Goal: Task Accomplishment & Management: Manage account settings

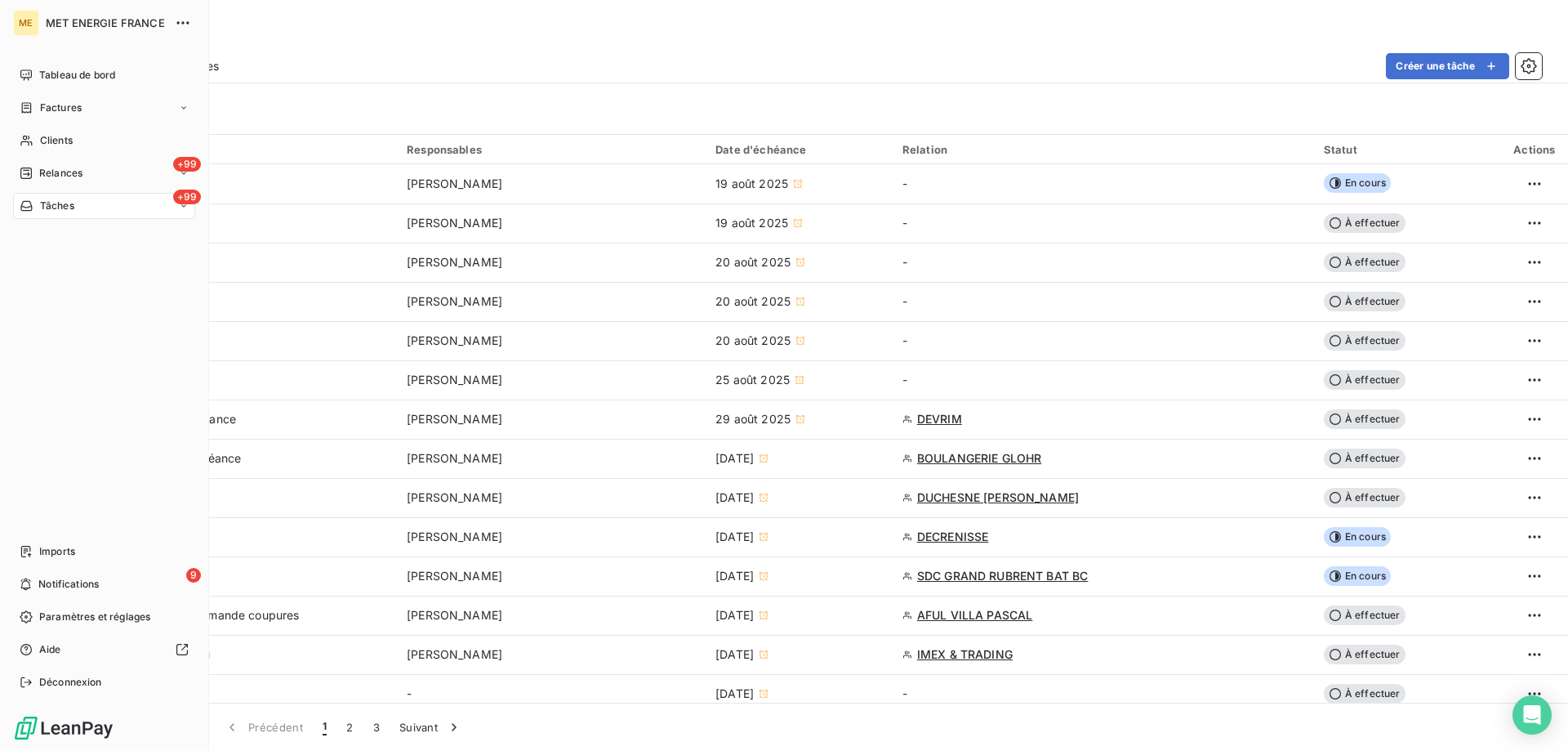
scroll to position [327, 0]
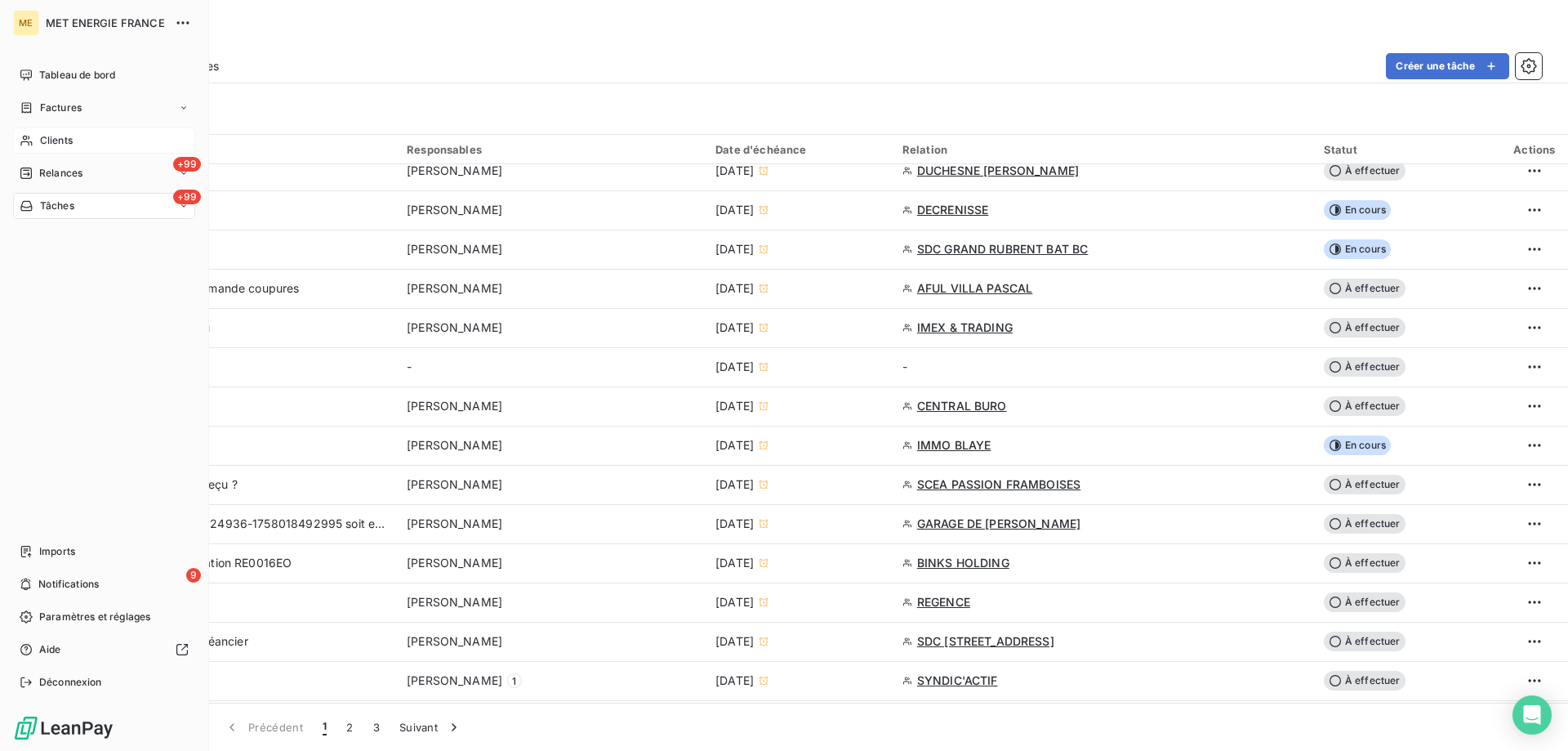
click at [70, 139] on span "Clients" at bounding box center [56, 141] width 33 height 15
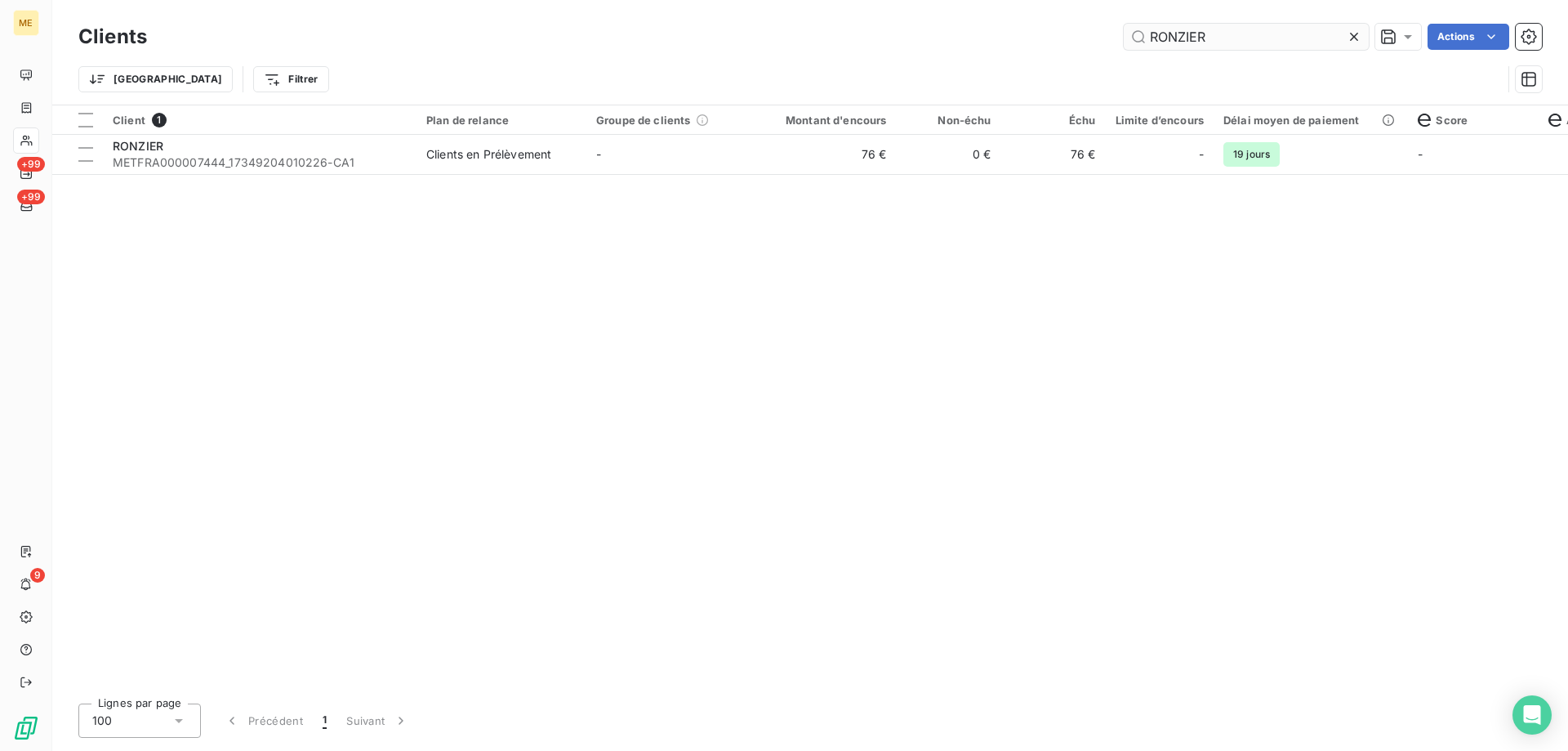
click at [1223, 40] on input "RONZIER" at bounding box center [1246, 37] width 245 height 26
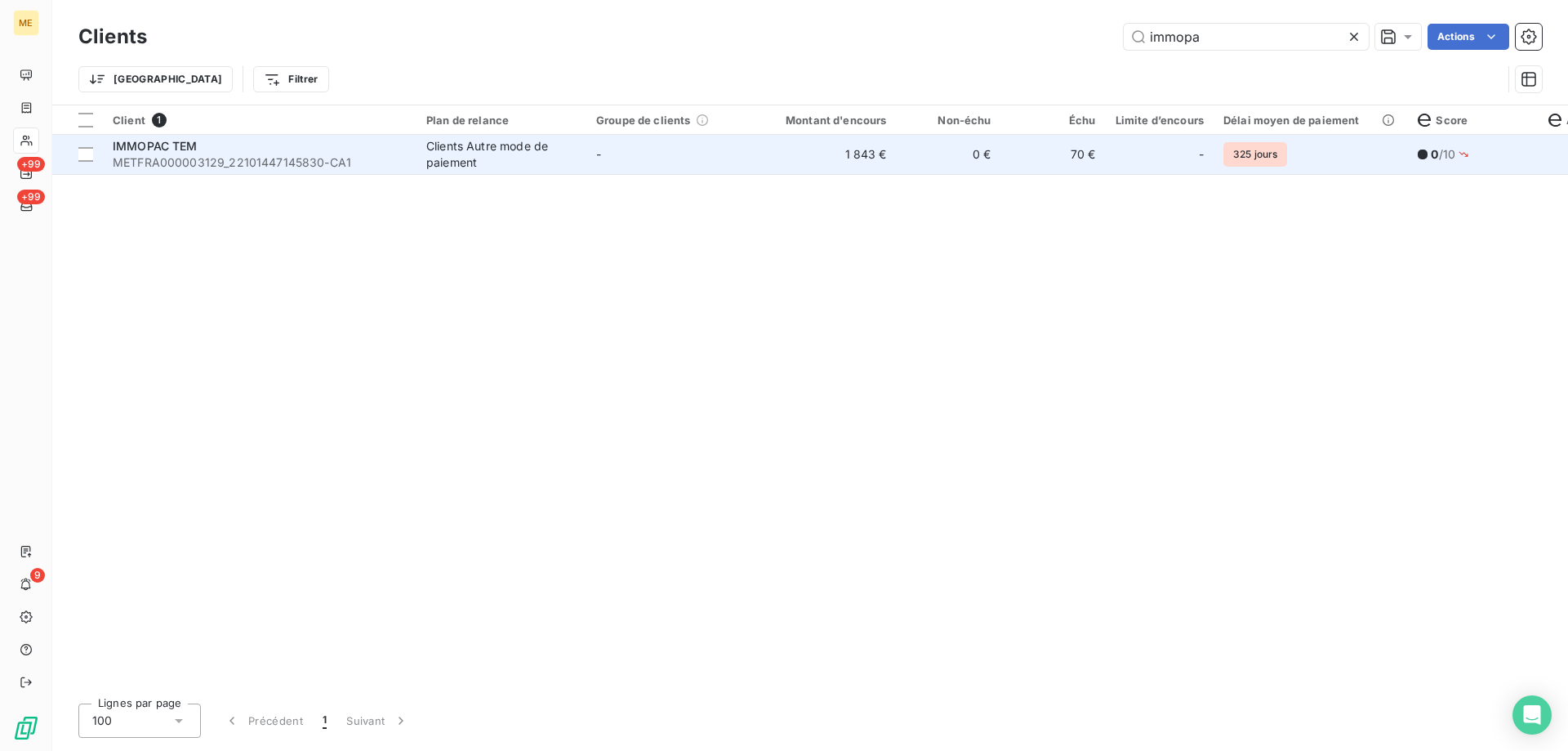
type input "immopa"
click at [332, 143] on div "IMMOPAC TEM" at bounding box center [260, 145] width 294 height 16
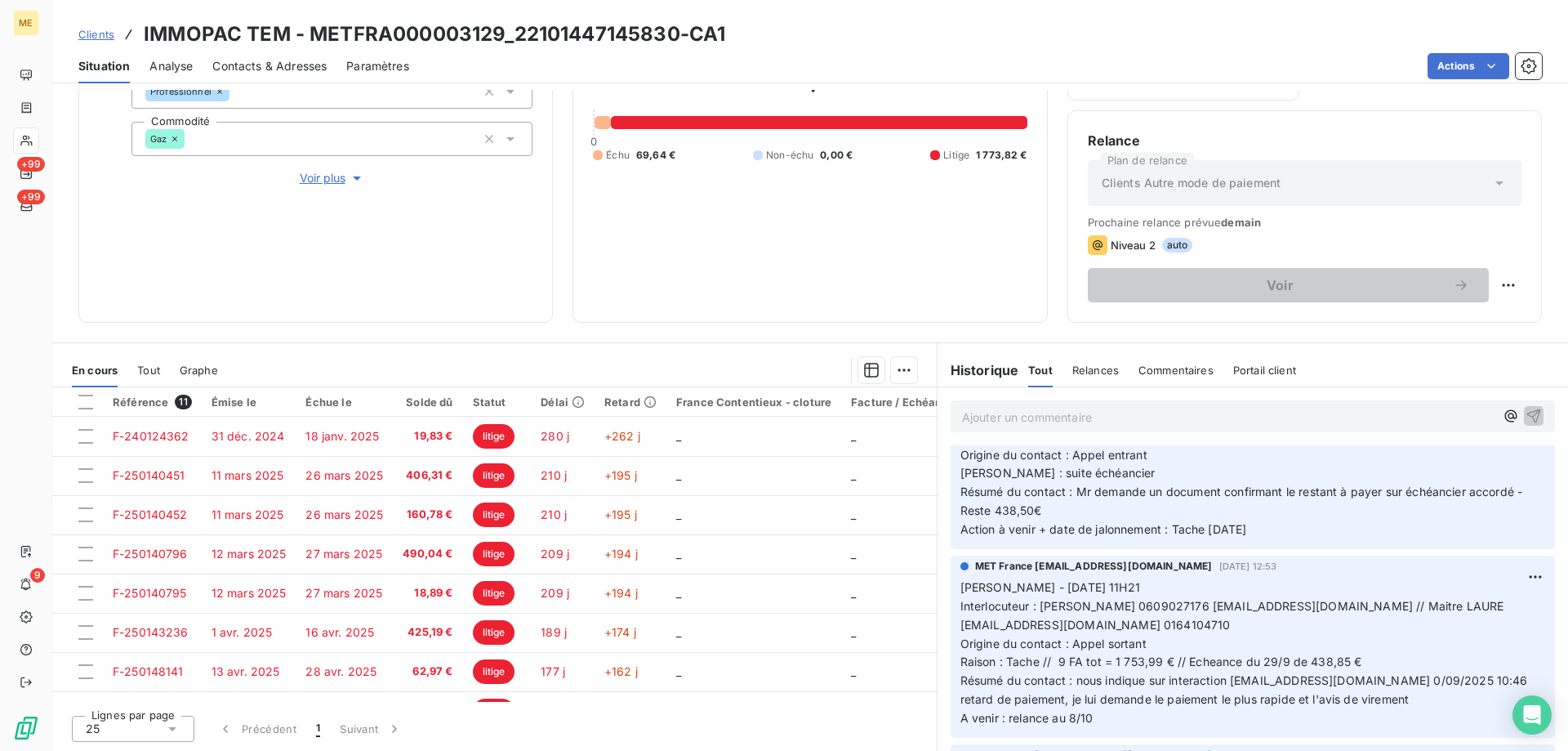
scroll to position [245, 0]
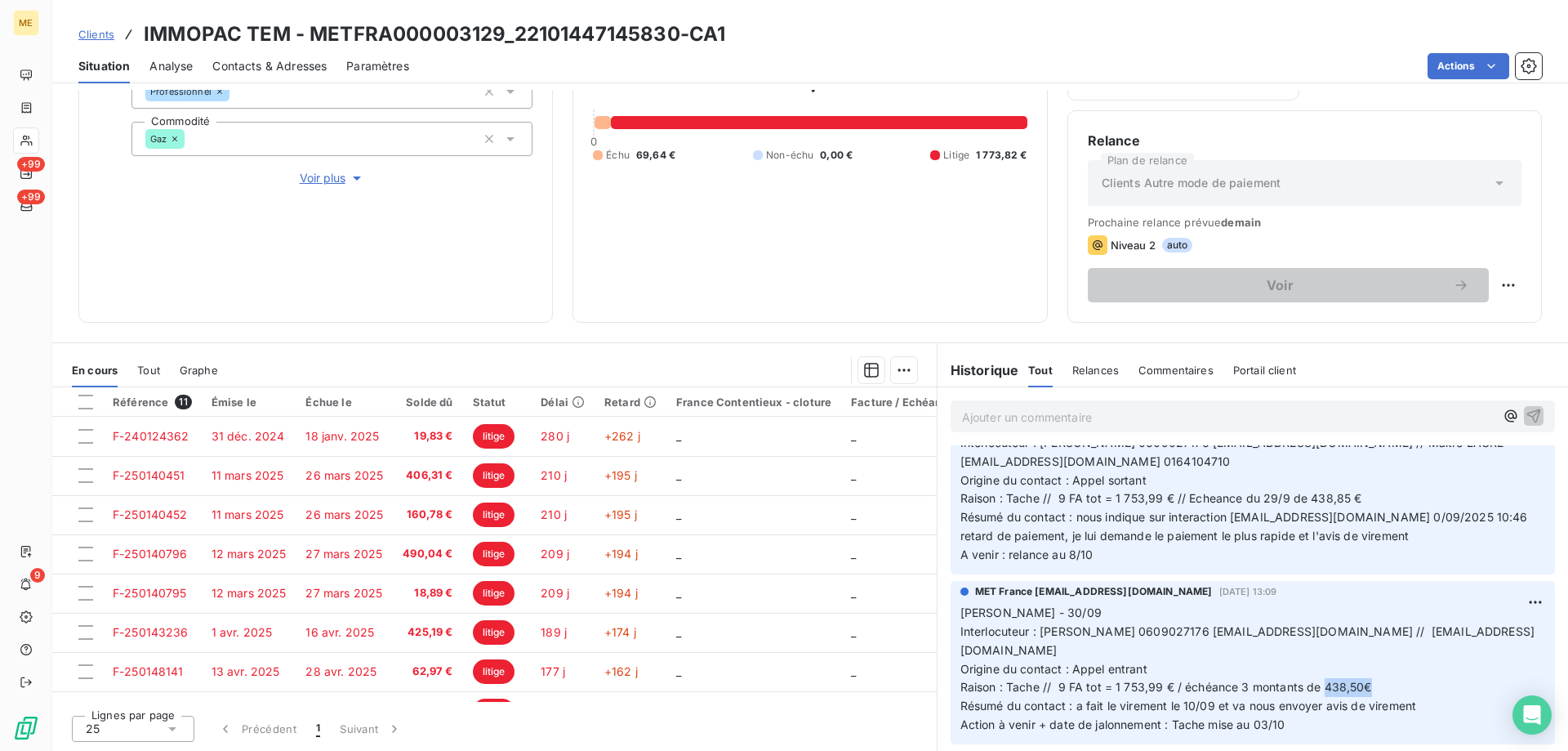
drag, startPoint x: 1319, startPoint y: 652, endPoint x: 1364, endPoint y: 648, distance: 45.2
click at [1364, 648] on p "Lisa - 30/09 Interlocuteur : Mr COUDERC 0609027176 immopac.tem@orange.fr // jpc…" at bounding box center [1253, 668] width 585 height 130
click at [1388, 652] on p "Lisa - 30/09 Interlocuteur : Mr COUDERC 0609027176 immopac.tem@orange.fr // jpc…" at bounding box center [1253, 668] width 585 height 130
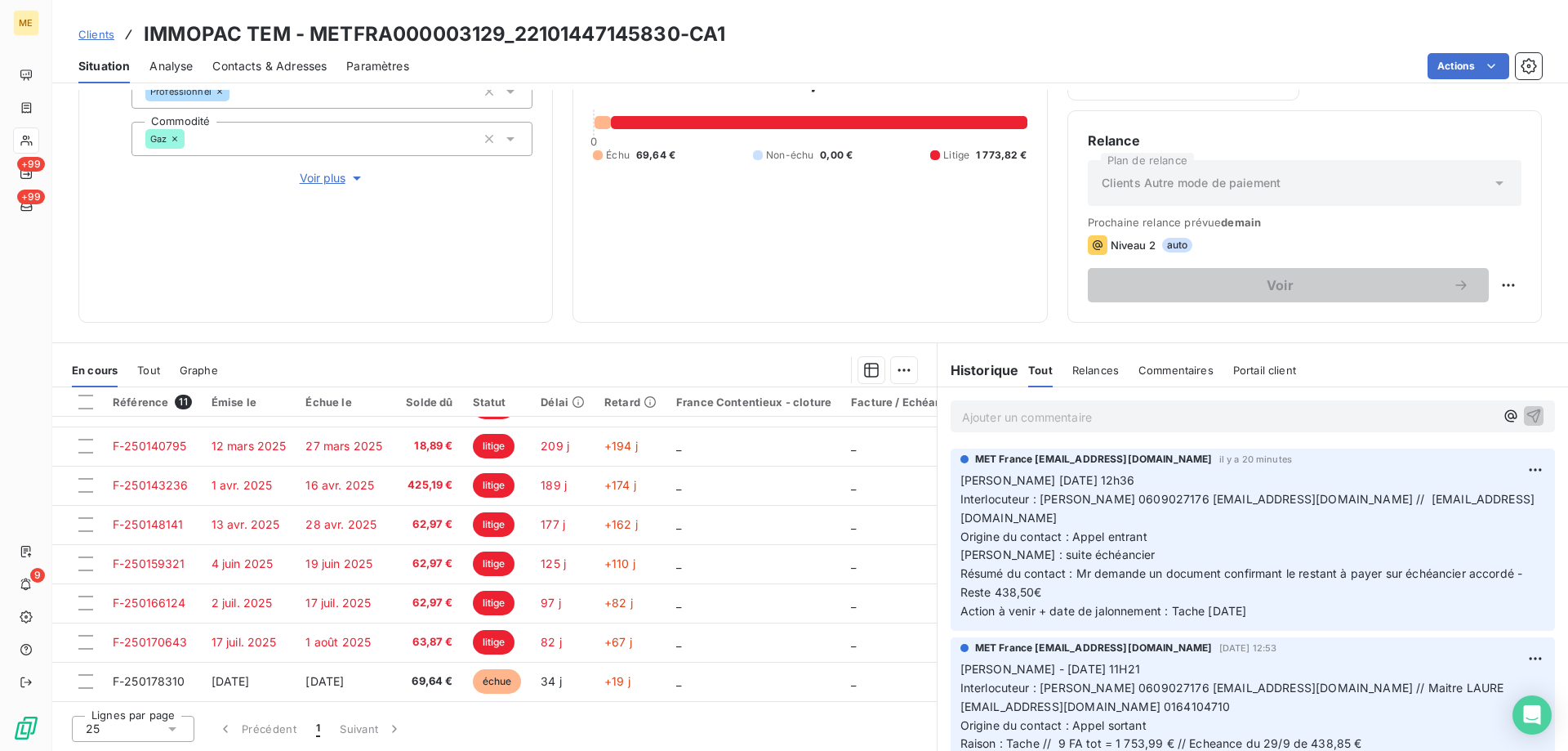
scroll to position [163, 0]
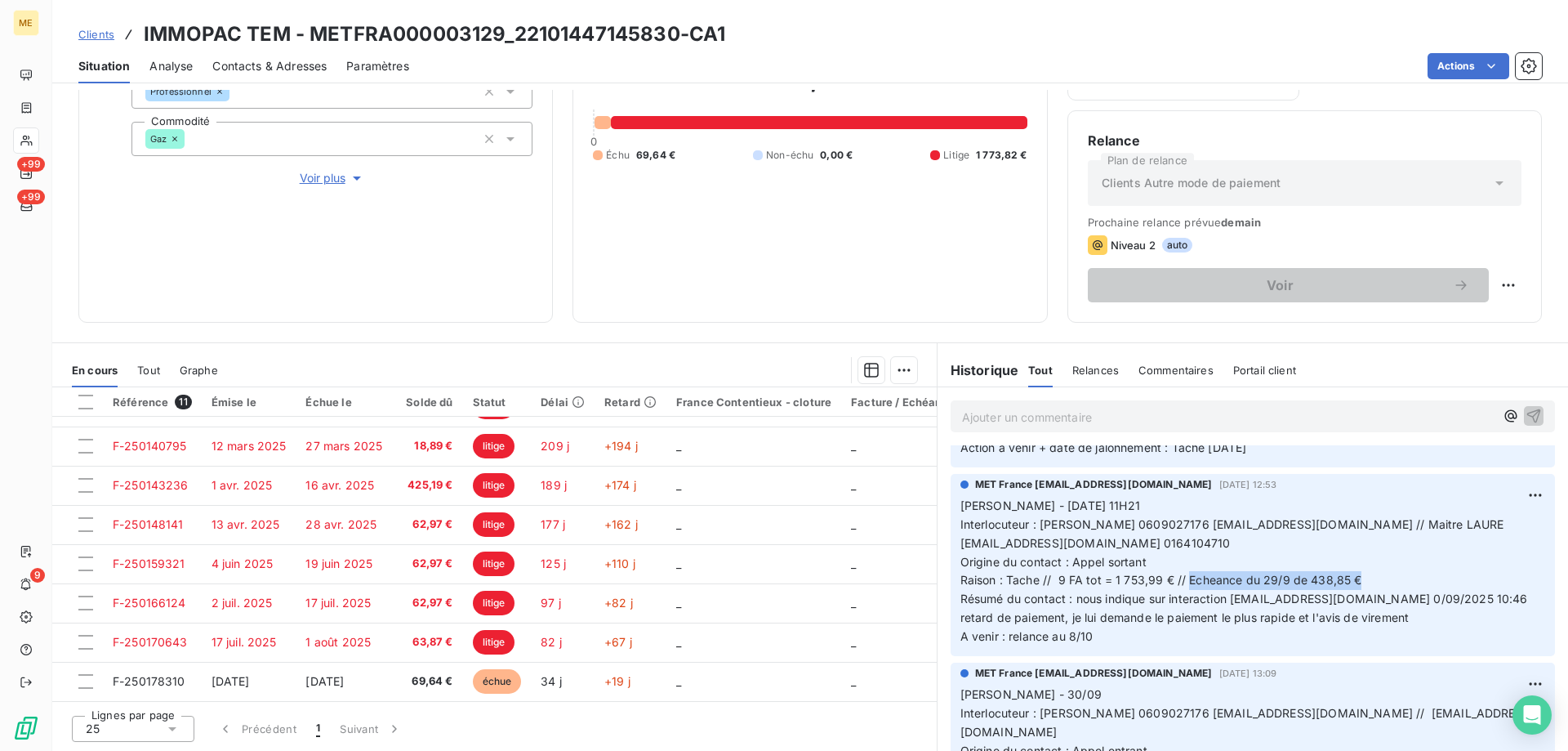
drag, startPoint x: 1181, startPoint y: 565, endPoint x: 1382, endPoint y: 562, distance: 201.0
click at [1382, 562] on p "Nicolas-Paul - 04/08/2025 - 11H21 Interlocuteur : Mr COUDERC 0609027176 immopac…" at bounding box center [1253, 571] width 585 height 149
click at [1379, 563] on p "Nicolas-Paul - 04/08/2025 - 11H21 Interlocuteur : Mr COUDERC 0609027176 immopac…" at bounding box center [1253, 571] width 585 height 149
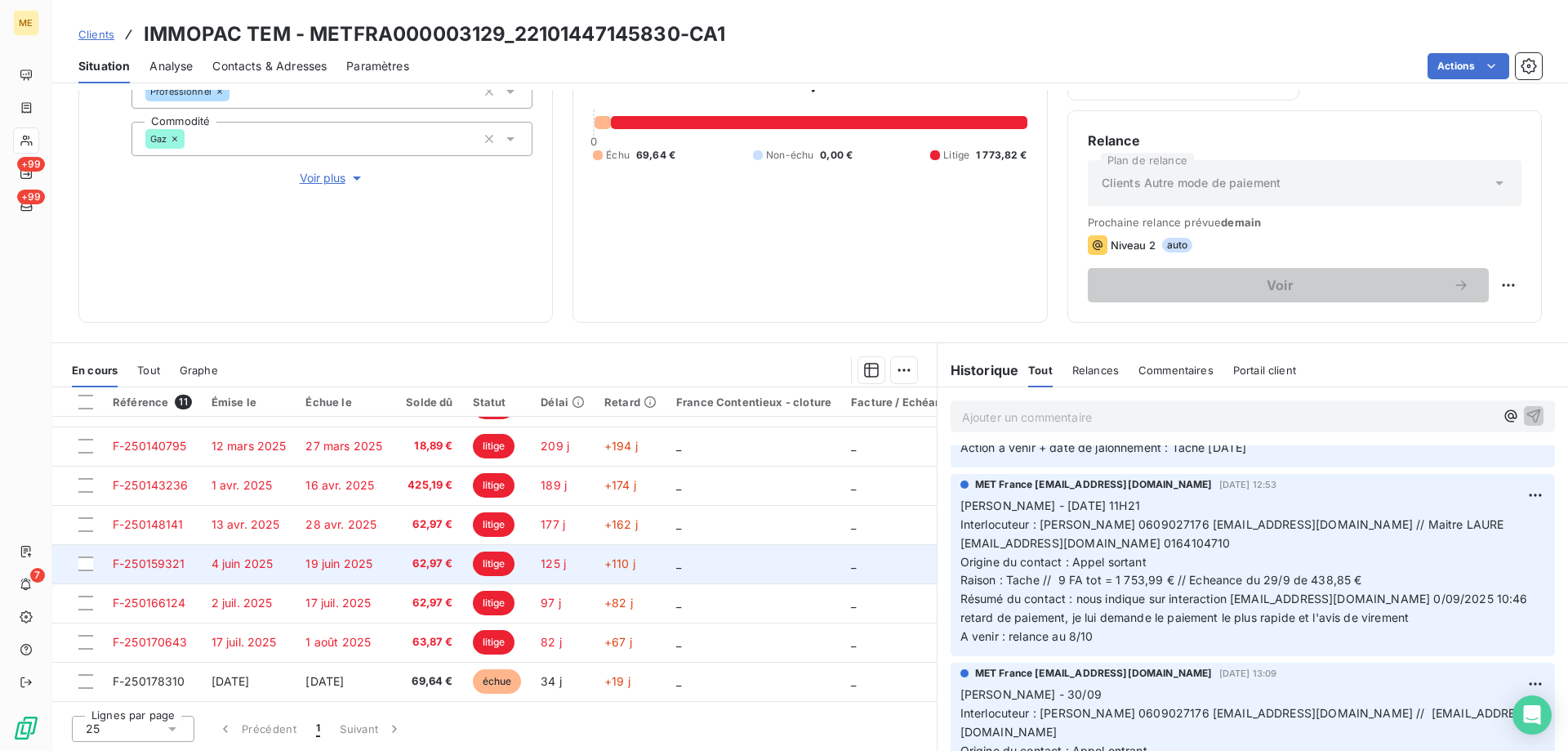
scroll to position [154, 0]
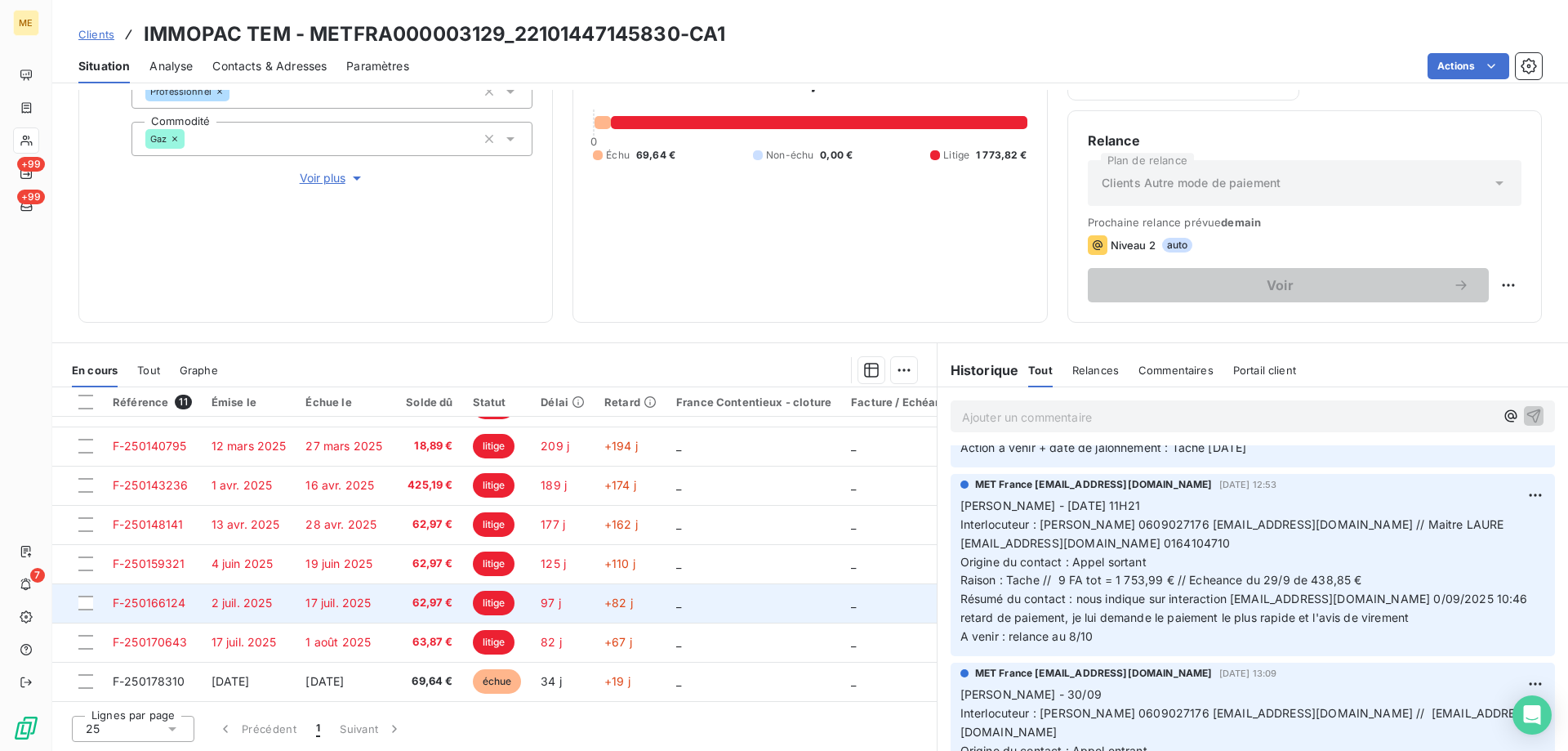
click at [719, 591] on td "_" at bounding box center [754, 603] width 175 height 39
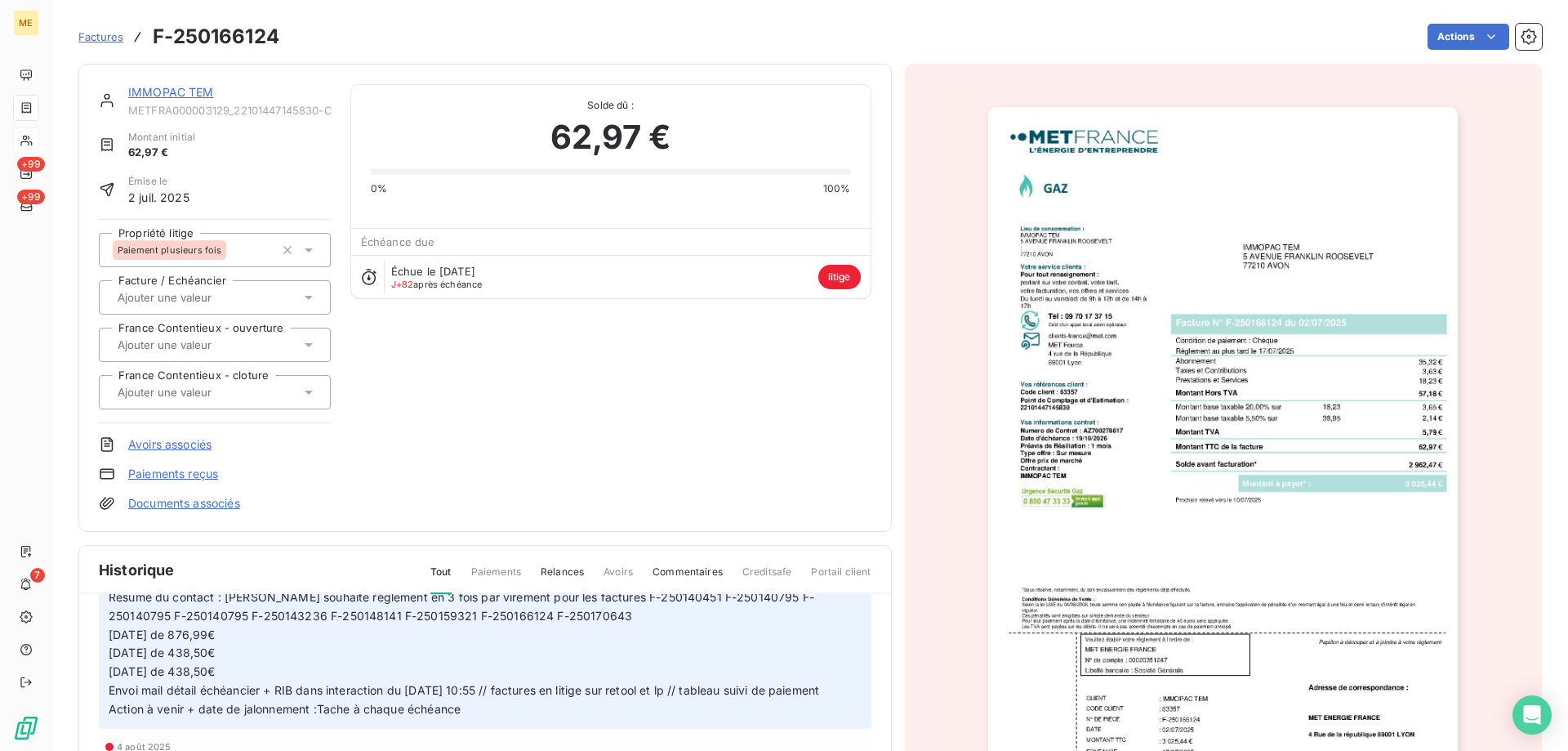
scroll to position [163, 0]
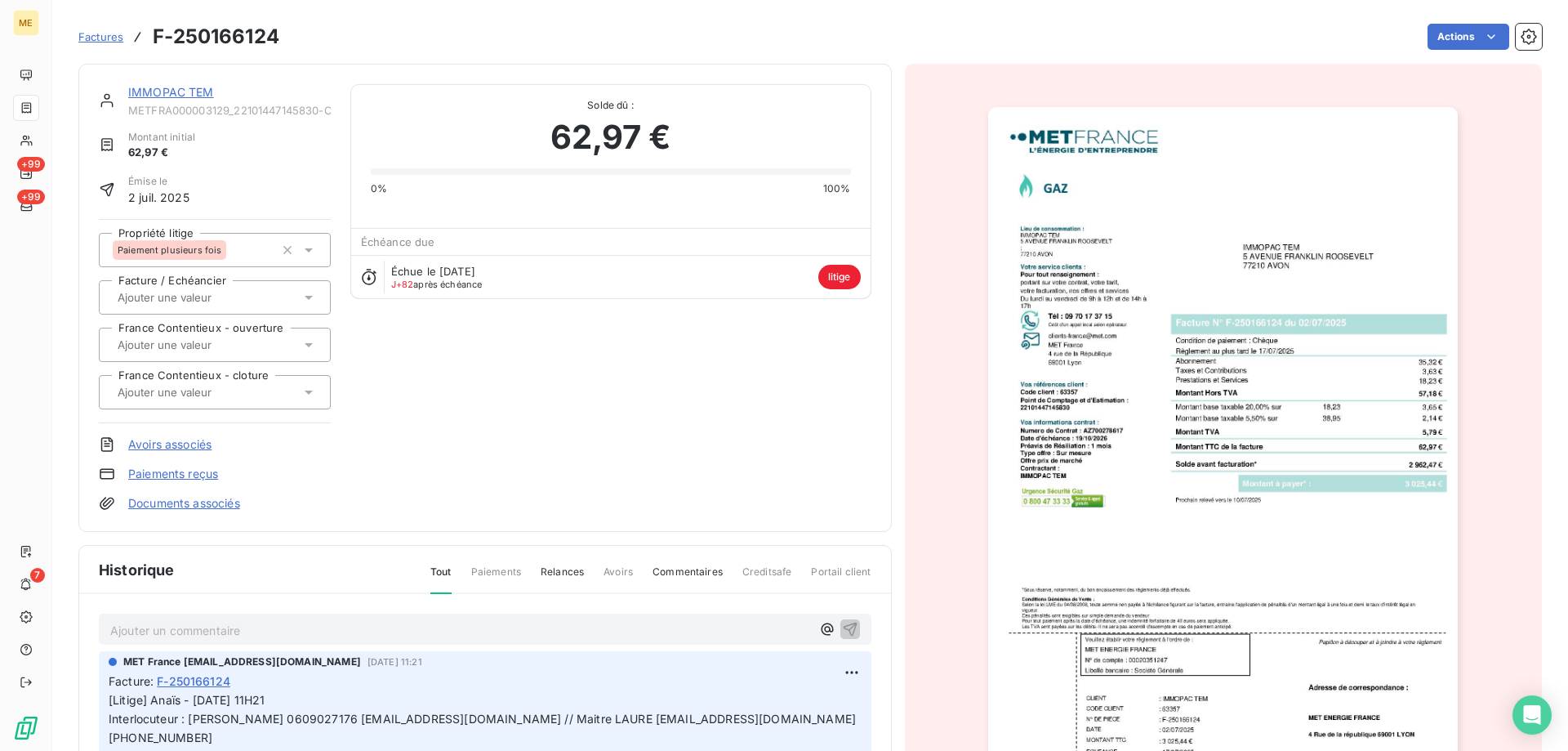
scroll to position [163, 0]
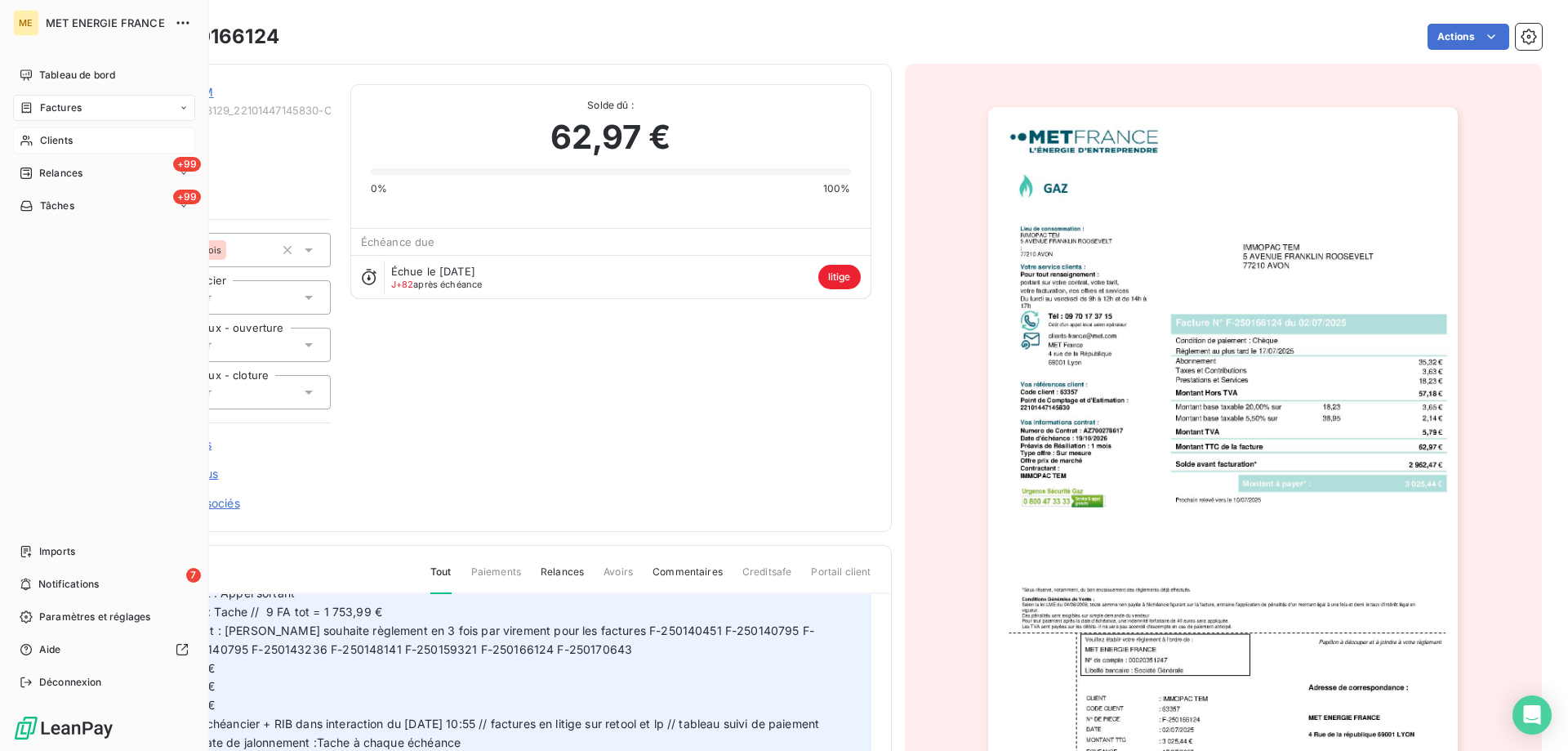
drag, startPoint x: 60, startPoint y: 137, endPoint x: 108, endPoint y: 137, distance: 48.0
click at [60, 137] on span "Clients" at bounding box center [56, 141] width 33 height 15
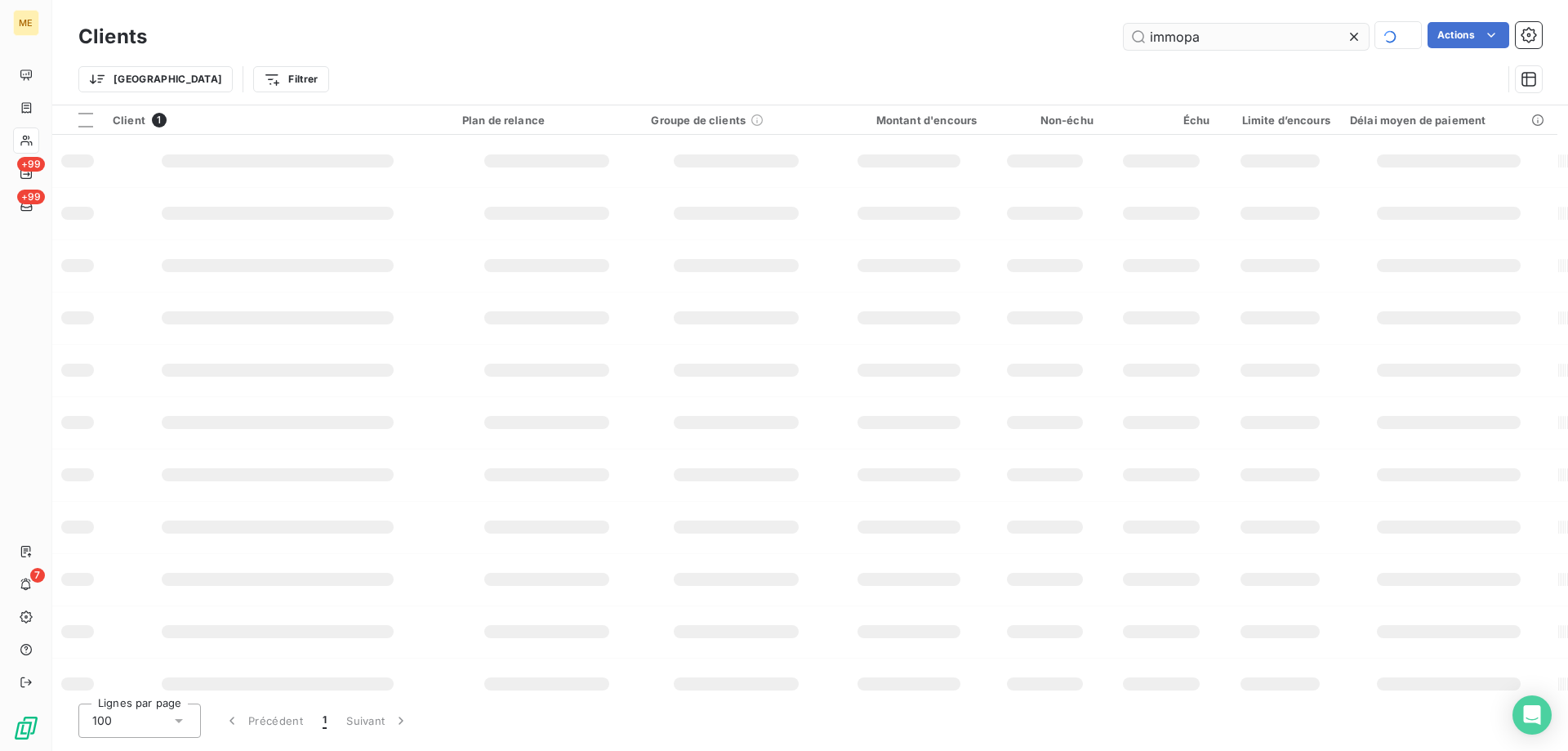
click at [1236, 40] on input "immopa" at bounding box center [1246, 37] width 245 height 26
click at [1235, 40] on input "immopa" at bounding box center [1246, 37] width 245 height 26
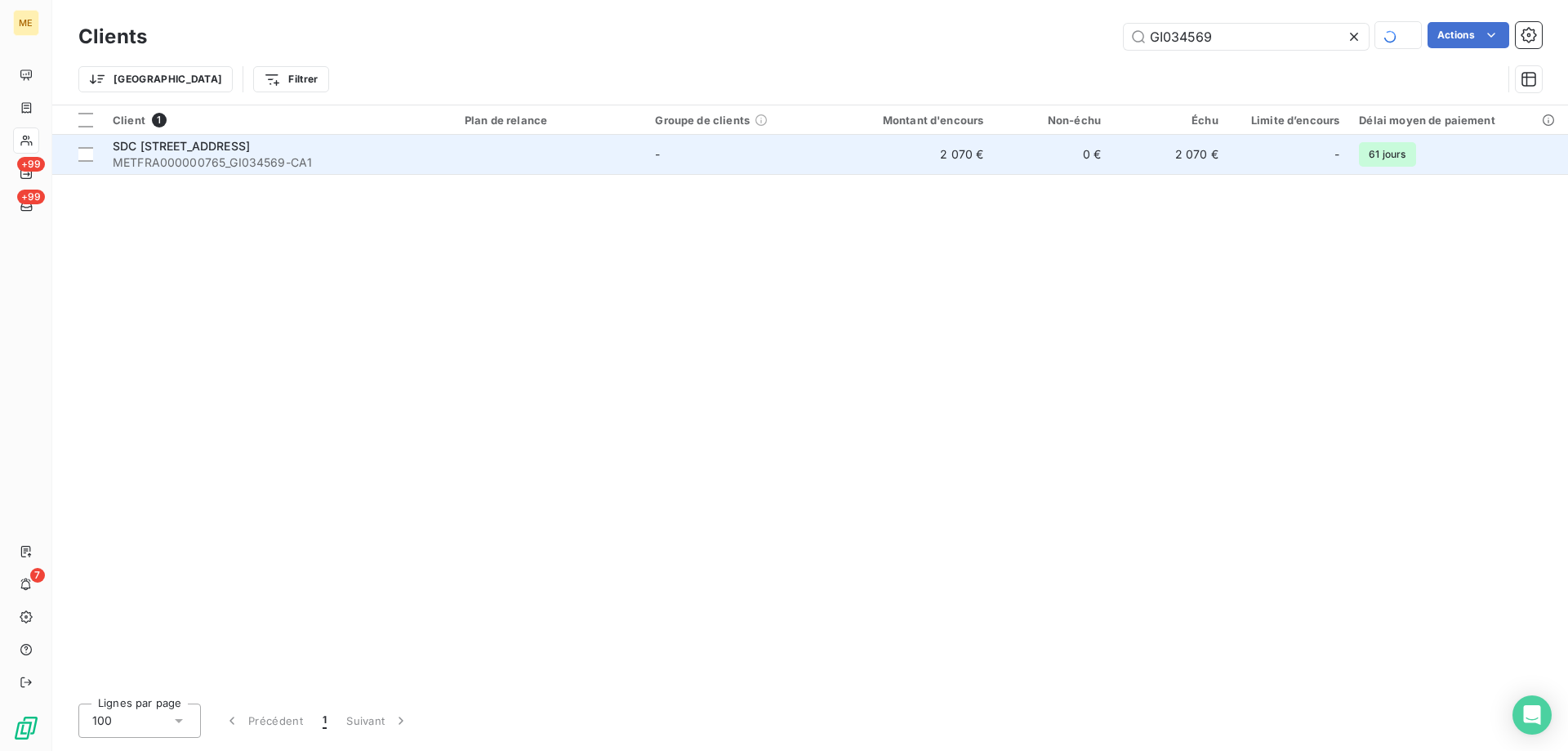
type input "GI034569"
click at [797, 152] on td "-" at bounding box center [740, 155] width 190 height 39
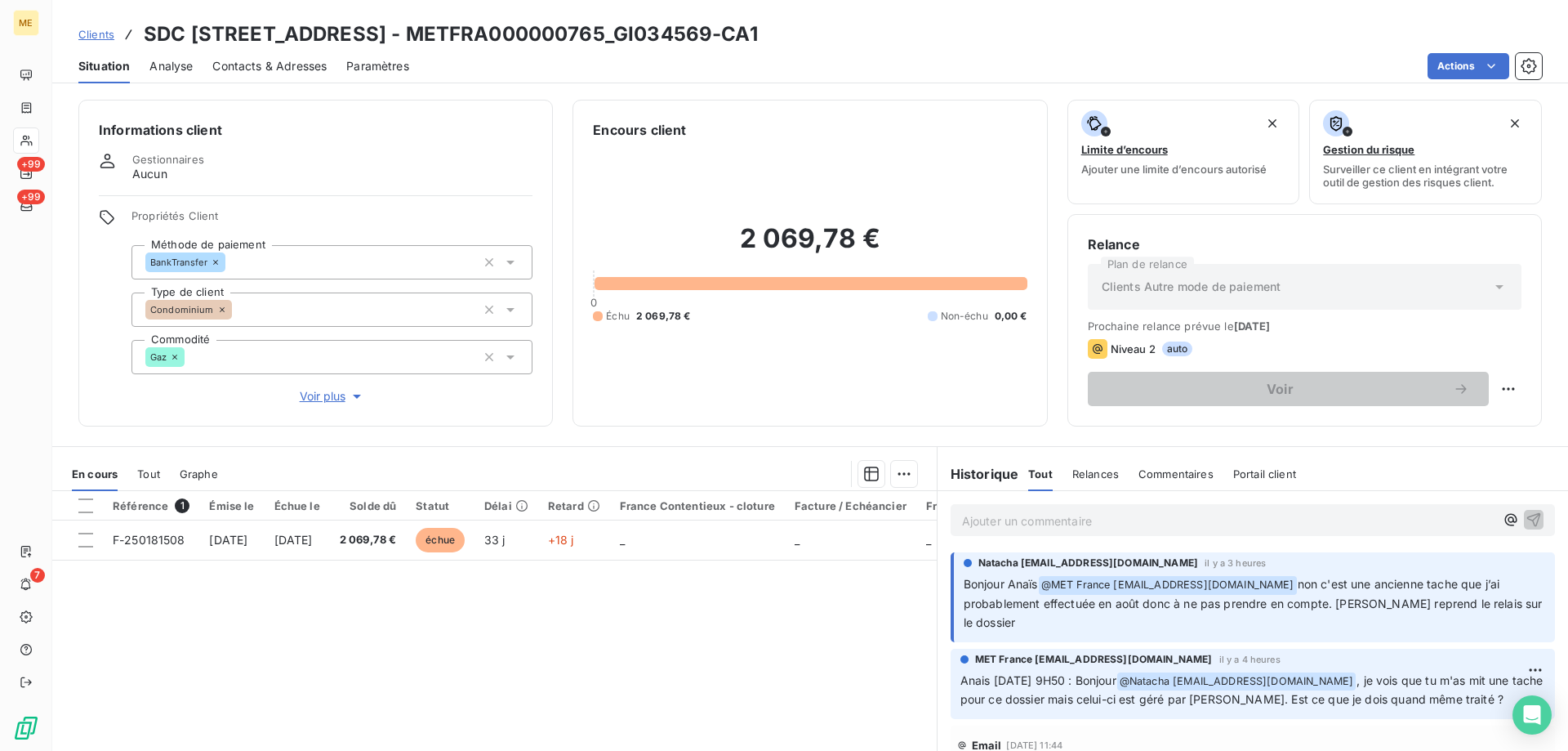
click at [1211, 520] on p "Ajouter un commentaire ﻿" at bounding box center [1229, 521] width 532 height 21
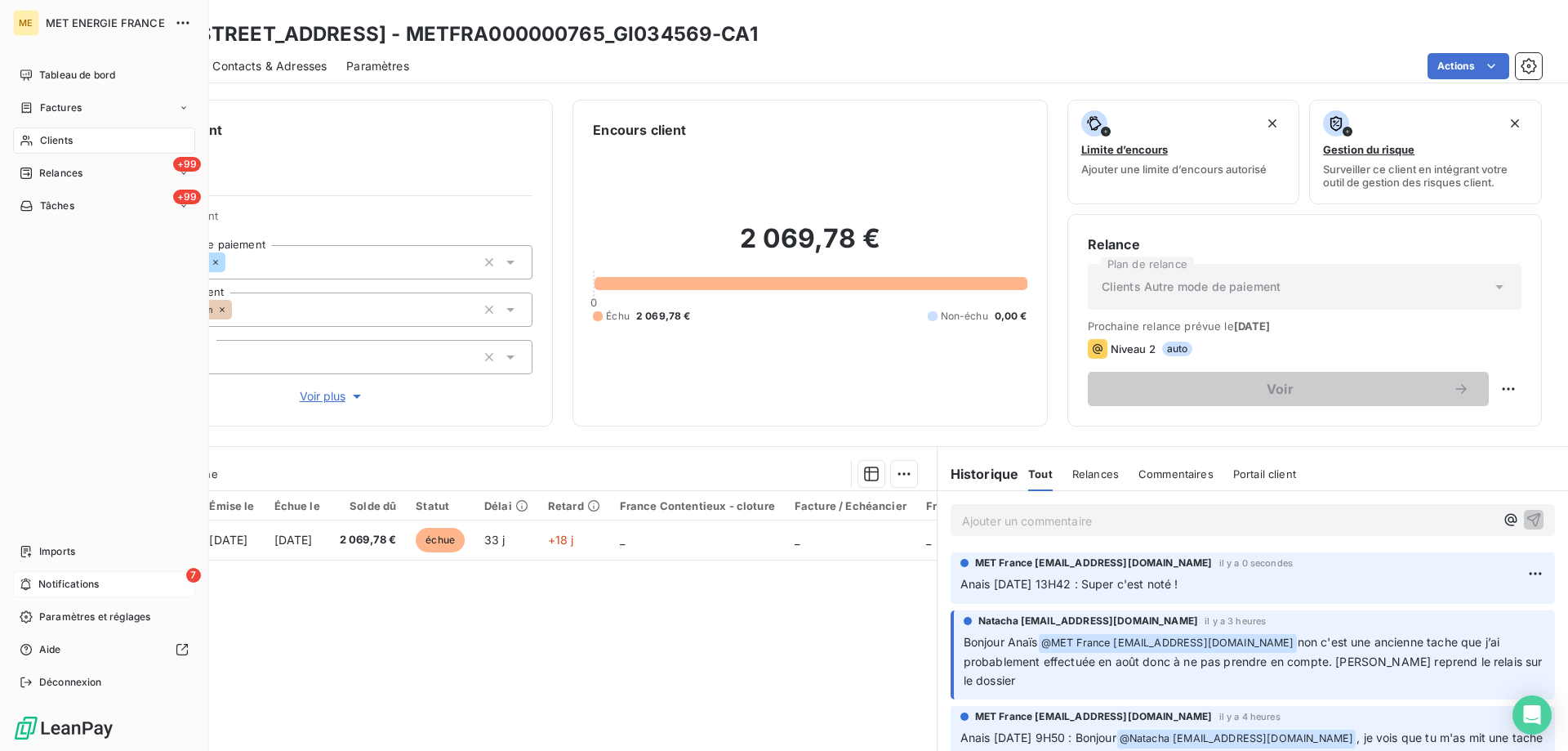
click at [98, 580] on span "Notifications" at bounding box center [68, 584] width 60 height 15
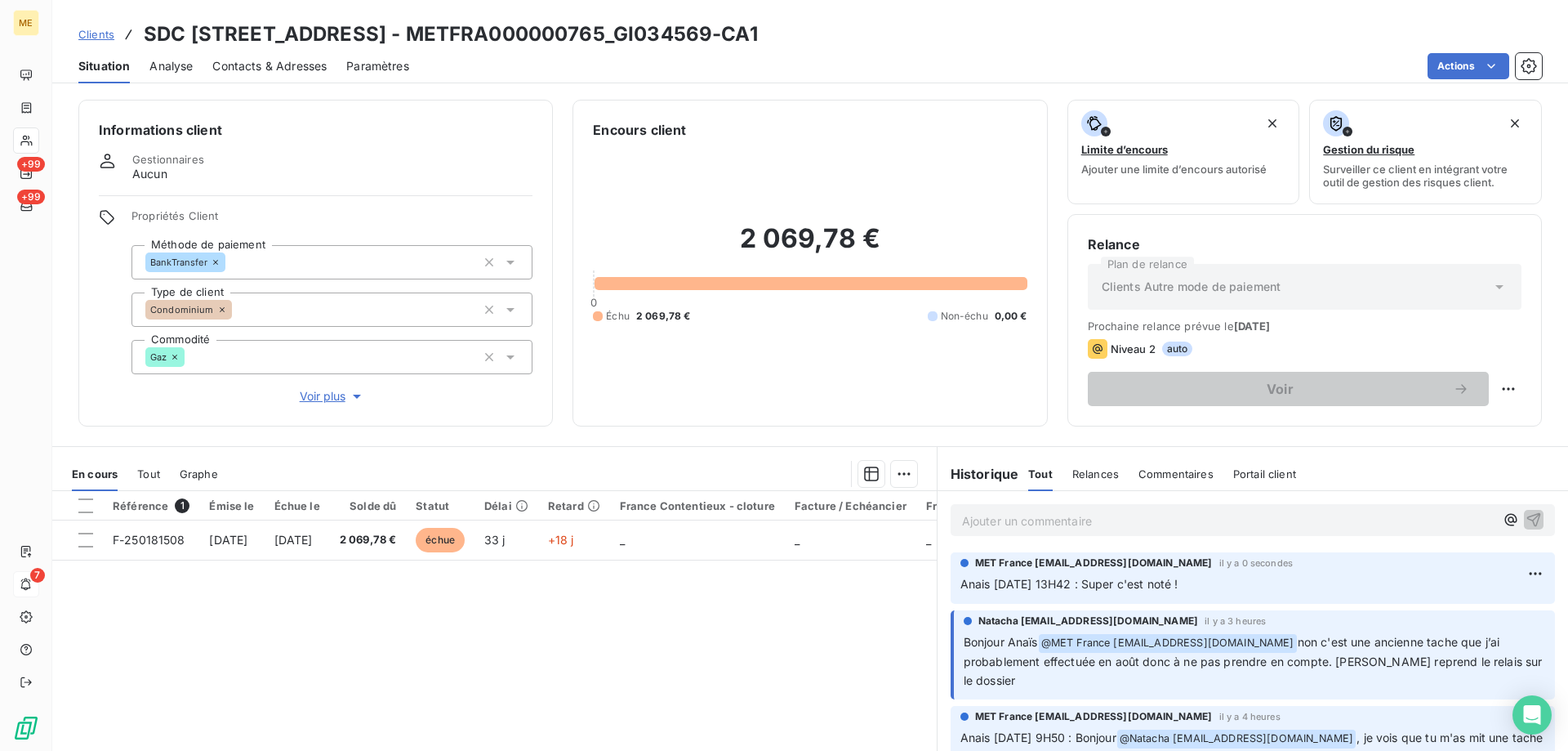
click at [799, 409] on div "Encours client 2 069,78 € 0 Échu 2 069,78 € Non-échu 0,00 €" at bounding box center [810, 263] width 474 height 327
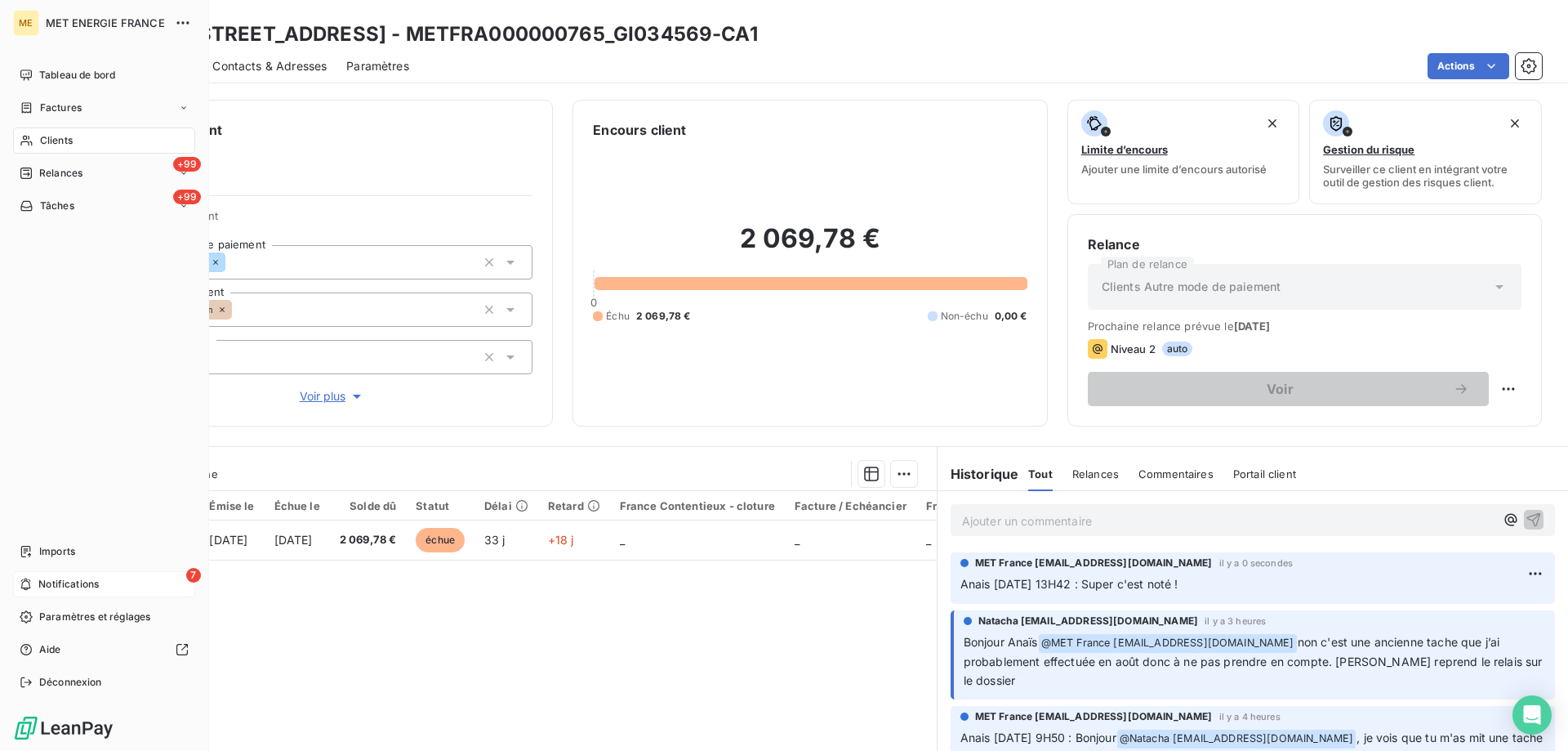
click at [82, 581] on span "Notifications" at bounding box center [68, 584] width 60 height 15
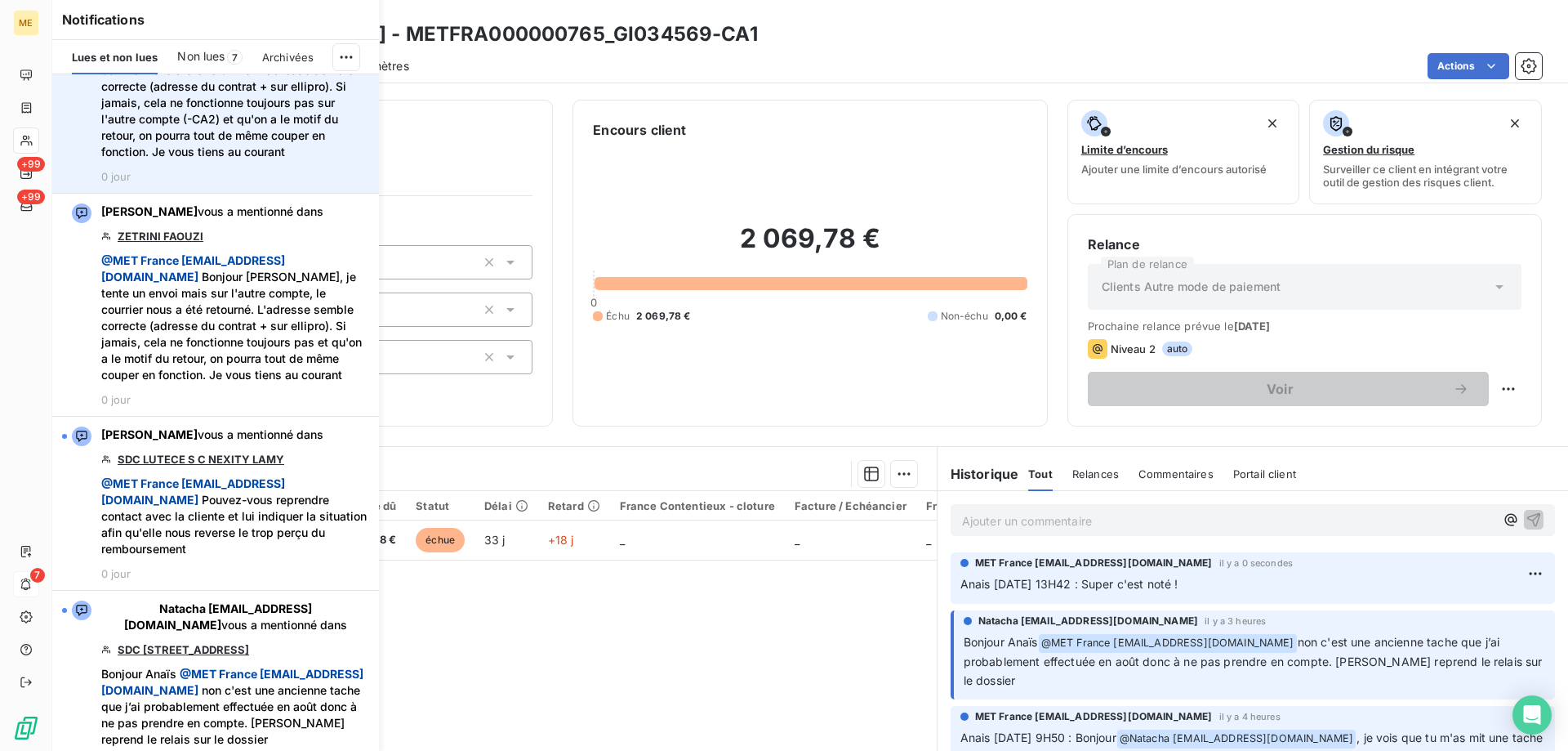
scroll to position [653, 0]
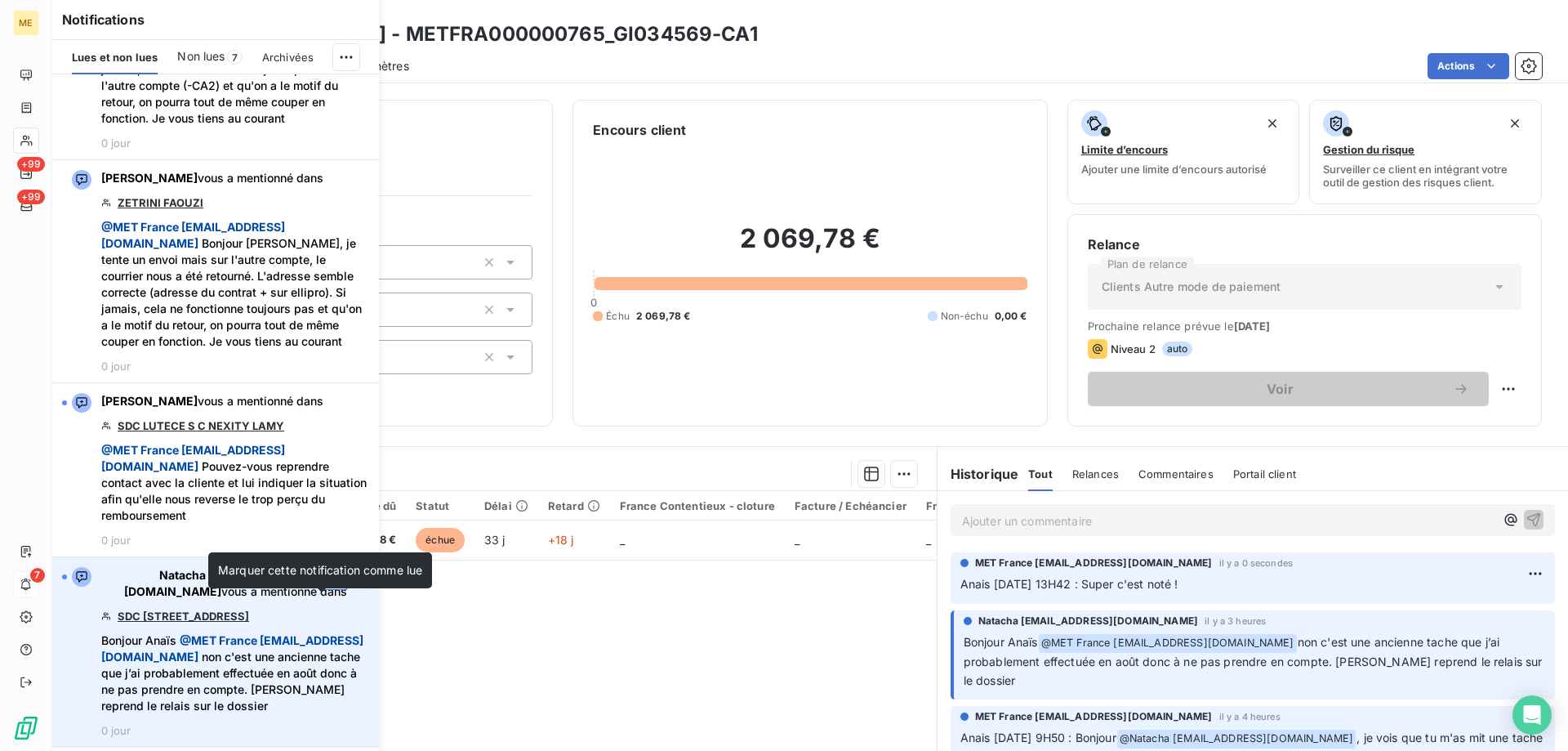
click at [327, 585] on icon "button" at bounding box center [335, 577] width 15 height 16
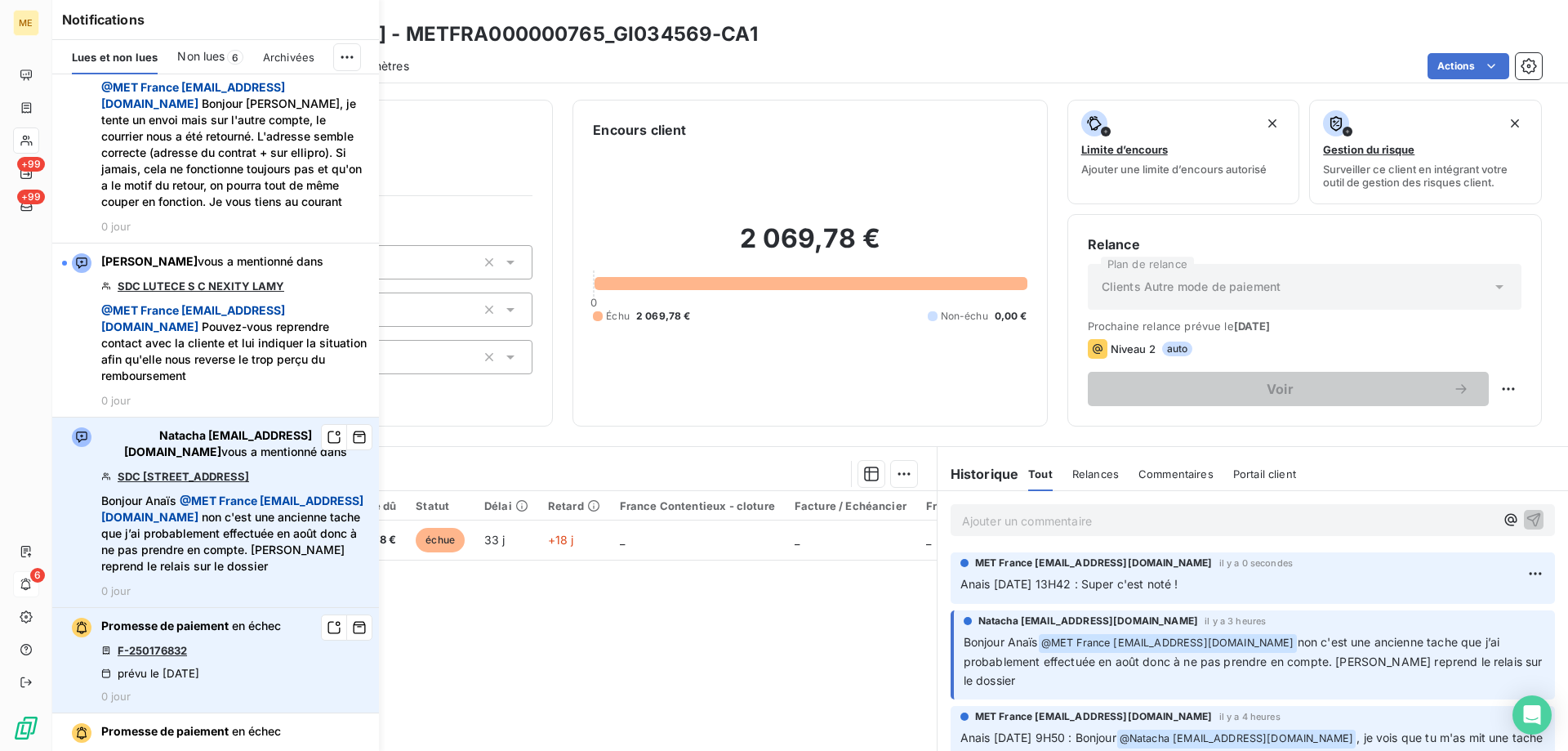
scroll to position [818, 0]
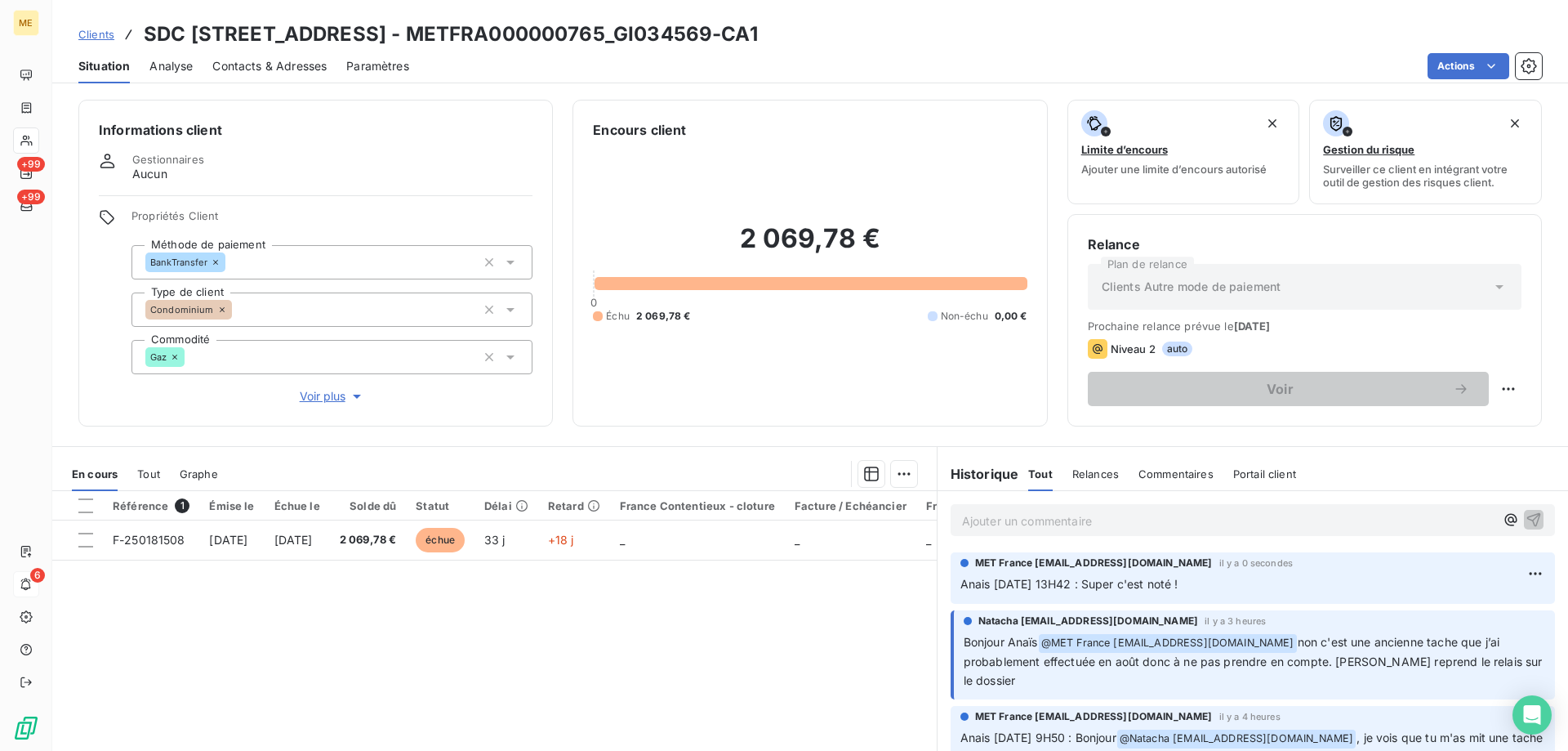
click at [740, 662] on div "Référence 1 Émise le Échue le Solde dû Statut Délai Retard France Contentieux -…" at bounding box center [495, 649] width 885 height 315
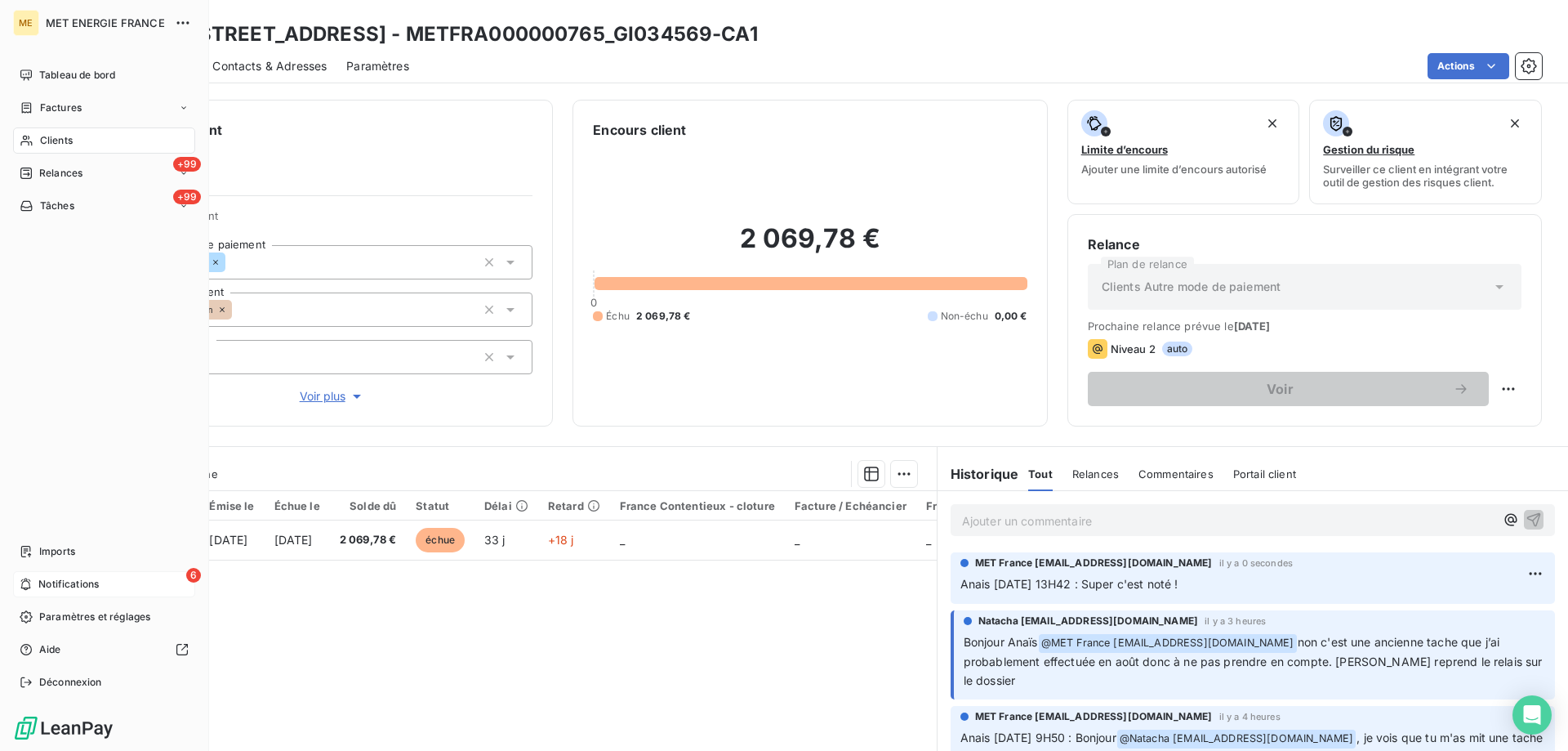
click at [51, 144] on span "Clients" at bounding box center [56, 141] width 33 height 15
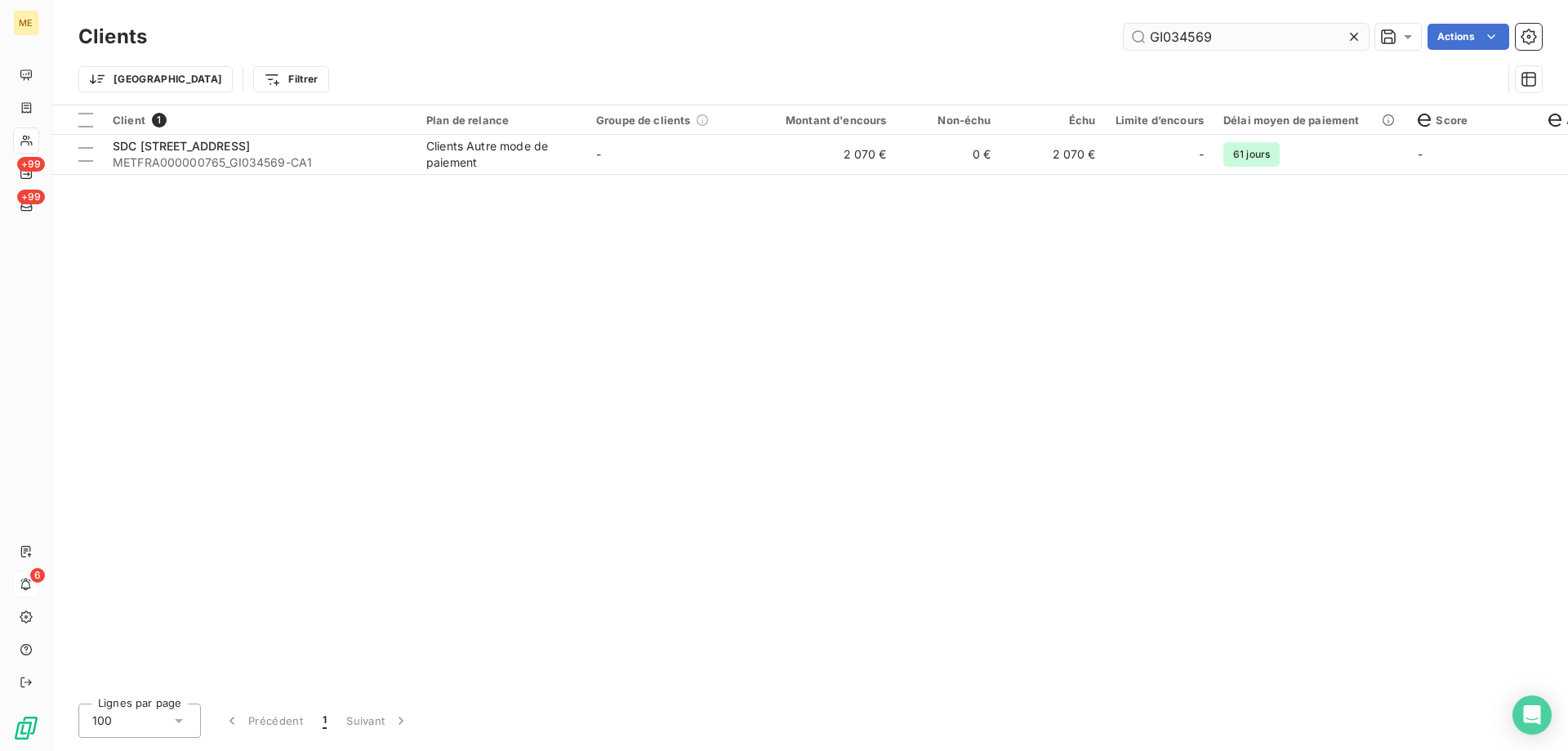
click at [1199, 37] on input "GI034569" at bounding box center [1246, 37] width 245 height 26
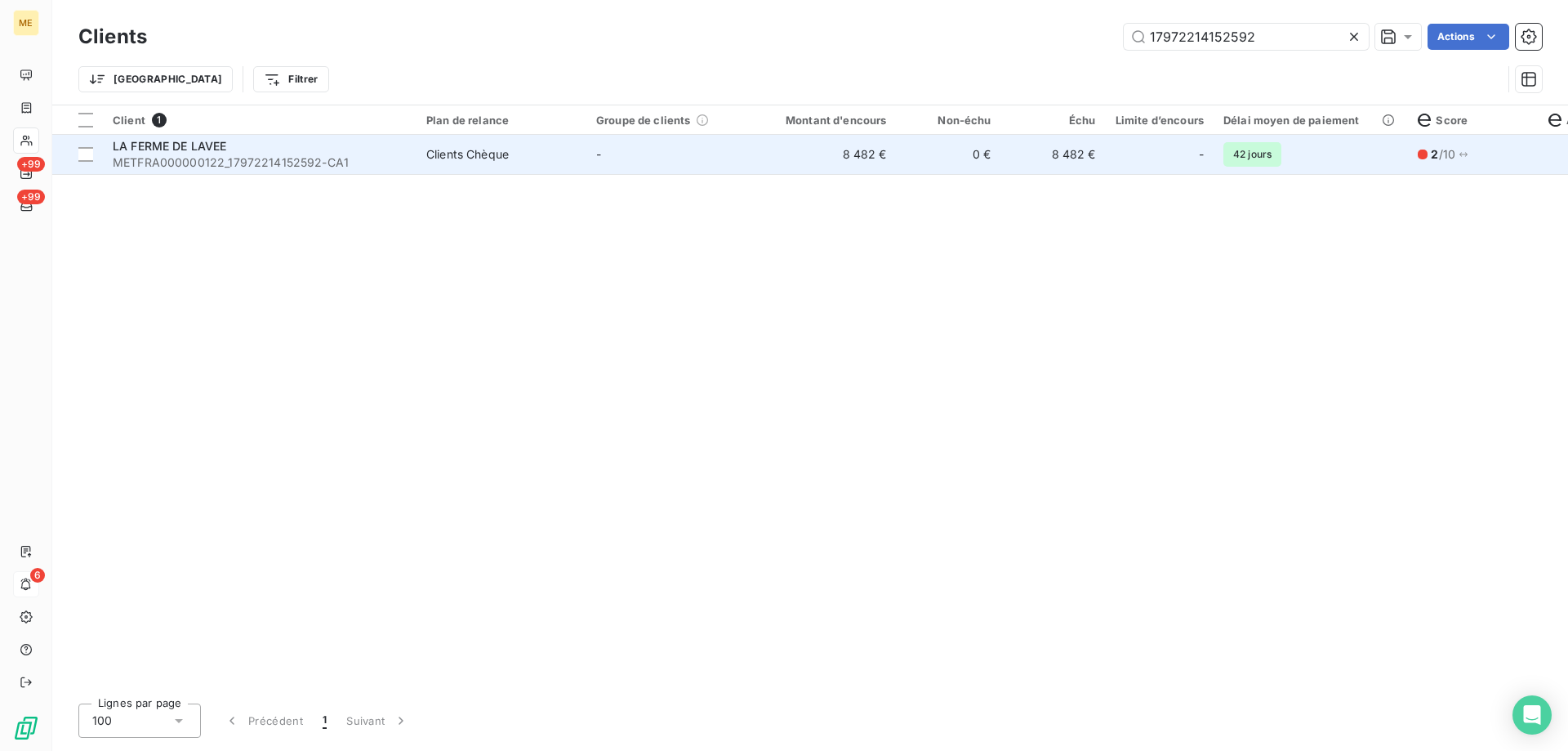
type input "17972214152592"
click at [543, 166] on td "Clients Chèque" at bounding box center [500, 155] width 170 height 39
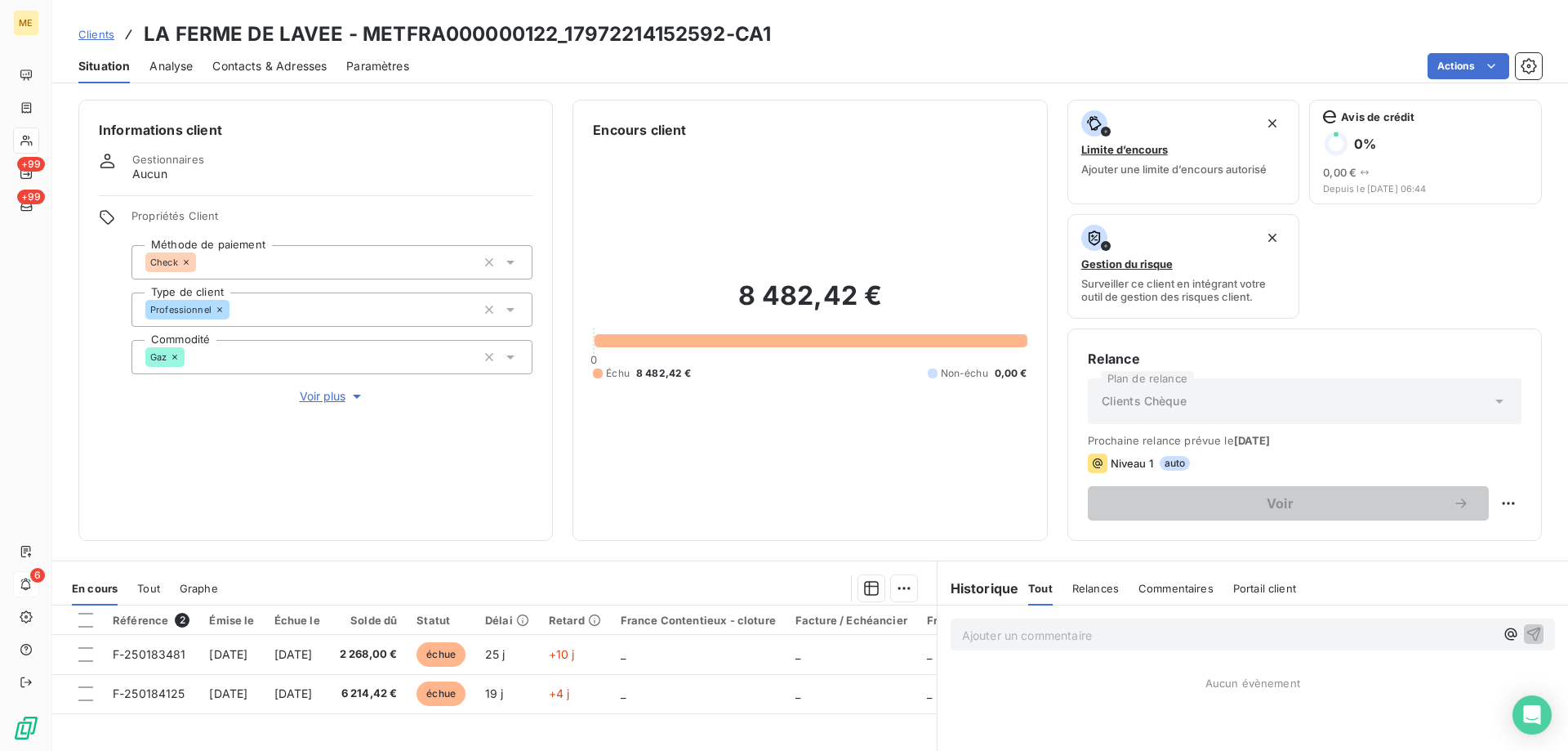
click at [313, 388] on span "Voir plus" at bounding box center [333, 396] width 66 height 16
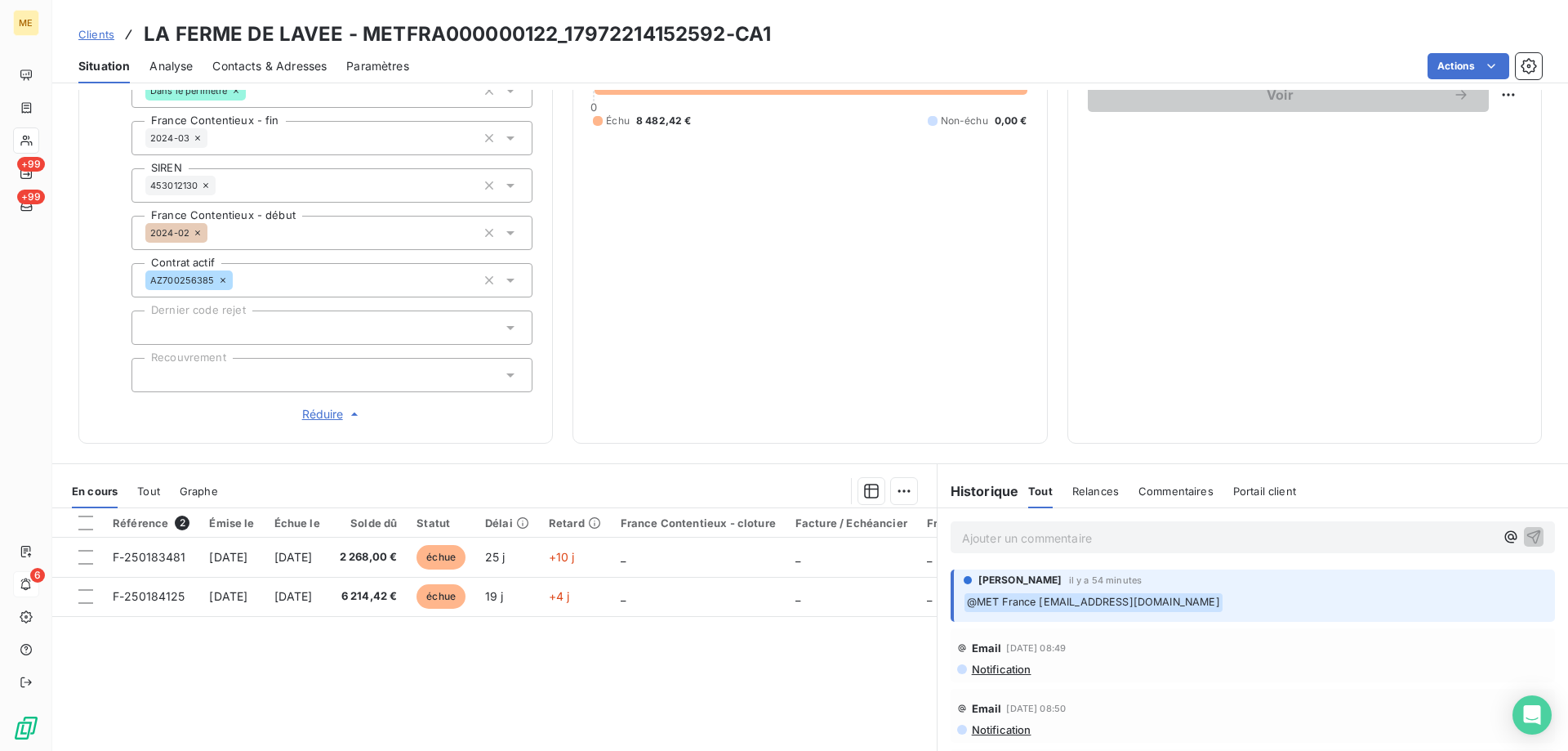
click at [806, 294] on div "8 482,42 € 0 Échu 8 482,42 € Non-échu 0,00 €" at bounding box center [810, 77] width 434 height 692
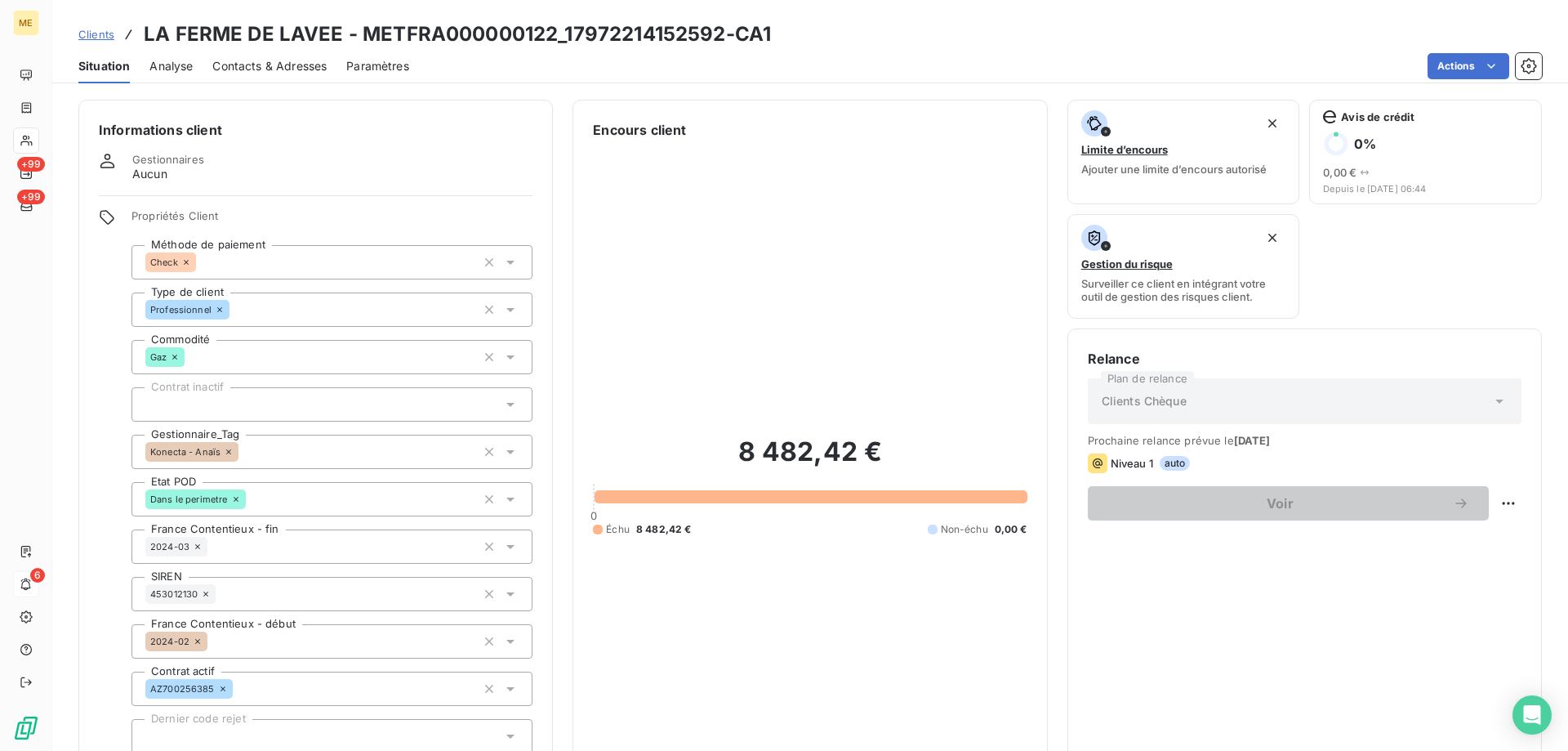
scroll to position [409, 0]
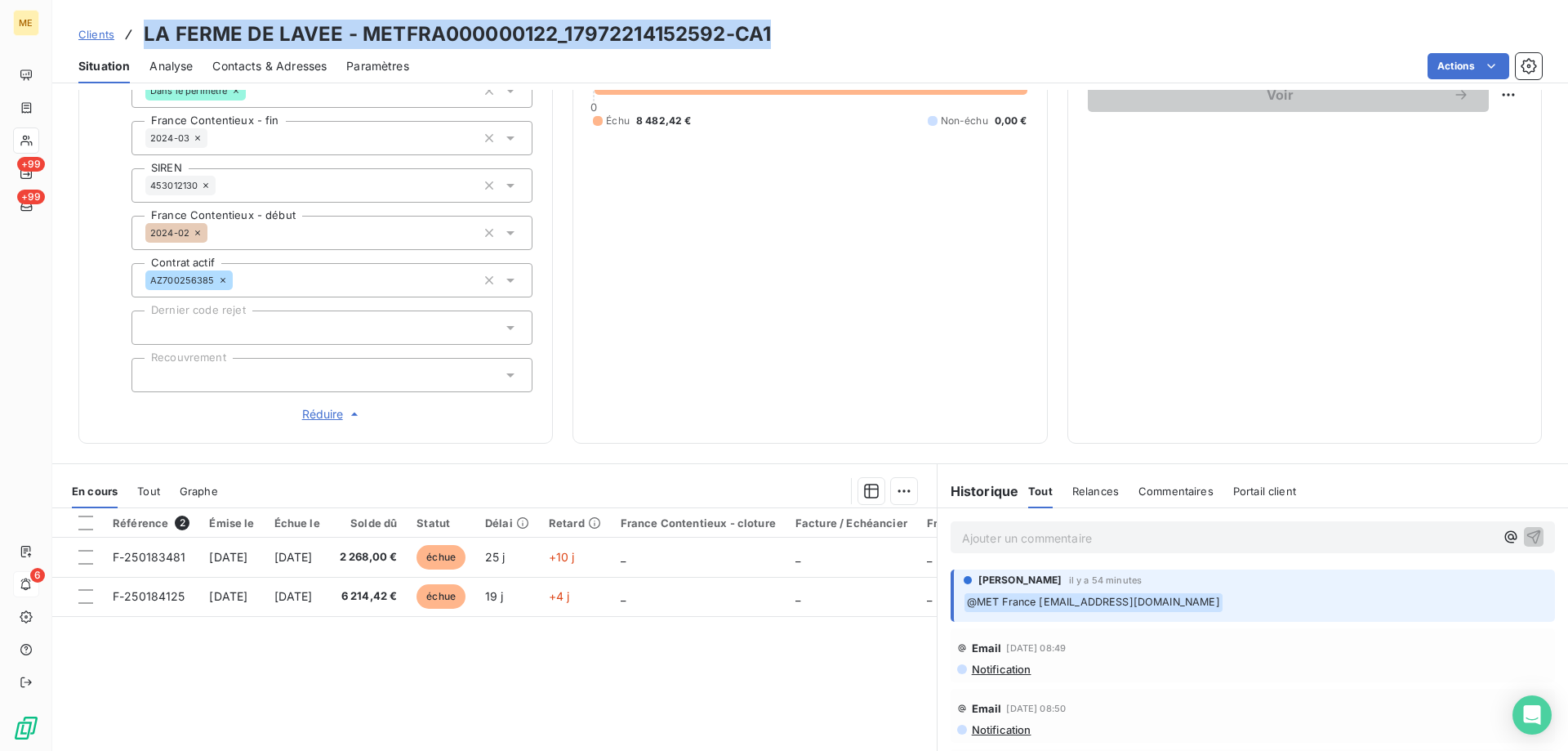
drag, startPoint x: 814, startPoint y: 36, endPoint x: 137, endPoint y: 48, distance: 677.1
click at [137, 48] on div "Clients LA FERME DE LAVEE - METFRA000000122_17972214152592-CA1" at bounding box center [811, 34] width 1516 height 29
copy h3 "LA FERME DE LAVEE - METFRA000000122_17972214152592-CA1"
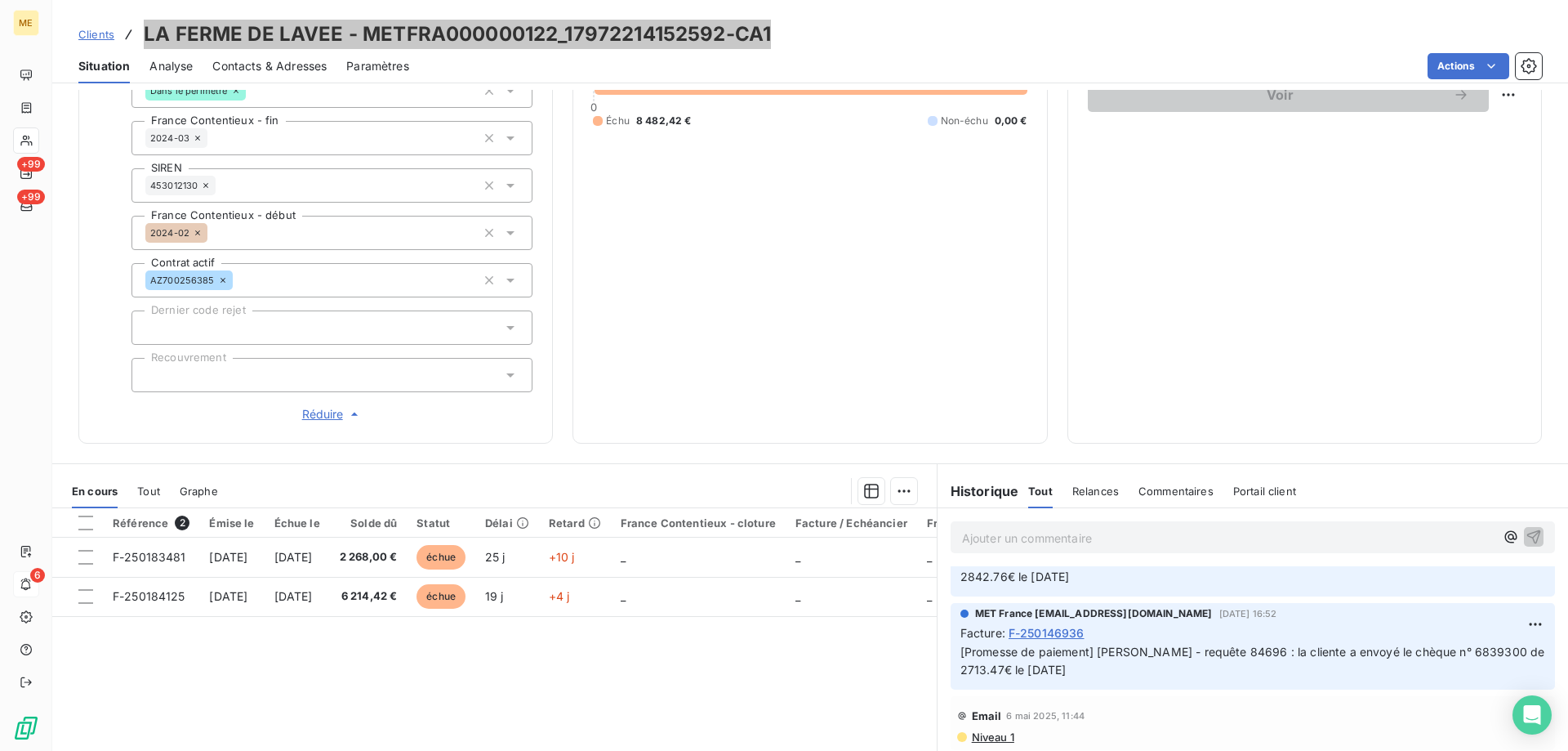
scroll to position [490, 0]
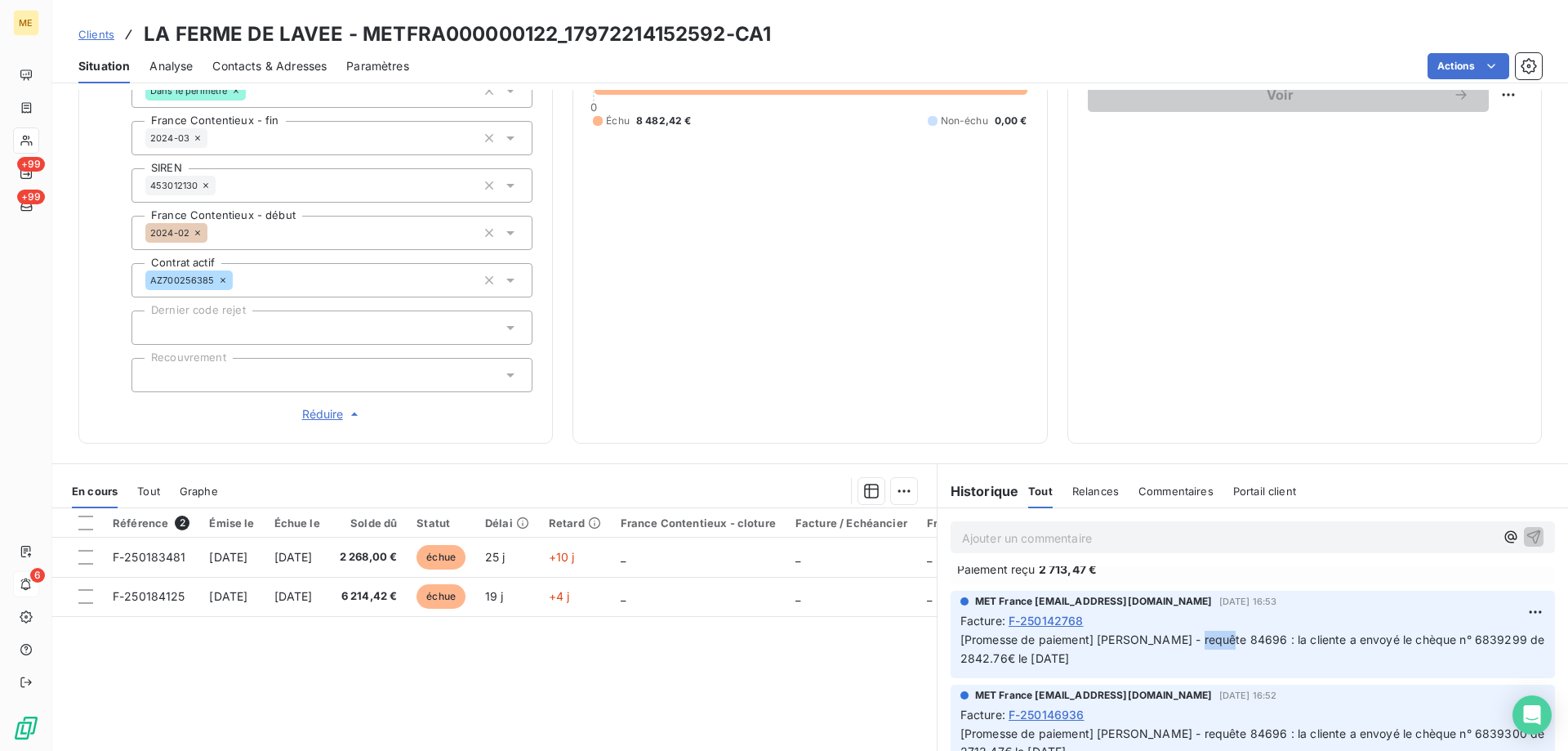
drag, startPoint x: 1180, startPoint y: 630, endPoint x: 1217, endPoint y: 637, distance: 37.7
click at [1217, 637] on p "[Promesse de paiement] Cindy - requête 84696 : la cliente a envoyé le chèque n°…" at bounding box center [1253, 650] width 585 height 38
click at [868, 283] on div "8 482,42 € 0 Échu 8 482,42 € Non-échu 0,00 €" at bounding box center [810, 77] width 434 height 692
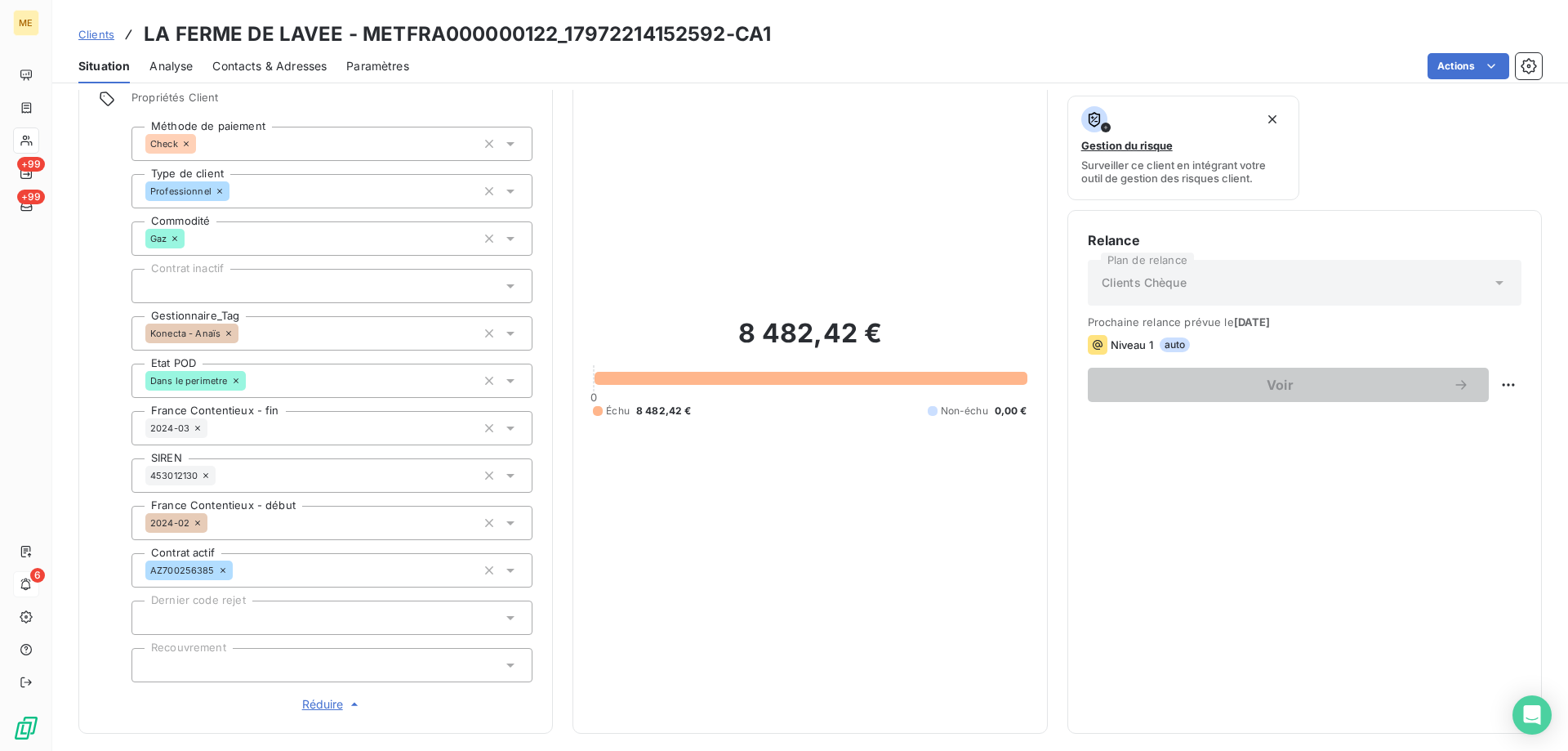
scroll to position [0, 0]
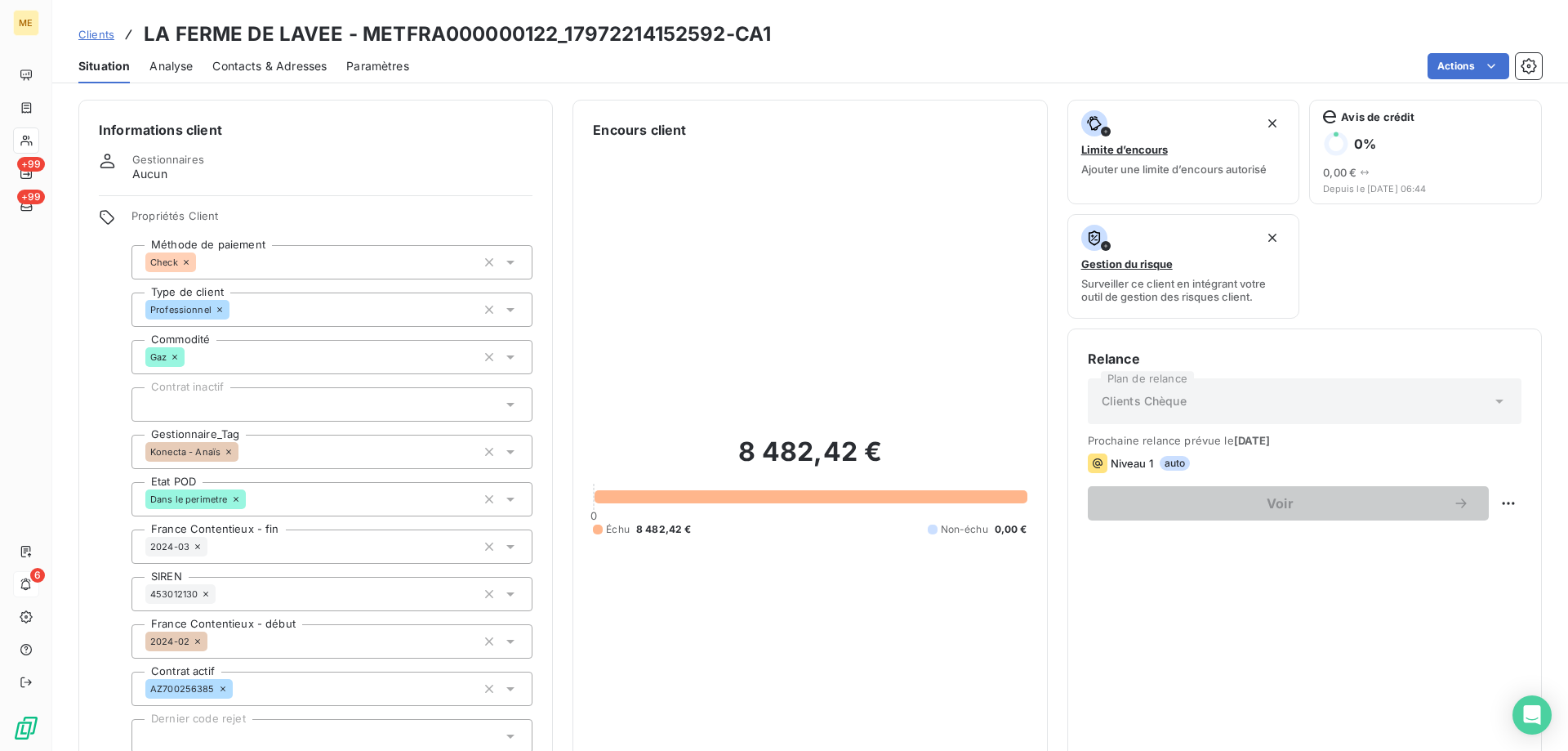
click at [245, 68] on span "Contacts & Adresses" at bounding box center [270, 66] width 114 height 16
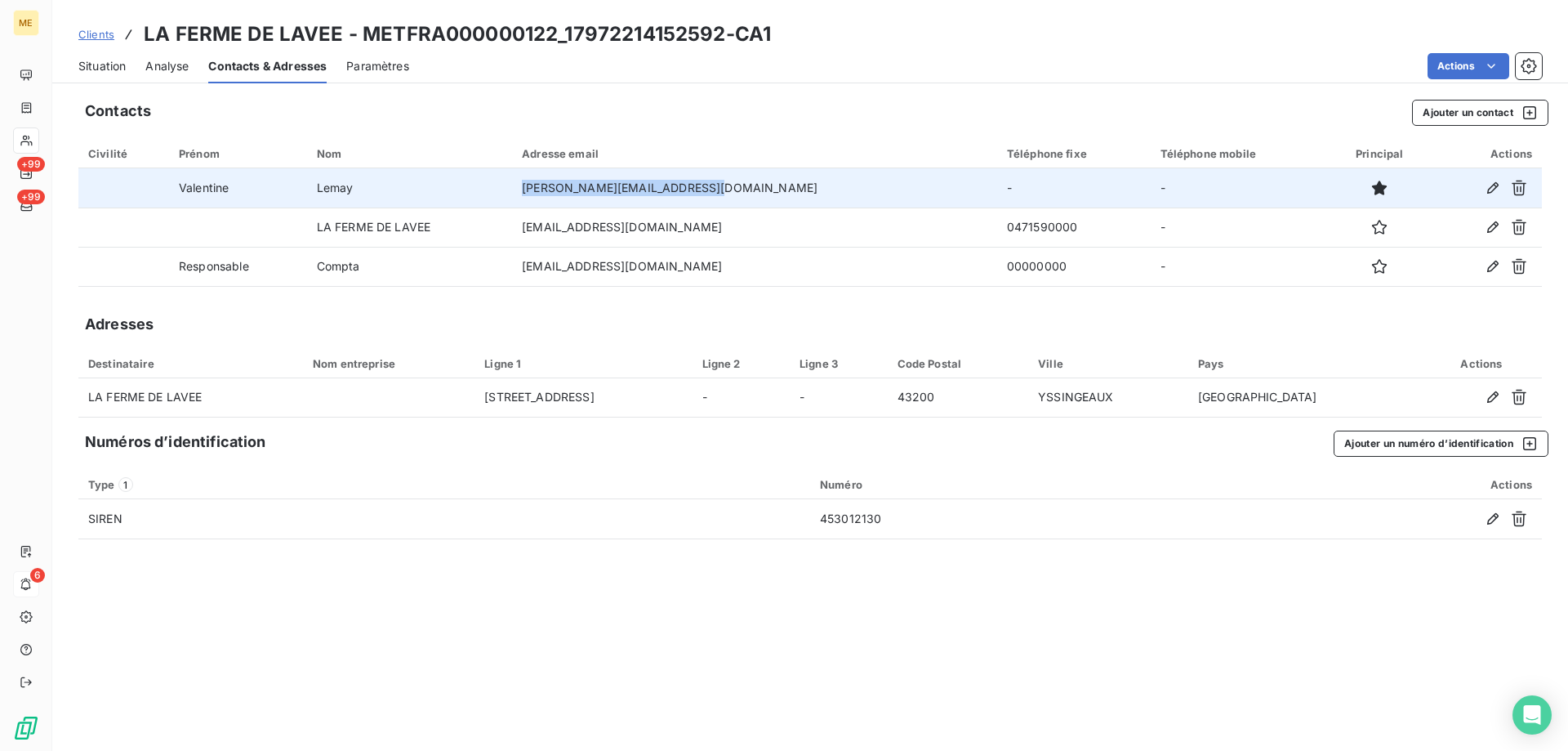
copy td "v.lemay@elite-restauration.fr"
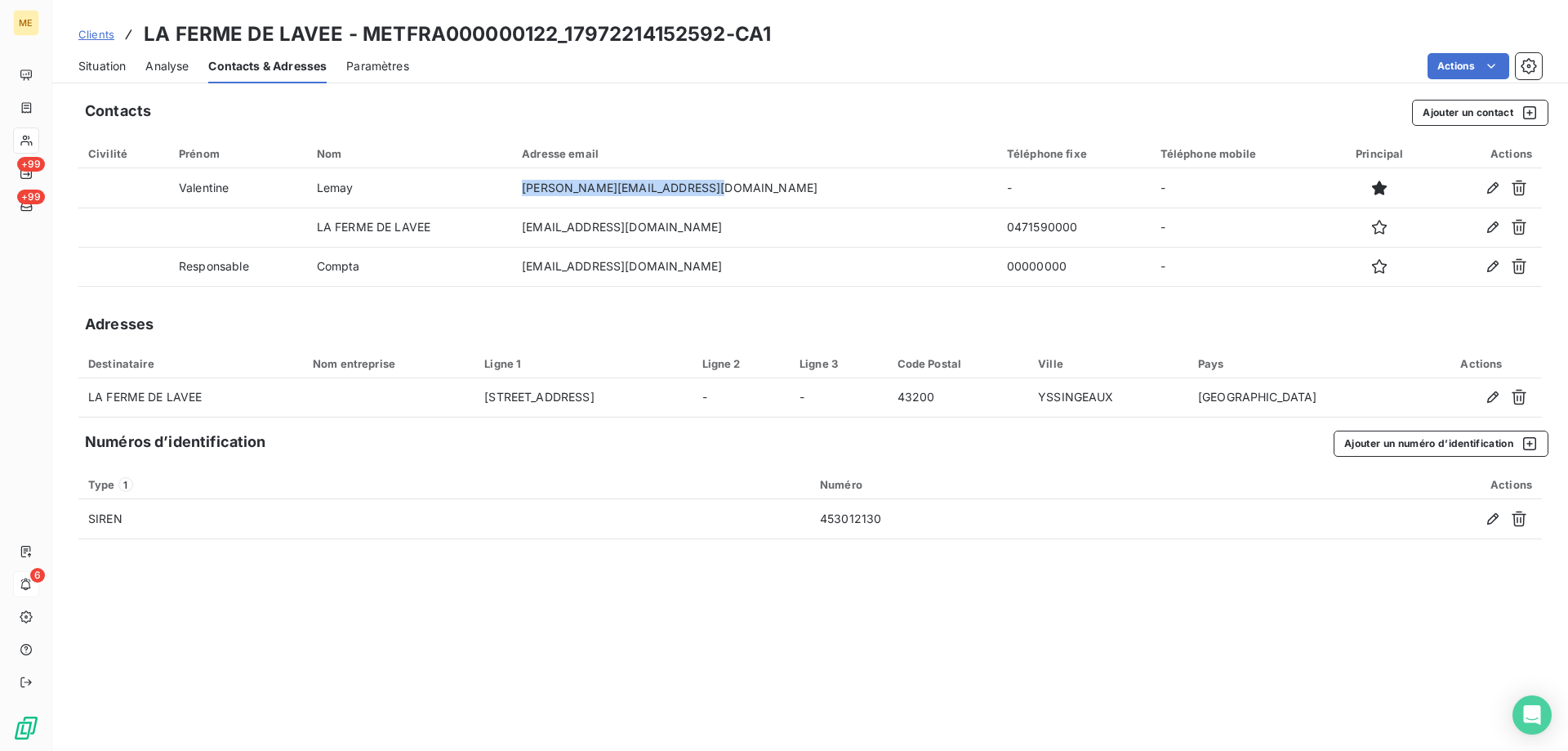
drag, startPoint x: 748, startPoint y: 184, endPoint x: 669, endPoint y: 24, distance: 178.4
click at [594, 131] on div "Contacts Ajouter un contact Civilité Prénom Nom Adresse email Téléphone fixe Té…" at bounding box center [811, 420] width 1516 height 661
click at [106, 71] on span "Situation" at bounding box center [102, 66] width 48 height 16
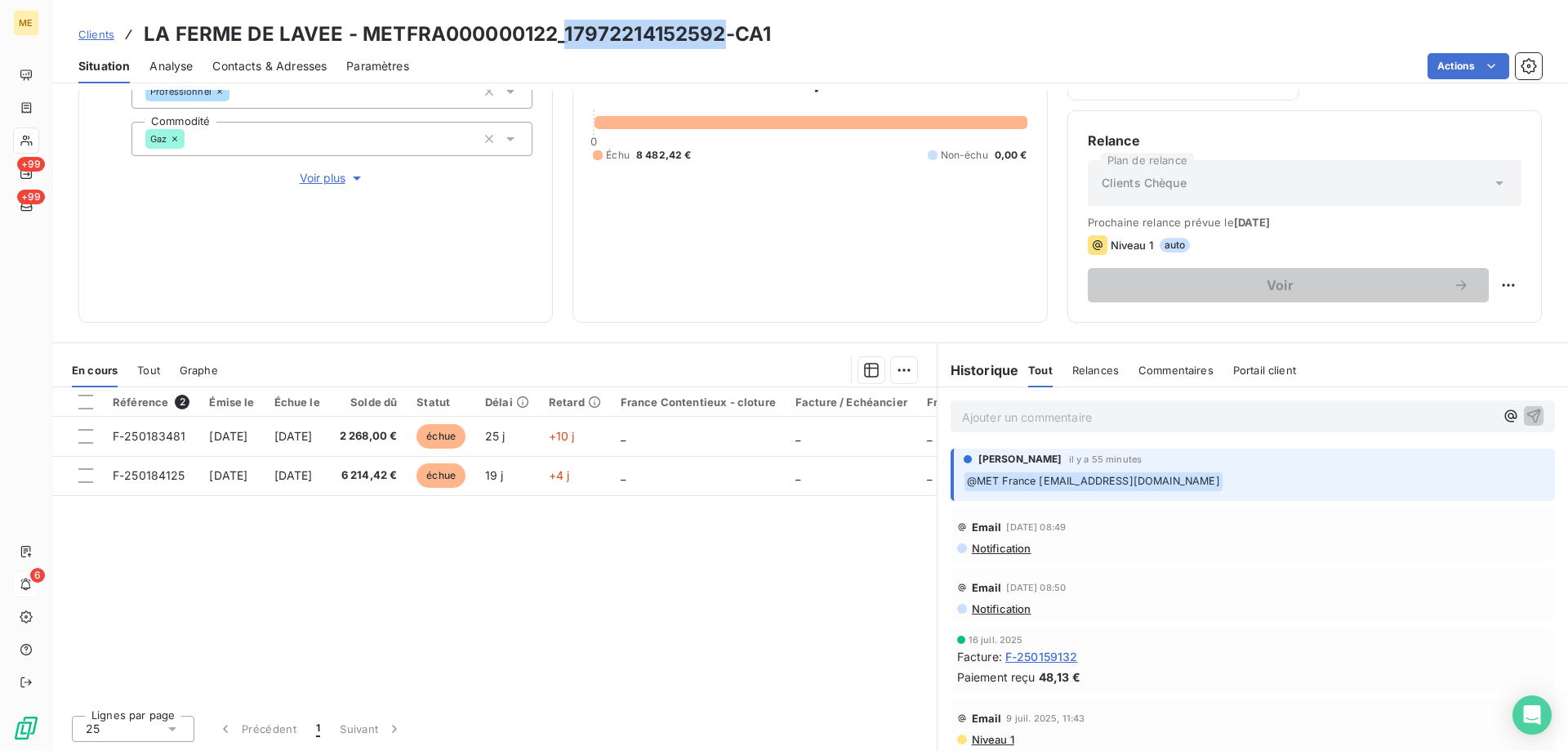
drag, startPoint x: 722, startPoint y: 35, endPoint x: 566, endPoint y: 39, distance: 156.1
click at [566, 39] on h3 "LA FERME DE LAVEE - METFRA000000122_17972214152592-CA1" at bounding box center [456, 34] width 627 height 29
copy h3 "17972214152592"
click at [262, 60] on span "Contacts & Adresses" at bounding box center [270, 66] width 114 height 16
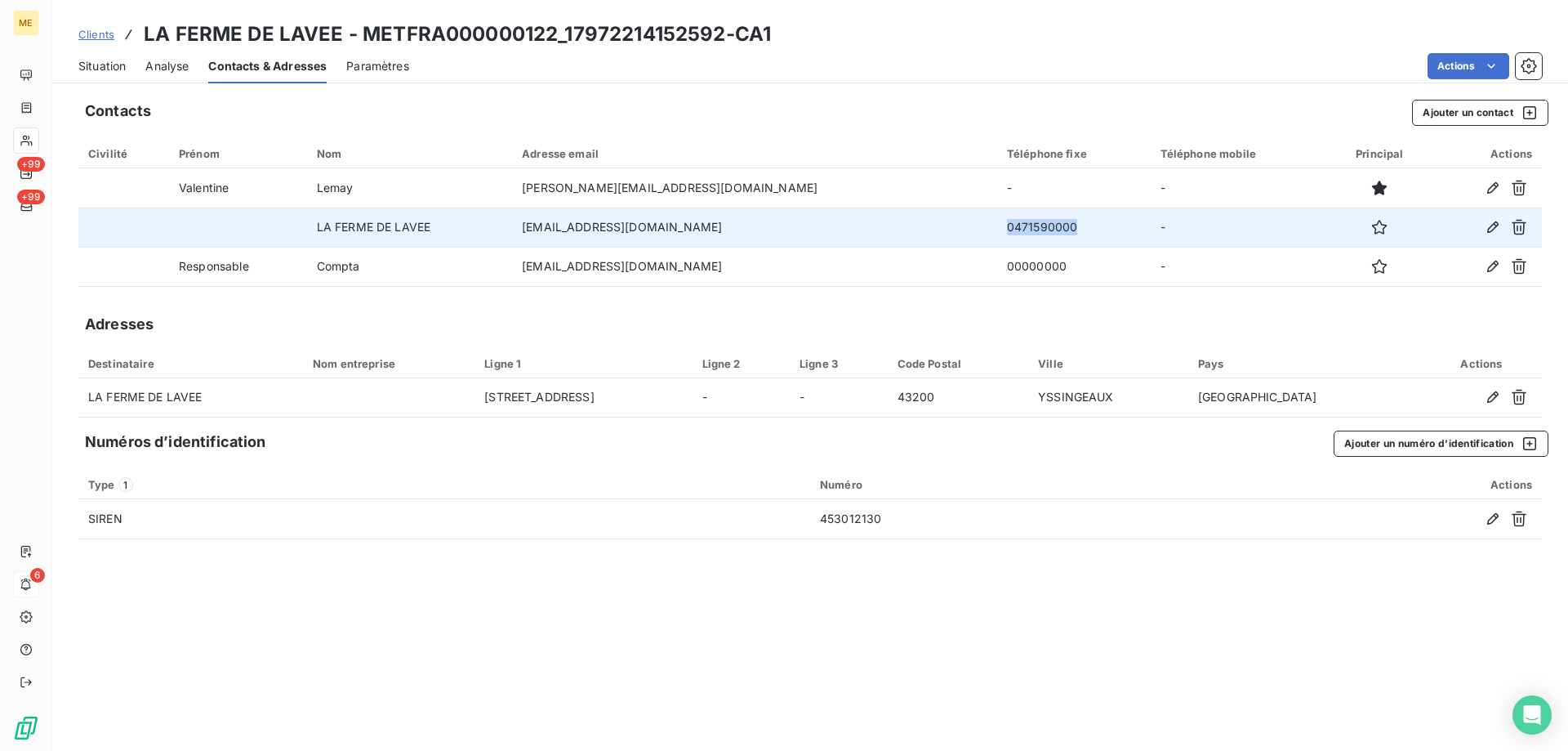
copy td "0471590000"
drag, startPoint x: 1015, startPoint y: 226, endPoint x: 940, endPoint y: 228, distance: 75.0
click at [997, 228] on td "0471590000" at bounding box center [1074, 227] width 154 height 39
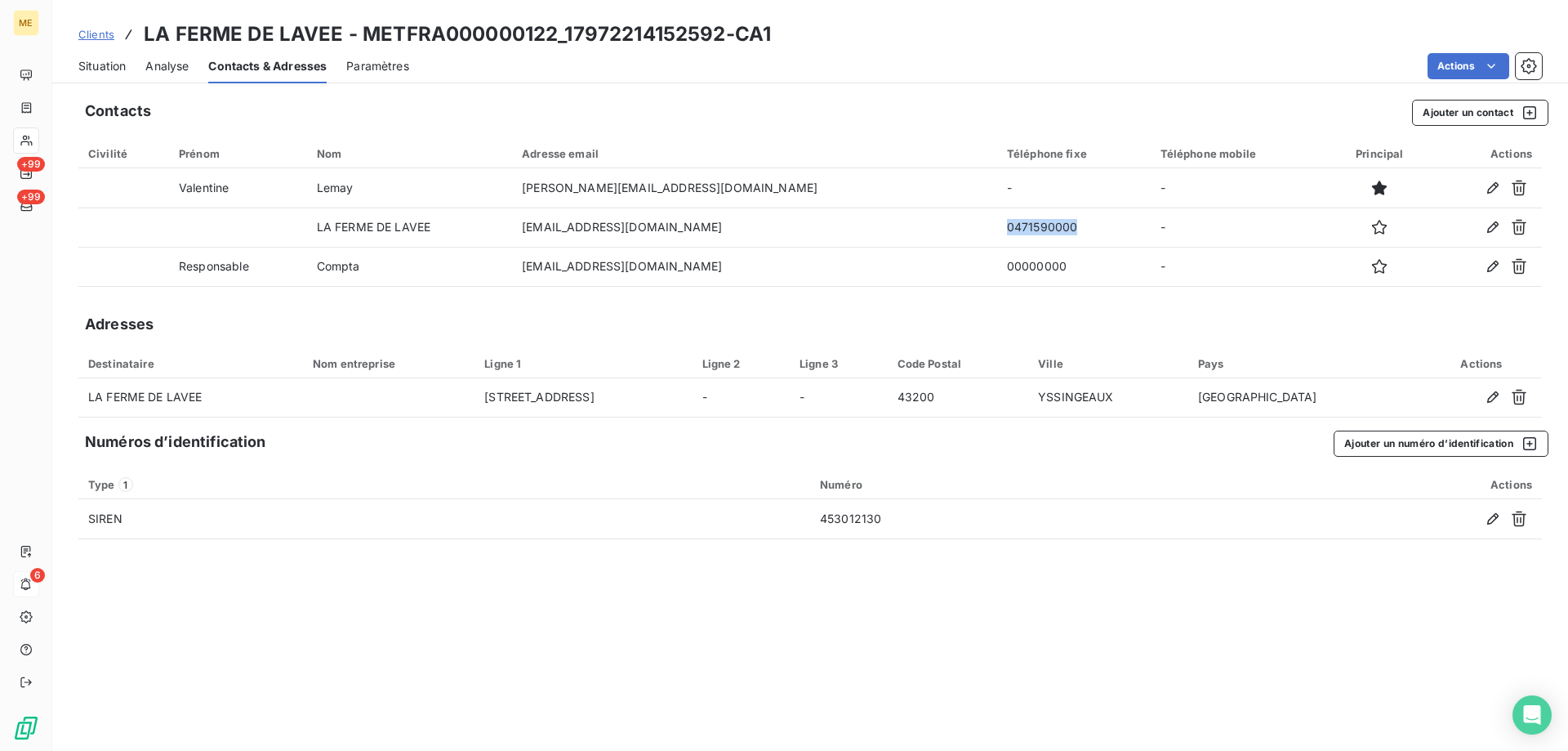
click at [111, 67] on span "Situation" at bounding box center [102, 66] width 48 height 16
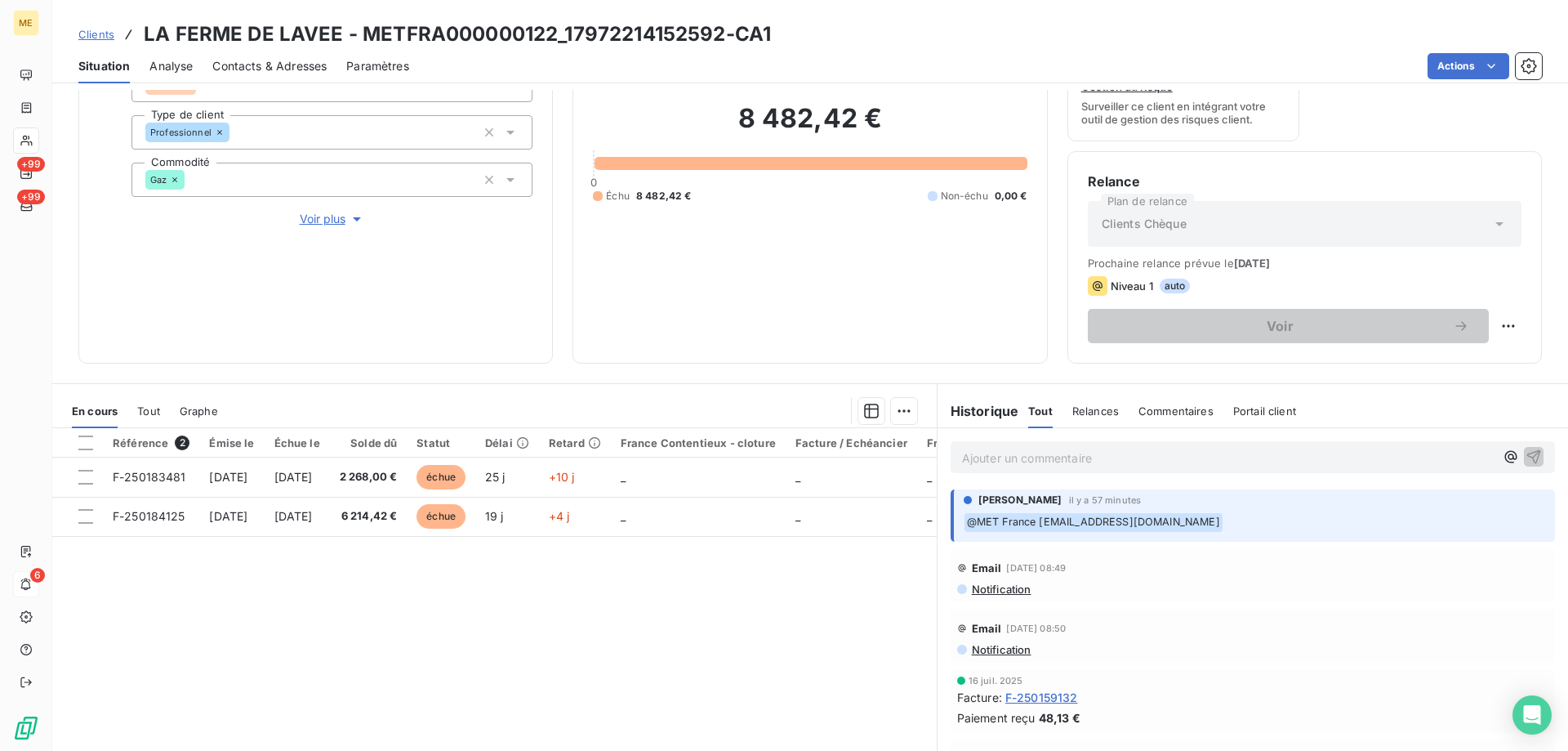
scroll to position [137, 0]
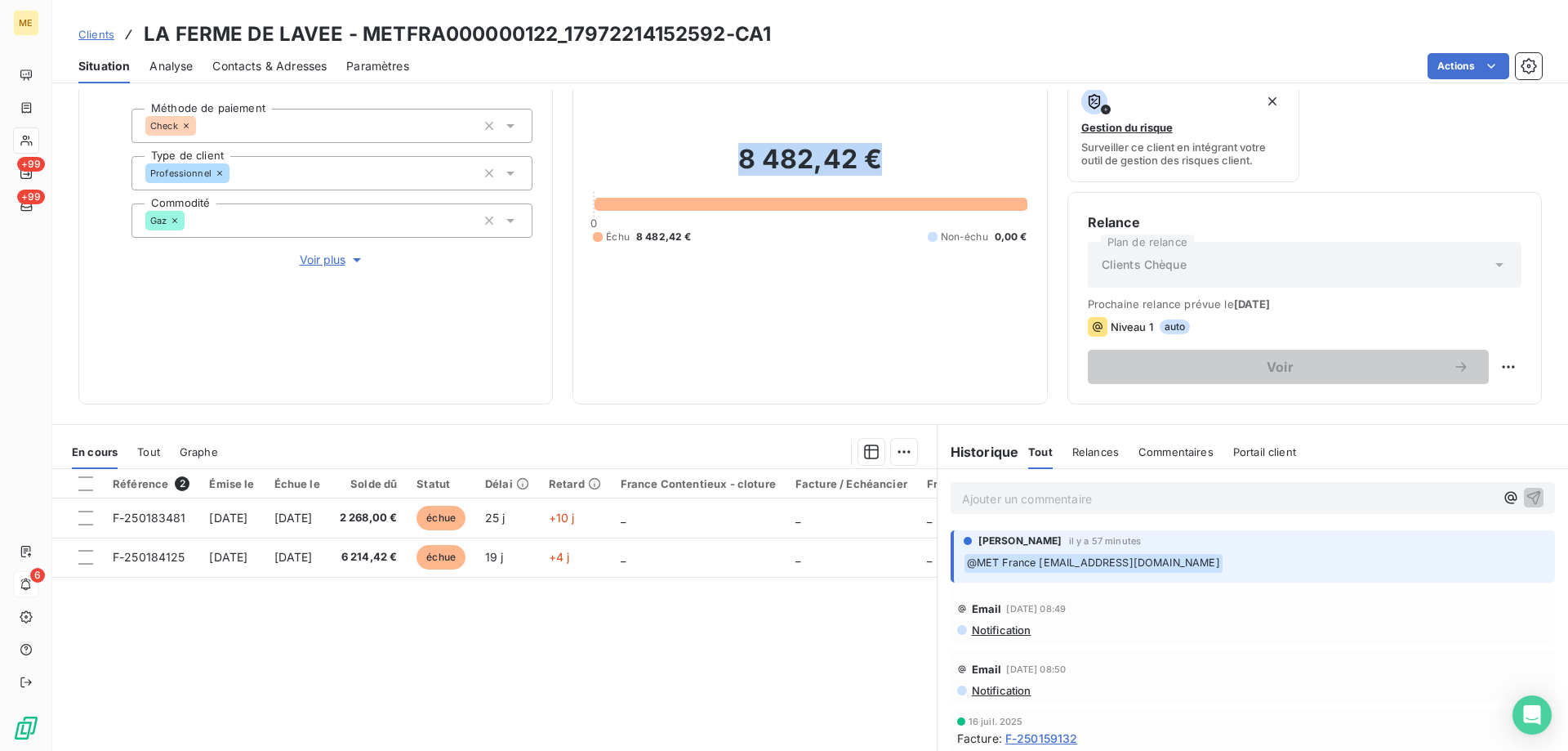
drag, startPoint x: 893, startPoint y: 169, endPoint x: 731, endPoint y: 162, distance: 162.2
click at [731, 162] on h2 "8 482,42 €" at bounding box center [810, 168] width 434 height 49
copy h2 "8 482,42 €"
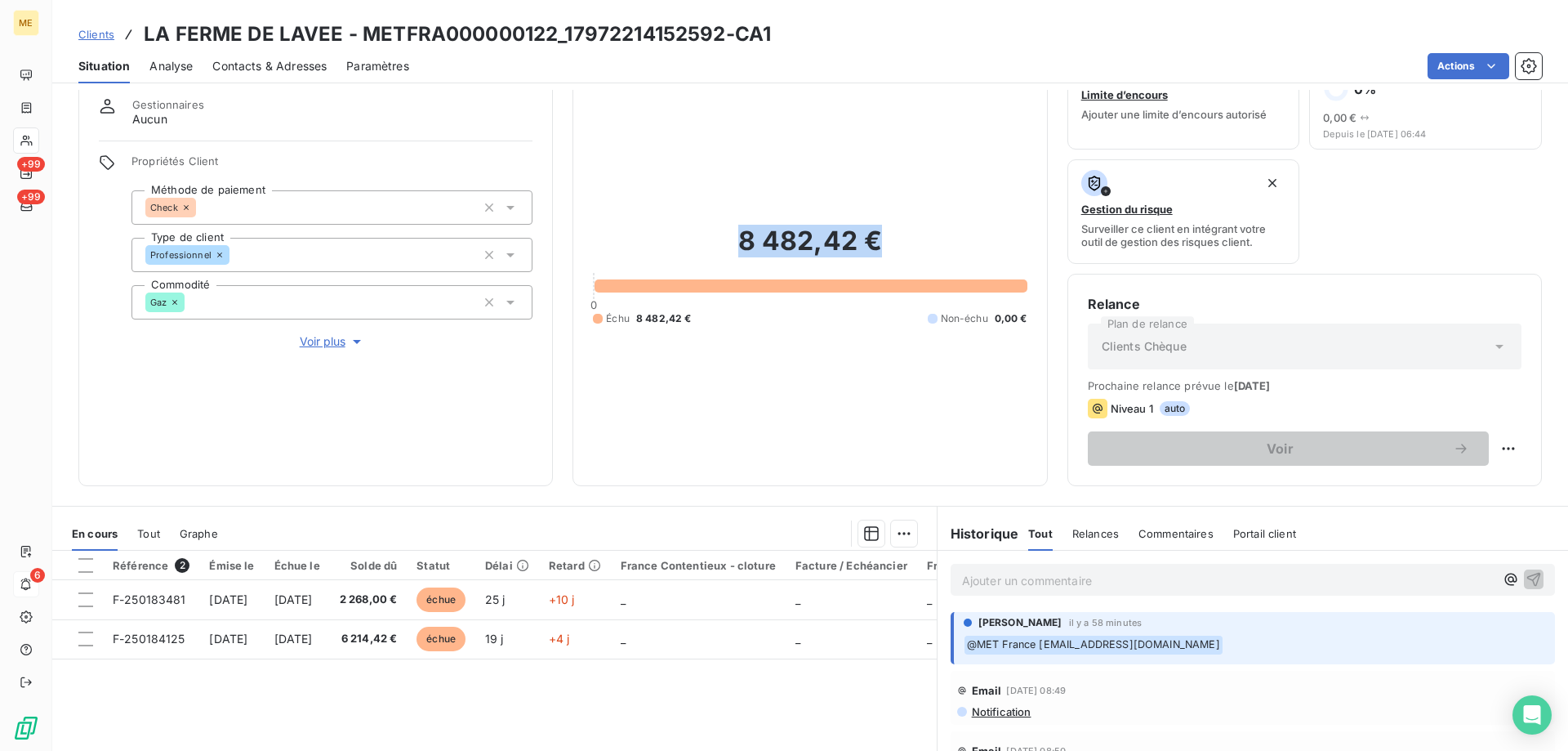
click at [709, 251] on h2 "8 482,42 €" at bounding box center [810, 249] width 434 height 49
click at [769, 248] on h2 "8 482,42 €" at bounding box center [810, 249] width 434 height 49
click at [698, 370] on div "8 482,42 € 0 Échu 8 482,42 € Non-échu 0,00 €" at bounding box center [810, 276] width 434 height 381
click at [888, 247] on h2 "8 482,42 €" at bounding box center [810, 249] width 434 height 49
drag, startPoint x: 737, startPoint y: 250, endPoint x: 902, endPoint y: 245, distance: 165.1
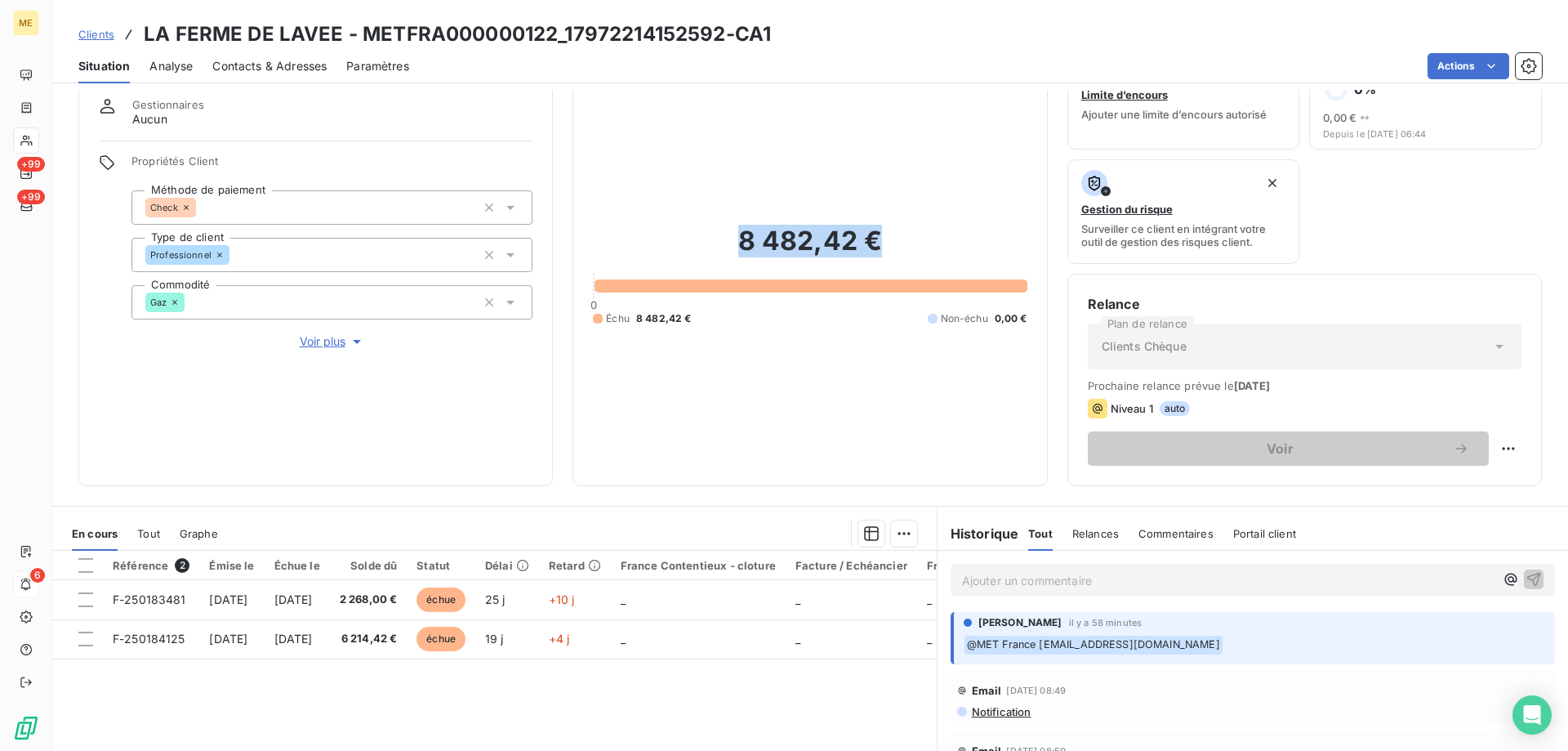
click at [898, 245] on h2 "8 482,42 €" at bounding box center [810, 249] width 434 height 49
click at [902, 245] on h2 "8 482,42 €" at bounding box center [810, 249] width 434 height 49
drag, startPoint x: 884, startPoint y: 249, endPoint x: 738, endPoint y: 256, distance: 146.2
click at [738, 256] on h2 "8 482,42 €" at bounding box center [810, 249] width 434 height 49
click at [895, 251] on h2 "8 482,42 €" at bounding box center [810, 249] width 434 height 49
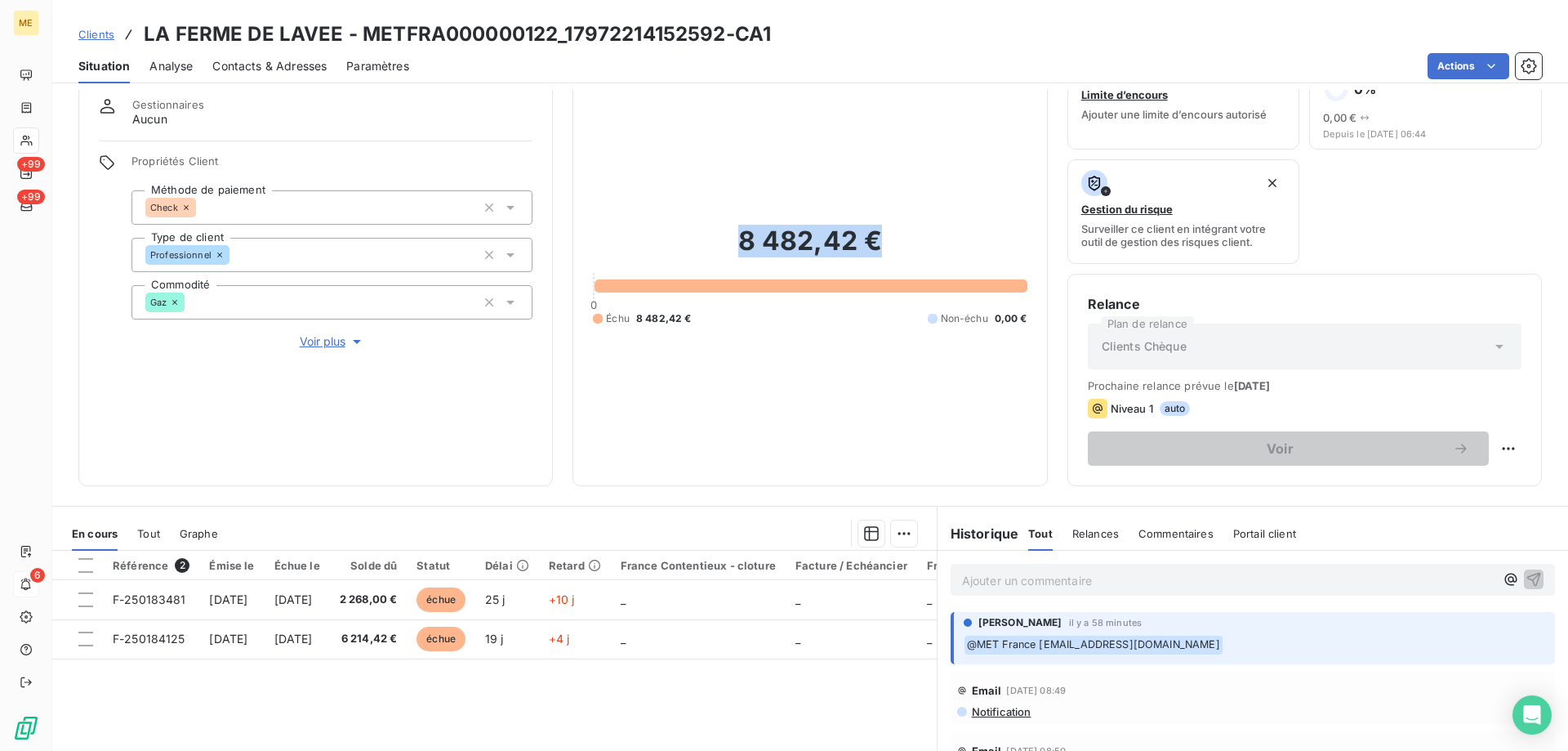
click at [880, 258] on h2 "8 482,42 €" at bounding box center [810, 249] width 434 height 49
click at [859, 311] on div "Échu 8 482,42 € Non-échu 0,00 €" at bounding box center [810, 319] width 434 height 15
drag, startPoint x: 686, startPoint y: 309, endPoint x: 633, endPoint y: 309, distance: 53.0
click at [636, 311] on span "8 482,42 €" at bounding box center [664, 319] width 55 height 15
click at [710, 336] on div "8 482,42 € 0 Échu 8 482,42 € Non-échu 0,00 €" at bounding box center [810, 276] width 434 height 381
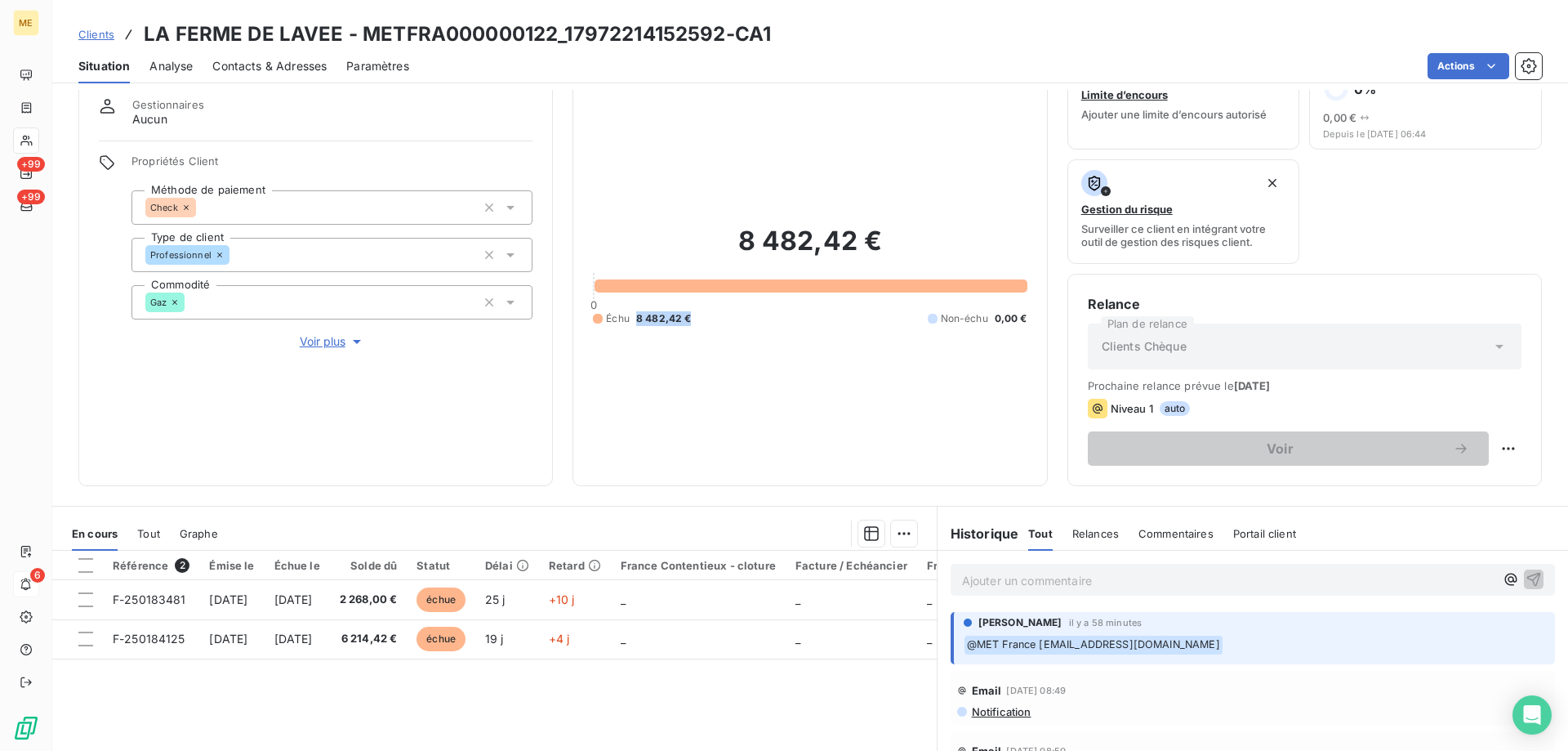
drag, startPoint x: 689, startPoint y: 308, endPoint x: 635, endPoint y: 314, distance: 54.3
click at [635, 314] on div "Échu 8 482,42 € Non-échu 0,00 €" at bounding box center [810, 319] width 434 height 15
click at [648, 349] on div "8 482,42 € 0 Échu 8 482,42 € Non-échu 0,00 €" at bounding box center [810, 276] width 434 height 381
drag, startPoint x: 690, startPoint y: 311, endPoint x: 634, endPoint y: 309, distance: 56.0
click at [634, 311] on div "Échu 8 482,42 € Non-échu 0,00 €" at bounding box center [810, 319] width 434 height 15
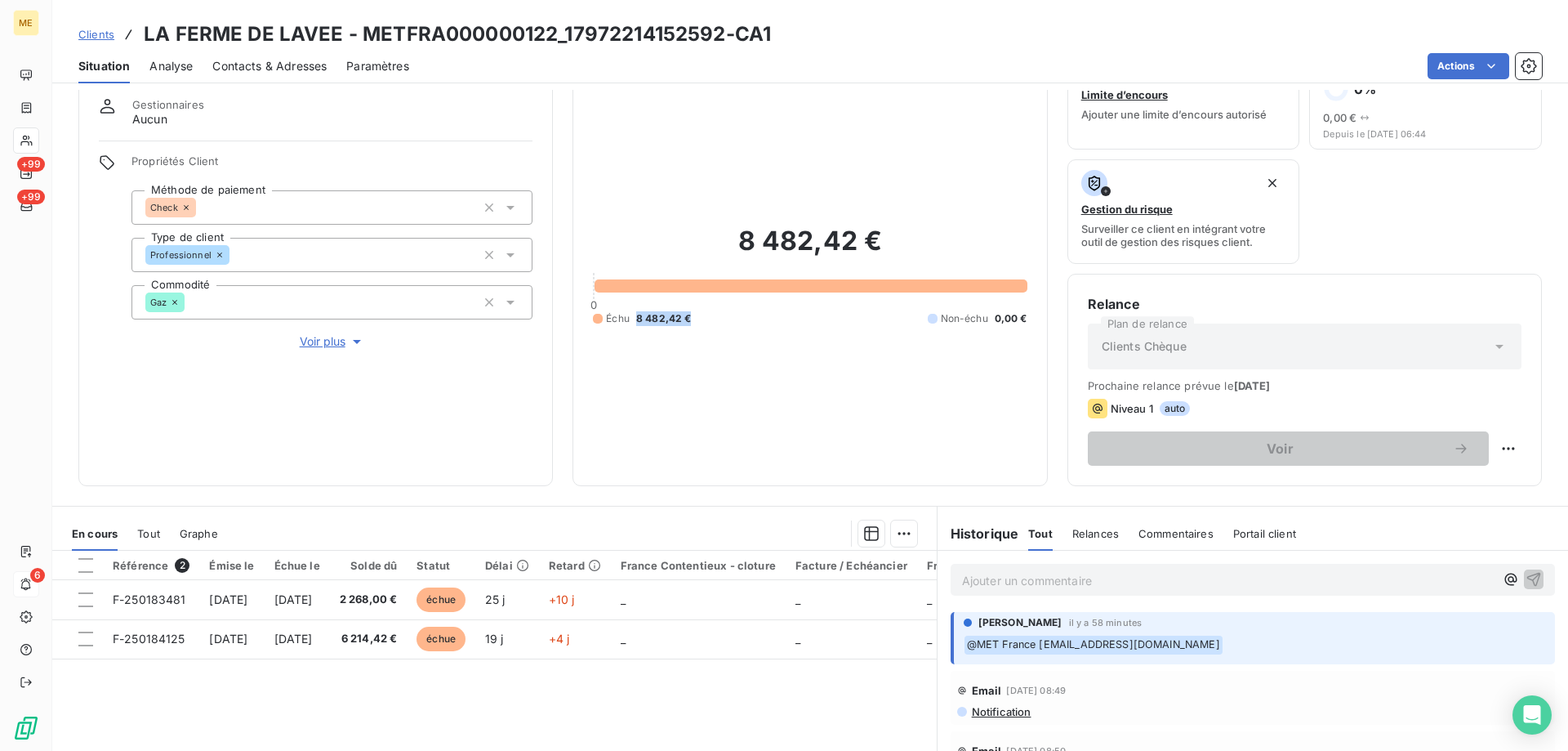
click at [683, 334] on div "8 482,42 € 0 Échu 8 482,42 € Non-échu 0,00 €" at bounding box center [810, 276] width 434 height 381
drag, startPoint x: 687, startPoint y: 309, endPoint x: 635, endPoint y: 315, distance: 52.3
click at [635, 315] on div "Échu 8 482,42 € Non-échu 0,00 €" at bounding box center [810, 319] width 434 height 15
click at [698, 367] on div "8 482,42 € 0 Échu 8 482,42 € Non-échu 0,00 €" at bounding box center [810, 276] width 434 height 381
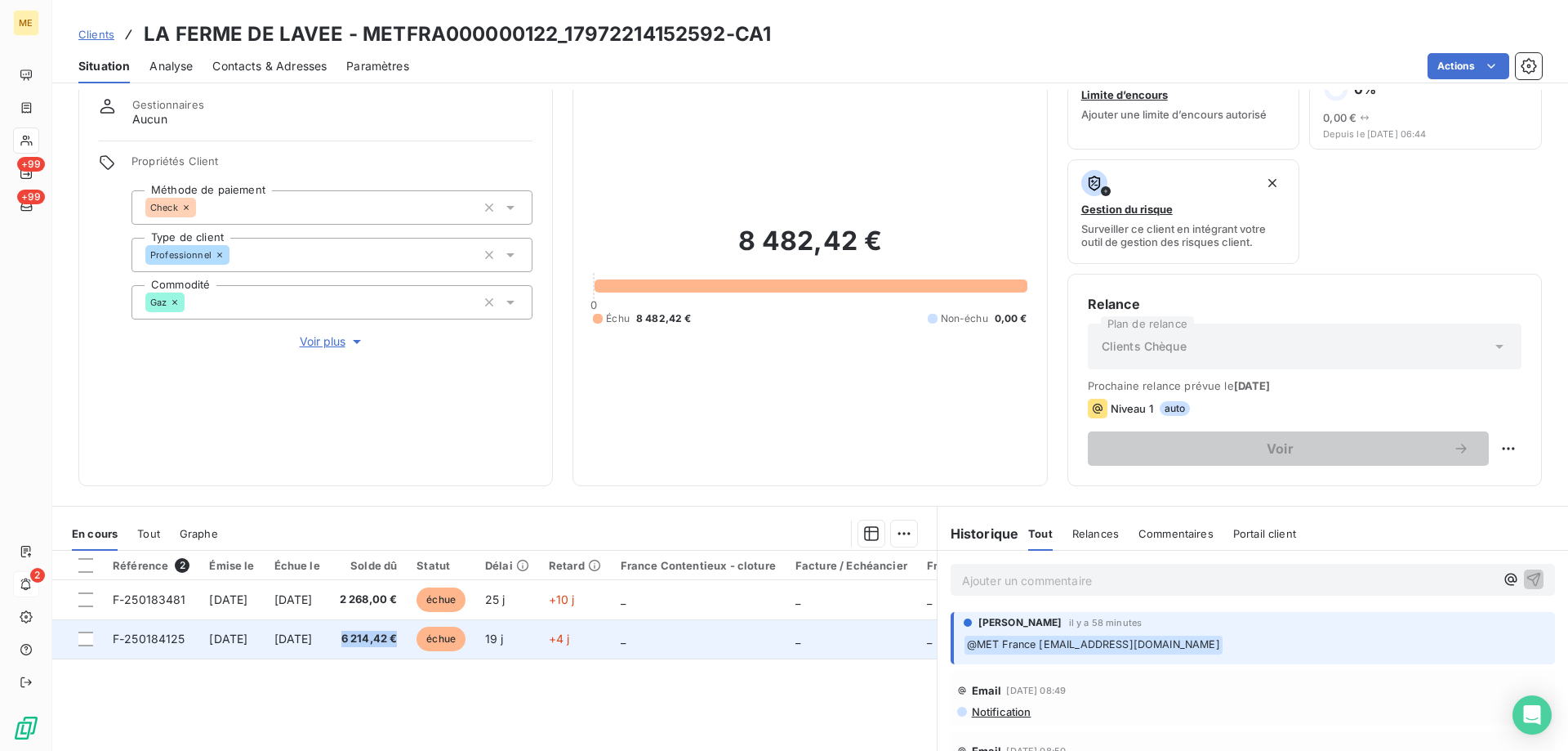
copy span "6 214,42 €"
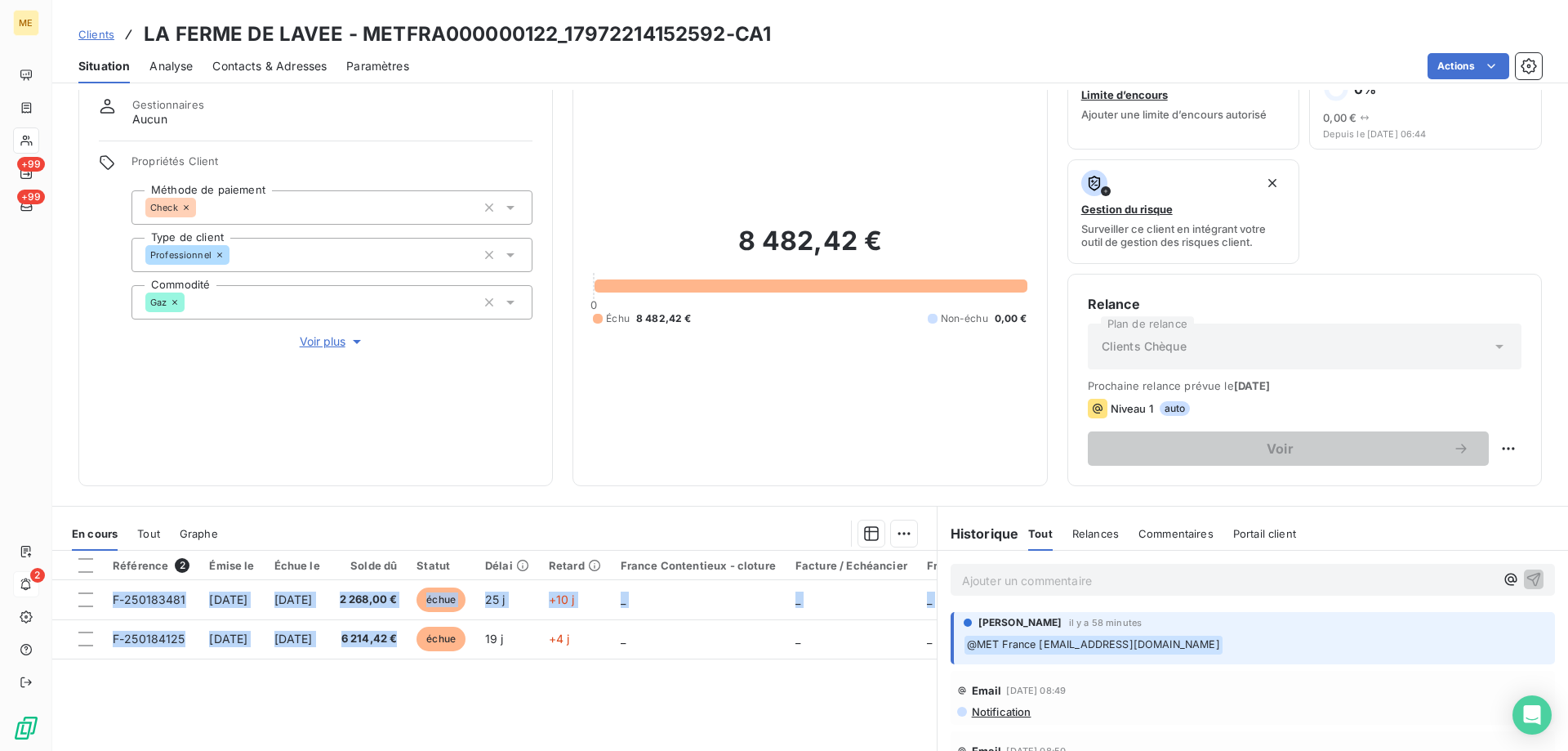
drag, startPoint x: 463, startPoint y: 639, endPoint x: 452, endPoint y: 691, distance: 53.2
click at [421, 693] on div "Référence 2 Émise le Échue le Solde dû Statut Délai Retard France Contentieux -…" at bounding box center [495, 708] width 885 height 315
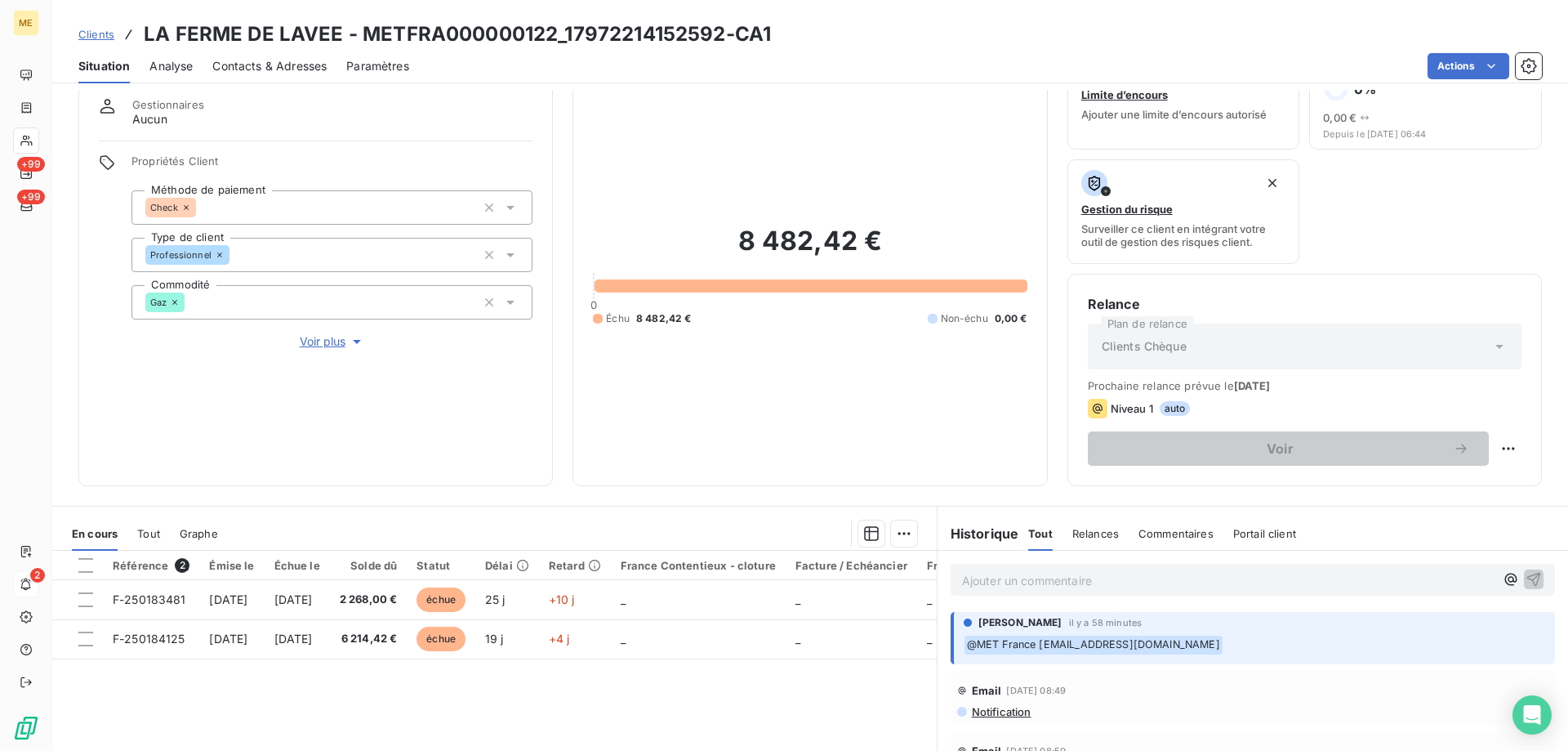
click at [790, 407] on div "8 482,42 € 0 Échu 8 482,42 € Non-échu 0,00 €" at bounding box center [810, 276] width 434 height 381
click at [1209, 584] on p "Ajouter un commentaire ﻿" at bounding box center [1229, 580] width 532 height 21
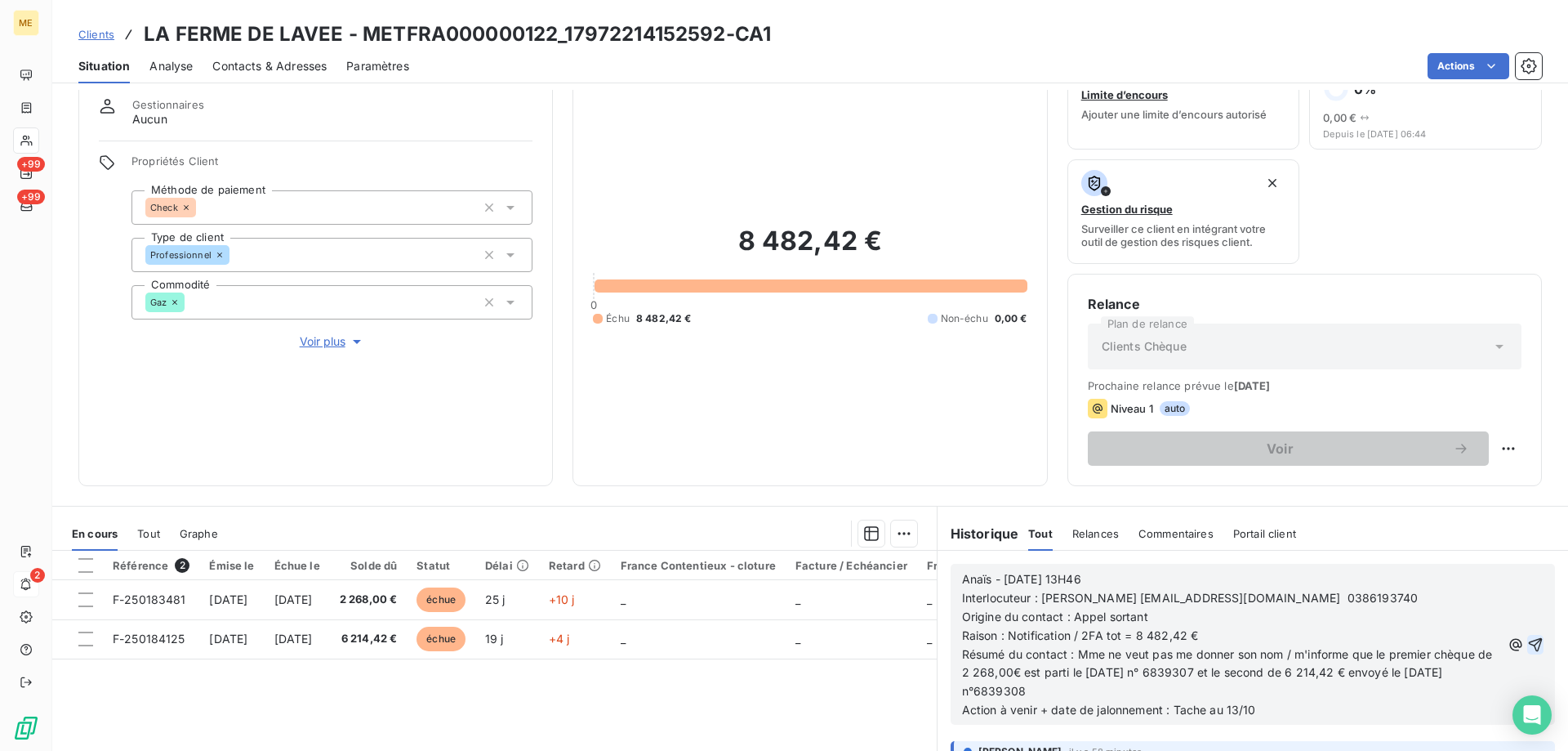
click at [1528, 638] on icon "button" at bounding box center [1535, 644] width 16 height 16
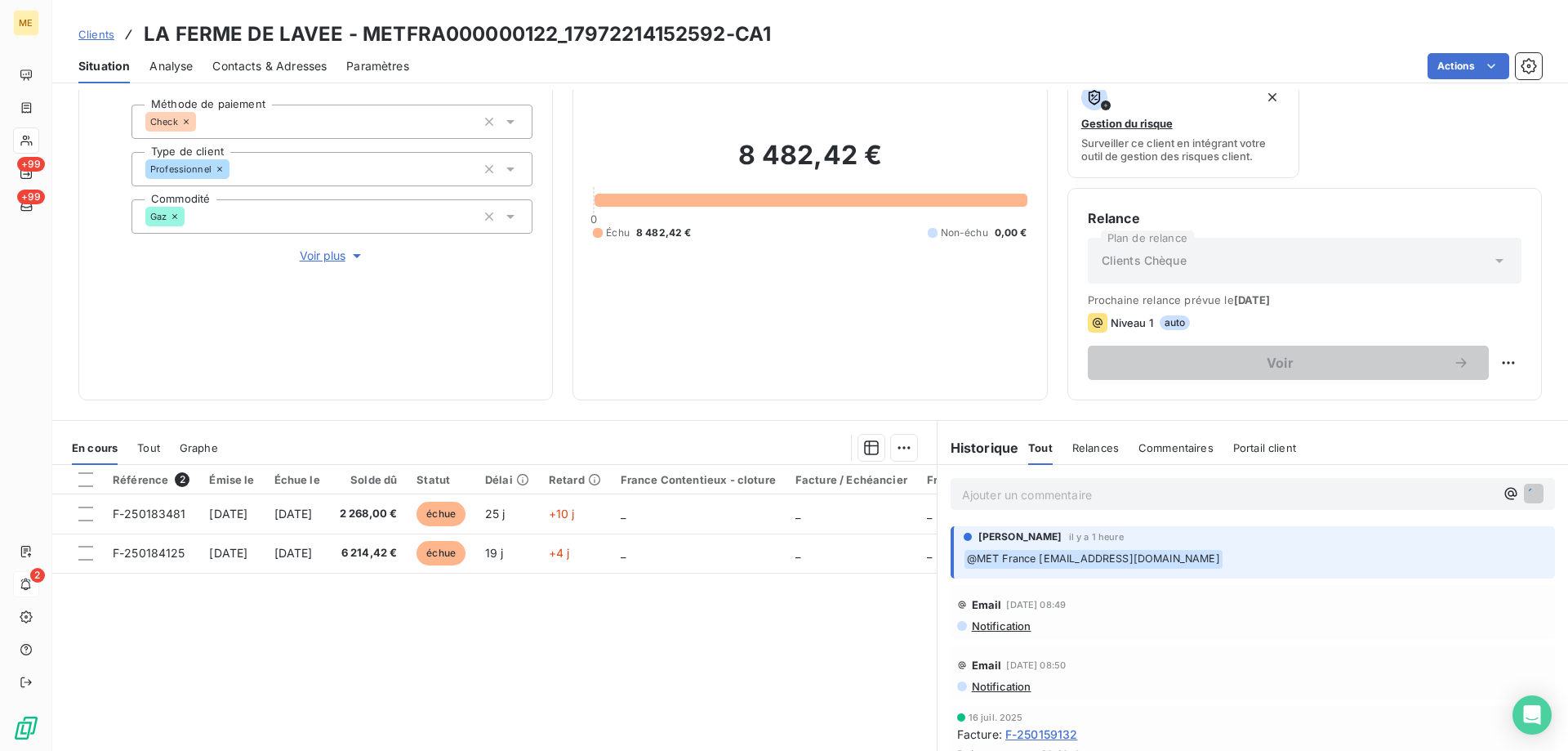
scroll to position [218, 0]
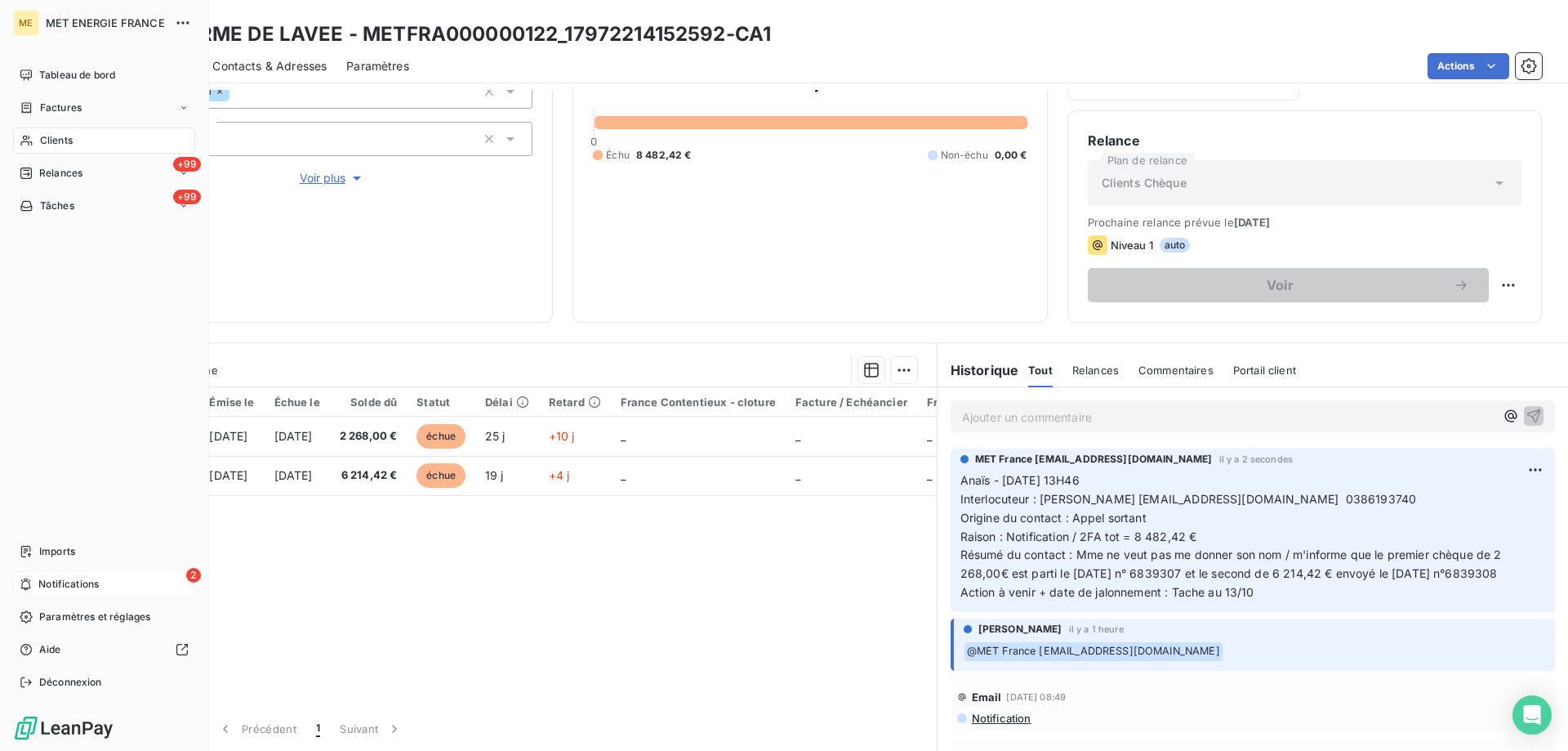
click at [24, 578] on icon at bounding box center [25, 584] width 12 height 13
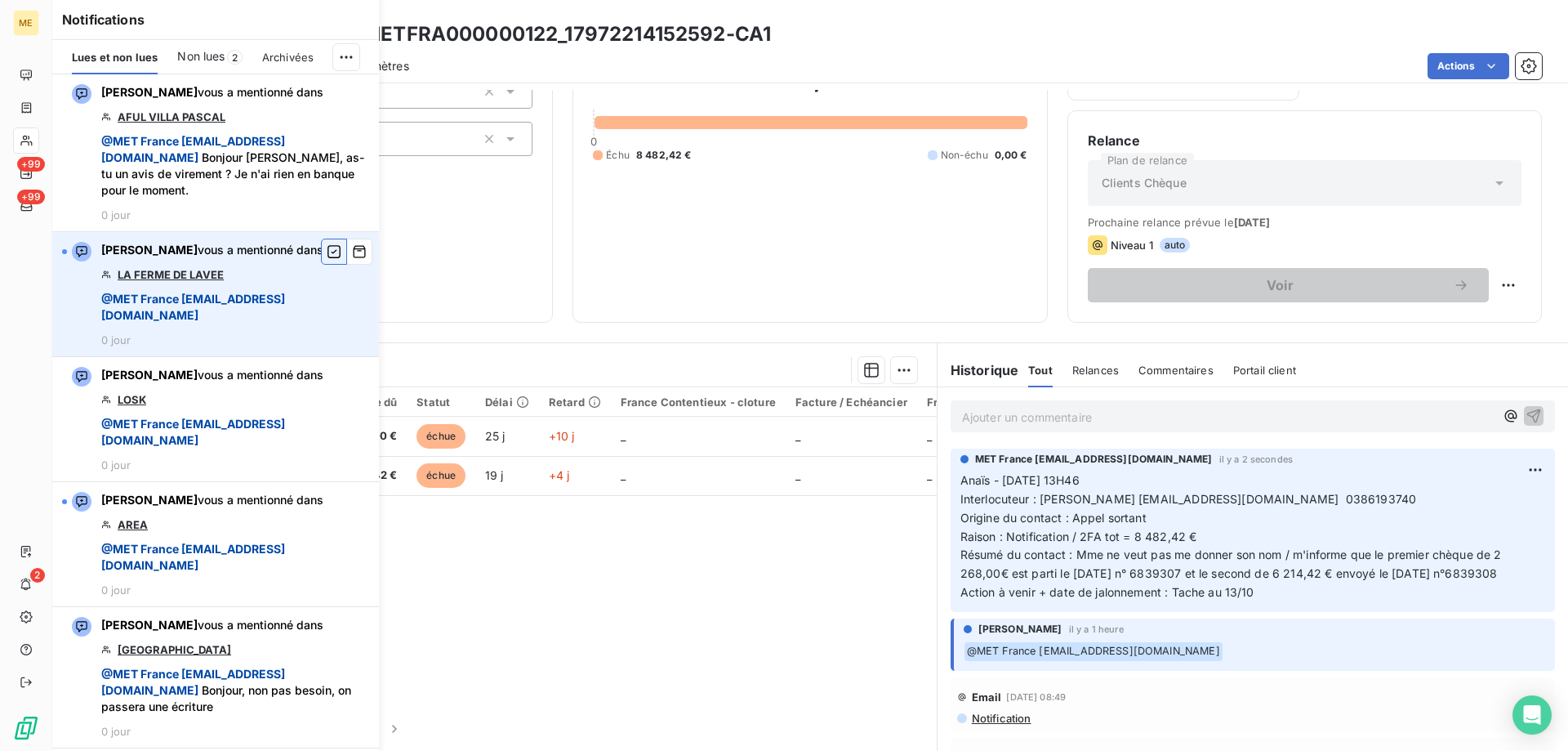
click at [327, 256] on icon "button" at bounding box center [335, 251] width 15 height 16
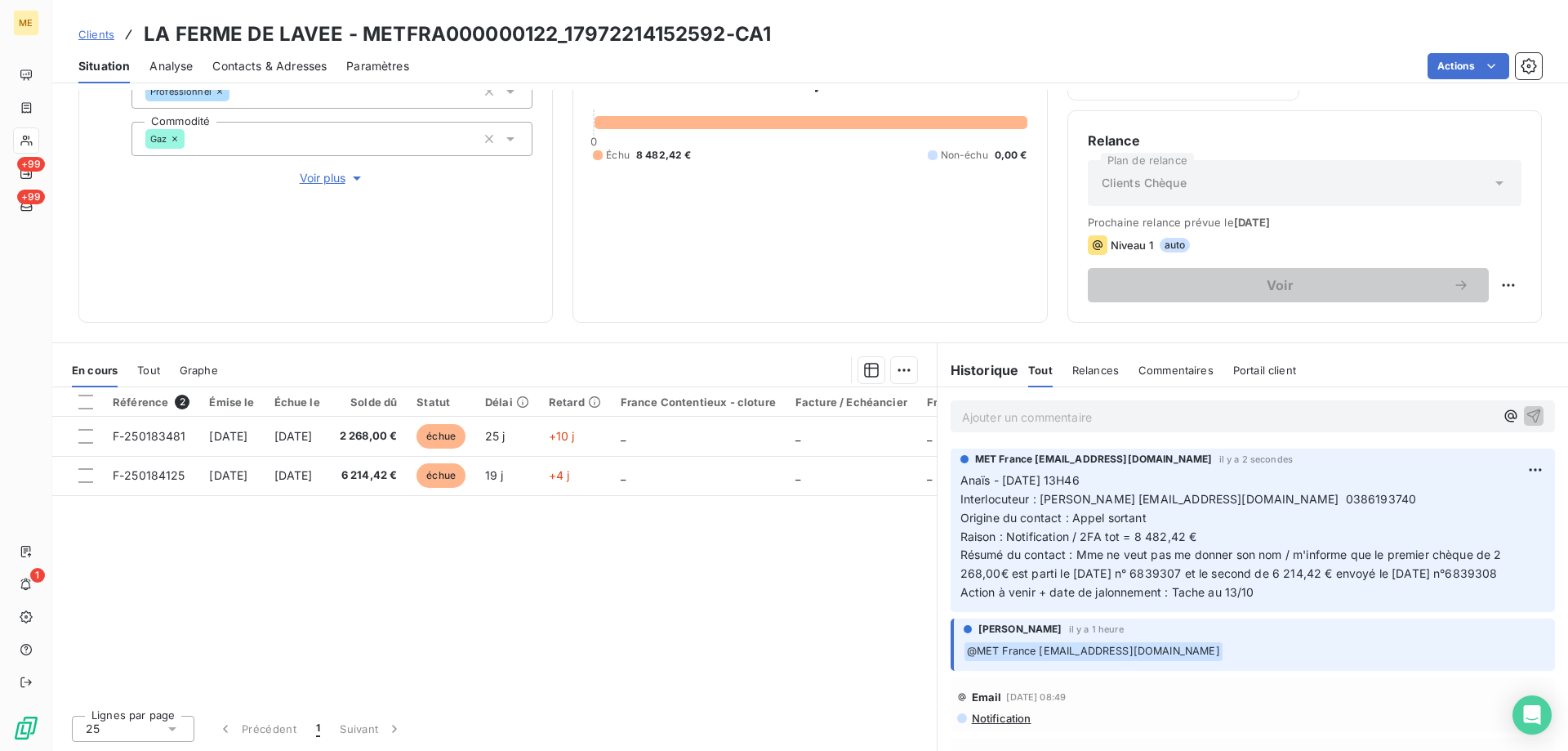
click at [1117, 427] on p "Ajouter un commentaire ﻿" at bounding box center [1229, 417] width 532 height 21
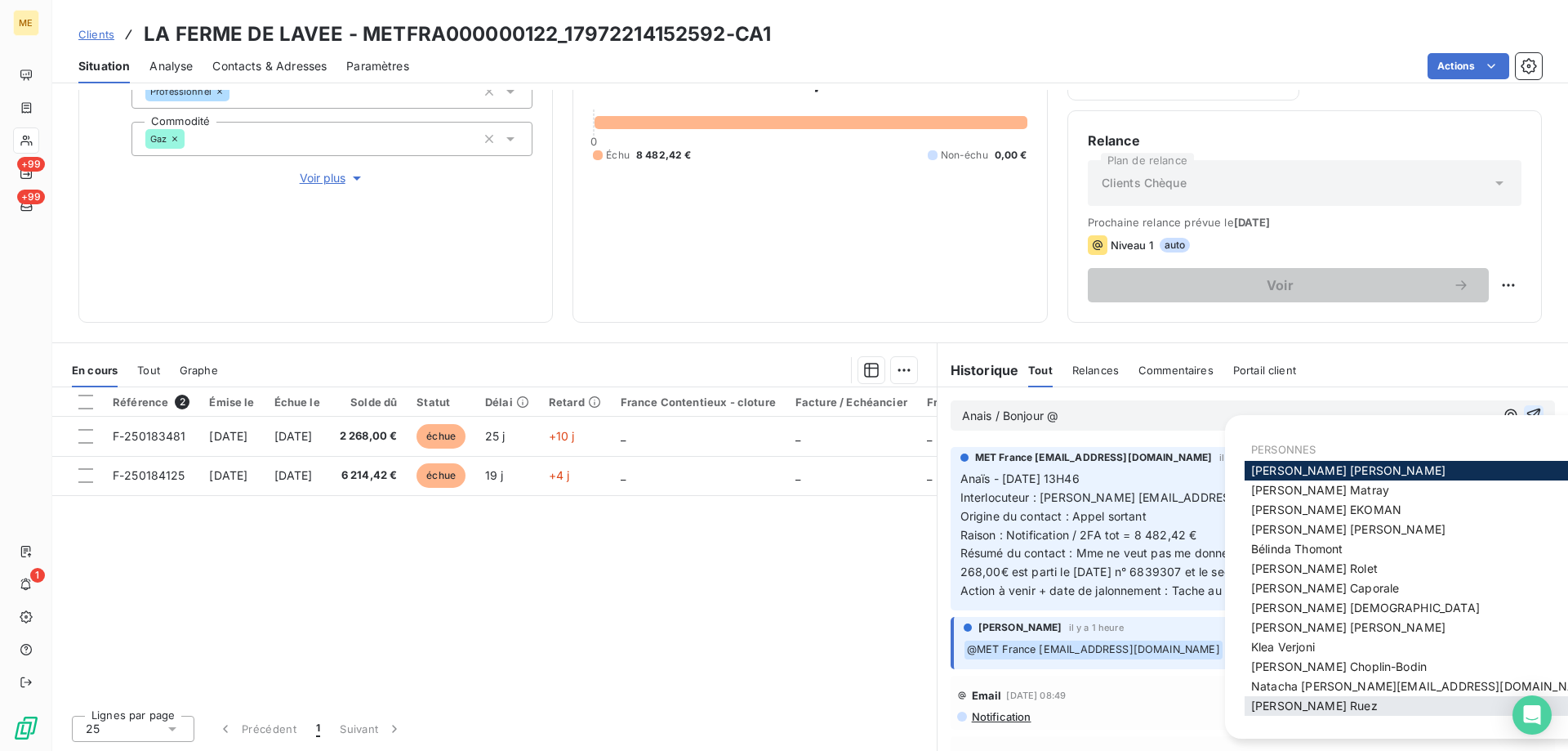
click at [1313, 702] on span "Xavier Ruez" at bounding box center [1314, 705] width 127 height 14
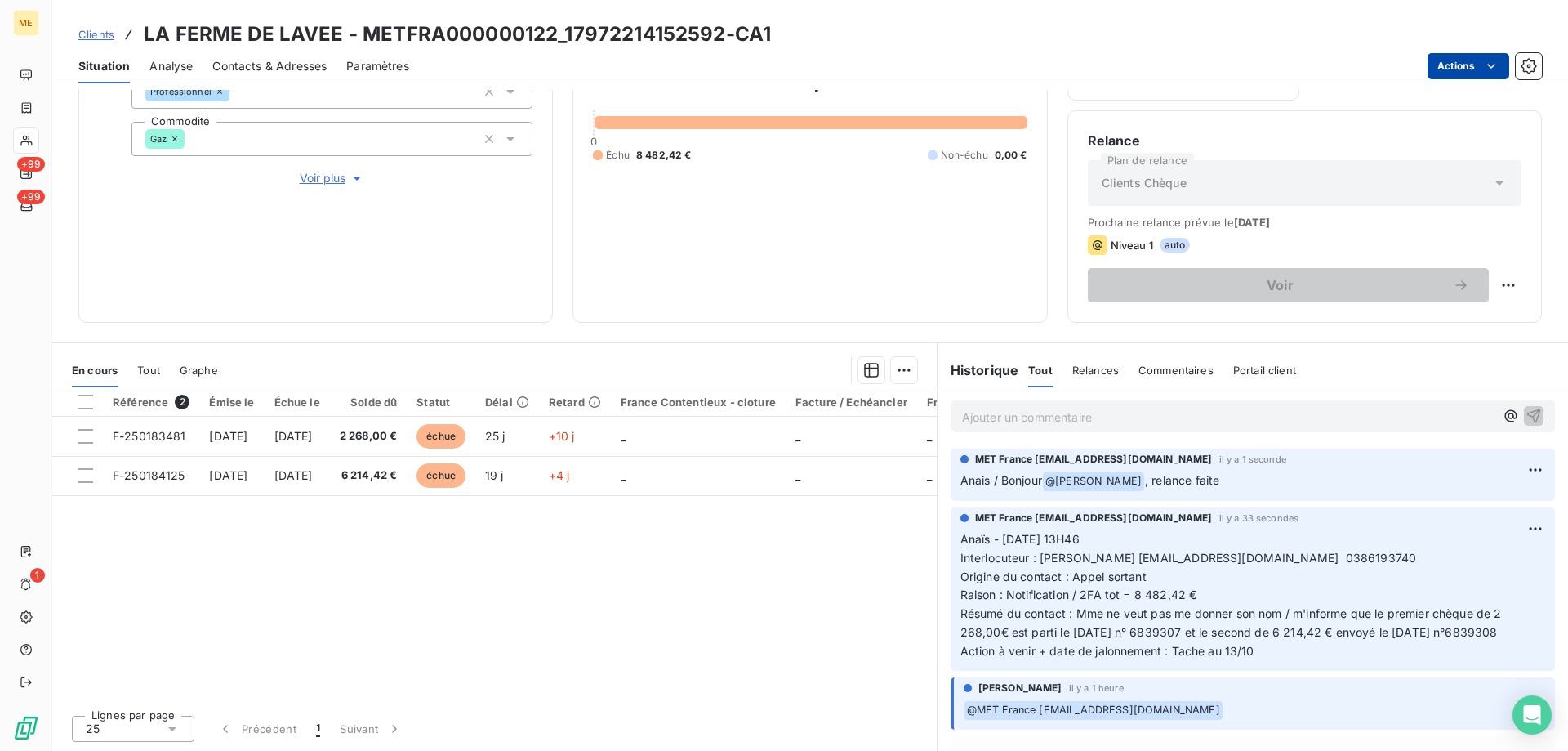
click at [1466, 60] on html "ME +99 +99 1 Clients LA FERME DE LAVEE - METFRA000000122_17972214152592-CA1 Sit…" at bounding box center [784, 457] width 1568 height 914
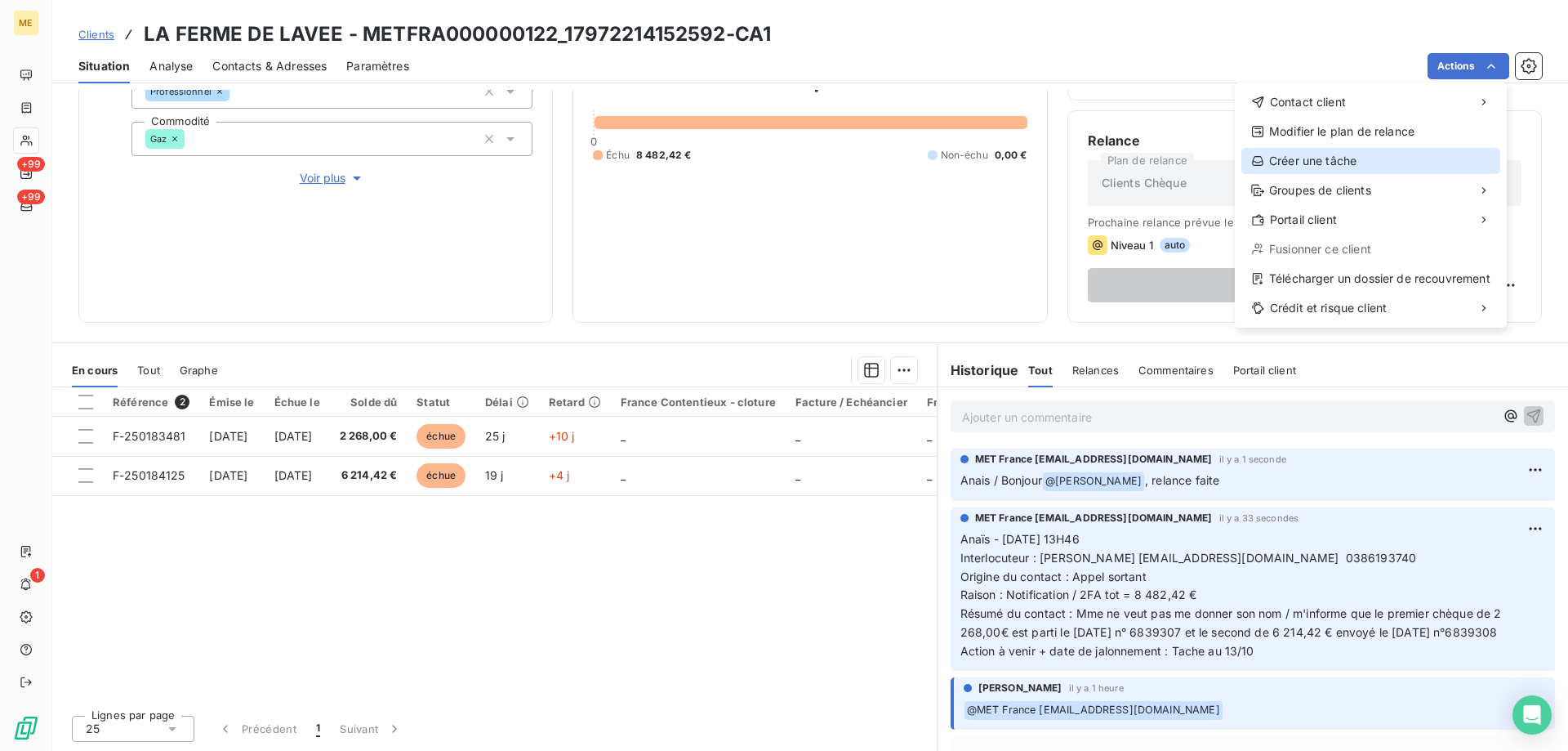
click at [1384, 158] on div "Créer une tâche" at bounding box center [1371, 161] width 259 height 26
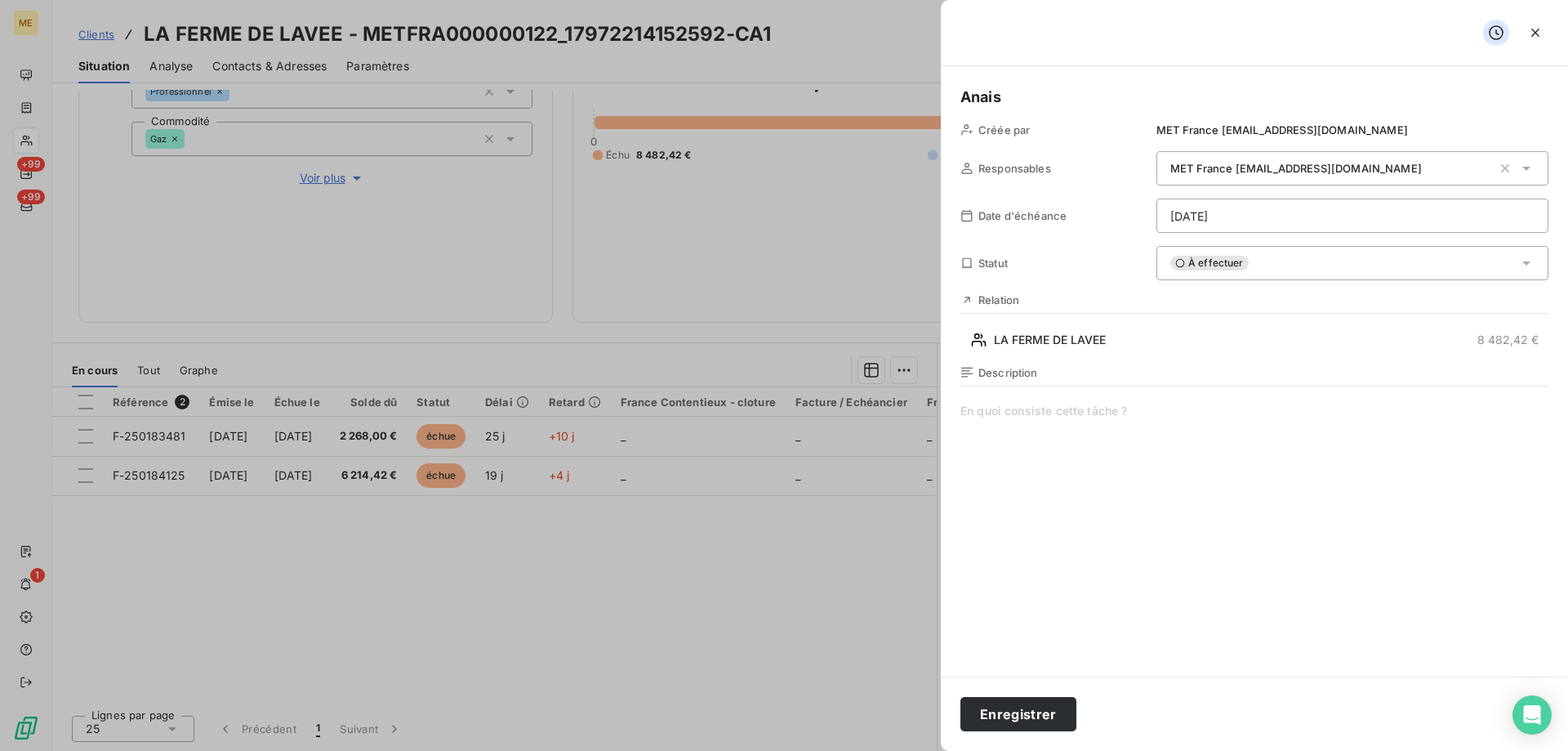
click at [1031, 402] on div "Description" at bounding box center [1255, 541] width 589 height 351
click at [1207, 413] on span "Vérif encaissement chèque sinon faire requpete" at bounding box center [1255, 560] width 589 height 314
click at [1248, 215] on html "ME +99 +99 1 Clients LA FERME DE LAVEE - METFRA000000122_17972214152592-CA1 Sit…" at bounding box center [784, 457] width 1568 height 914
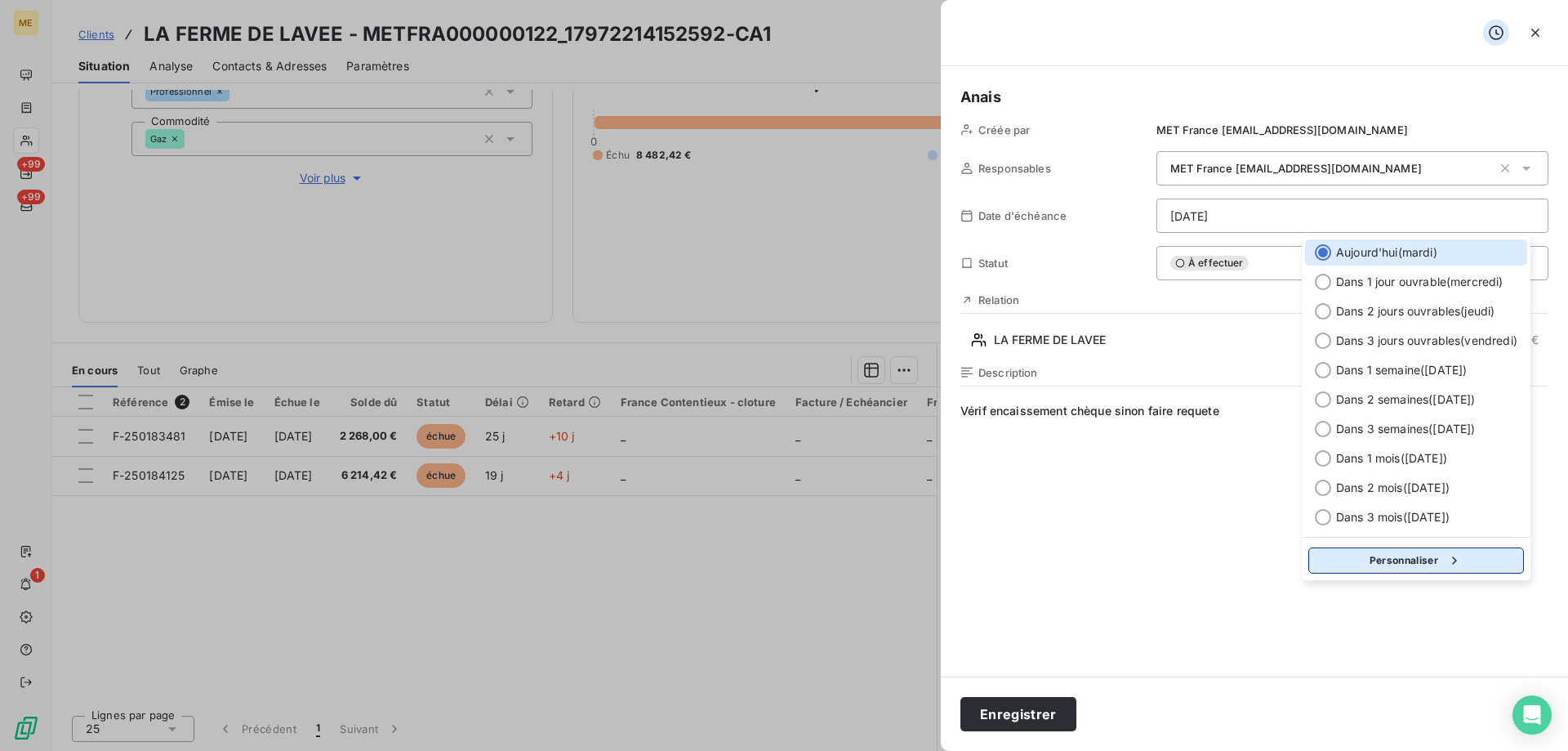
click at [1383, 563] on button "Personnaliser" at bounding box center [1416, 561] width 216 height 26
select select "9"
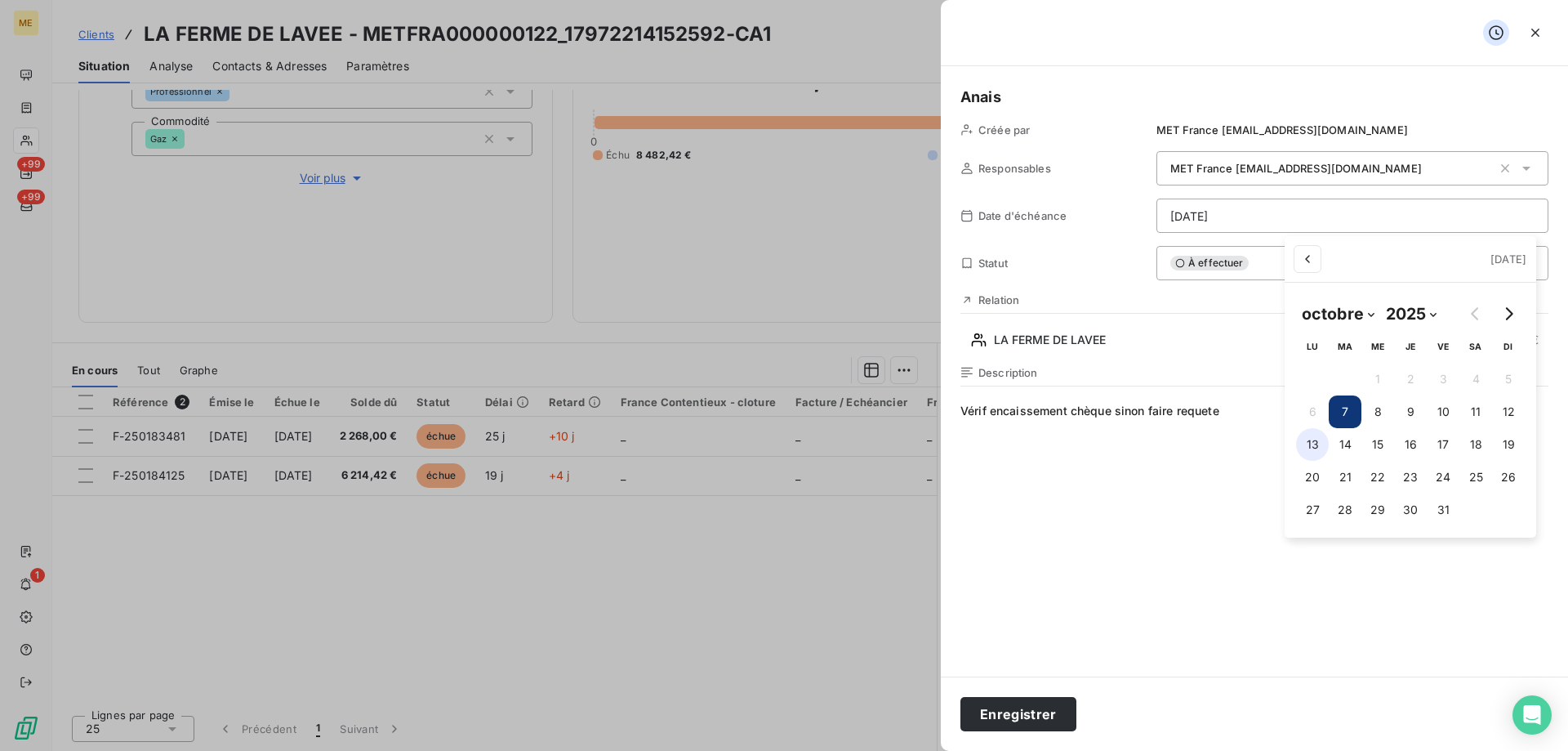
click at [1323, 443] on button "13" at bounding box center [1312, 444] width 33 height 33
type input "[DATE]"
click at [1135, 467] on html "ME +99 +99 1 Clients LA FERME DE LAVEE - METFRA000000122_17972214152592-CA1 Sit…" at bounding box center [784, 457] width 1568 height 914
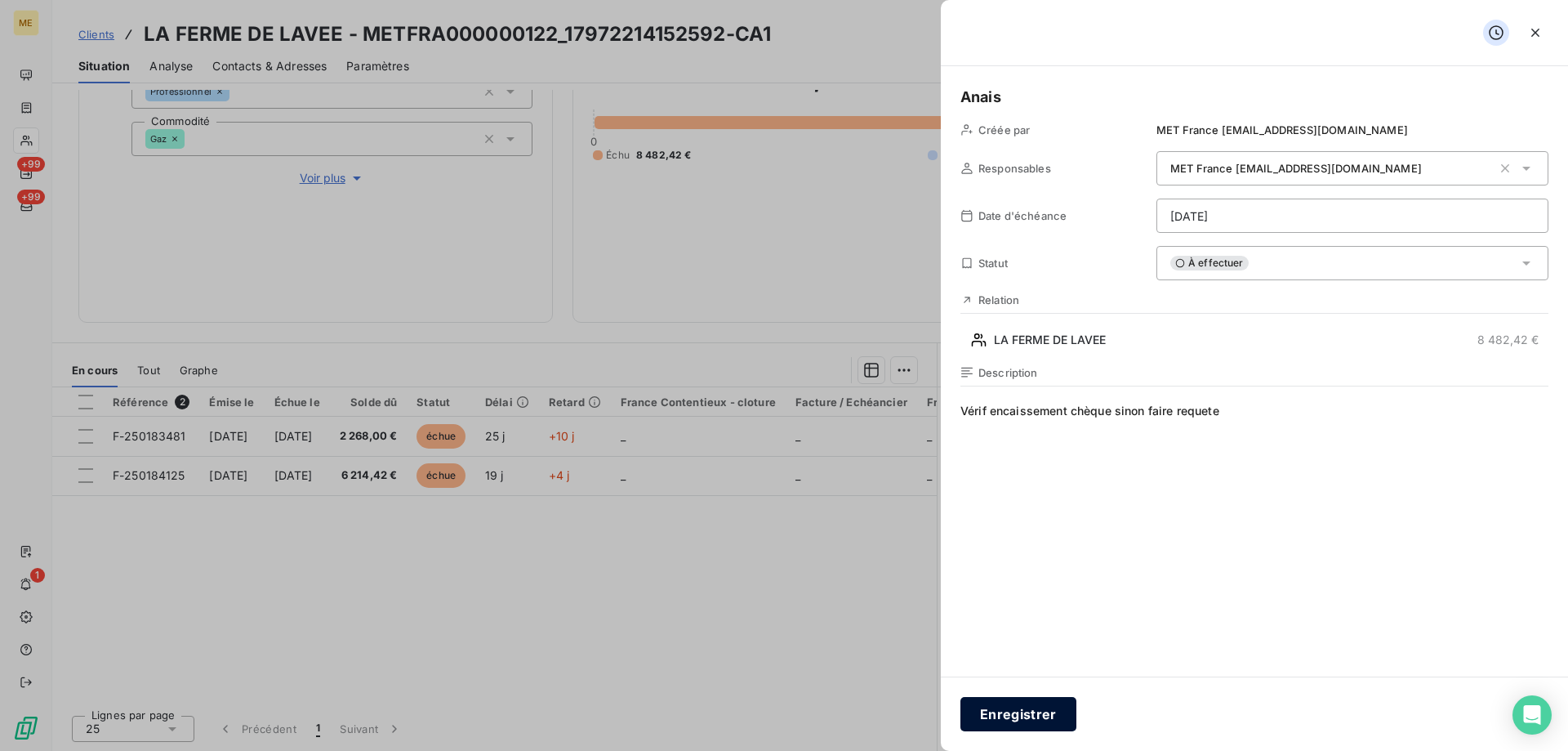
click at [1029, 716] on button "Enregistrer" at bounding box center [1019, 713] width 116 height 35
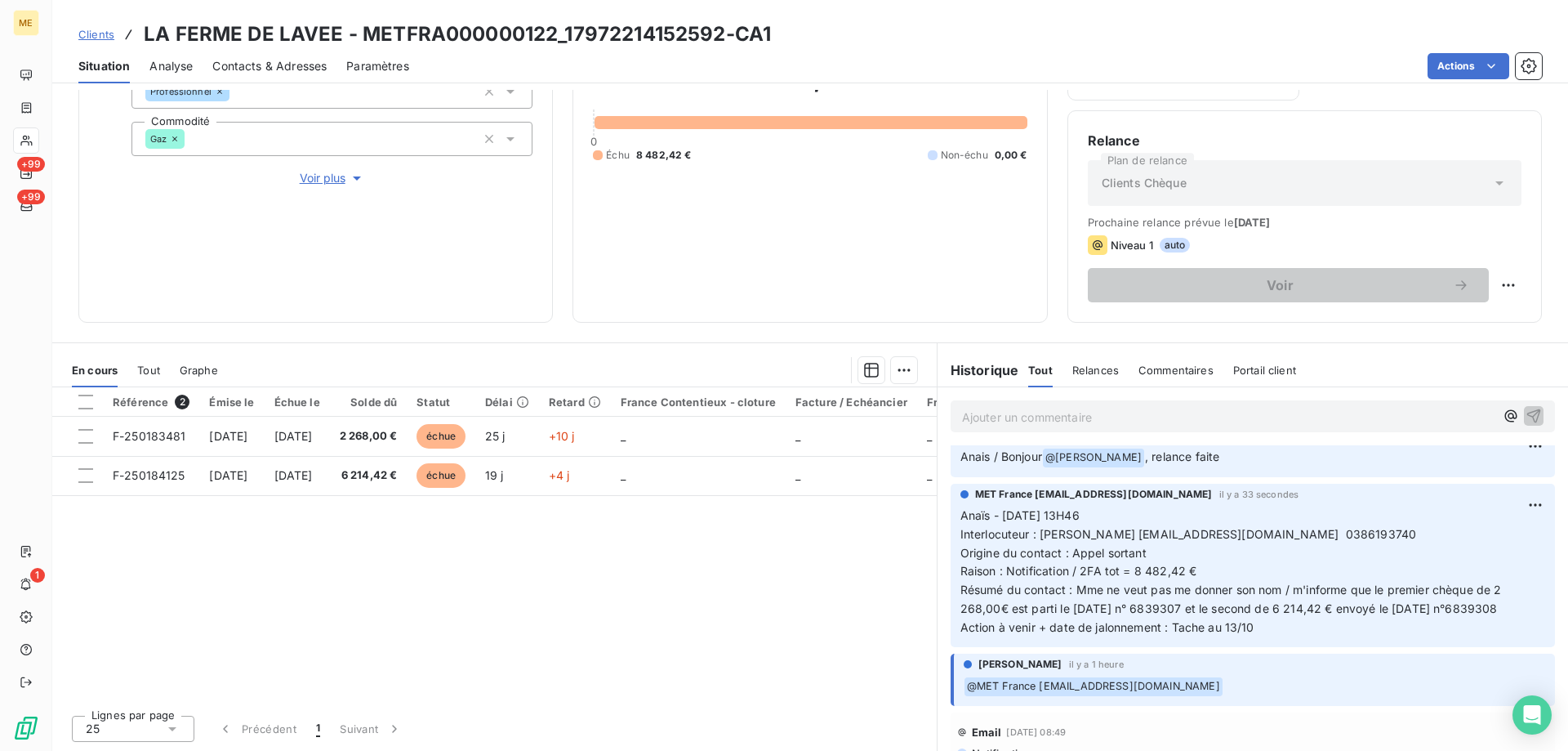
scroll to position [0, 0]
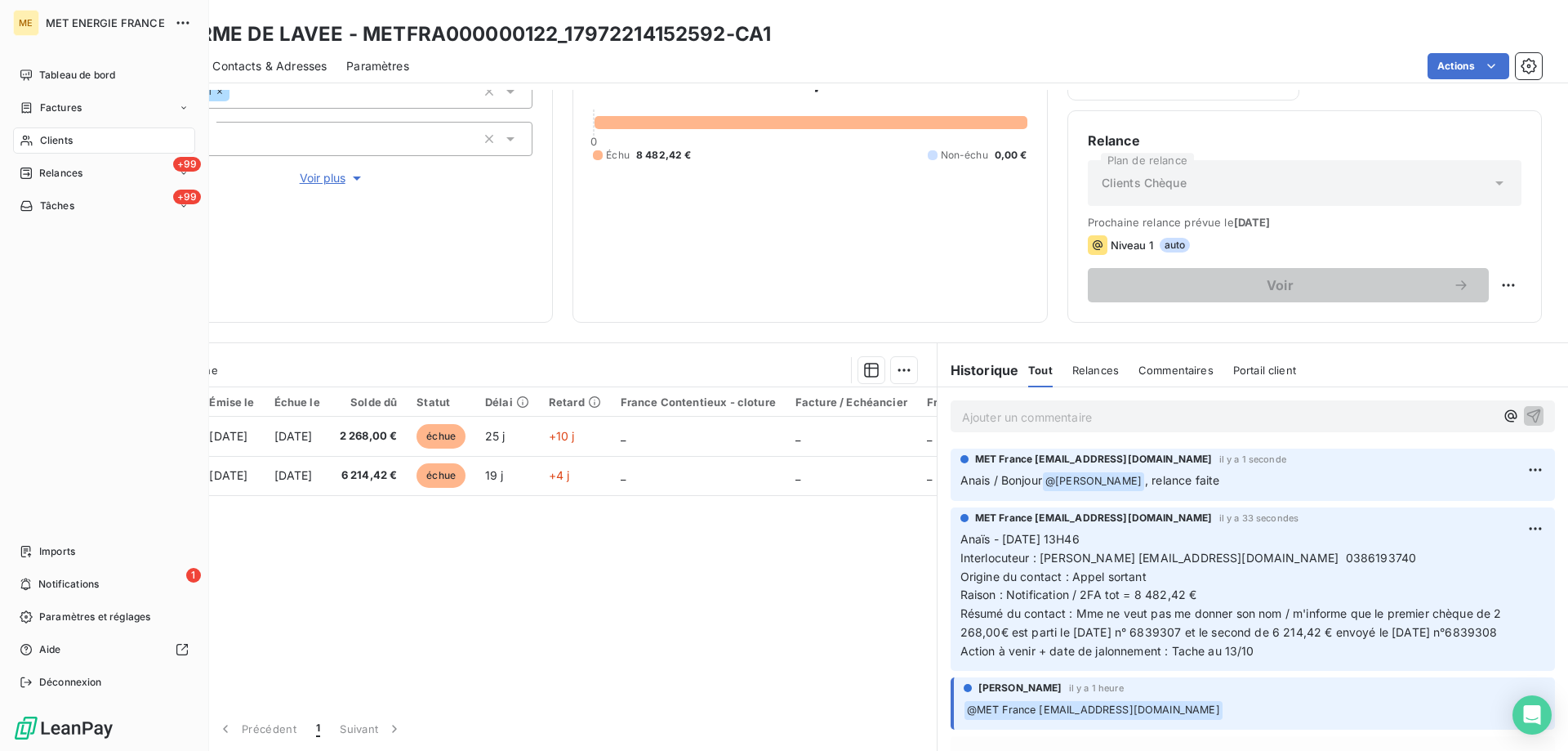
click at [26, 153] on div "Clients" at bounding box center [104, 141] width 182 height 26
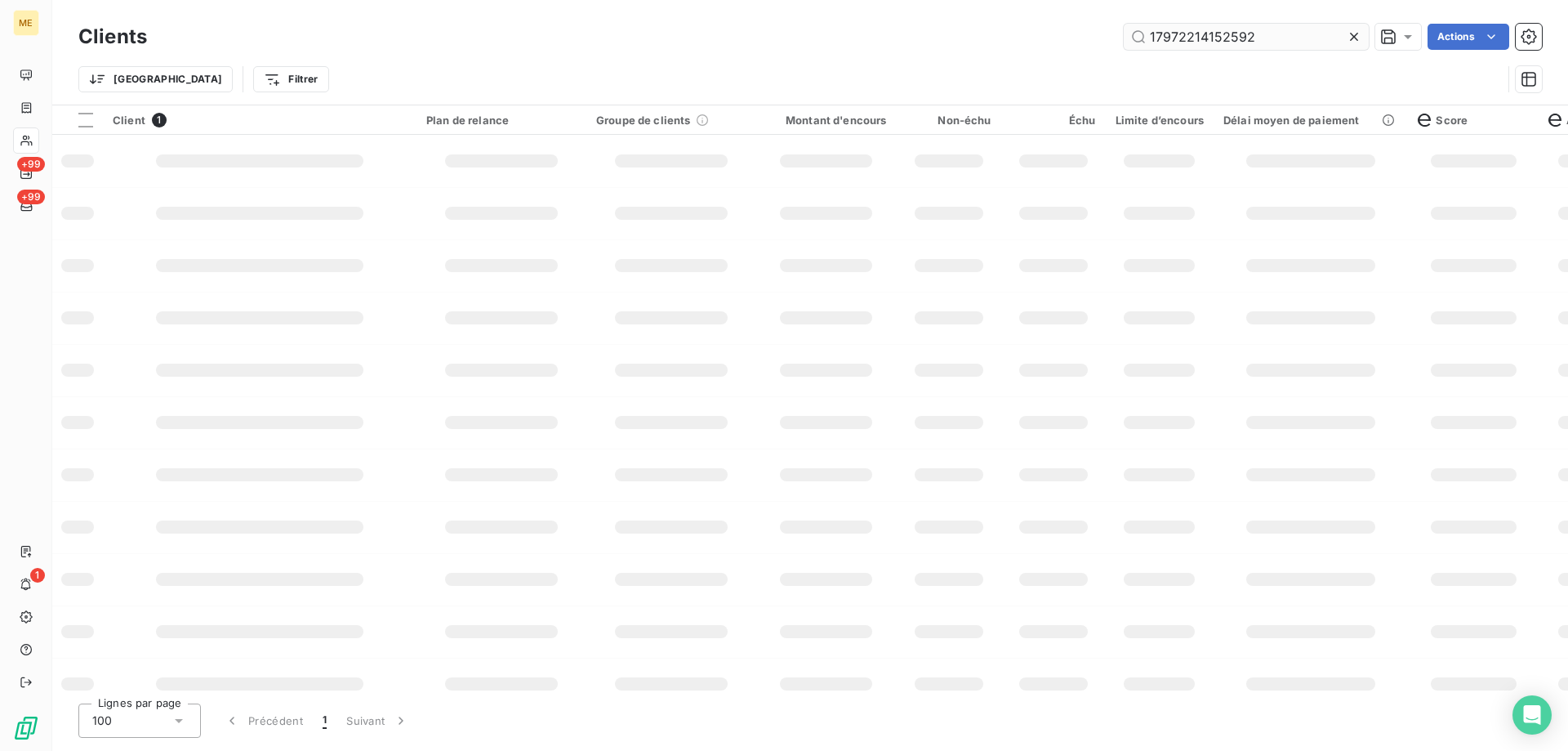
click at [1201, 35] on input "17972214152592" at bounding box center [1246, 37] width 245 height 26
click at [1200, 35] on input "17972214152592" at bounding box center [1246, 37] width 245 height 26
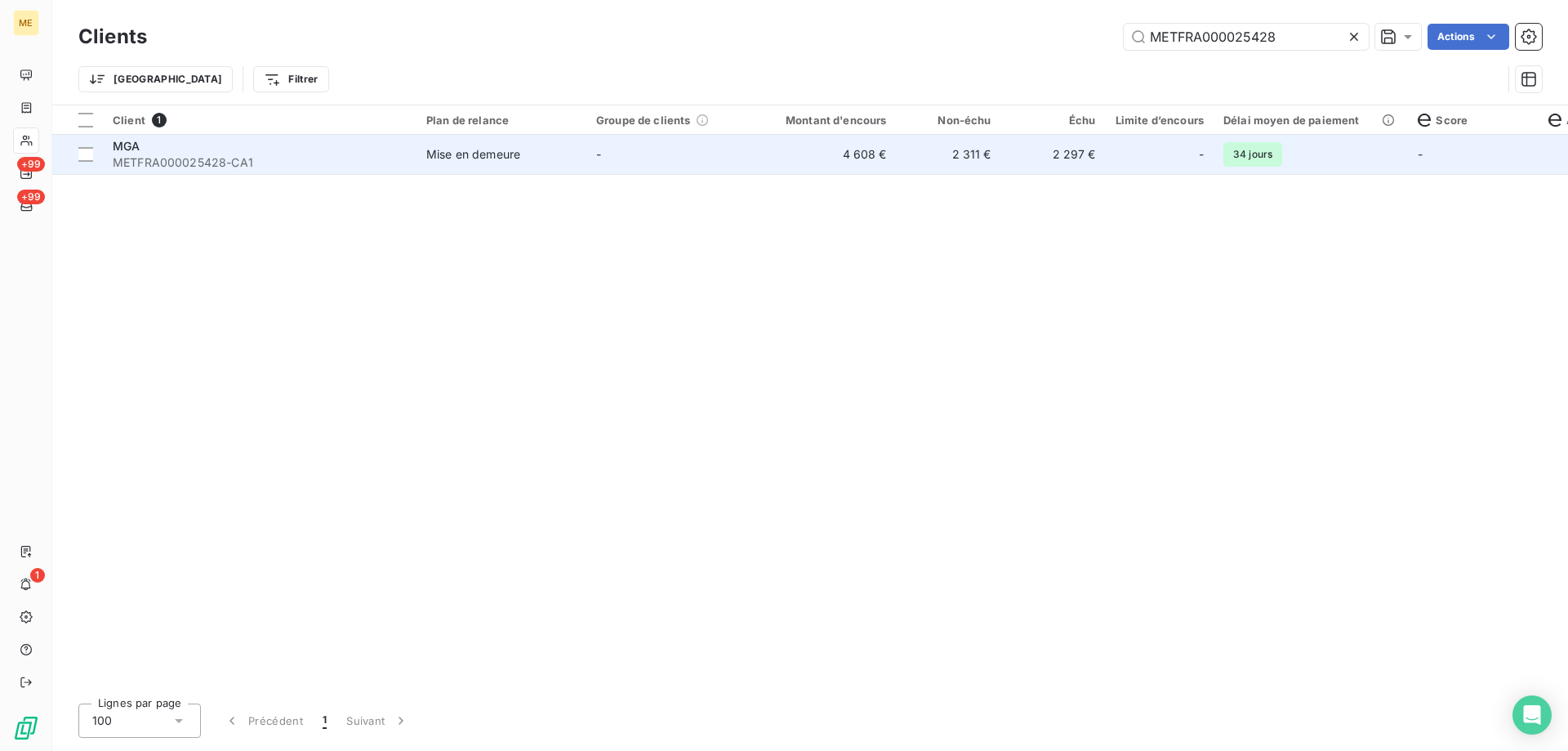
type input "METFRA000025428"
click at [721, 156] on td "-" at bounding box center [671, 155] width 170 height 39
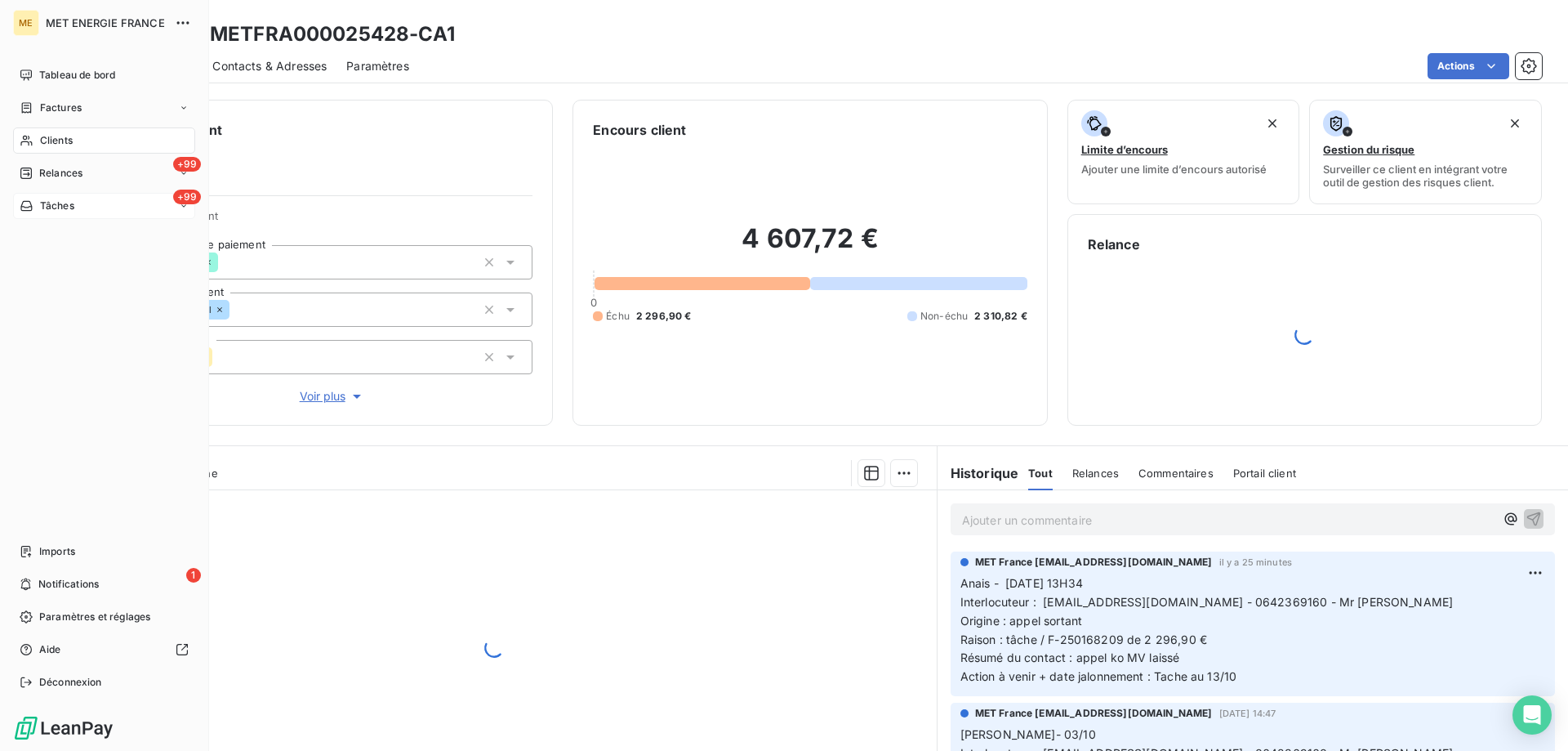
click at [48, 211] on span "Tâches" at bounding box center [57, 206] width 35 height 15
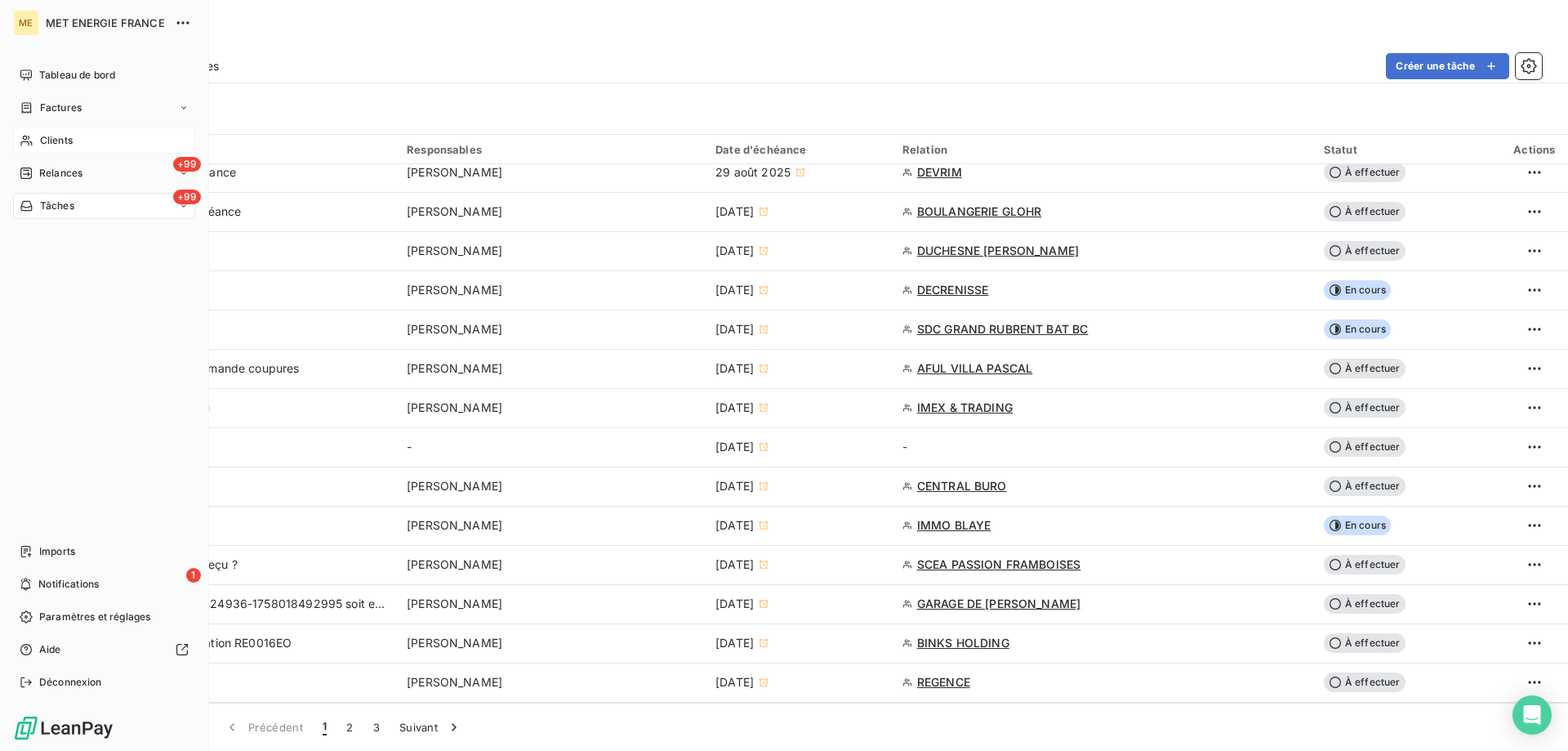
scroll to position [1062, 0]
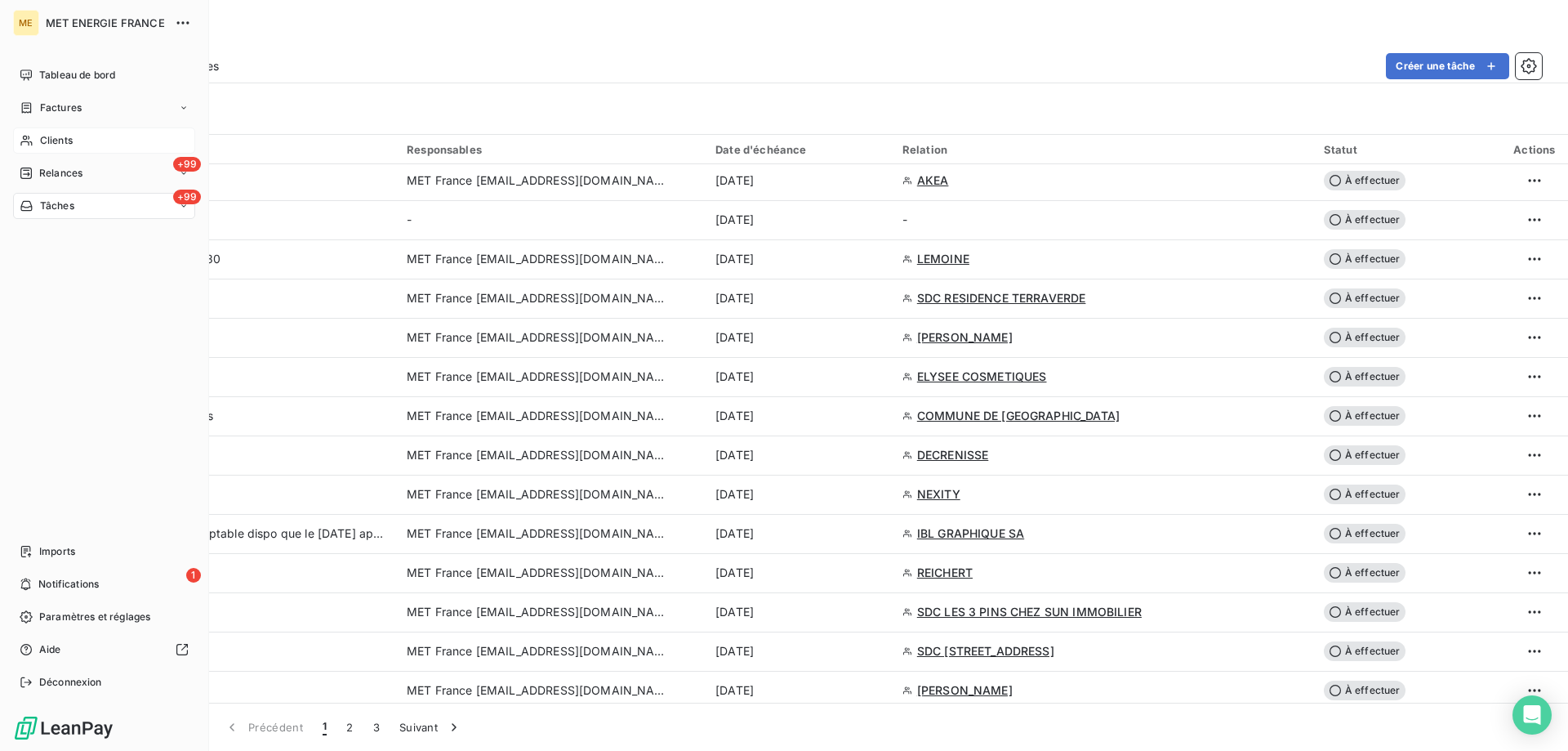
click at [38, 136] on div "Clients" at bounding box center [104, 141] width 182 height 26
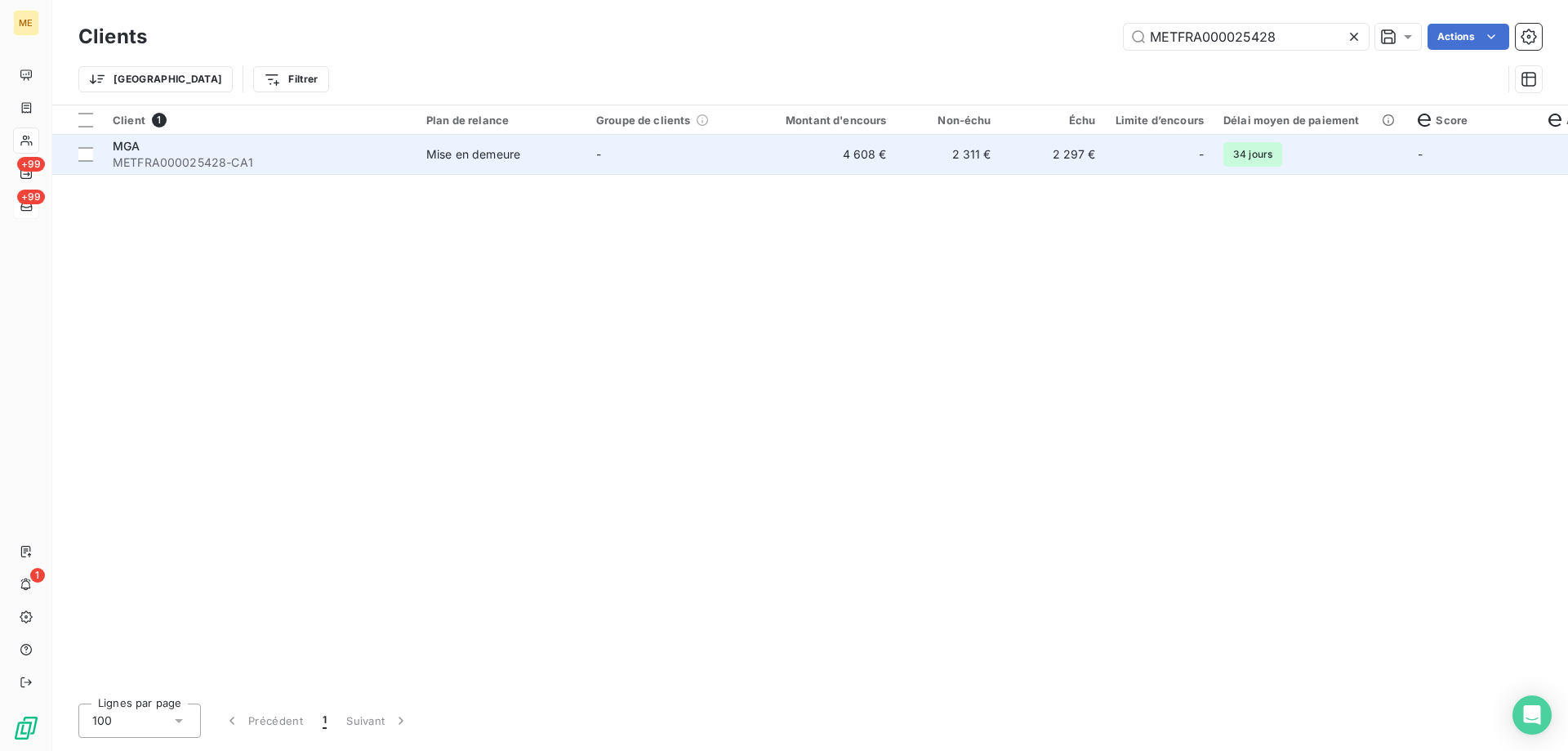
click at [730, 158] on td "-" at bounding box center [671, 155] width 170 height 39
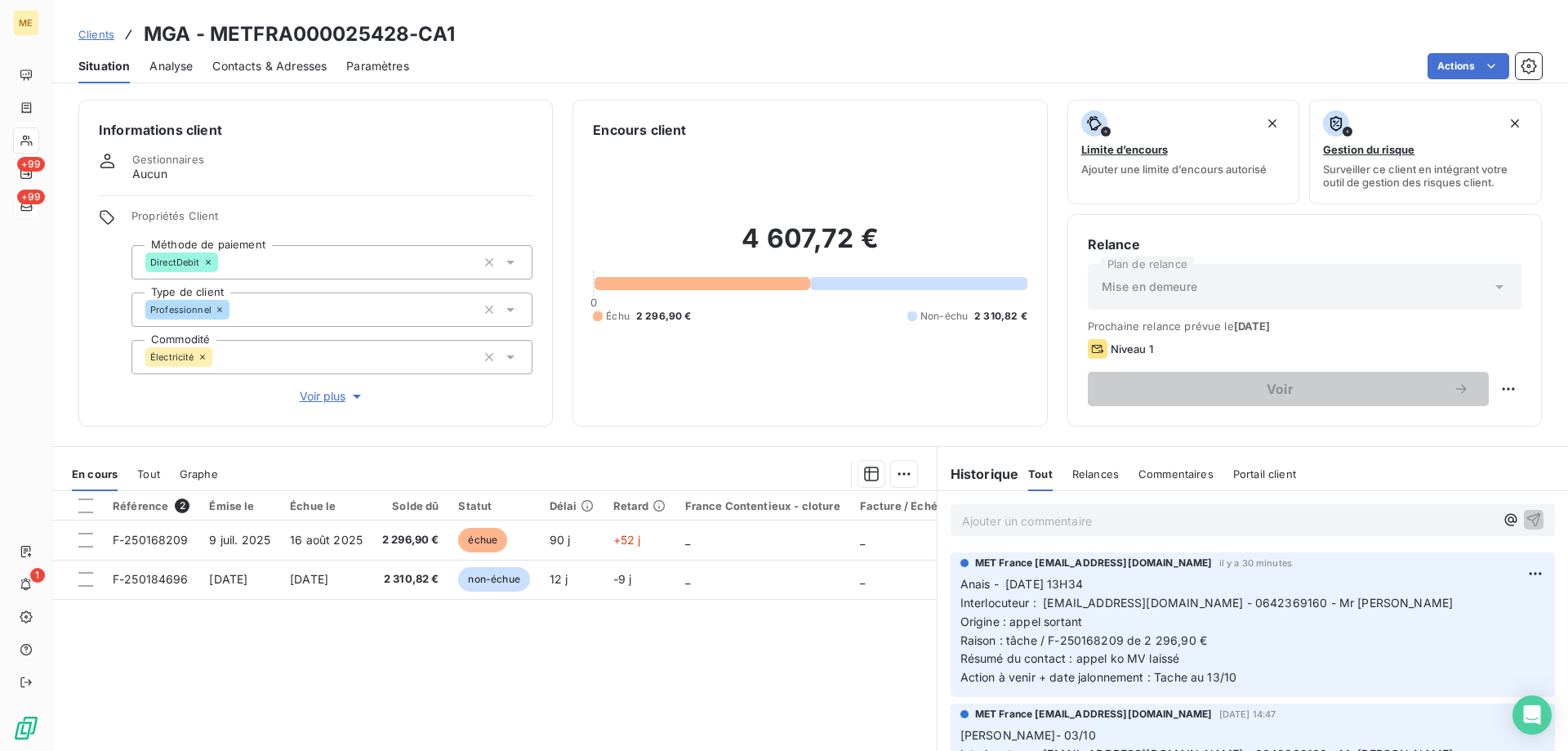
click at [1217, 601] on span "Interlocuteur : mahmoud_ak18@yahoo.fr - 0642369160 - Mr Akkeroum" at bounding box center [1207, 602] width 493 height 14
drag, startPoint x: 1293, startPoint y: 605, endPoint x: 1345, endPoint y: 605, distance: 52.0
click at [1345, 605] on span "Interlocuteur : mahmoud_ak18@yahoo.fr - 0642369160 - Mr Akkeroum" at bounding box center [1207, 602] width 493 height 14
click at [1362, 610] on p "Anais - 07/10/2025 - 13H34 Interlocuteur : mahmoud_ak18@yahoo.fr - 0642369160 -…" at bounding box center [1253, 631] width 585 height 112
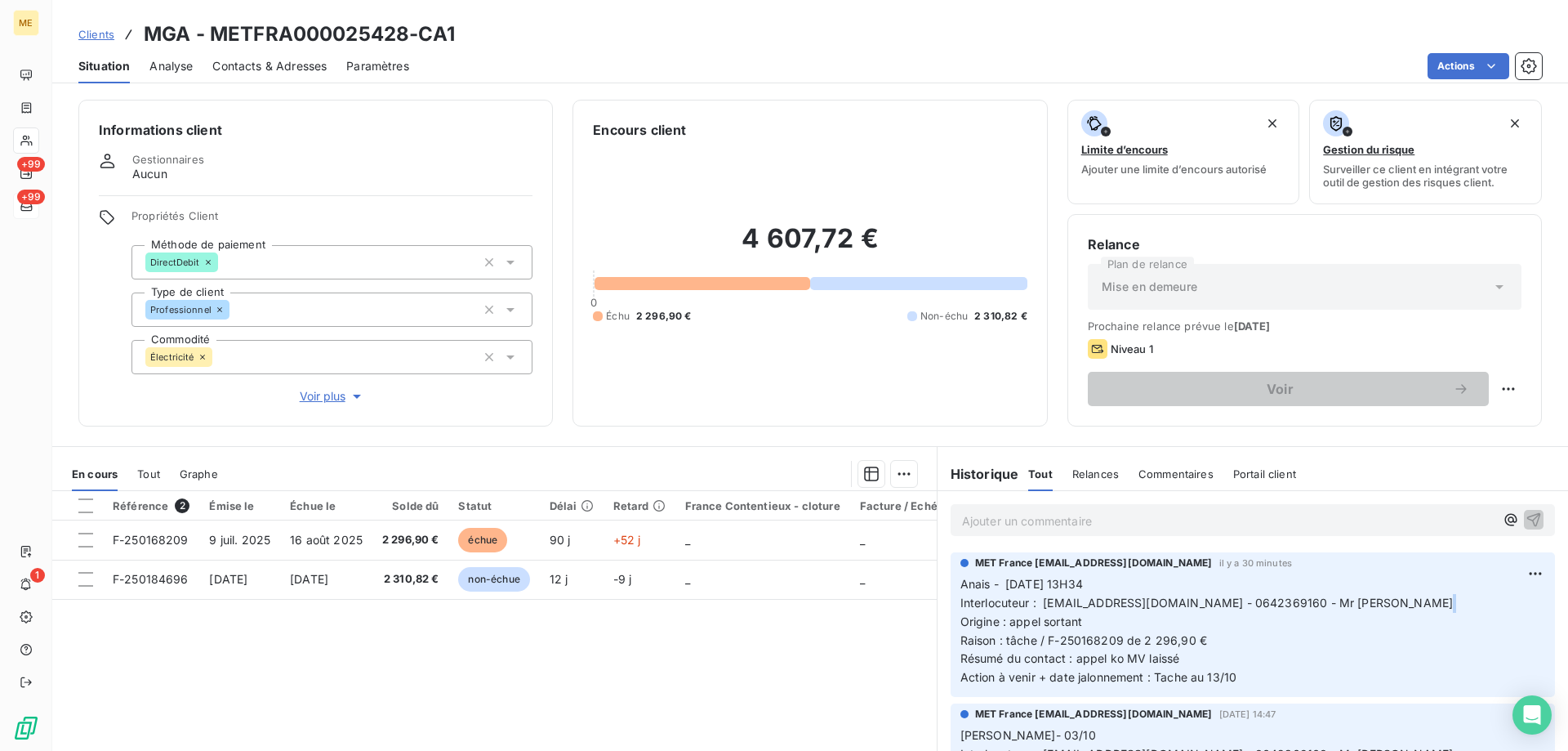
click at [1360, 609] on p "Anais - 07/10/2025 - 13H34 Interlocuteur : mahmoud_ak18@yahoo.fr - 0642369160 -…" at bounding box center [1253, 631] width 585 height 112
click at [1348, 608] on p "Anais - 07/10/2025 - 13H34 Interlocuteur : mahmoud_ak18@yahoo.fr - 0642369160 -…" at bounding box center [1253, 631] width 585 height 112
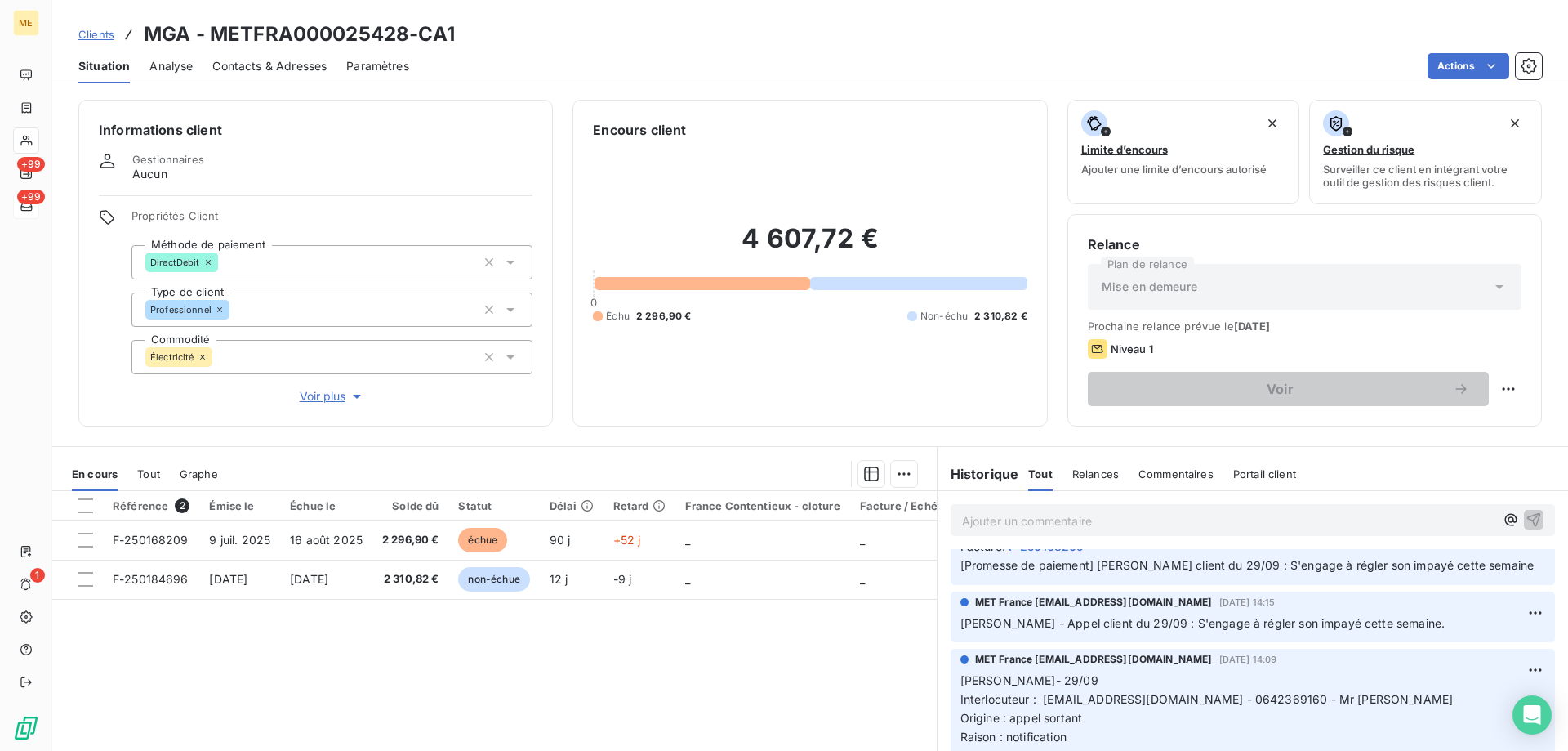
scroll to position [409, 0]
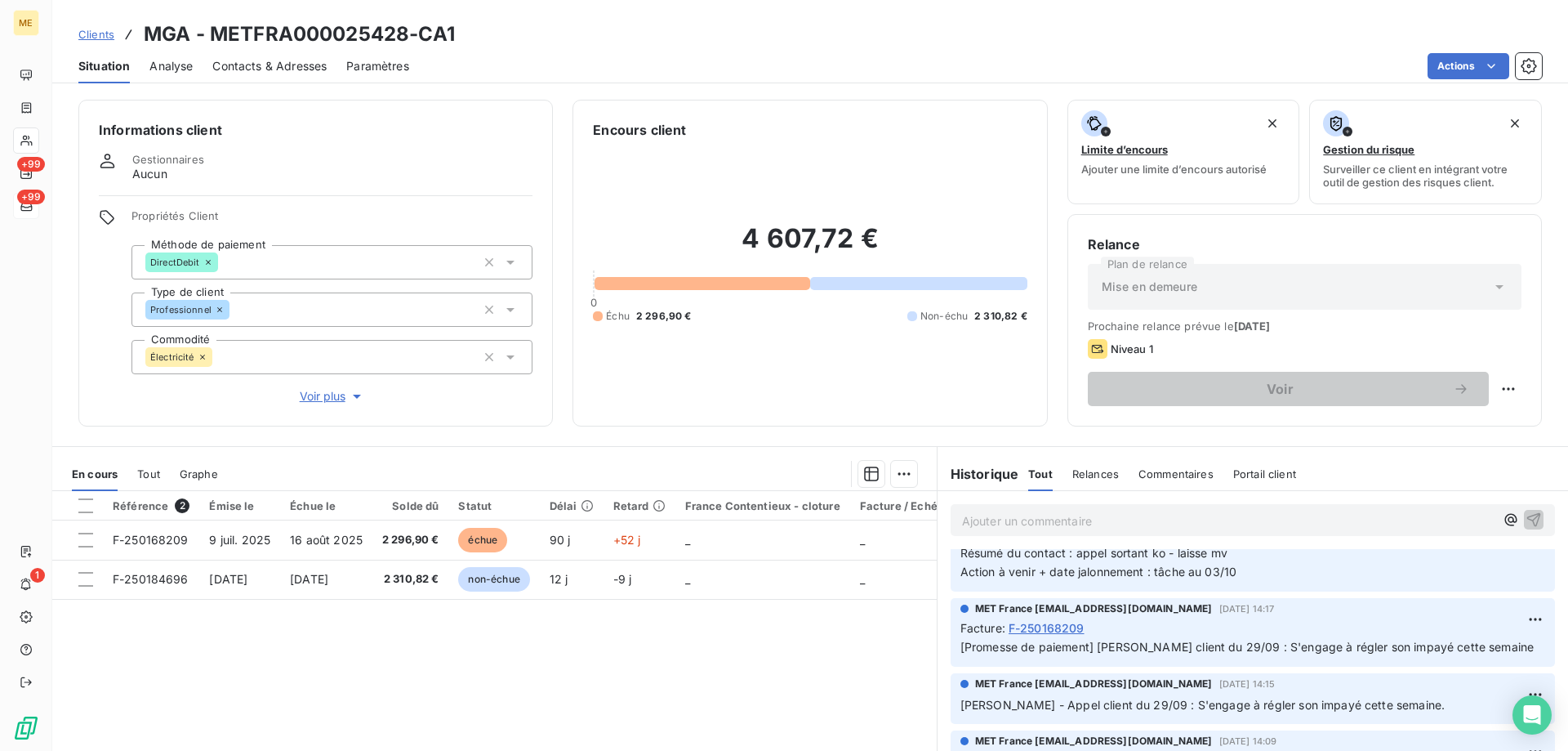
click at [735, 379] on div "4 607,72 € 0 Échu 2 296,90 € Non-échu 2 310,82 €" at bounding box center [810, 273] width 434 height 266
drag, startPoint x: 406, startPoint y: 33, endPoint x: 216, endPoint y: 44, distance: 190.3
click at [216, 44] on h3 "MGA - METFRA000025428-CA1" at bounding box center [299, 34] width 311 height 29
copy h3 "METFRA000025428"
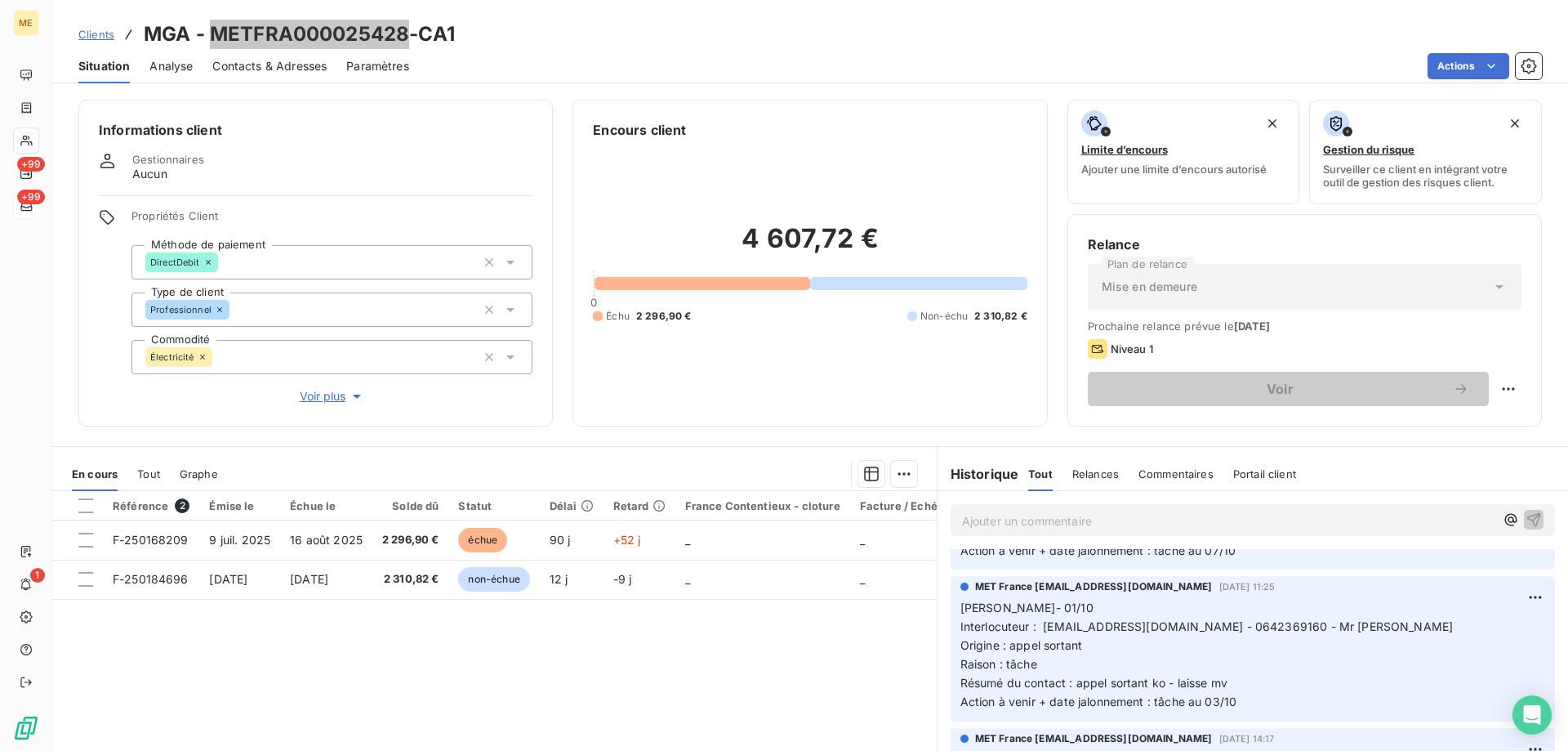
scroll to position [0, 0]
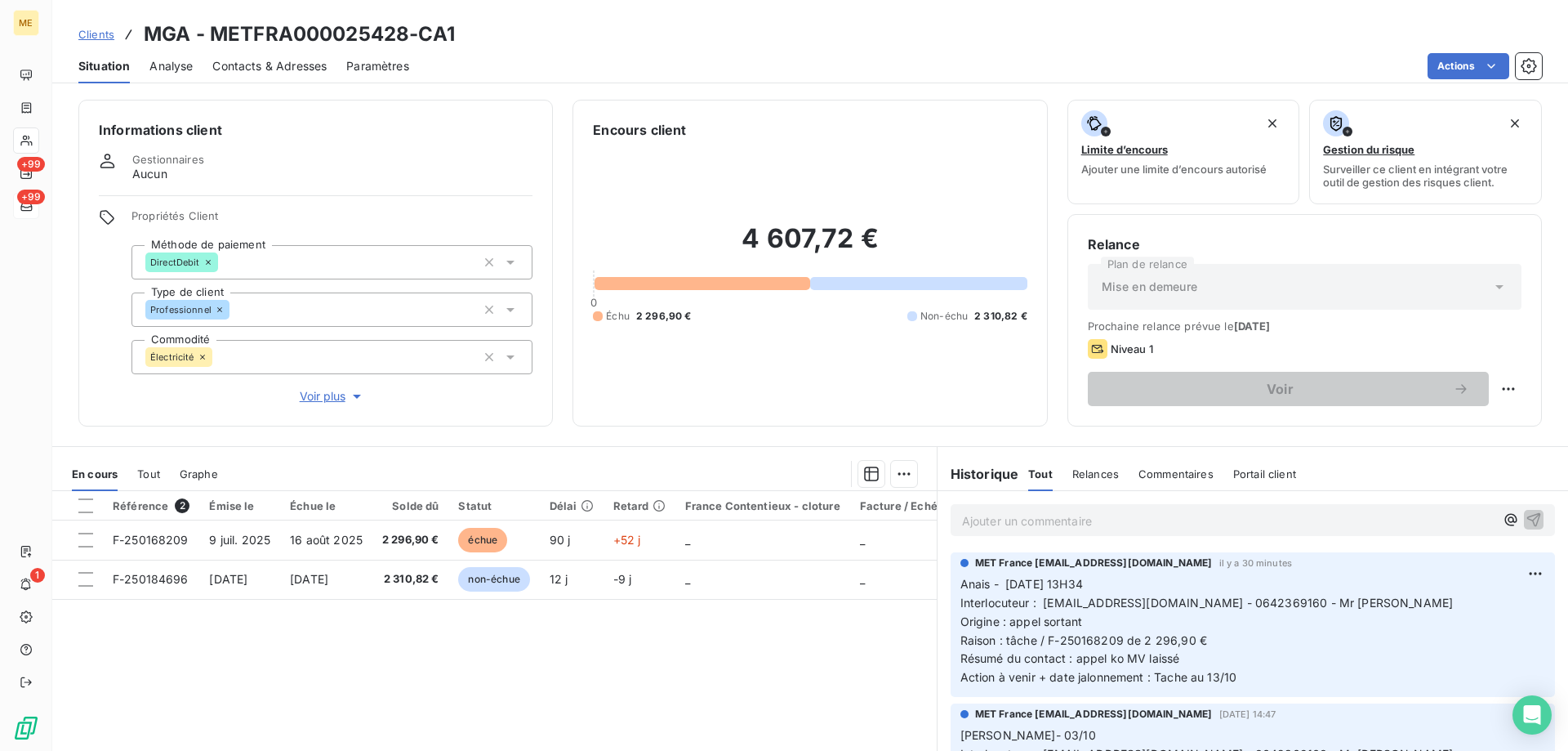
drag, startPoint x: 774, startPoint y: 376, endPoint x: 784, endPoint y: 377, distance: 10.0
click at [777, 377] on div "4 607,72 € 0 Échu 2 296,90 € Non-échu 2 310,82 €" at bounding box center [810, 273] width 434 height 266
click at [1080, 523] on p "Ajouter un commentaire ﻿" at bounding box center [1229, 521] width 532 height 21
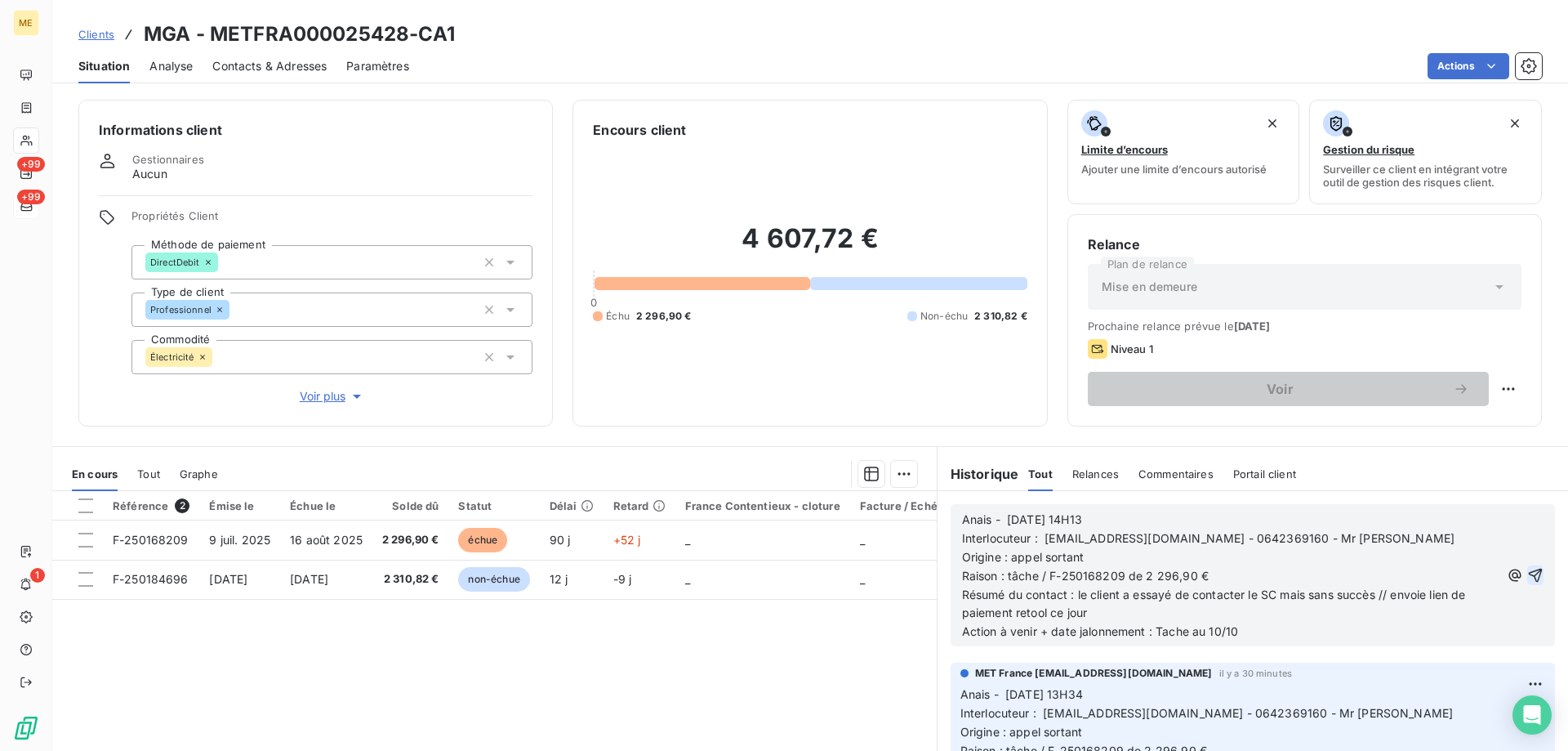
click at [1528, 573] on icon "button" at bounding box center [1535, 575] width 16 height 16
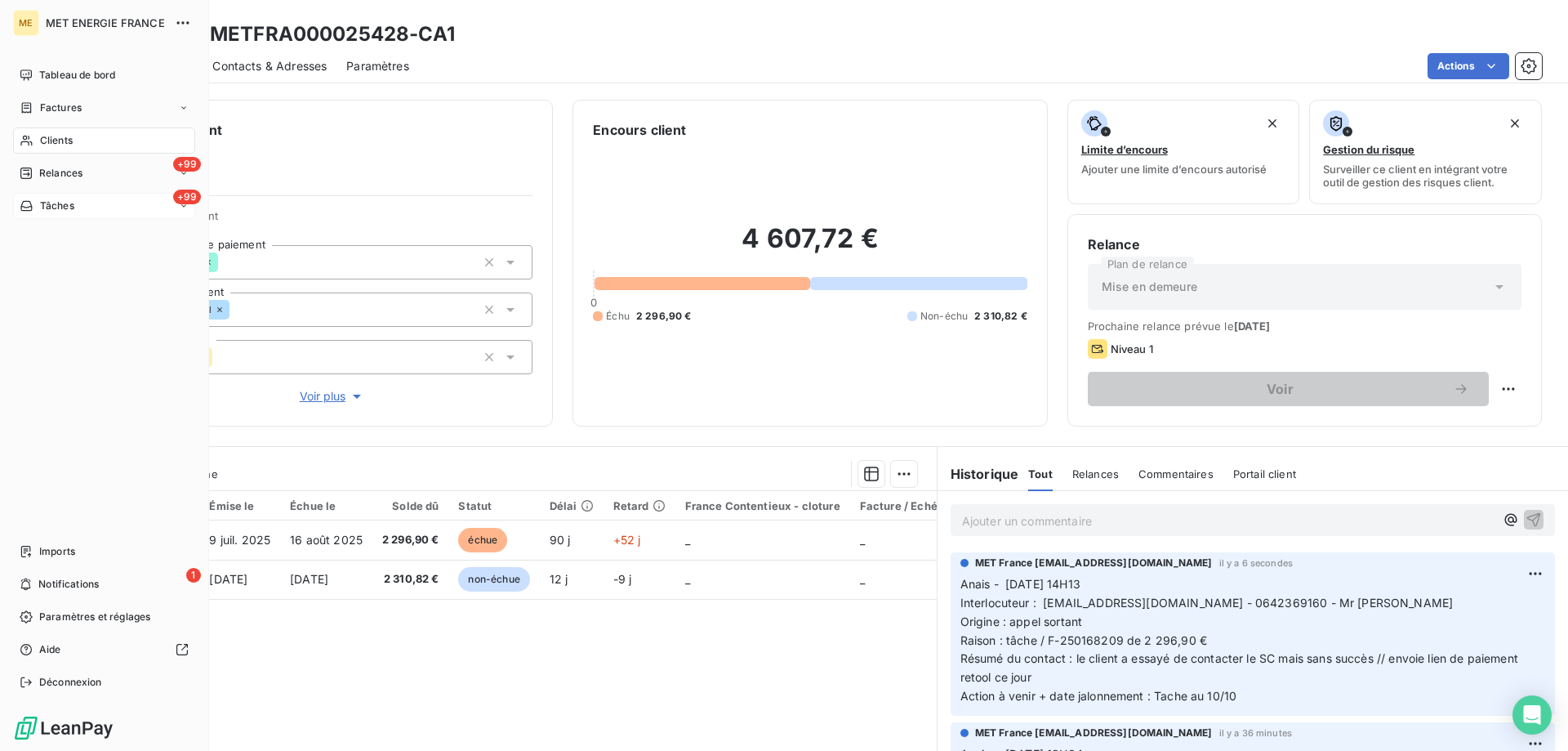
click at [67, 212] on span "Tâches" at bounding box center [57, 206] width 35 height 15
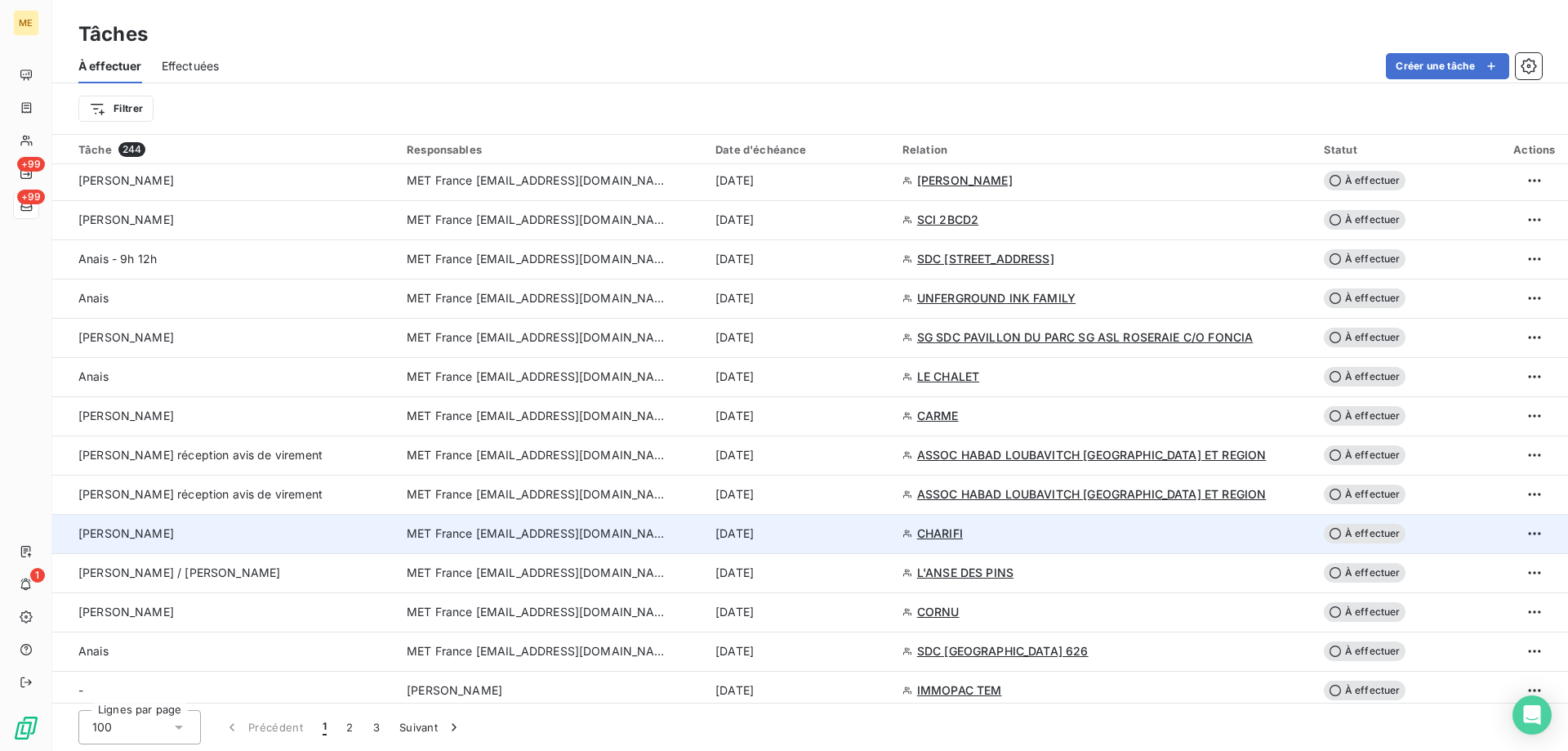
scroll to position [3385, 0]
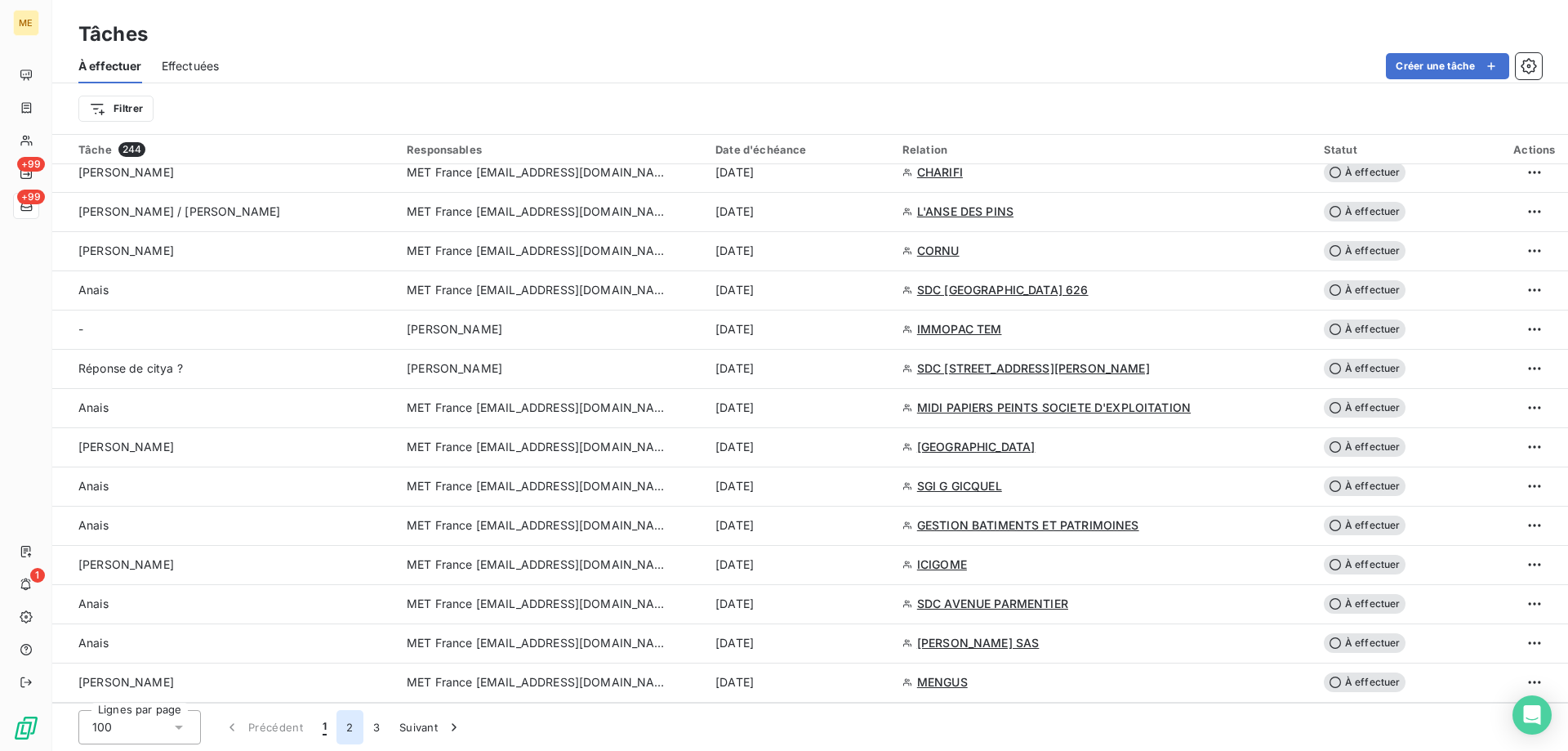
click at [350, 728] on button "2" at bounding box center [350, 727] width 26 height 35
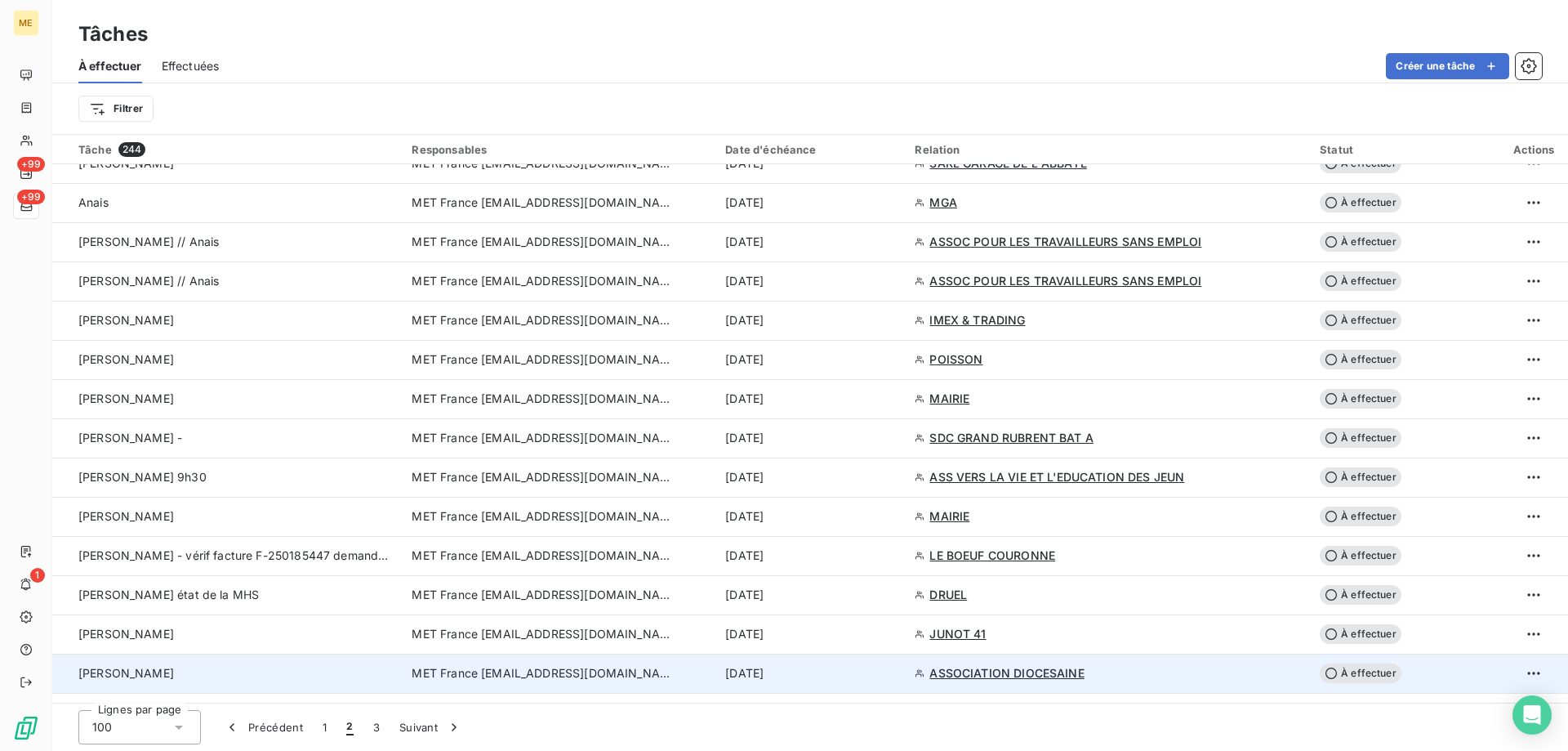
scroll to position [851, 0]
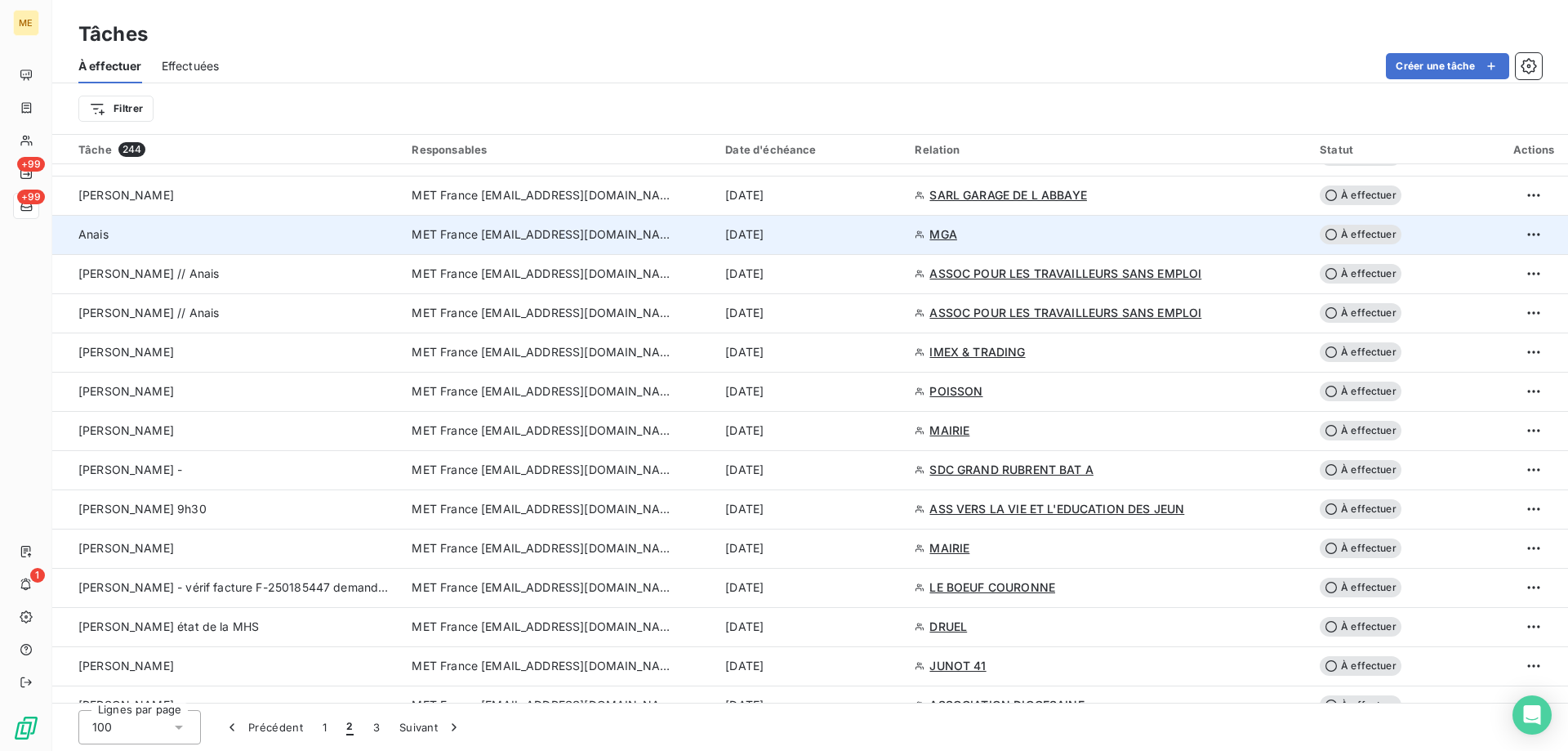
click at [887, 240] on div "13 oct. 2025" at bounding box center [810, 233] width 170 height 16
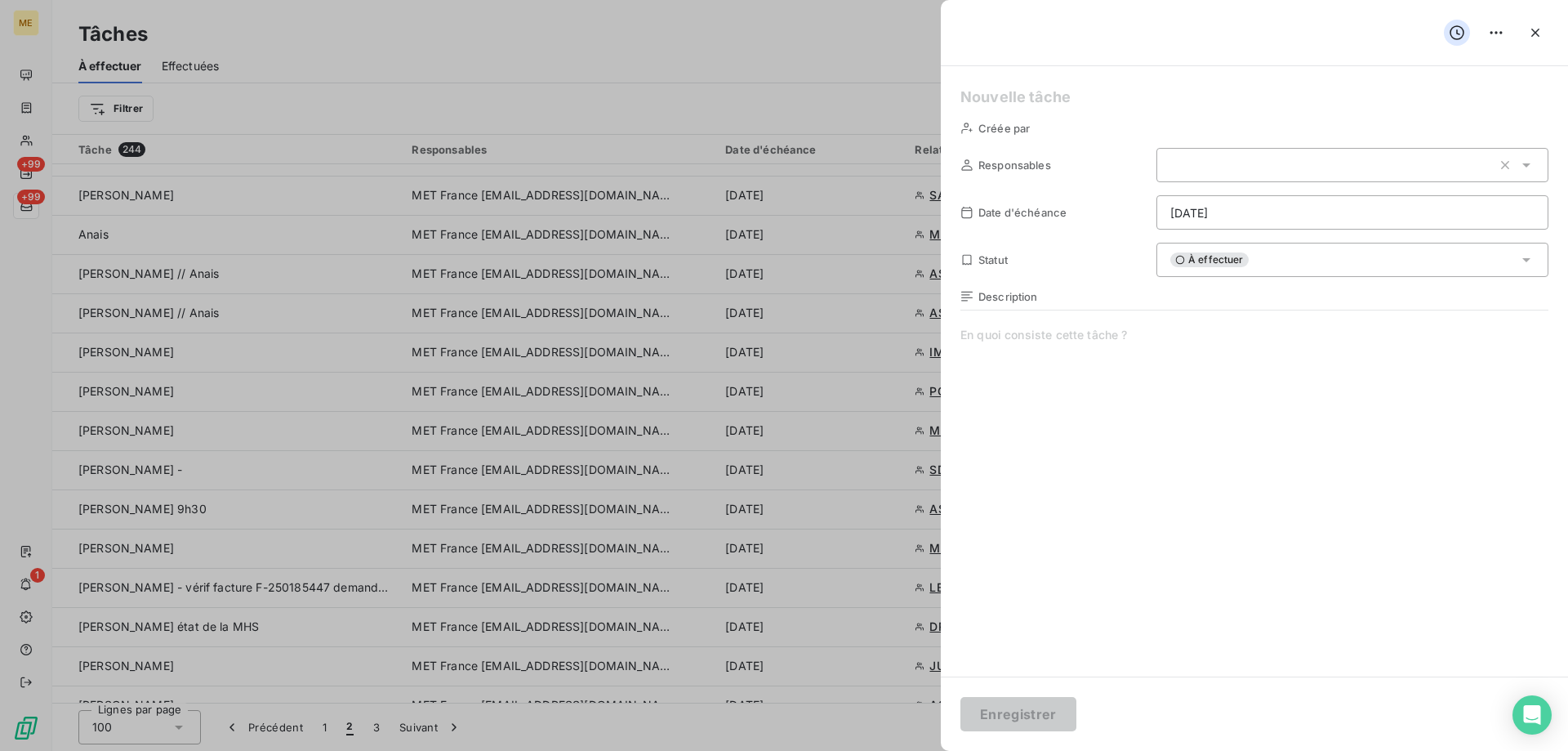
click at [1217, 218] on html "ME +99 +99 1 Tâches À effectuer Effectuées Créer une tâche Filtrer Tâche 244 Re…" at bounding box center [784, 457] width 1568 height 914
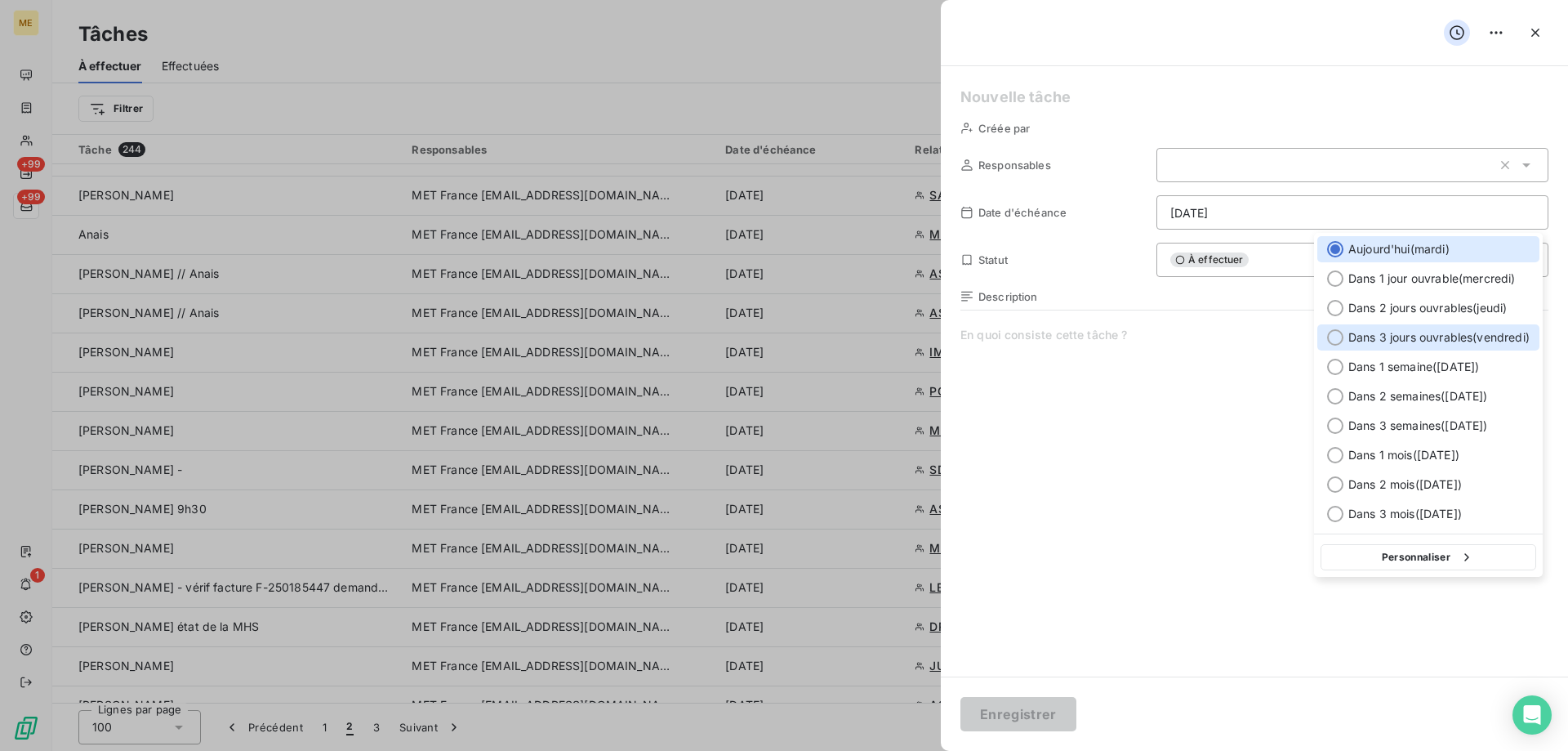
click at [1374, 330] on span "Dans 3 jours ouvrables ( vendredi )" at bounding box center [1439, 337] width 181 height 16
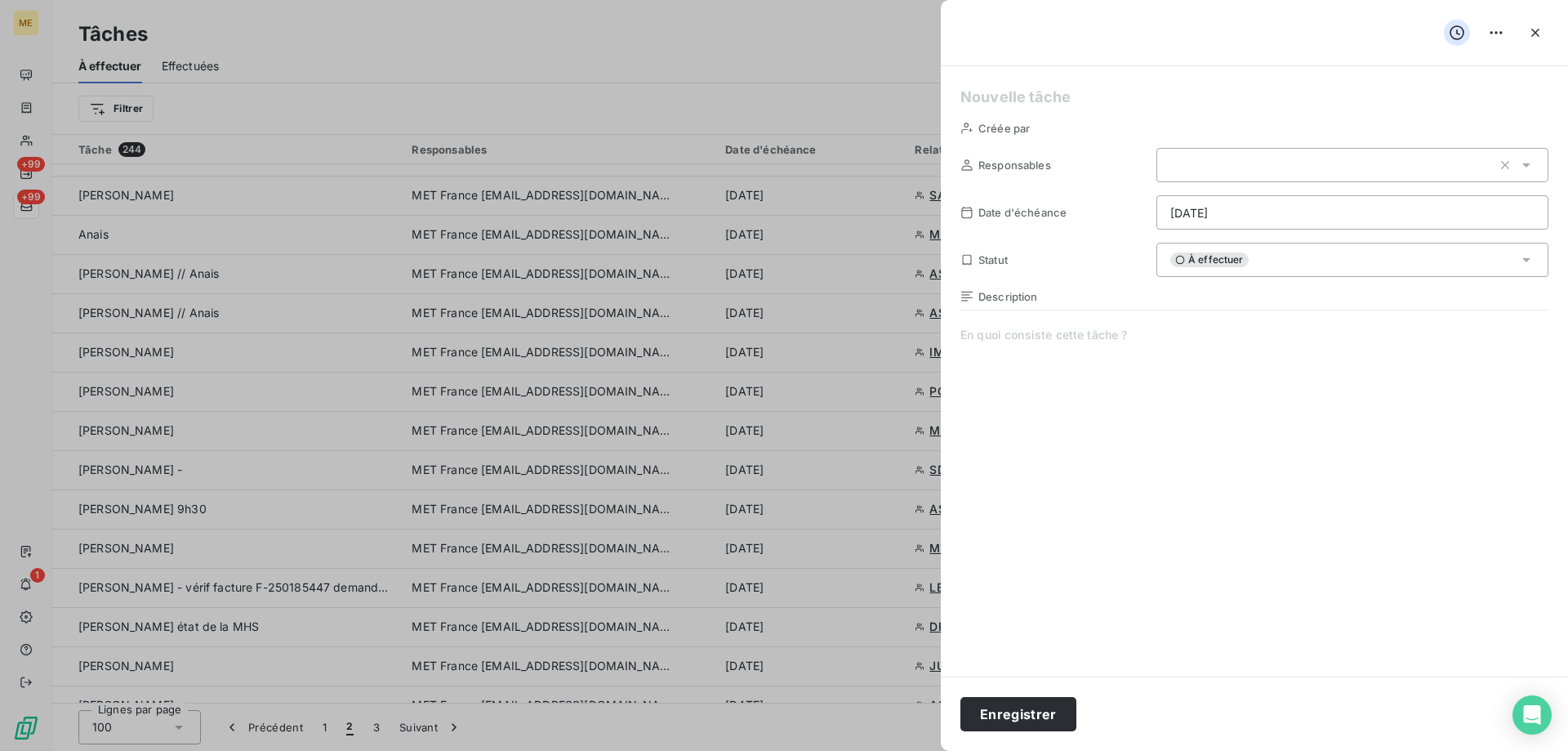
click at [1217, 347] on span at bounding box center [1255, 484] width 589 height 314
click at [1021, 98] on h5 at bounding box center [1255, 98] width 589 height 23
click at [999, 331] on span at bounding box center [1255, 484] width 589 height 314
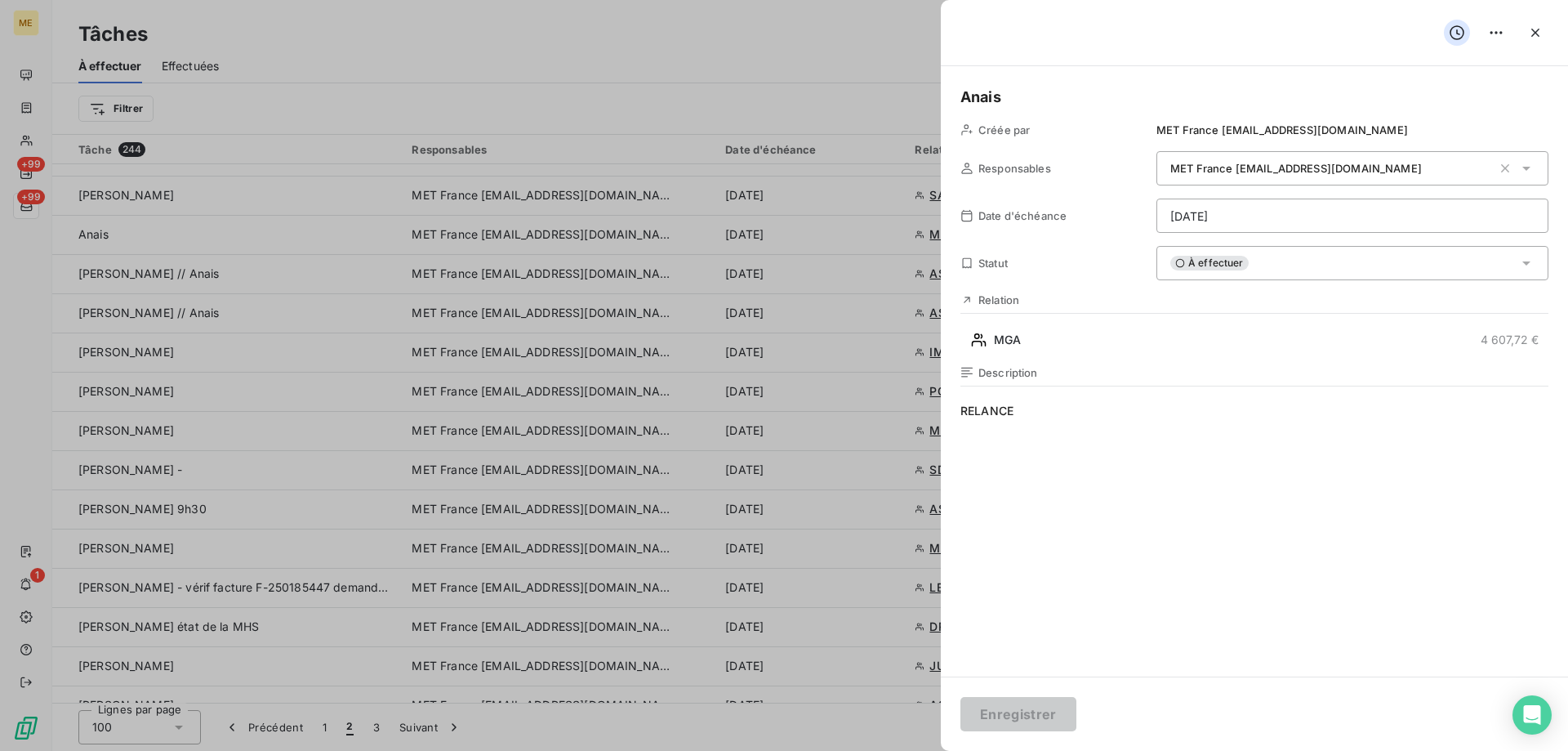
click at [1211, 220] on html "ME +99 +99 1 Tâches À effectuer Effectuées Créer une tâche Filtrer Tâche 244 Re…" at bounding box center [784, 457] width 1568 height 914
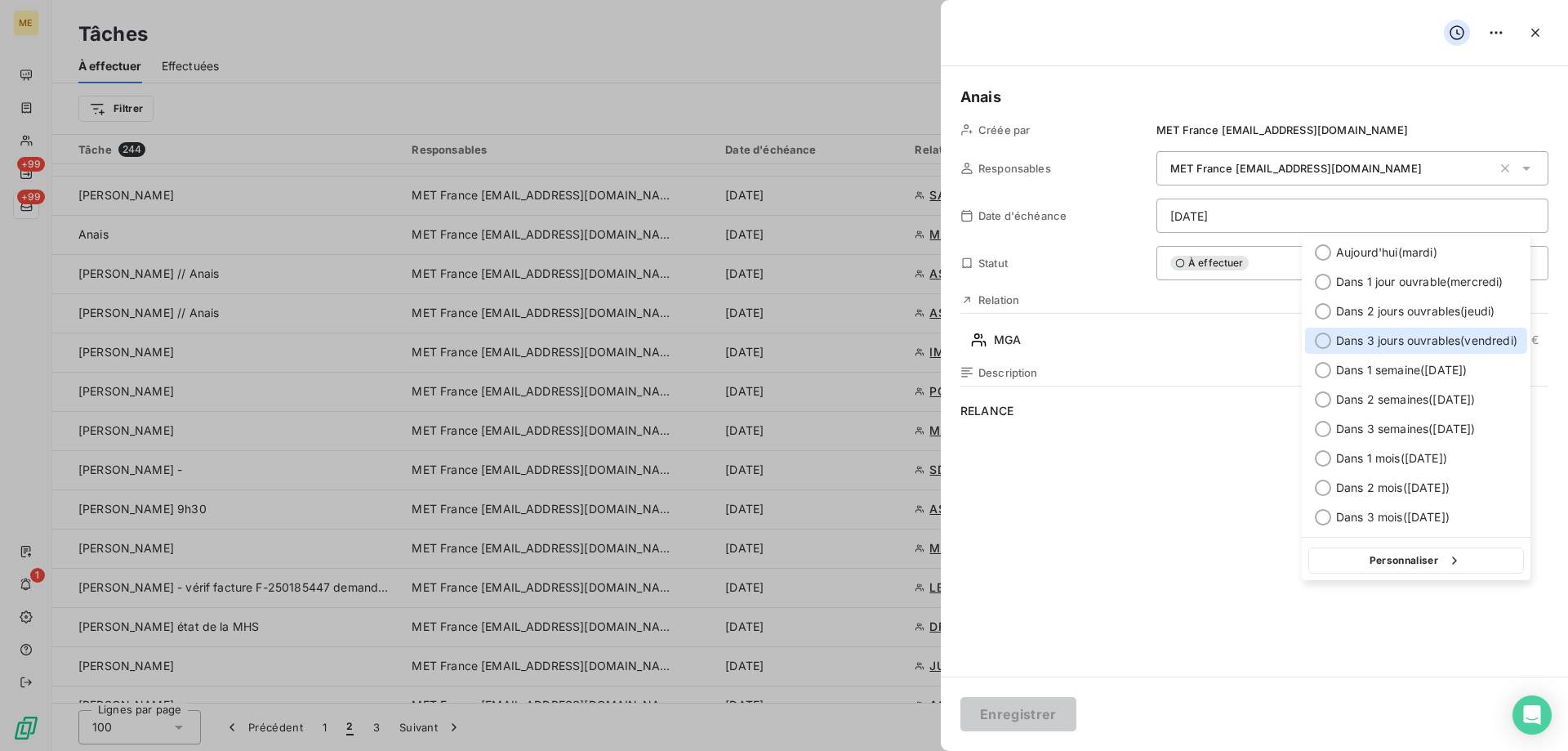
click at [1411, 347] on span "Dans 3 jours ouvrables ( vendredi )" at bounding box center [1426, 340] width 181 height 16
type input "[DATE]"
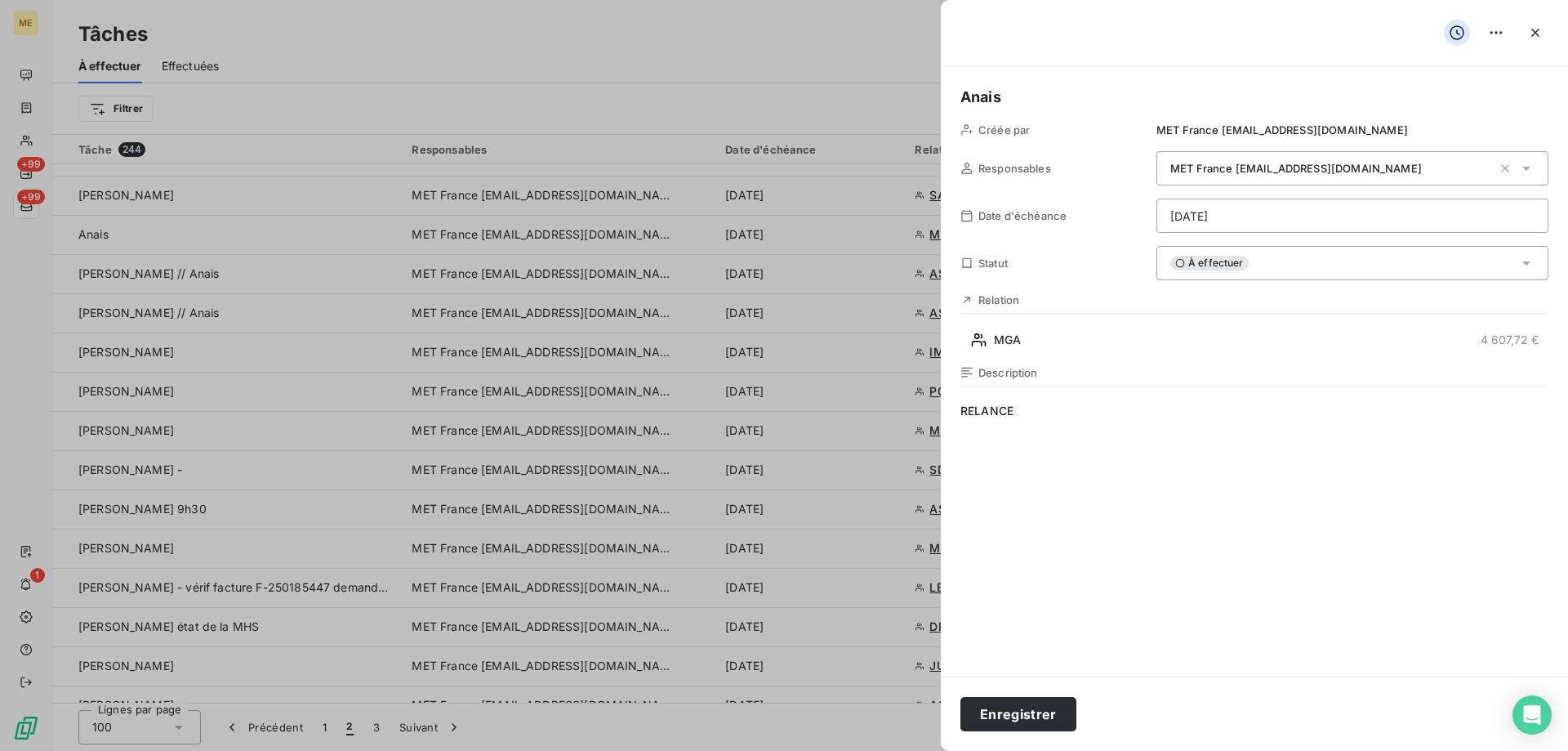
drag, startPoint x: 1027, startPoint y: 415, endPoint x: 944, endPoint y: 416, distance: 83.0
click at [944, 416] on div "Anais Créée par MET France met-france@recouvrement.met.com Responsables MET Fra…" at bounding box center [1254, 371] width 627 height 610
click at [1022, 721] on button "Enregistrer" at bounding box center [1019, 713] width 116 height 35
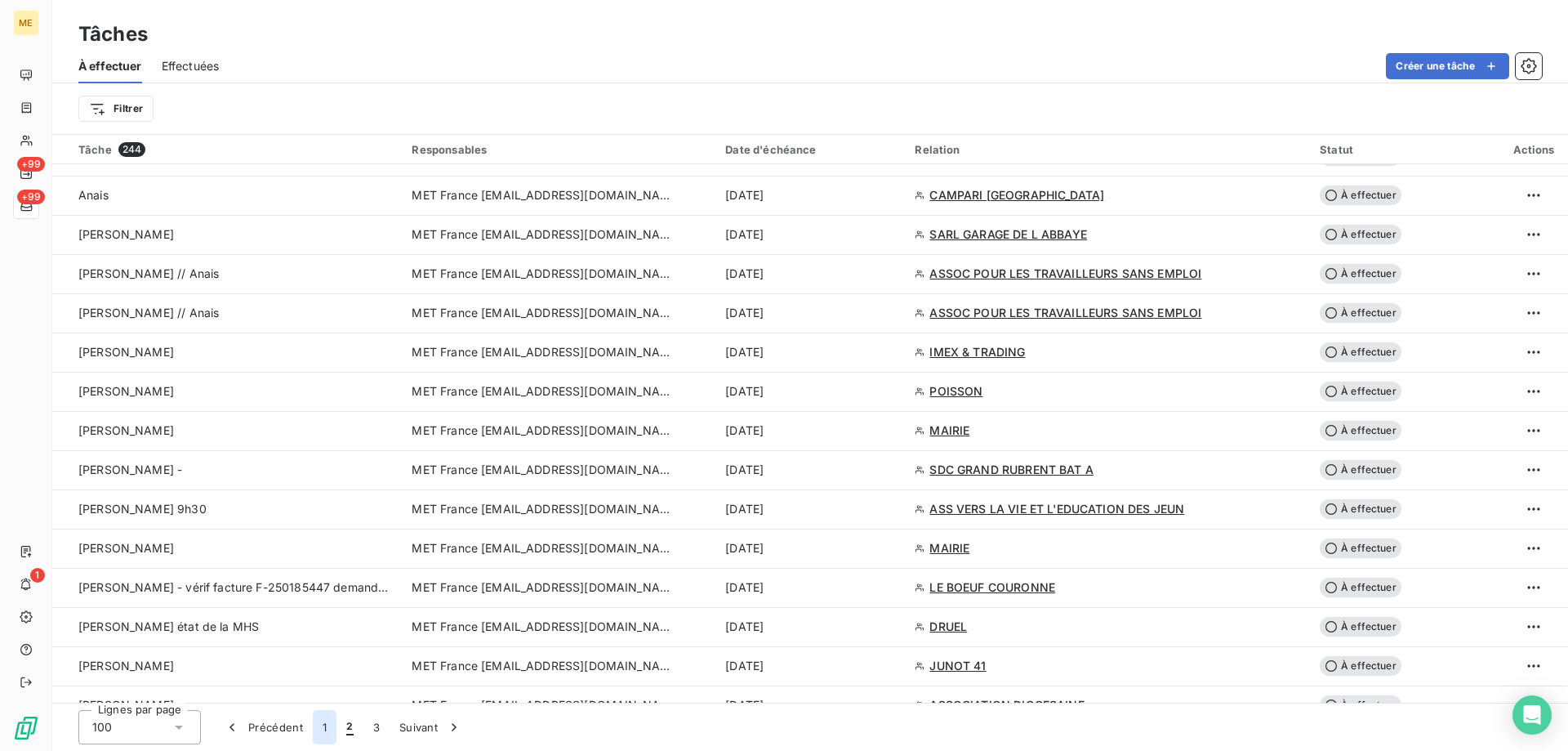
click at [322, 728] on button "1" at bounding box center [324, 727] width 23 height 35
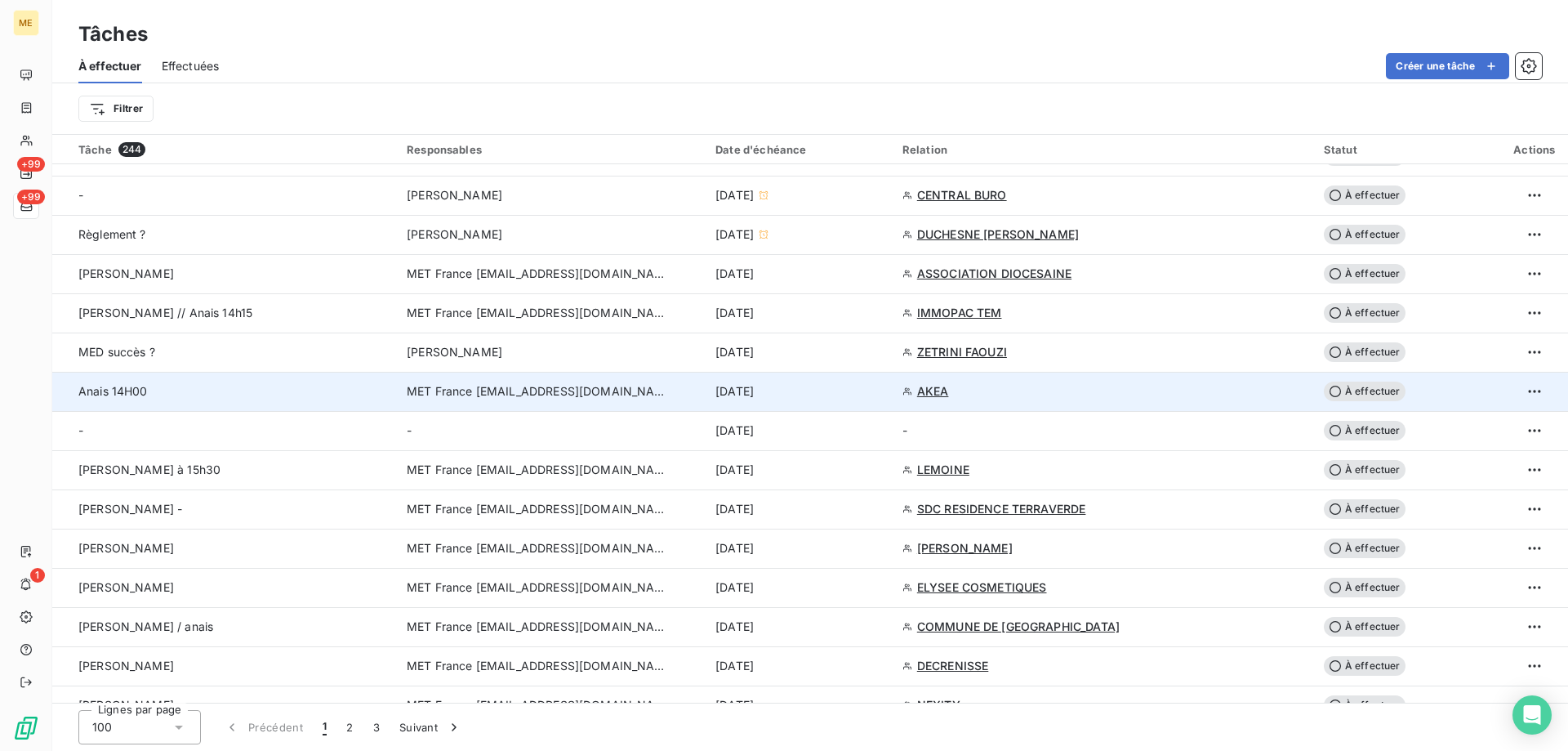
click at [843, 400] on td "7 oct. 2025" at bounding box center [799, 392] width 187 height 39
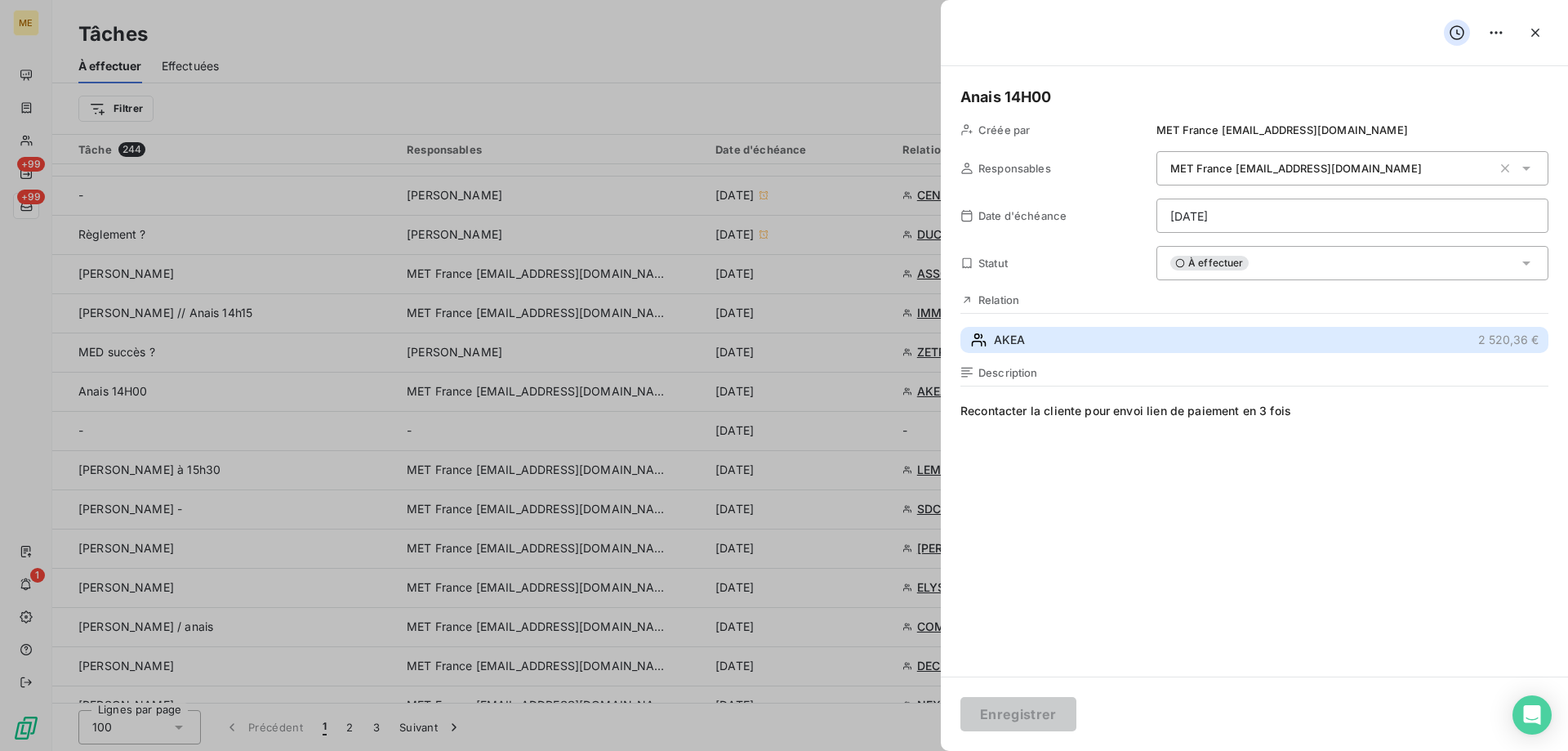
click at [1039, 339] on button "AKEA 2 520,36 €" at bounding box center [1255, 340] width 589 height 26
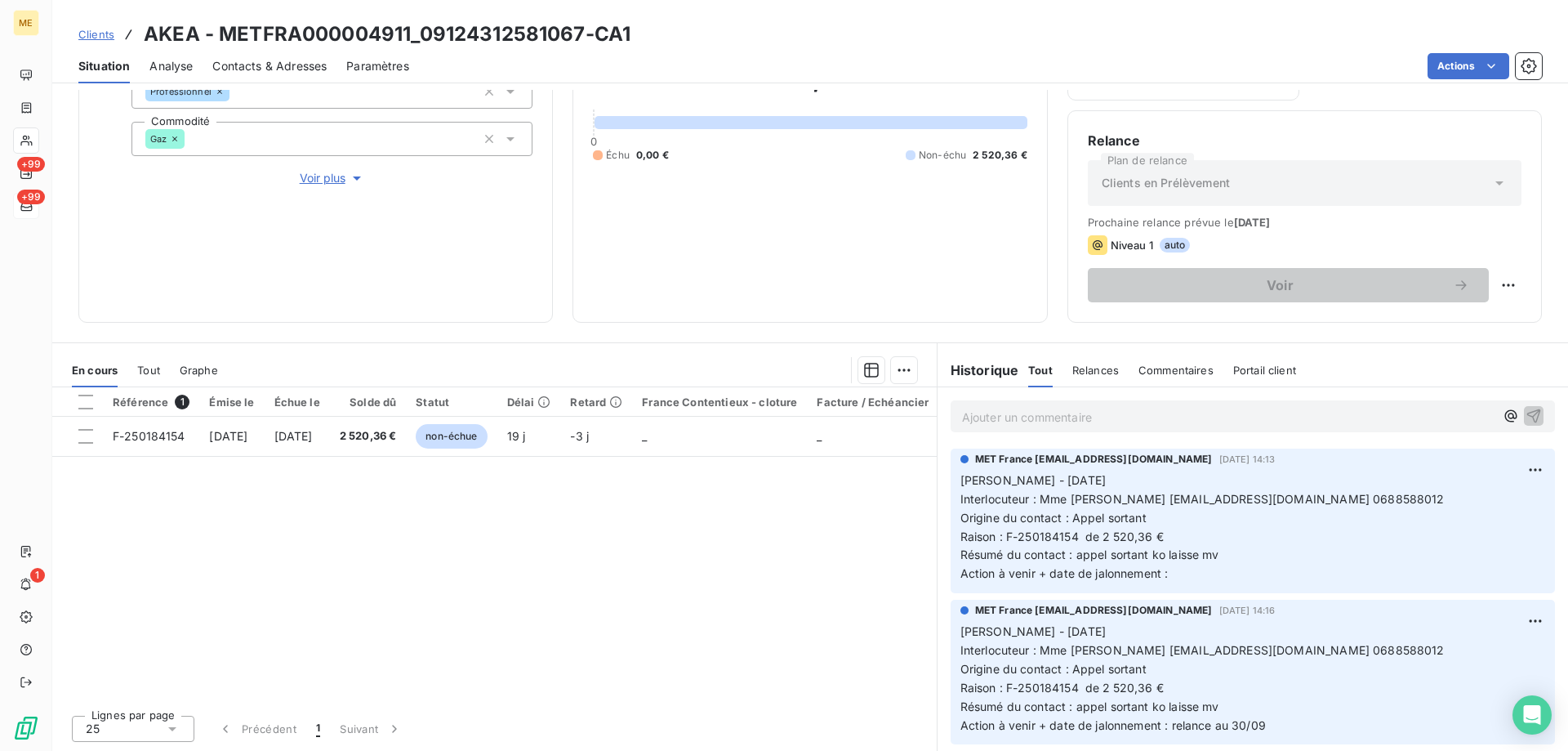
scroll to position [82, 0]
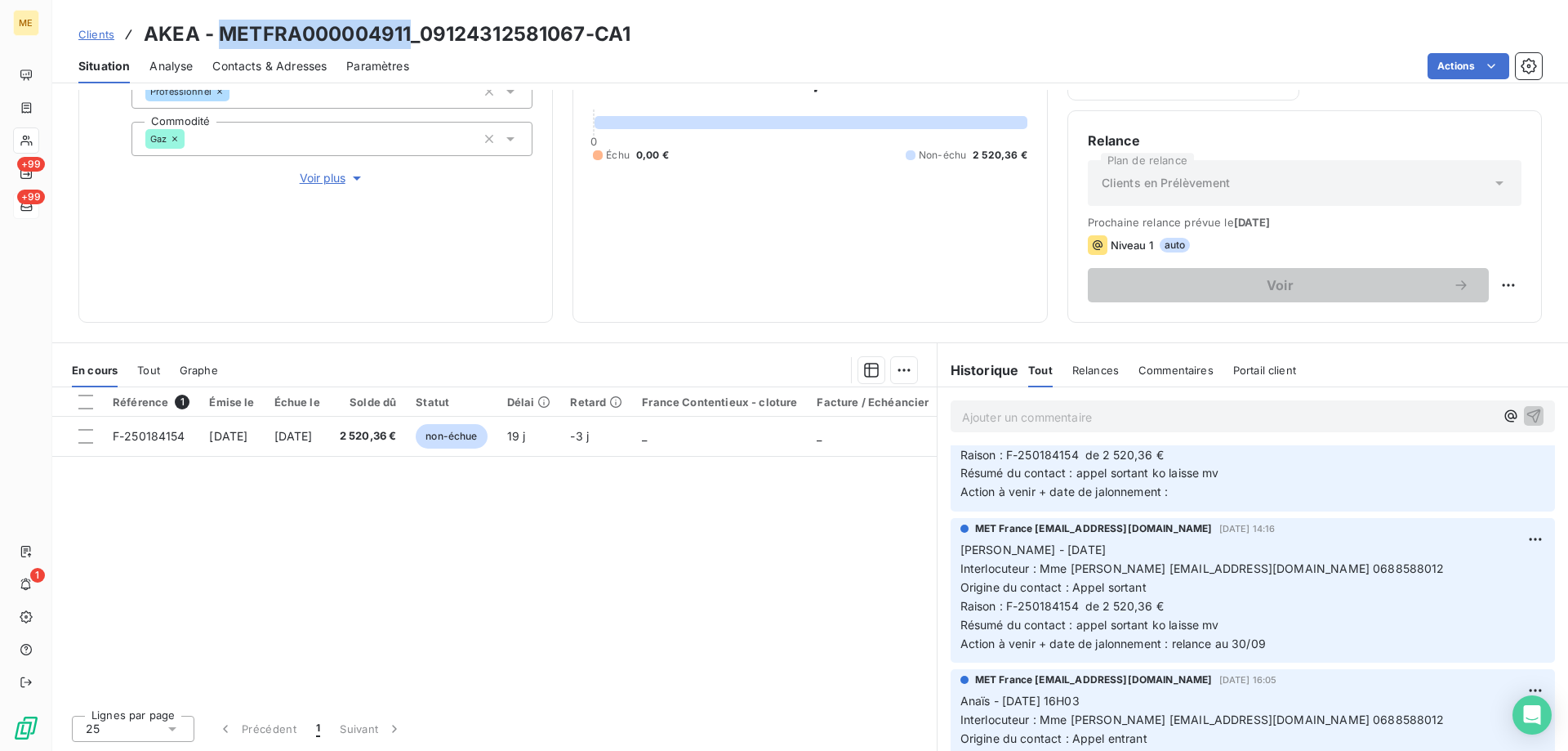
drag, startPoint x: 411, startPoint y: 34, endPoint x: 219, endPoint y: 45, distance: 192.3
click at [219, 45] on h3 "AKEA - METFRA000004911_09124312581067-CA1" at bounding box center [386, 34] width 486 height 29
copy h3 "METFRA000004911"
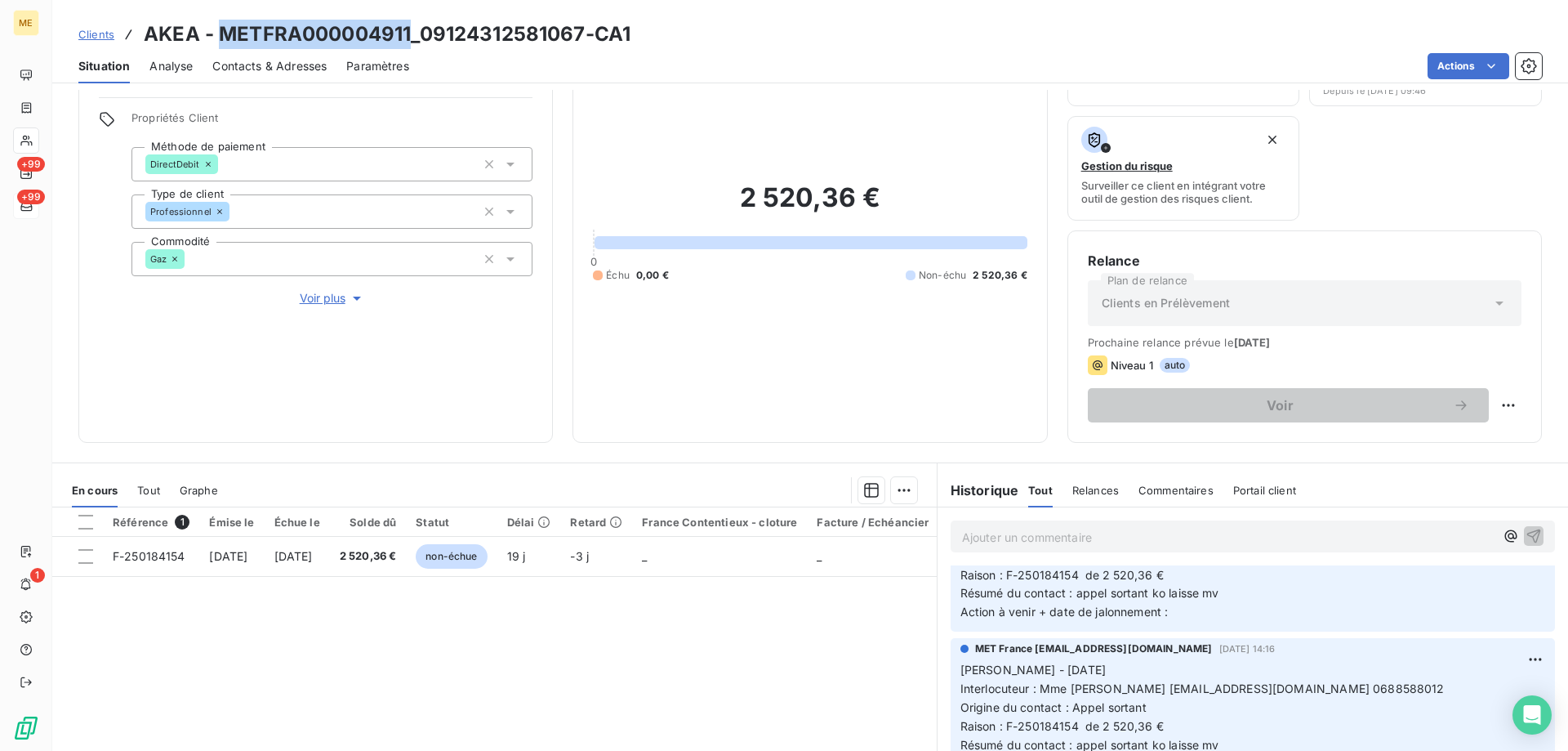
scroll to position [0, 0]
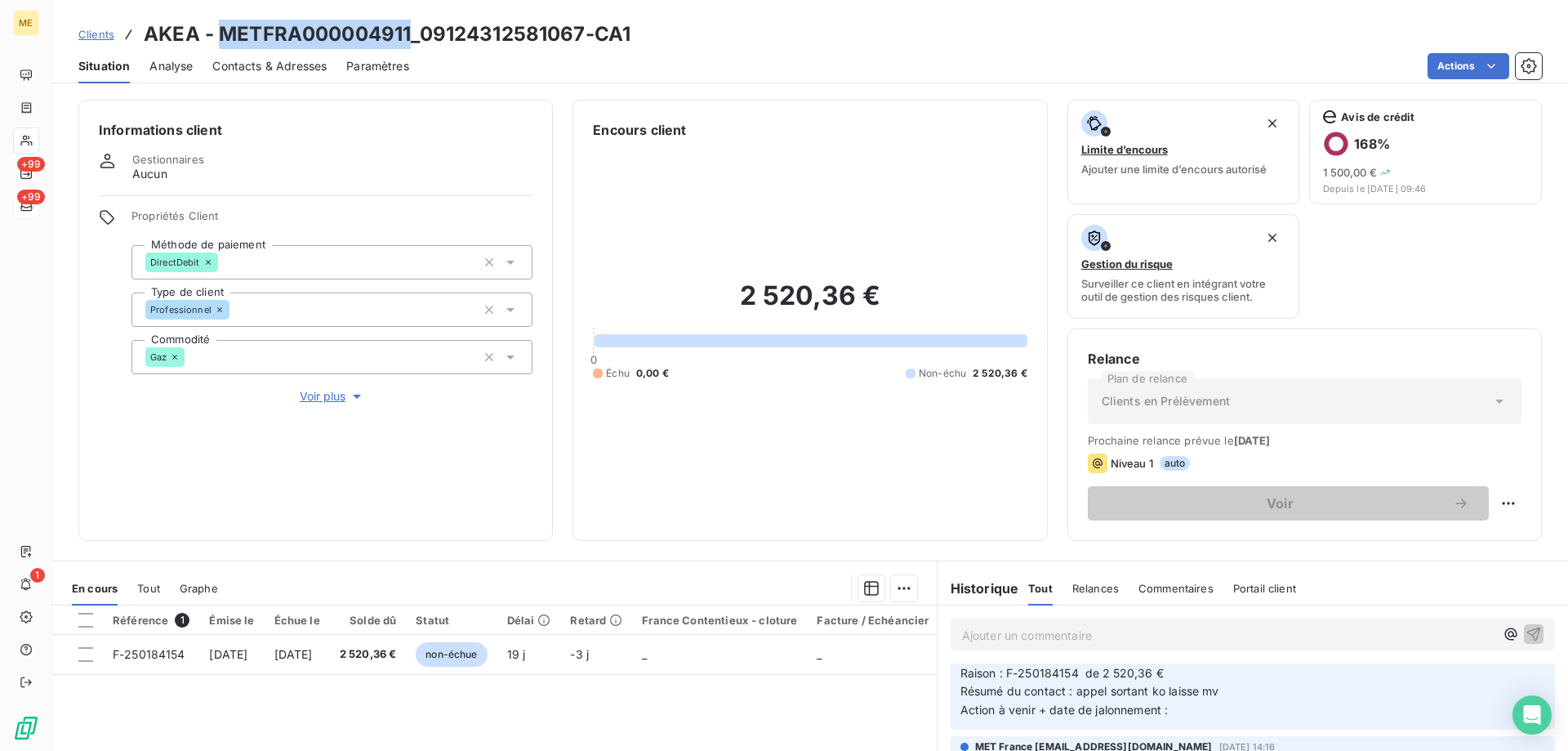
click at [336, 391] on span "Voir plus" at bounding box center [333, 396] width 66 height 16
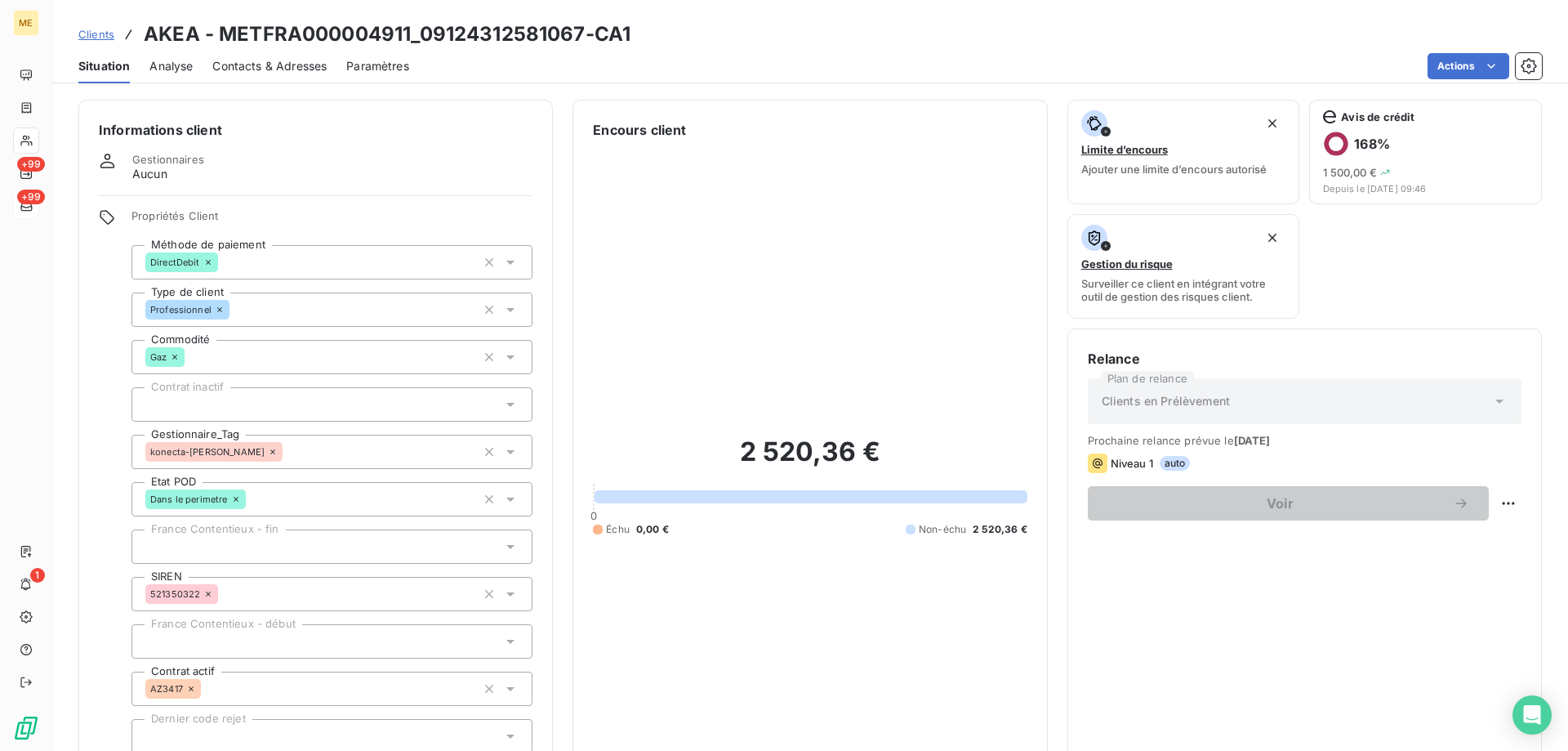
click at [555, 11] on div "Clients AKEA - METFRA000004911_09124312581067-CA1 Situation Analyse Contacts & …" at bounding box center [811, 41] width 1516 height 83
drag, startPoint x: 587, startPoint y: 23, endPoint x: 416, endPoint y: 44, distance: 172.3
click at [416, 44] on h3 "AKEA - METFRA000004911_09124312581067-CA1" at bounding box center [386, 34] width 486 height 29
click at [411, 45] on h3 "AKEA - METFRA000004911_09124312581067-CA1" at bounding box center [386, 34] width 486 height 29
drag, startPoint x: 414, startPoint y: 24, endPoint x: 218, endPoint y: 46, distance: 197.2
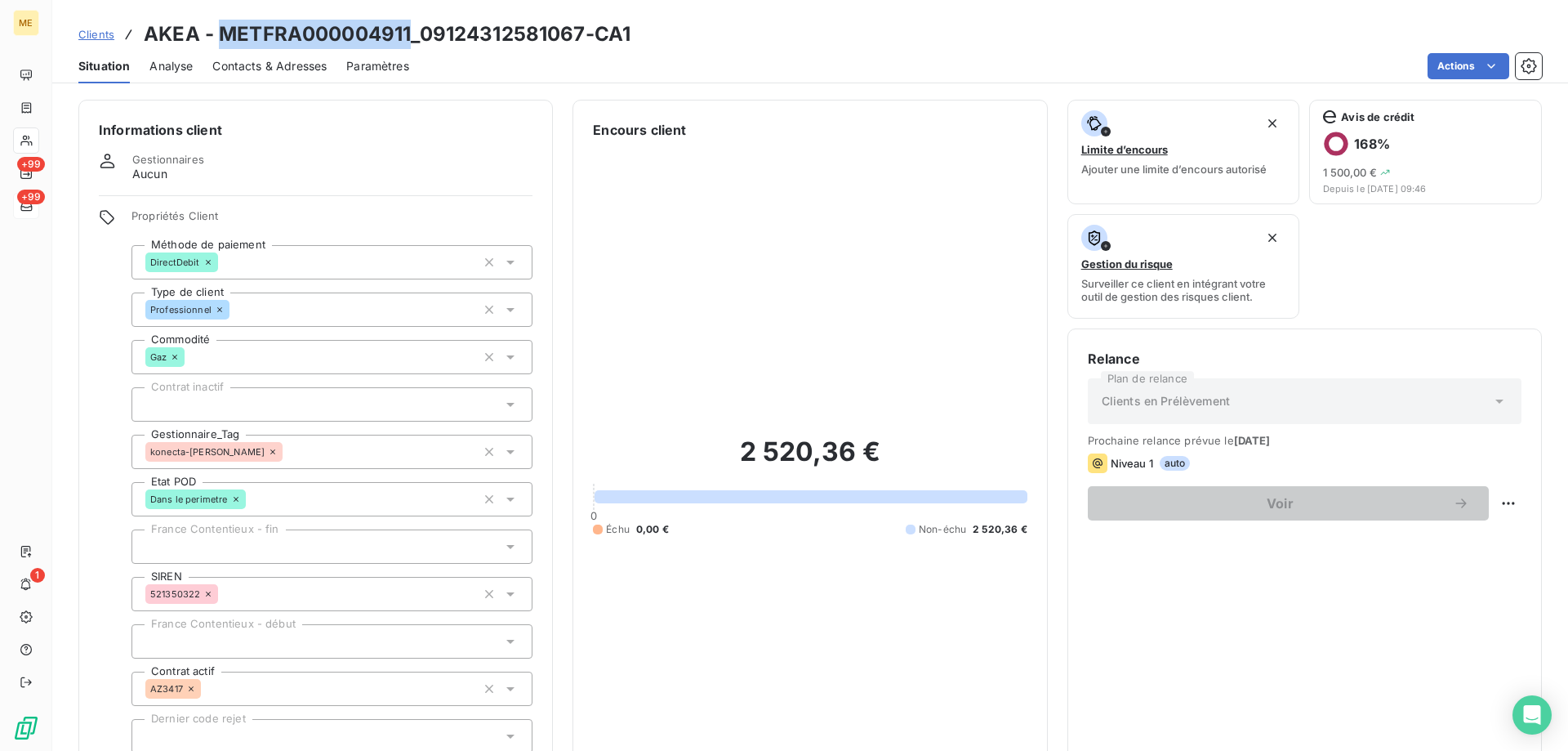
click at [218, 46] on h3 "AKEA - METFRA000004911_09124312581067-CA1" at bounding box center [386, 34] width 486 height 29
copy h3 "METFRA000004911"
click at [93, 33] on span "Clients" at bounding box center [97, 35] width 36 height 13
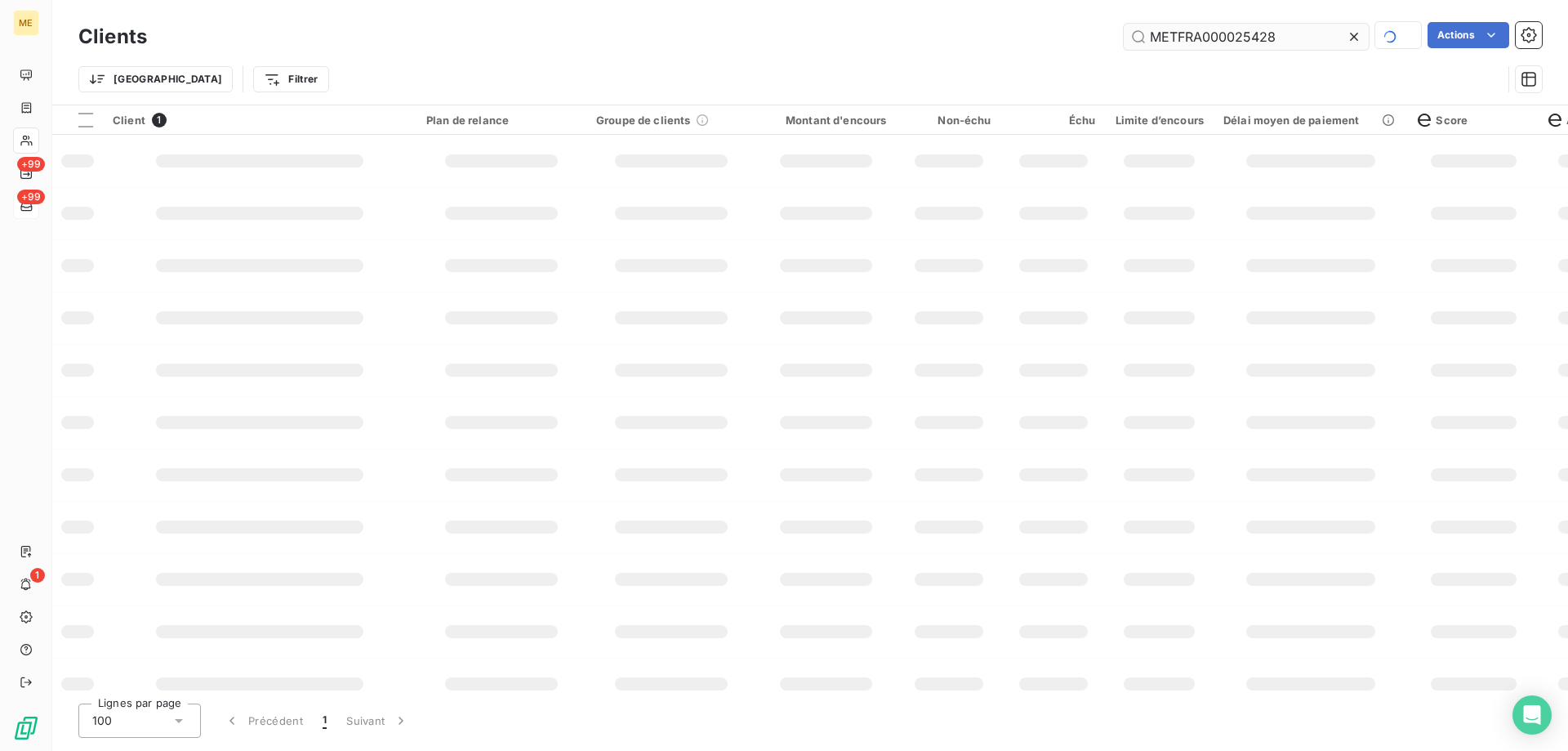
click at [1165, 35] on input "METFRA000025428" at bounding box center [1246, 37] width 245 height 26
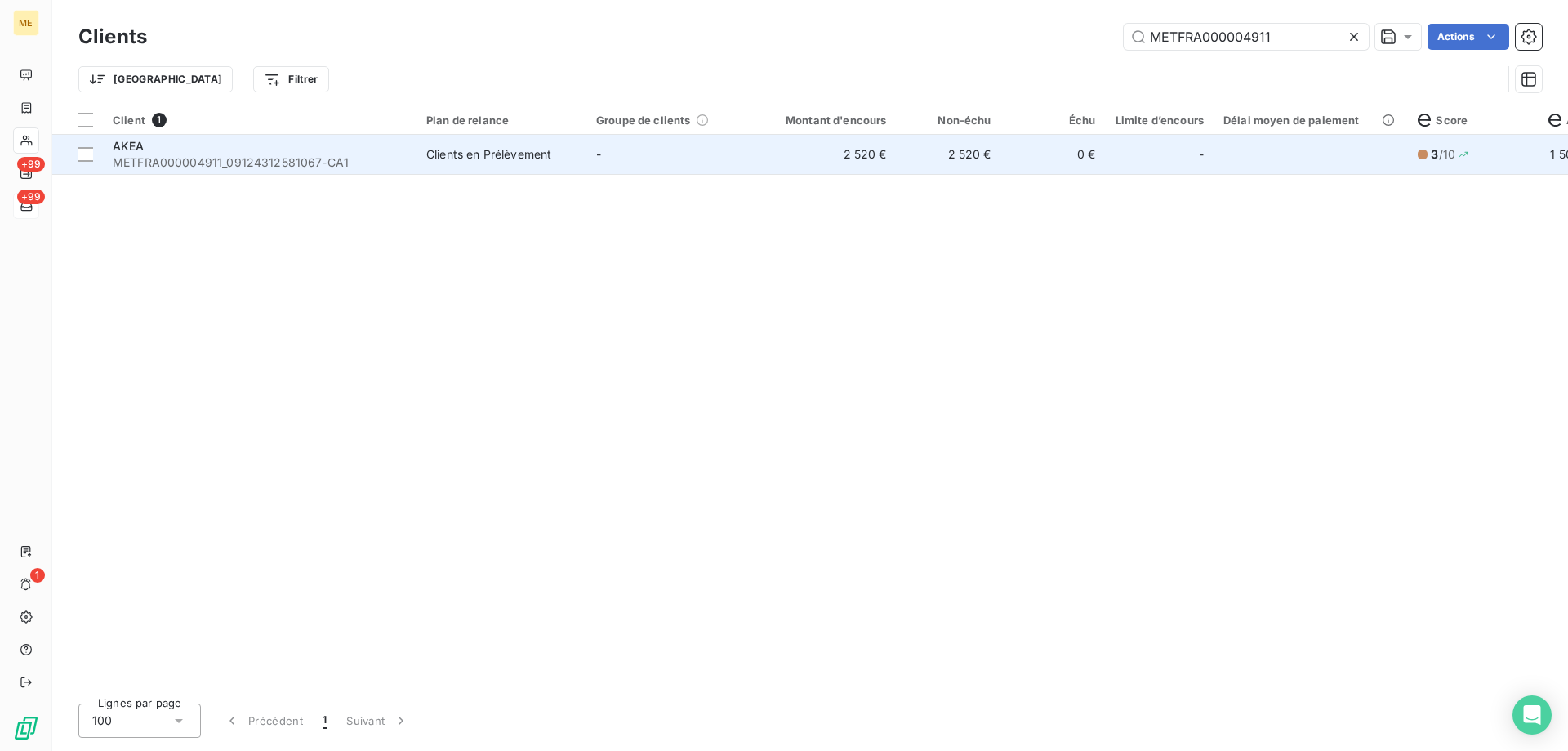
type input "METFRA000004911"
click at [545, 151] on div "Clients en Prélèvement" at bounding box center [488, 154] width 125 height 16
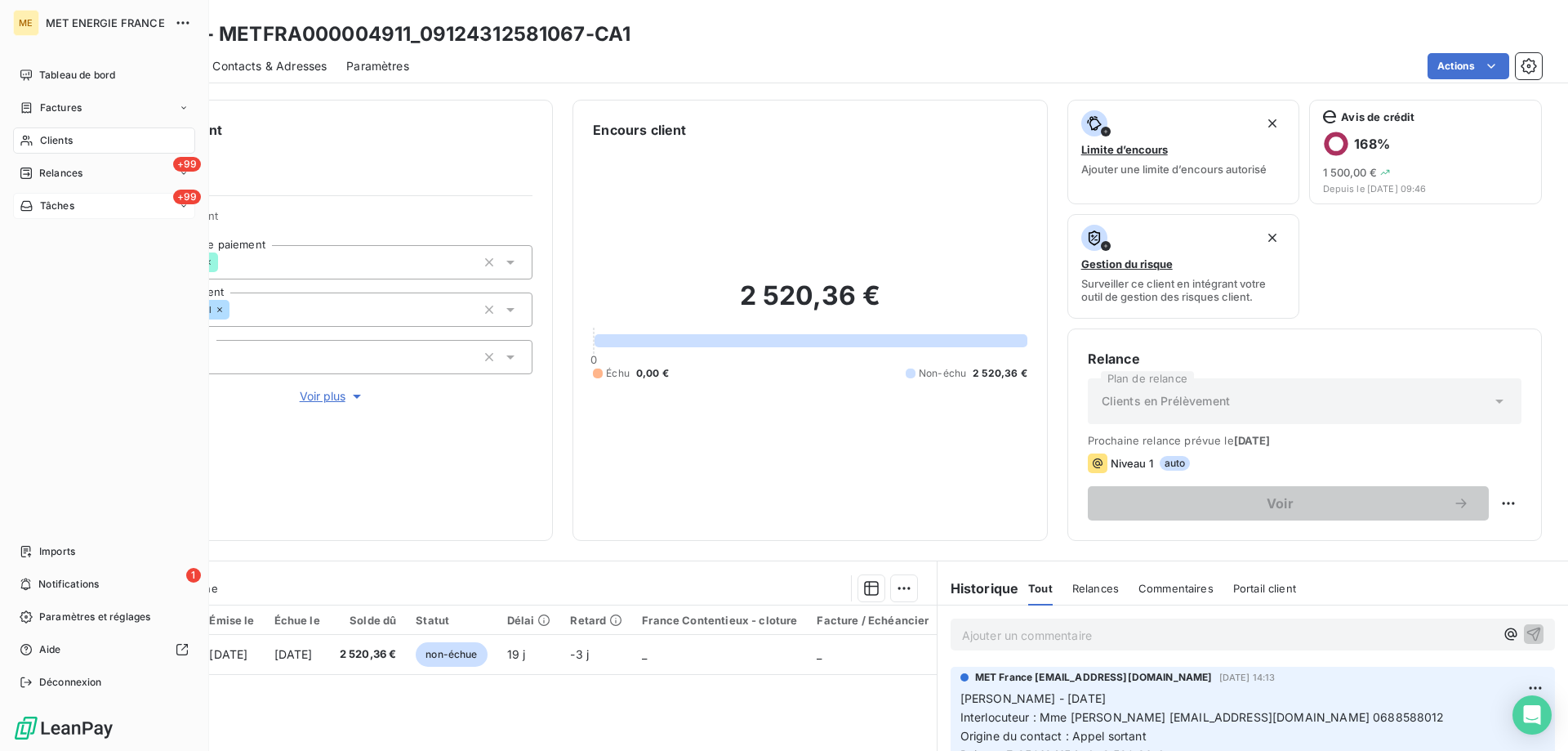
click at [38, 211] on div "Tâches" at bounding box center [47, 206] width 54 height 15
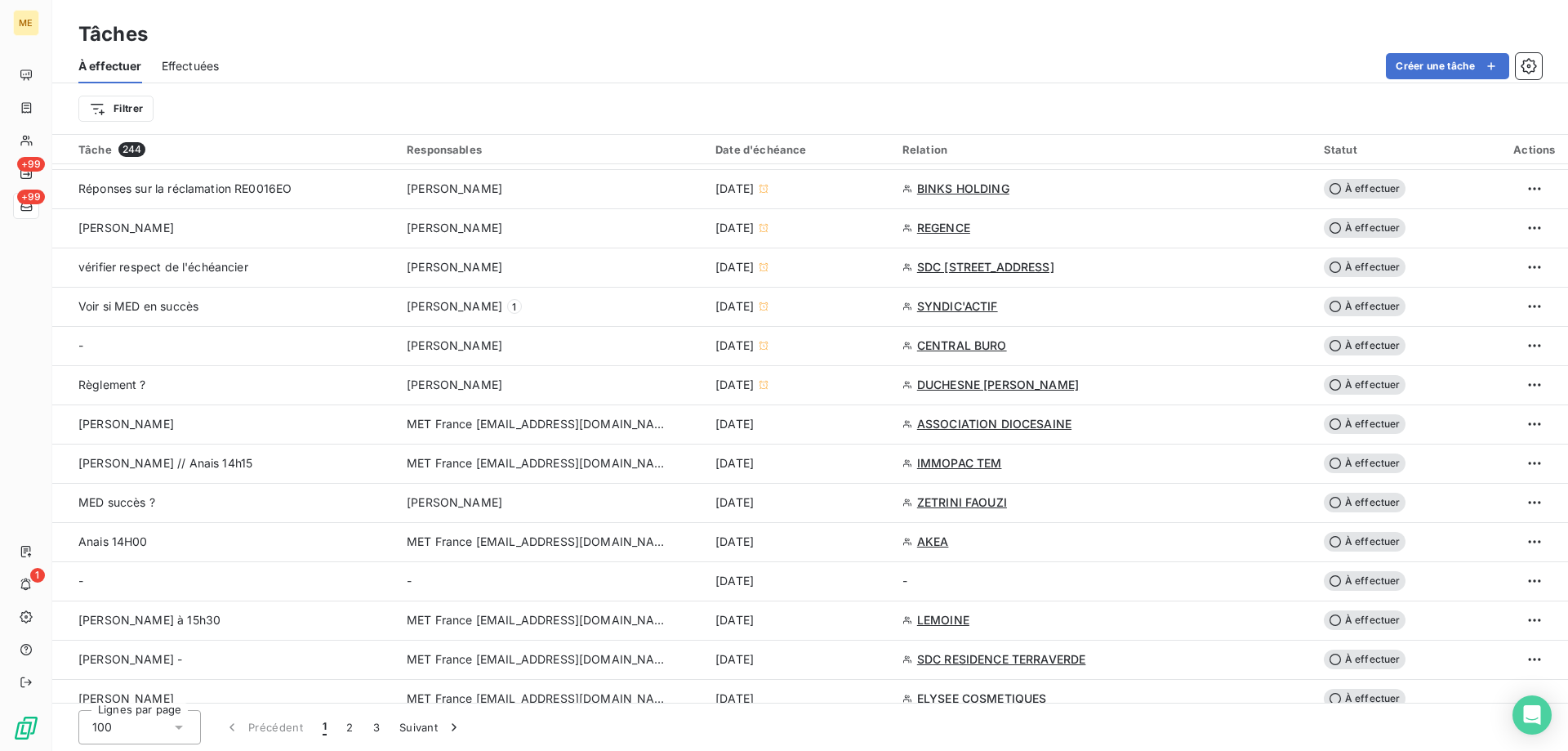
scroll to position [735, 0]
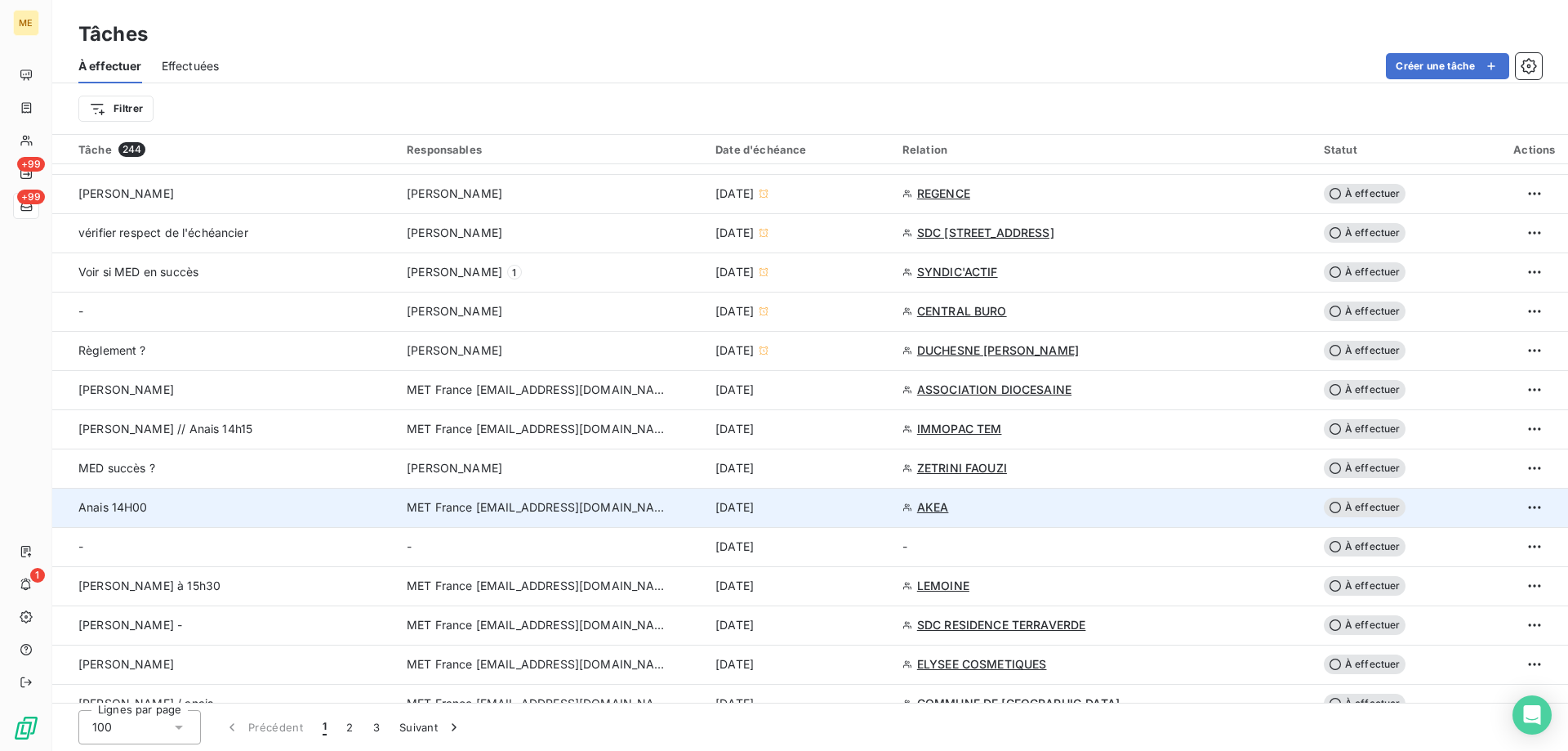
click at [817, 505] on div "7 oct. 2025" at bounding box center [799, 507] width 168 height 16
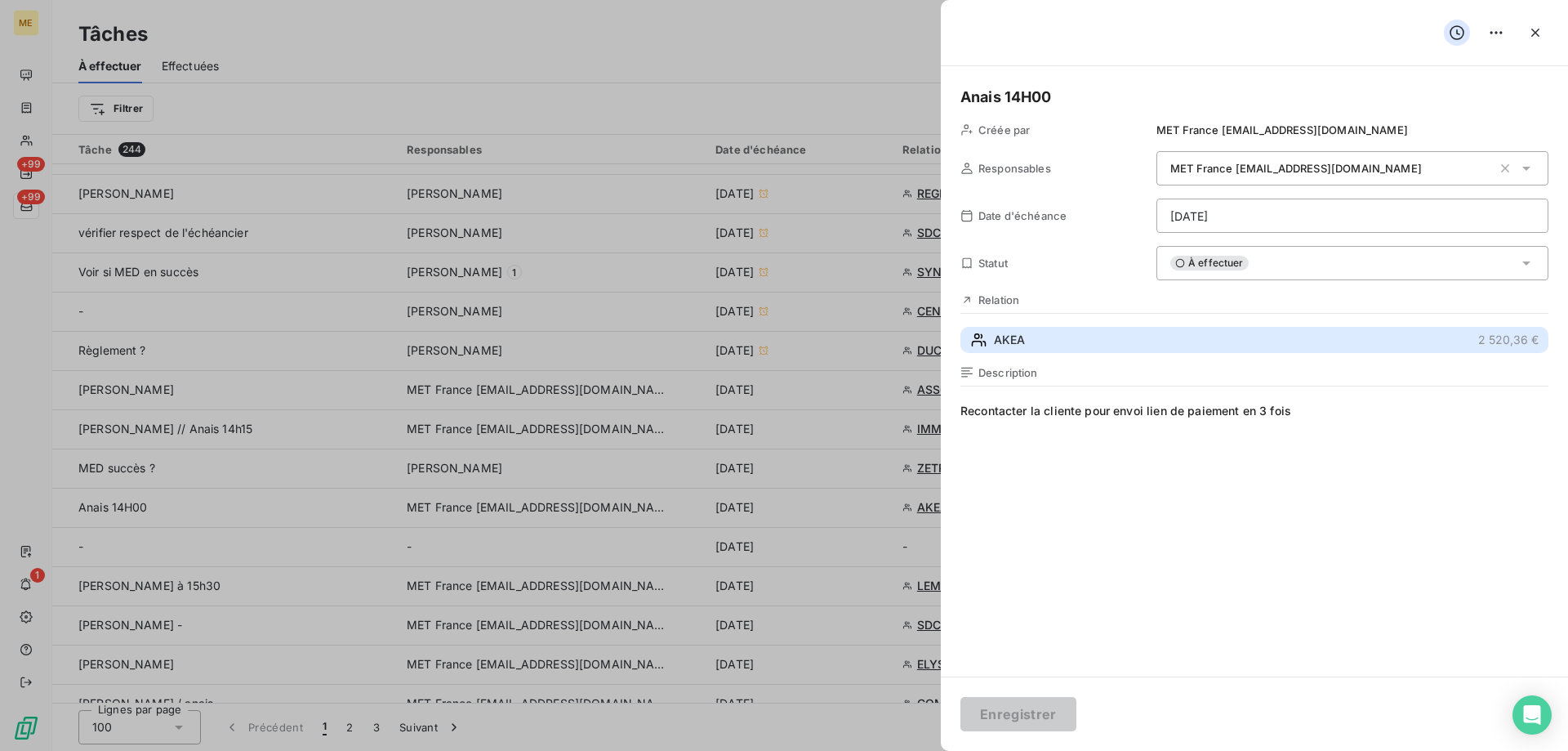
click at [1022, 337] on span "AKEA" at bounding box center [1009, 339] width 31 height 16
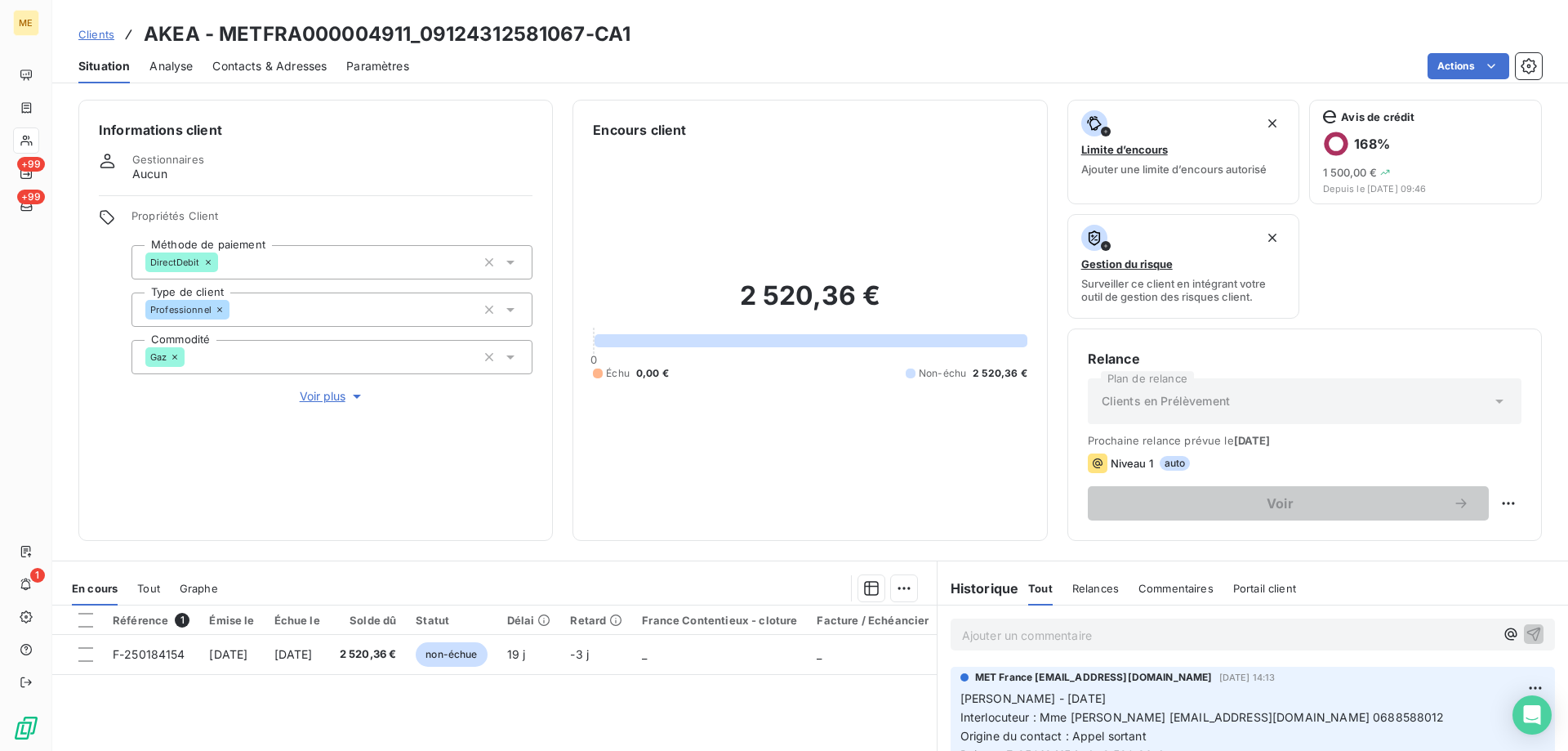
click at [307, 392] on span "Voir plus" at bounding box center [333, 396] width 66 height 16
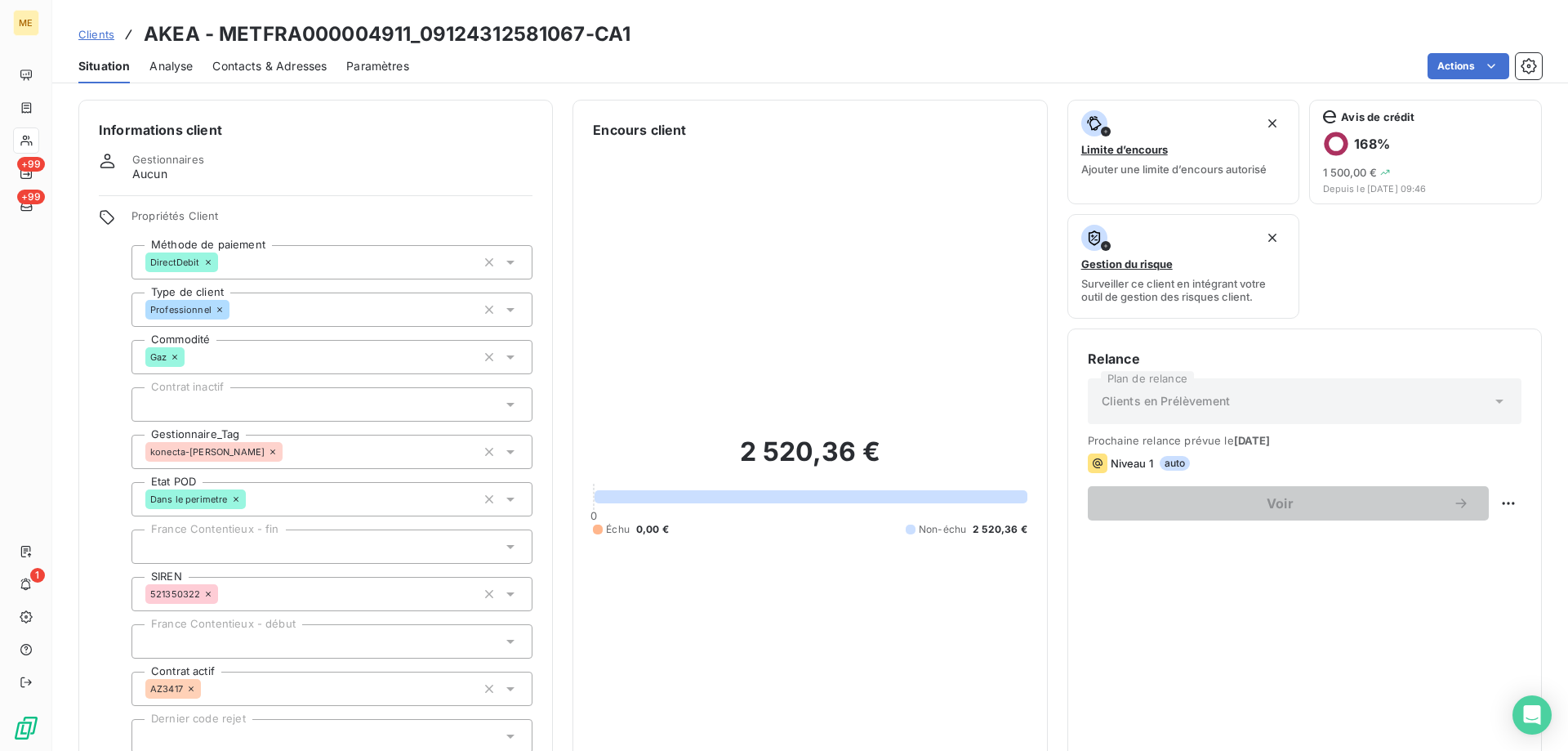
click at [270, 449] on icon at bounding box center [272, 451] width 5 height 5
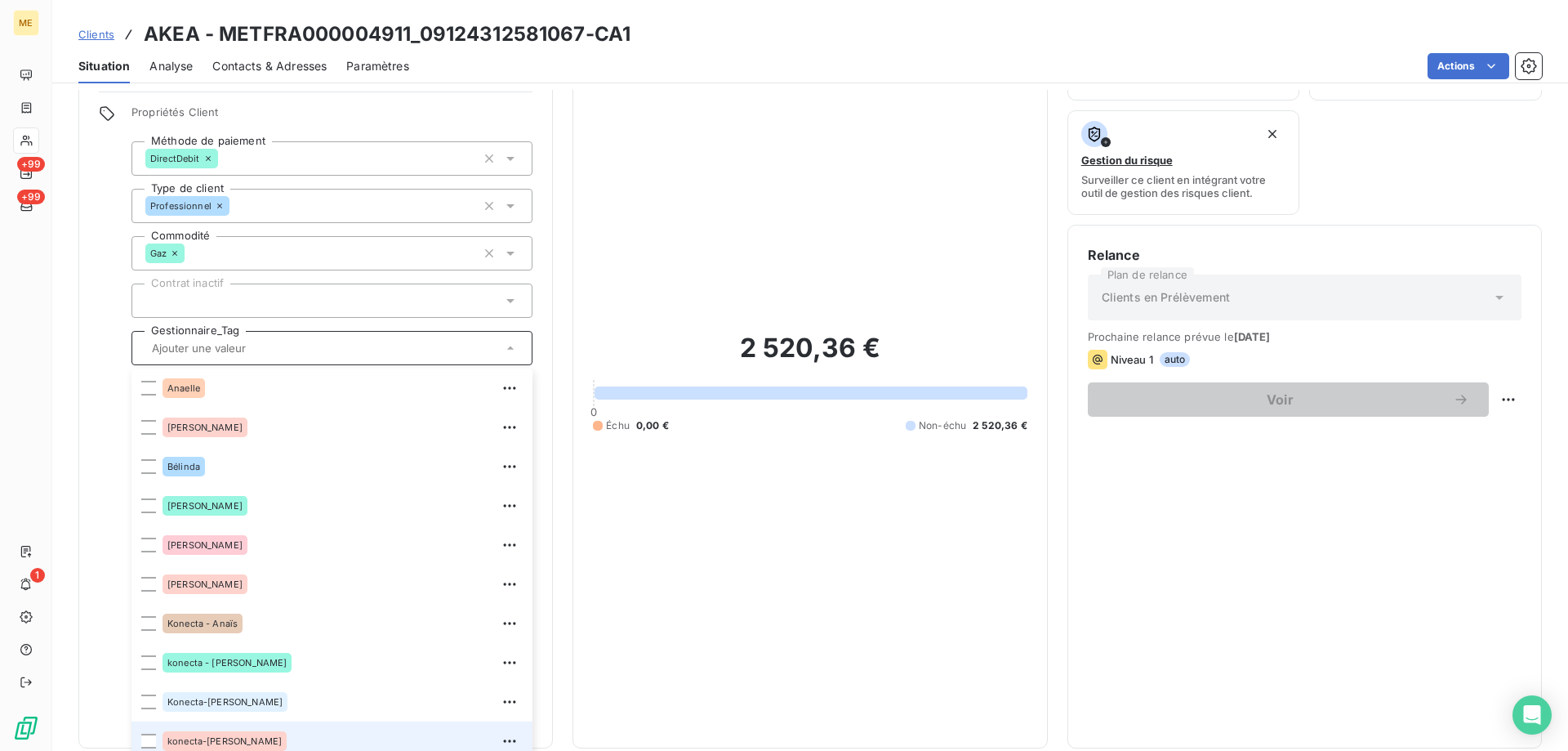
scroll to position [519, 0]
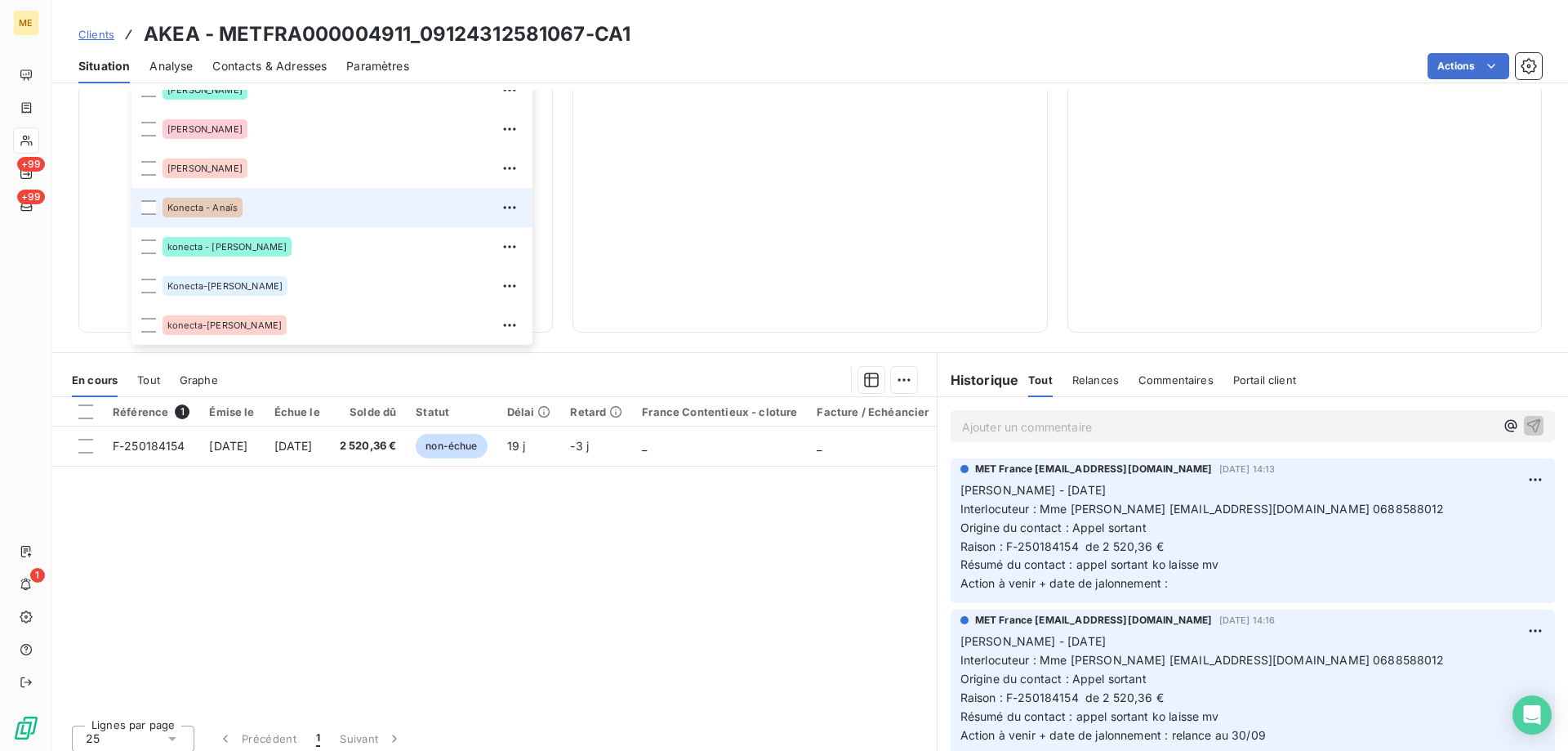
click at [267, 194] on div "Konecta - Anaïs" at bounding box center [342, 207] width 360 height 26
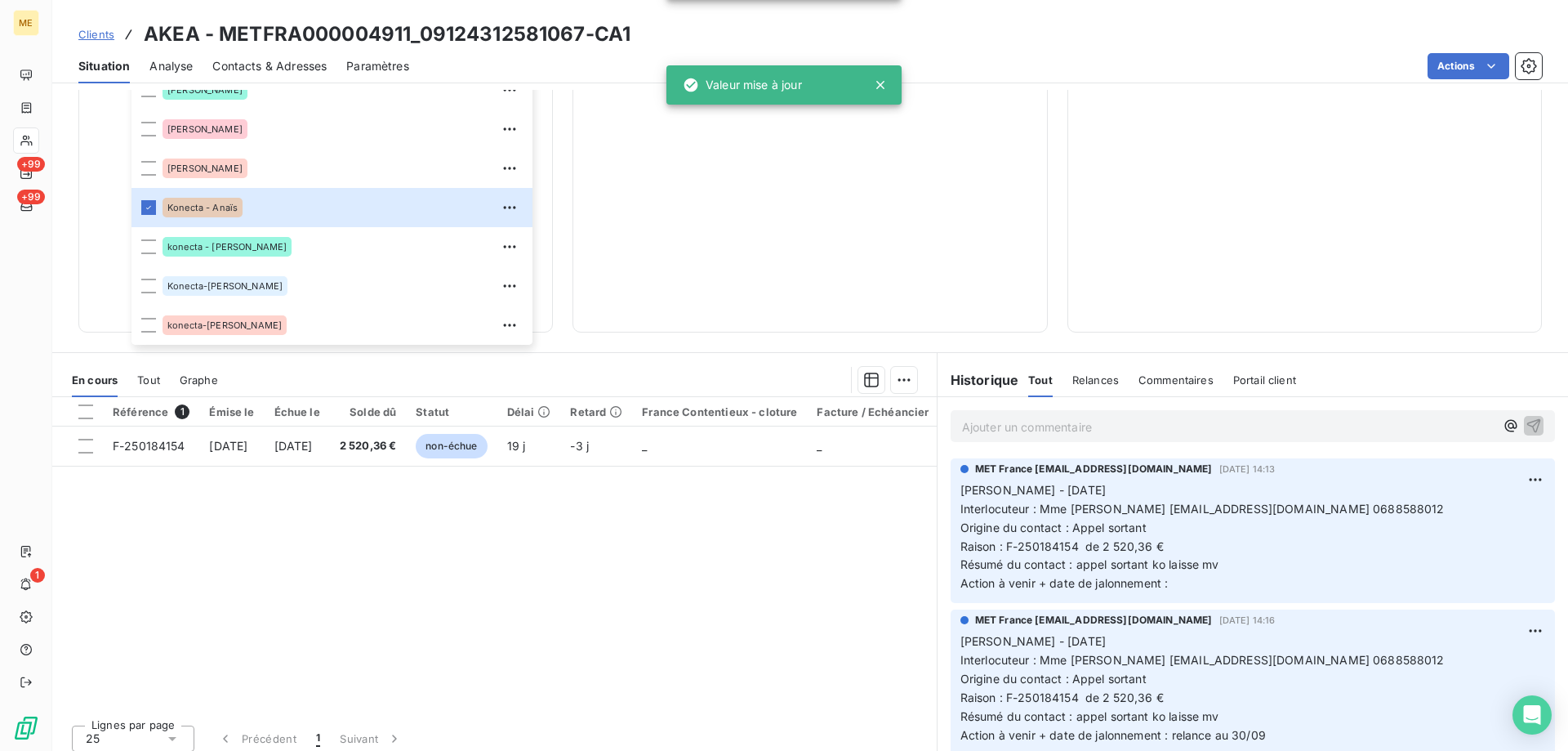
scroll to position [29, 0]
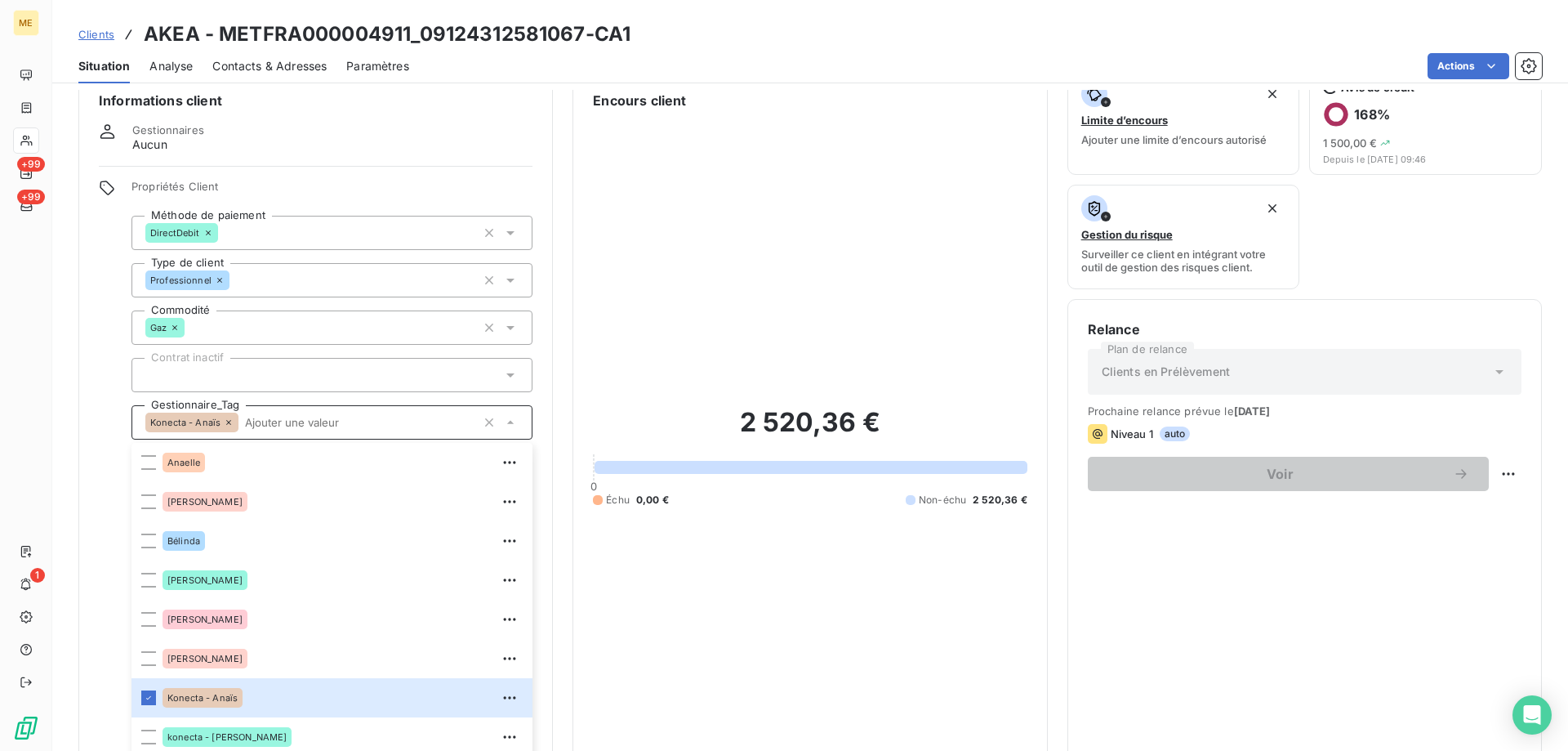
click at [309, 423] on div "Konecta - Anaïs" at bounding box center [332, 422] width 401 height 35
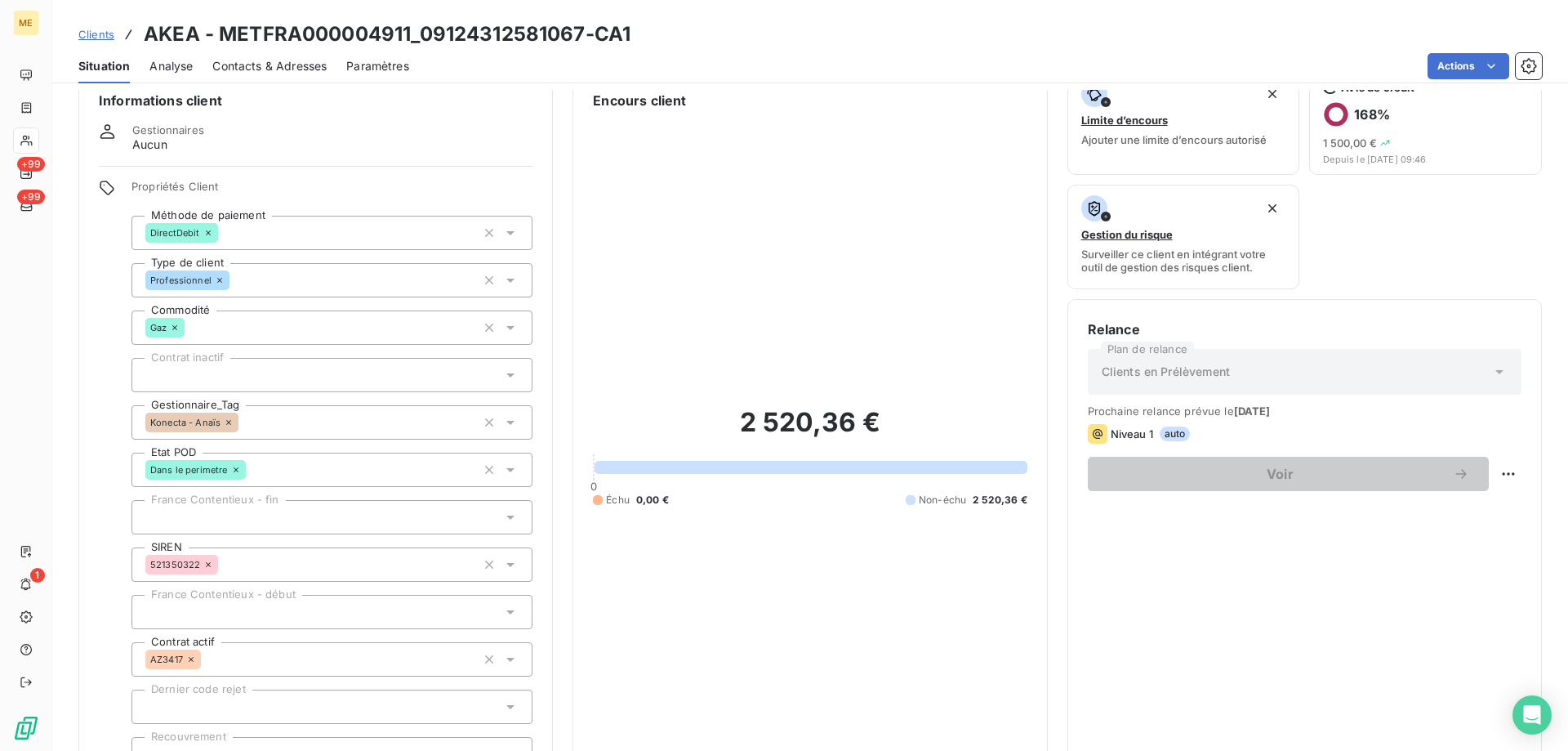
click at [779, 531] on div "2 520,36 € 0 Échu 0,00 € Non-échu 2 520,36 €" at bounding box center [810, 457] width 434 height 692
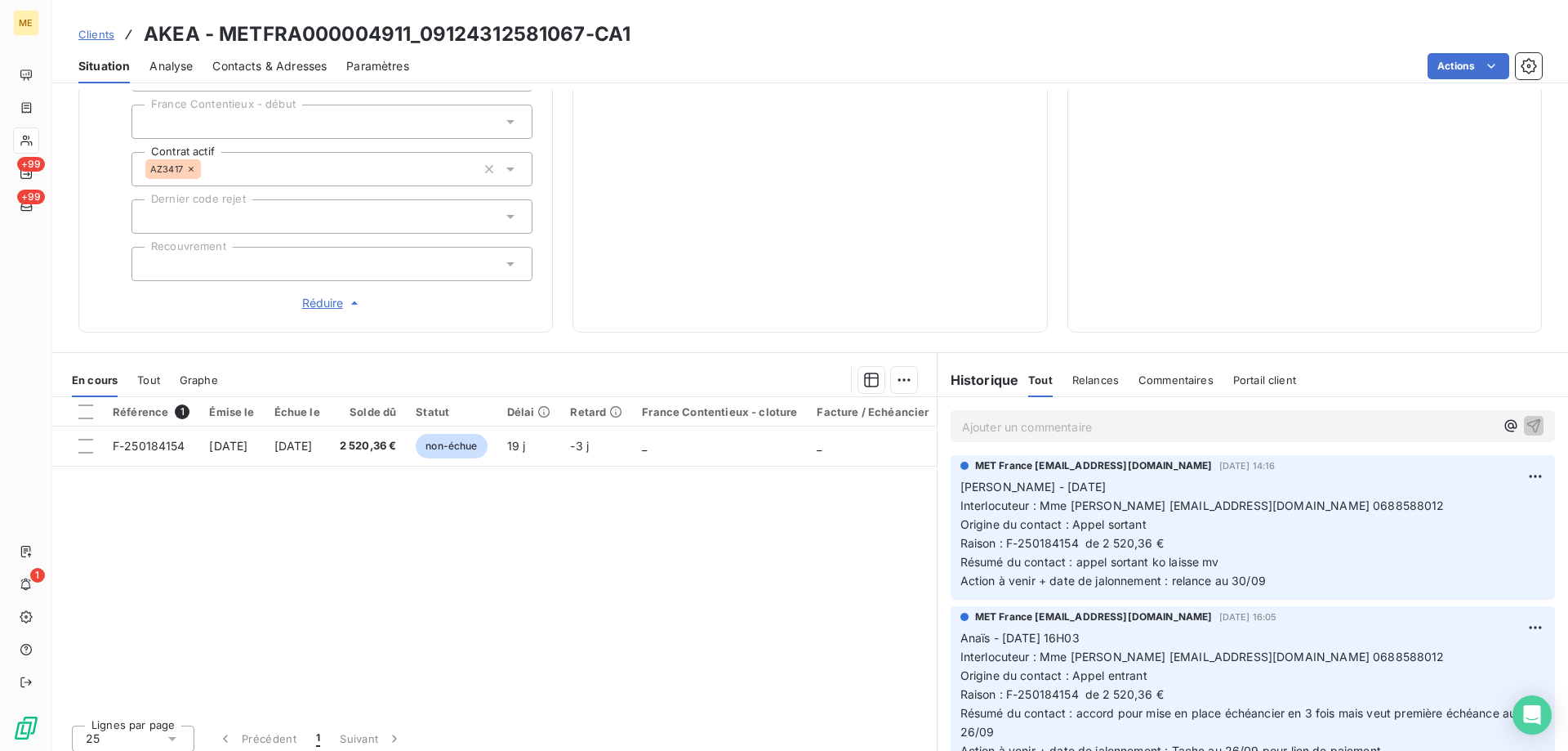
scroll to position [245, 0]
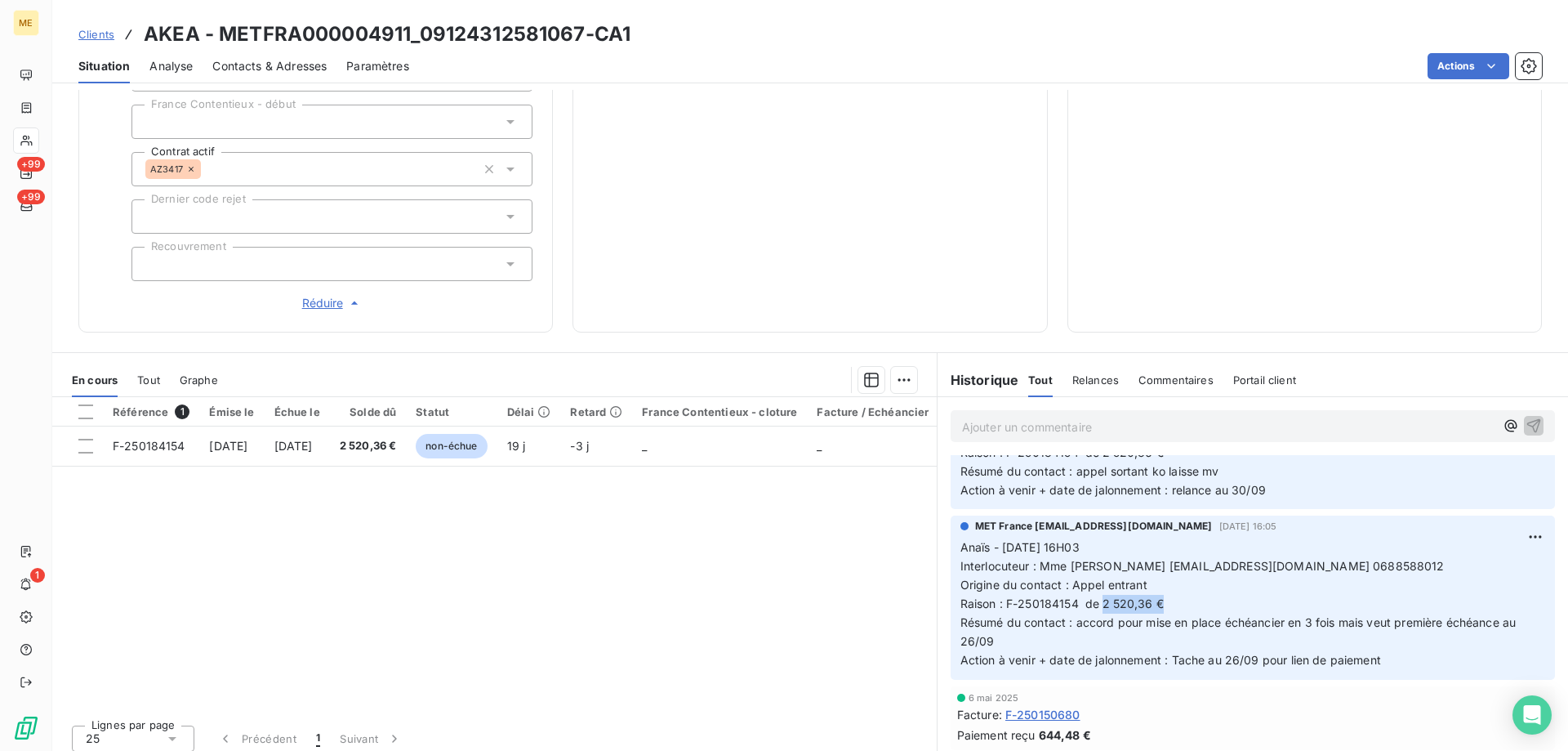
drag, startPoint x: 1098, startPoint y: 593, endPoint x: 1168, endPoint y: 595, distance: 70.0
click at [1168, 595] on p "Anaïs - 19/09/2025 - 16H03 Interlocuteur : Mme Ragueneau symphoniedespains@oran…" at bounding box center [1253, 603] width 585 height 130
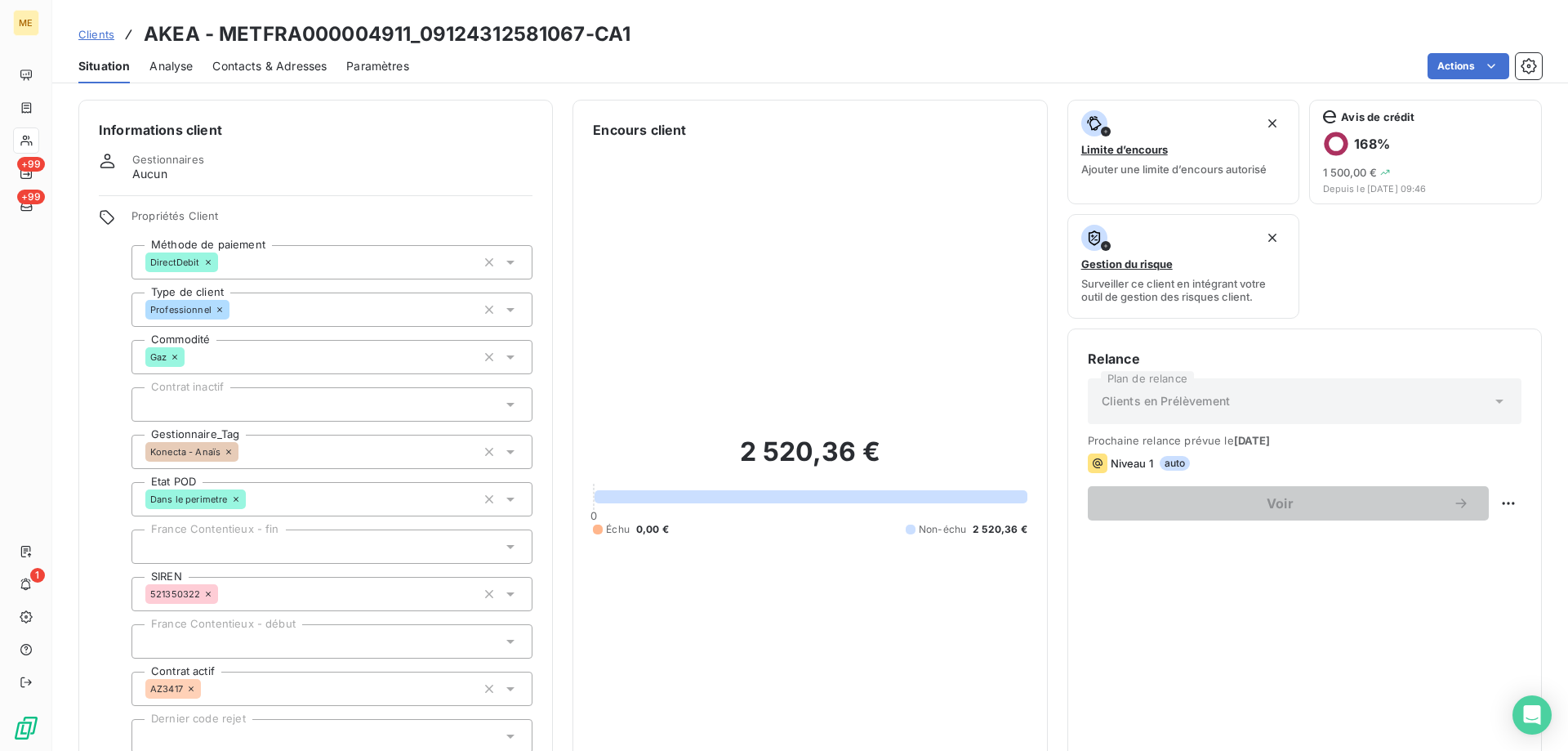
scroll to position [519, 0]
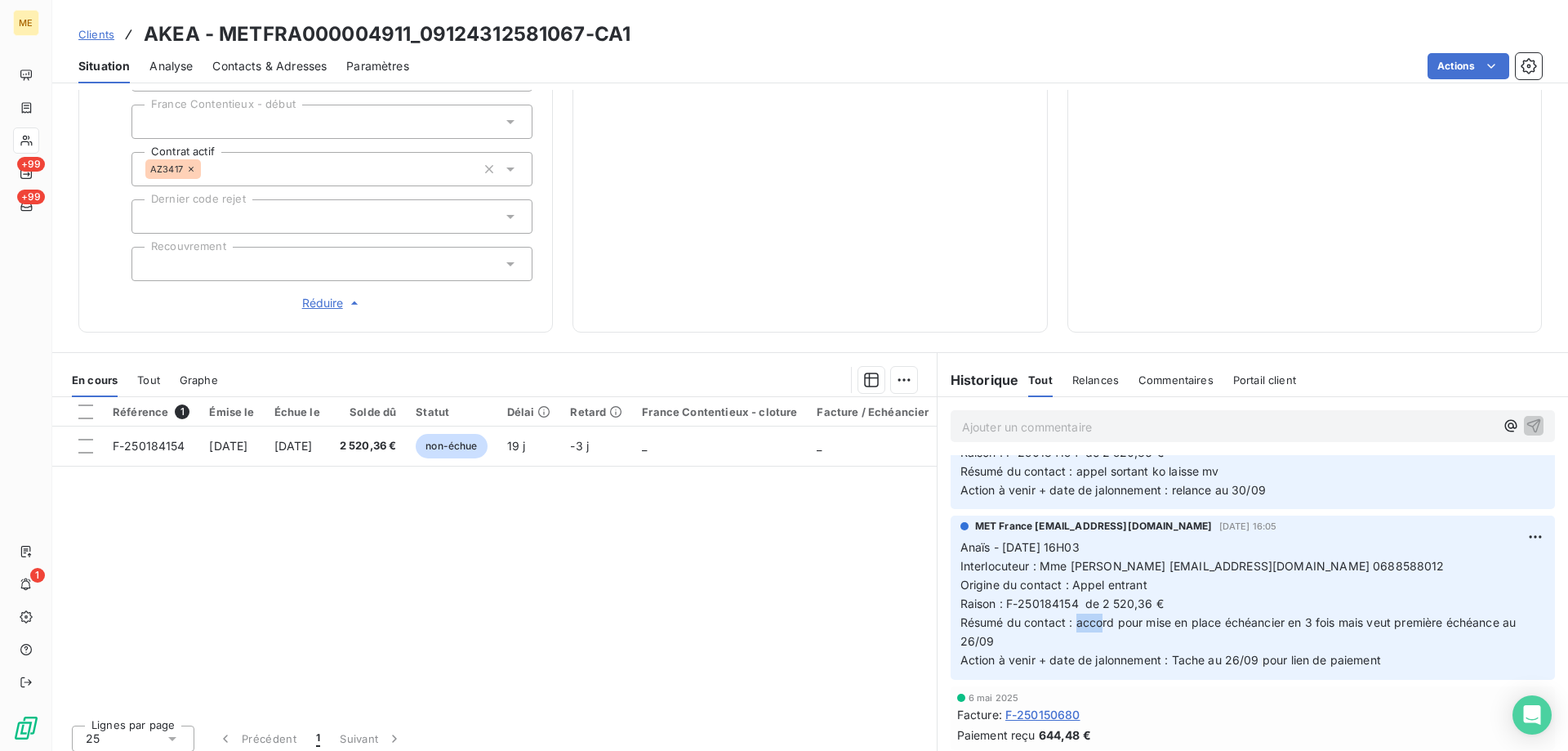
drag, startPoint x: 1070, startPoint y: 614, endPoint x: 1093, endPoint y: 614, distance: 23.0
click at [1093, 615] on span "Résumé du contact : accord pour mise en place échéancier en 3 fois mais veut pr…" at bounding box center [1240, 631] width 560 height 33
drag, startPoint x: 584, startPoint y: 33, endPoint x: 423, endPoint y: 35, distance: 161.0
click at [423, 35] on h3 "AKEA - METFRA000004911_09124312581067-CA1" at bounding box center [386, 34] width 486 height 29
copy h3 "09124312581067"
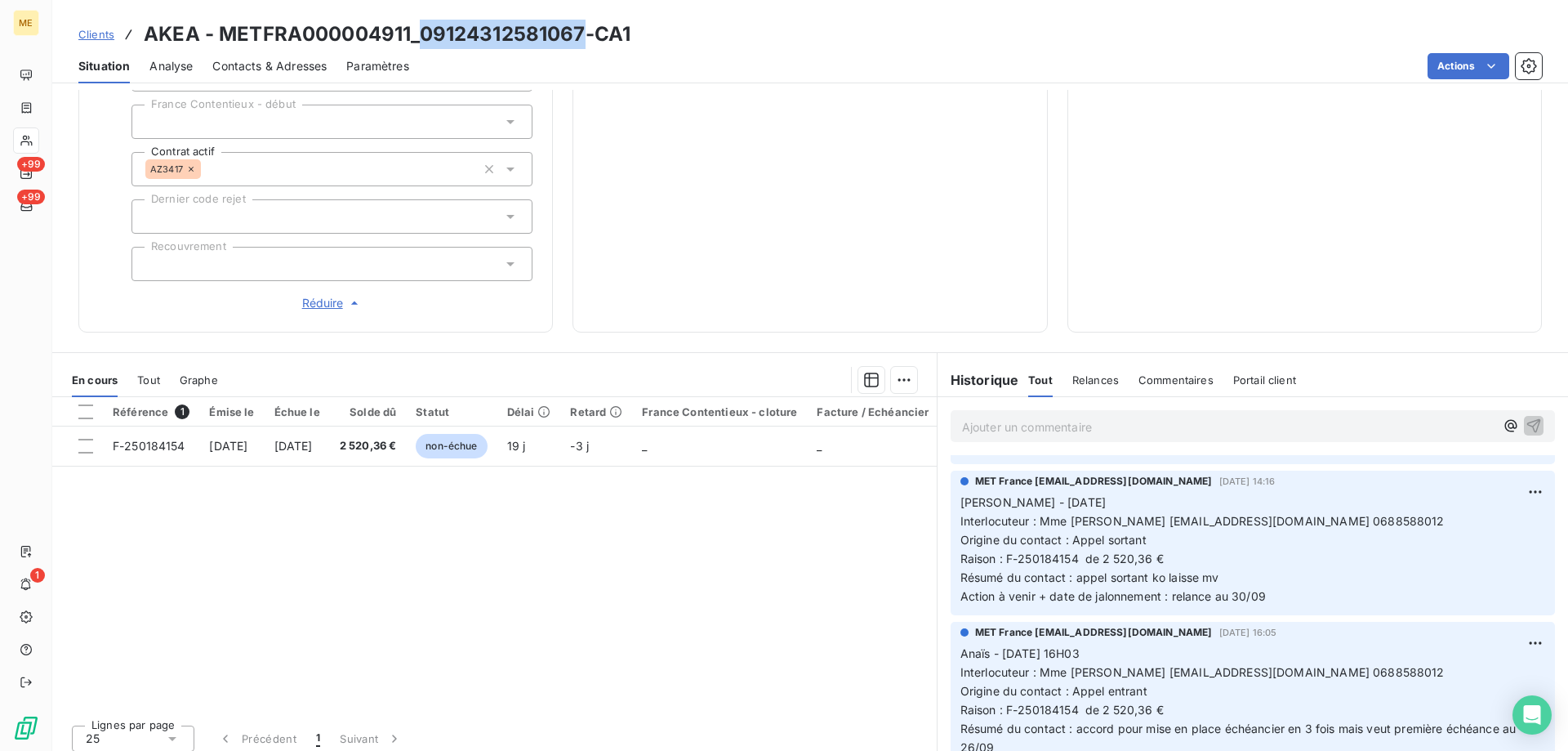
scroll to position [0, 0]
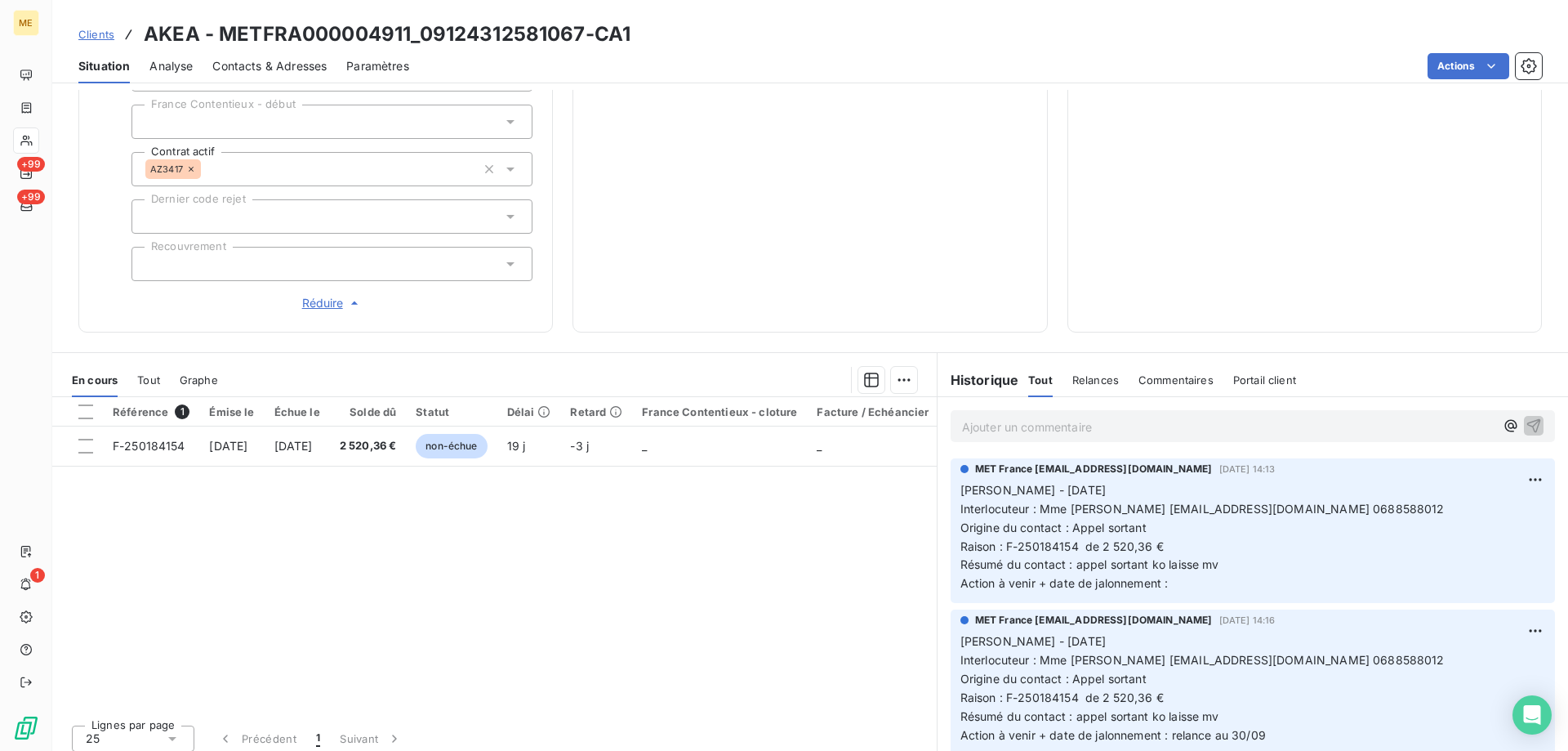
click at [1355, 502] on span "Interlocuteur : Mme Ragueneau symphoniedespains@orange.fr 0688588012" at bounding box center [1202, 508] width 485 height 14
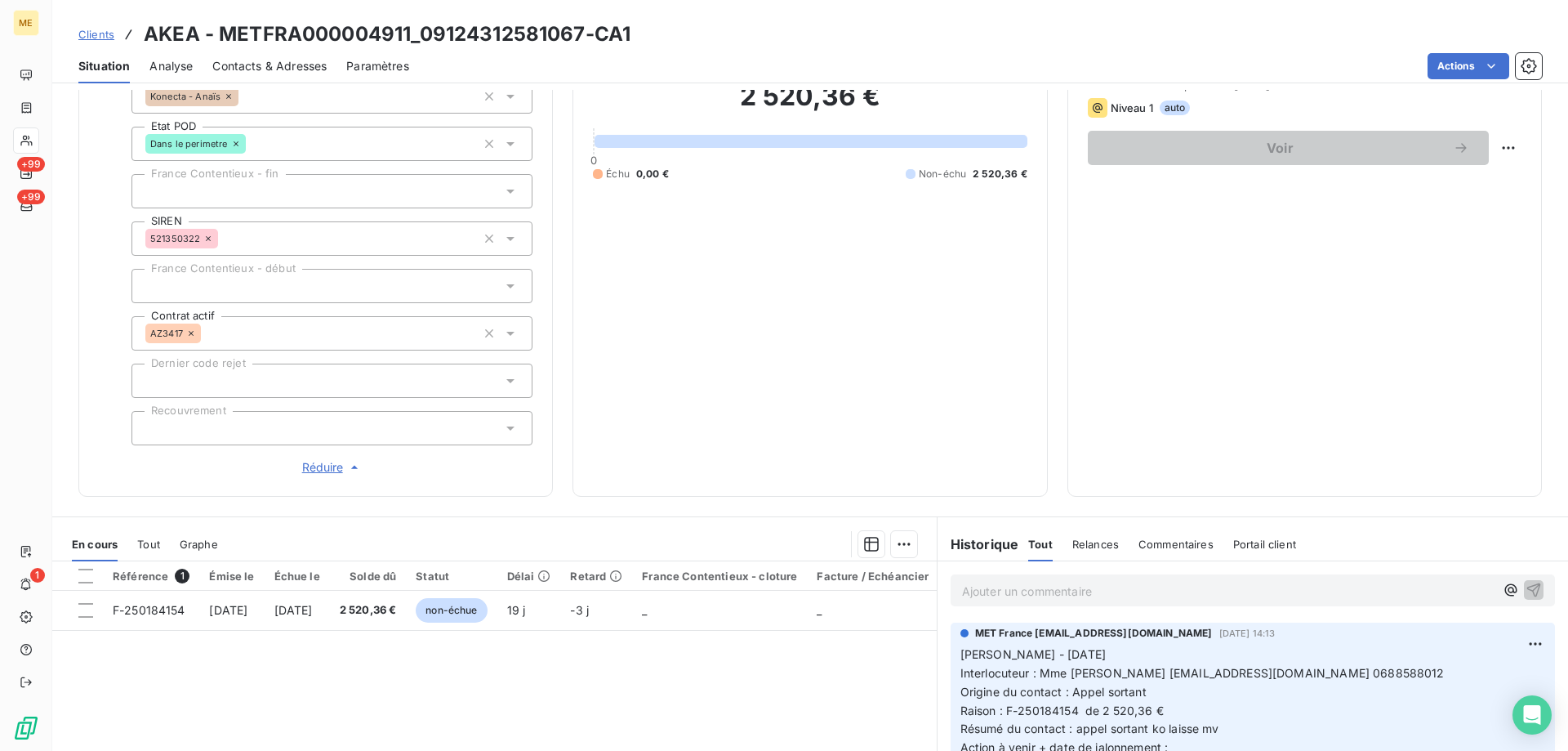
scroll to position [356, 0]
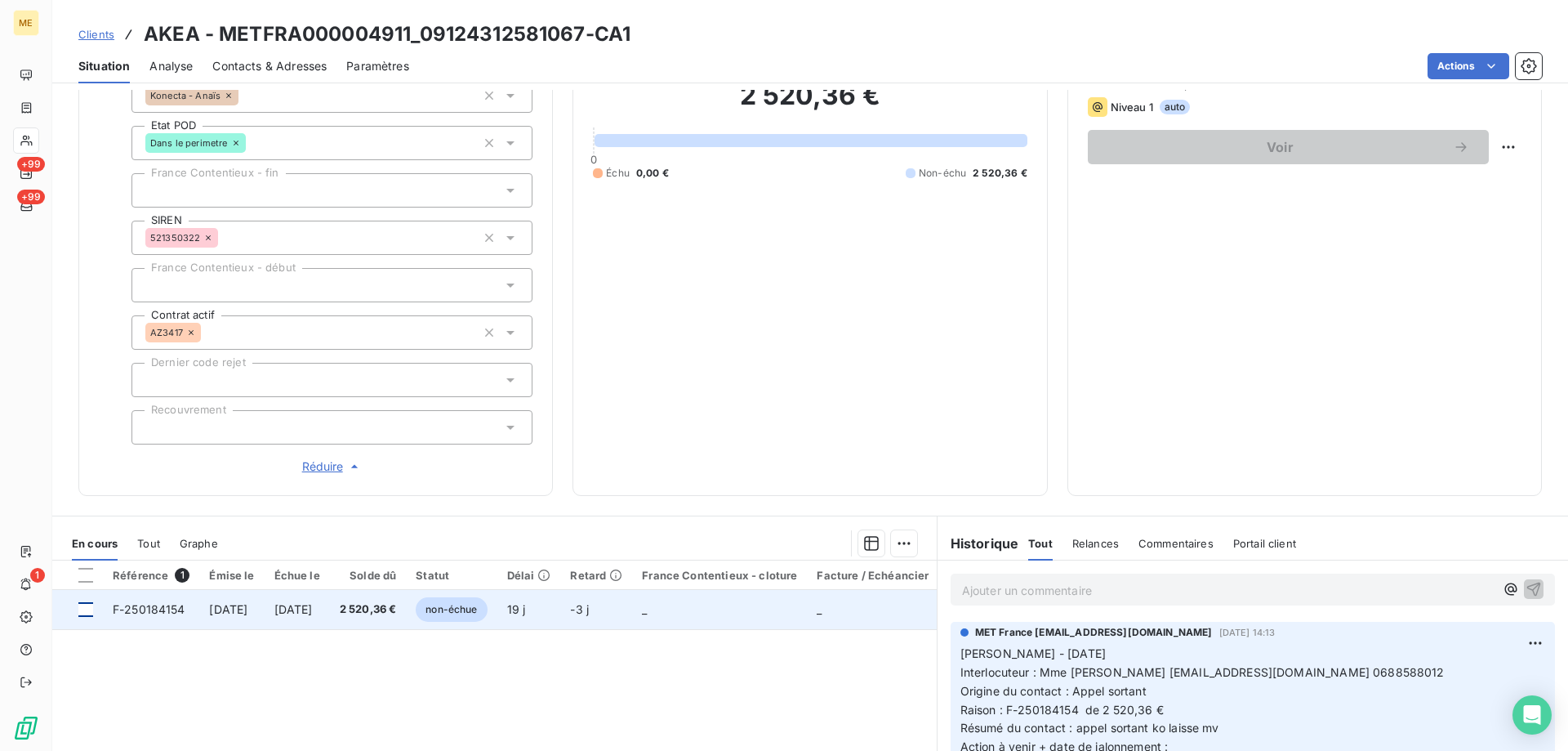
click at [86, 602] on div at bounding box center [86, 609] width 15 height 15
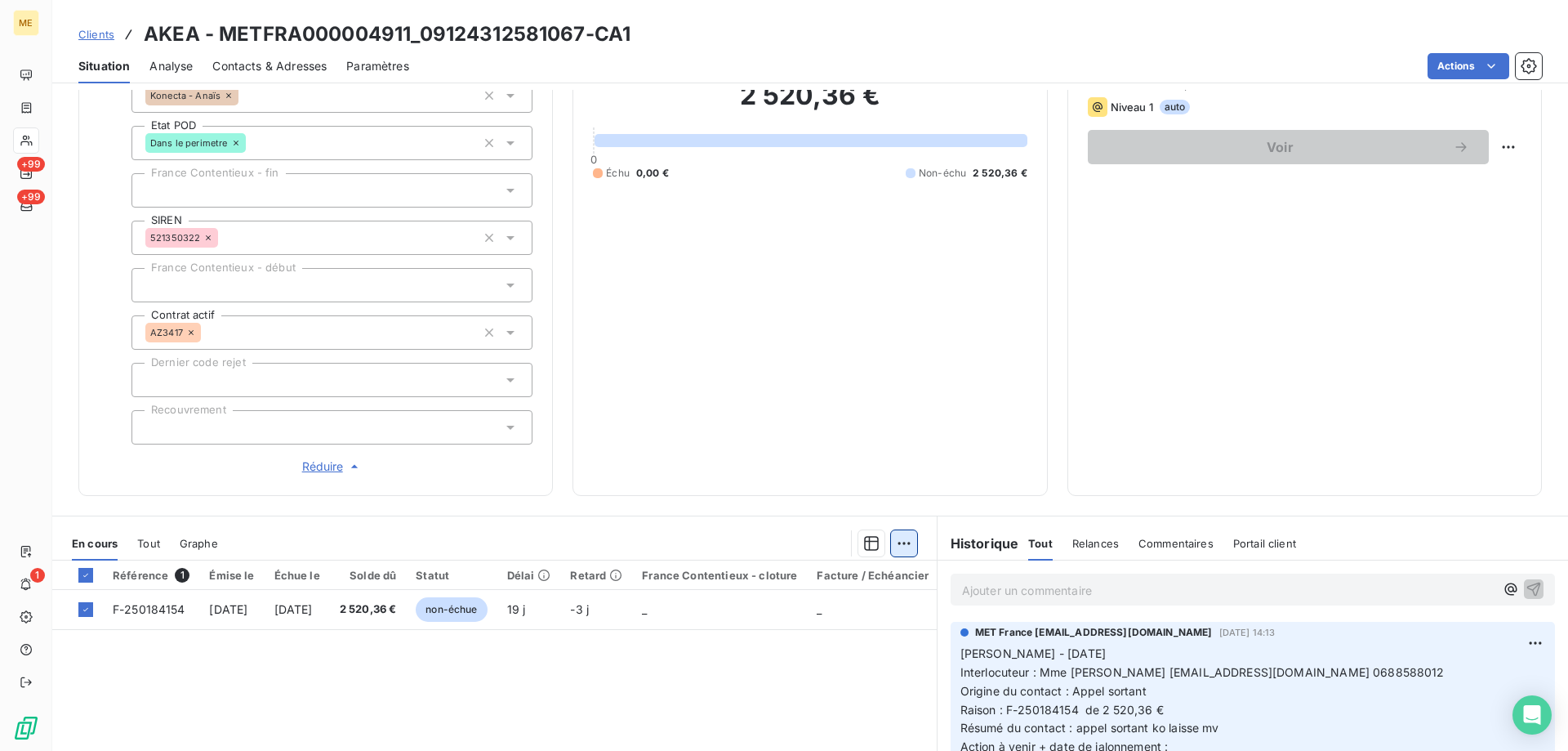
click at [899, 537] on html "ME +99 +99 1 Clients AKEA - METFRA000004911_09124312581067-CA1 Situation Analys…" at bounding box center [784, 457] width 1568 height 914
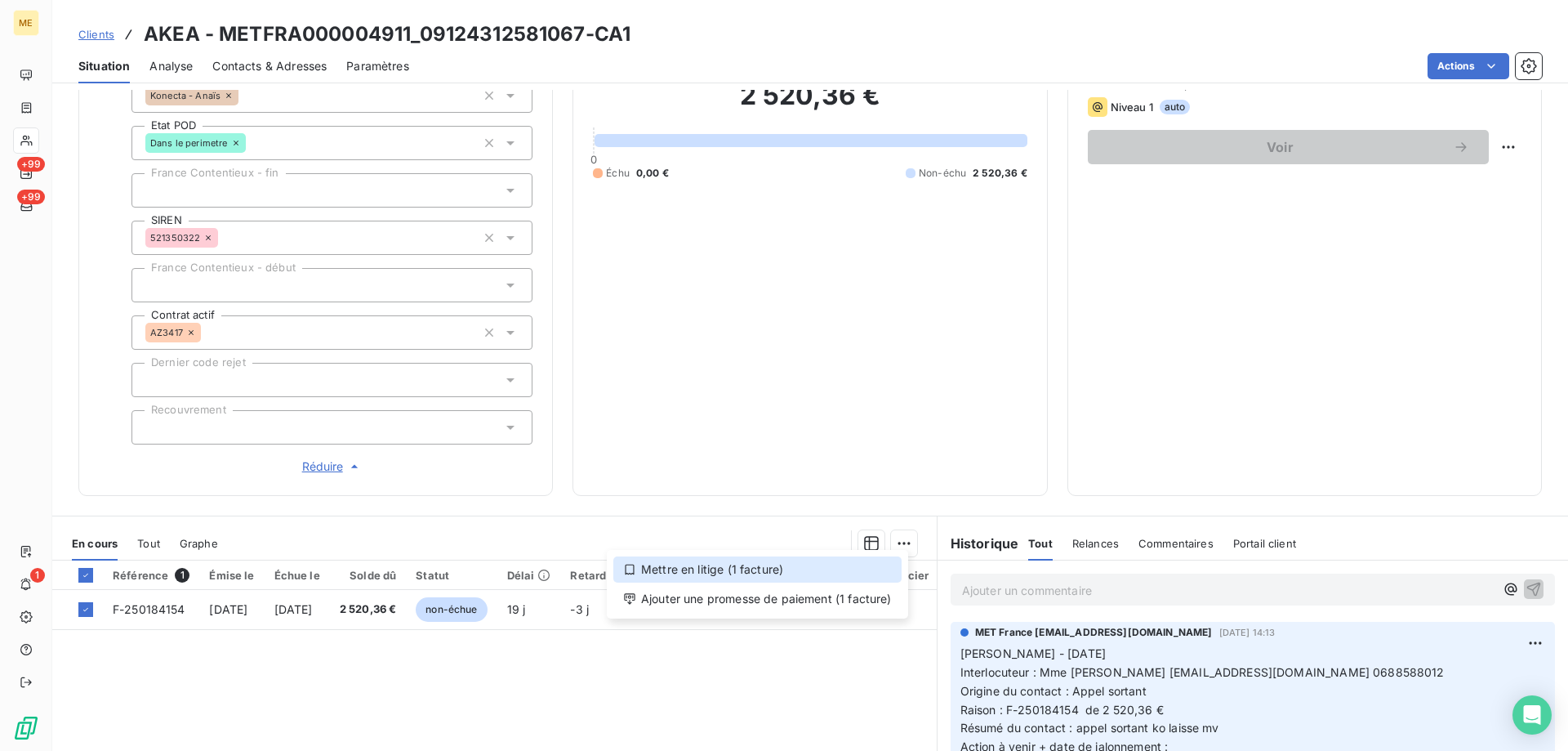
click at [811, 563] on div "Mettre en litige (1 facture)" at bounding box center [758, 570] width 289 height 26
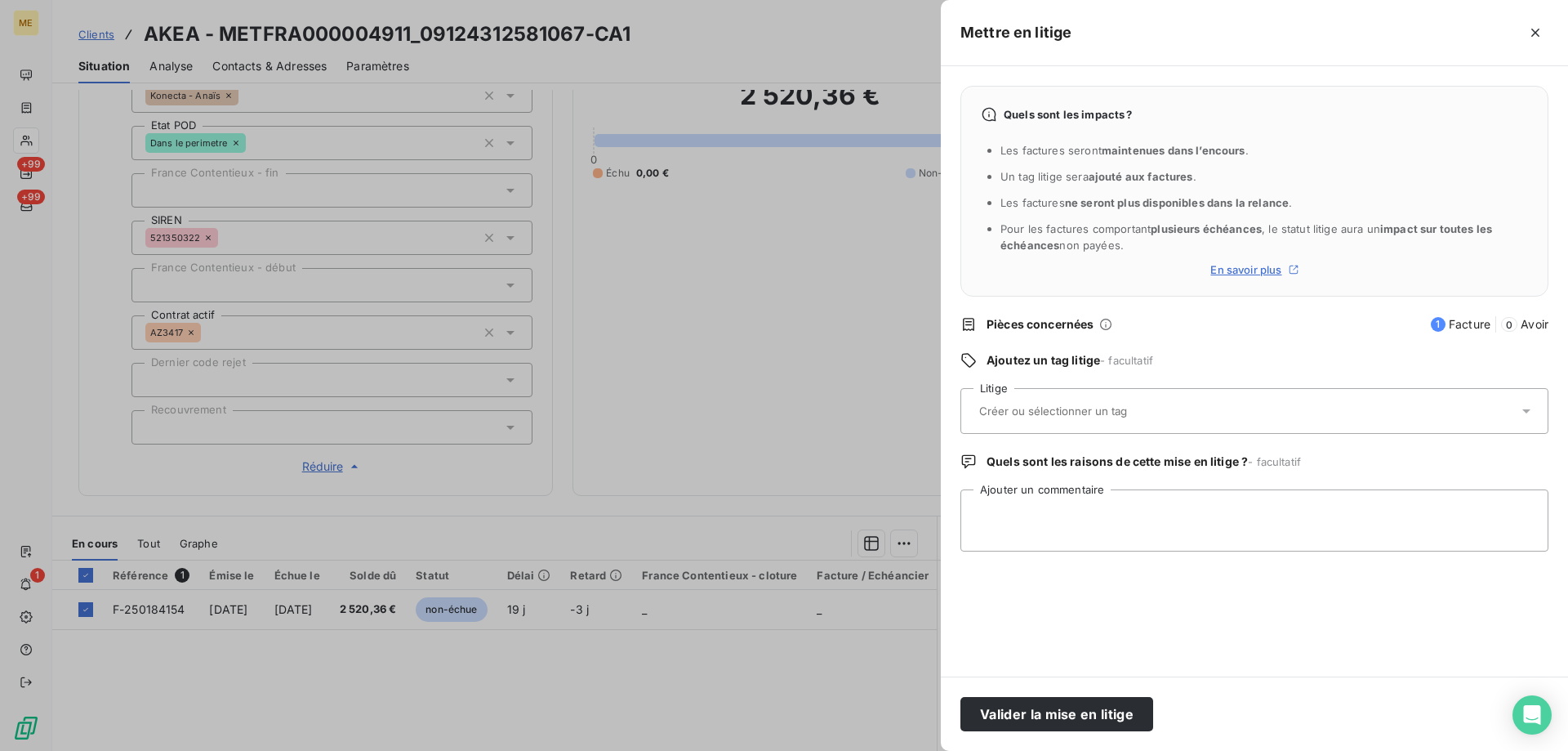
click at [1071, 413] on input "text" at bounding box center [1097, 412] width 238 height 15
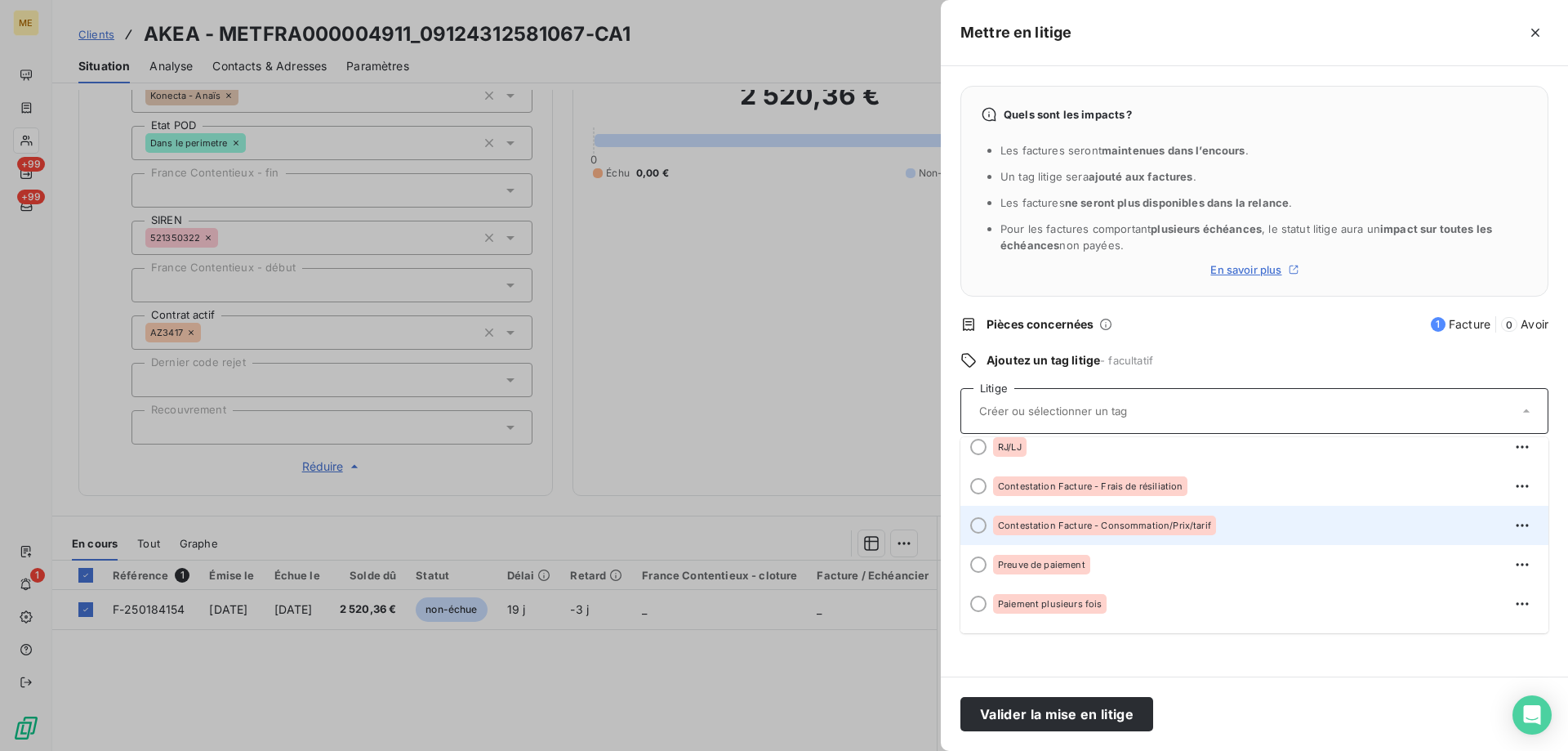
scroll to position [82, 0]
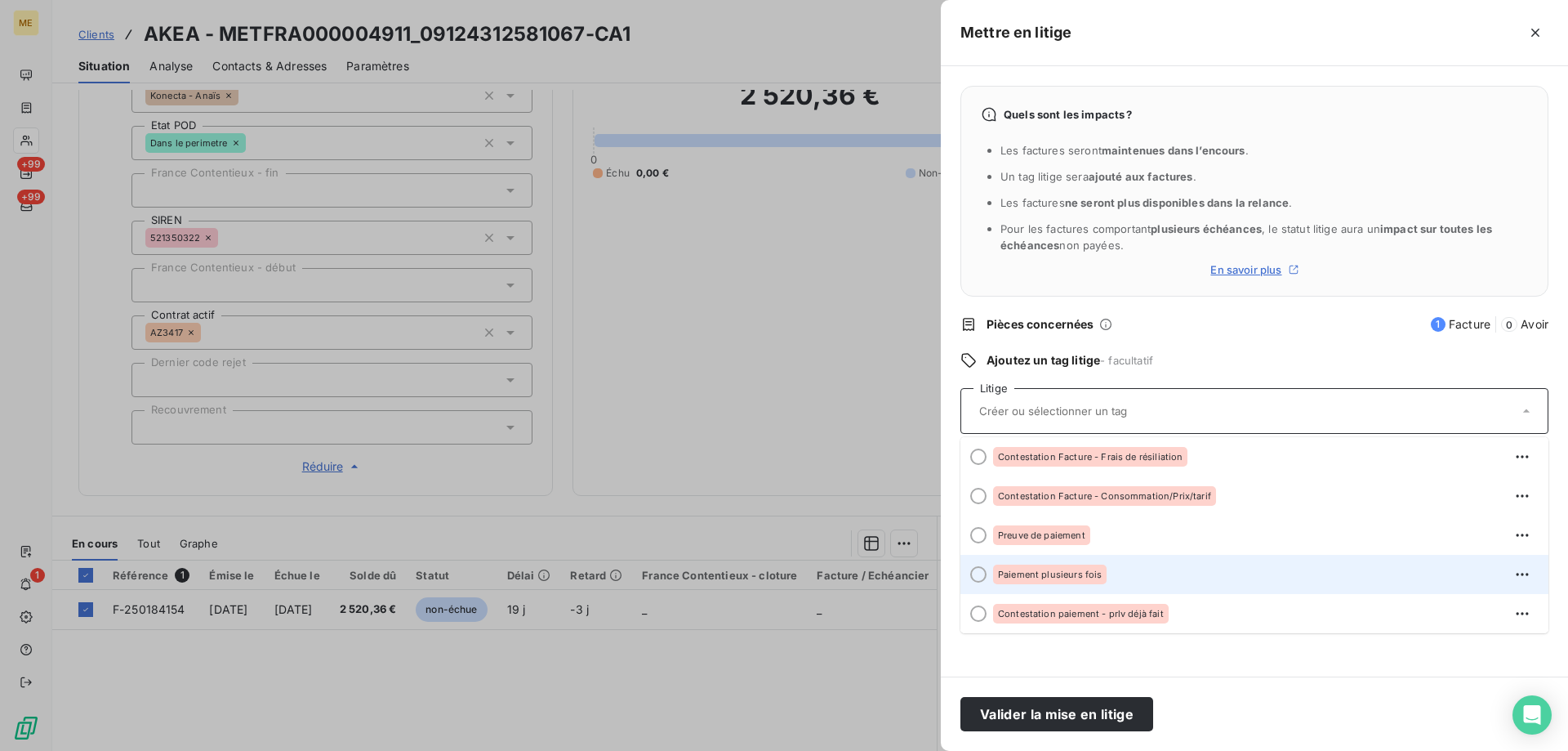
click at [1080, 575] on span "Paiement plusieurs fois" at bounding box center [1050, 574] width 104 height 9
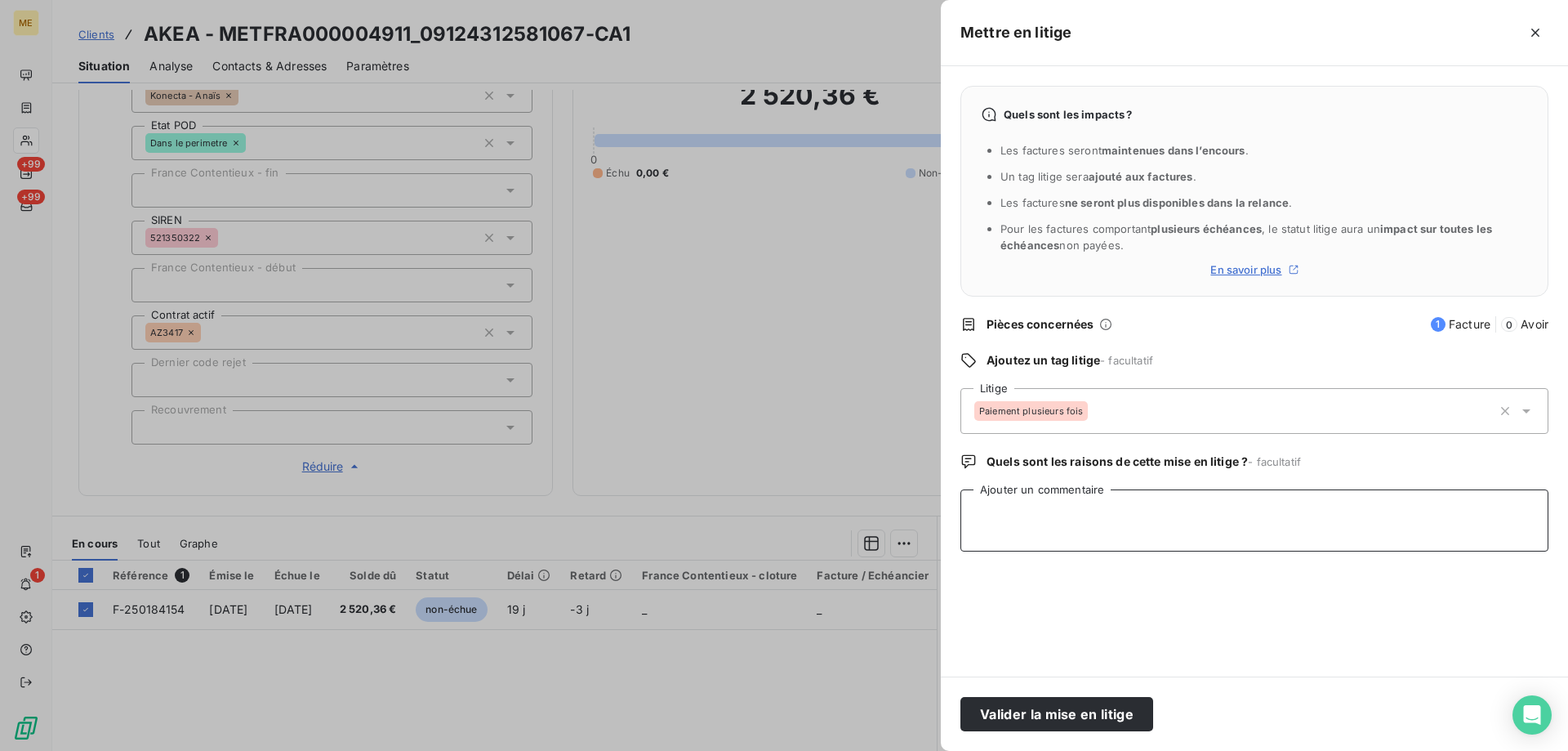
click at [1097, 520] on textarea "Ajouter un commentaire" at bounding box center [1255, 520] width 589 height 62
paste textarea "Anaïs - 07/10/2025 - 14H28 Interlocuteur : Mme Ragueneau symphoniedespains@oran…"
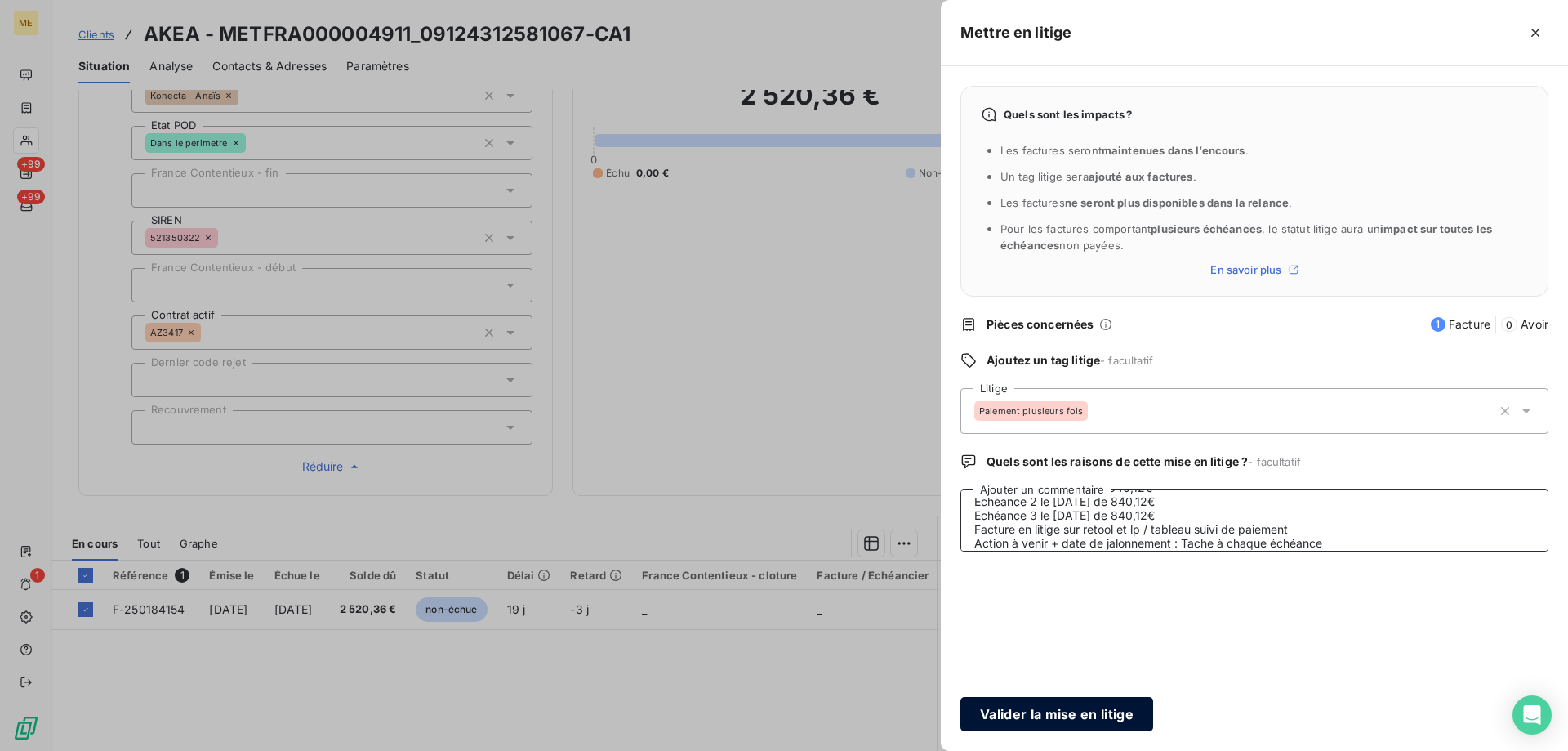
type textarea "Anaïs - 07/10/2025 - 14H28 Interlocuteur : Mme Ragueneau symphoniedespains@oran…"
click at [1073, 708] on button "Valider la mise en litige" at bounding box center [1057, 713] width 193 height 35
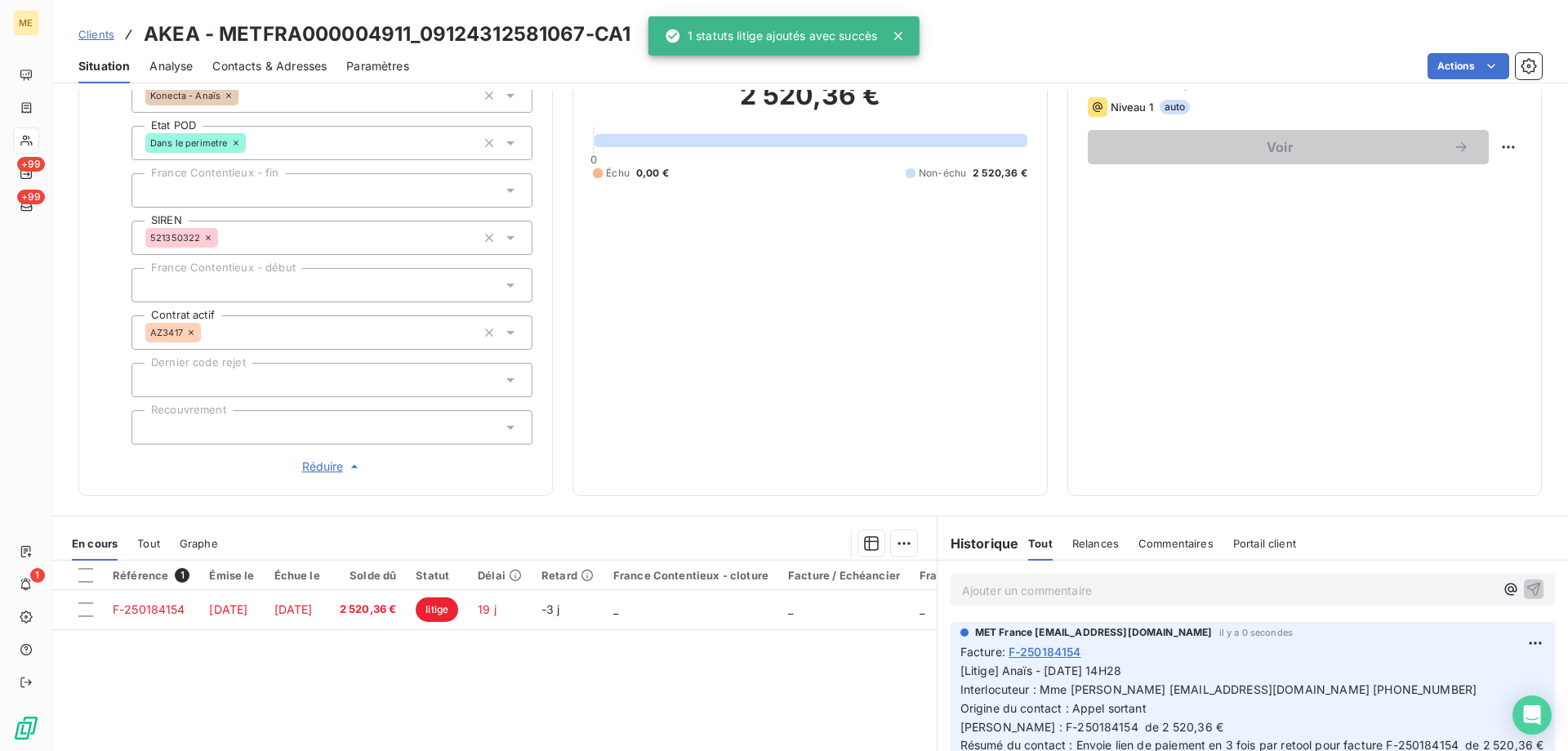
scroll to position [0, 0]
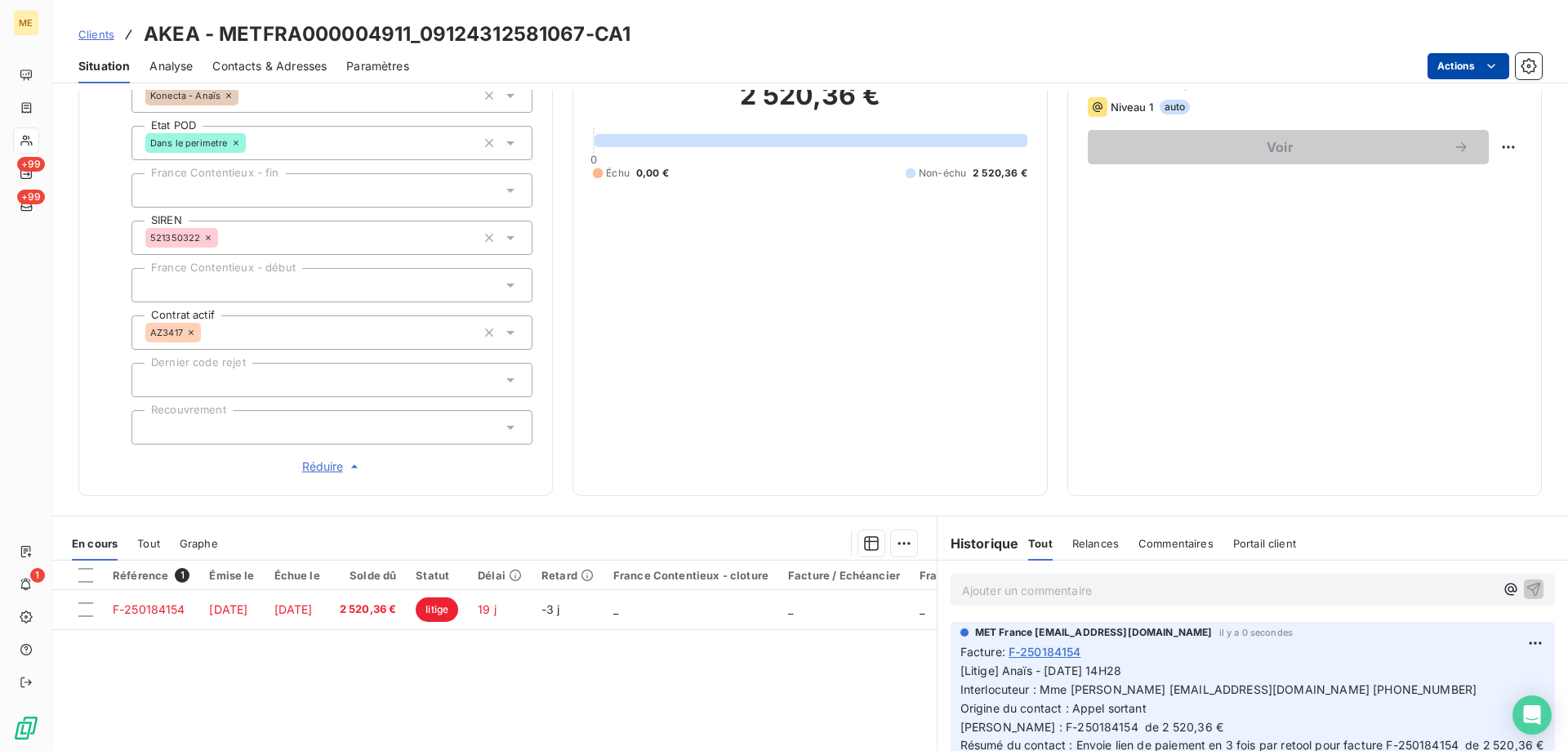
click at [1465, 68] on html "ME +99 +99 1 Clients AKEA - METFRA000004911_09124312581067-CA1 Situation Analys…" at bounding box center [784, 457] width 1568 height 914
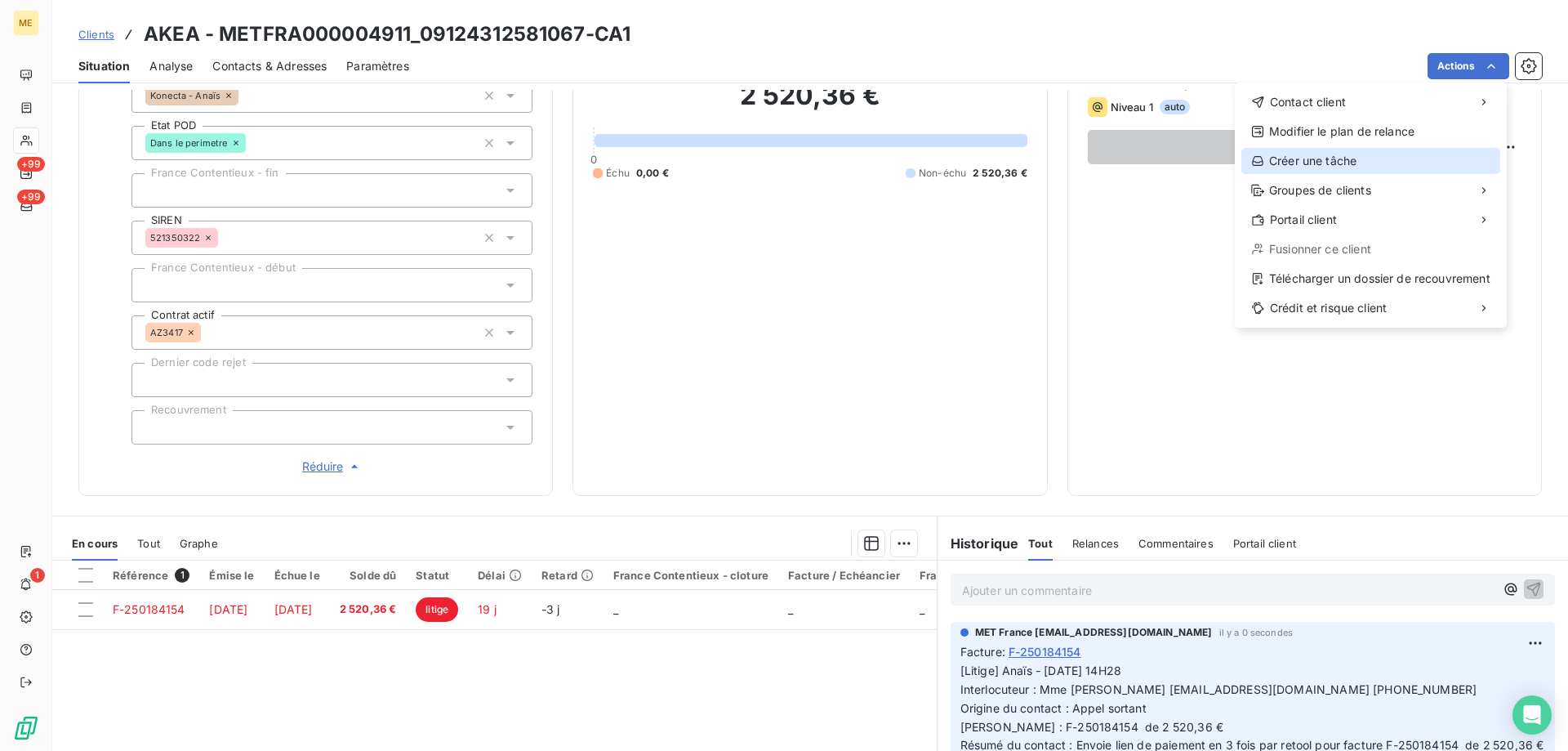
click at [1382, 156] on div "Créer une tâche" at bounding box center [1371, 161] width 259 height 26
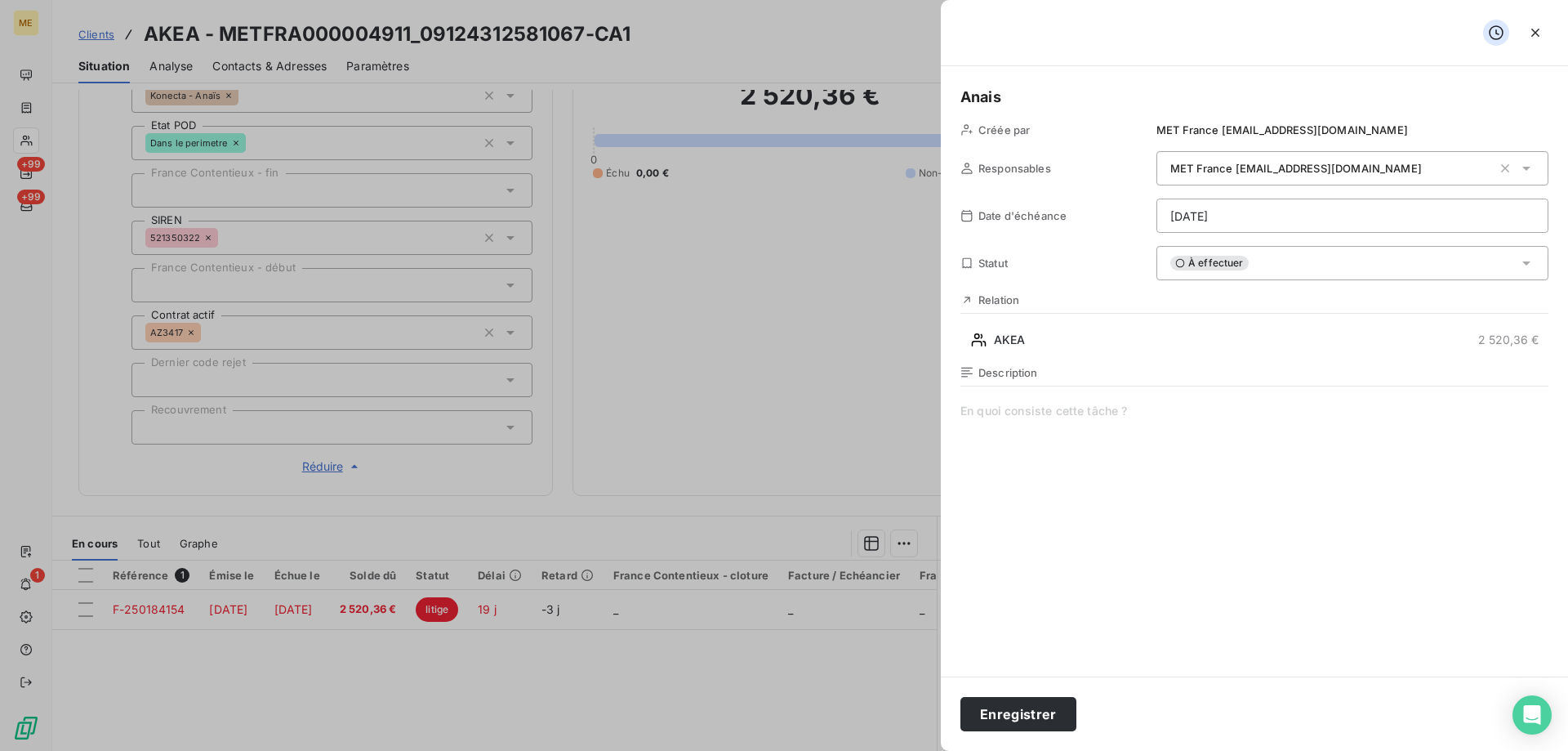
click at [1037, 428] on span at bounding box center [1255, 560] width 589 height 314
click at [1127, 416] on span "Vérif paiement 1/3 :" at bounding box center [1255, 560] width 589 height 314
click at [1224, 219] on html "ME +99 +99 1 Clients AKEA - METFRA000004911_09124312581067-CA1 Situation Analys…" at bounding box center [784, 457] width 1568 height 914
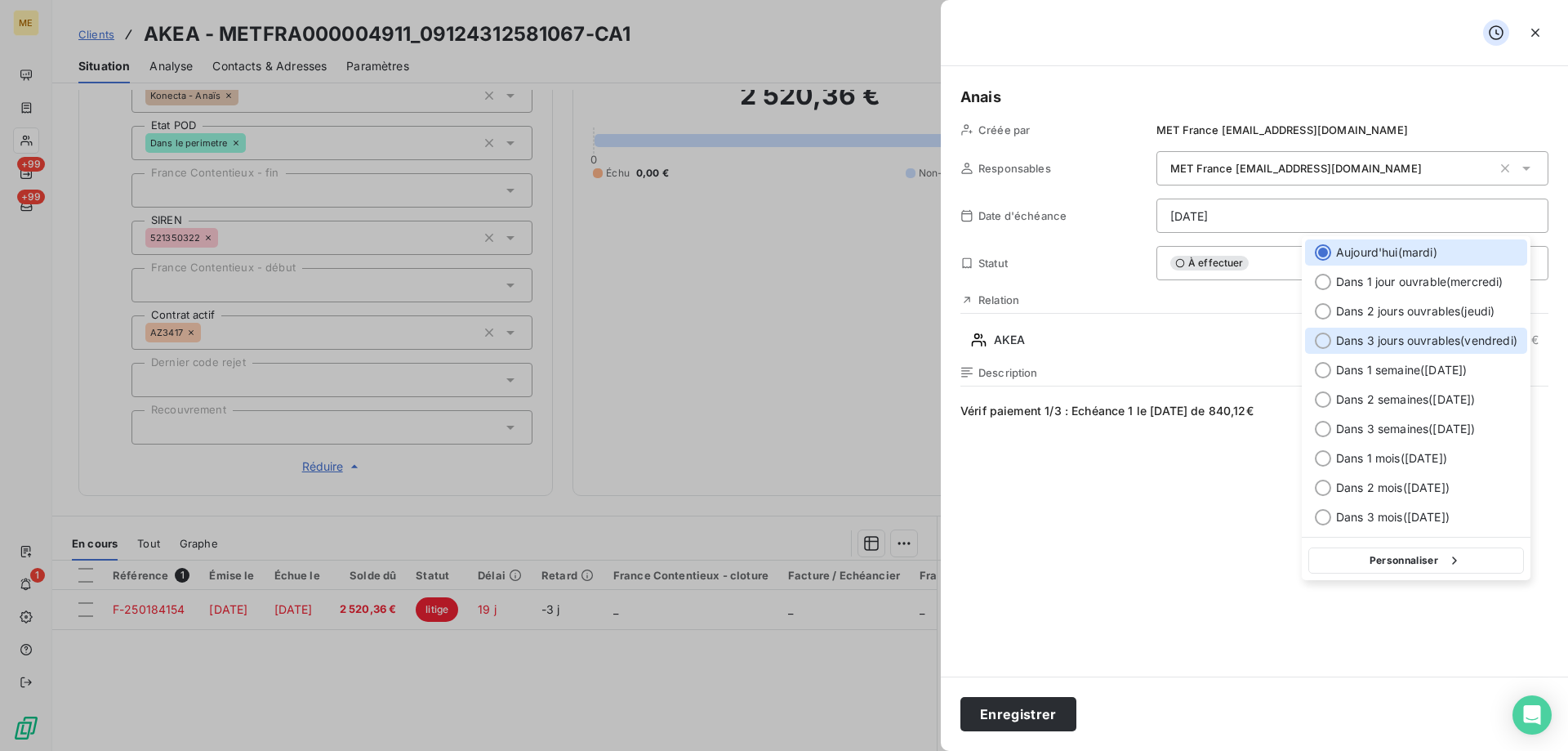
click at [1431, 339] on span "Dans 3 jours ouvrables ( vendredi )" at bounding box center [1426, 340] width 181 height 16
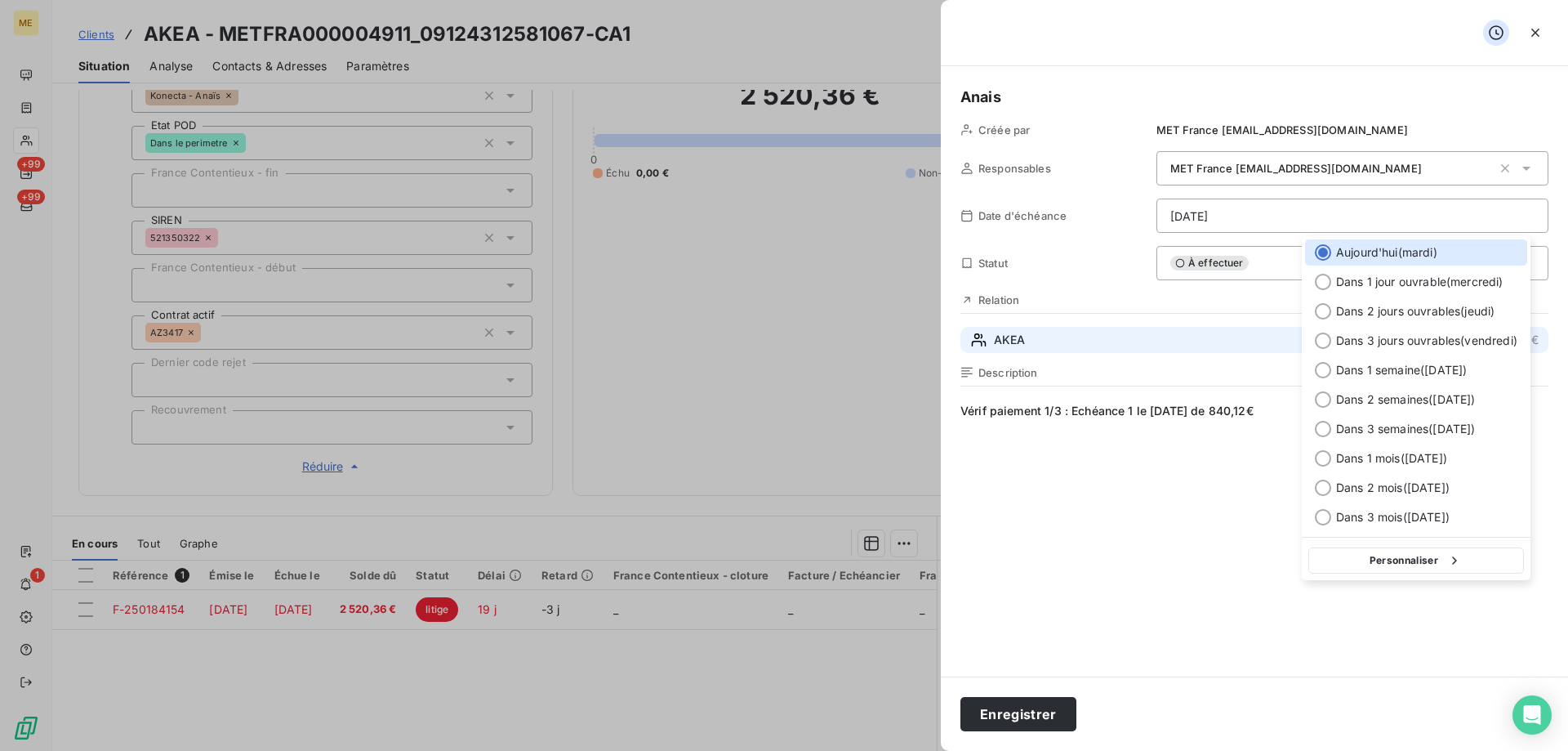
type input "[DATE]"
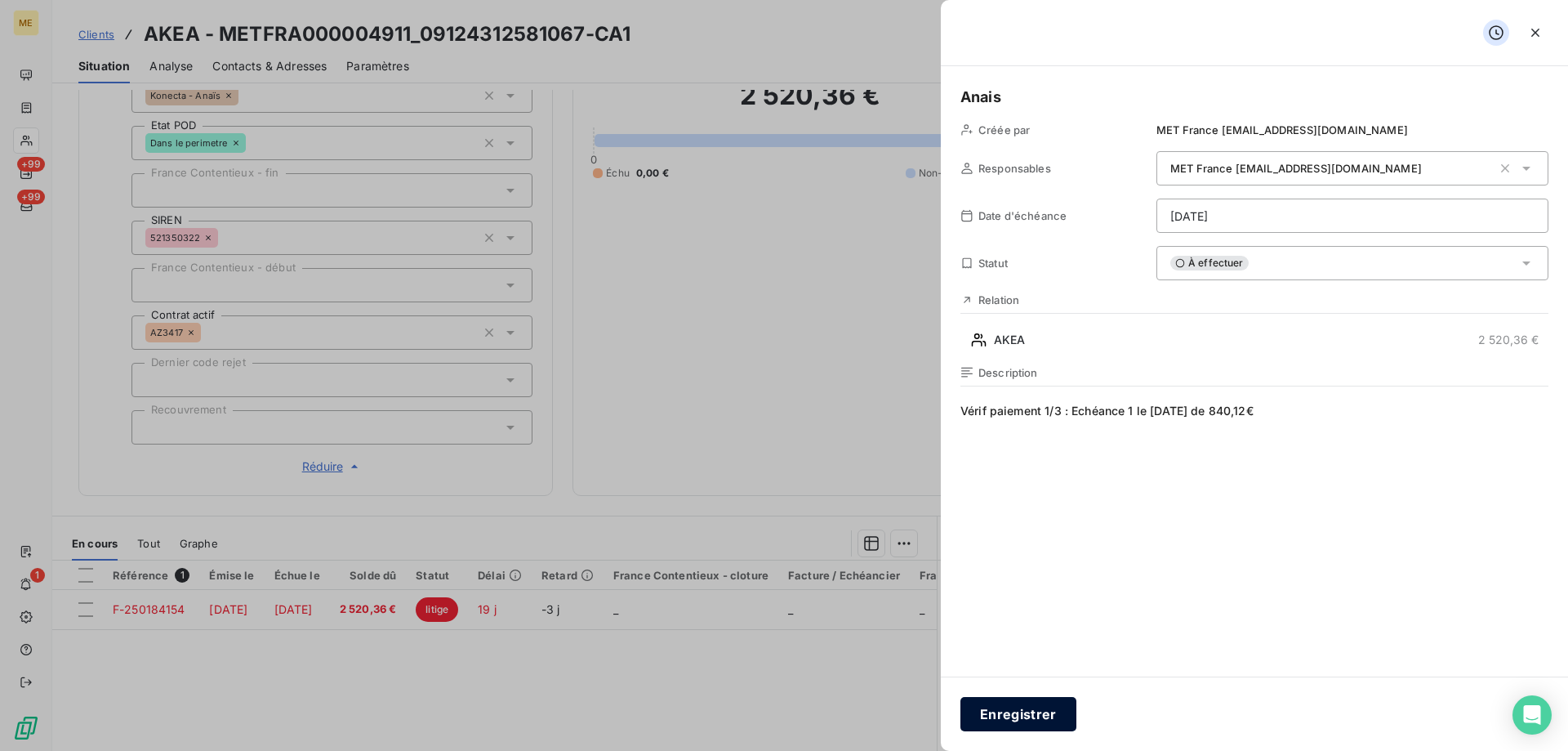
click at [987, 718] on button "Enregistrer" at bounding box center [1019, 713] width 116 height 35
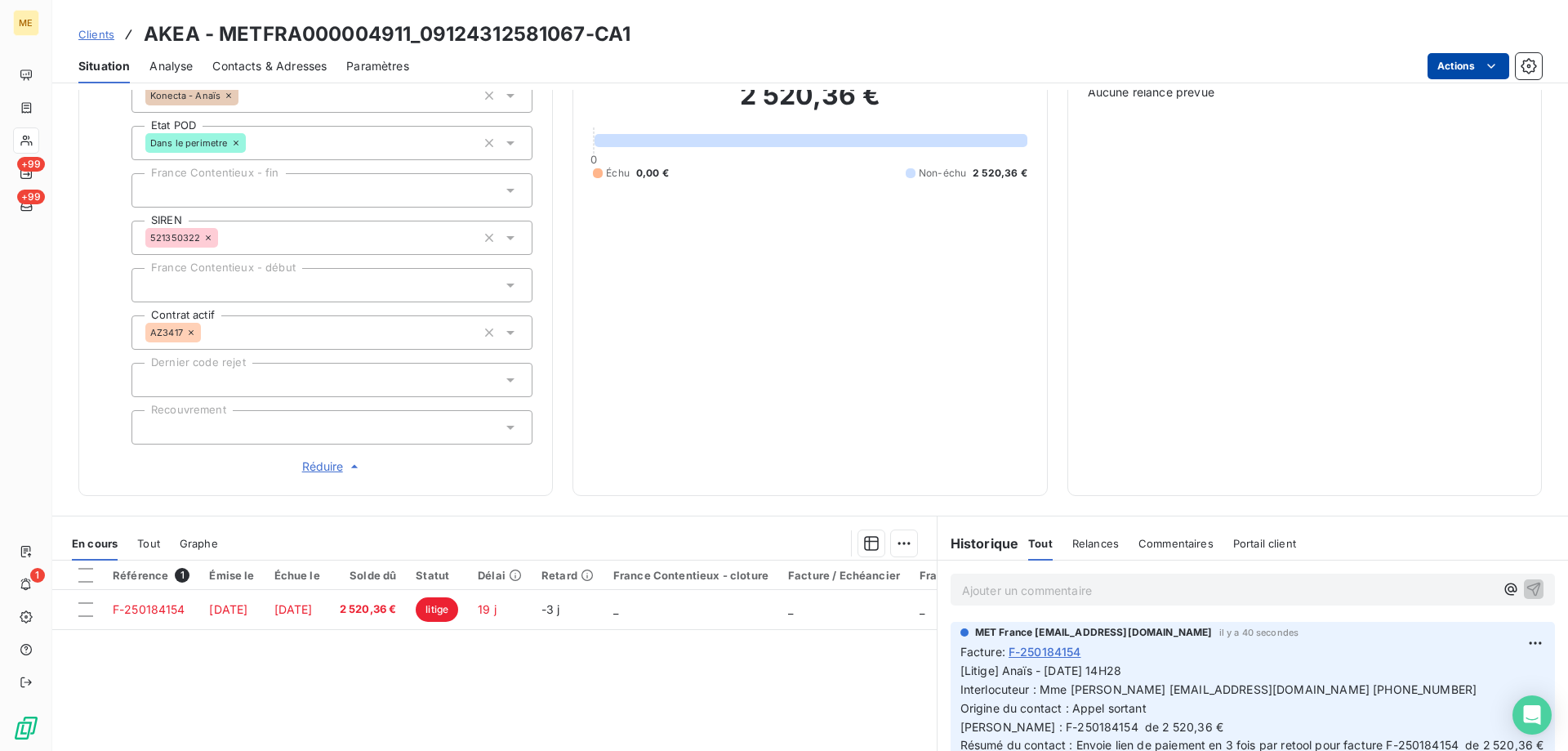
click at [1443, 67] on html "ME +99 +99 1 Clients AKEA - METFRA000004911_09124312581067-CA1 Situation Analys…" at bounding box center [784, 457] width 1568 height 914
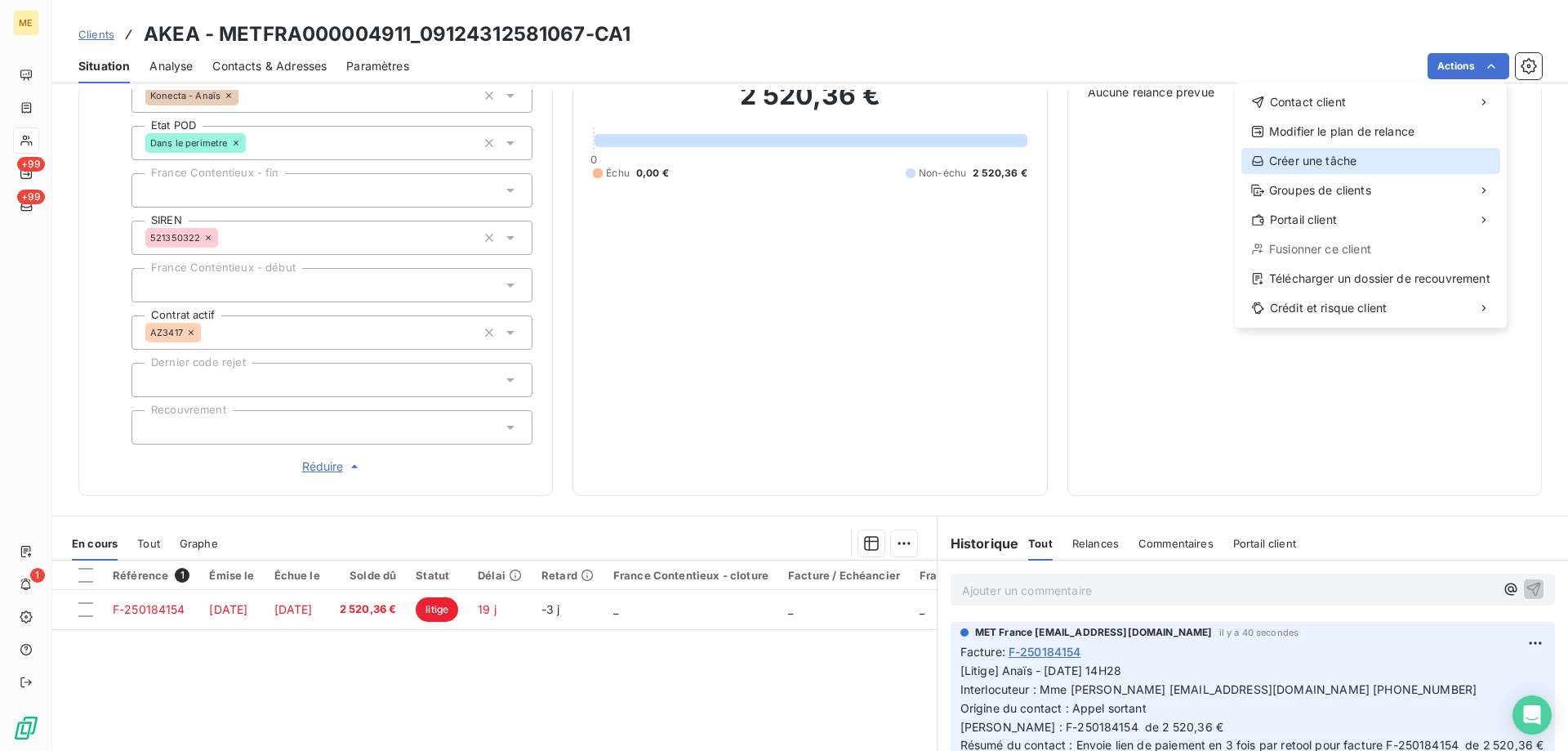
click at [1340, 162] on div "Créer une tâche" at bounding box center [1371, 161] width 259 height 26
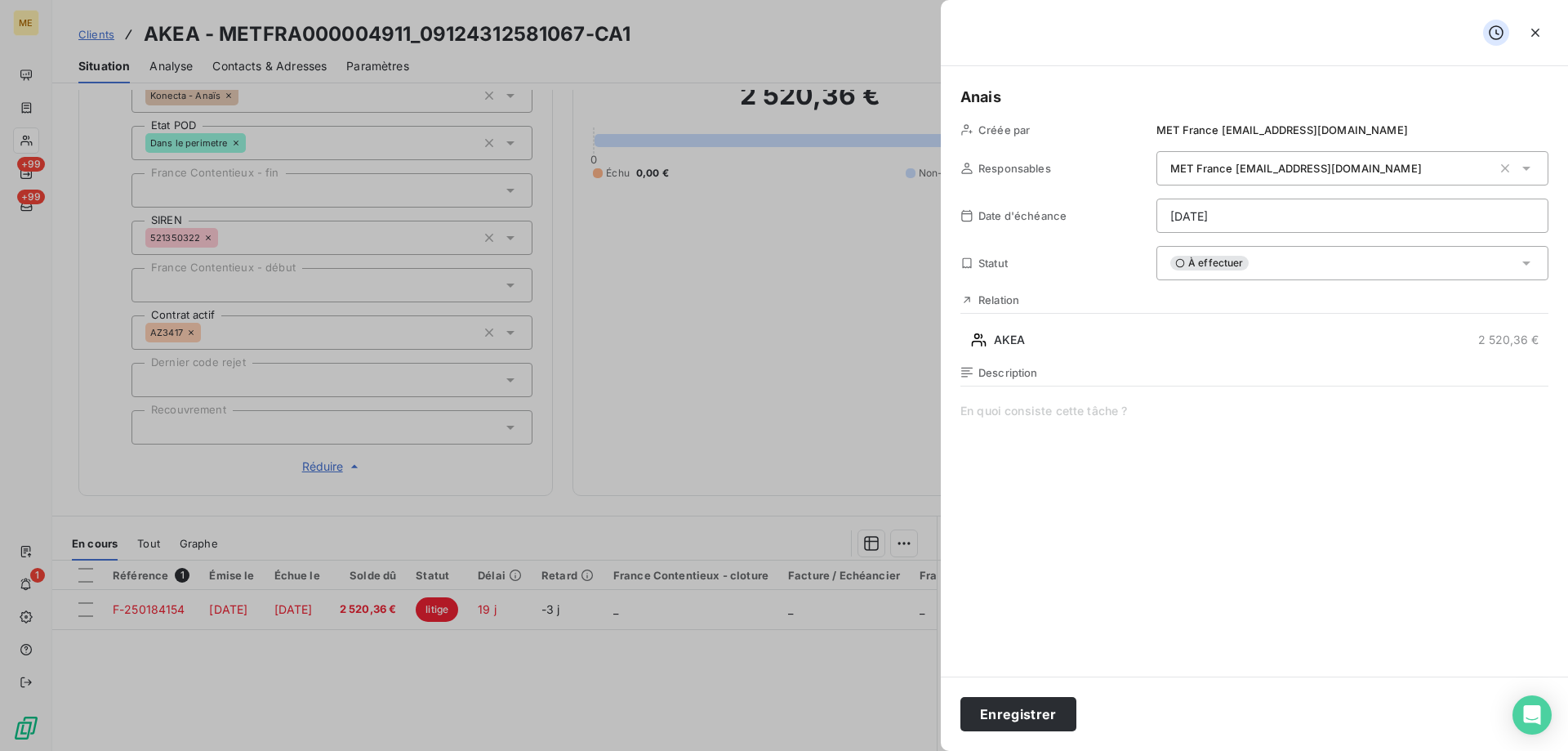
click at [1053, 428] on span at bounding box center [1255, 560] width 589 height 314
click at [1084, 415] on span "Vérif paiement 2/3 :" at bounding box center [1255, 560] width 589 height 314
click at [1262, 220] on html "ME +99 +99 1 Clients AKEA - METFRA000004911_09124312581067-CA1 Situation Analys…" at bounding box center [784, 457] width 1568 height 914
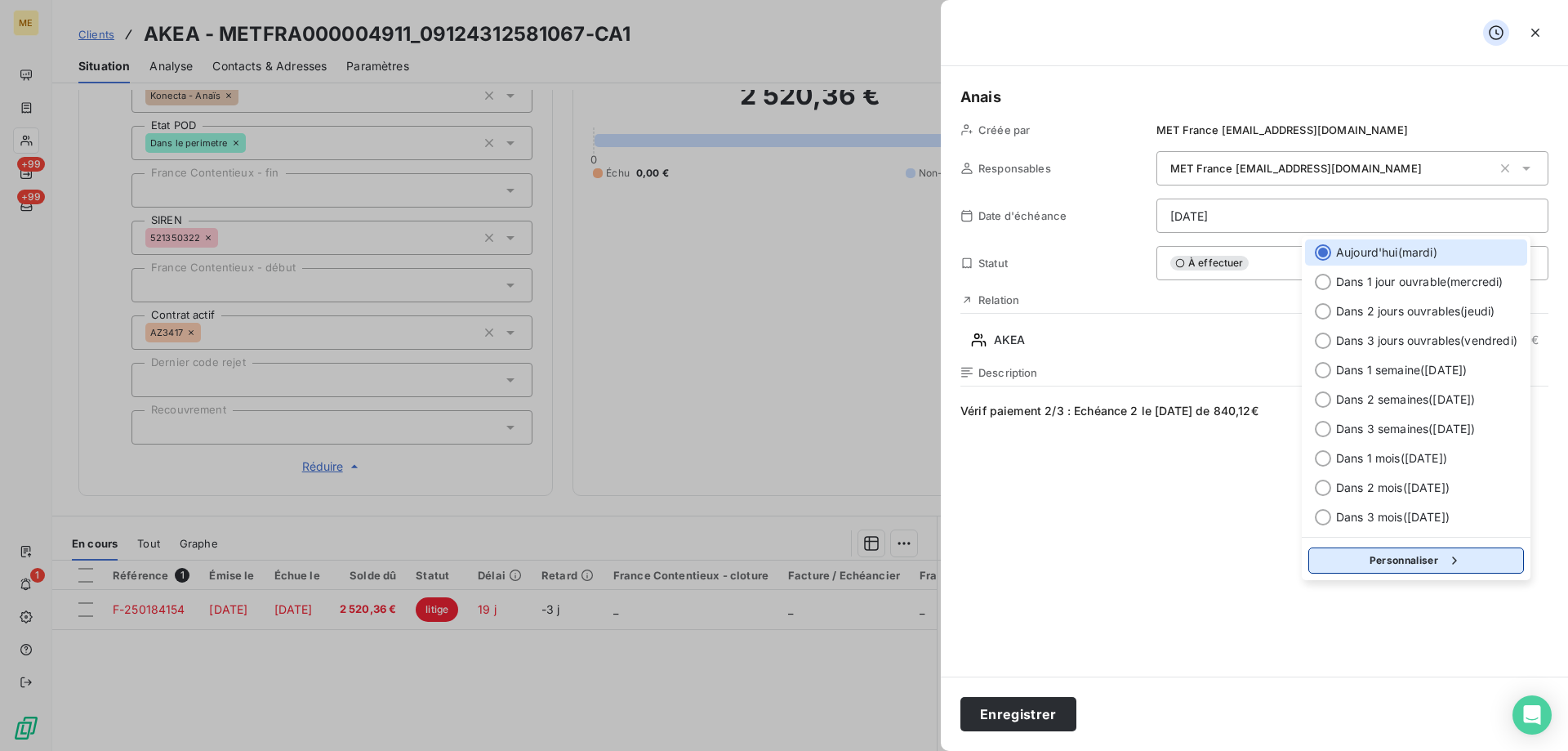
click at [1412, 558] on button "Personnaliser" at bounding box center [1416, 561] width 216 height 26
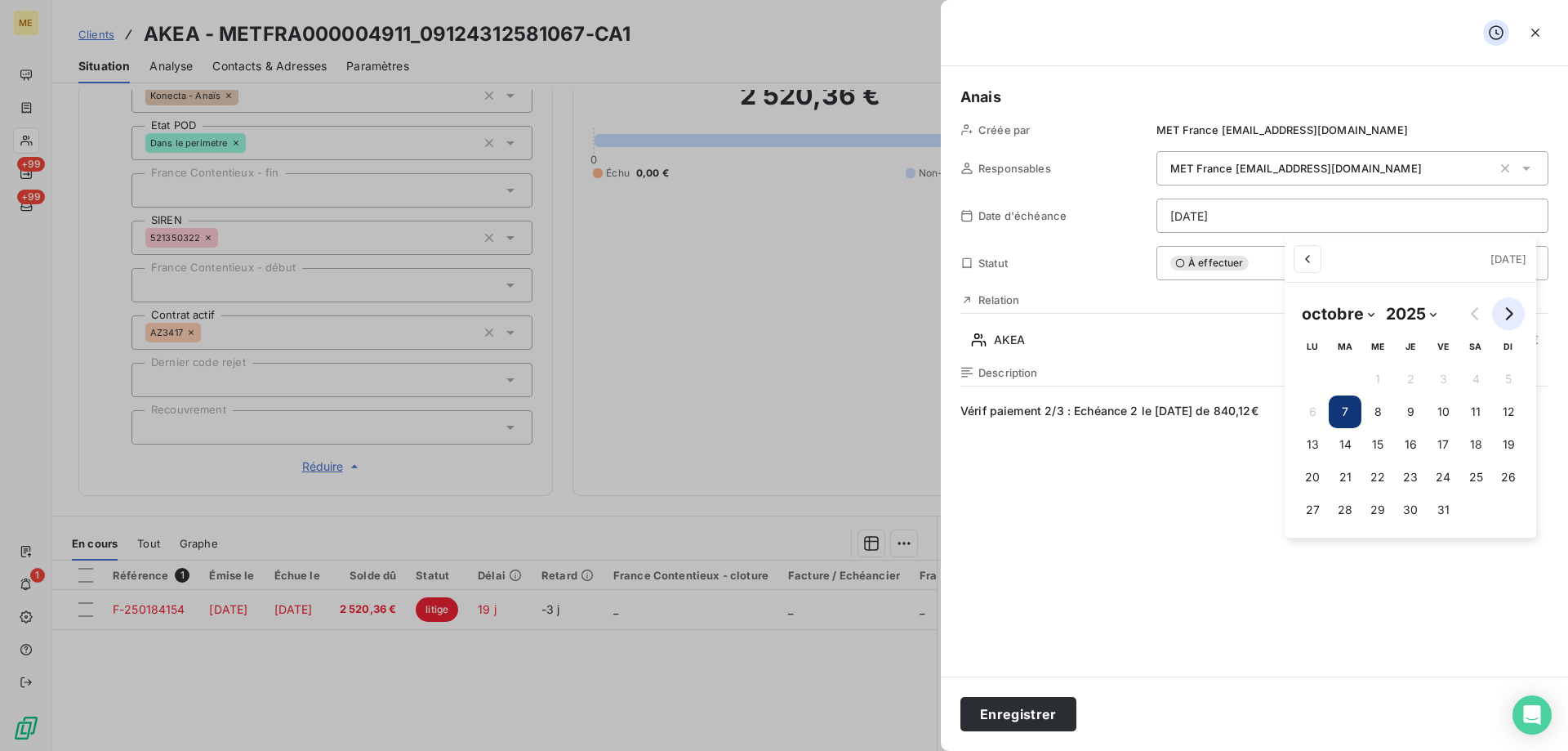
click at [1516, 308] on button "Go to next month" at bounding box center [1508, 313] width 33 height 33
select select "10"
click at [1313, 447] on button "10" at bounding box center [1310, 444] width 33 height 33
type input "10/11/2025"
click at [1170, 479] on html "ME +99 +99 1 Clients AKEA - METFRA000004911_09124312581067-CA1 Situation Analys…" at bounding box center [784, 457] width 1568 height 914
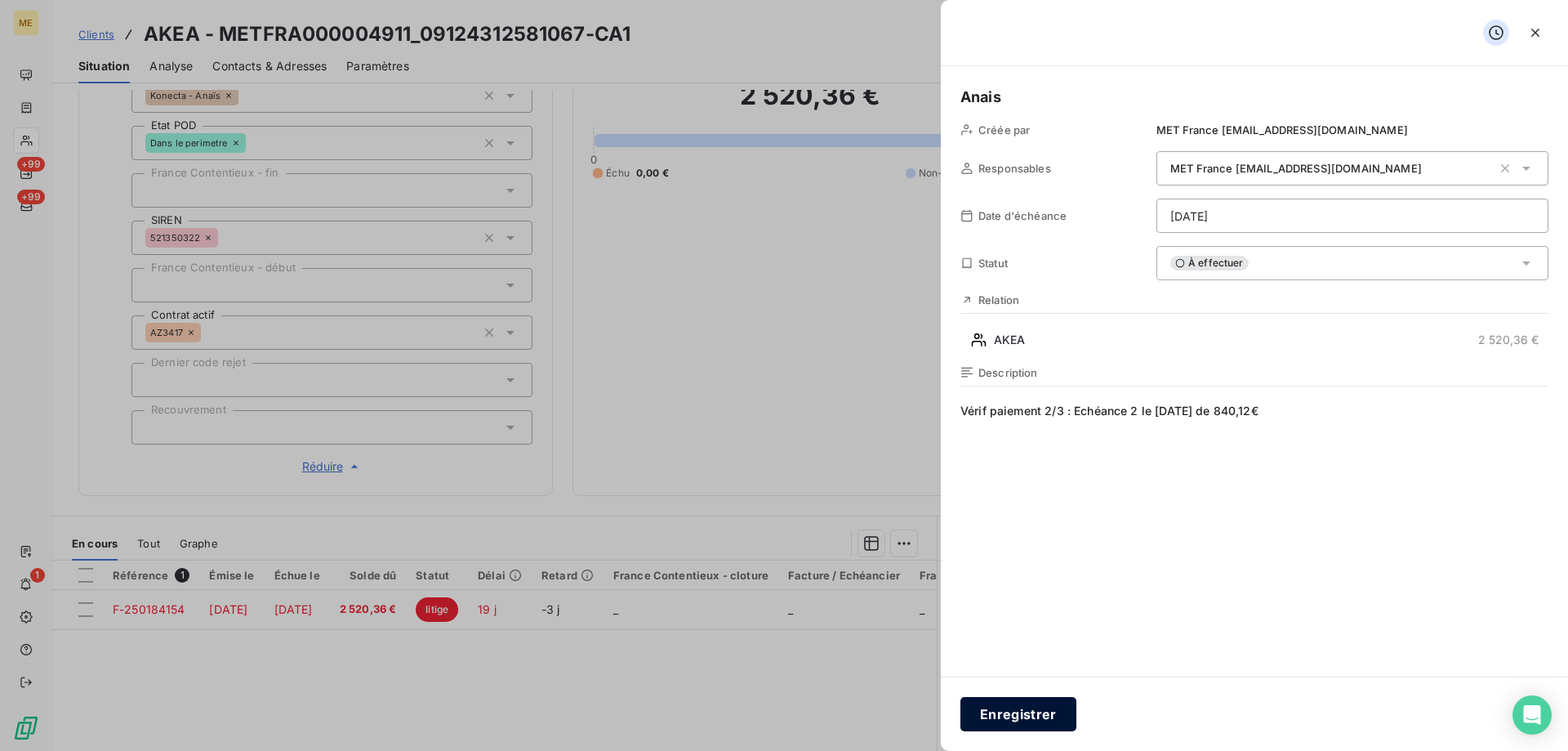
click at [1028, 716] on button "Enregistrer" at bounding box center [1019, 713] width 116 height 35
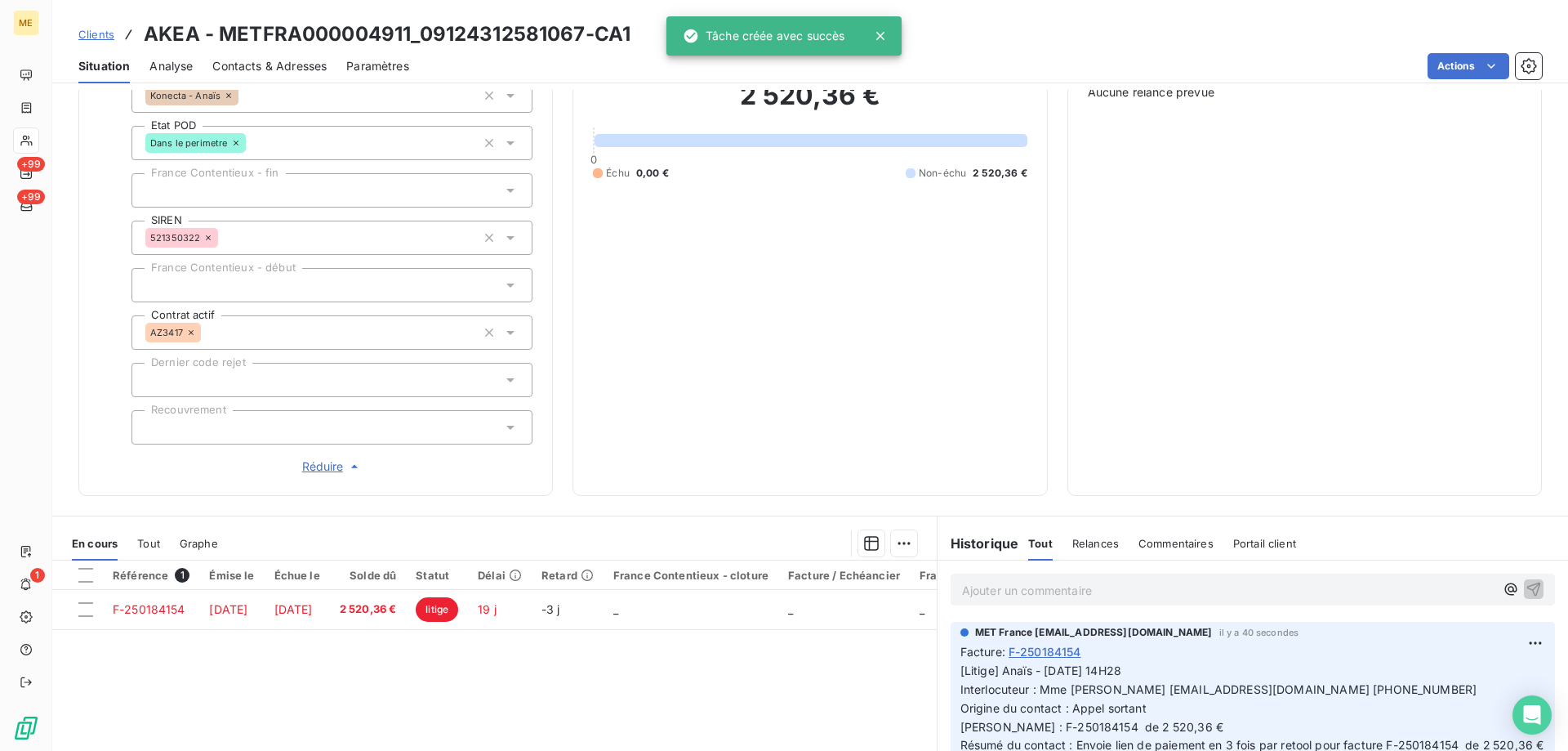
click at [1465, 74] on html "ME +99 +99 1 Clients AKEA - METFRA000004911_09124312581067-CA1 Situation Analys…" at bounding box center [784, 457] width 1568 height 914
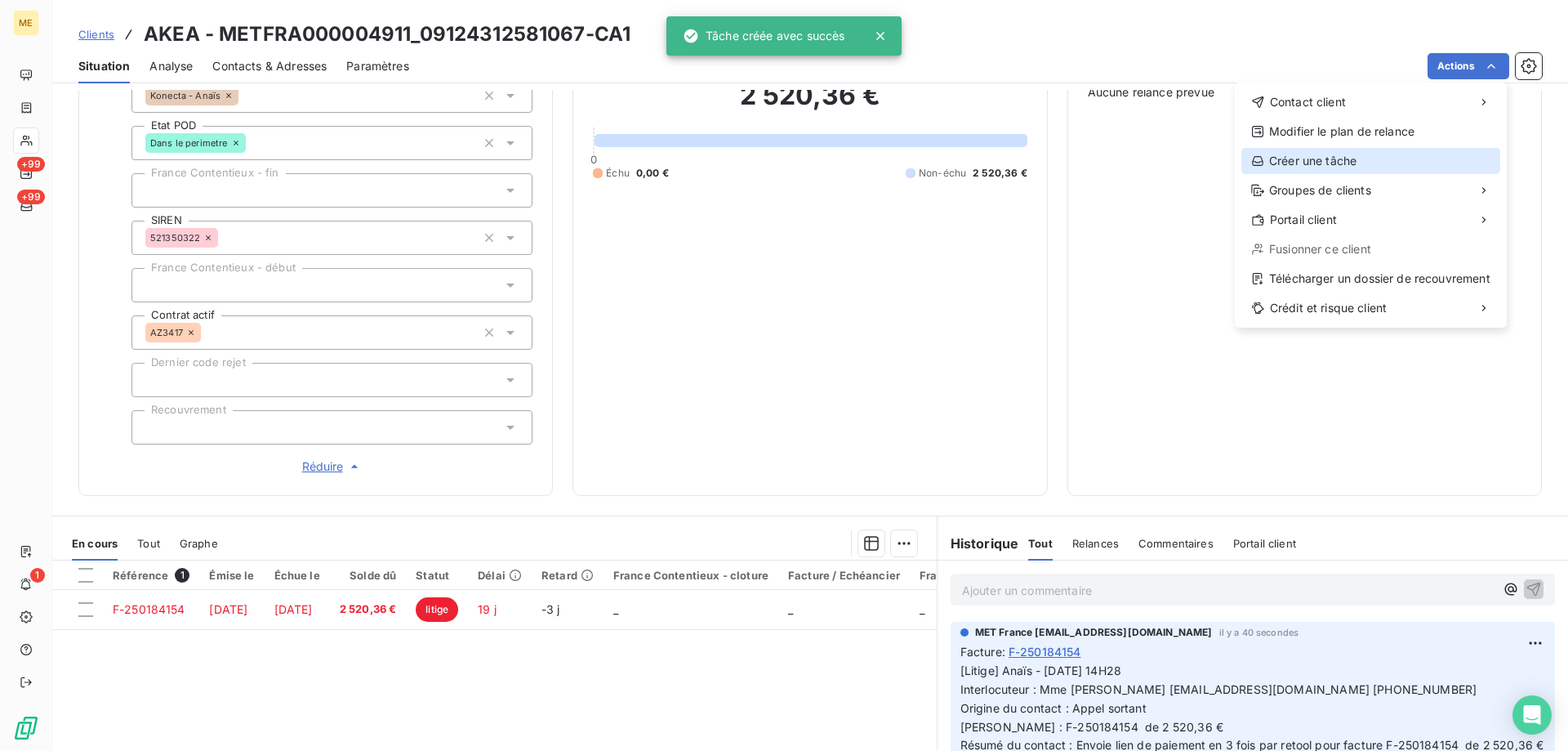
click at [1375, 166] on div "Créer une tâche" at bounding box center [1371, 161] width 259 height 26
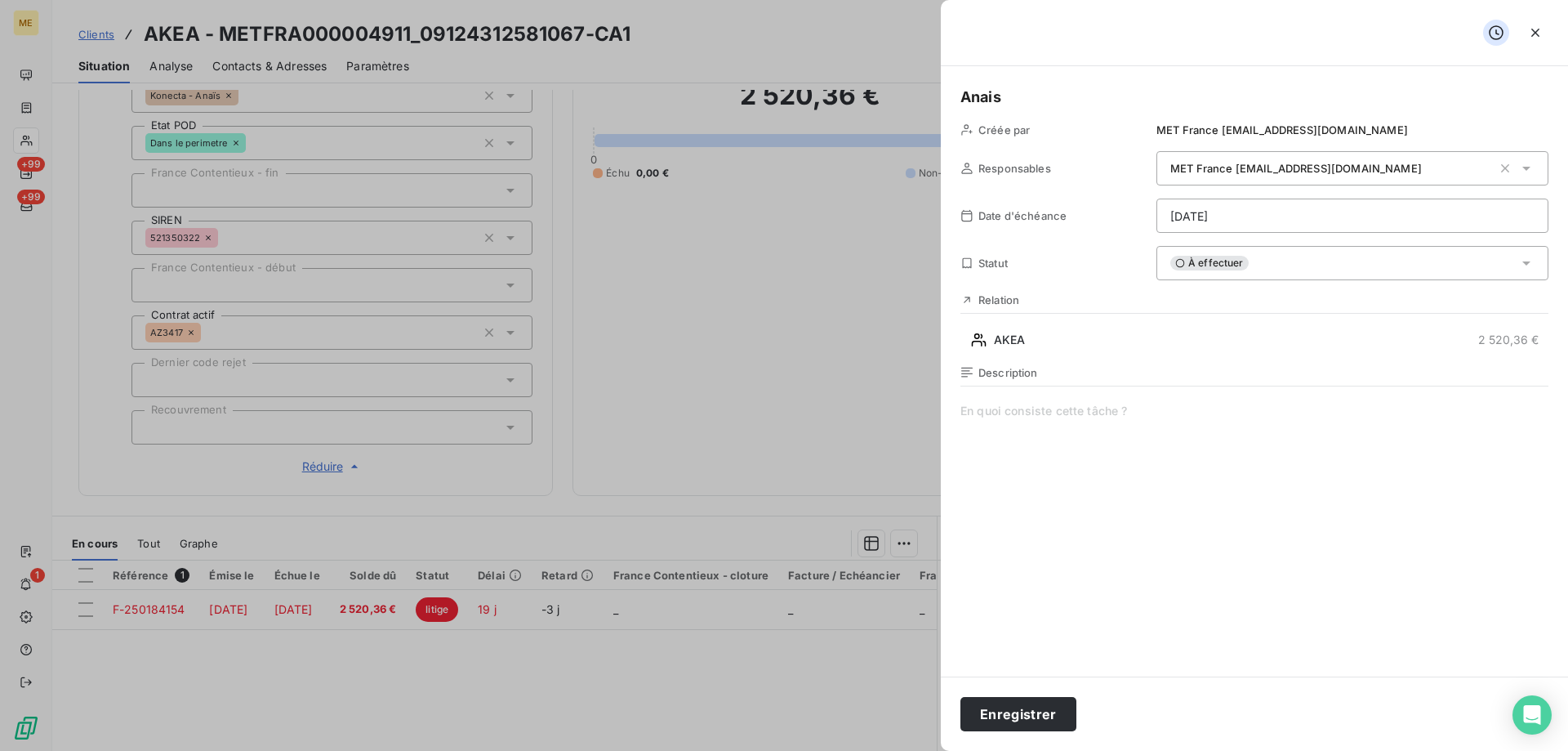
click at [1118, 416] on span at bounding box center [1255, 560] width 589 height 314
click at [1248, 418] on span "Vérif paiement 3/3 :" at bounding box center [1255, 560] width 589 height 314
click at [1240, 216] on html "ME +99 +99 1 Clients AKEA - METFRA000004911_09124312581067-CA1 Situation Analys…" at bounding box center [784, 457] width 1568 height 914
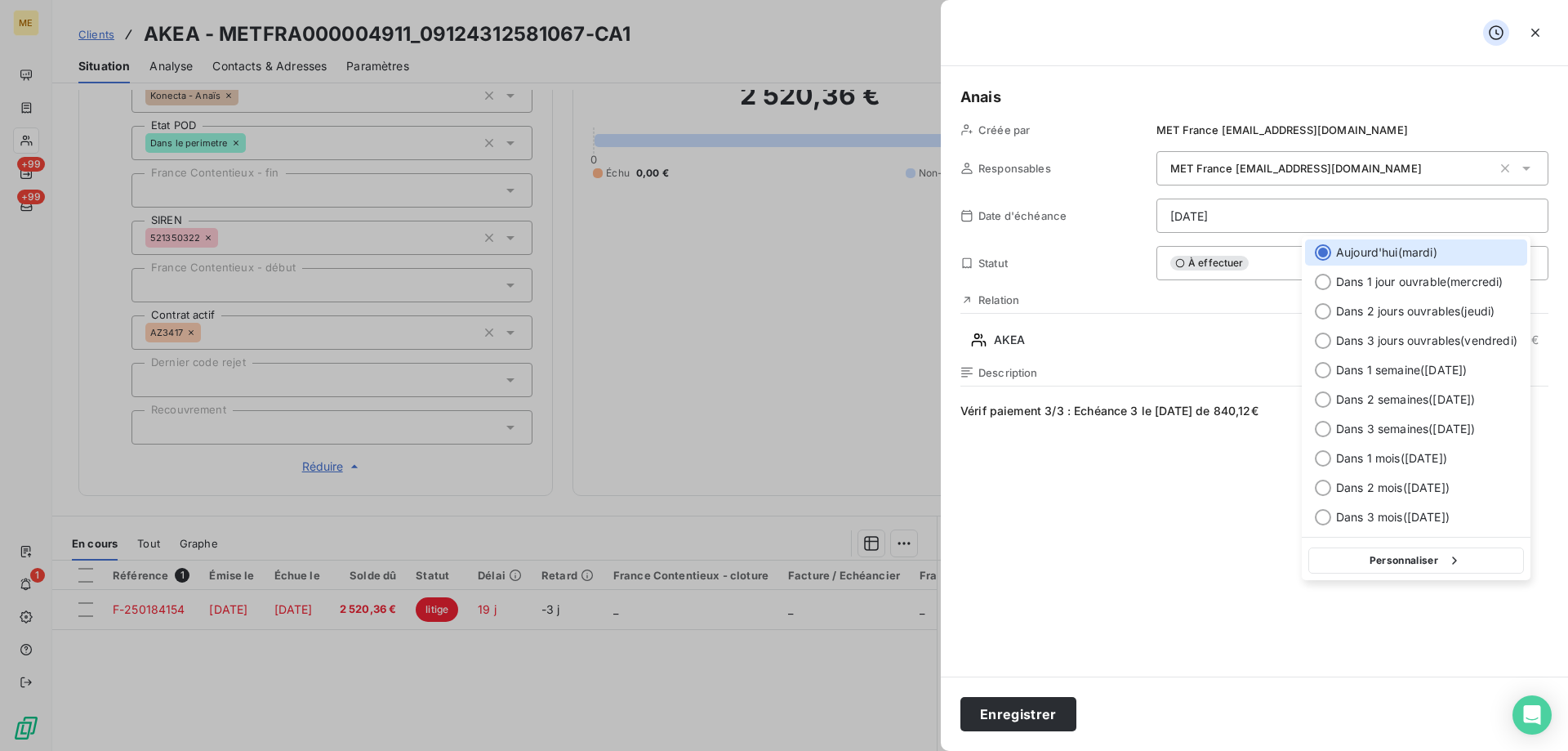
click at [1440, 557] on button "Personnaliser" at bounding box center [1416, 561] width 216 height 26
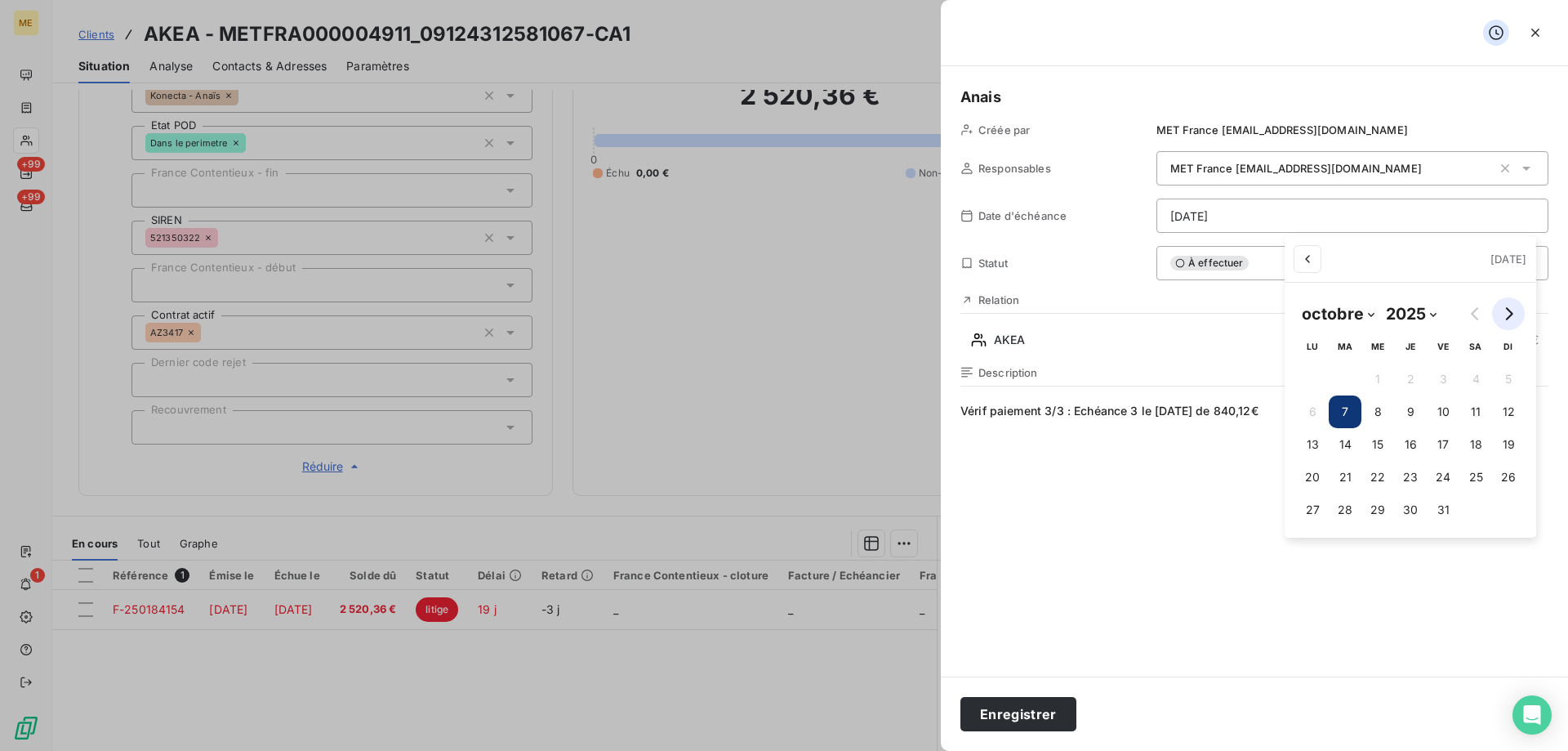
click at [1516, 311] on button "Go to next month" at bounding box center [1508, 313] width 33 height 33
select select "11"
click at [1374, 410] on button "10" at bounding box center [1376, 412] width 33 height 33
type input "10/12/2025"
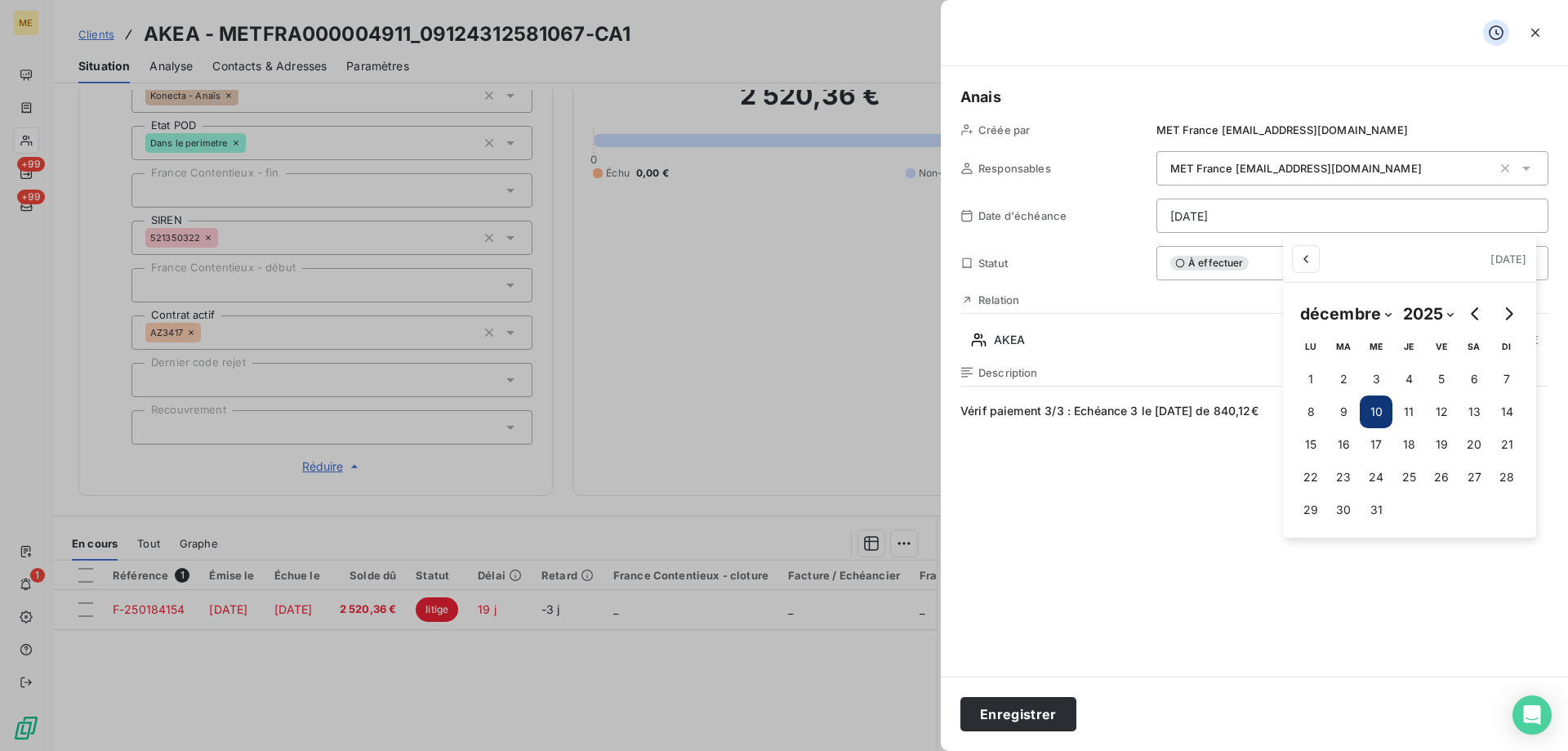
click at [1170, 557] on html "ME +99 +99 1 Clients AKEA - METFRA000004911_09124312581067-CA1 Situation Analys…" at bounding box center [784, 457] width 1568 height 914
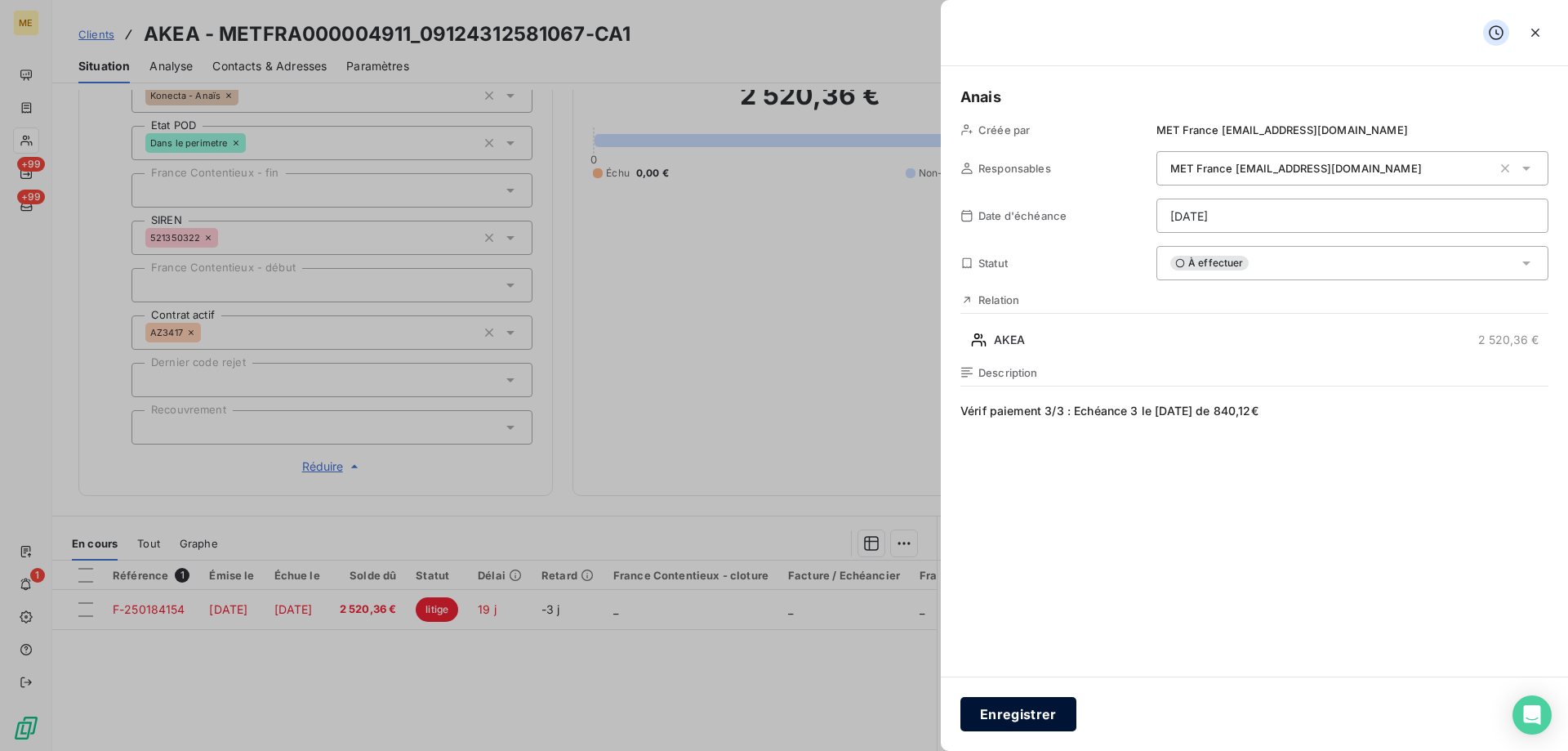
click at [1004, 711] on button "Enregistrer" at bounding box center [1019, 713] width 116 height 35
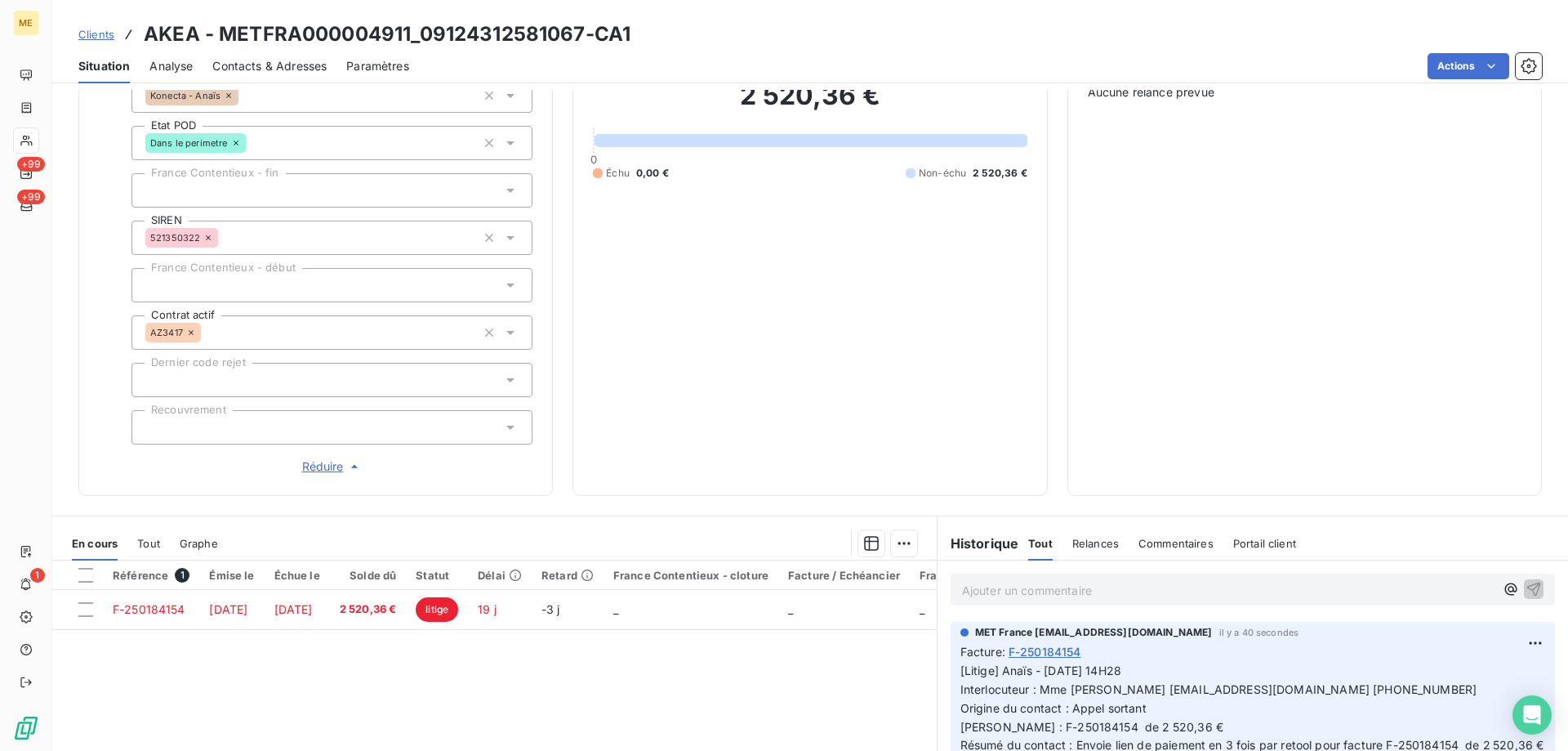
click at [213, 37] on div "Clients AKEA - METFRA000004911_09124312581067-CA1" at bounding box center [811, 34] width 1516 height 29
click at [473, 48] on h3 "AKEA - METFRA000004911_09124312581067-CA1" at bounding box center [386, 34] width 486 height 29
click at [411, 36] on h3 "AKEA - METFRA000004911_09124312581067-CA1" at bounding box center [386, 34] width 486 height 29
click at [411, 38] on h3 "AKEA - METFRA000004911_09124312581067-CA1" at bounding box center [386, 34] width 486 height 29
click at [404, 42] on h3 "AKEA - METFRA000004911_09124312581067-CA1" at bounding box center [386, 34] width 486 height 29
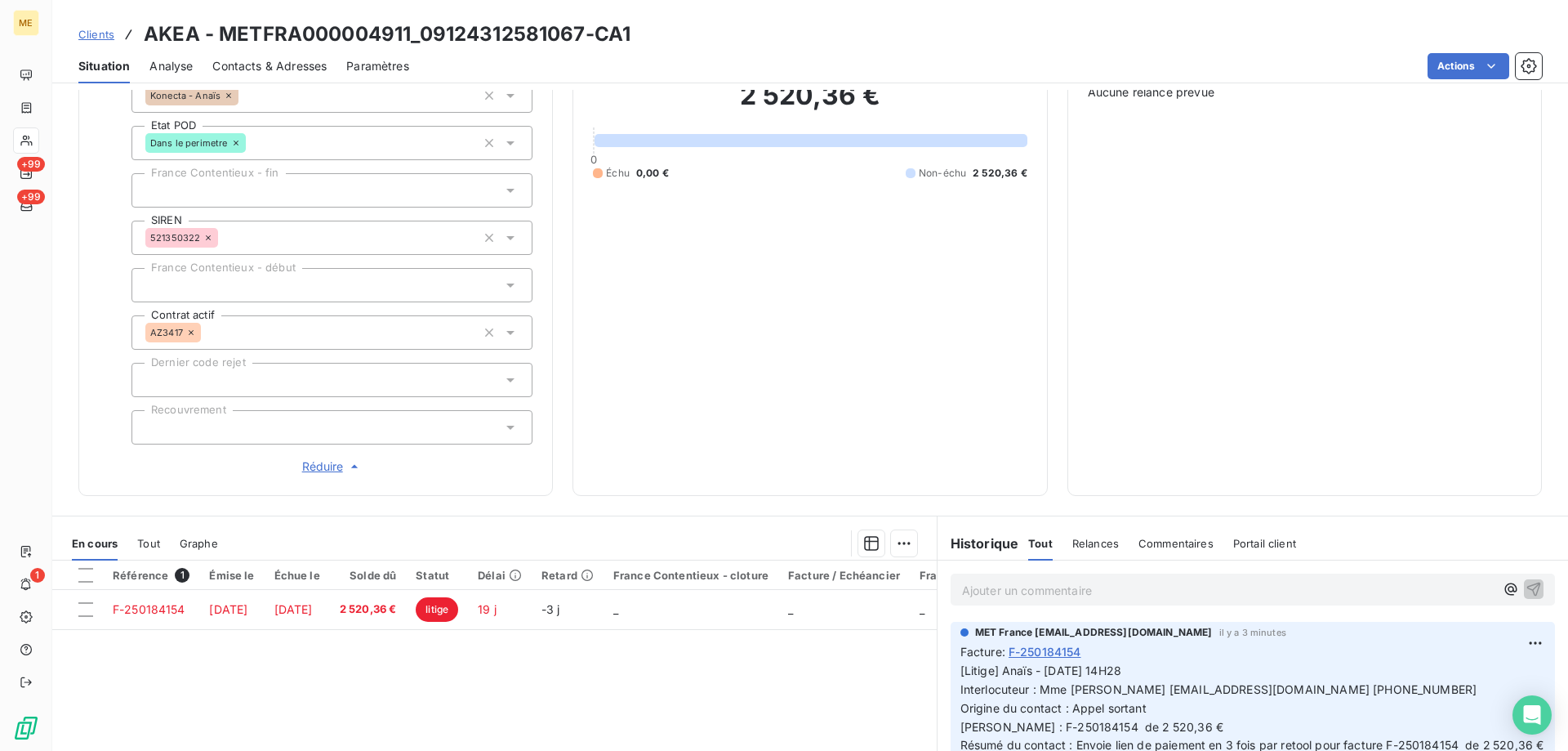
click at [662, 37] on div "Clients AKEA - METFRA000004911_09124312581067-CA1" at bounding box center [811, 34] width 1516 height 29
click at [661, 36] on div "Clients AKEA - METFRA000004911_09124312581067-CA1" at bounding box center [811, 34] width 1516 height 29
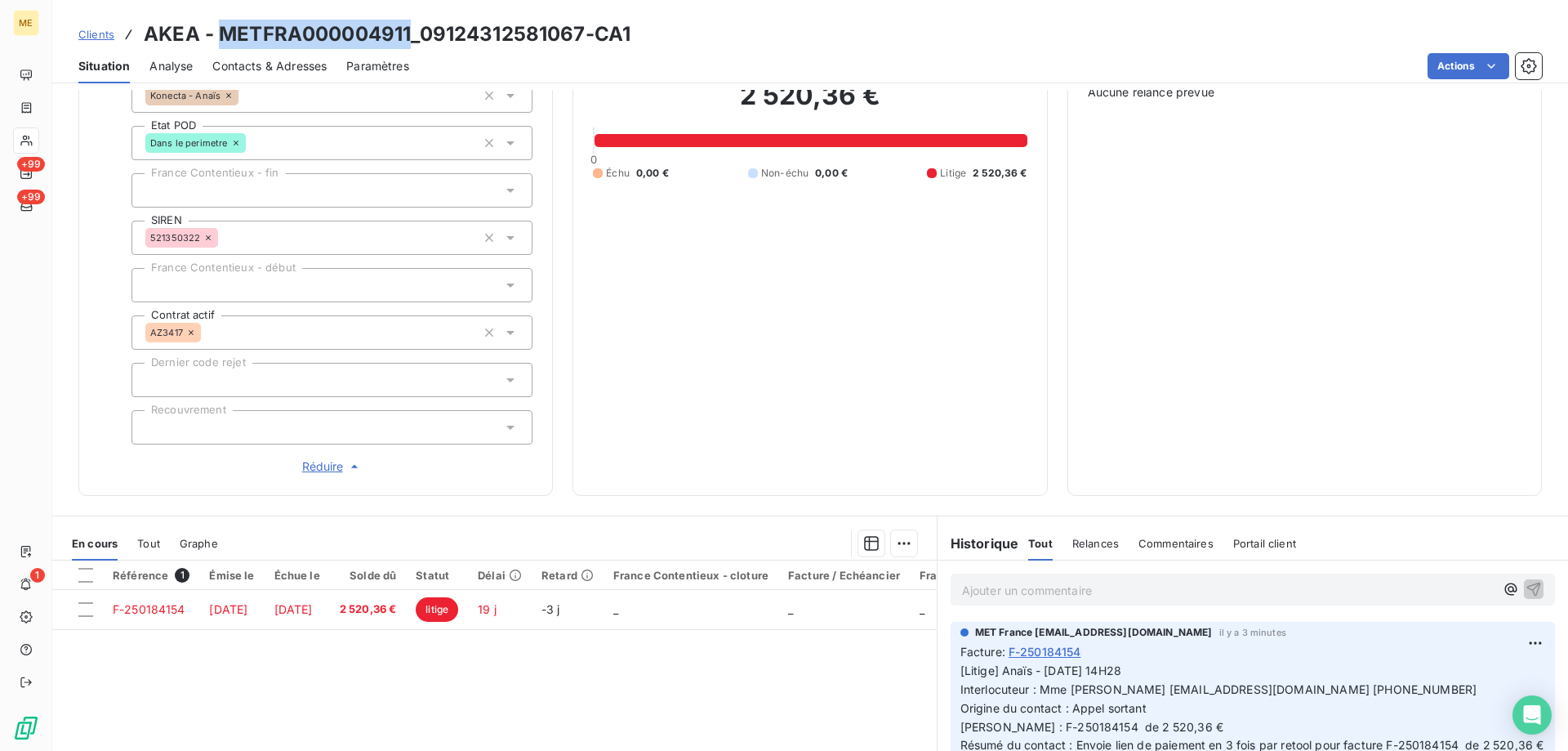
drag, startPoint x: 410, startPoint y: 35, endPoint x: 223, endPoint y: 38, distance: 187.0
click at [223, 38] on h3 "AKEA - METFRA000004911_09124312581067-CA1" at bounding box center [386, 34] width 486 height 29
click at [455, 24] on div "Clients AKEA - METFRA000004911_09124312581067-CA1" at bounding box center [811, 34] width 1516 height 29
click at [560, 26] on h3 "AKEA - METFRA000004911_09124312581067-CA1" at bounding box center [386, 34] width 486 height 29
click at [605, 40] on h3 "AKEA - METFRA000004911_09124312581067-CA1" at bounding box center [386, 34] width 486 height 29
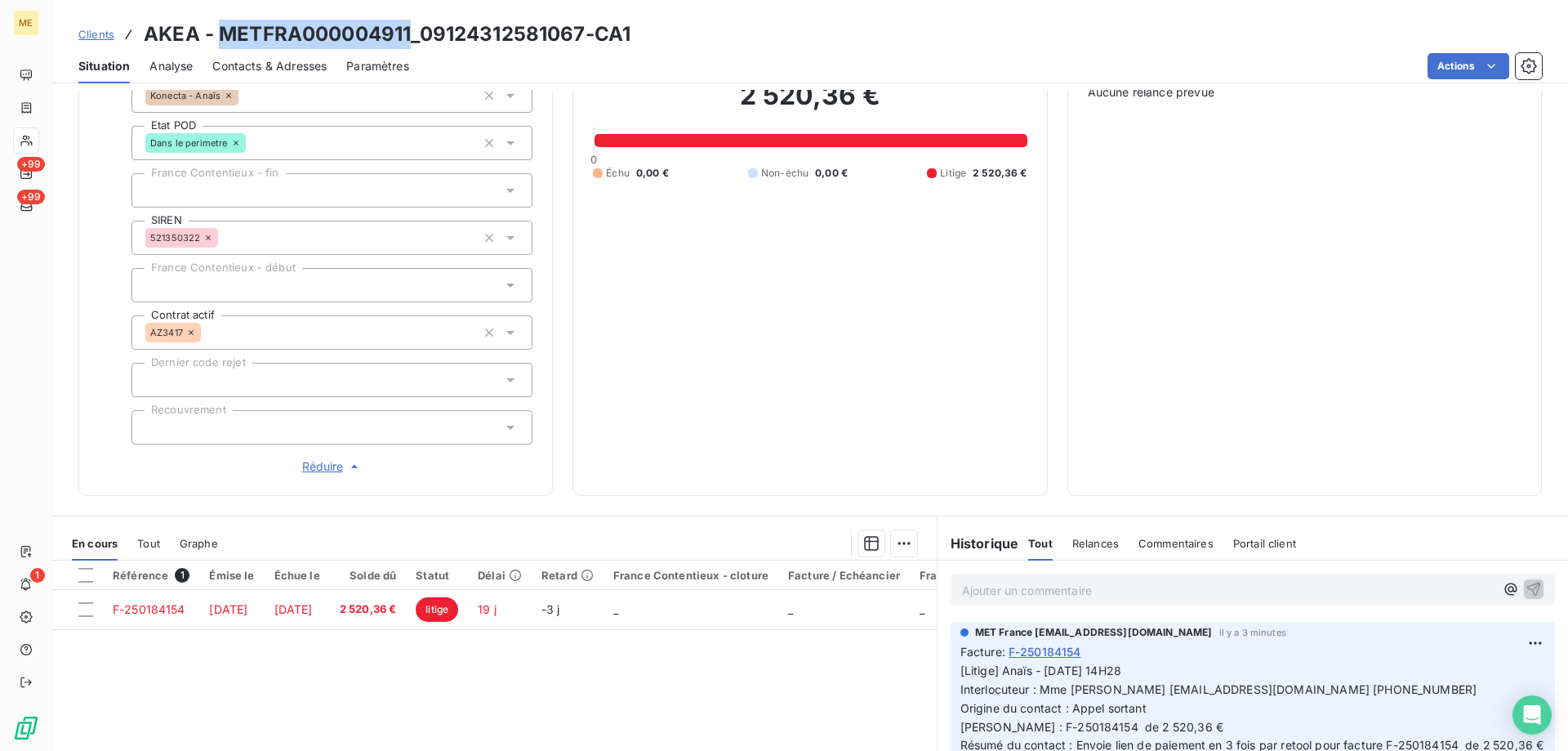
click at [602, 40] on h3 "AKEA - METFRA000004911_09124312581067-CA1" at bounding box center [386, 34] width 486 height 29
click at [607, 38] on h3 "AKEA - METFRA000004911_09124312581067-CA1" at bounding box center [386, 34] width 486 height 29
click at [607, 37] on h3 "AKEA - METFRA000004911_09124312581067-CA1" at bounding box center [386, 34] width 486 height 29
click at [720, 41] on div "Clients AKEA - METFRA000004911_09124312581067-CA1" at bounding box center [811, 34] width 1516 height 29
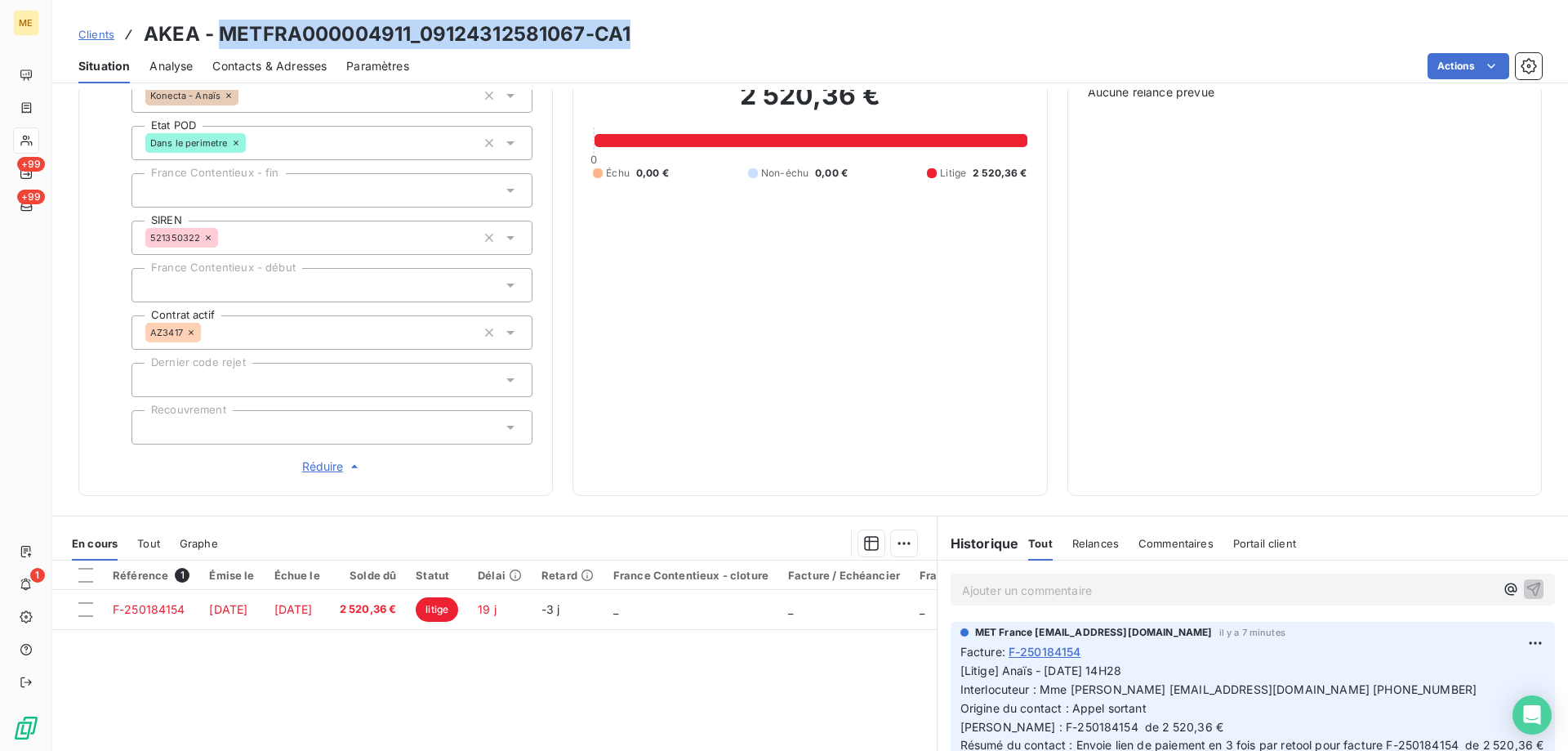
drag, startPoint x: 640, startPoint y: 35, endPoint x: 221, endPoint y: 39, distance: 419.0
click at [221, 39] on div "Clients AKEA - METFRA000004911_09124312581067-CA1" at bounding box center [811, 34] width 1516 height 29
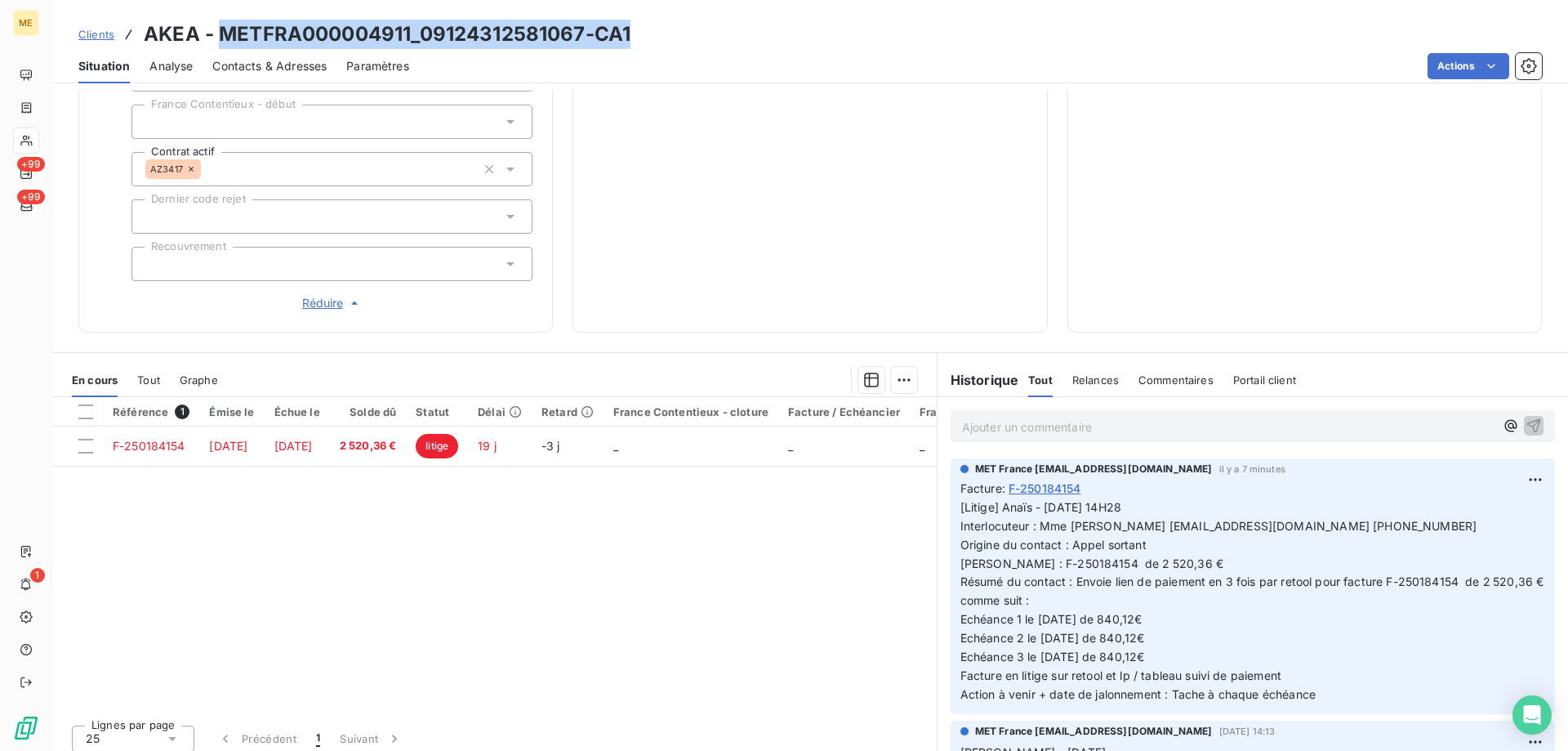
click at [644, 29] on div "Clients AKEA - METFRA000004911_09124312581067-CA1" at bounding box center [811, 34] width 1516 height 29
click at [650, 34] on div "Clients AKEA - METFRA000004911_09124312581067-CA1" at bounding box center [811, 34] width 1516 height 29
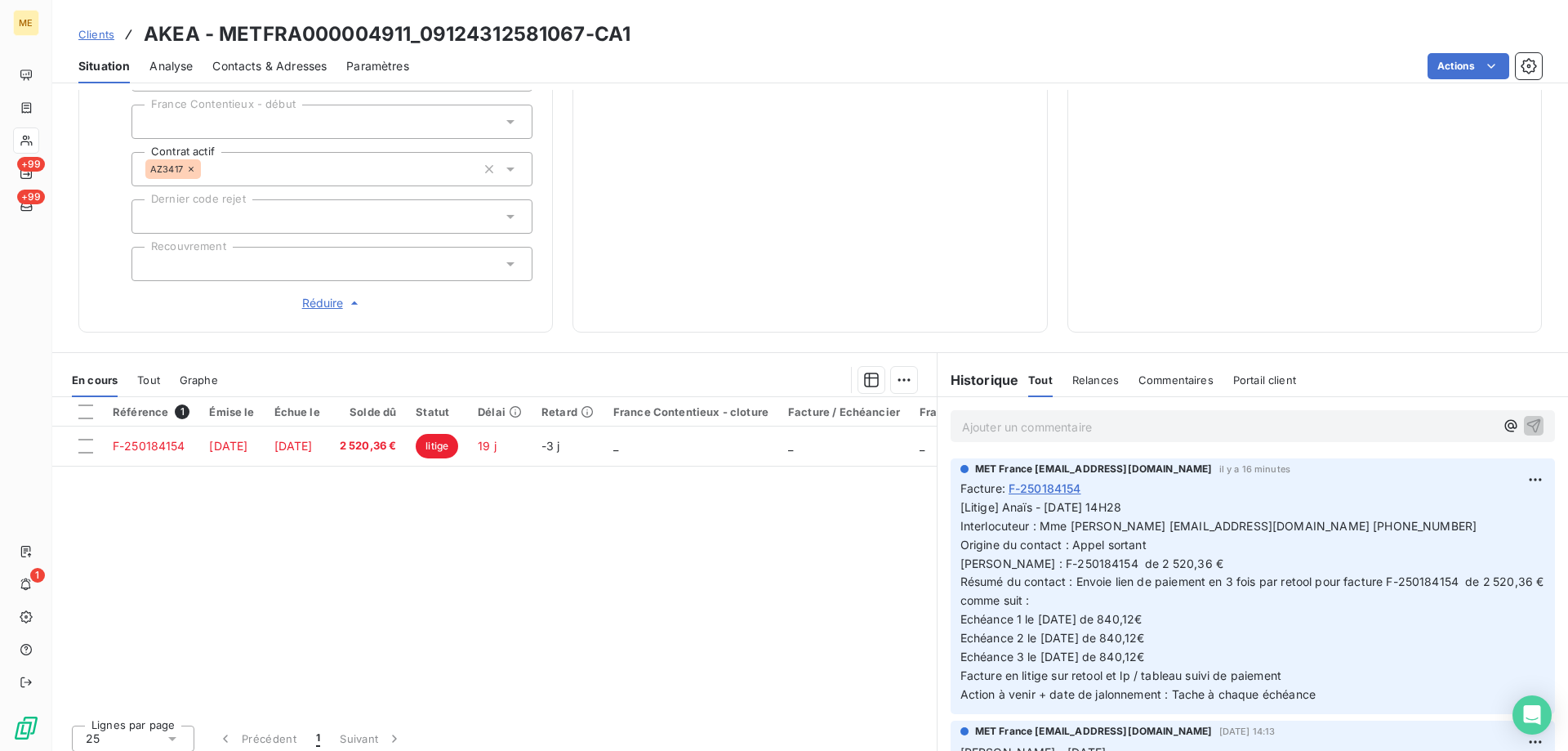
click at [643, 38] on div "Clients AKEA - METFRA000004911_09124312581067-CA1" at bounding box center [811, 34] width 1516 height 29
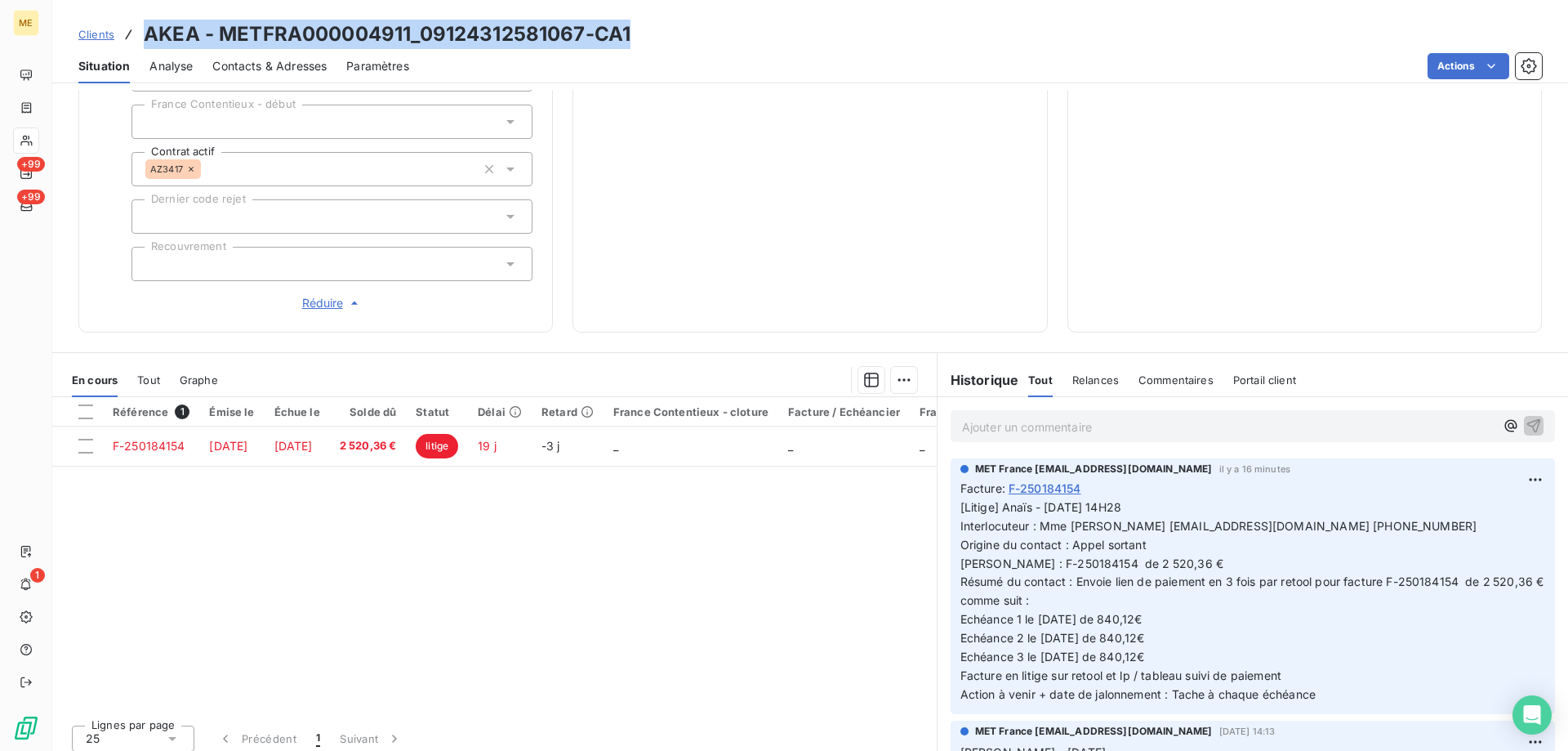
drag, startPoint x: 629, startPoint y: 33, endPoint x: 144, endPoint y: 47, distance: 485.2
click at [144, 47] on h3 "AKEA - METFRA000004911_09124312581067-CA1" at bounding box center [386, 34] width 486 height 29
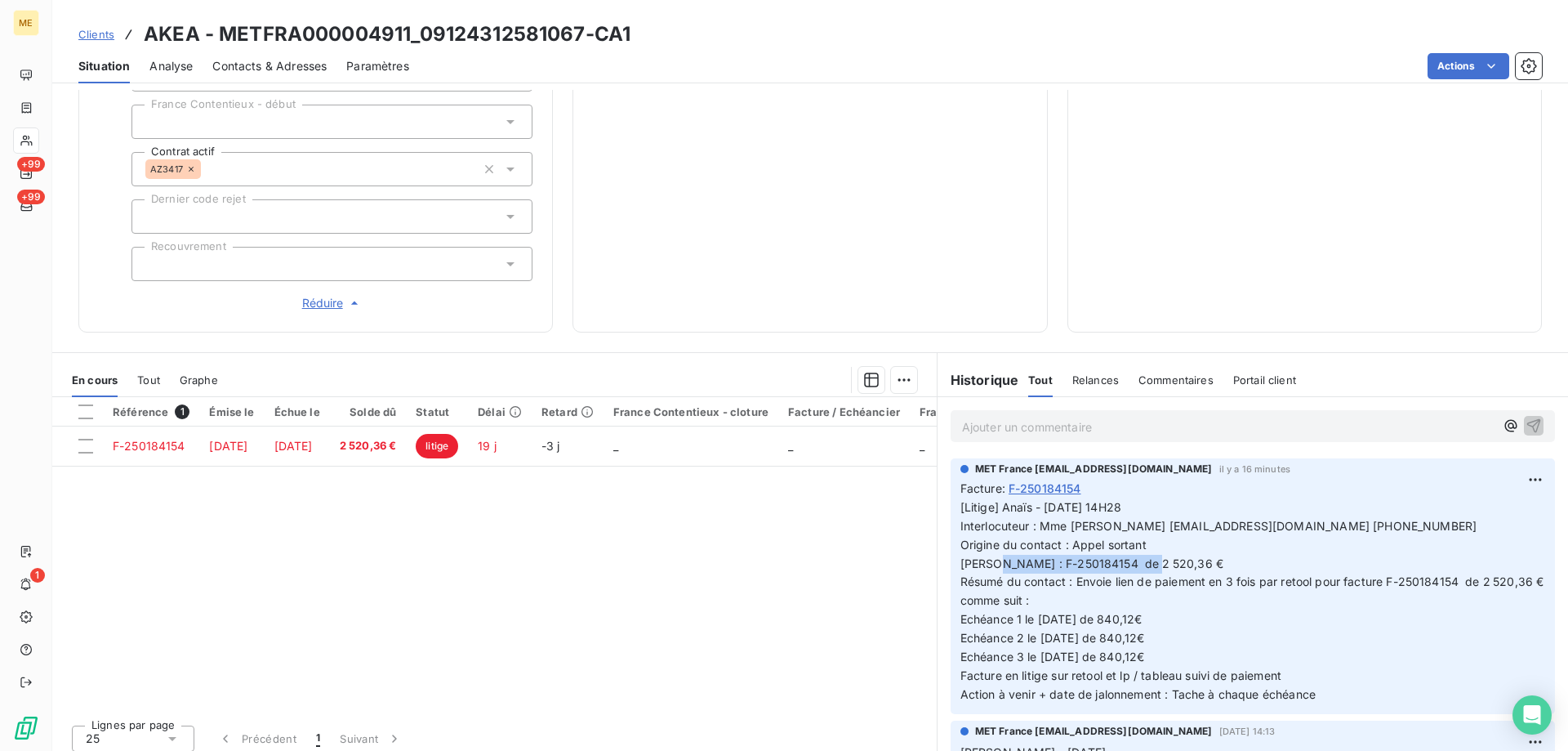
drag, startPoint x: 1000, startPoint y: 554, endPoint x: 1196, endPoint y: 548, distance: 196.1
click at [1196, 548] on p "[Litige] Anaïs - 07/10/2025 - 14H28 Interlocuteur : Mme Ragueneau symphoniedesp…" at bounding box center [1253, 602] width 585 height 206
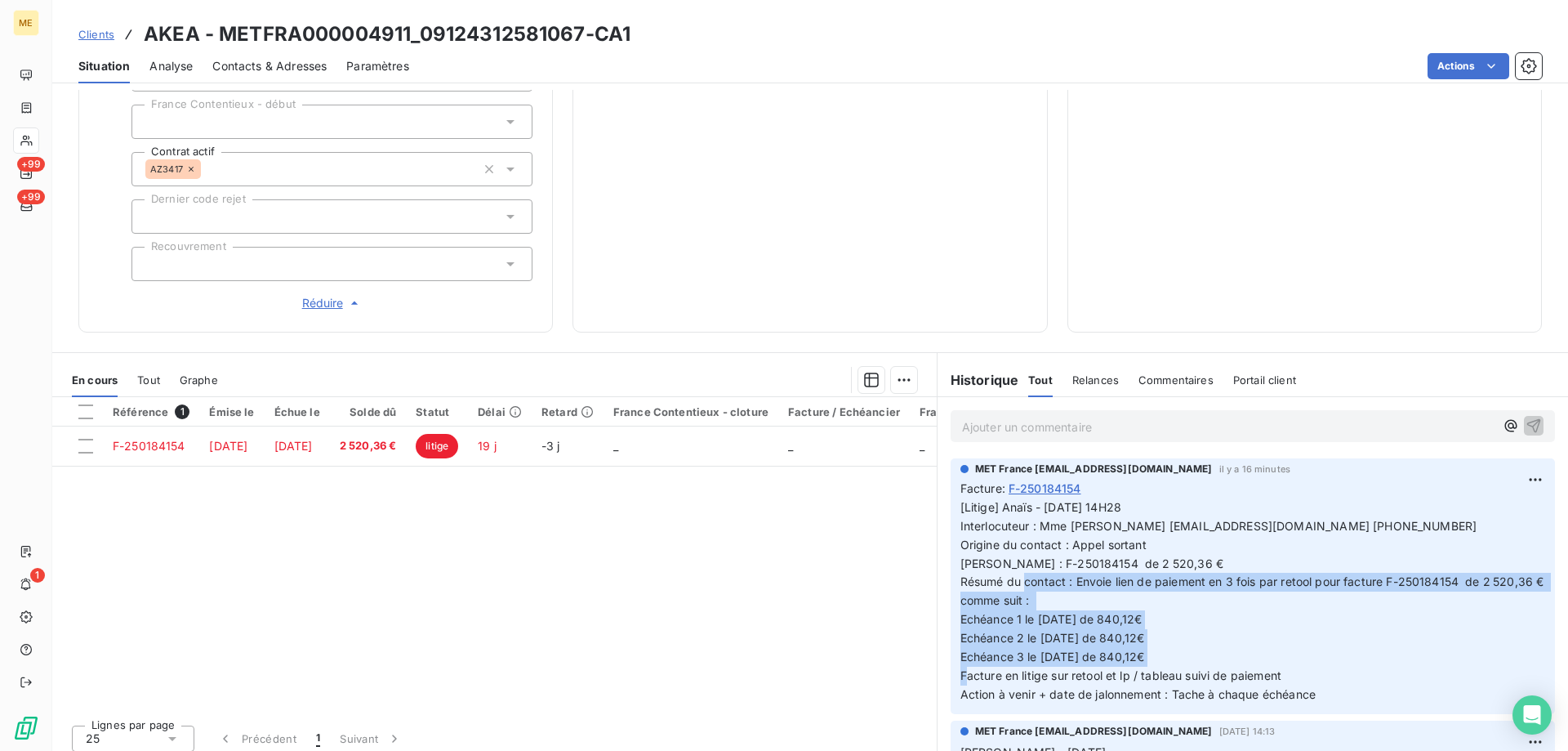
drag, startPoint x: 1071, startPoint y: 573, endPoint x: 1185, endPoint y: 641, distance: 132.7
click at [1185, 641] on p "[Litige] Anaïs - 07/10/2025 - 14H28 Interlocuteur : Mme Ragueneau symphoniedesp…" at bounding box center [1253, 602] width 585 height 206
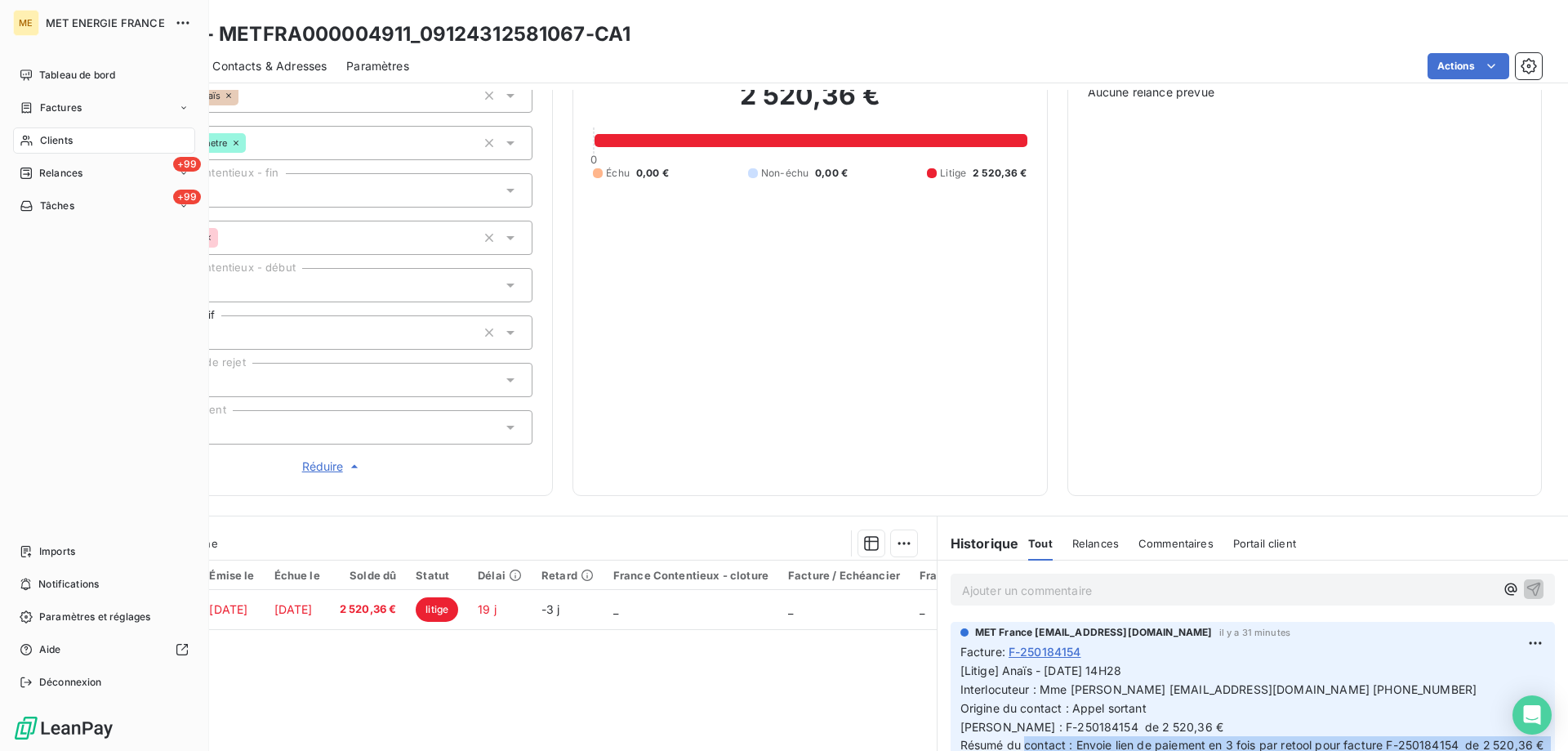
click at [29, 142] on icon at bounding box center [26, 141] width 14 height 13
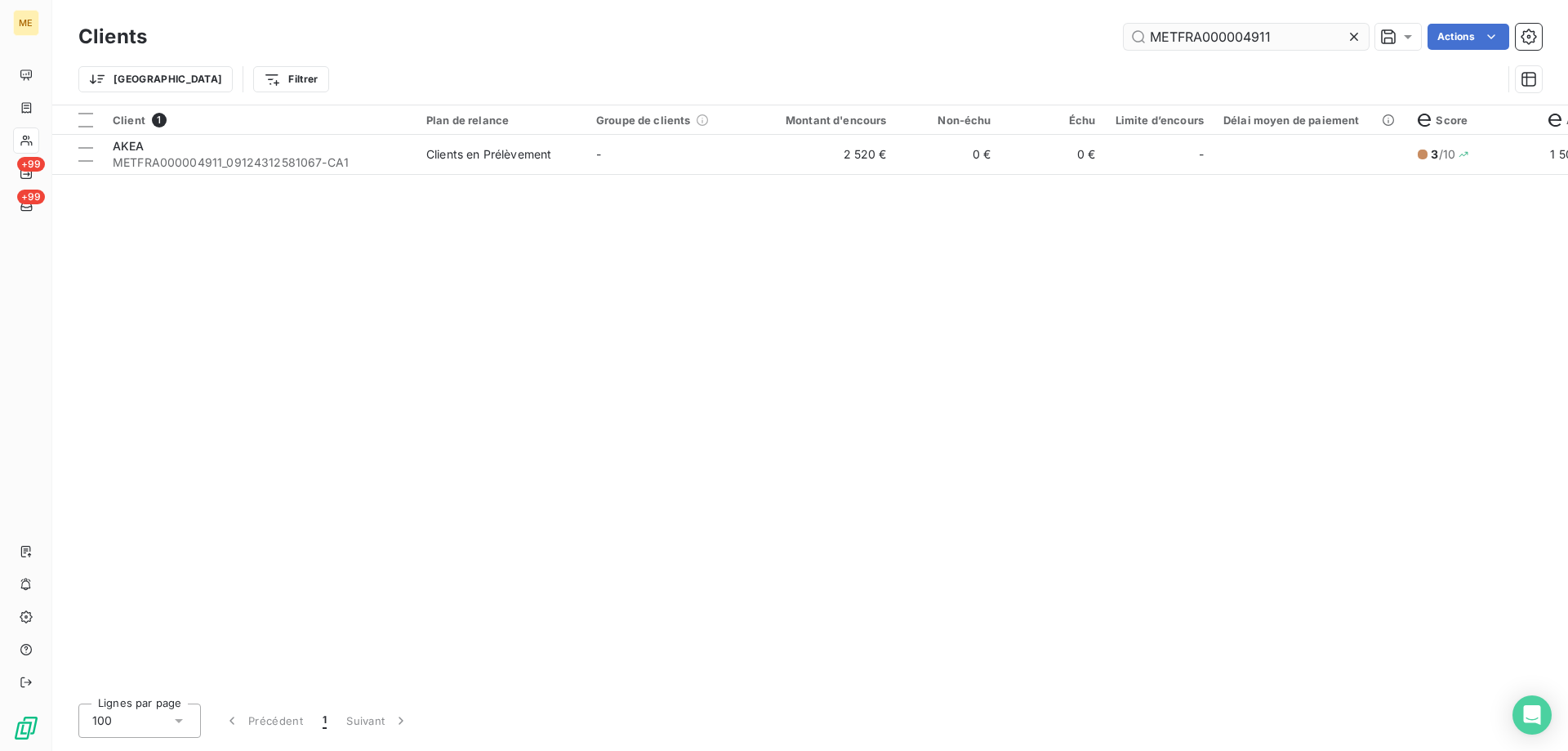
click at [1186, 38] on input "METFRA000004911" at bounding box center [1246, 37] width 245 height 26
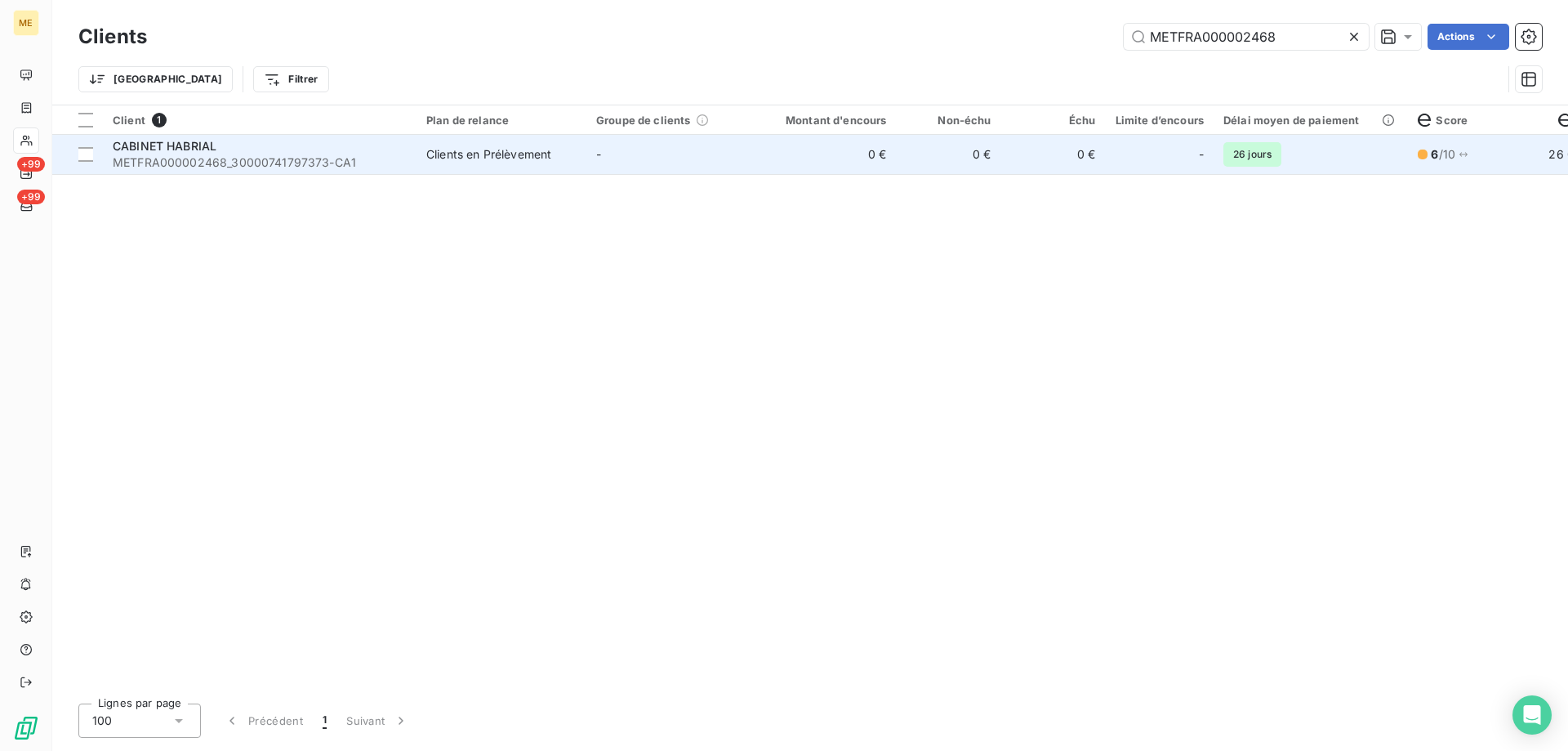
type input "METFRA000002468"
click at [574, 169] on td "Clients en Prélèvement" at bounding box center [500, 155] width 170 height 39
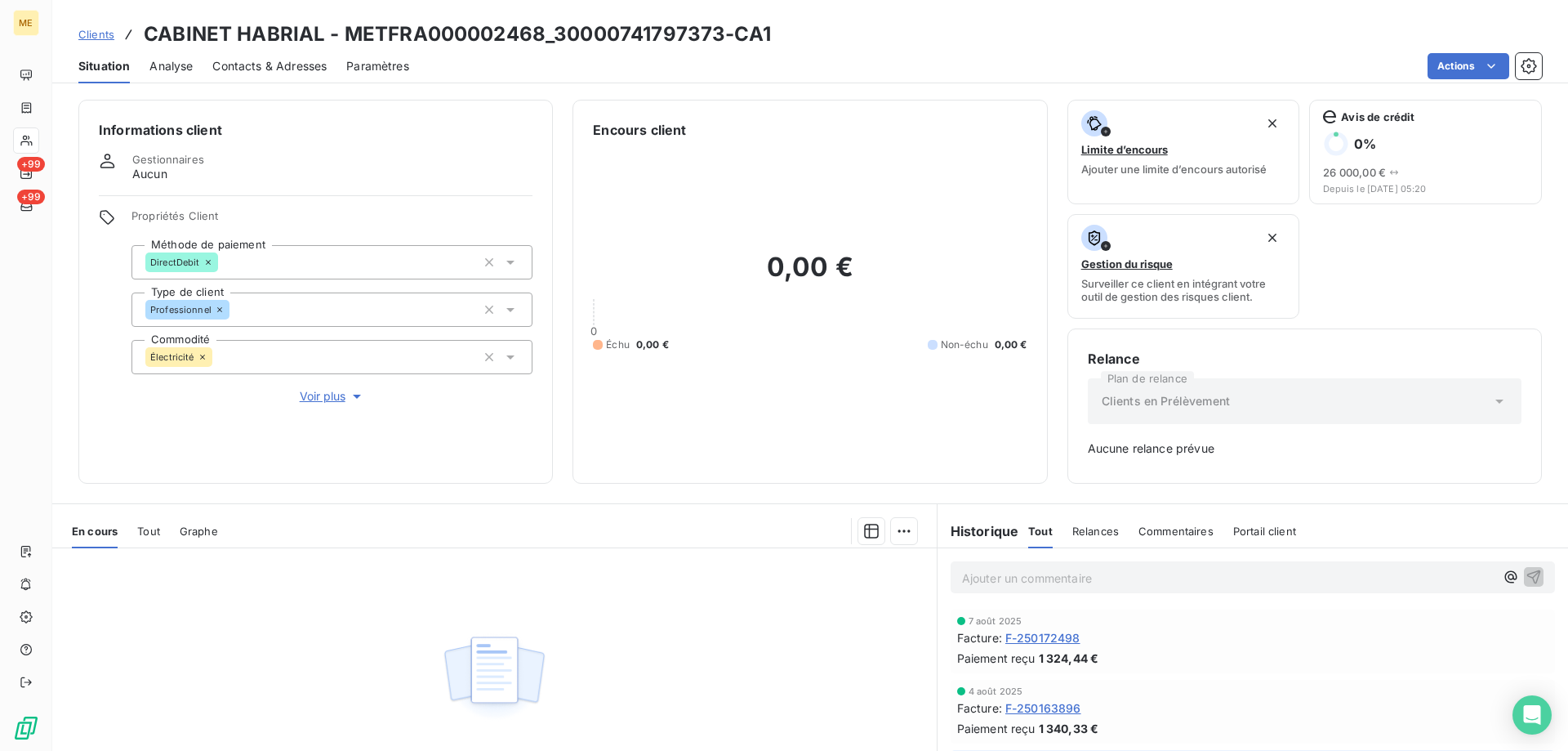
click at [147, 532] on span "Tout" at bounding box center [148, 532] width 22 height 13
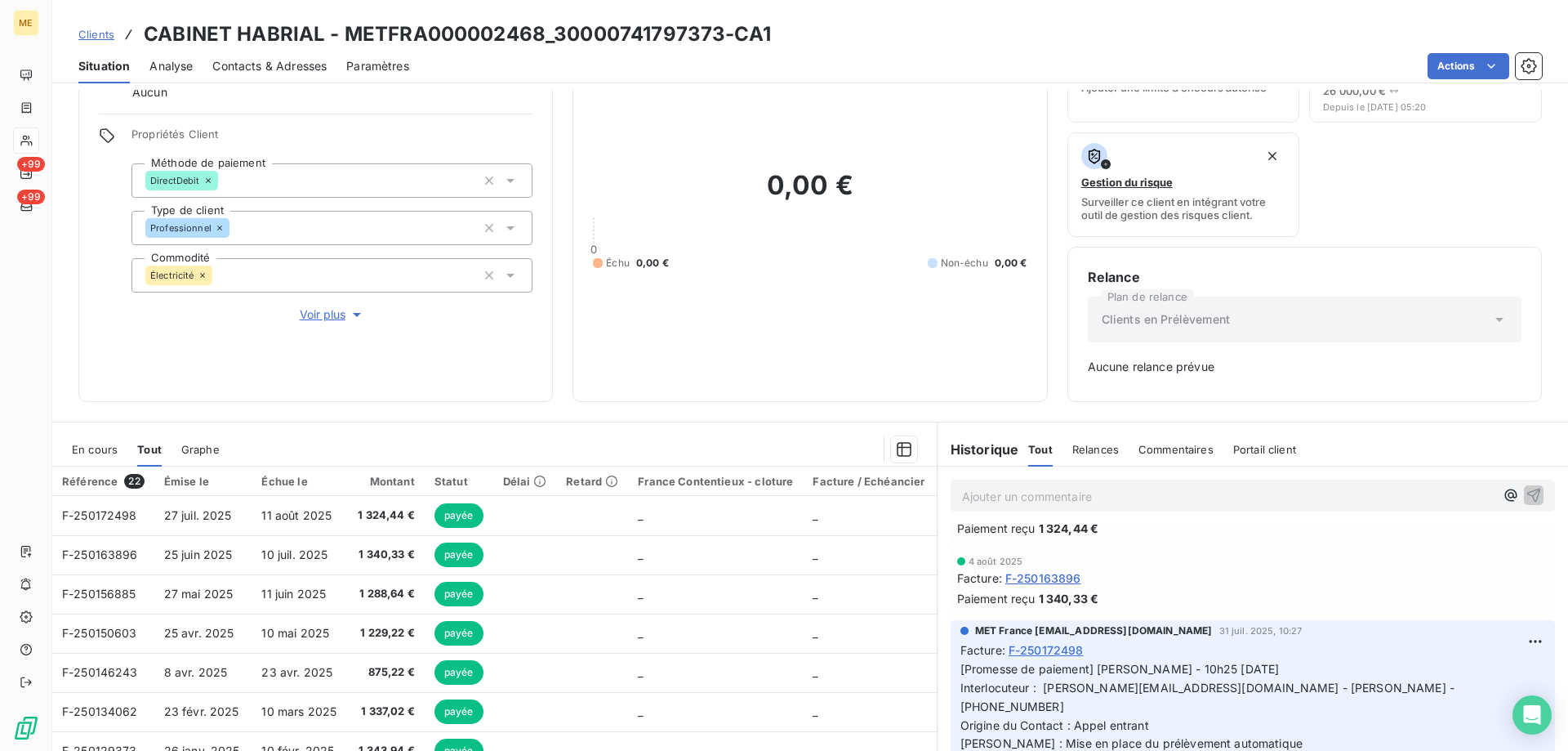
scroll to position [82, 0]
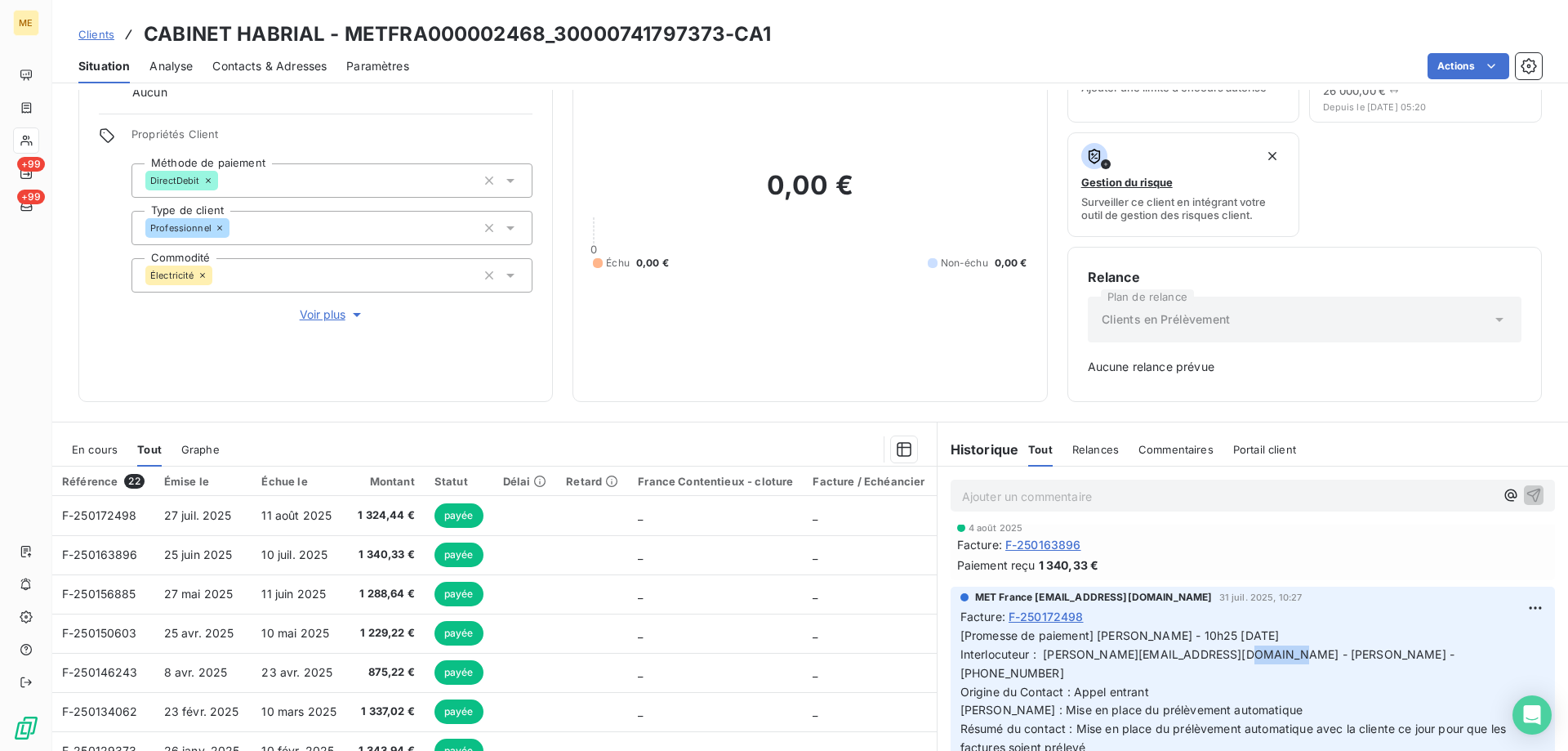
drag, startPoint x: 1227, startPoint y: 657, endPoint x: 1267, endPoint y: 658, distance: 40.0
click at [1267, 658] on span "[Promesse de paiement] Lisa - 10h25 - 31/07/2025 Interlocuteur : f.teboul@atriu…" at bounding box center [1235, 691] width 550 height 126
click at [1287, 650] on span "[Promesse de paiement] Lisa - 10h25 - 31/07/2025 Interlocuteur : f.teboul@atriu…" at bounding box center [1235, 691] width 550 height 126
click at [1290, 658] on span "[Promesse de paiement] Lisa - 10h25 - 31/07/2025 Interlocuteur : f.teboul@atriu…" at bounding box center [1235, 691] width 550 height 126
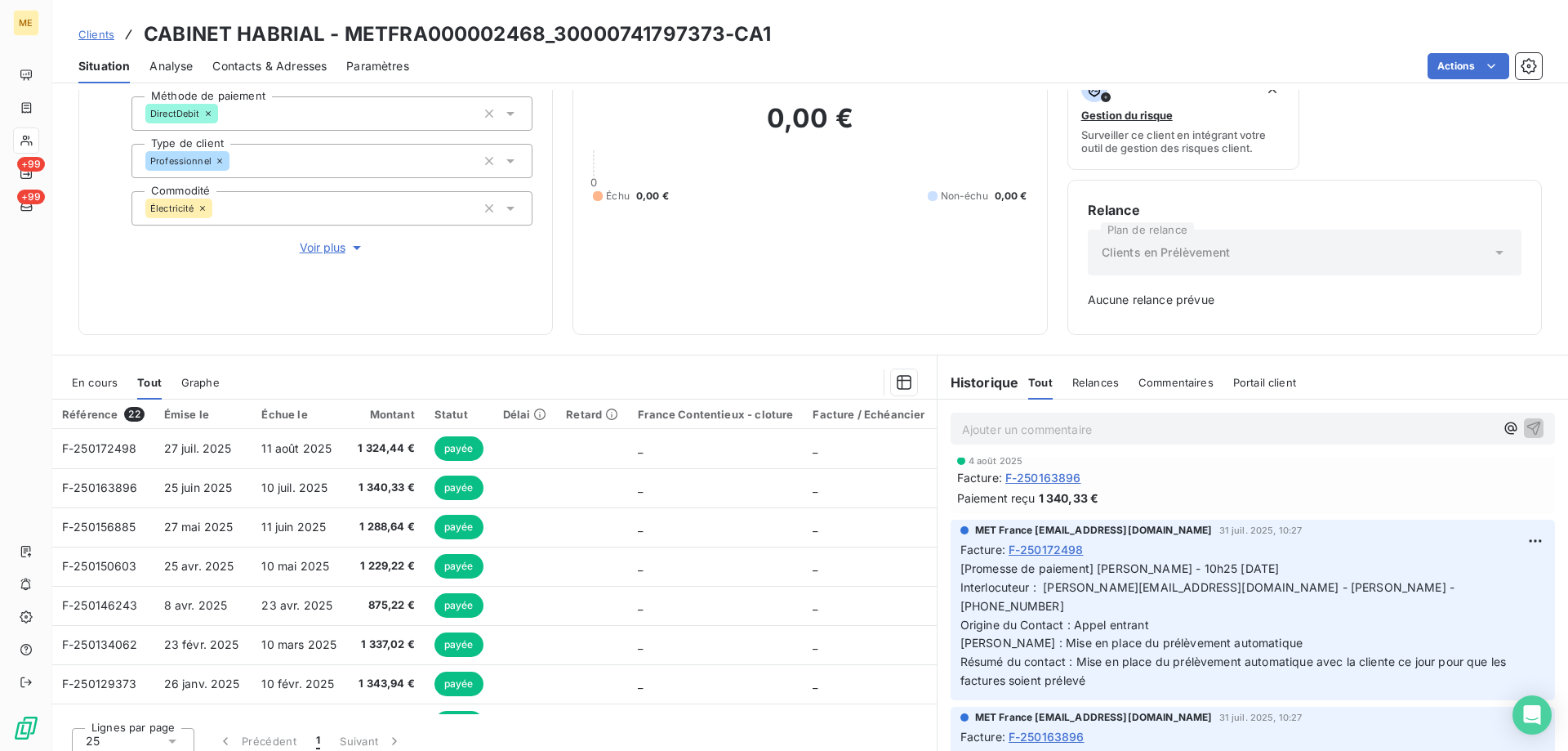
scroll to position [161, 0]
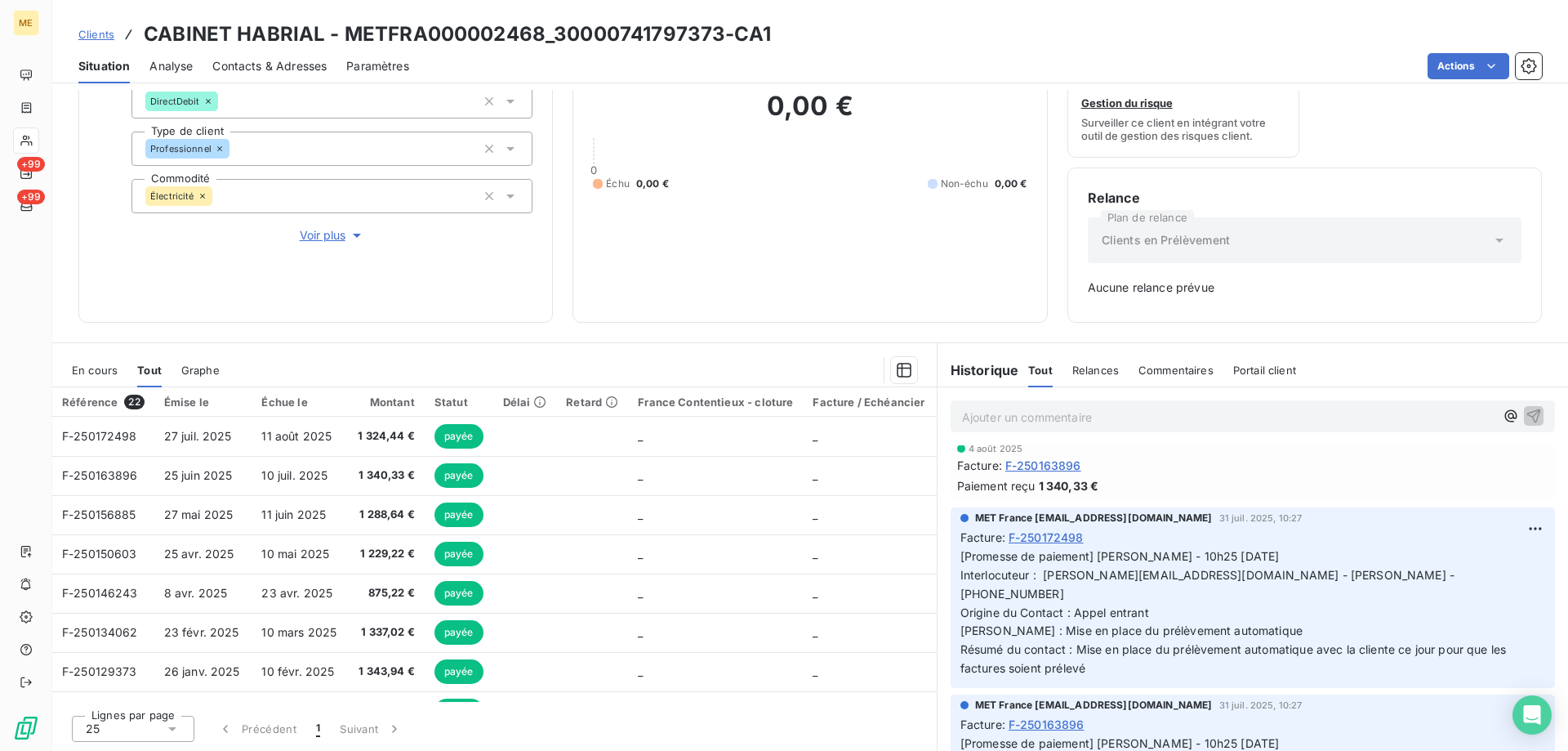
drag, startPoint x: 1277, startPoint y: 572, endPoint x: 1297, endPoint y: 572, distance: 20.0
click at [1278, 573] on span "[Promesse de paiement] Lisa - 10h25 - 31/07/2025 Interlocuteur : f.teboul@atriu…" at bounding box center [1235, 612] width 550 height 126
drag, startPoint x: 1279, startPoint y: 578, endPoint x: 1342, endPoint y: 582, distance: 63.1
click at [1342, 582] on p "[Promesse de paiement] Lisa - 10h25 - 31/07/2025 Interlocuteur : f.teboul@atriu…" at bounding box center [1253, 612] width 585 height 130
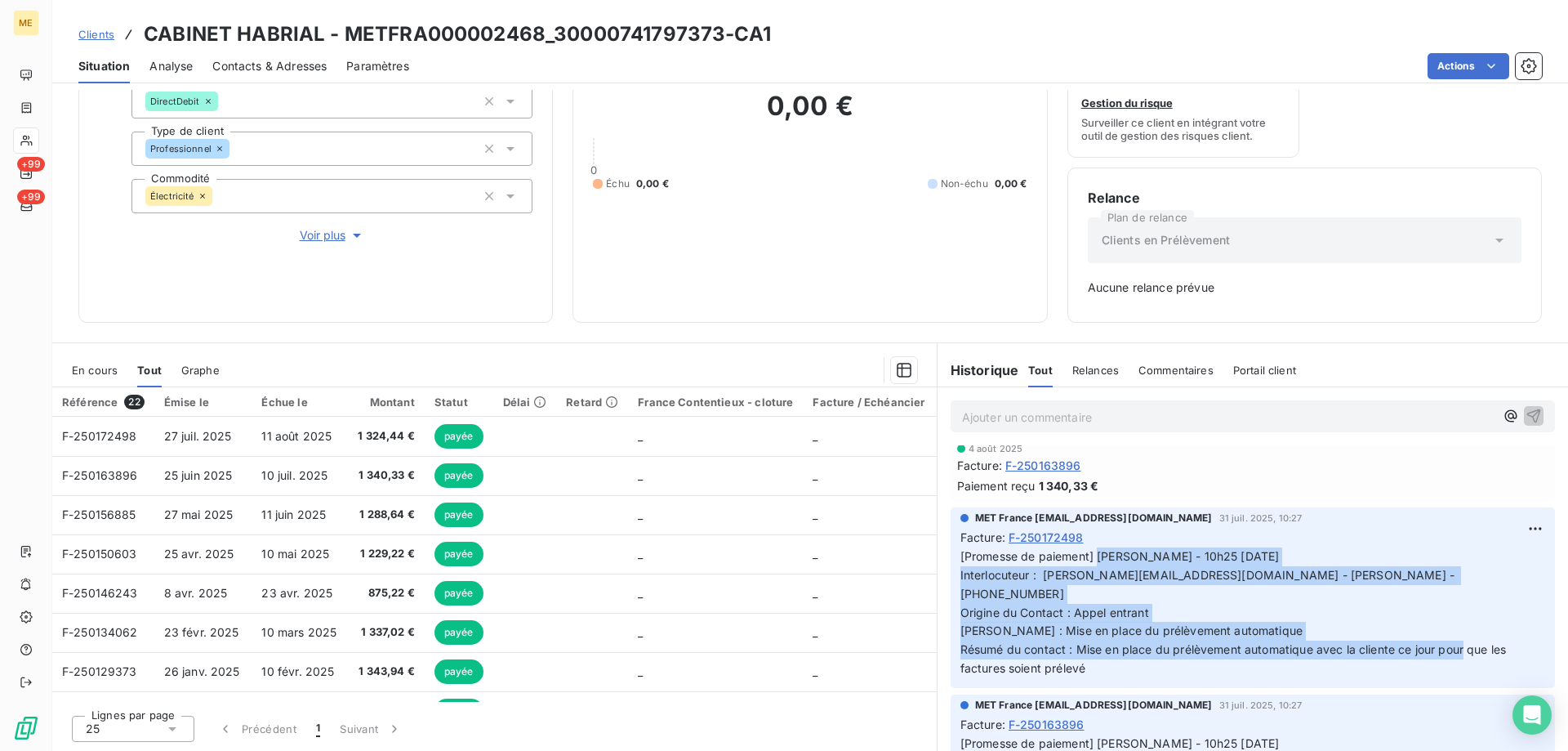
drag, startPoint x: 1083, startPoint y: 655, endPoint x: 1091, endPoint y: 563, distance: 92.3
click at [1091, 563] on p "[Promesse de paiement] Lisa - 10h25 - 31/07/2025 Interlocuteur : f.teboul@atriu…" at bounding box center [1253, 612] width 585 height 130
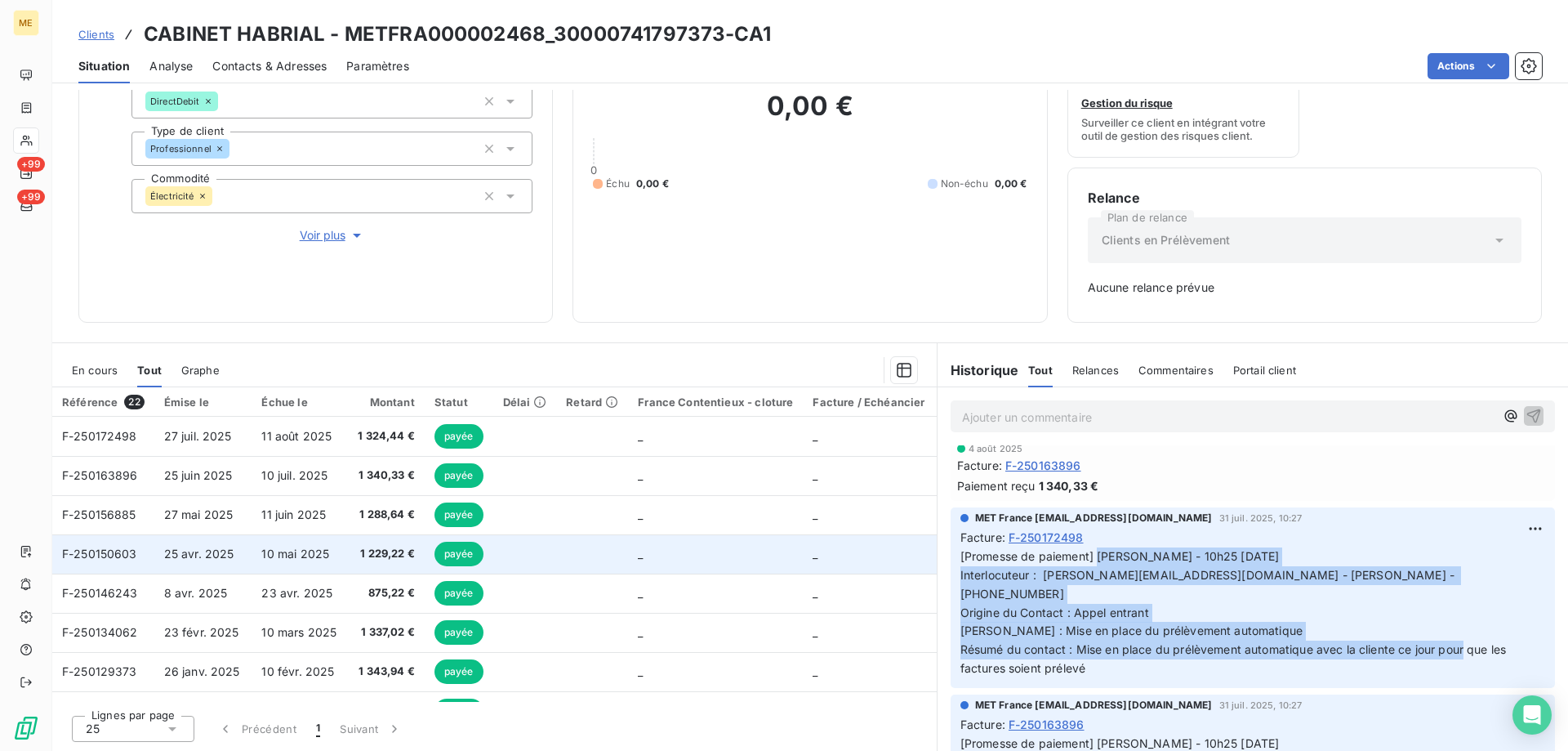
scroll to position [163, 0]
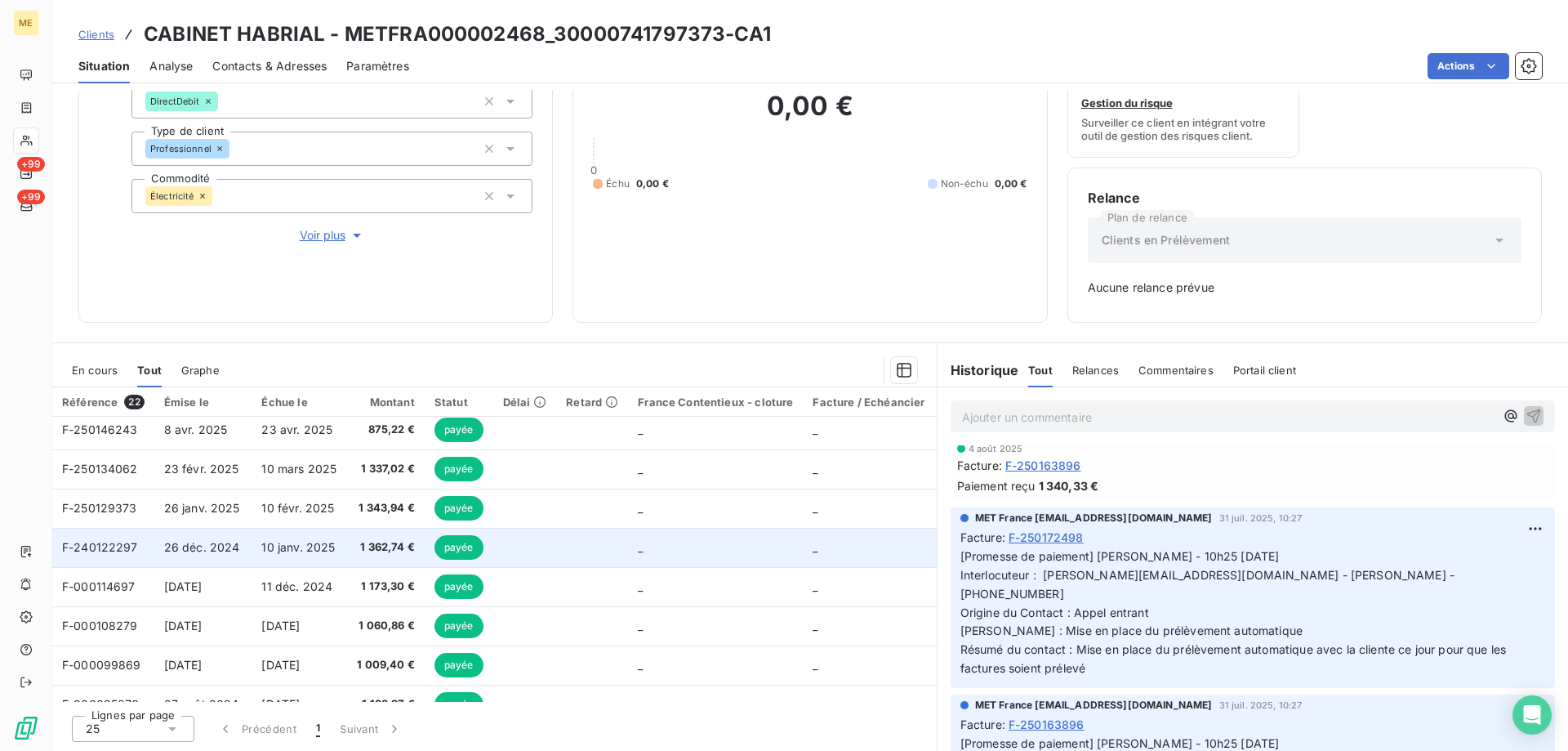
click at [557, 548] on td at bounding box center [592, 548] width 72 height 39
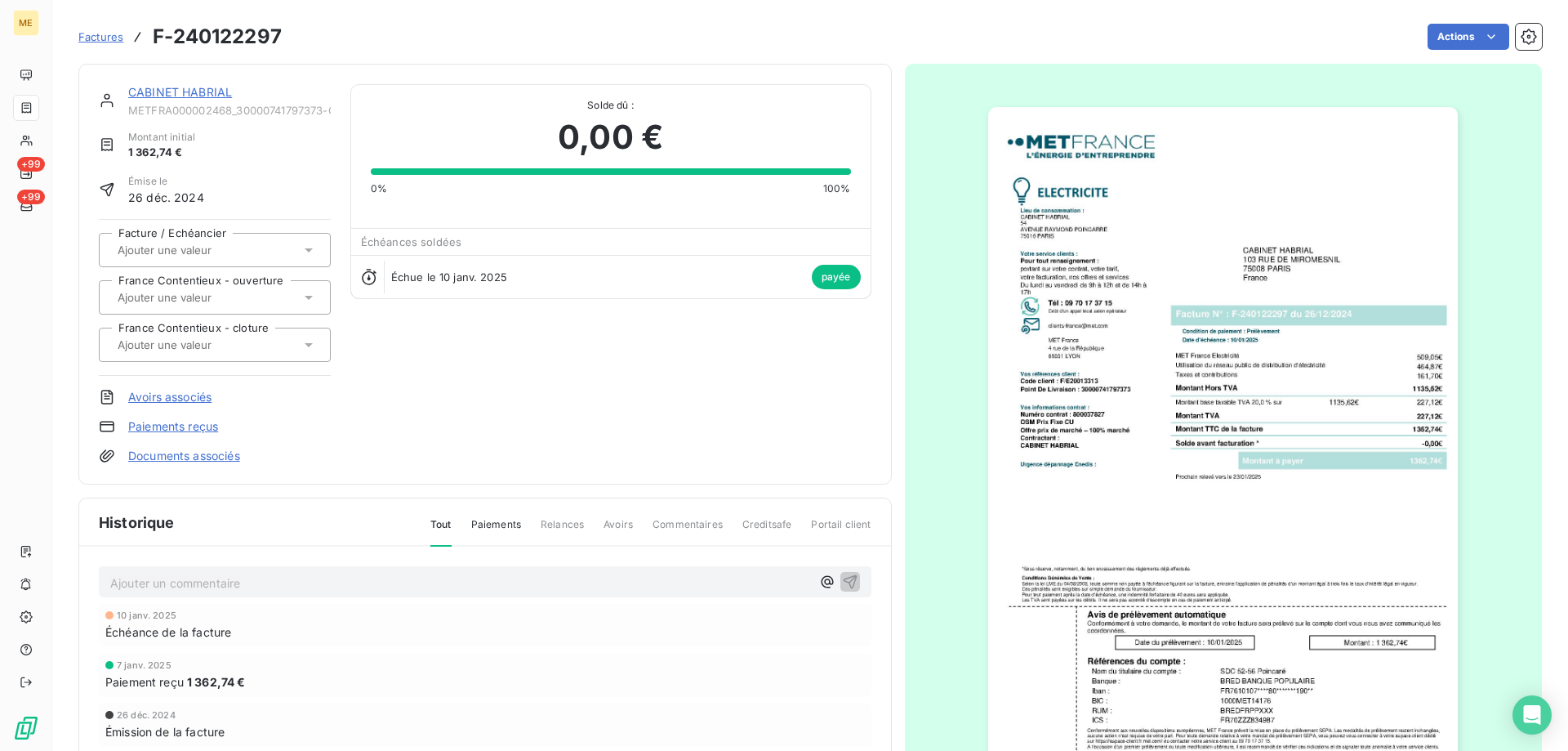
click at [1147, 492] on img "button" at bounding box center [1223, 439] width 470 height 665
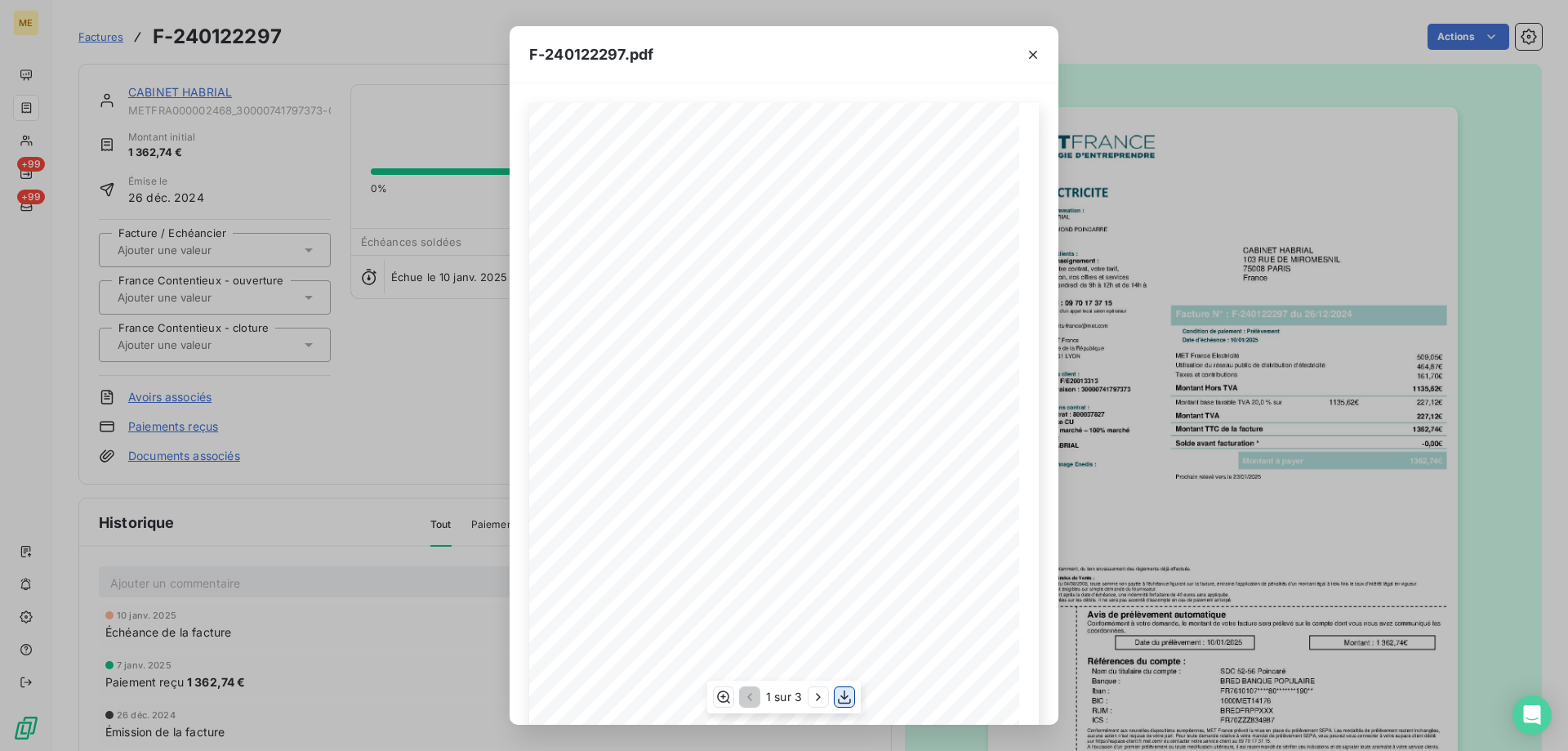
click at [842, 700] on icon "button" at bounding box center [844, 697] width 16 height 16
click at [1034, 54] on icon "button" at bounding box center [1033, 54] width 8 height 8
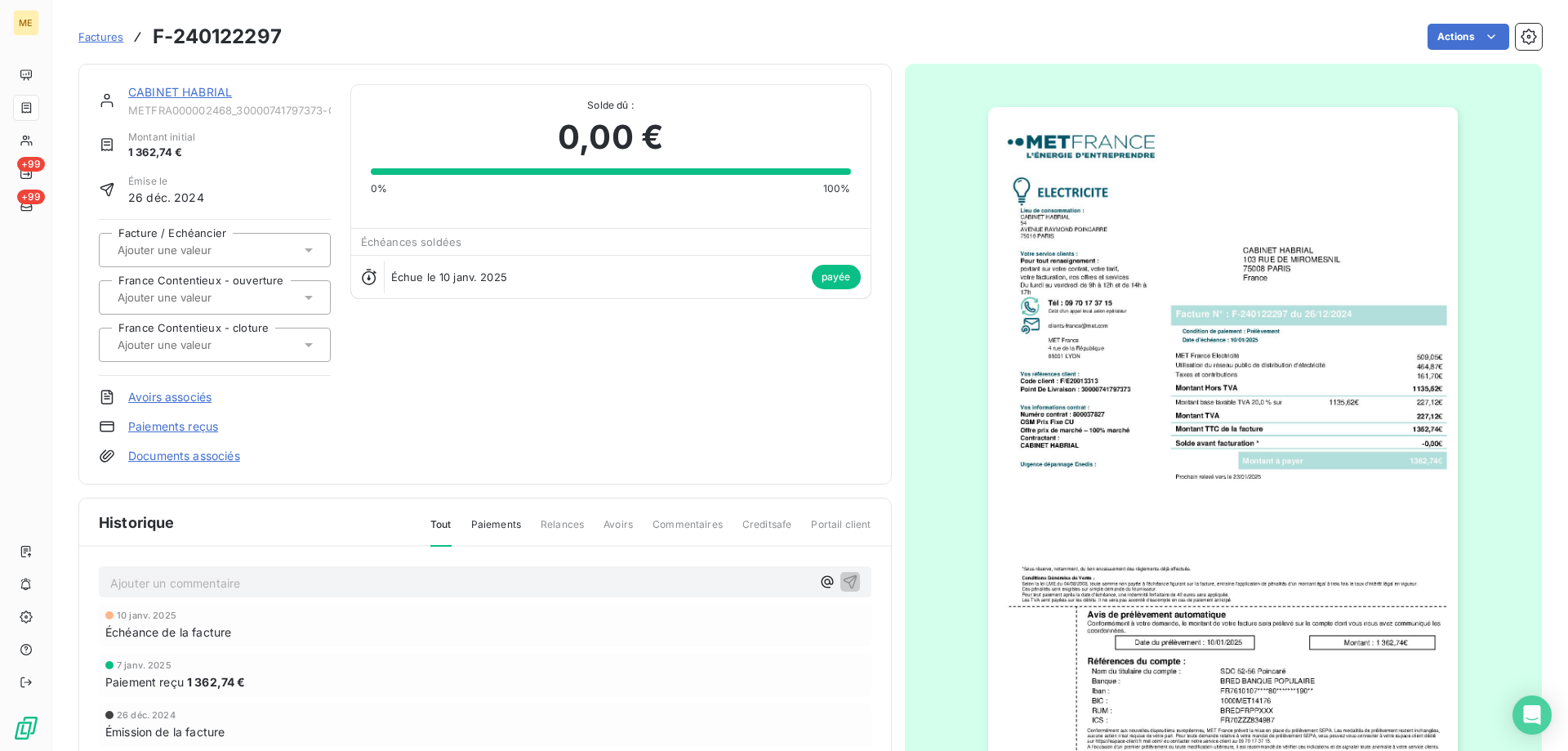
click at [214, 95] on link "CABINET HABRIAL" at bounding box center [180, 92] width 104 height 14
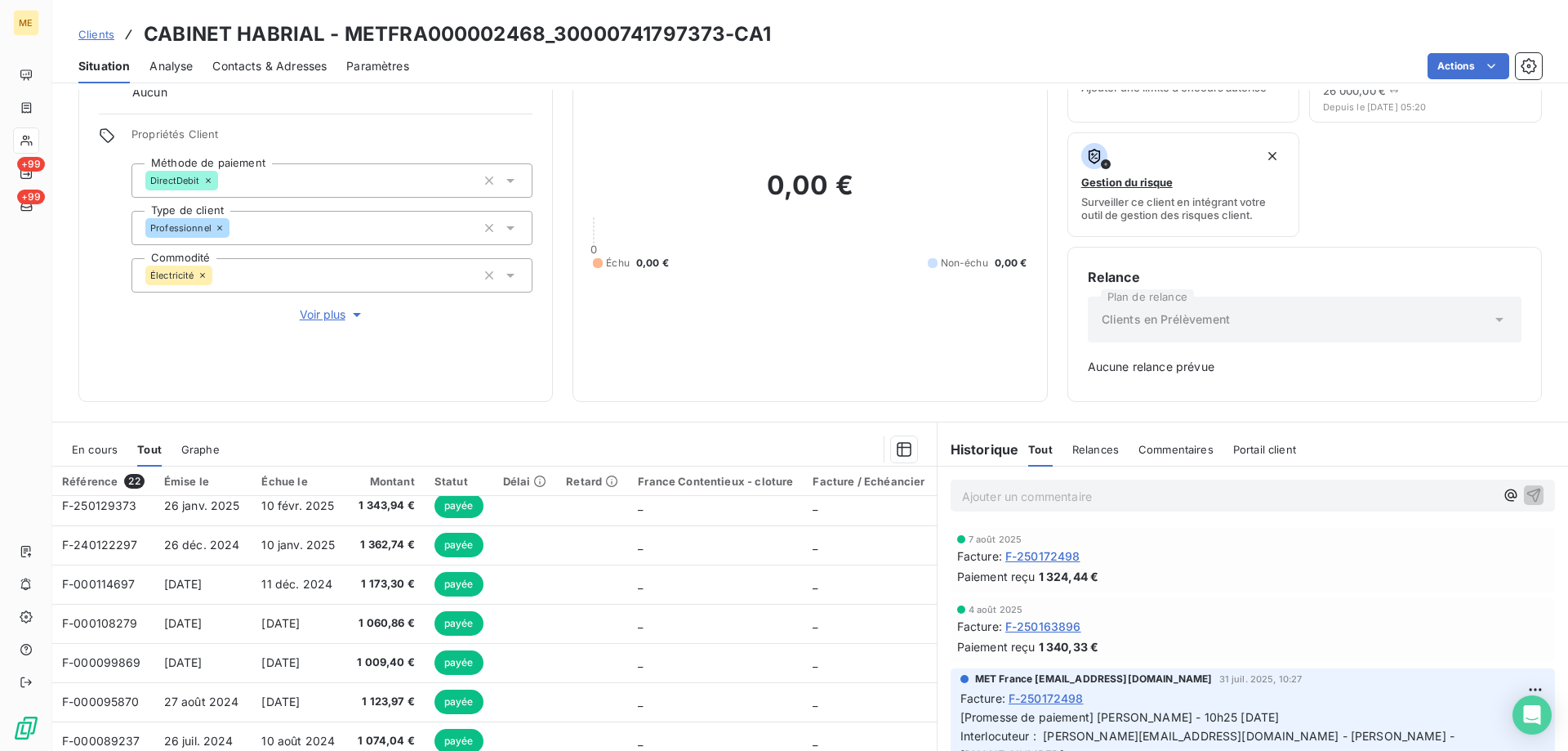
scroll to position [163, 0]
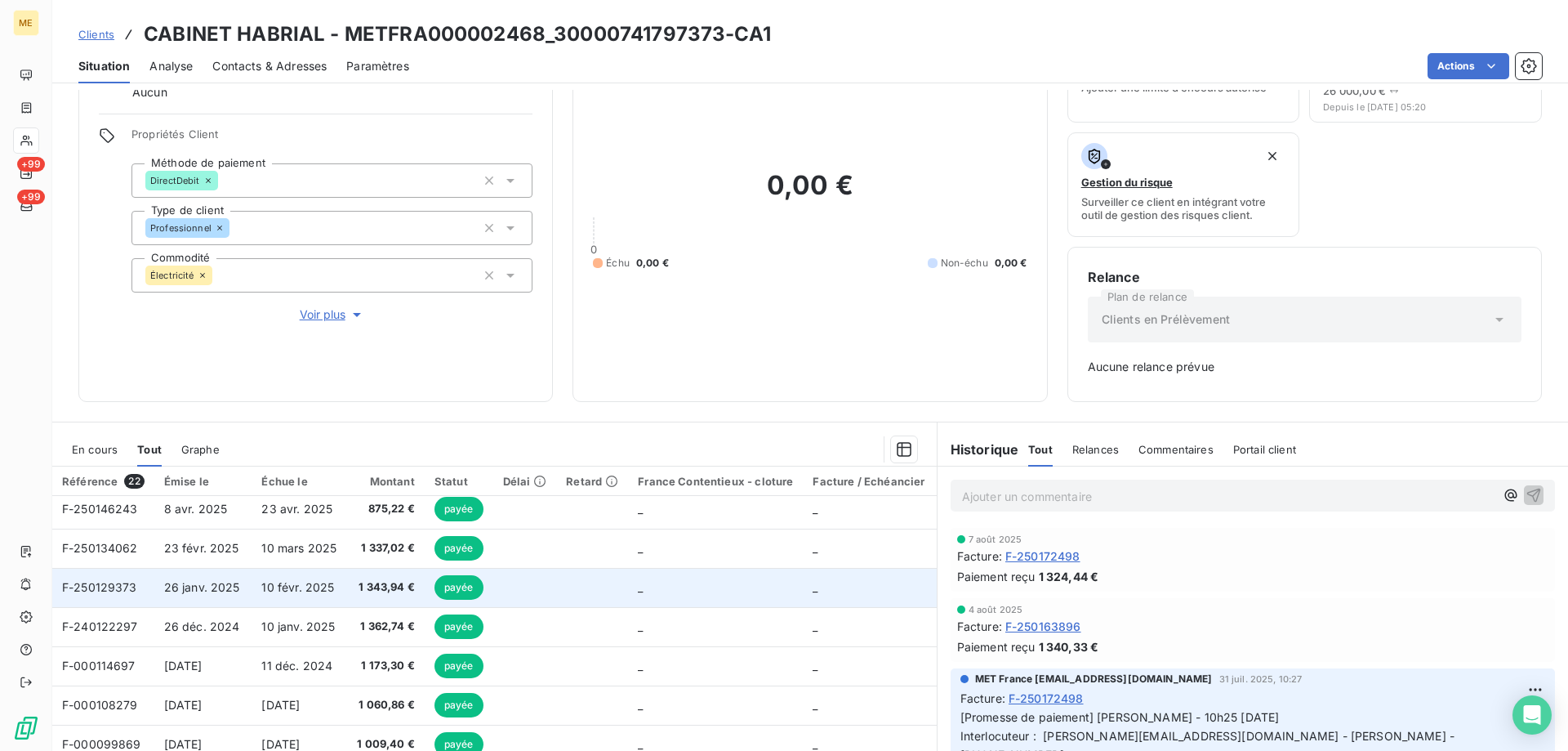
click at [563, 590] on td at bounding box center [592, 588] width 72 height 39
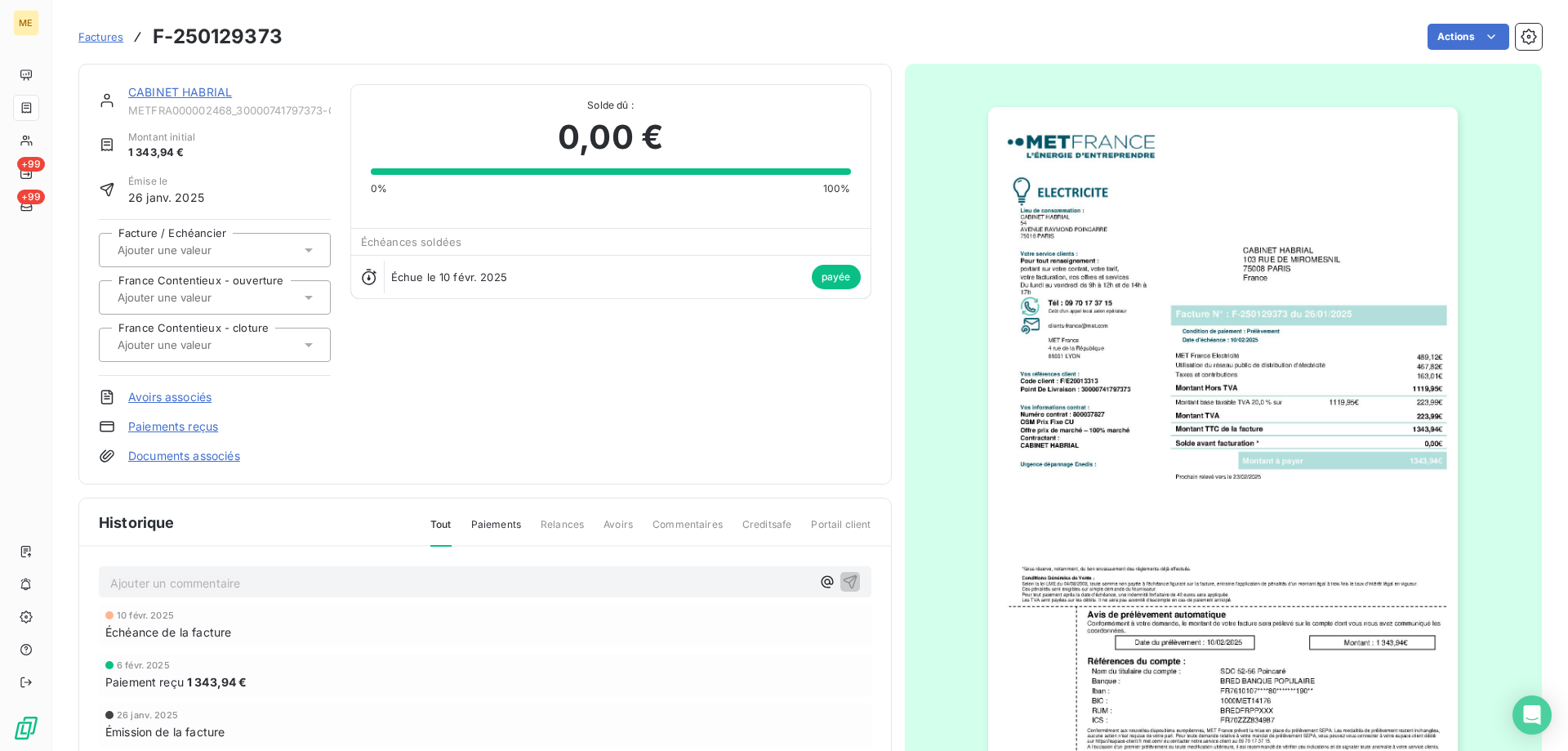
click at [1210, 504] on img "button" at bounding box center [1223, 439] width 470 height 665
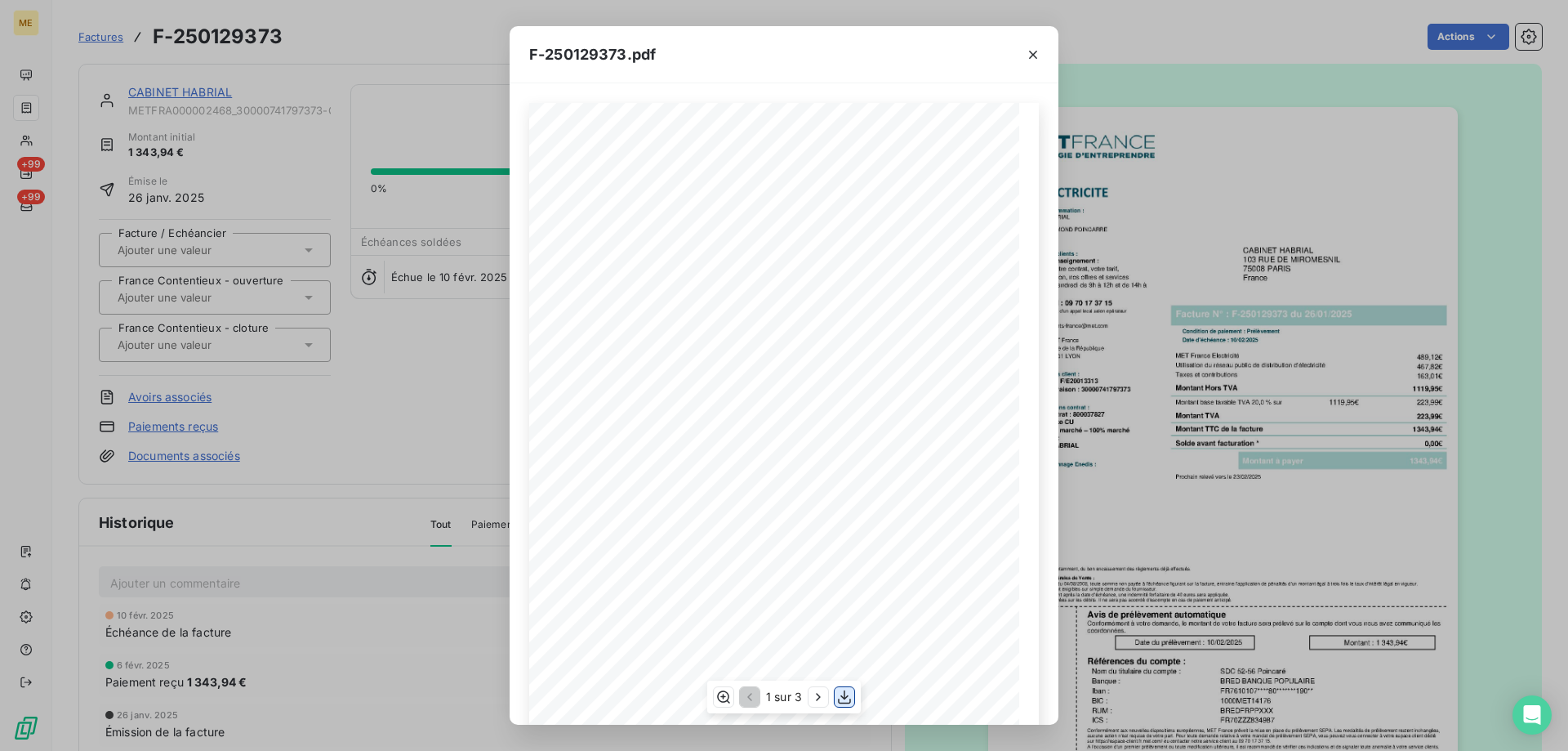
click at [846, 697] on icon "button" at bounding box center [844, 697] width 13 height 14
click at [1030, 55] on icon "button" at bounding box center [1033, 54] width 16 height 16
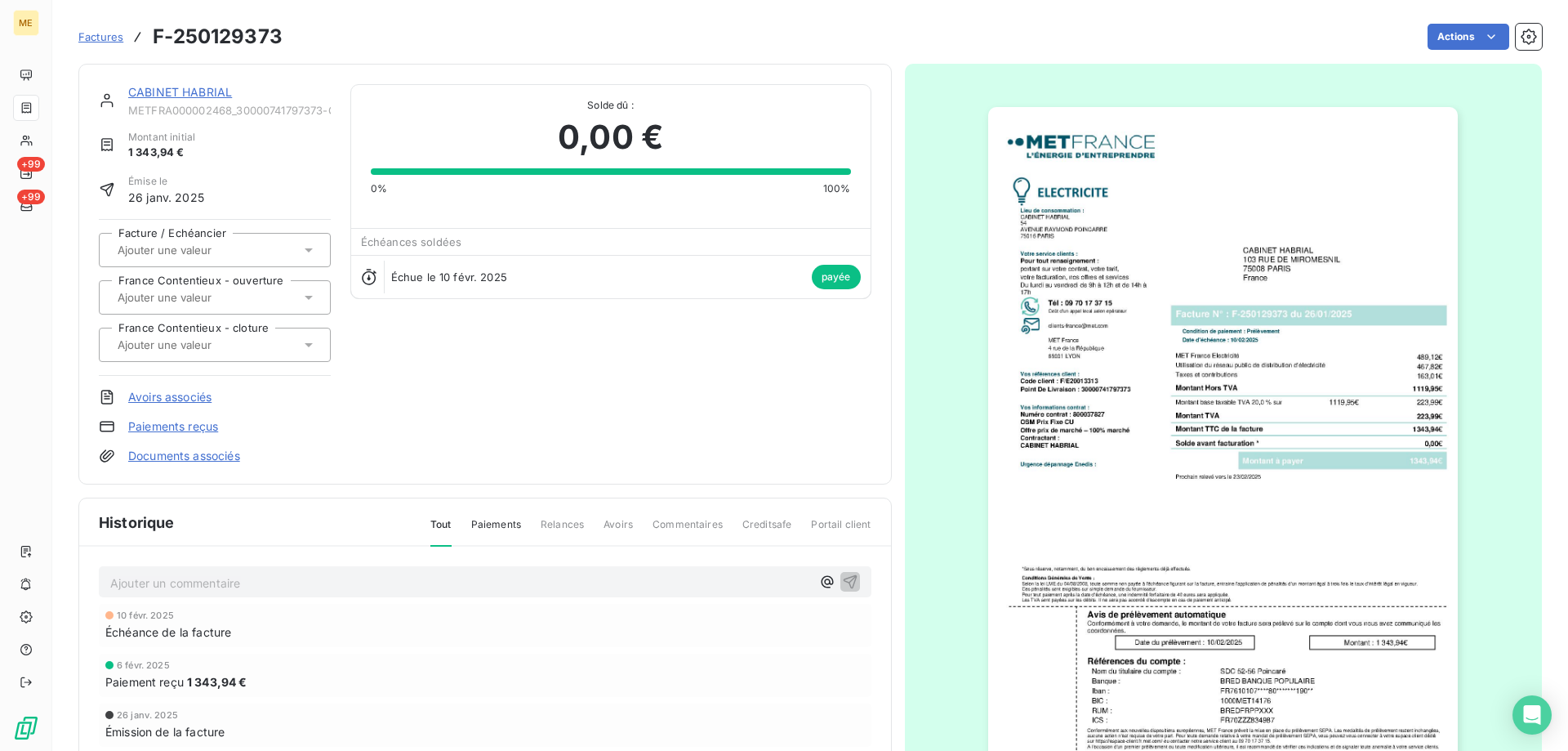
click at [216, 92] on link "CABINET HABRIAL" at bounding box center [180, 92] width 104 height 14
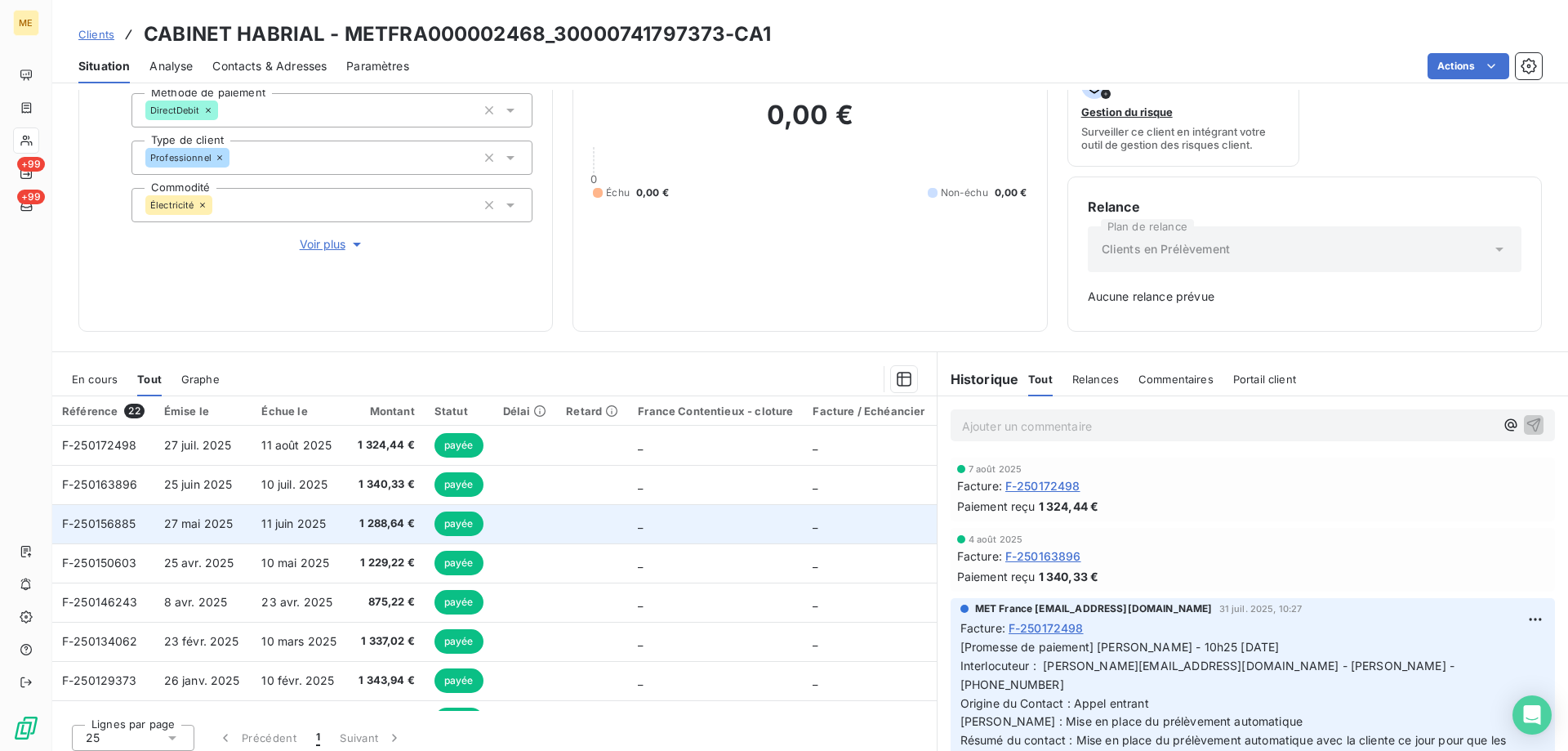
scroll to position [161, 0]
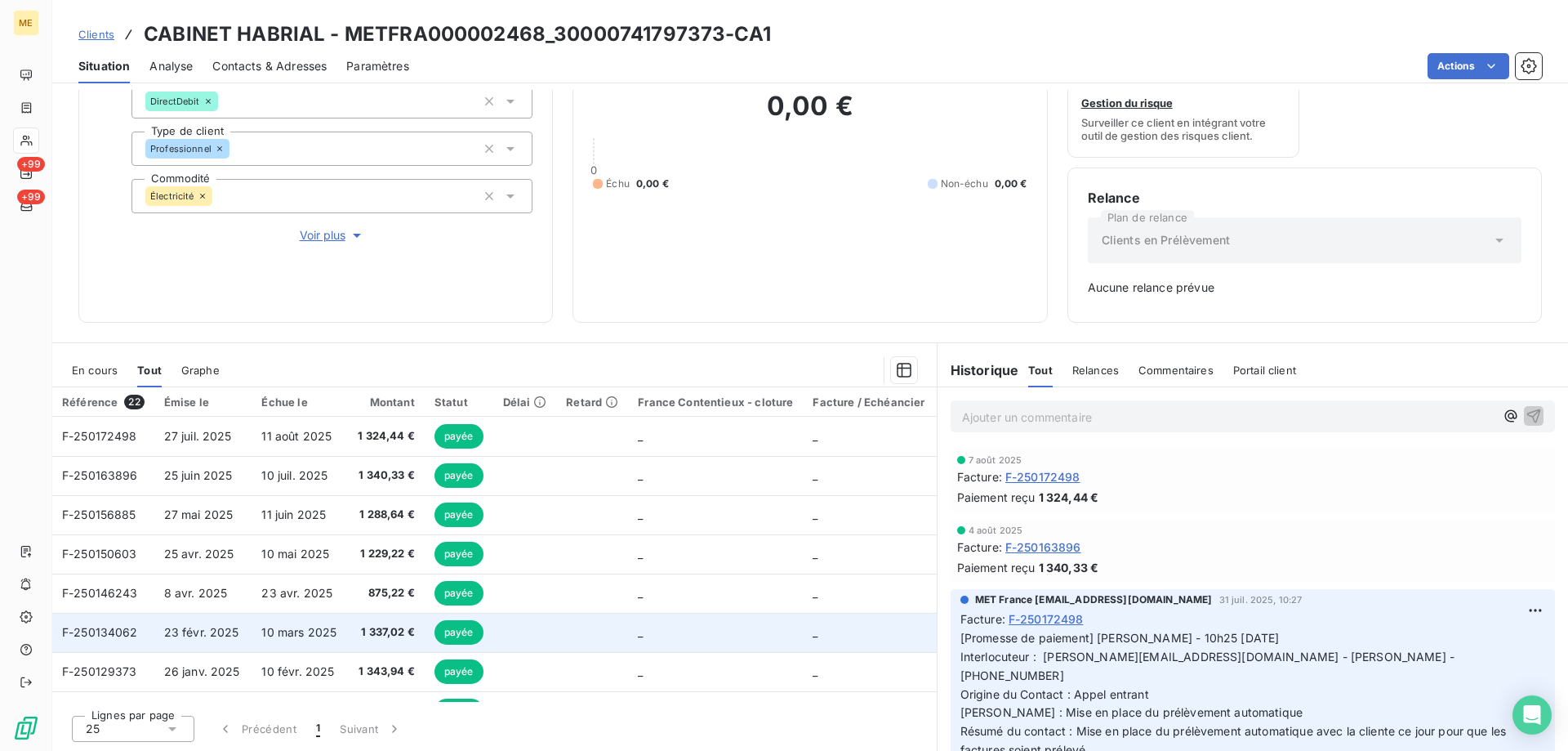
click at [638, 633] on span "_" at bounding box center [640, 632] width 5 height 14
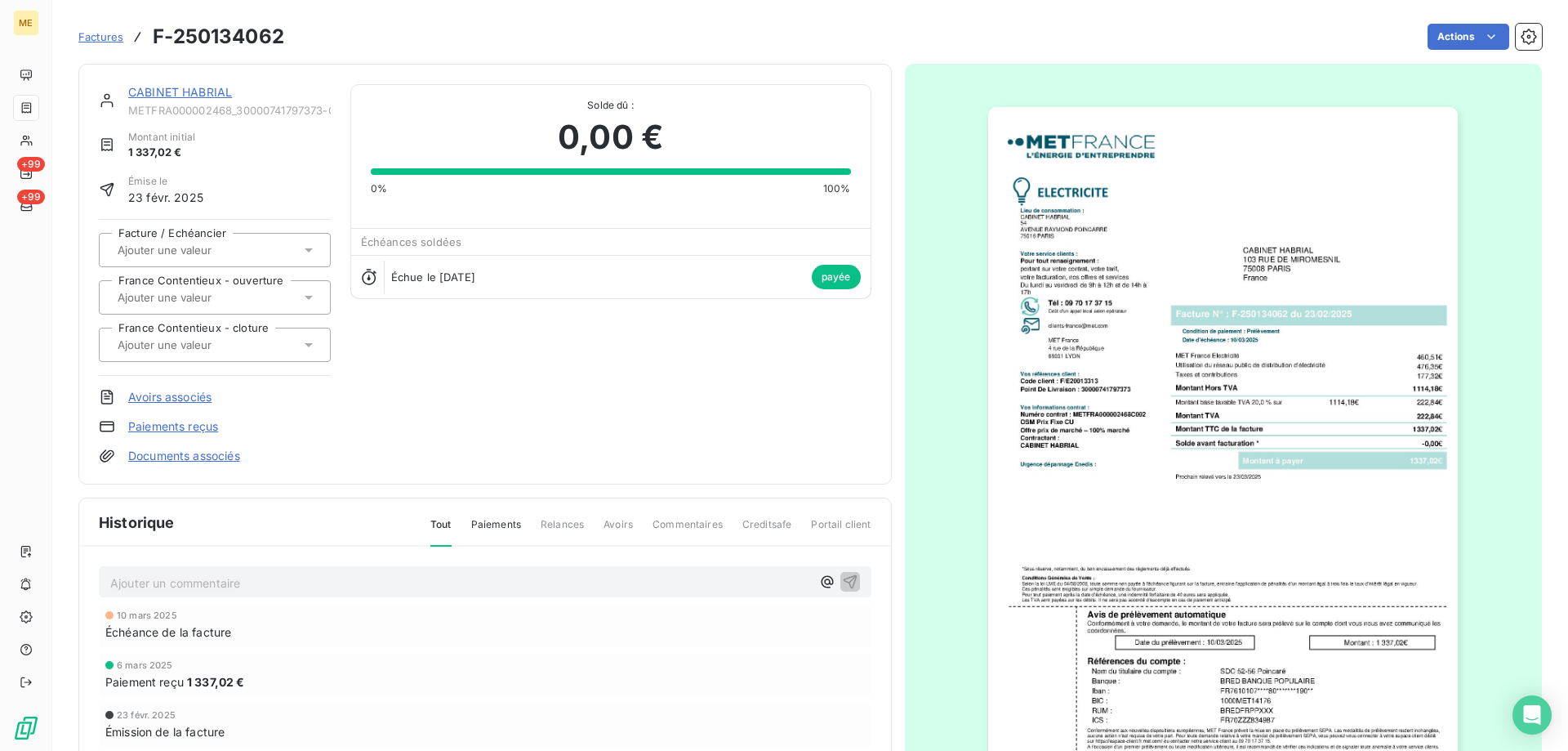
click at [1247, 436] on img "button" at bounding box center [1223, 439] width 470 height 665
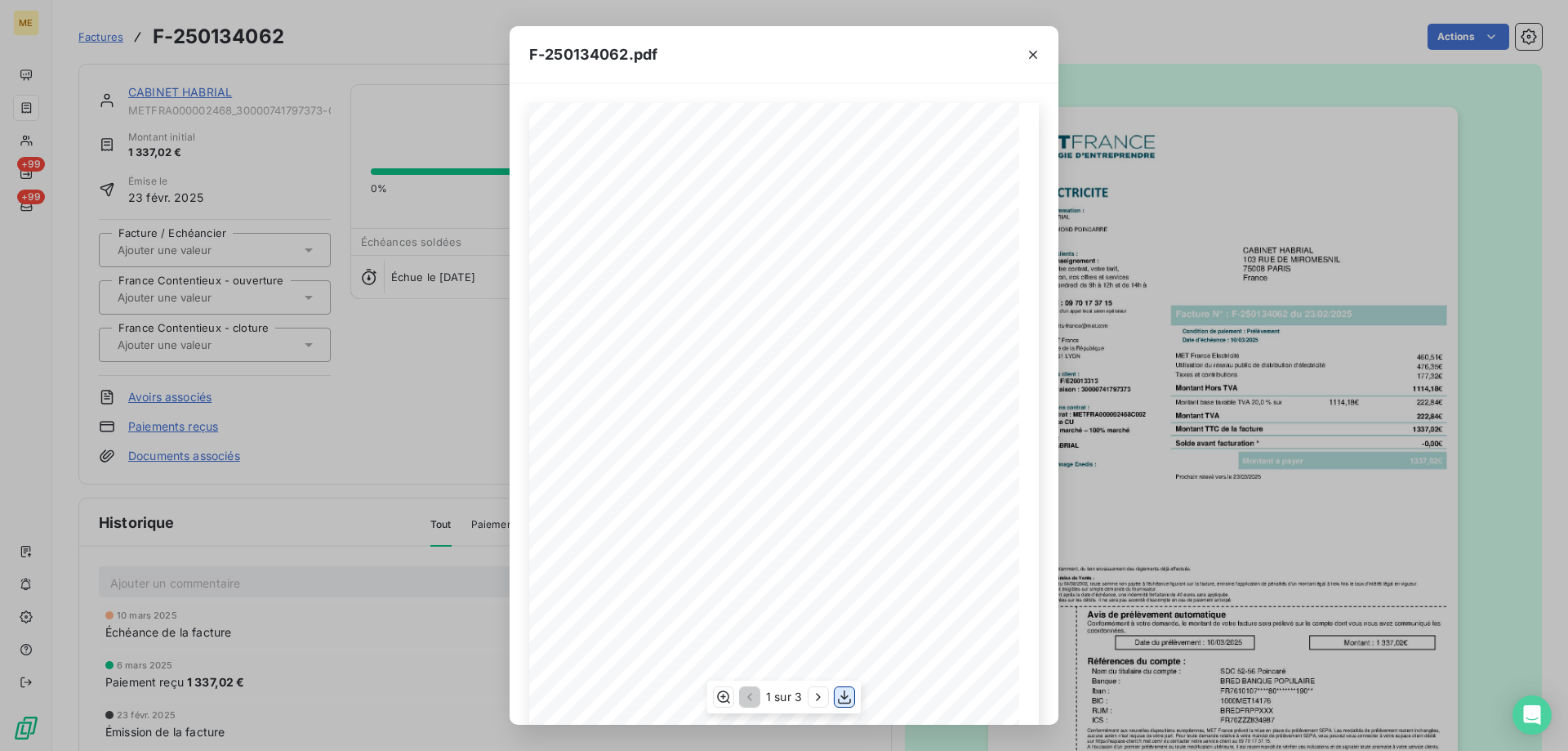
click at [851, 692] on icon "button" at bounding box center [844, 697] width 16 height 16
click at [1037, 59] on icon "button" at bounding box center [1033, 54] width 16 height 16
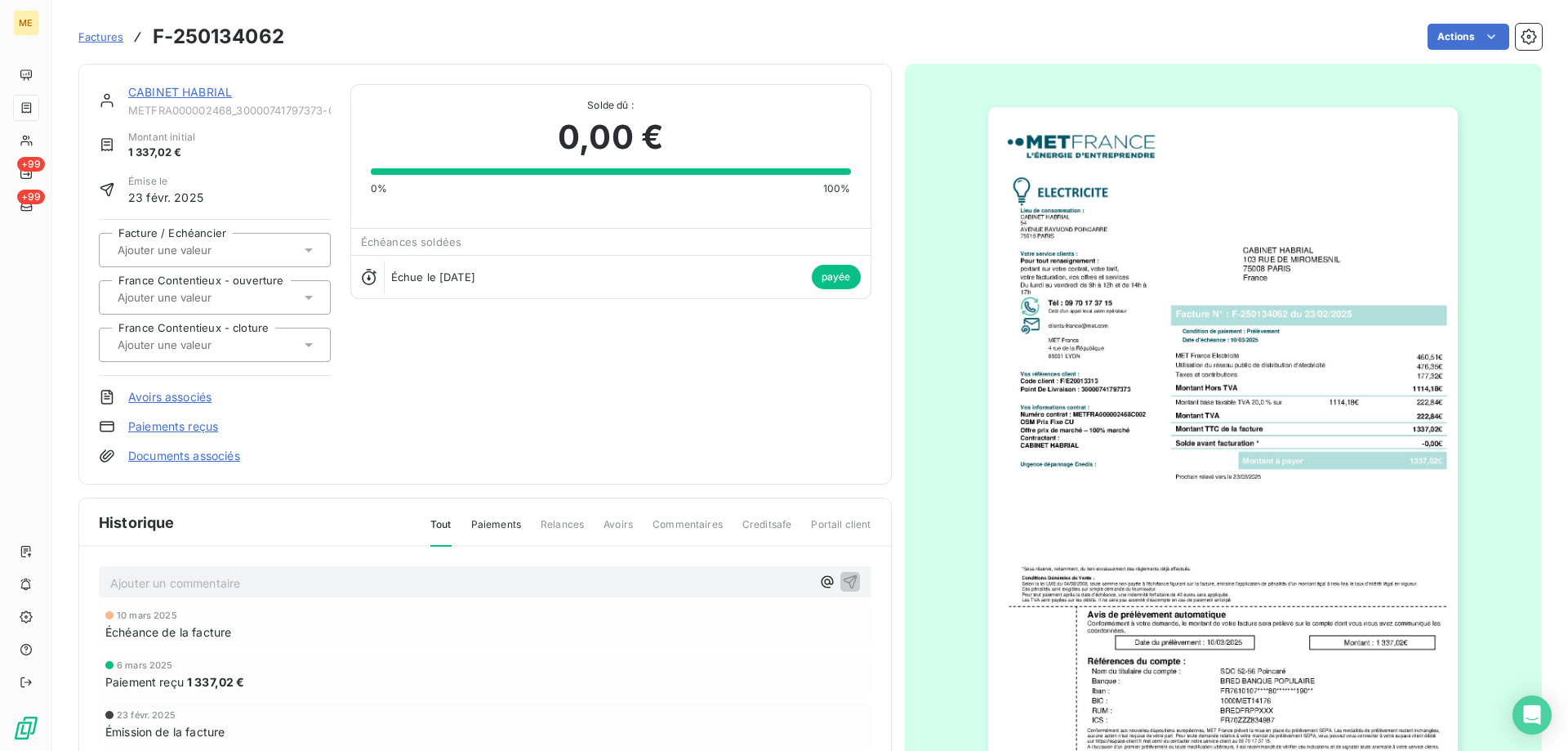
click at [202, 93] on link "CABINET HABRIAL" at bounding box center [180, 92] width 104 height 14
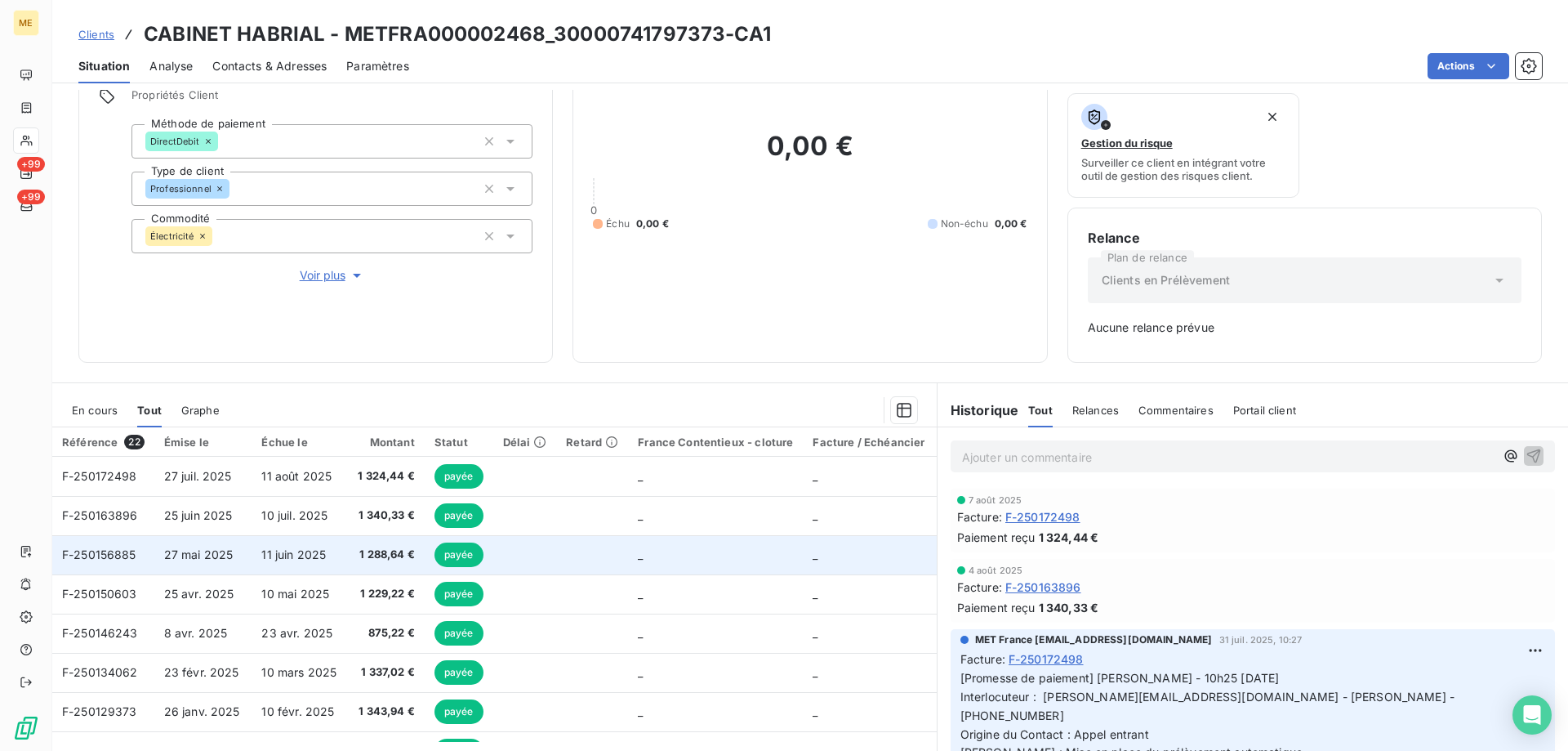
scroll to position [161, 0]
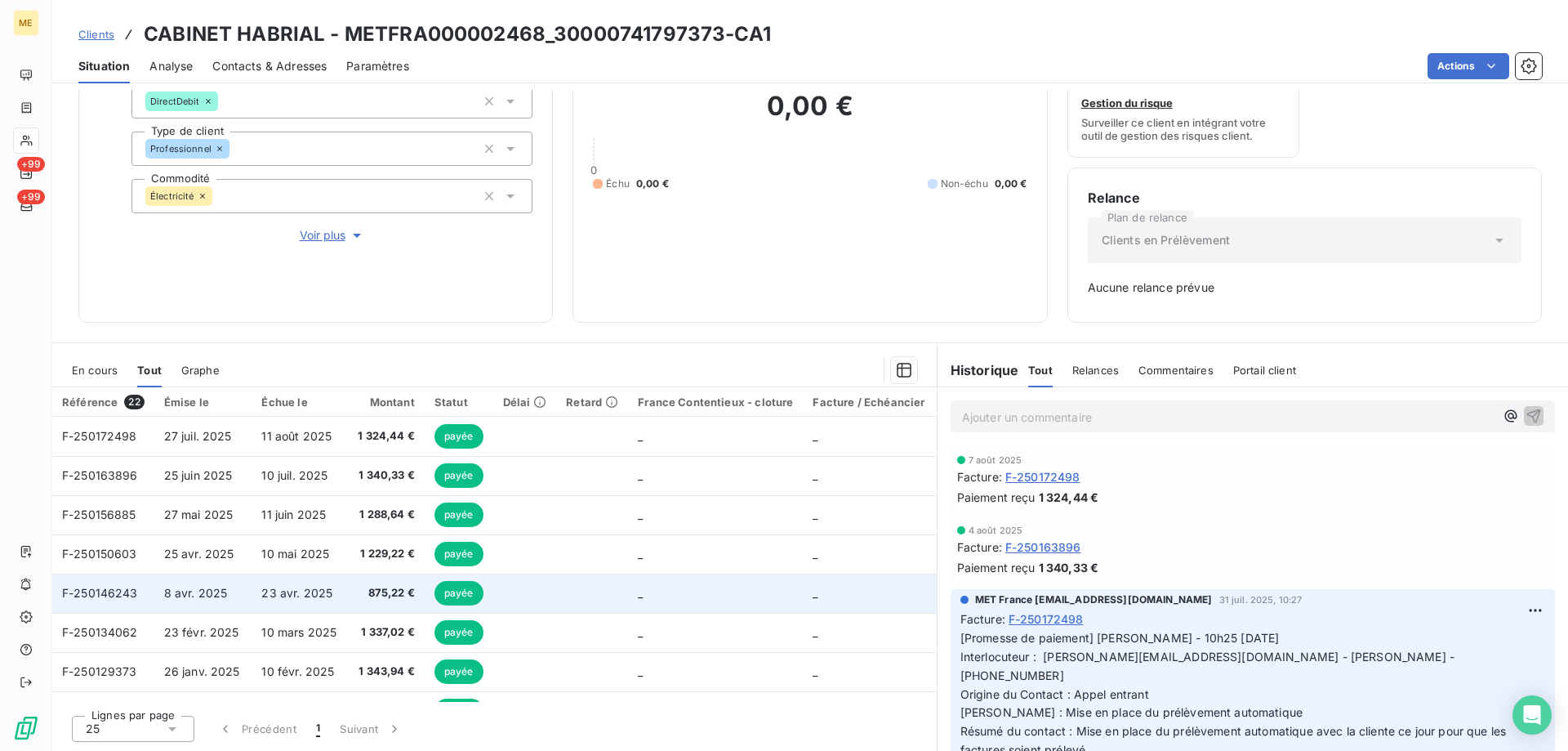
click at [706, 592] on td "_" at bounding box center [715, 593] width 175 height 39
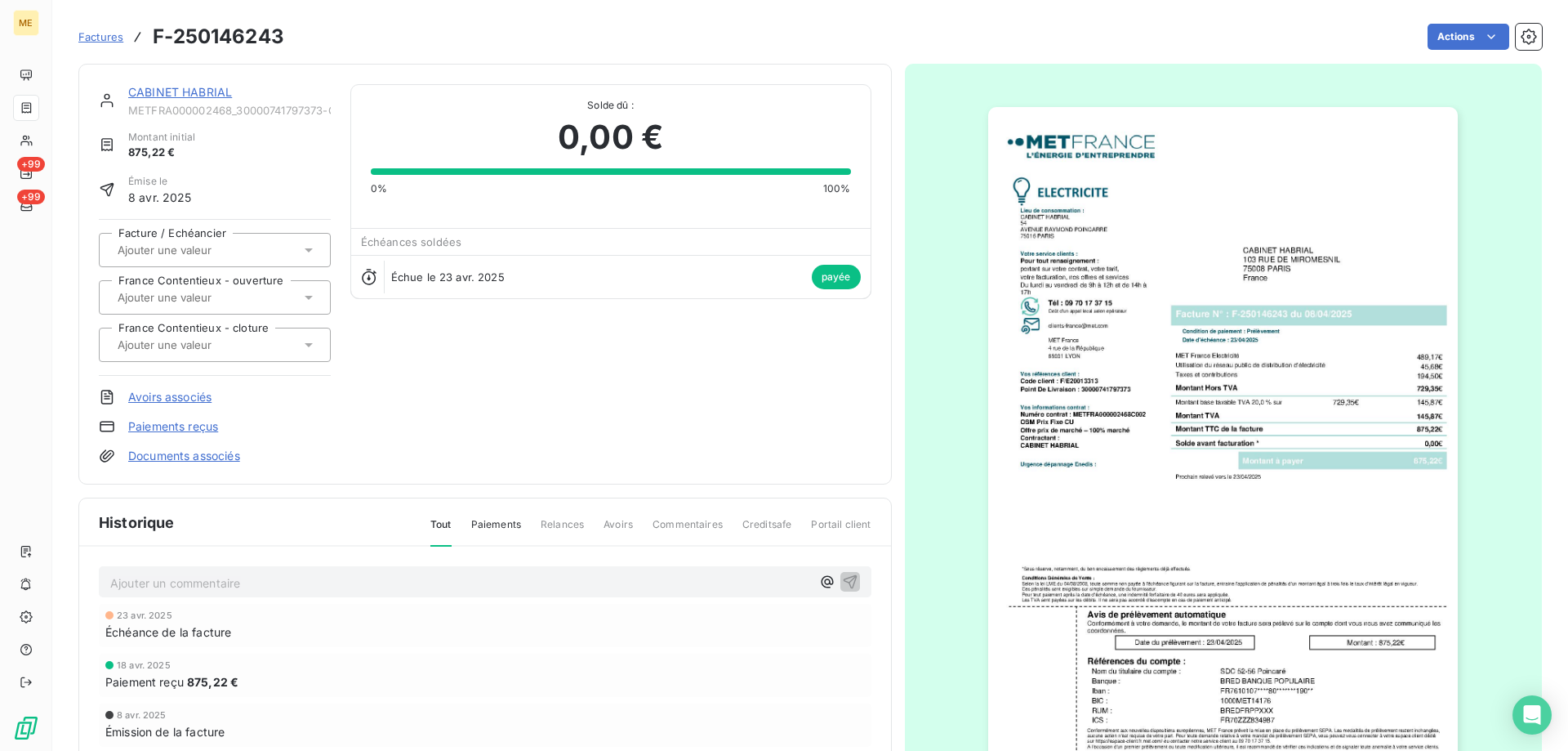
click at [1262, 363] on img "button" at bounding box center [1223, 439] width 470 height 665
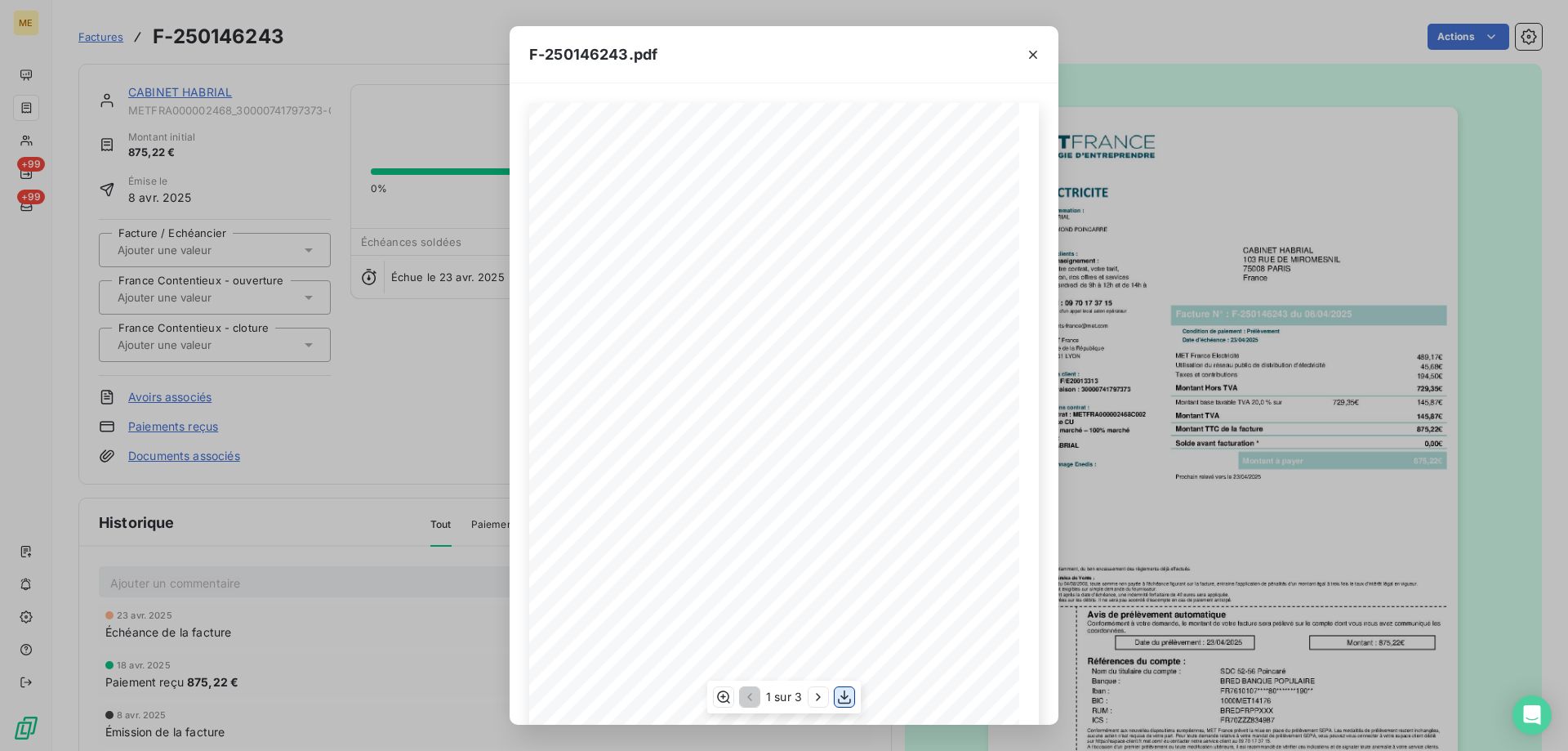
click at [843, 698] on icon "button" at bounding box center [844, 697] width 16 height 16
click at [1036, 52] on icon "button" at bounding box center [1033, 54] width 8 height 8
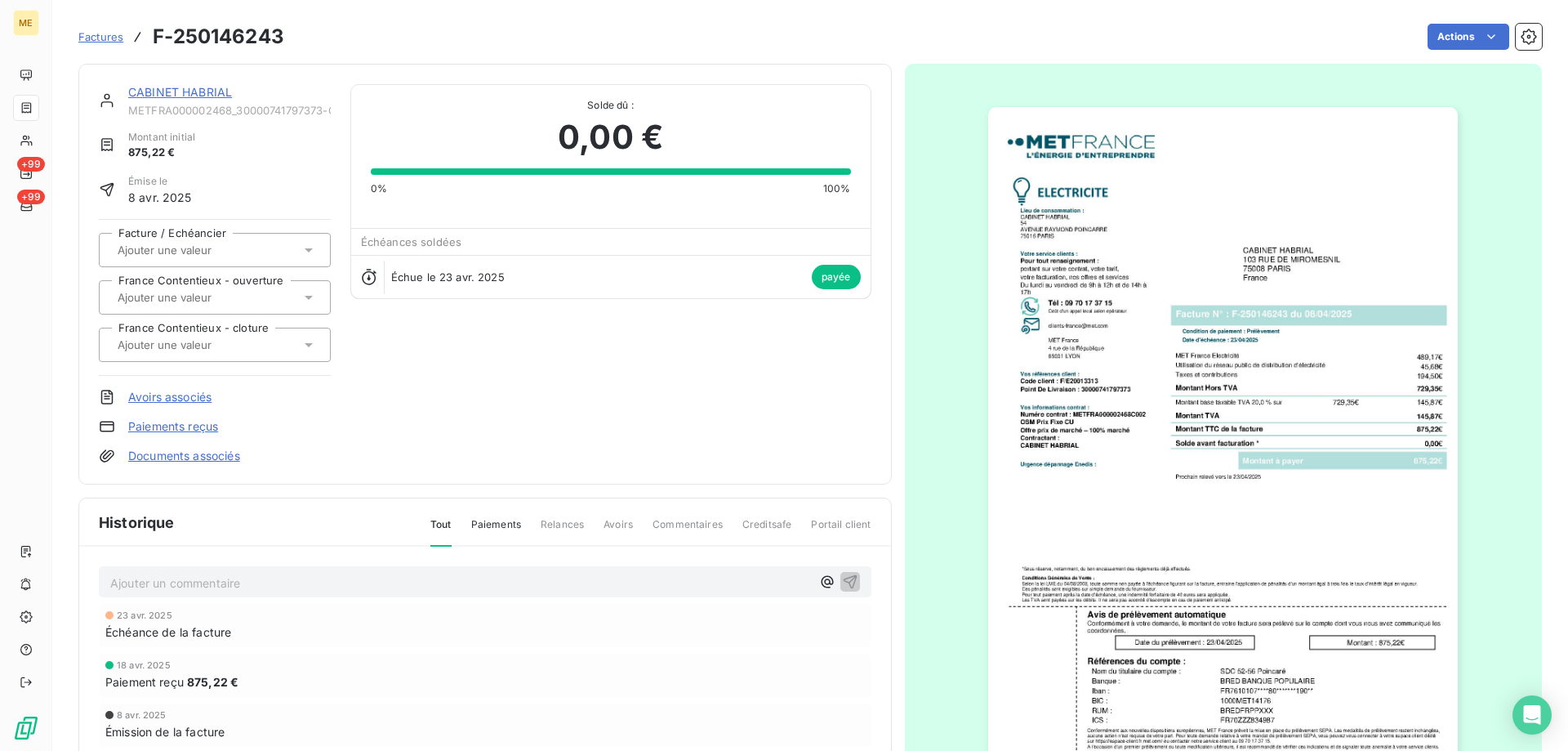
click at [206, 88] on link "CABINET HABRIAL" at bounding box center [180, 92] width 104 height 14
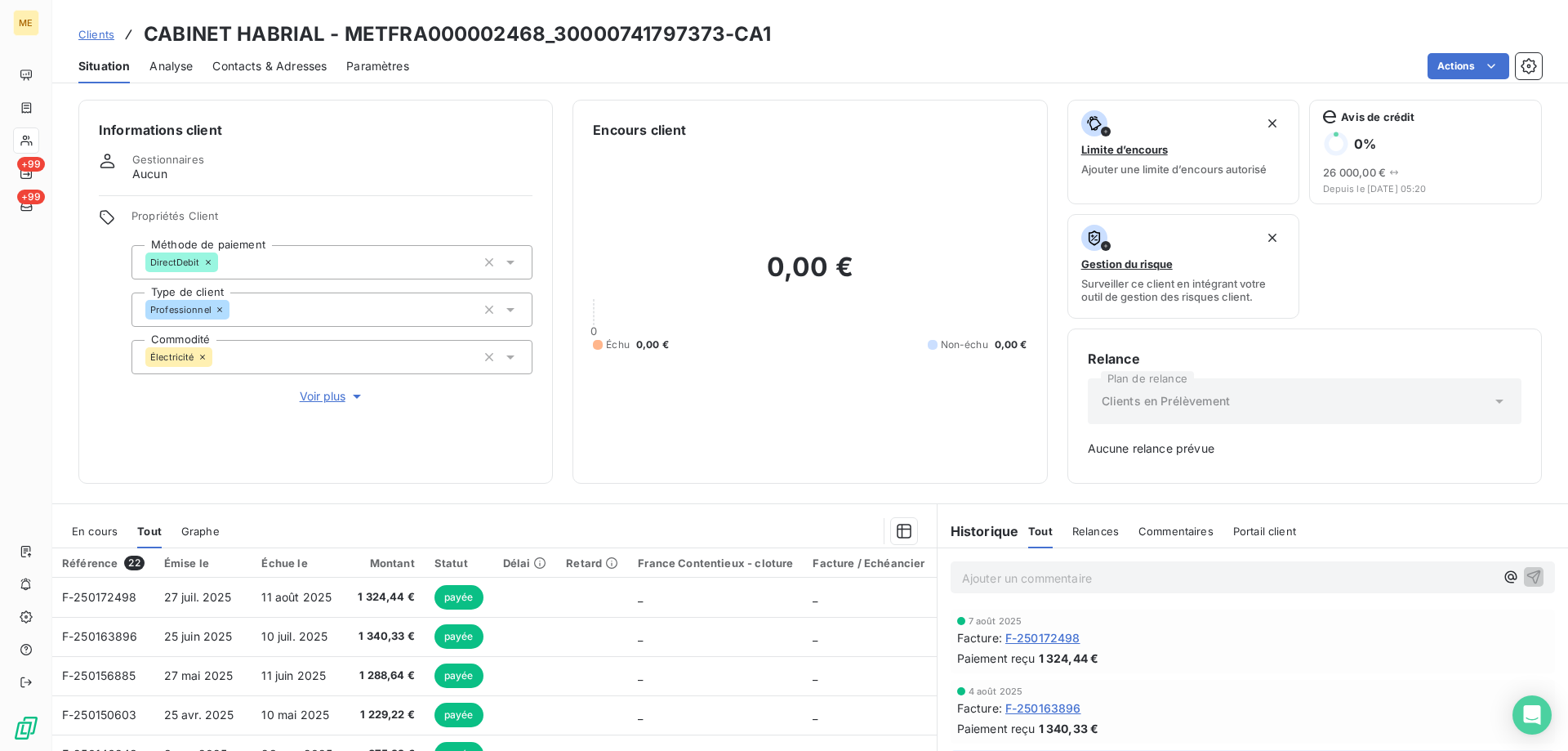
scroll to position [161, 0]
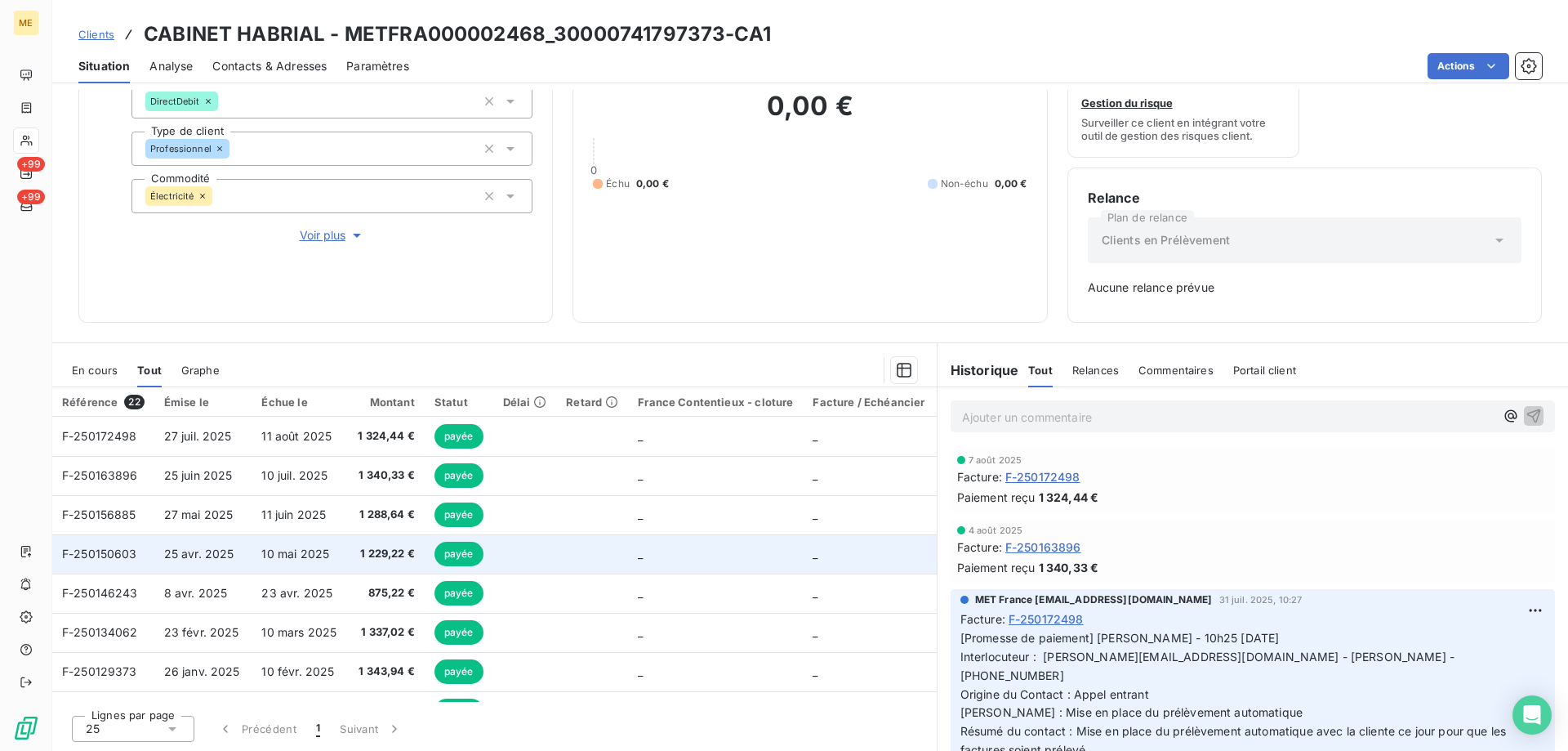
click at [692, 557] on td "_" at bounding box center [715, 554] width 175 height 39
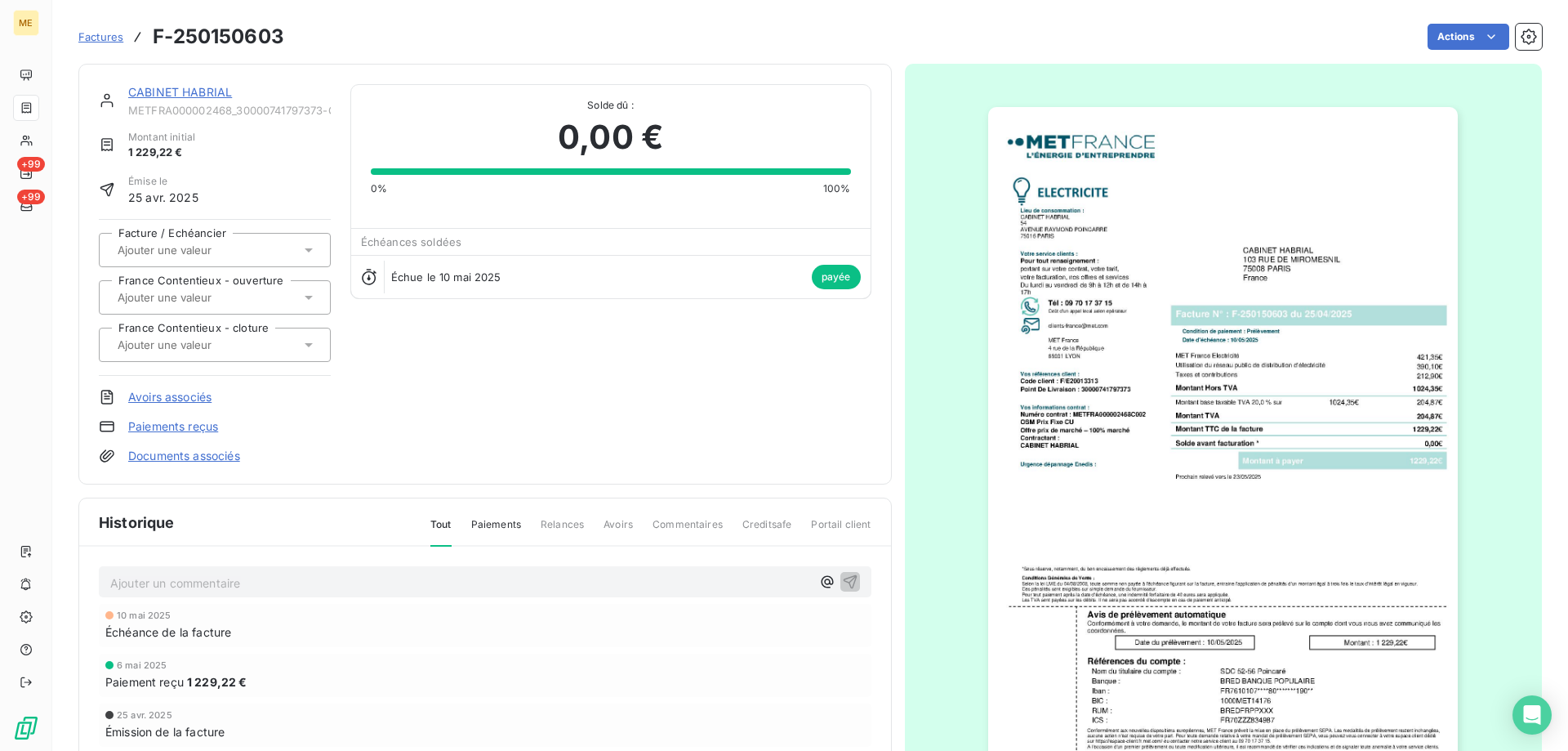
click at [1270, 390] on img "button" at bounding box center [1223, 439] width 470 height 665
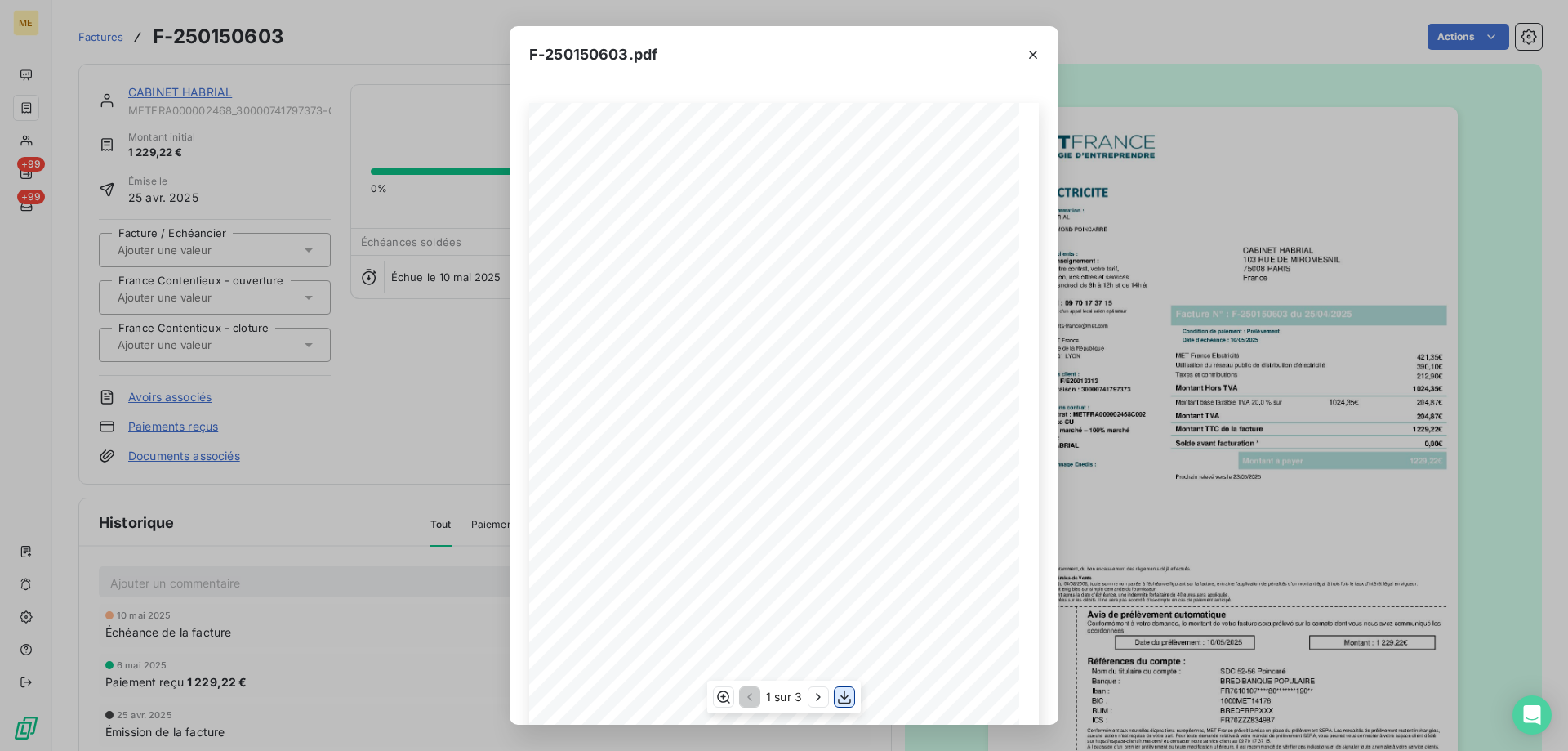
click at [842, 695] on icon "button" at bounding box center [844, 697] width 16 height 16
click at [1025, 53] on icon "button" at bounding box center [1033, 54] width 16 height 16
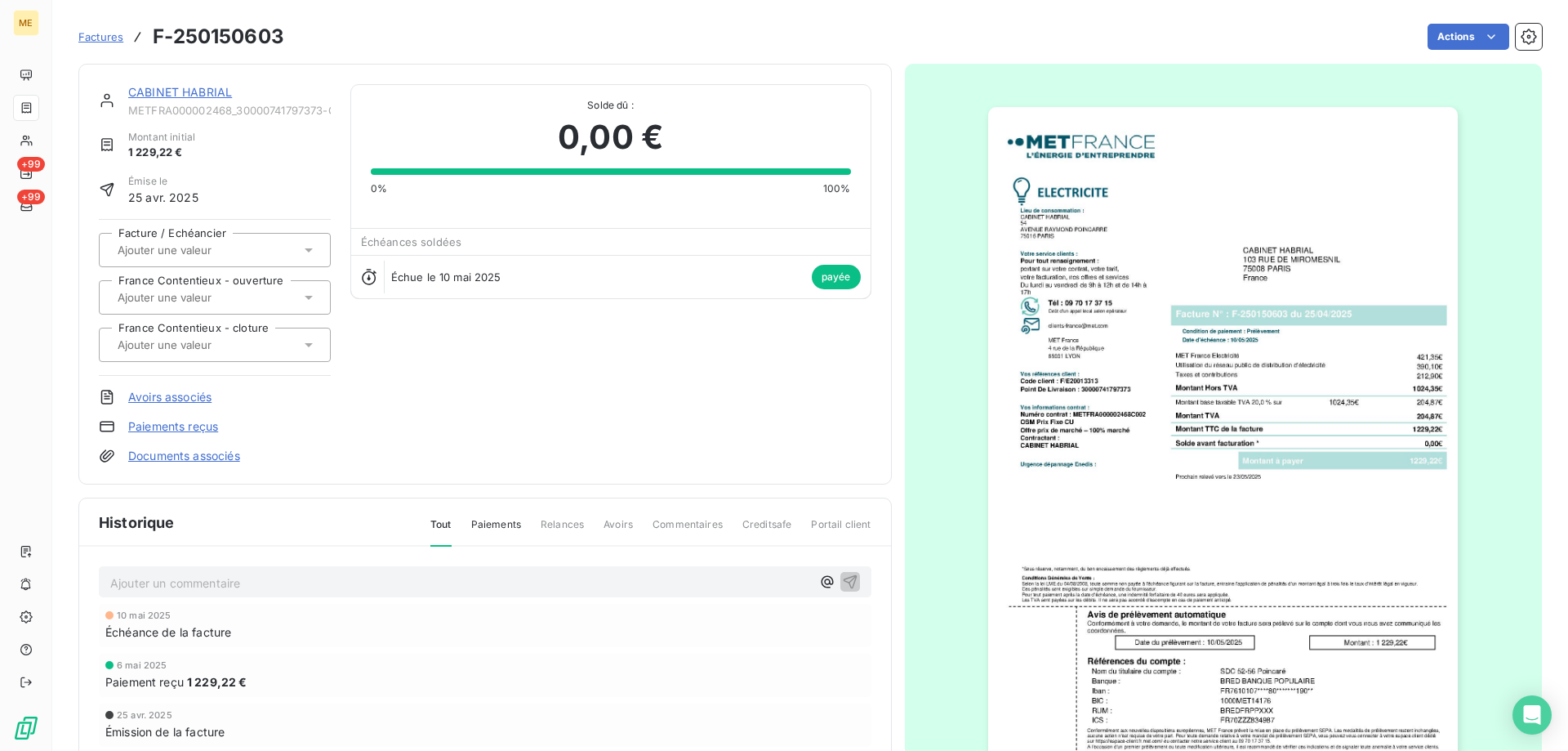
click at [206, 91] on link "CABINET HABRIAL" at bounding box center [180, 92] width 104 height 14
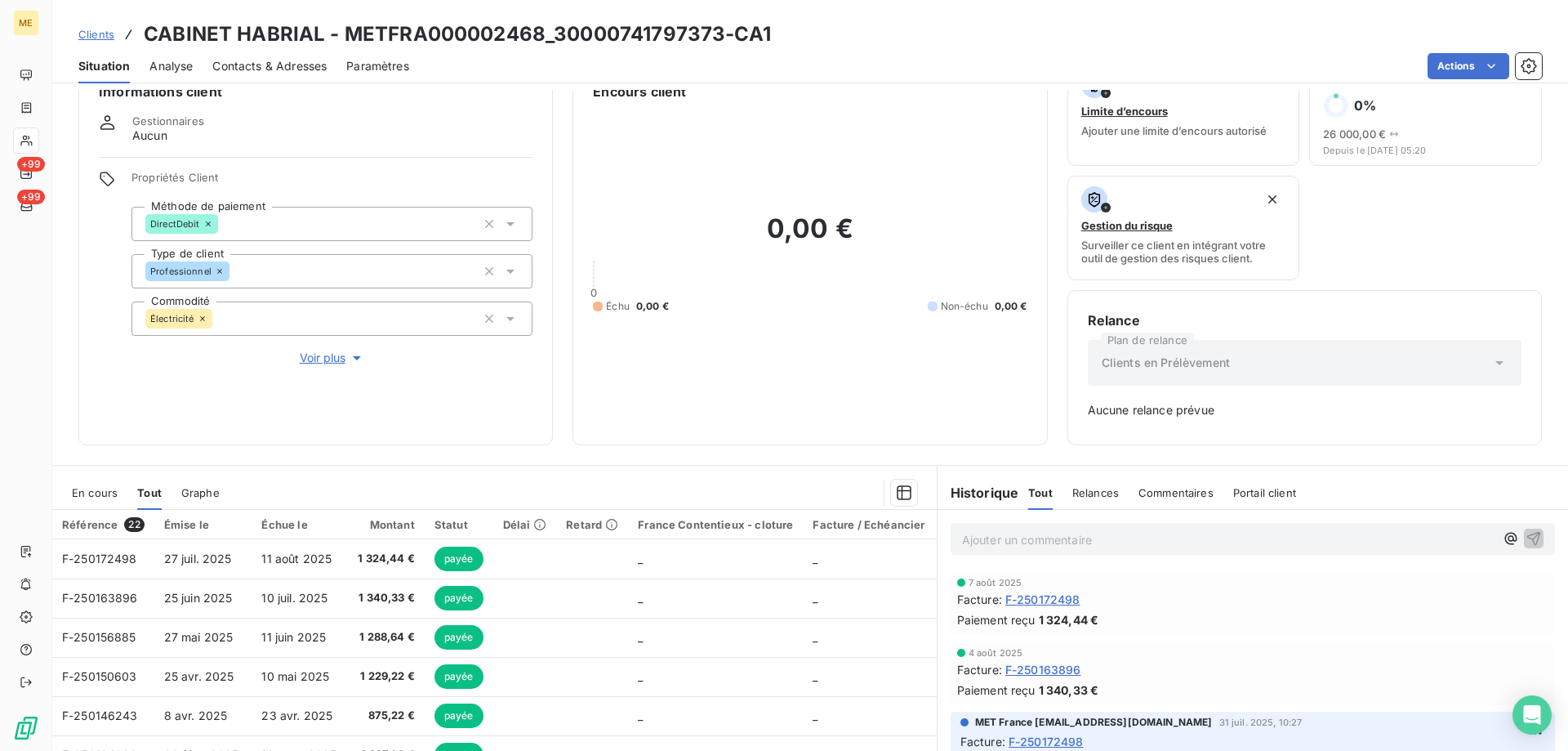
scroll to position [82, 0]
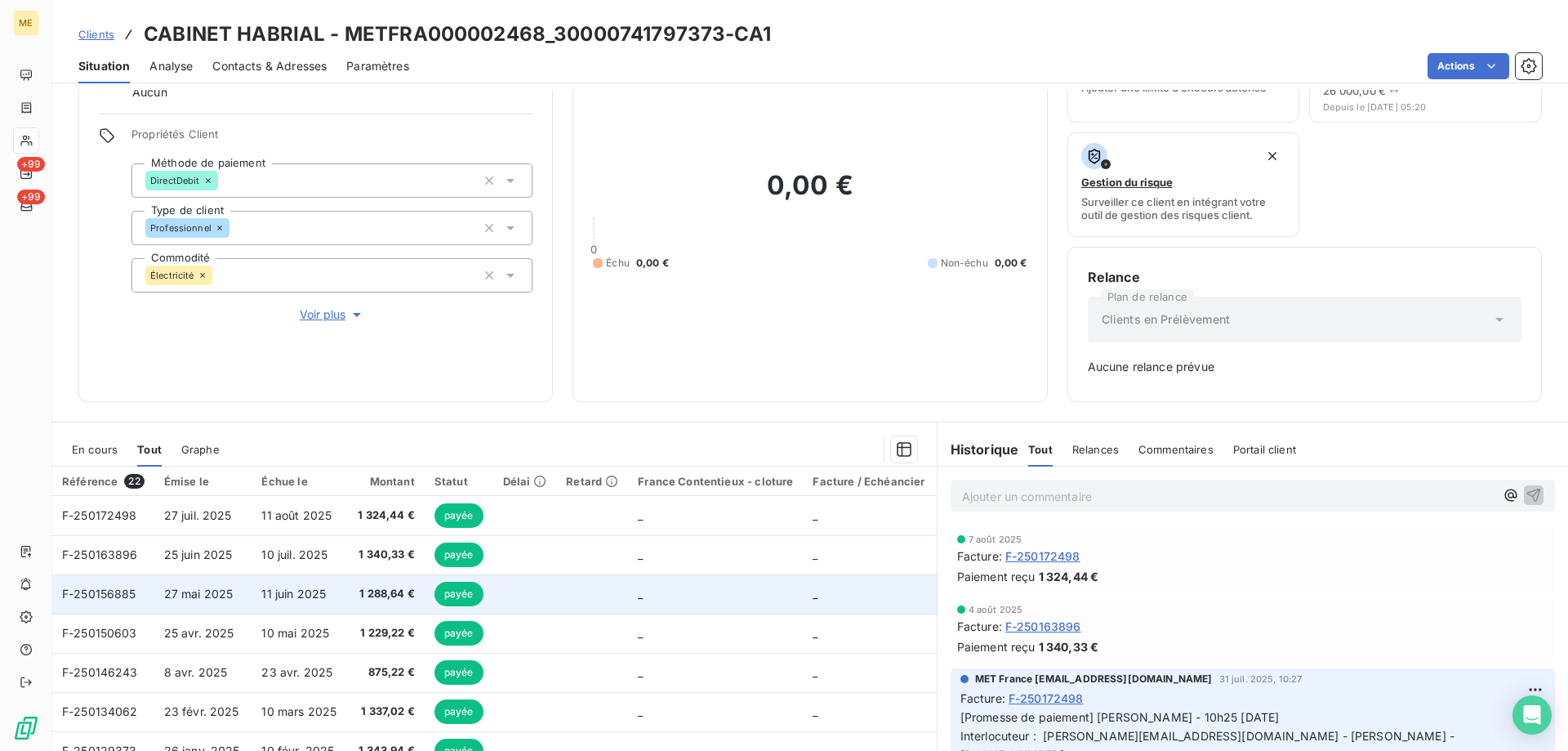
click at [605, 596] on td at bounding box center [592, 594] width 72 height 39
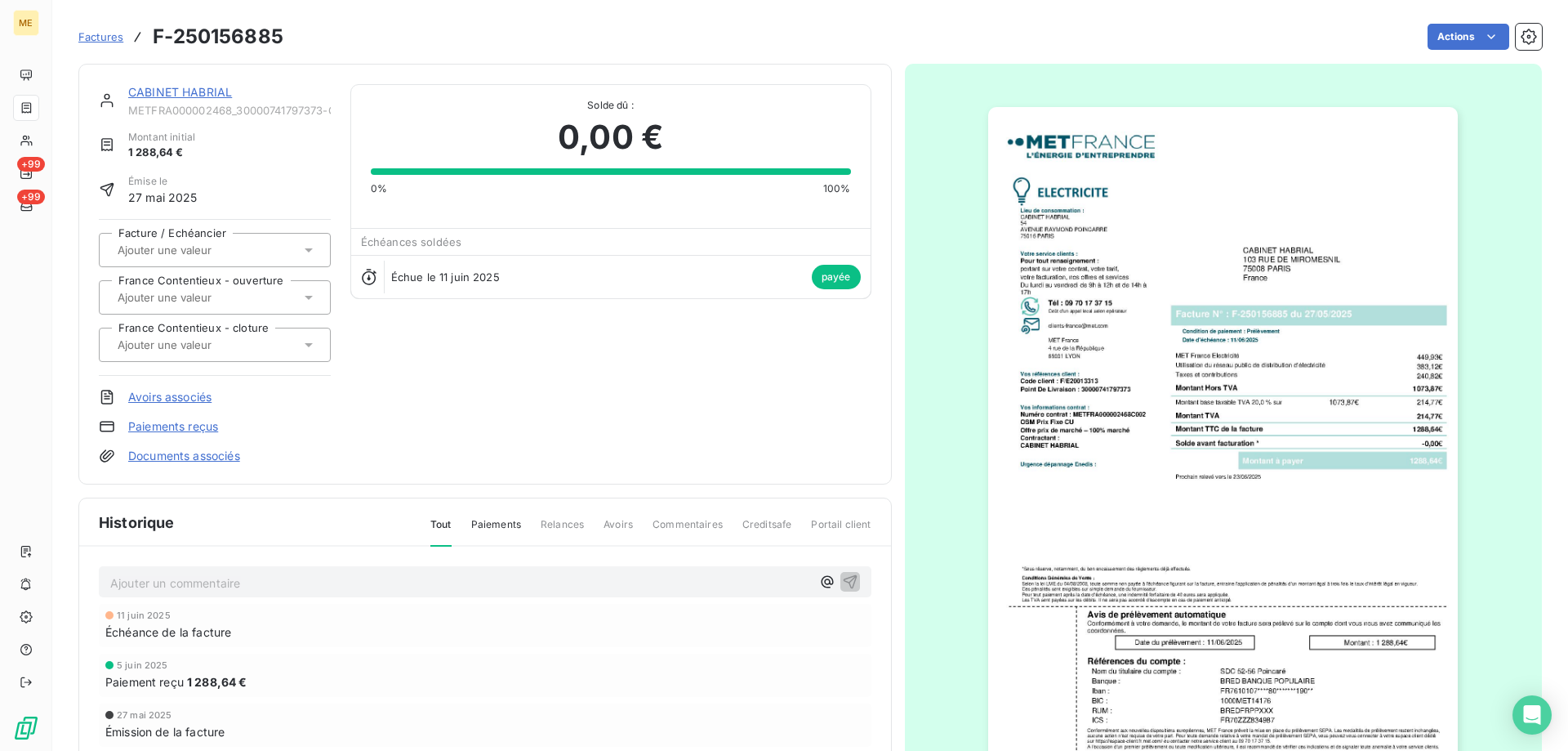
click at [1170, 419] on img "button" at bounding box center [1223, 439] width 470 height 665
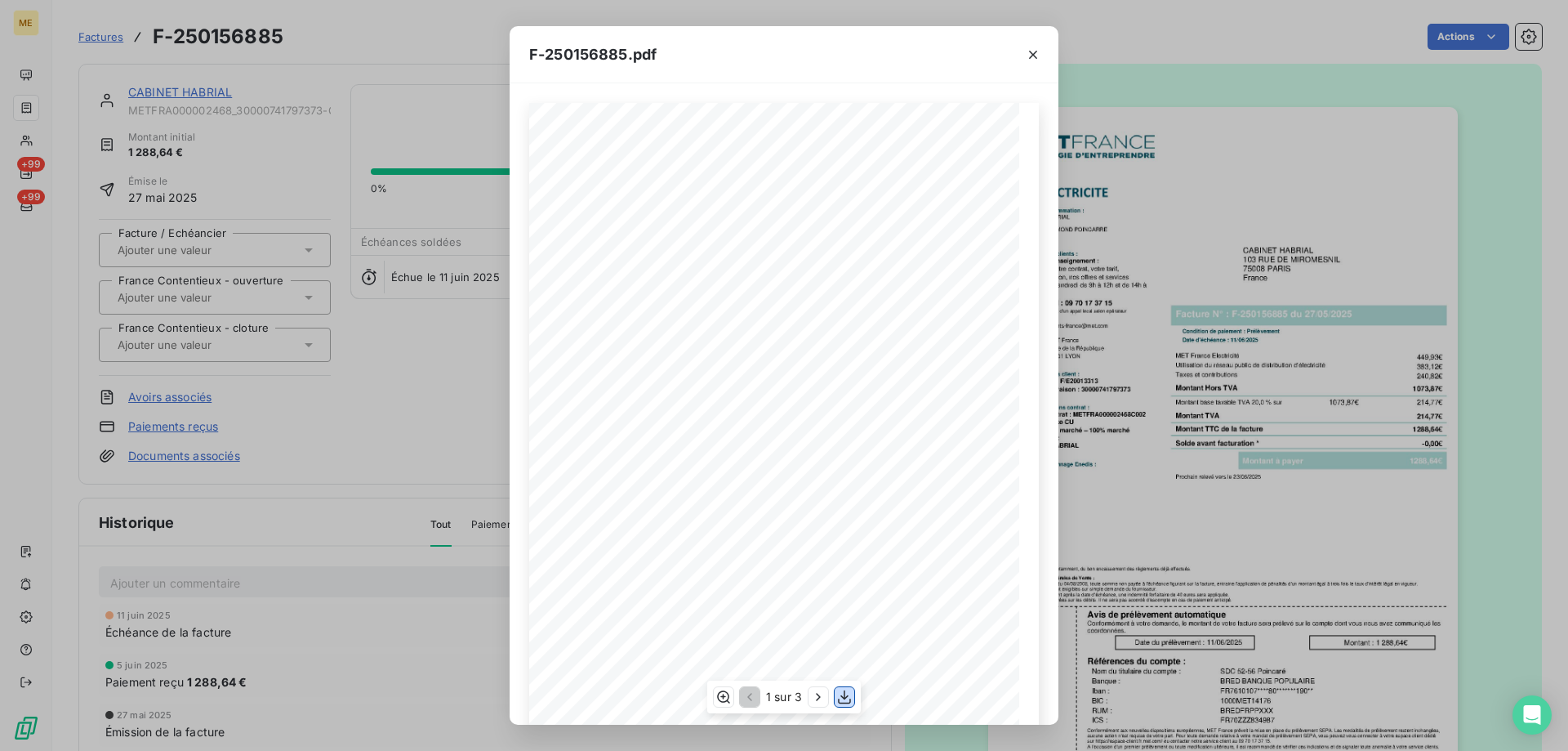
drag, startPoint x: 842, startPoint y: 699, endPoint x: 848, endPoint y: 684, distance: 16.2
click at [843, 699] on icon "button" at bounding box center [844, 697] width 16 height 16
click at [1027, 58] on icon "button" at bounding box center [1033, 54] width 16 height 16
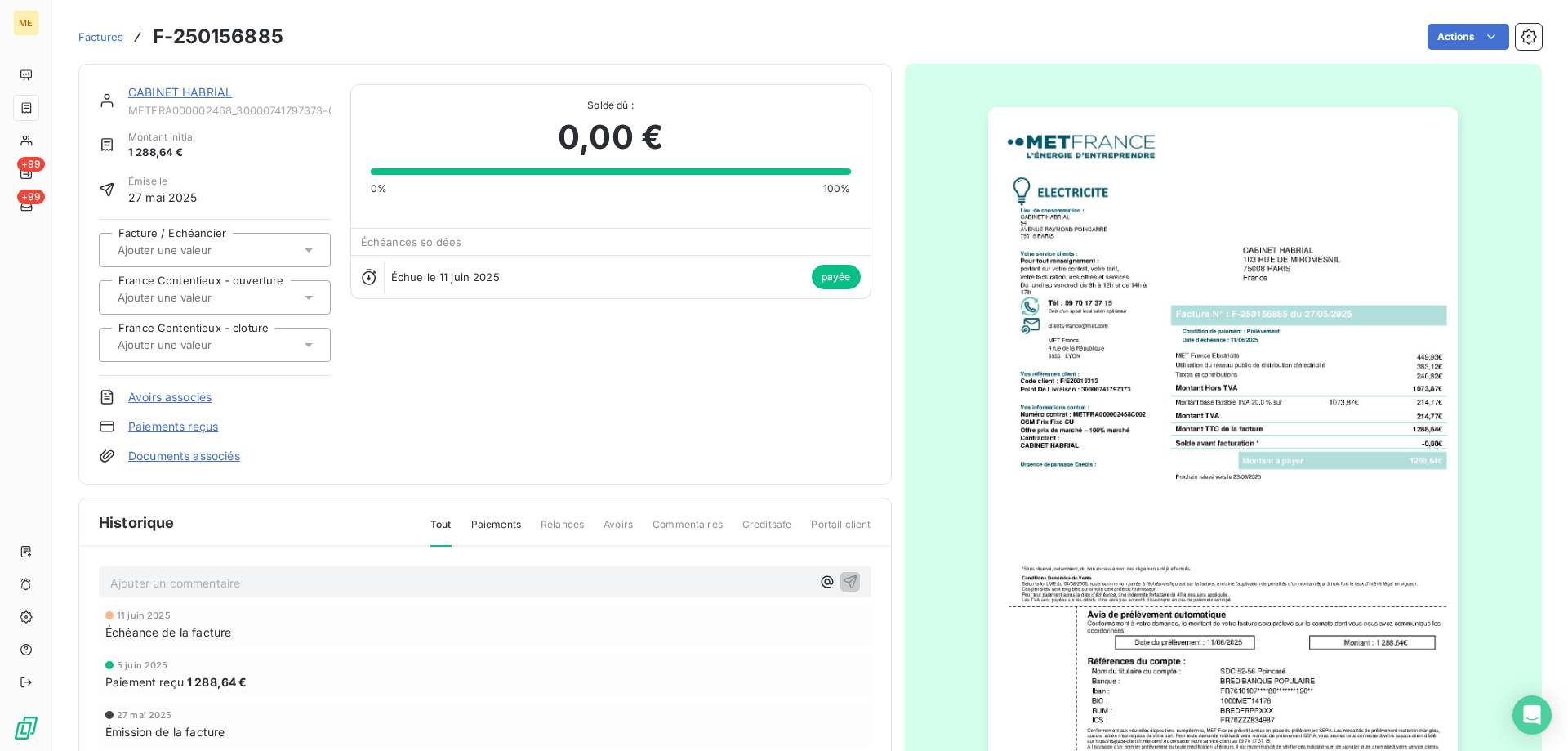
click at [207, 96] on link "CABINET HABRIAL" at bounding box center [180, 92] width 104 height 14
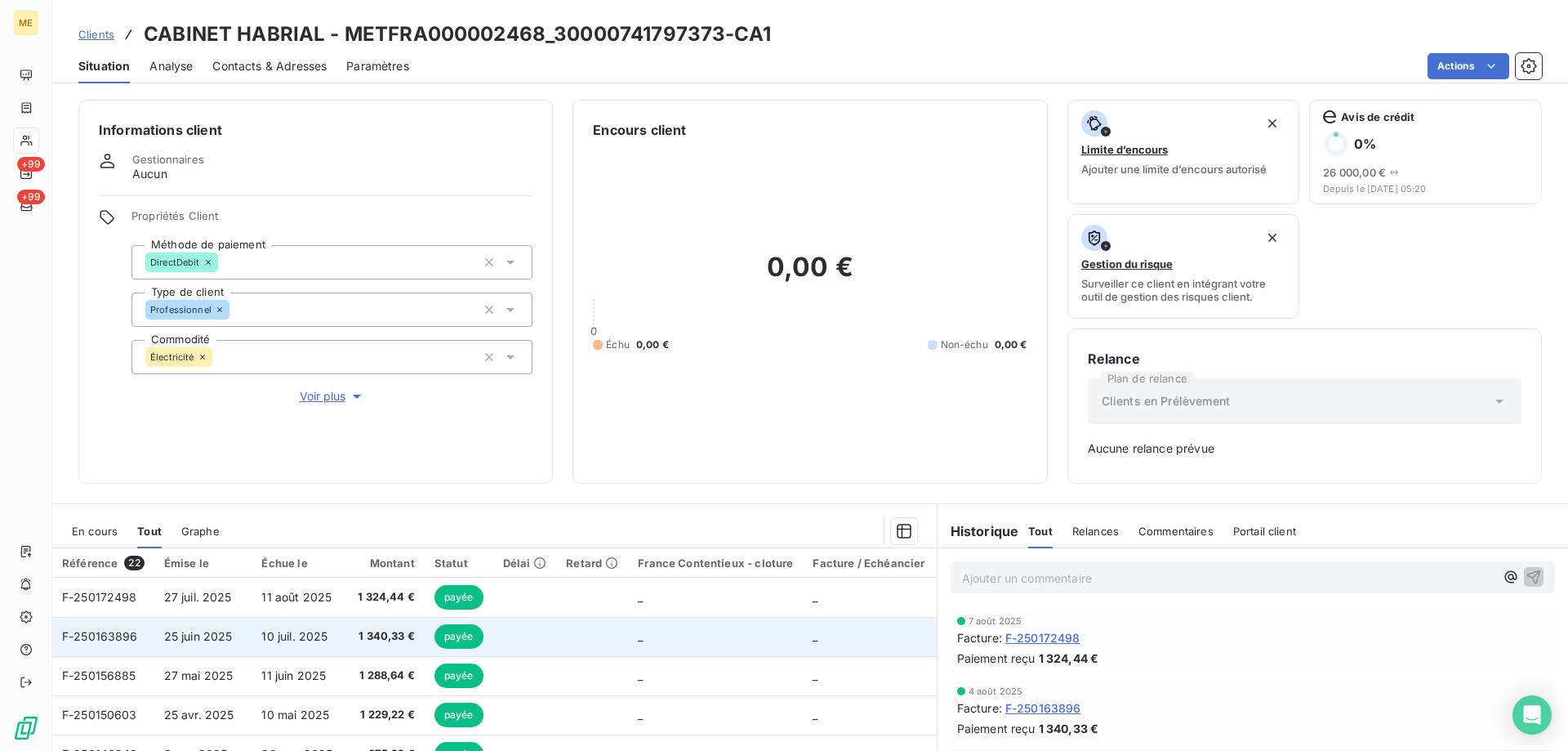
click at [690, 636] on td "_" at bounding box center [715, 637] width 175 height 39
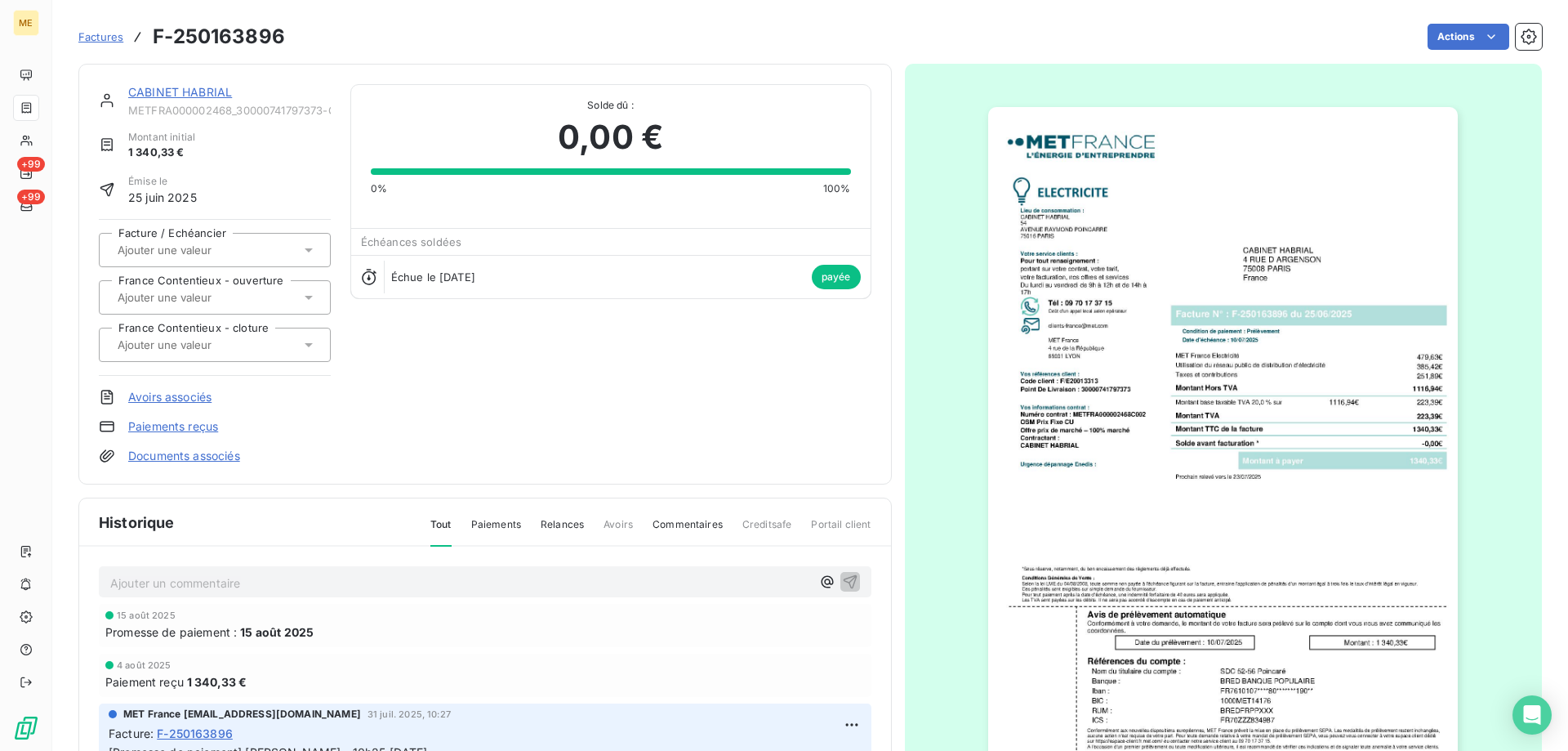
click at [1356, 519] on img "button" at bounding box center [1223, 439] width 470 height 665
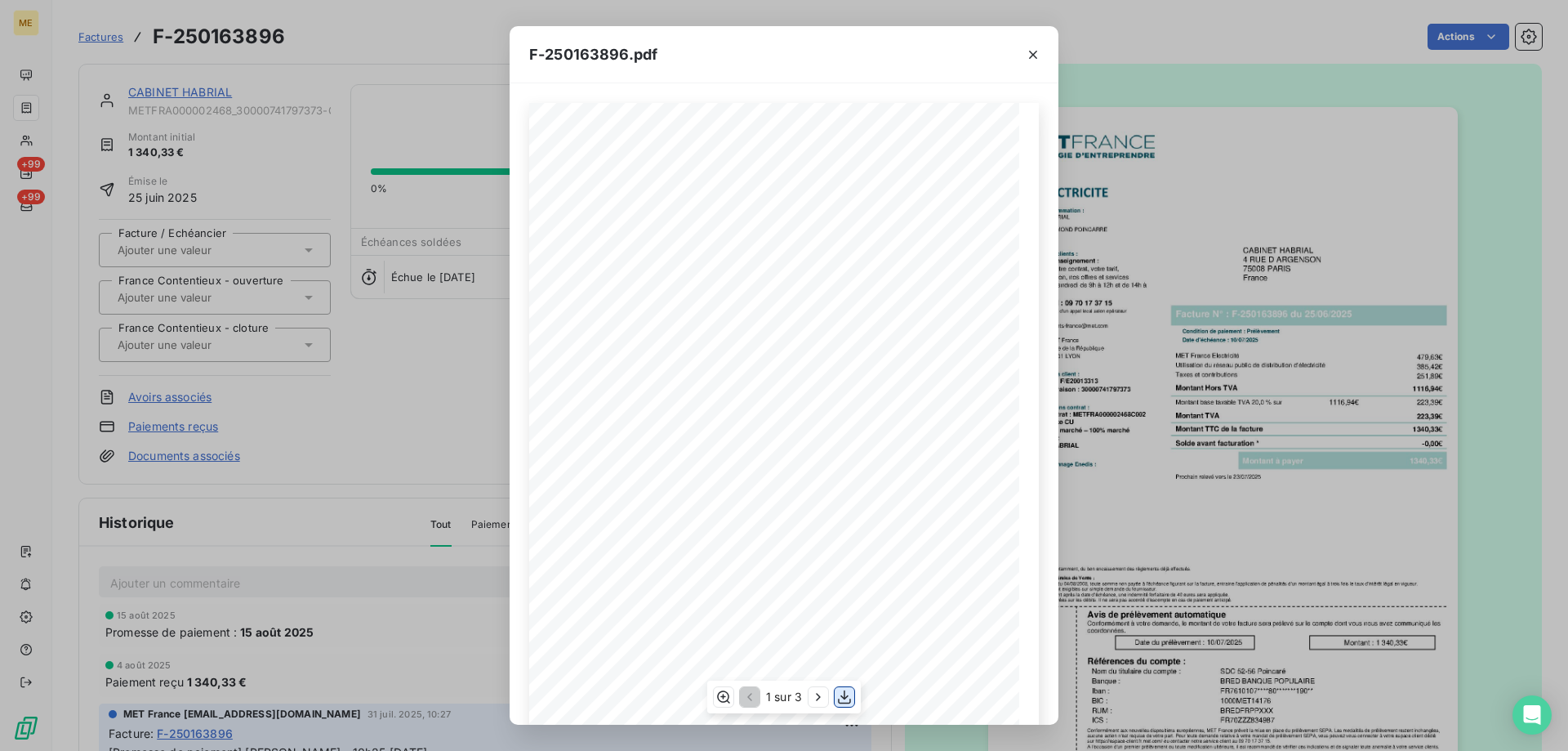
click at [844, 695] on icon "button" at bounding box center [844, 697] width 16 height 16
drag, startPoint x: 1039, startPoint y: 50, endPoint x: 1030, endPoint y: 52, distance: 9.2
click at [1038, 50] on icon "button" at bounding box center [1033, 54] width 16 height 16
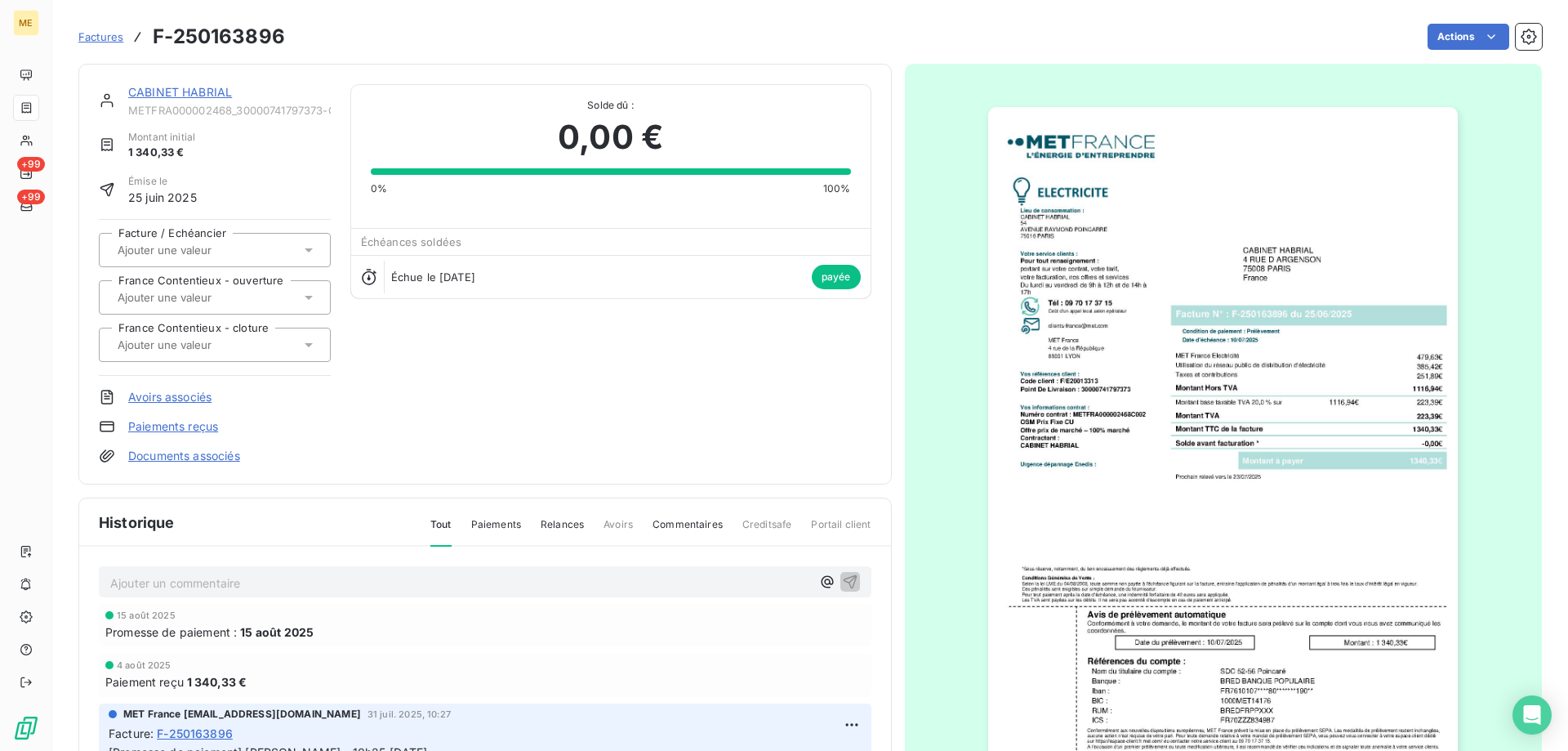
click at [177, 95] on link "CABINET HABRIAL" at bounding box center [180, 92] width 104 height 14
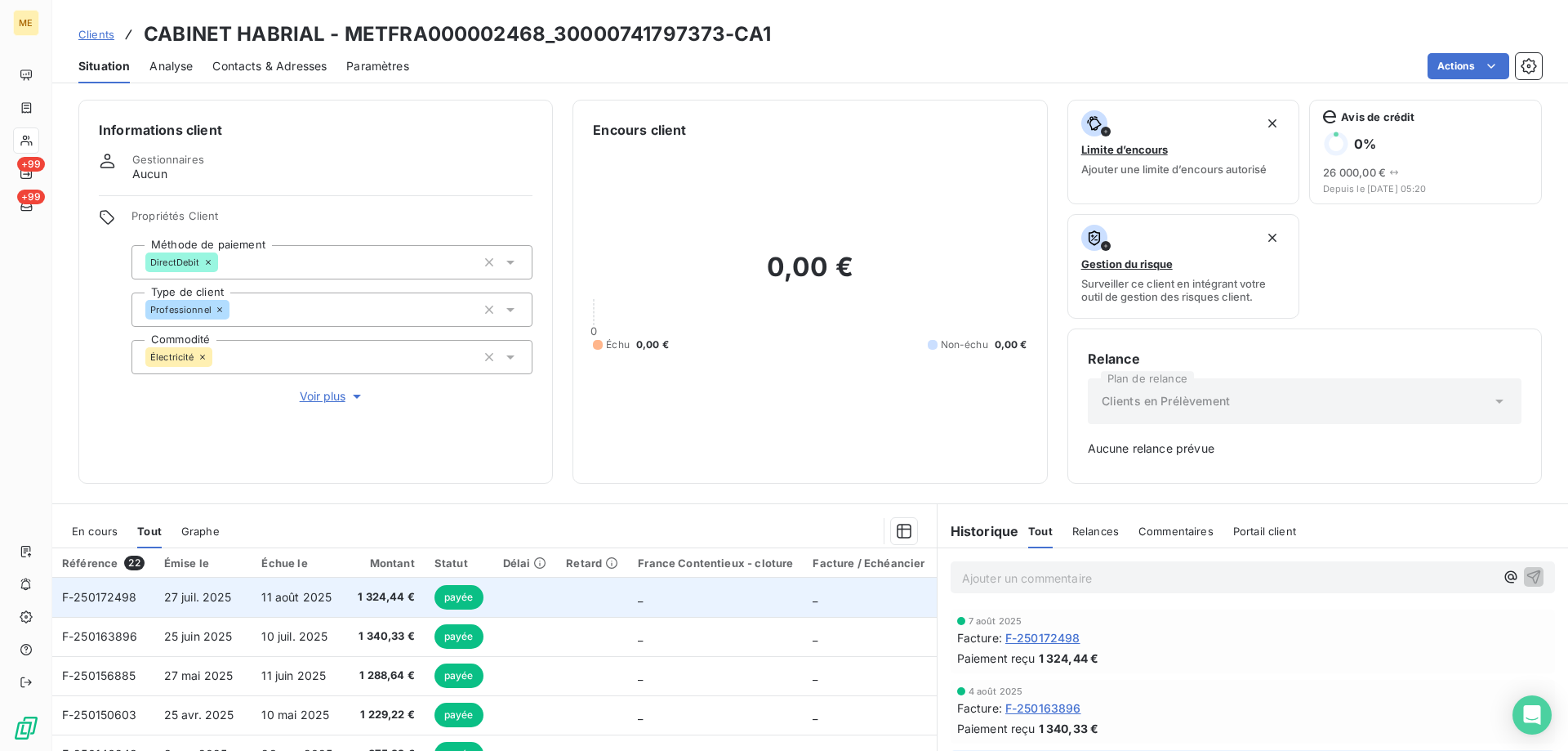
click at [562, 603] on td at bounding box center [592, 597] width 72 height 39
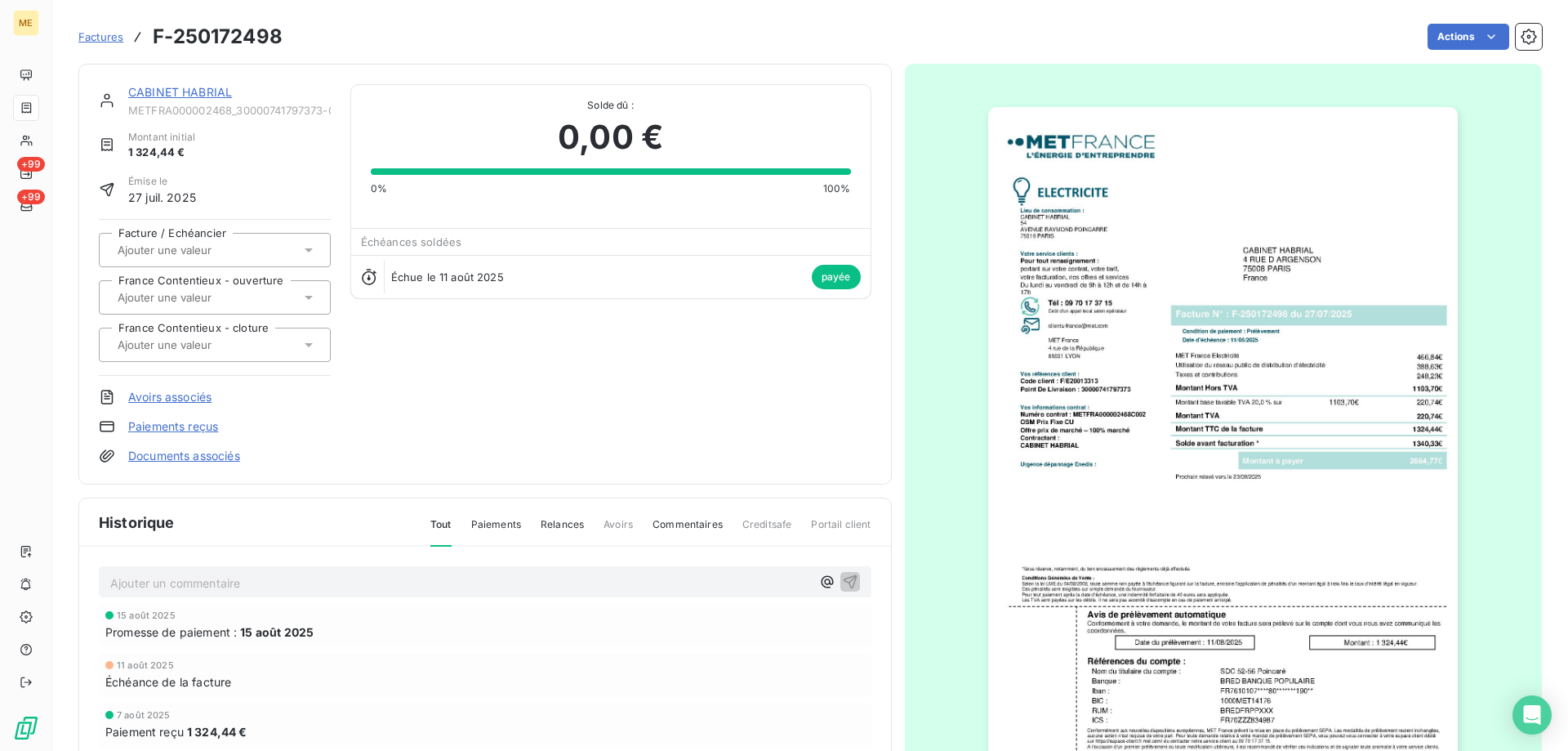
click at [1284, 527] on img "button" at bounding box center [1223, 439] width 470 height 665
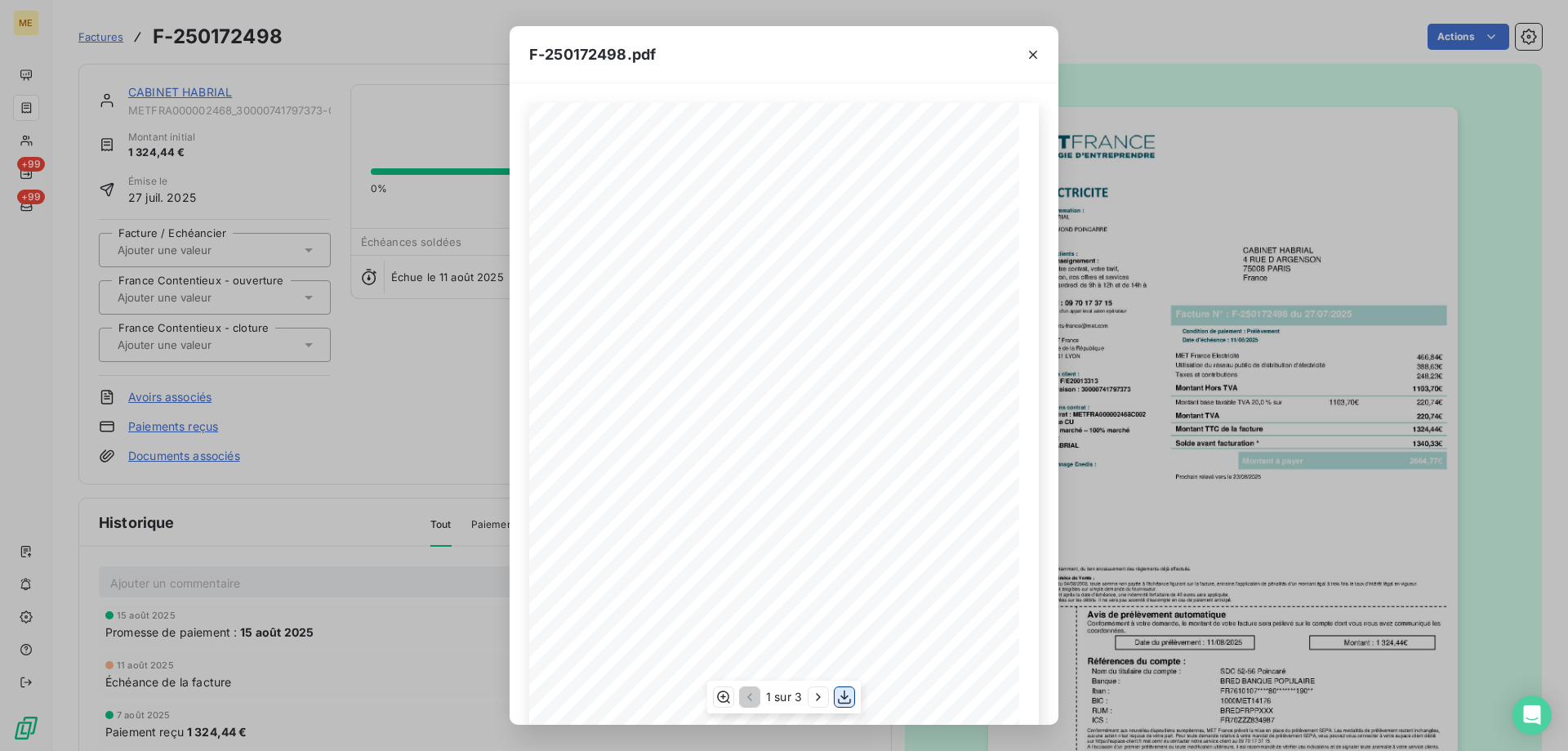
click at [843, 697] on icon "button" at bounding box center [844, 697] width 13 height 14
click at [1035, 54] on icon "button" at bounding box center [1033, 54] width 16 height 16
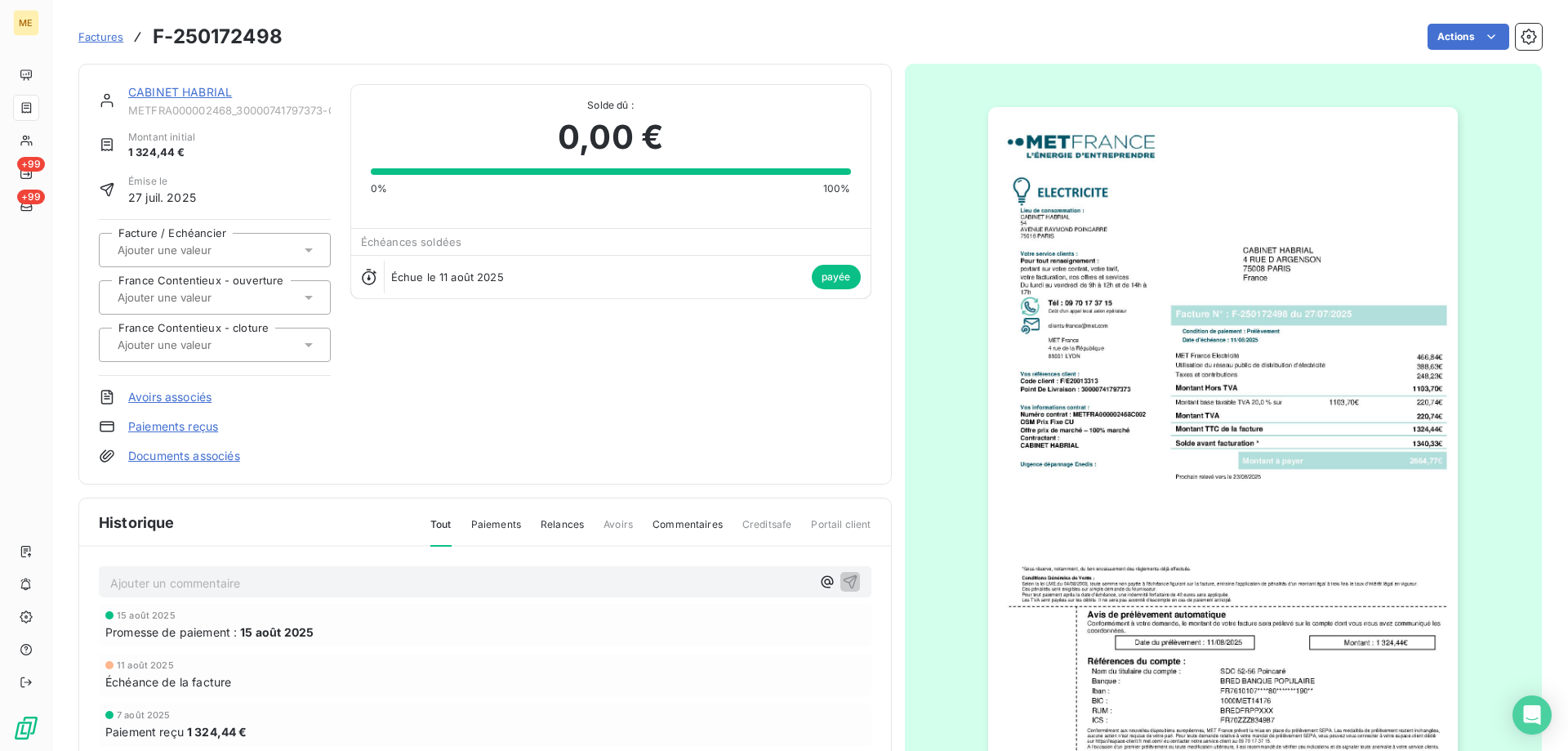
click at [194, 92] on link "CABINET HABRIAL" at bounding box center [180, 92] width 104 height 14
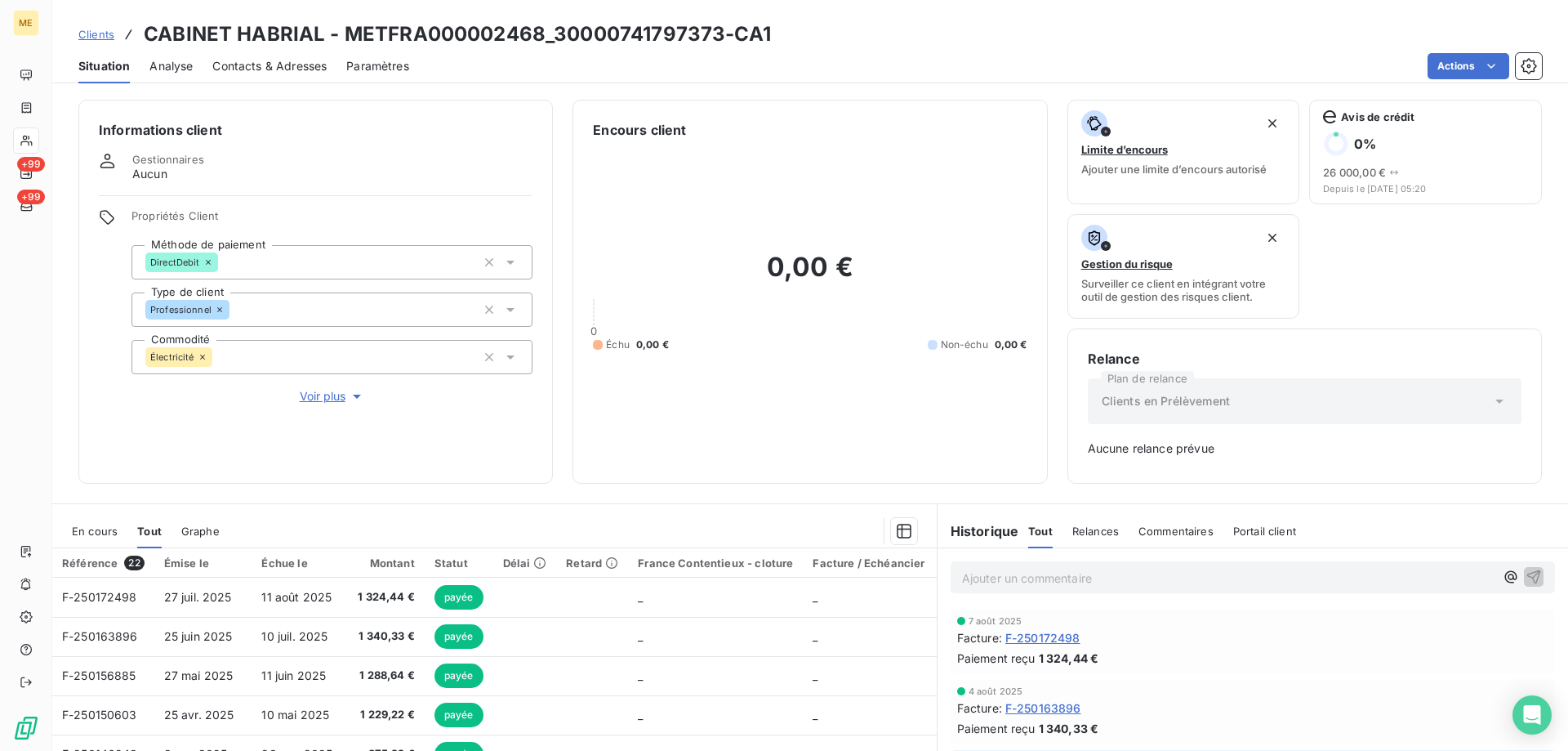
drag, startPoint x: 1407, startPoint y: 283, endPoint x: 1385, endPoint y: 321, distance: 43.9
click at [1407, 283] on div "Limite d’encours Ajouter une limite d’encours autorisé Avis de crédit 0 % 26 00…" at bounding box center [1305, 209] width 474 height 219
drag, startPoint x: 717, startPoint y: 34, endPoint x: 556, endPoint y: 34, distance: 161.0
click at [556, 34] on h3 "CABINET HABRIAL - METFRA000002468_30000741797373-CA1" at bounding box center [456, 34] width 627 height 29
click at [1065, 580] on p "Ajouter un commentaire ﻿" at bounding box center [1229, 578] width 532 height 21
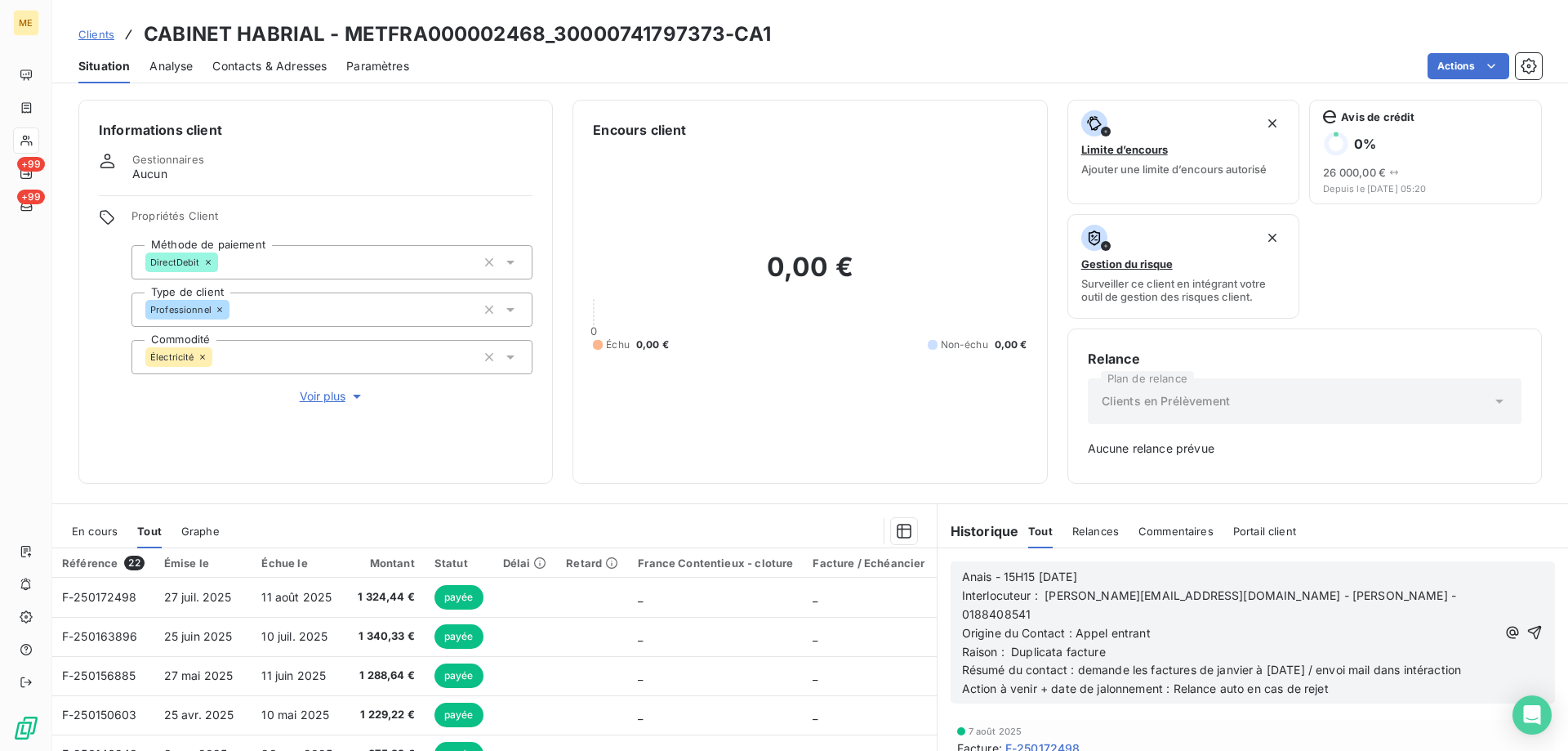
click at [1527, 625] on icon "button" at bounding box center [1534, 632] width 16 height 16
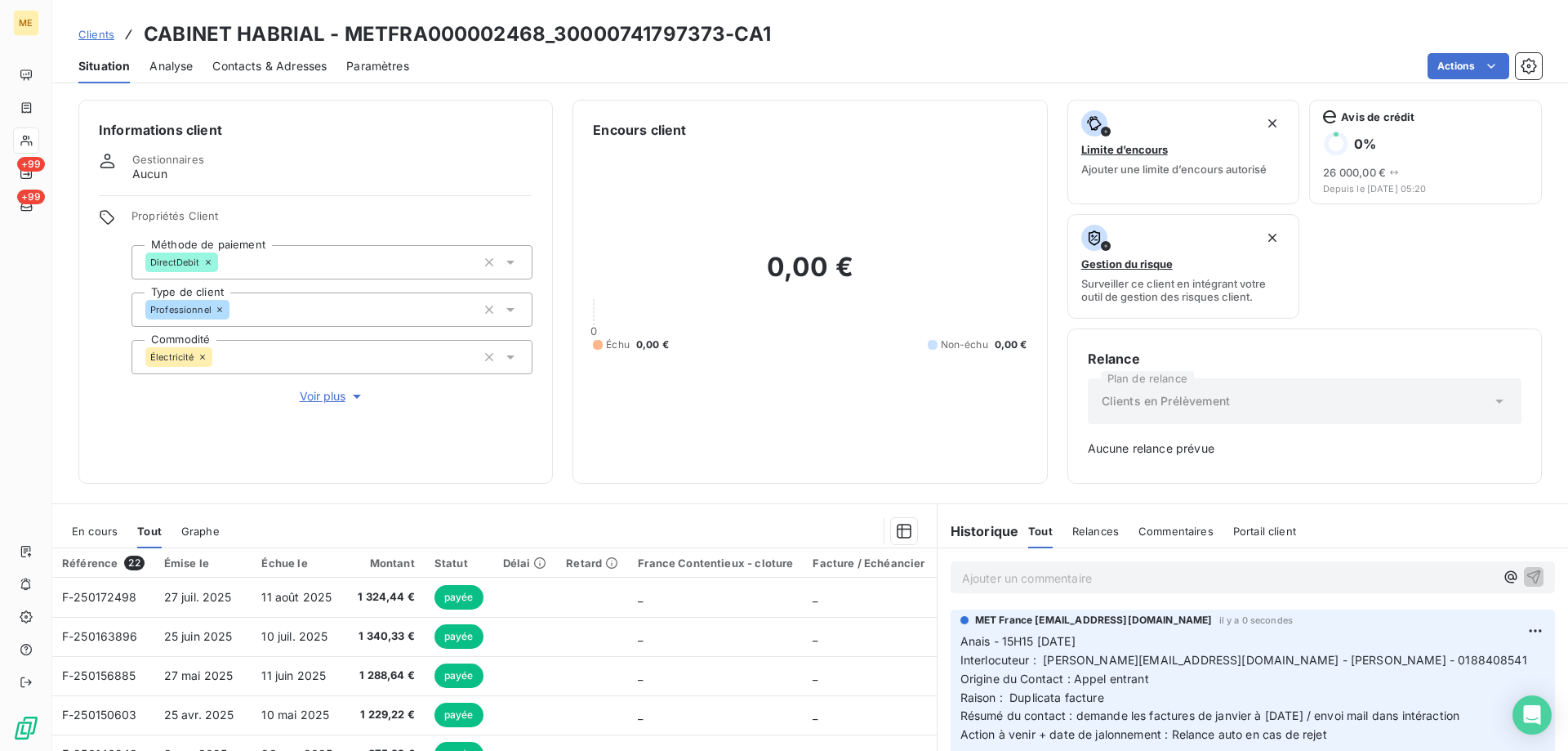
click at [904, 432] on div "0,00 € 0 Échu 0,00 € Non-échu 0,00 €" at bounding box center [810, 301] width 434 height 323
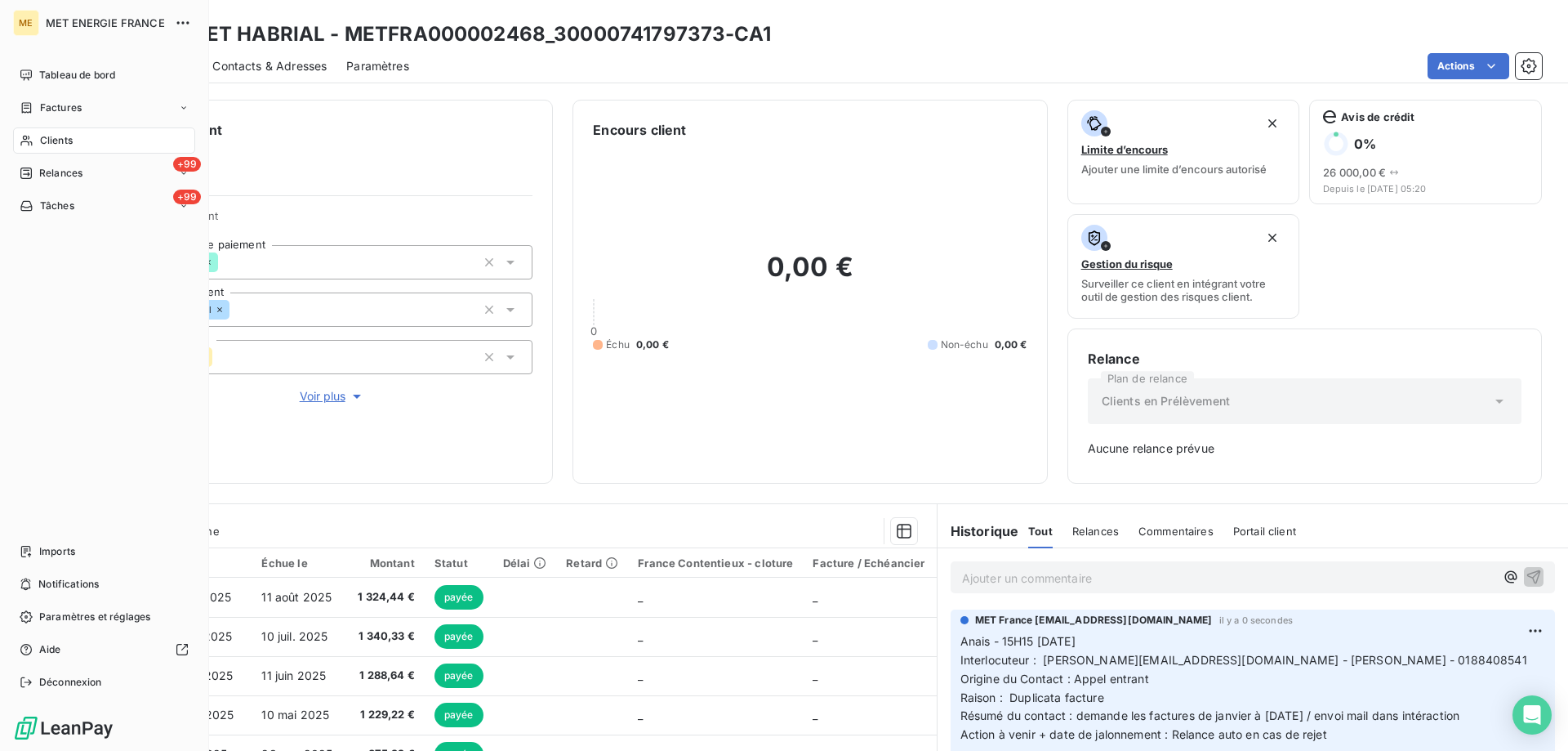
click at [62, 144] on span "Clients" at bounding box center [56, 141] width 33 height 15
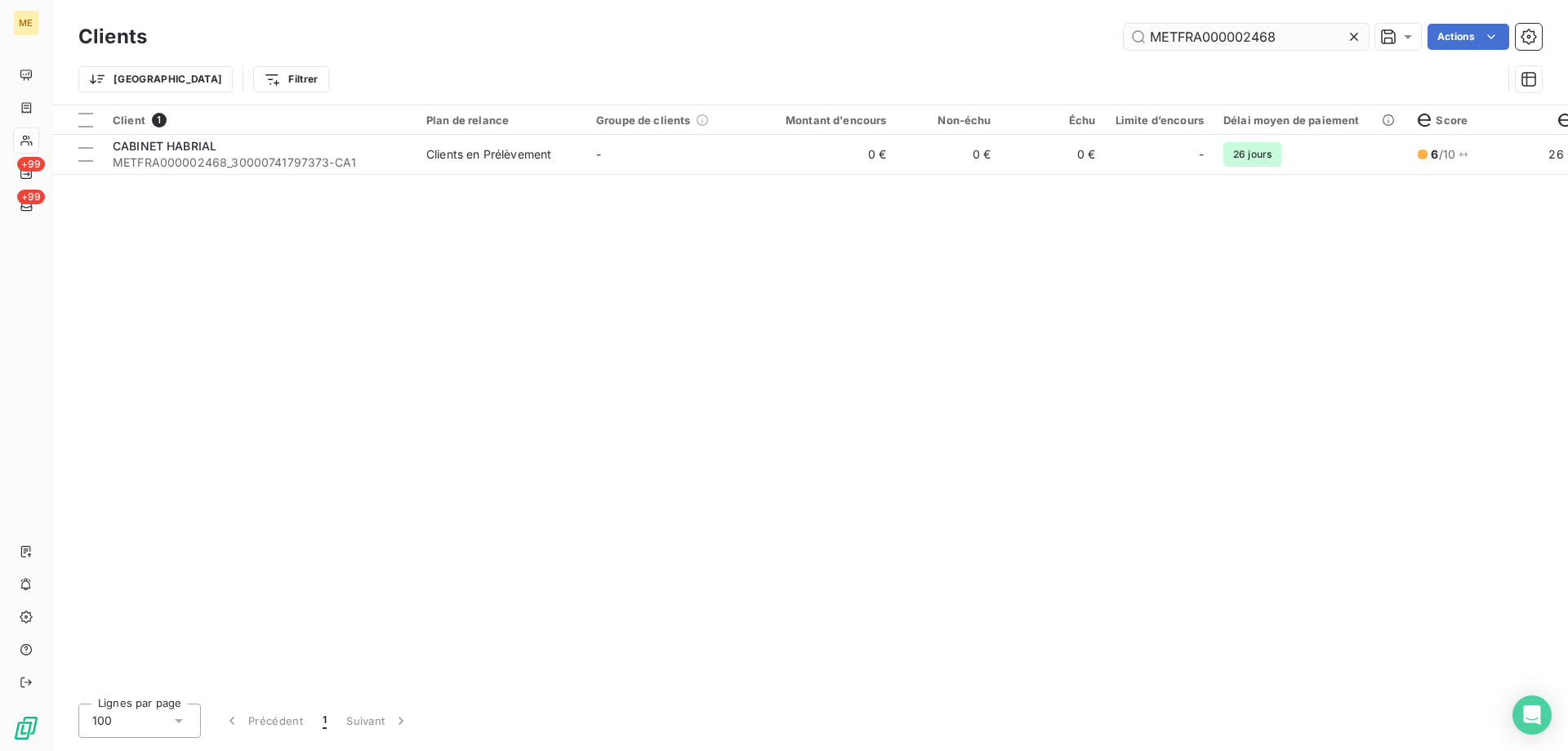
click at [1171, 40] on input "METFRA000002468" at bounding box center [1246, 37] width 245 height 26
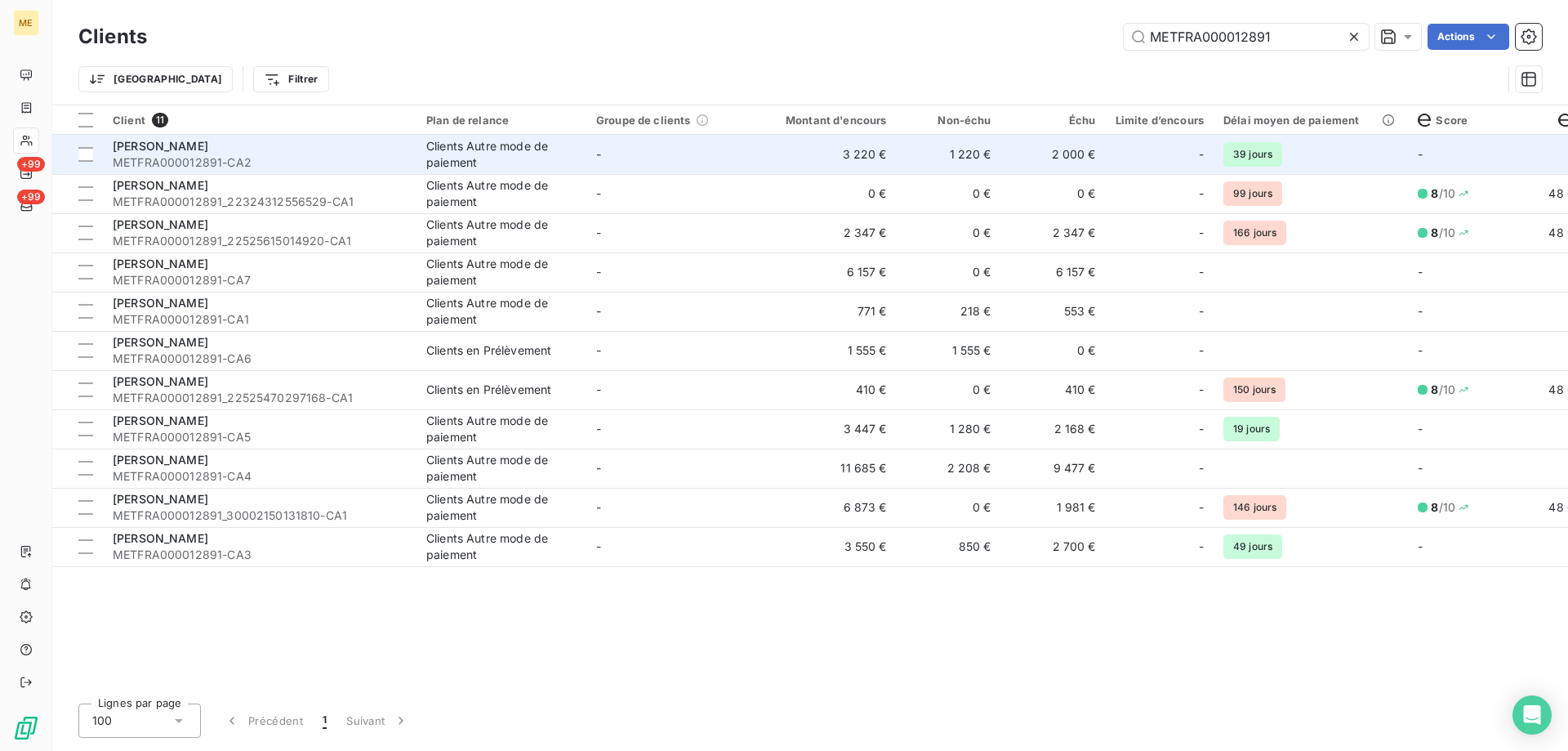
type input "METFRA000012891"
click at [757, 147] on td "3 220 €" at bounding box center [827, 155] width 141 height 39
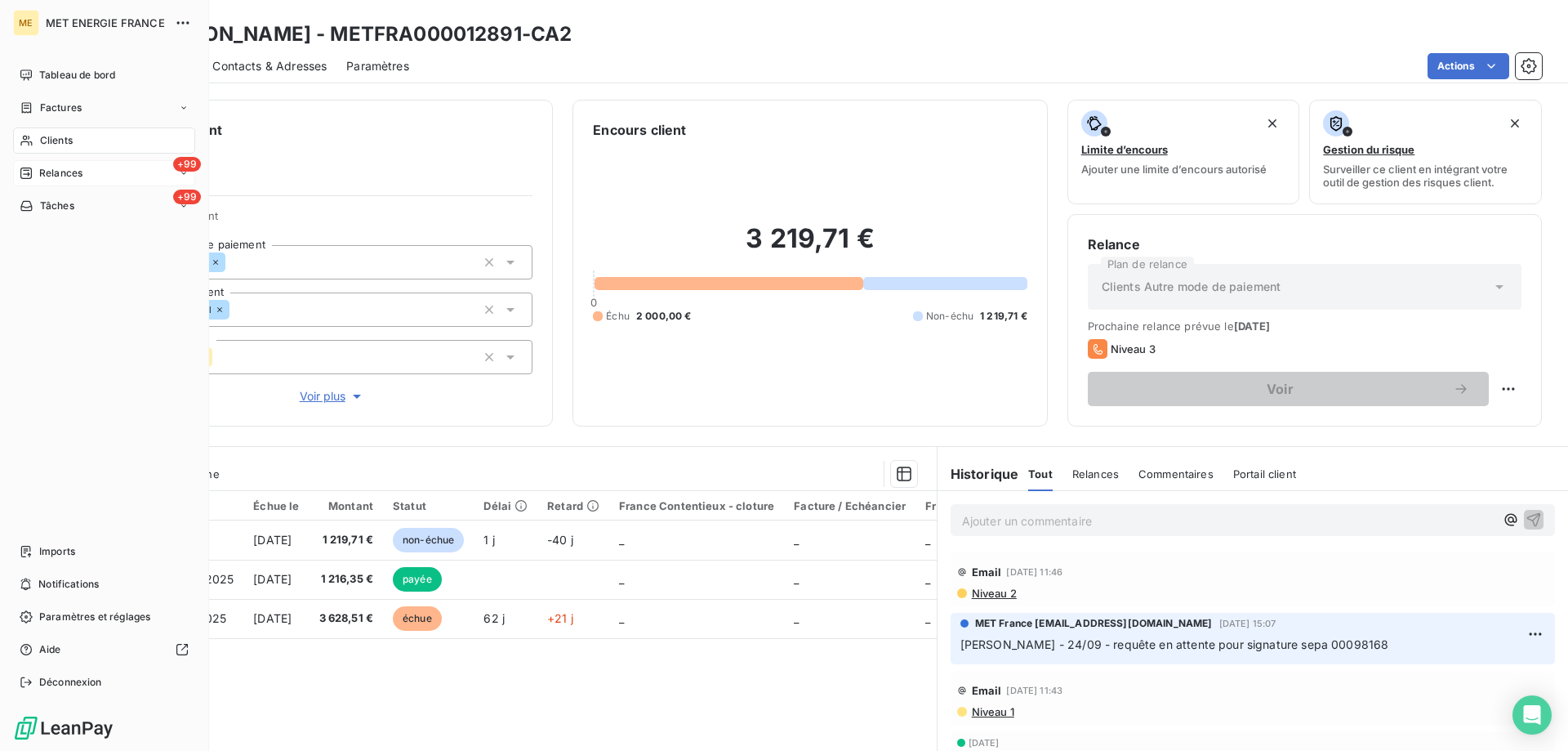
click at [42, 171] on span "Relances" at bounding box center [61, 173] width 43 height 15
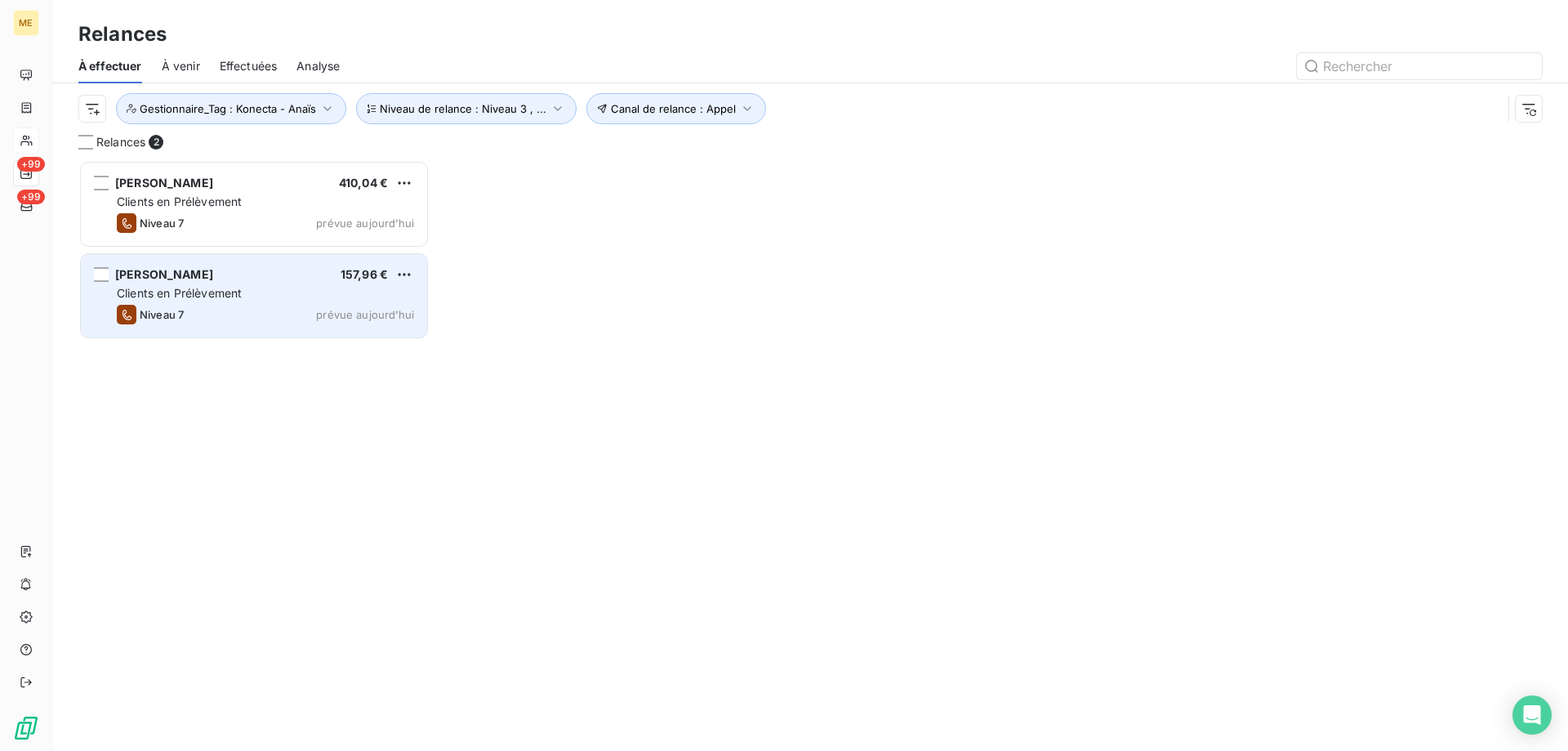
scroll to position [578, 339]
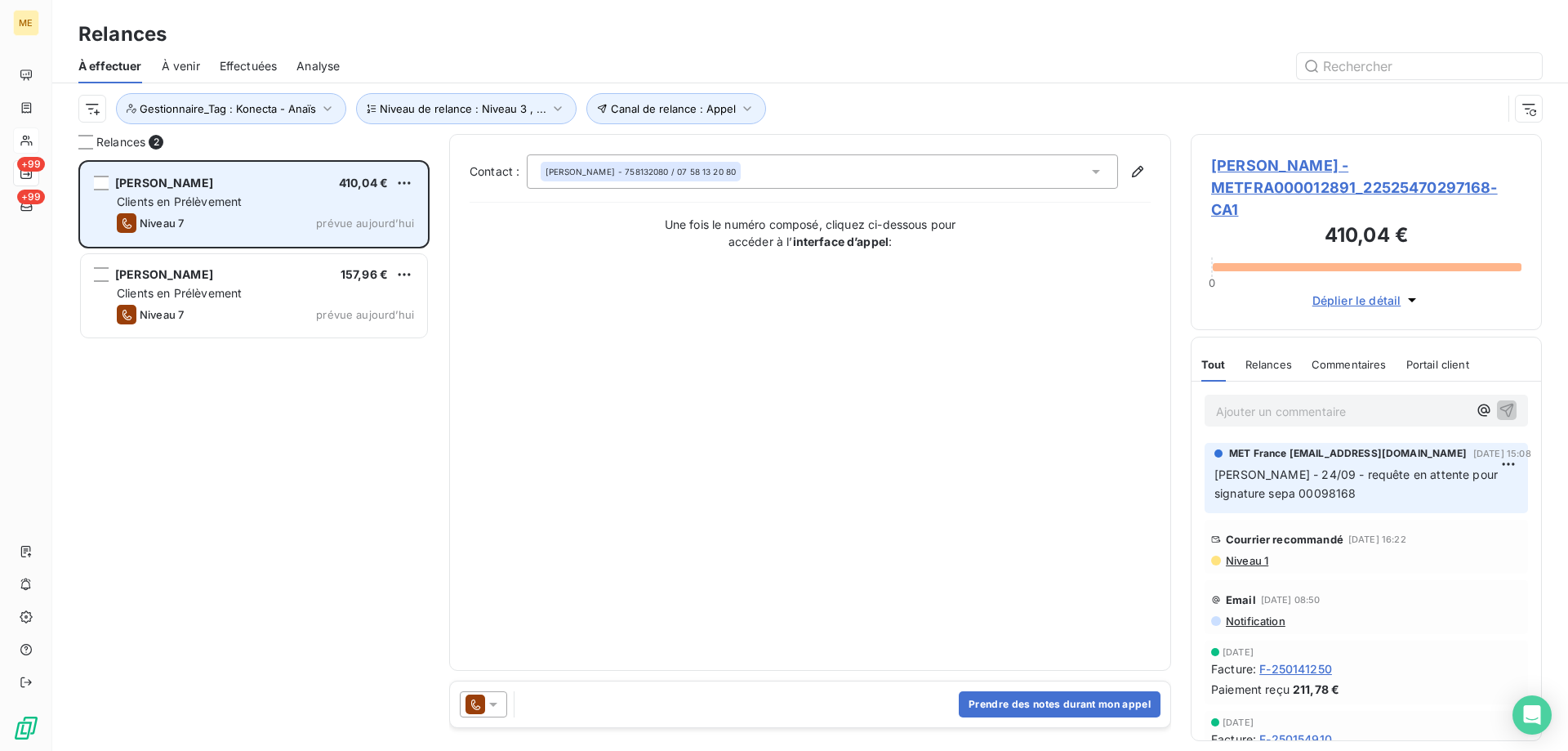
click at [288, 226] on div "Niveau 7 prévue aujourd’hui" at bounding box center [265, 222] width 297 height 20
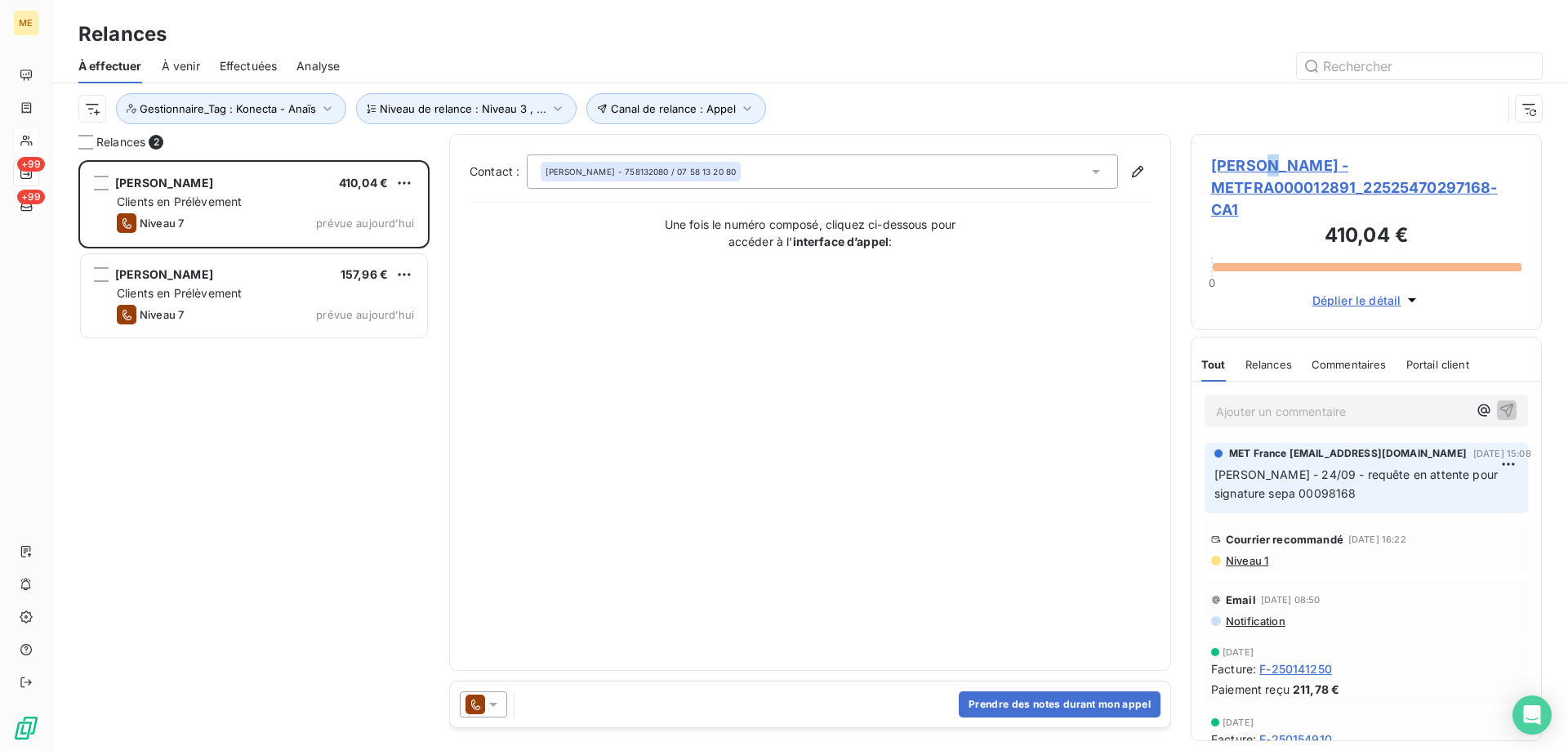
click at [1265, 164] on span "OLIVIER - METFRA000012891_22525470297168-CA1" at bounding box center [1366, 188] width 310 height 67
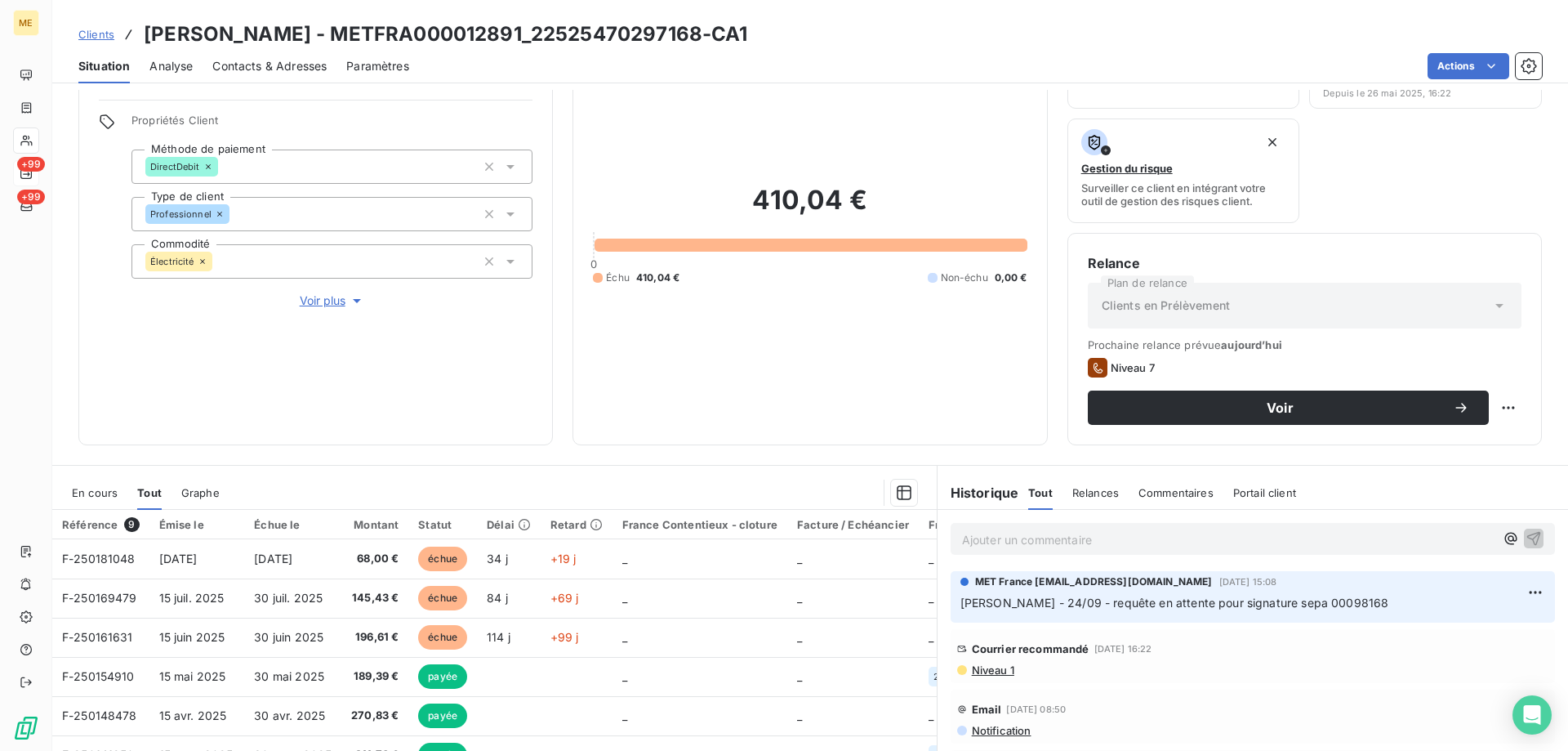
scroll to position [218, 0]
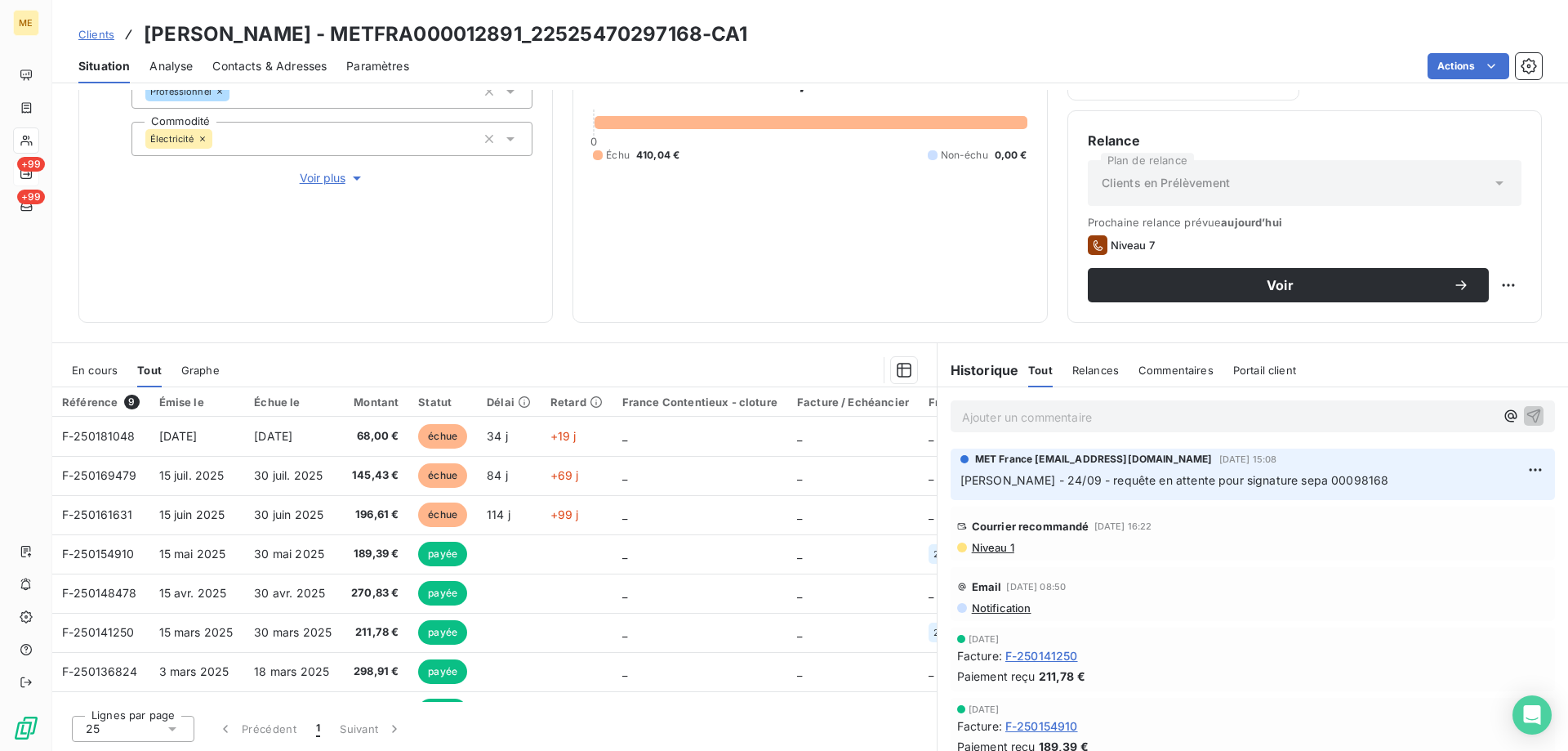
click at [107, 35] on span "Clients" at bounding box center [97, 35] width 36 height 13
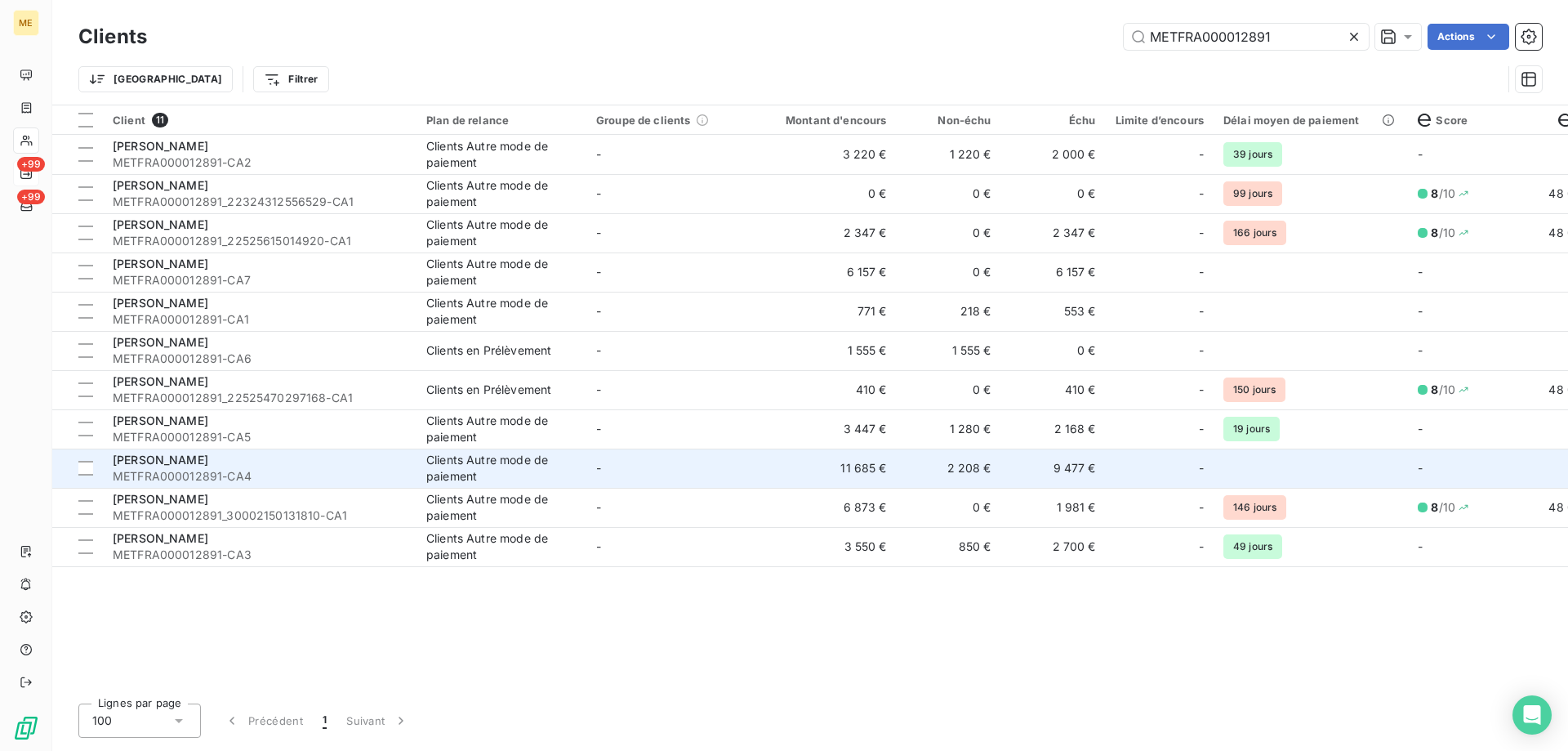
click at [779, 462] on td "11 685 €" at bounding box center [827, 468] width 141 height 39
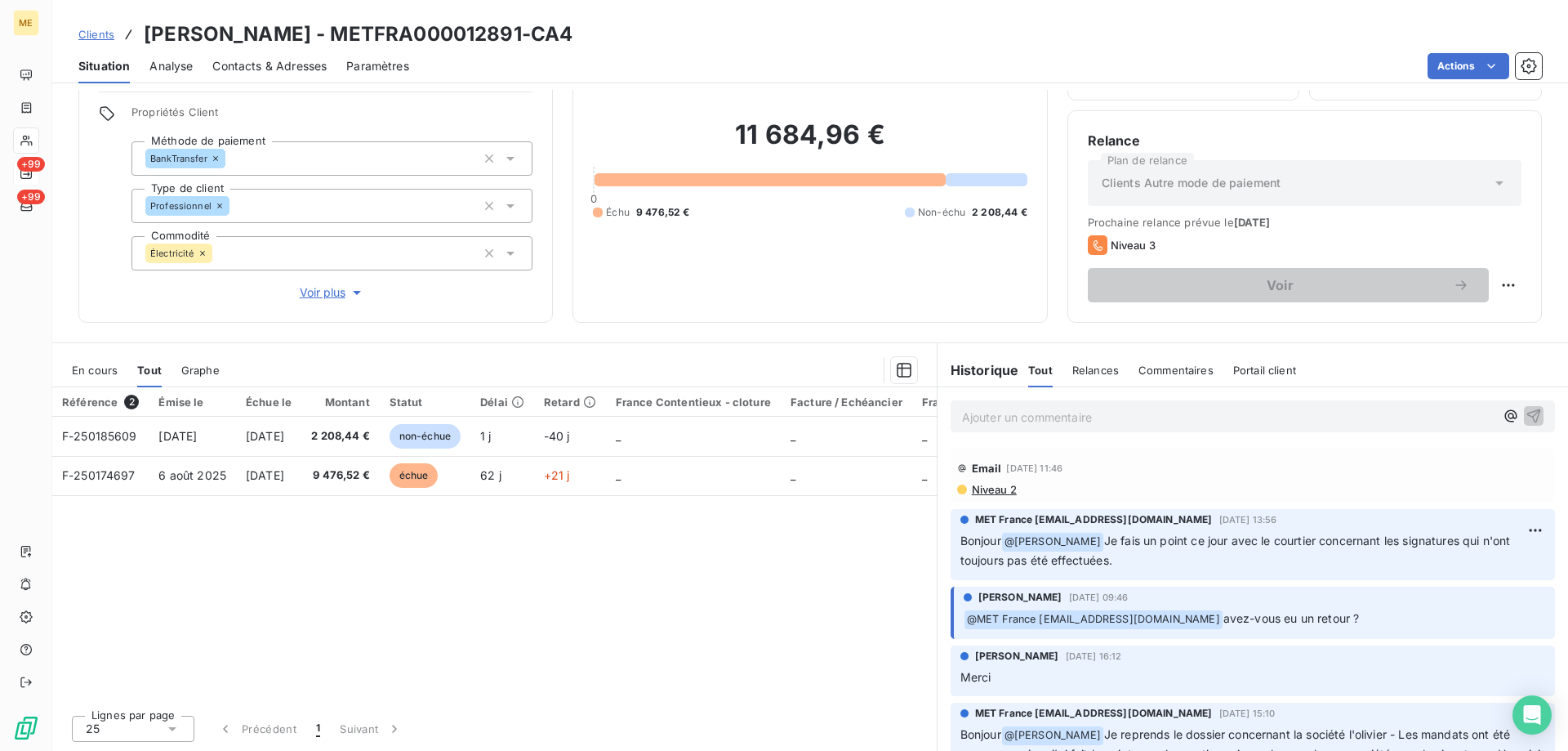
click at [97, 34] on span "Clients" at bounding box center [97, 35] width 36 height 13
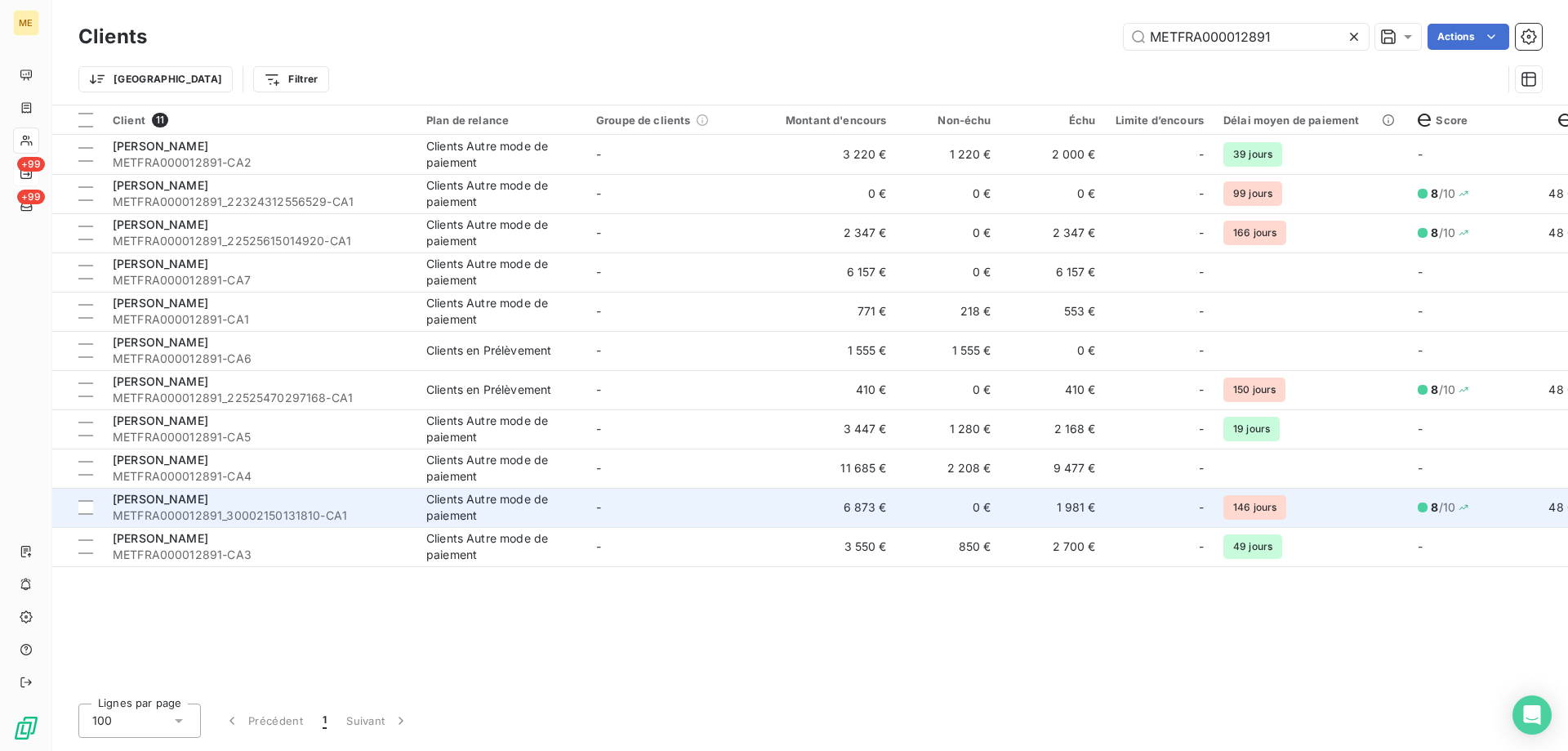
click at [683, 500] on td "-" at bounding box center [671, 507] width 170 height 39
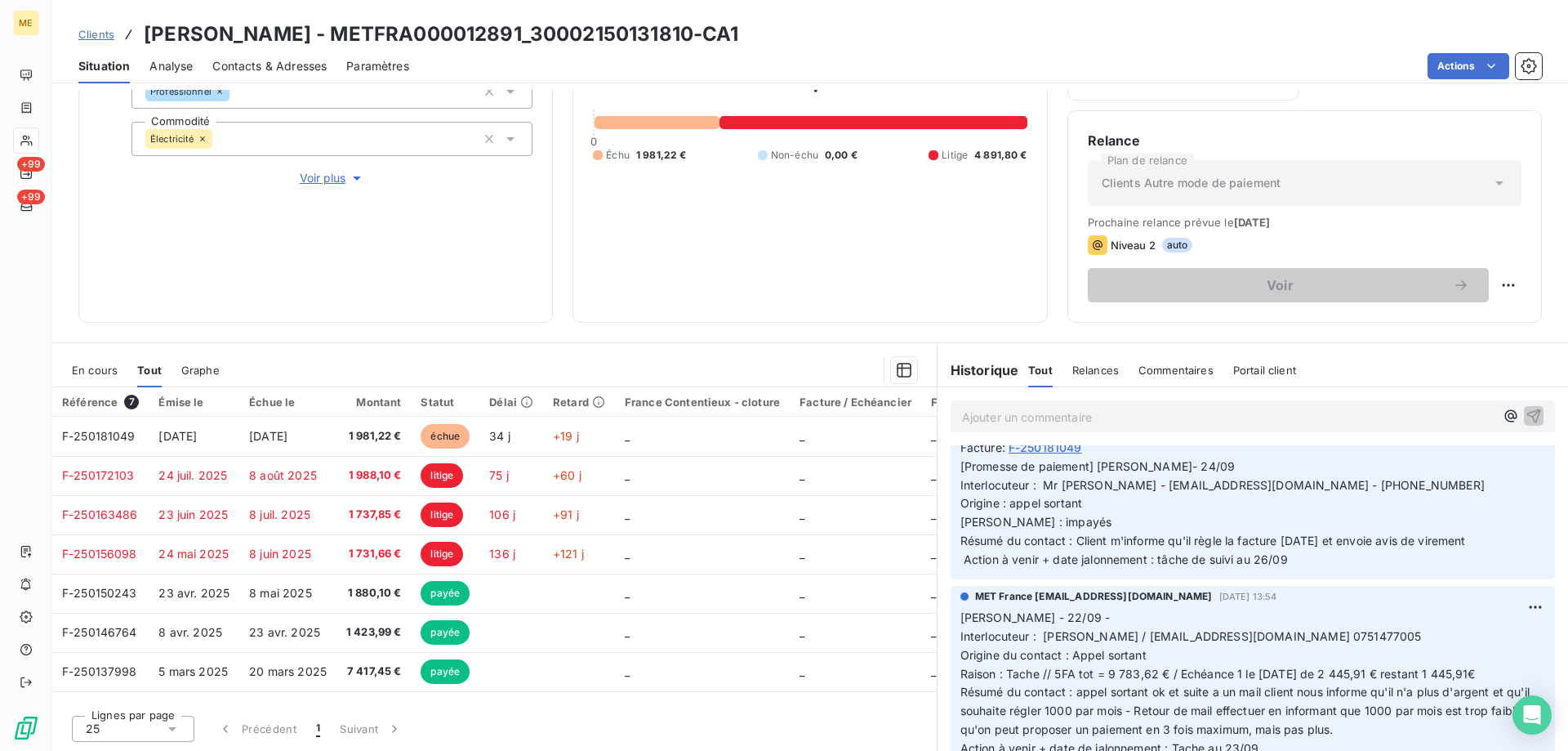
scroll to position [163, 0]
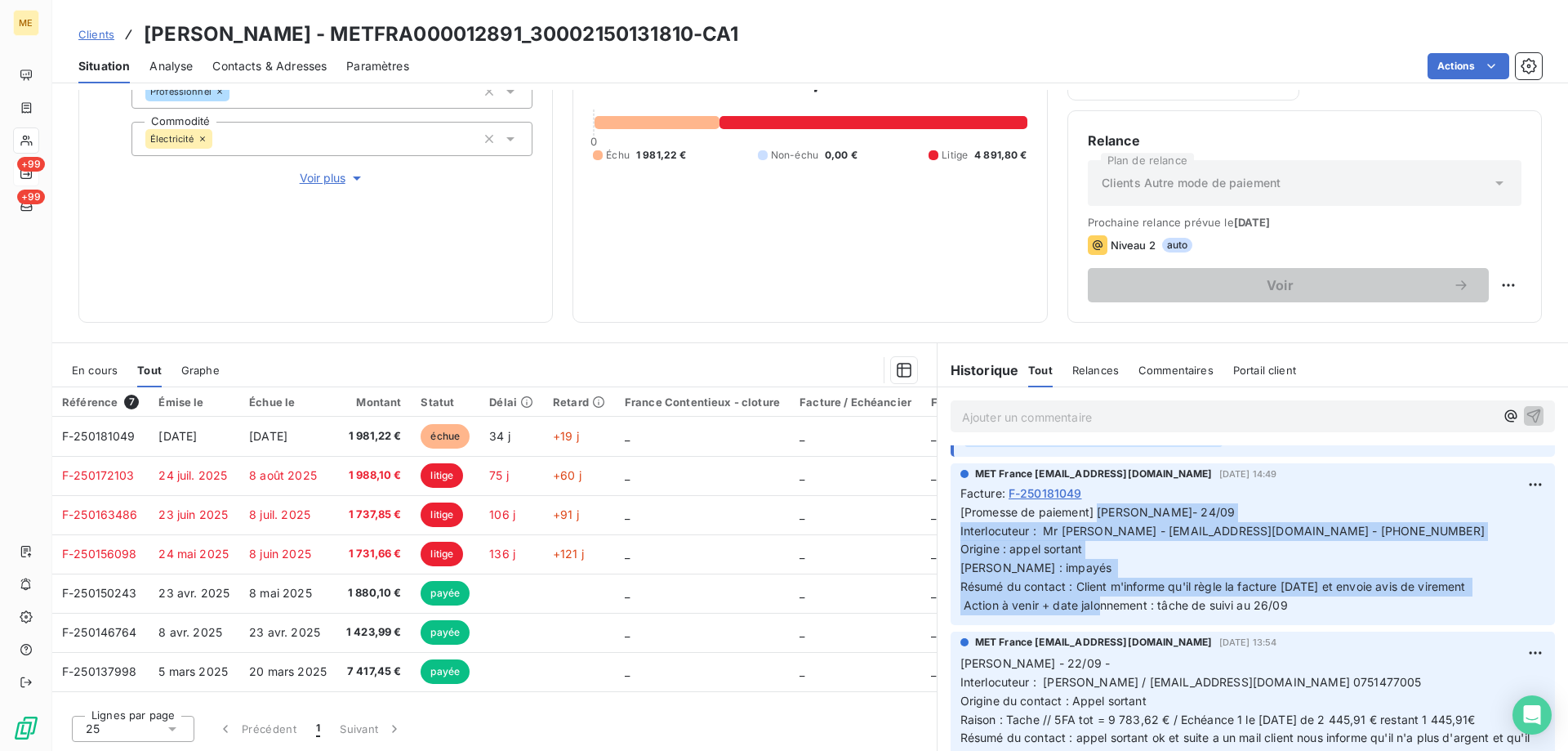
drag, startPoint x: 1337, startPoint y: 596, endPoint x: 1091, endPoint y: 506, distance: 261.9
click at [1091, 506] on p "[Promesse de paiement] Lisa- 24/09 Interlocuteur : Mr Jasim - mashfistdenis@gma…" at bounding box center [1253, 559] width 585 height 112
click at [349, 171] on icon "button" at bounding box center [356, 177] width 16 height 16
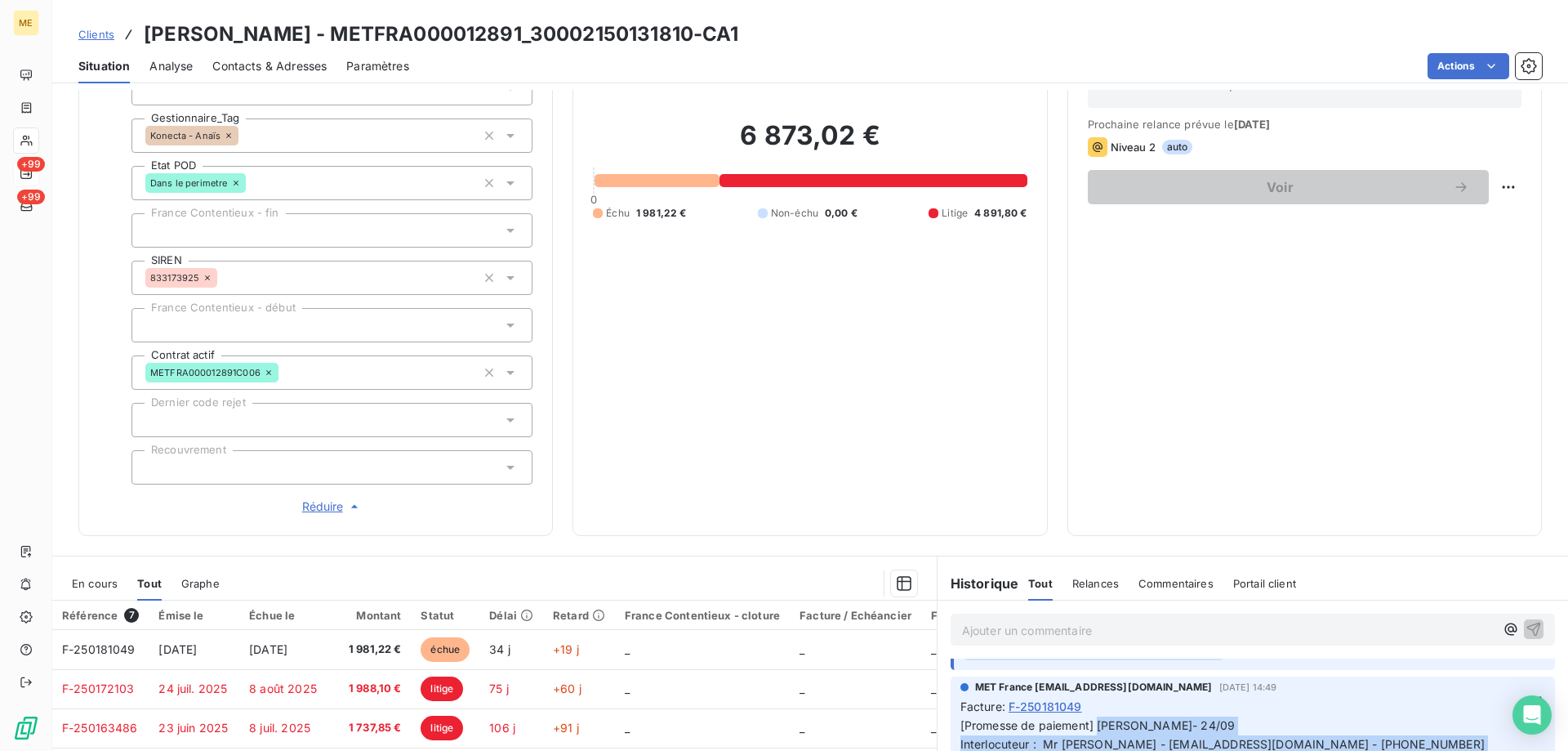
scroll to position [463, 0]
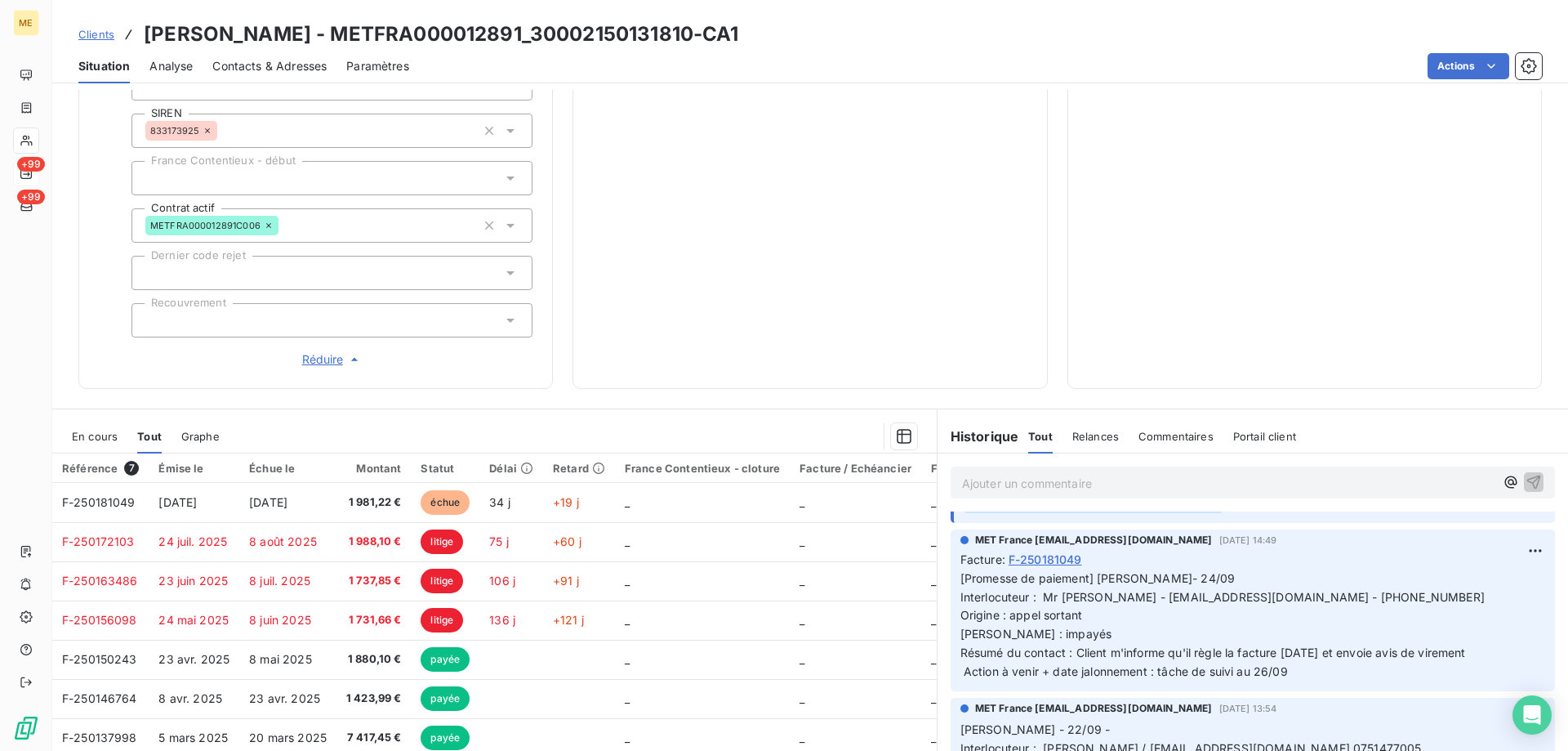
click at [1056, 473] on p "Ajouter un commentaire ﻿" at bounding box center [1229, 484] width 532 height 21
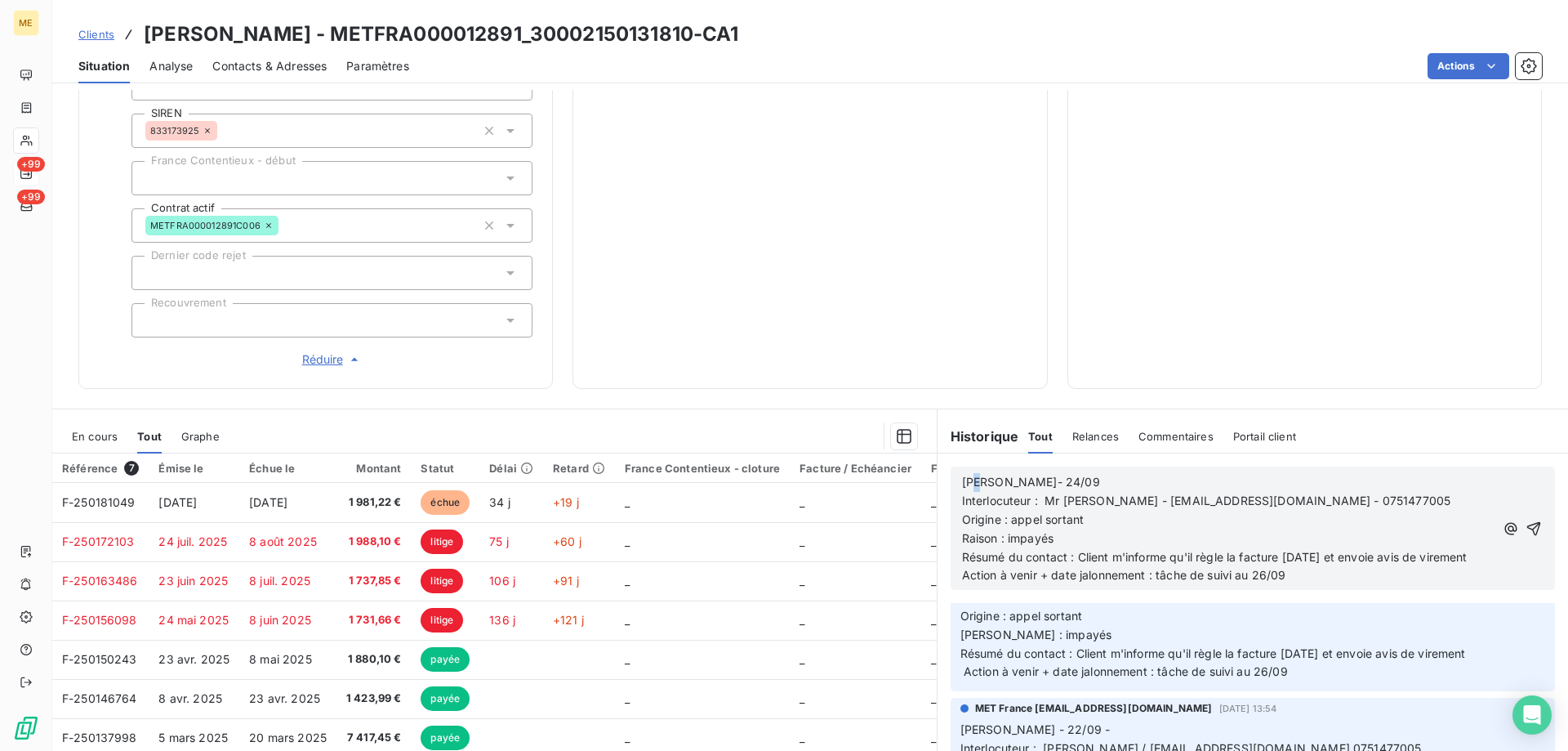
click at [966, 474] on span "Lisa- 24/09" at bounding box center [1031, 481] width 138 height 14
drag, startPoint x: 976, startPoint y: 477, endPoint x: 952, endPoint y: 478, distance: 24.0
click at [952, 478] on div "Lisa- 24/09 Interlocuteur : Mr Jasim - mashfistdenis@gmail.com - 0751477005 Ori…" at bounding box center [1252, 529] width 605 height 124
drag, startPoint x: 1020, startPoint y: 473, endPoint x: 997, endPoint y: 472, distance: 23.0
click at [997, 473] on p "Anais - 24/09" at bounding box center [1229, 483] width 532 height 19
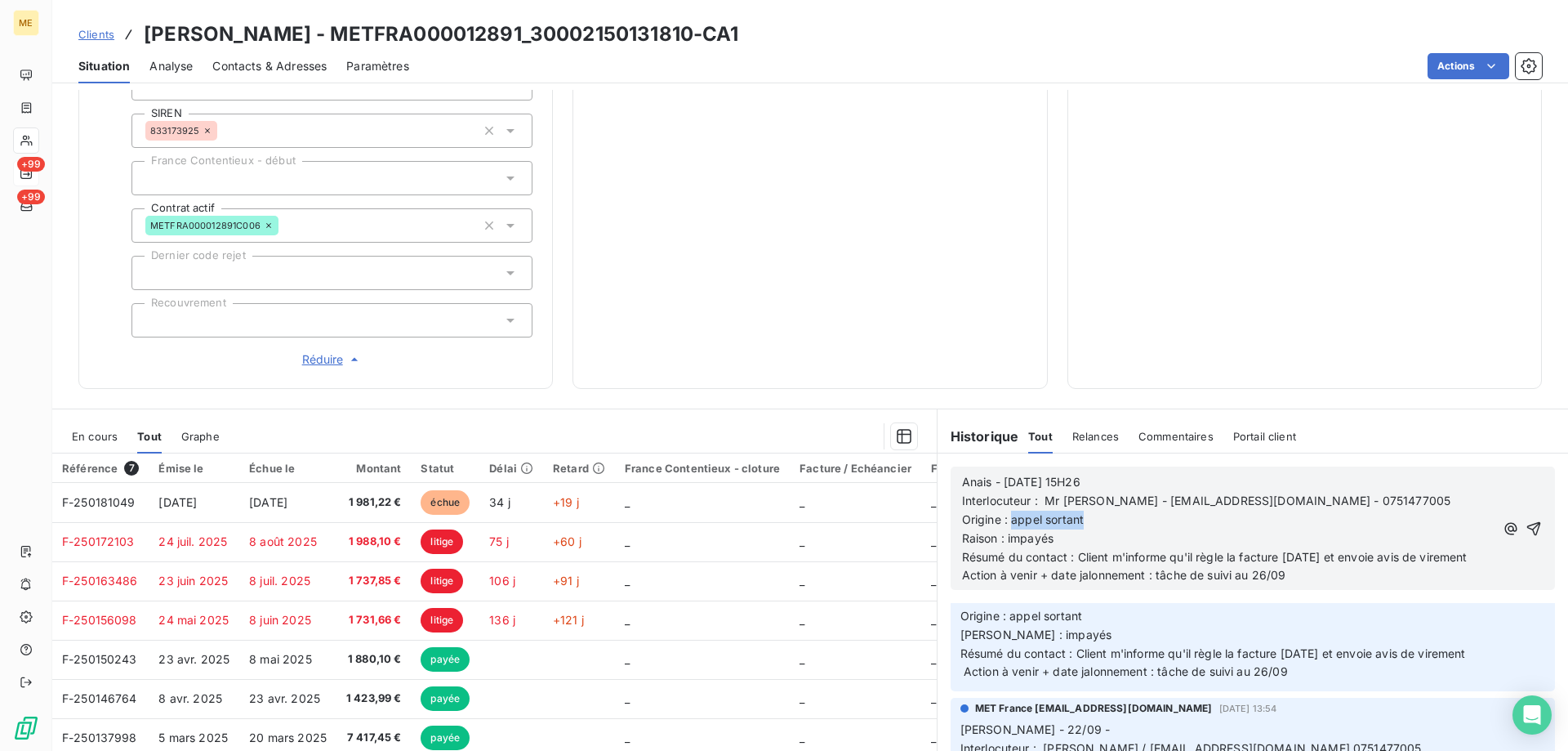
drag, startPoint x: 1091, startPoint y: 512, endPoint x: 1005, endPoint y: 509, distance: 86.1
click at [1005, 511] on p "Origine : appel sortant" at bounding box center [1229, 520] width 532 height 19
drag, startPoint x: 1074, startPoint y: 545, endPoint x: 1482, endPoint y: 548, distance: 408.0
click at [1482, 548] on div "Anais - 07/10/2025 - 15H26 Interlocuteur : Mr Jasim - mashfistdenis@gmail.com -…" at bounding box center [1253, 528] width 582 height 113
drag, startPoint x: 1313, startPoint y: 546, endPoint x: 1321, endPoint y: 563, distance: 18.8
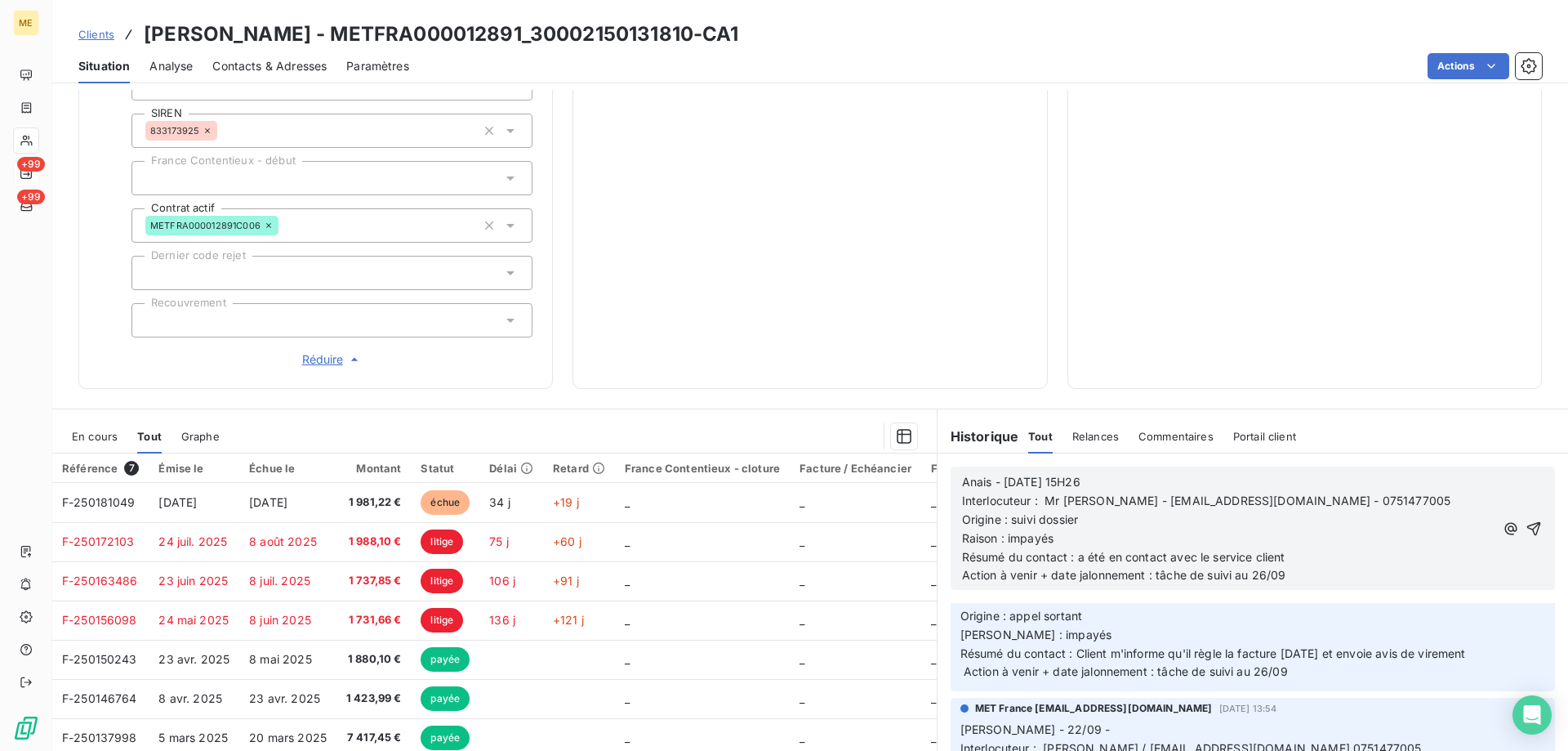
click at [1321, 563] on div "Anais - 07/10/2025 - 15H26 Interlocuteur : Mr Jasim - mashfistdenis@gmail.com -…" at bounding box center [1229, 529] width 532 height 112
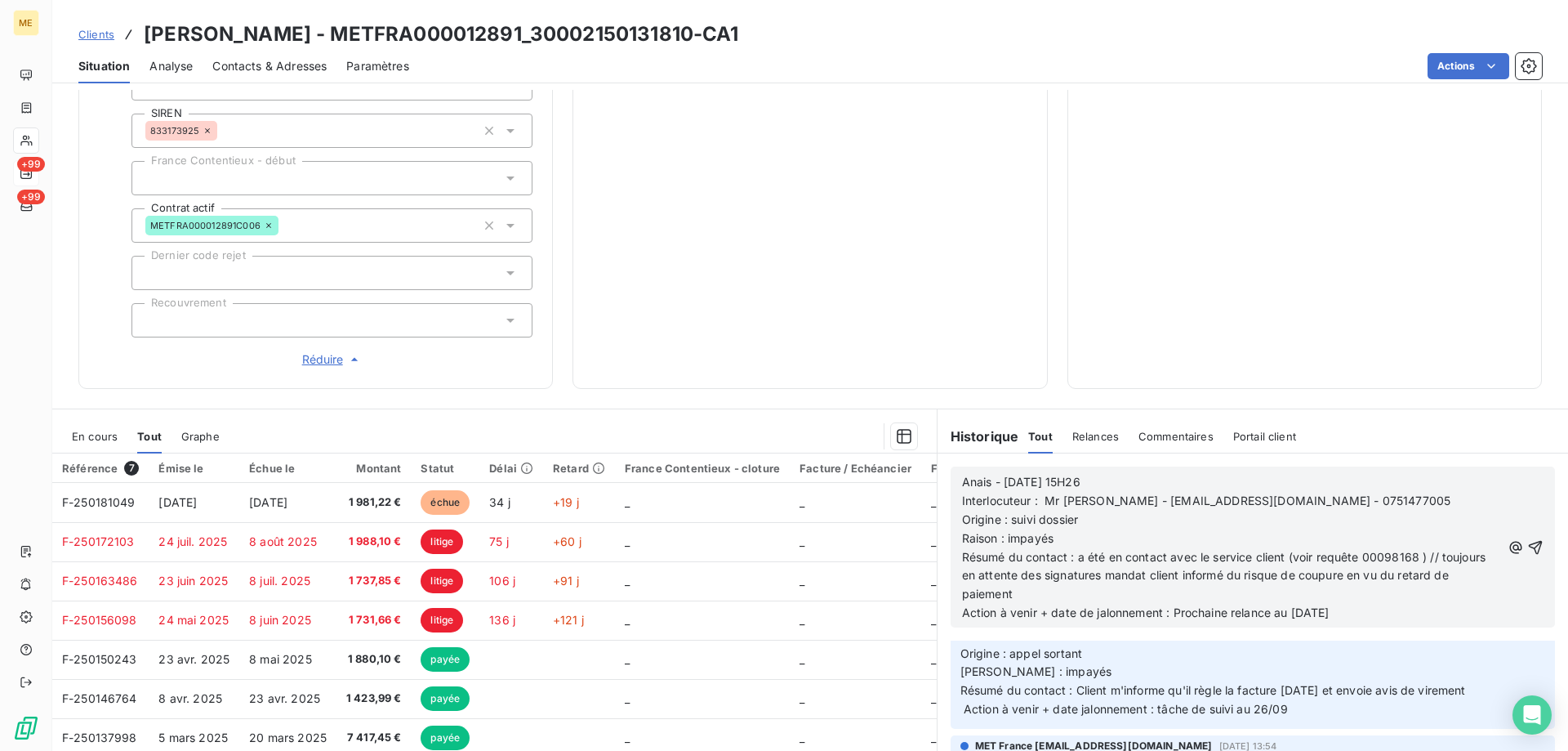
scroll to position [293, 0]
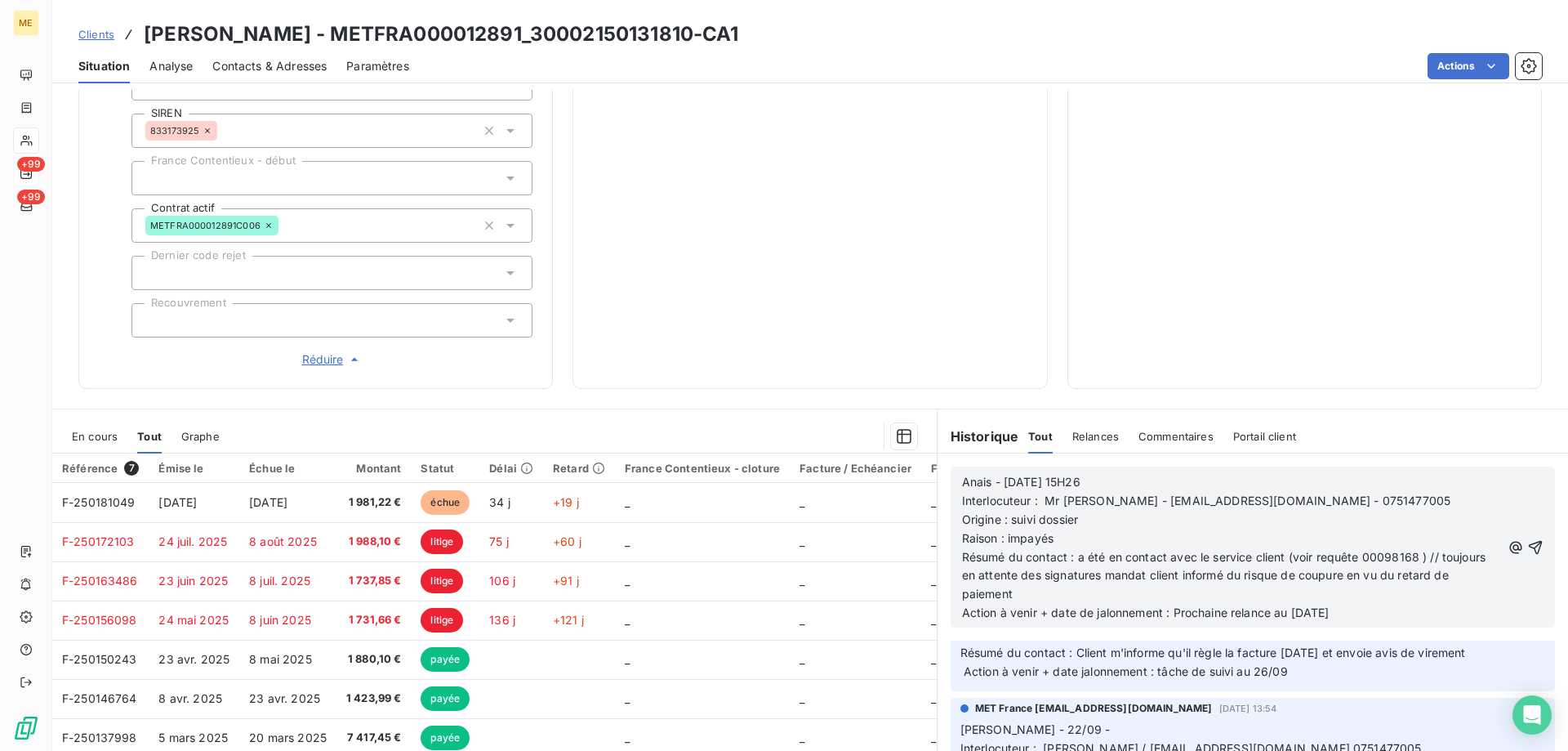
drag, startPoint x: 1407, startPoint y: 608, endPoint x: 953, endPoint y: 471, distance: 474.2
click at [953, 471] on div "Anais - 07/10/2025 - 15H26 Interlocuteur : Mr Jasim - mashfistdenis@gmail.com -…" at bounding box center [1252, 548] width 605 height 161
click at [1530, 540] on icon "button" at bounding box center [1536, 547] width 14 height 14
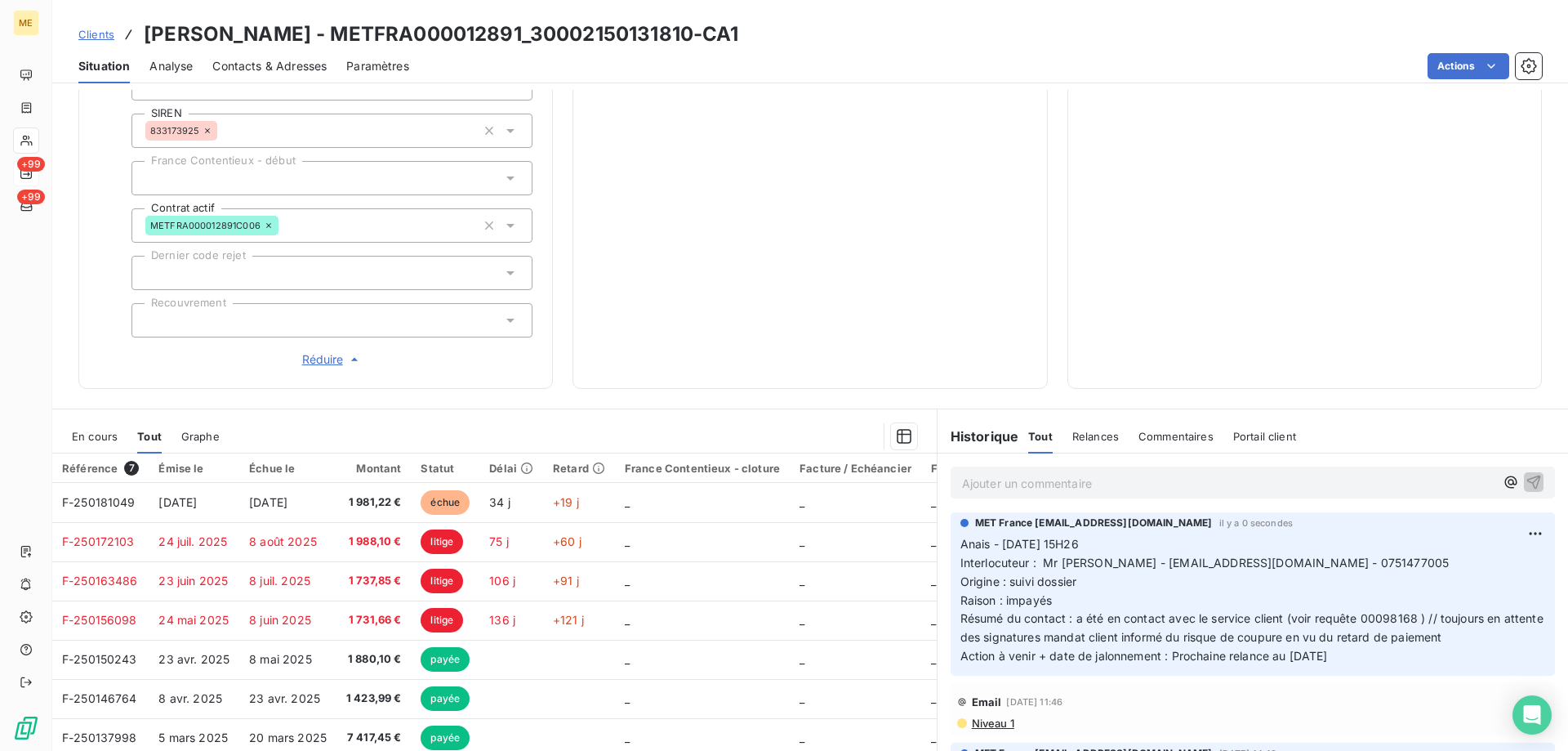
scroll to position [0, 0]
click at [80, 31] on span "Clients" at bounding box center [97, 35] width 36 height 13
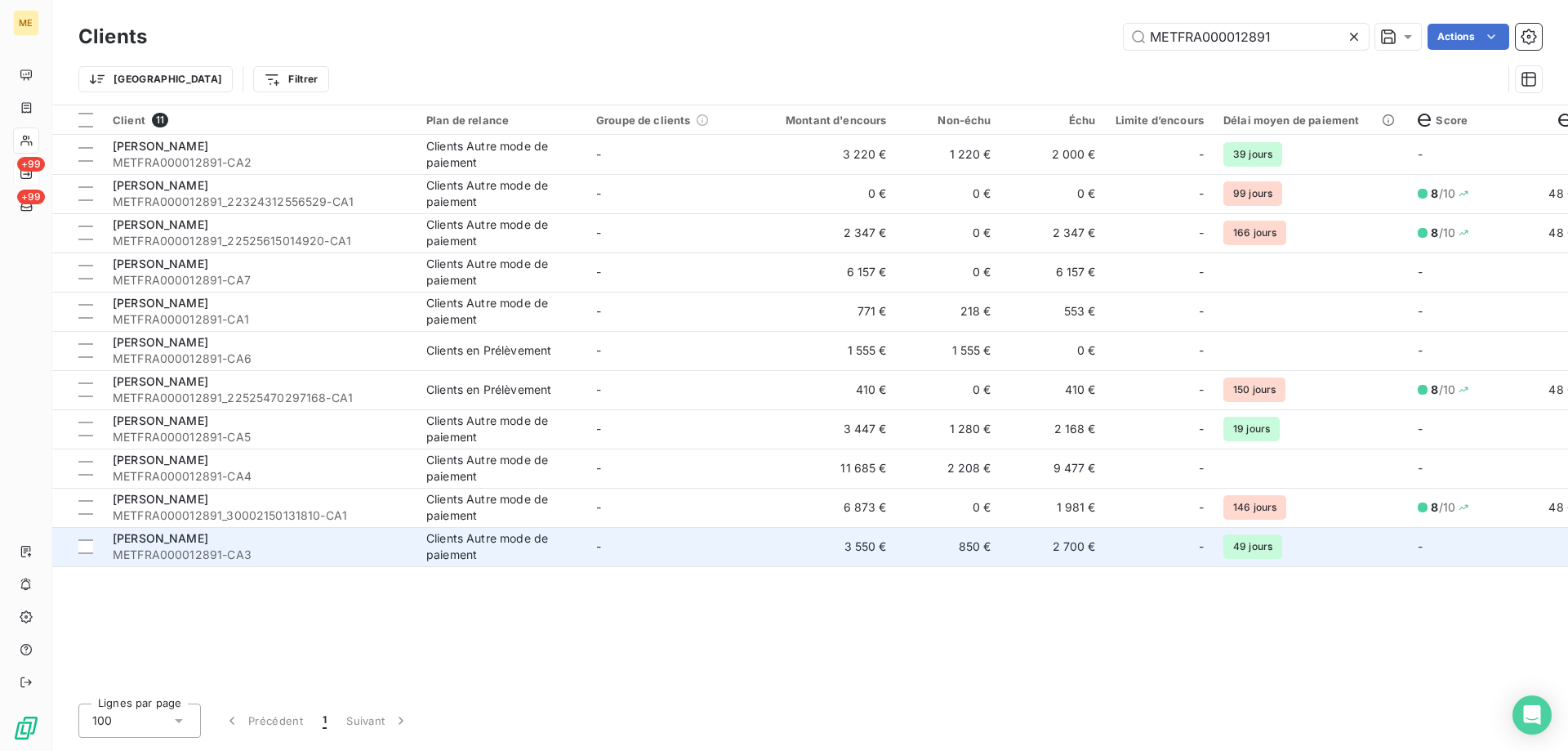
click at [779, 553] on td "3 550 €" at bounding box center [827, 547] width 141 height 39
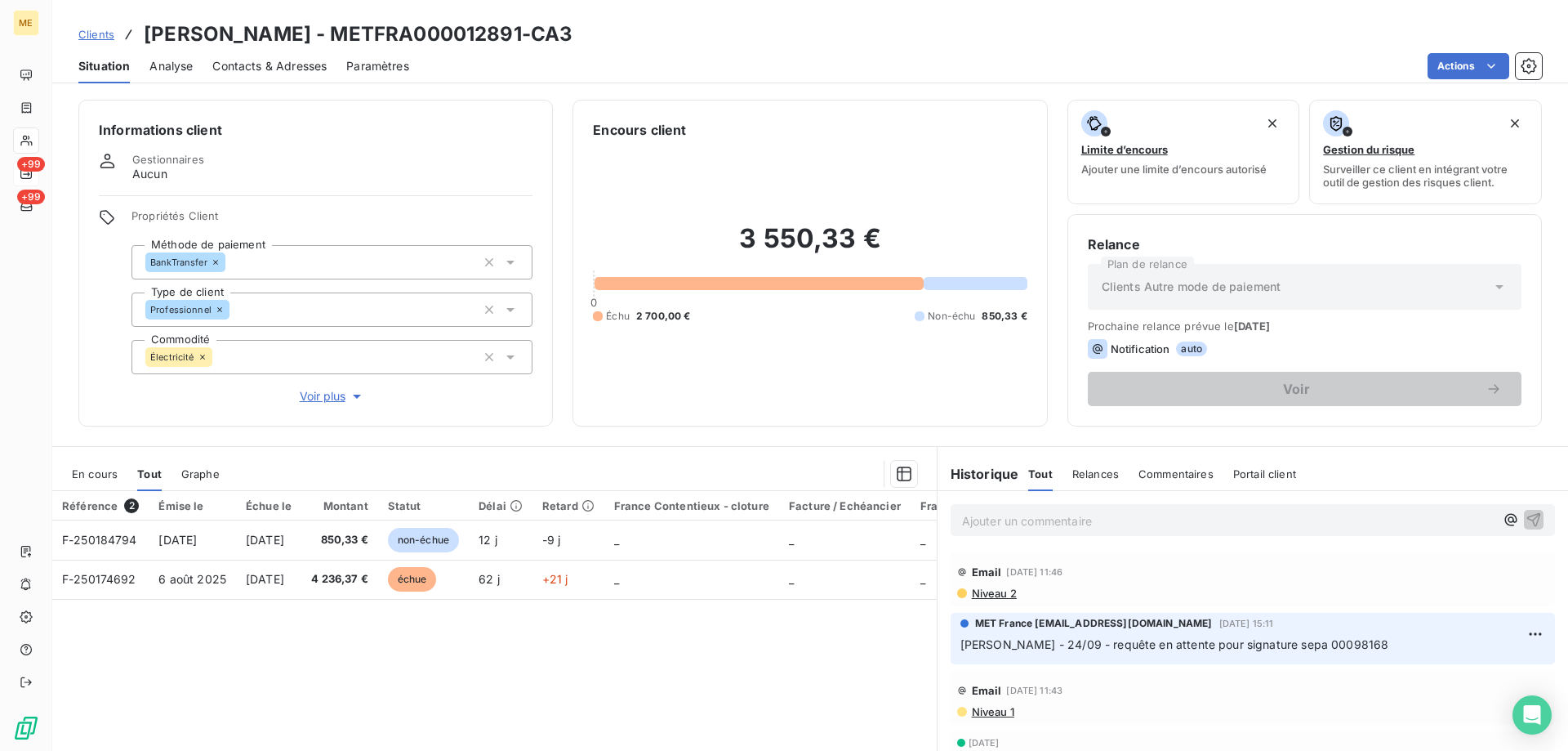
click at [1142, 523] on p "Ajouter un commentaire ﻿" at bounding box center [1229, 521] width 532 height 21
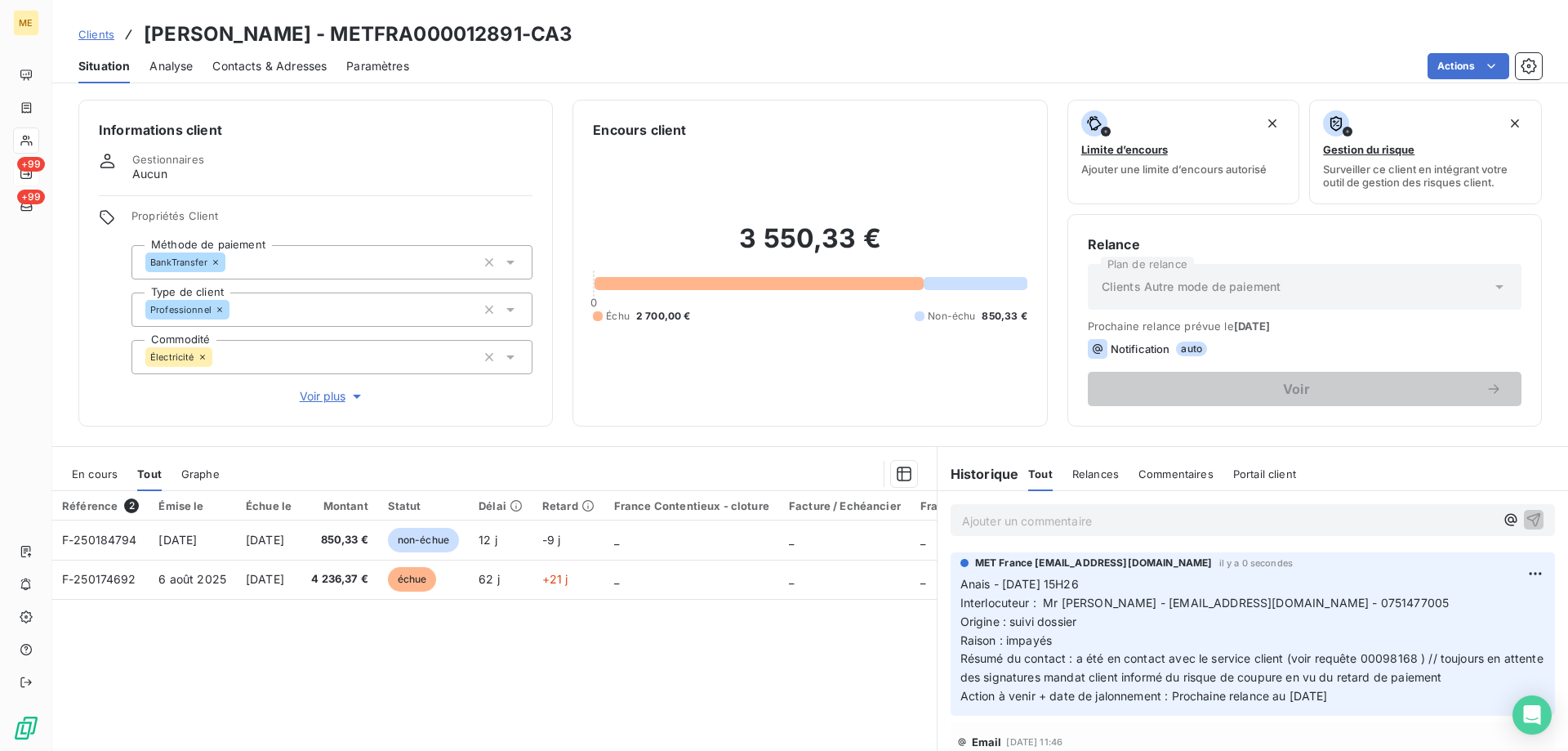
click at [91, 31] on span "Clients" at bounding box center [97, 35] width 36 height 13
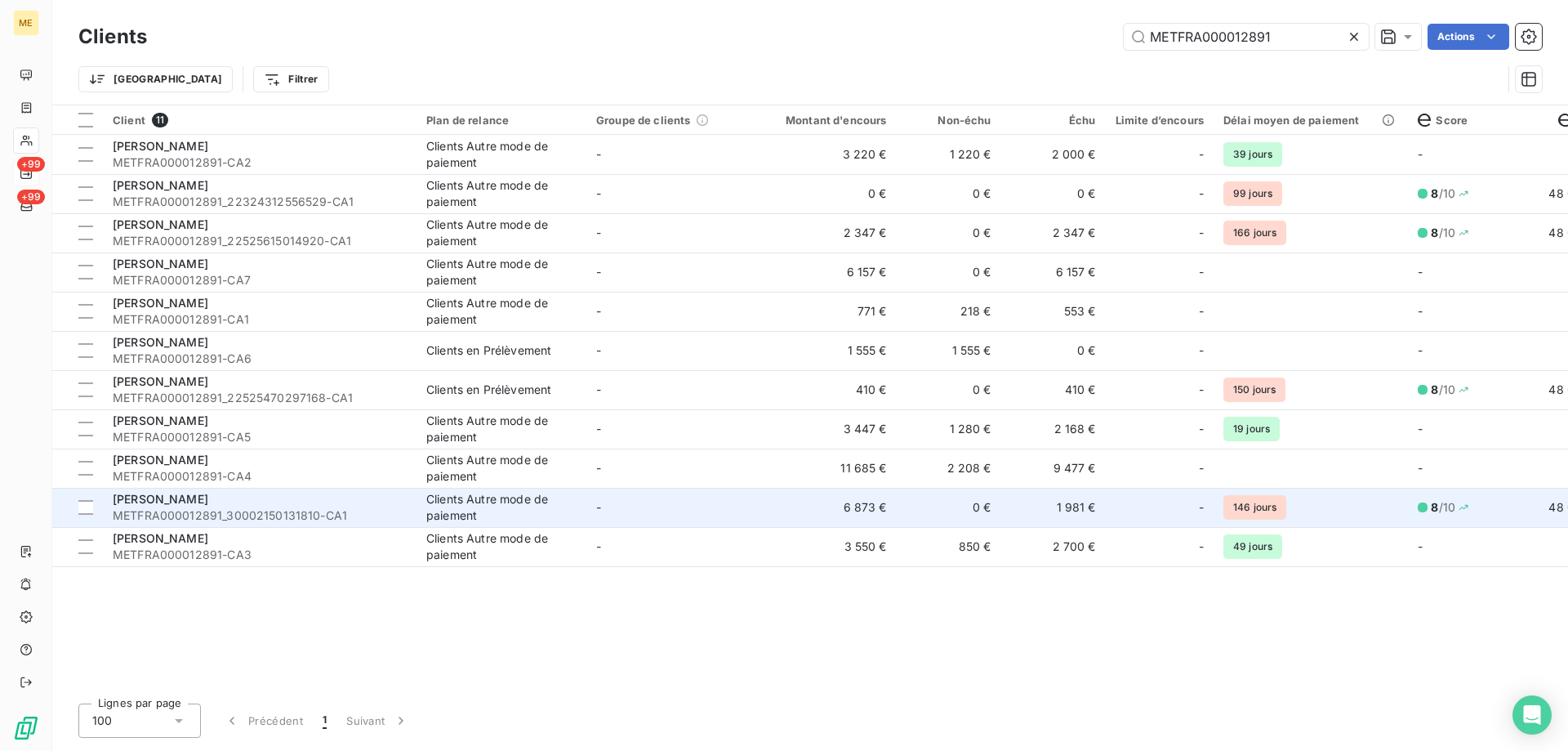
click at [611, 511] on td "-" at bounding box center [671, 507] width 170 height 39
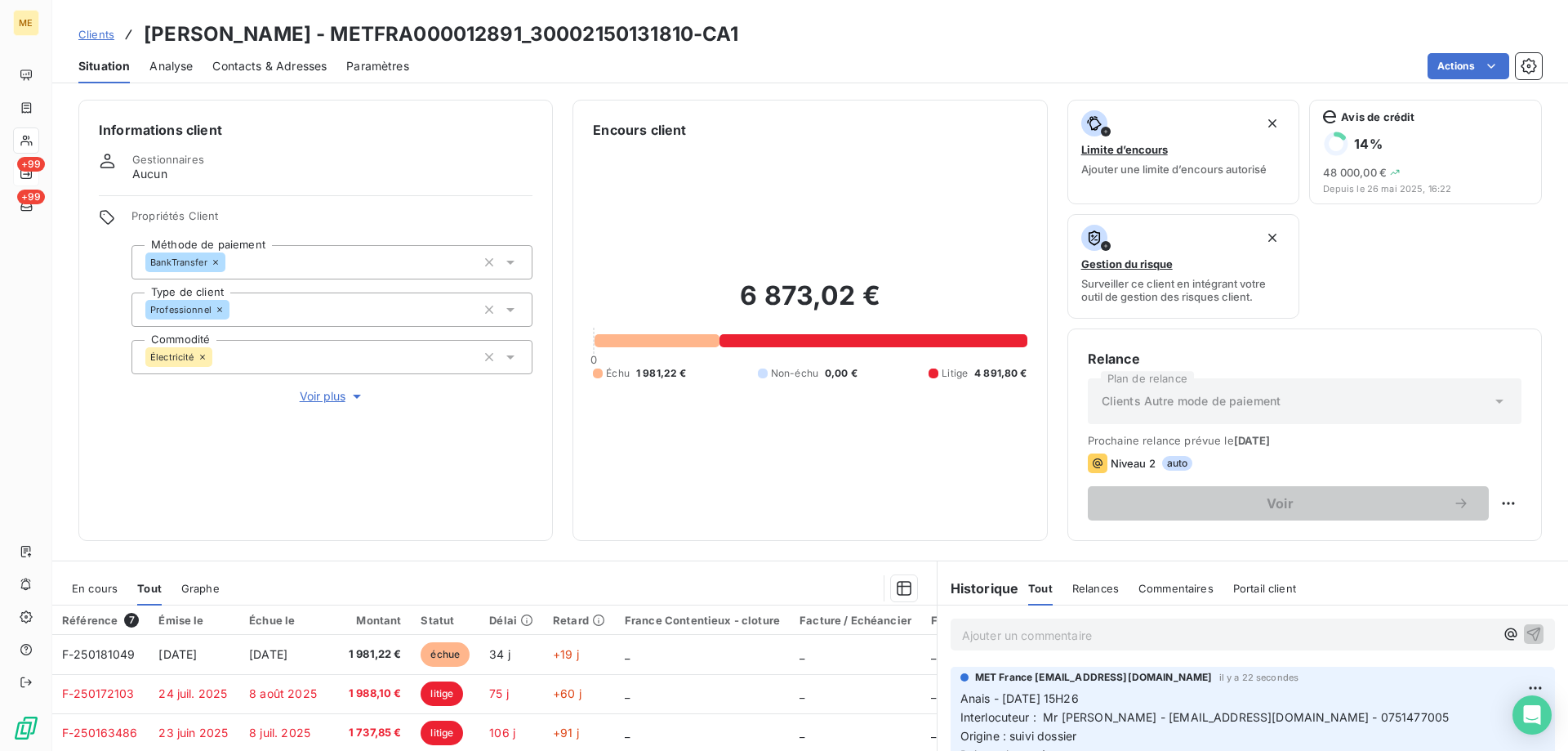
click at [96, 24] on div "Clients OLIVIER - METFRA000012891_30002150131810-CA1" at bounding box center [409, 34] width 661 height 29
click at [91, 32] on span "Clients" at bounding box center [97, 35] width 36 height 13
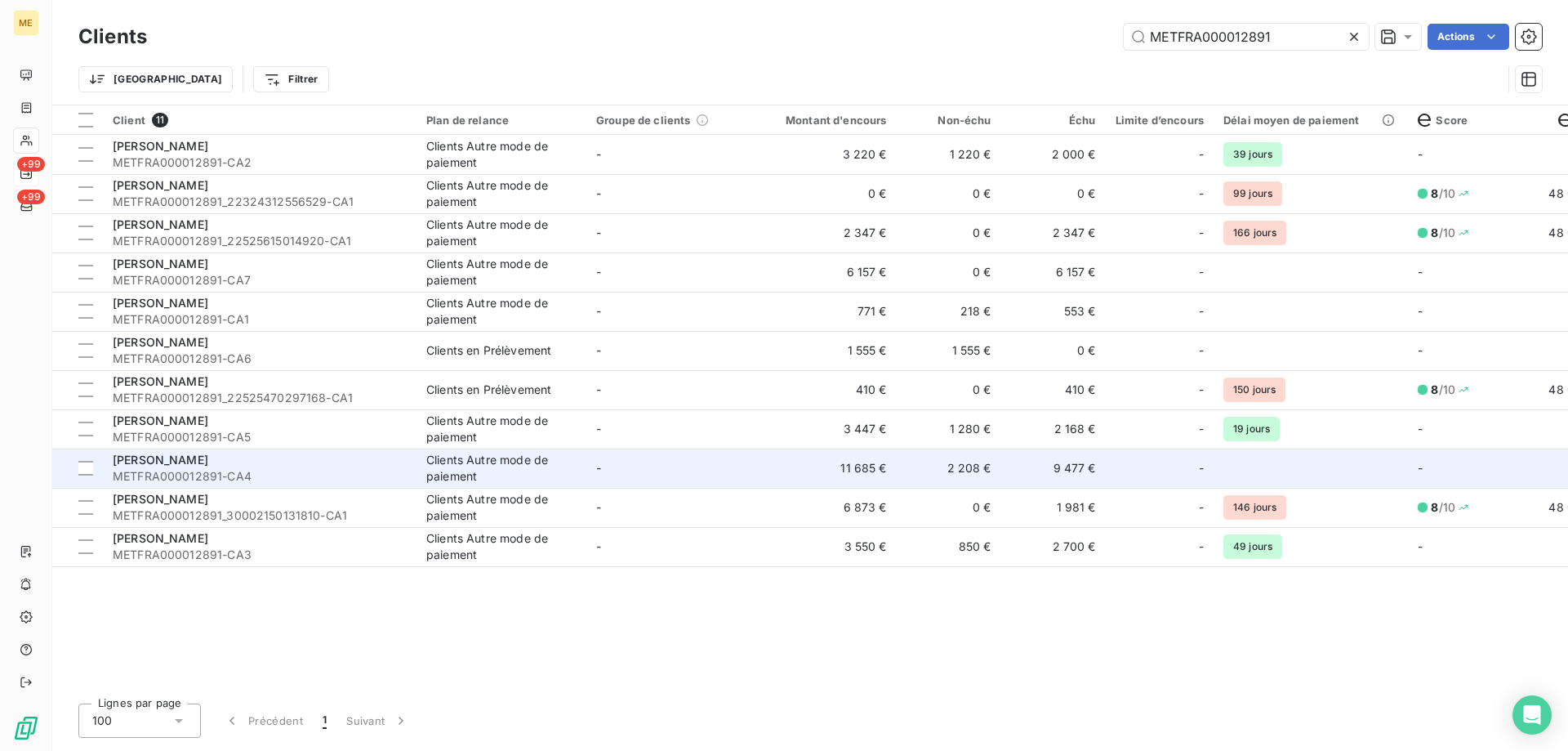
click at [515, 471] on div "Clients Autre mode de paiement" at bounding box center [501, 468] width 150 height 33
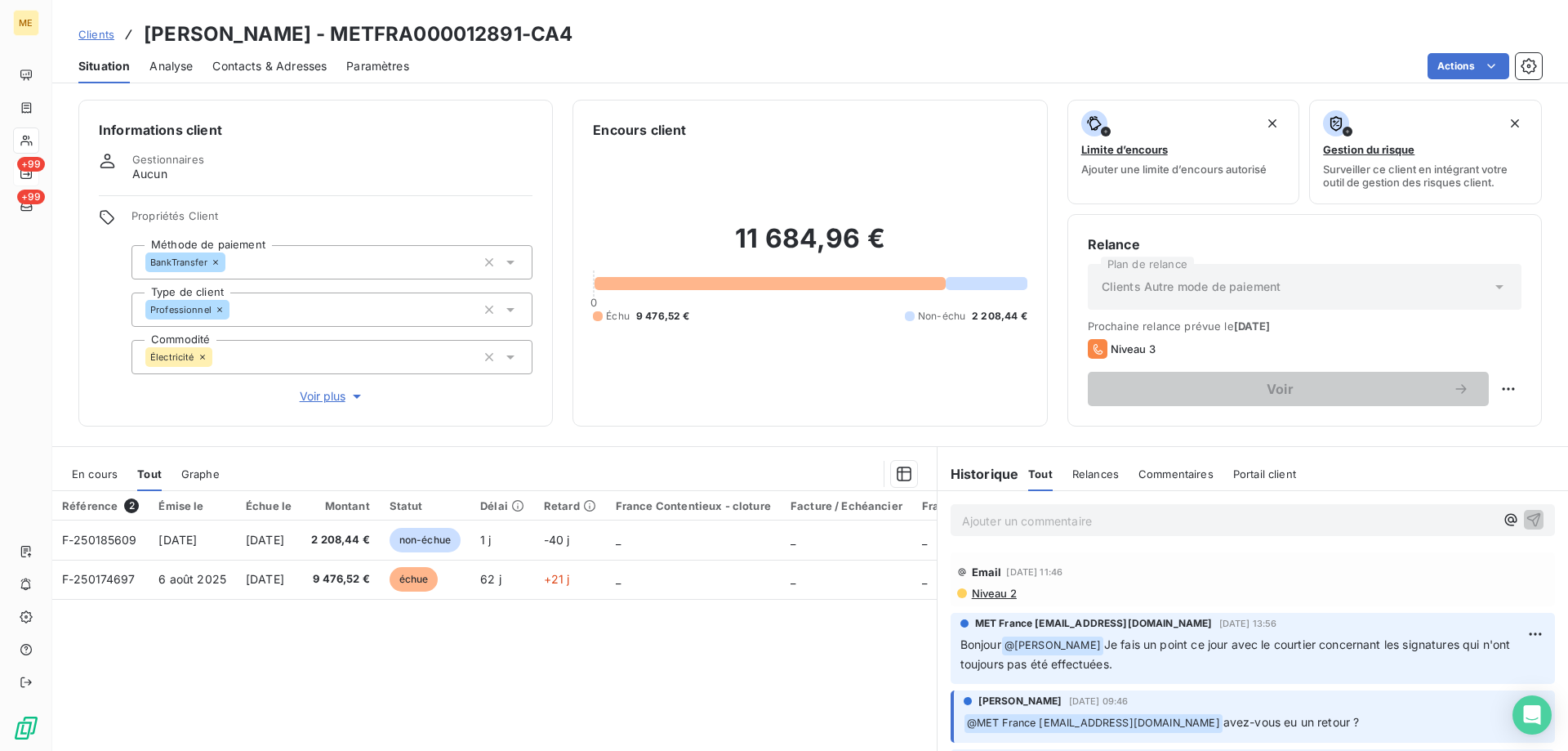
click at [1081, 518] on p "Ajouter un commentaire ﻿" at bounding box center [1229, 521] width 532 height 21
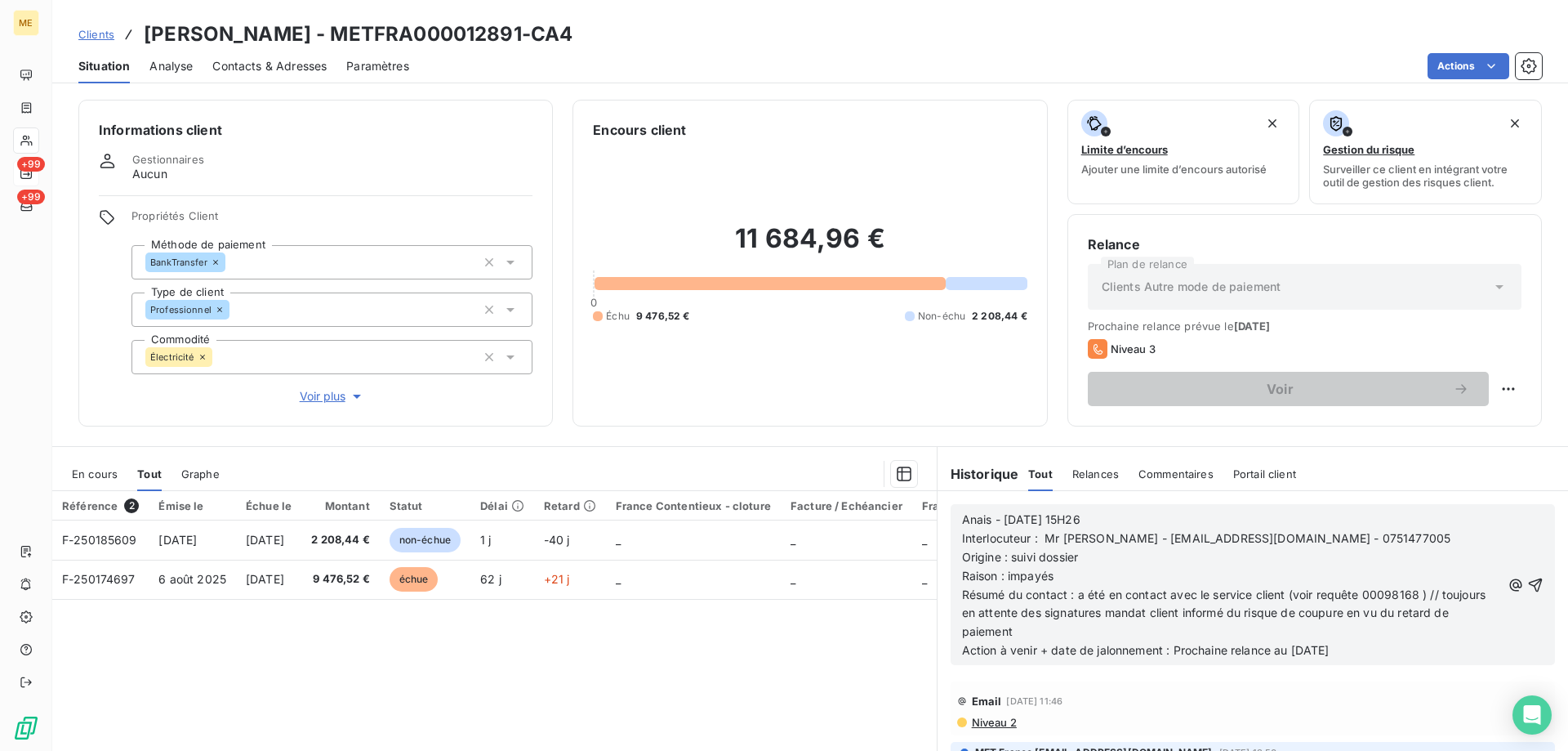
click at [1530, 584] on icon "button" at bounding box center [1536, 584] width 14 height 14
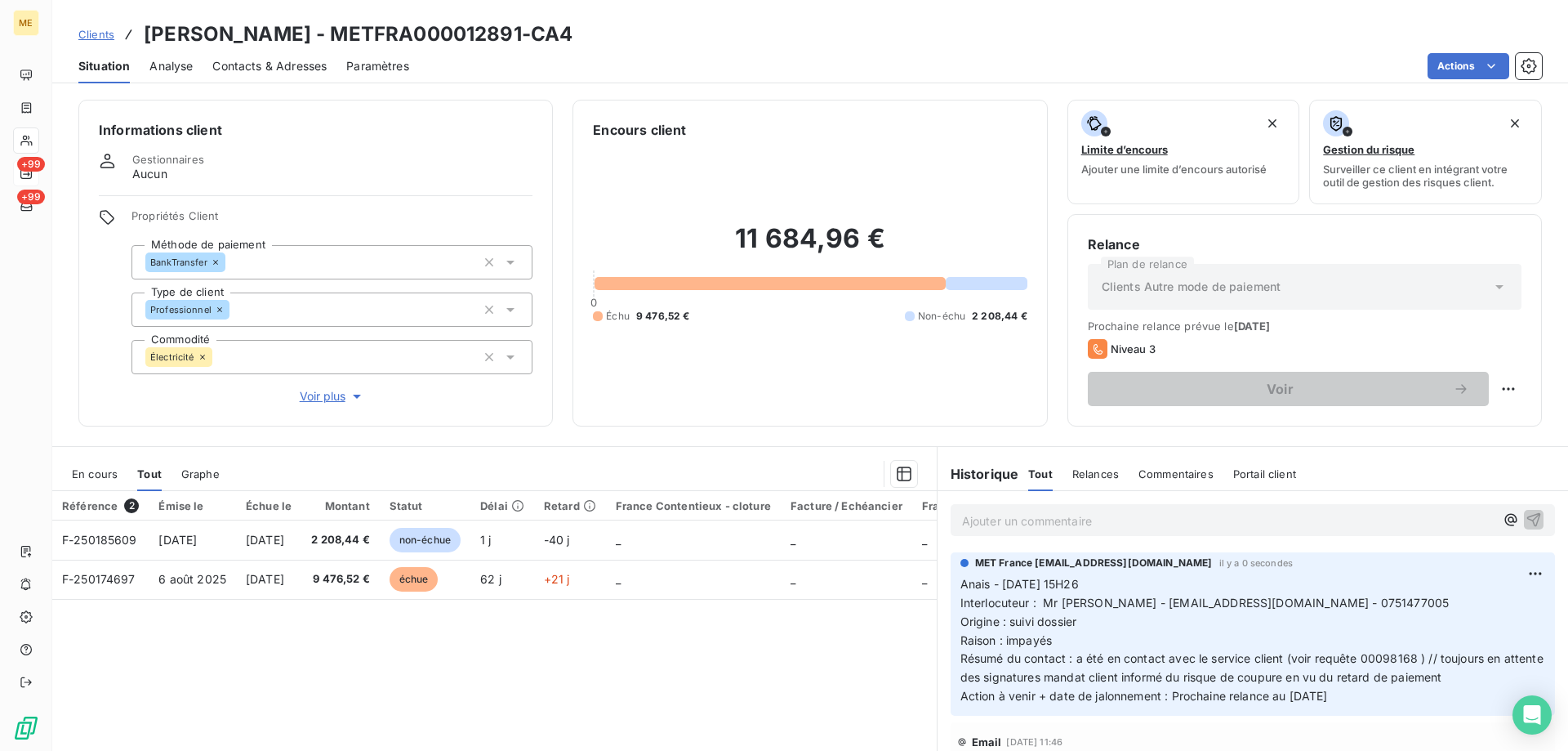
click at [97, 36] on span "Clients" at bounding box center [97, 35] width 36 height 13
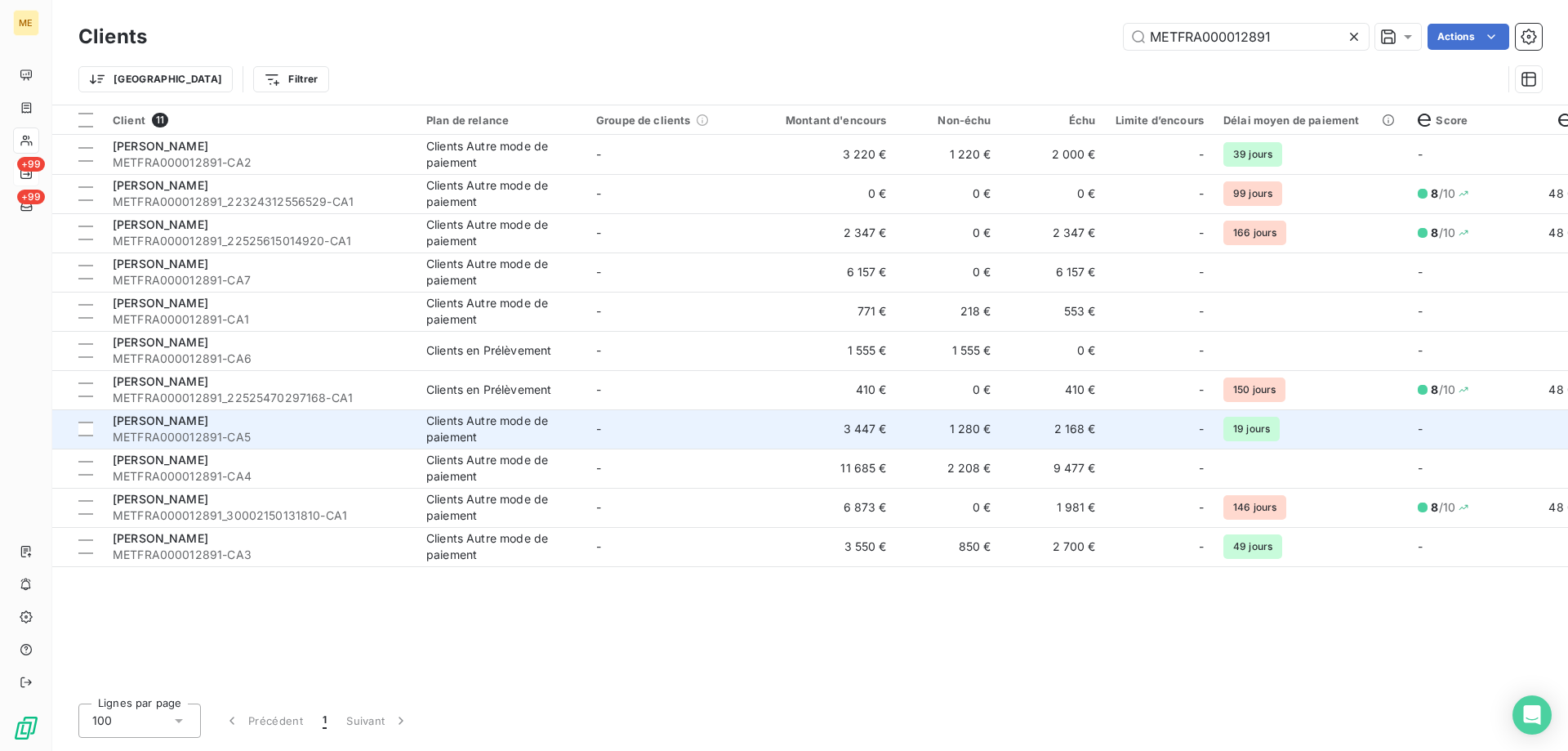
click at [924, 433] on td "1 280 €" at bounding box center [949, 429] width 105 height 39
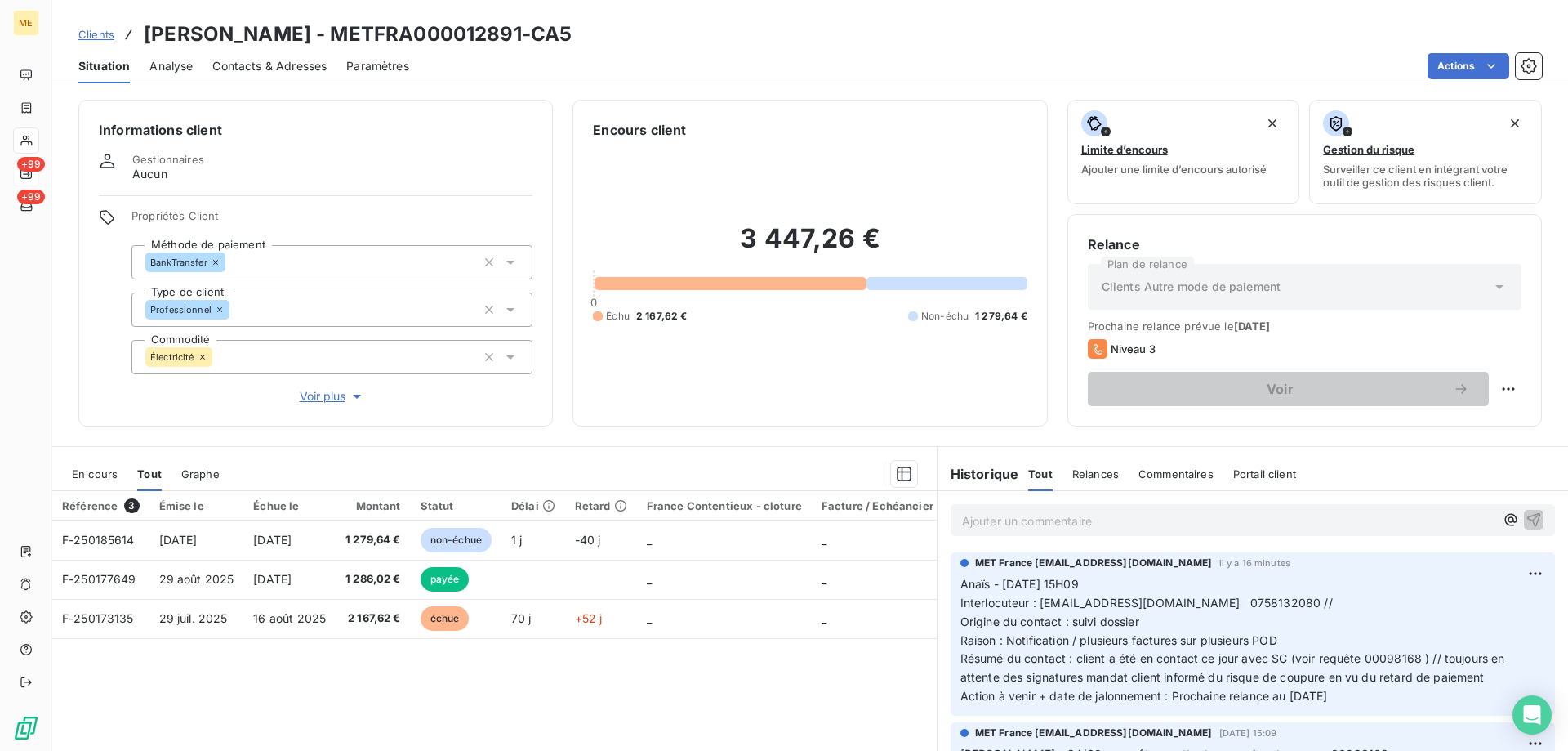
click at [98, 33] on span "Clients" at bounding box center [97, 35] width 36 height 13
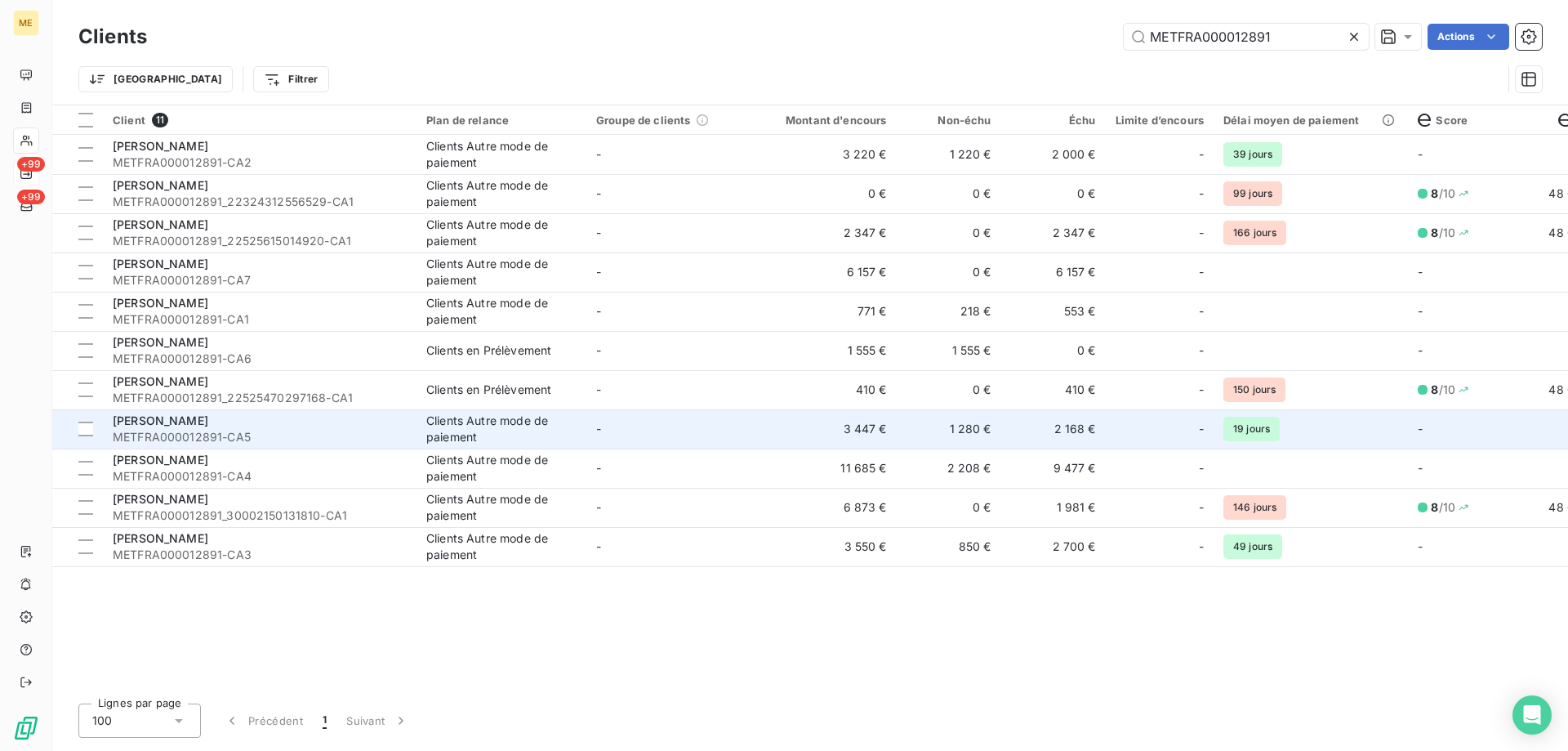
click at [961, 428] on td "1 280 €" at bounding box center [949, 429] width 105 height 39
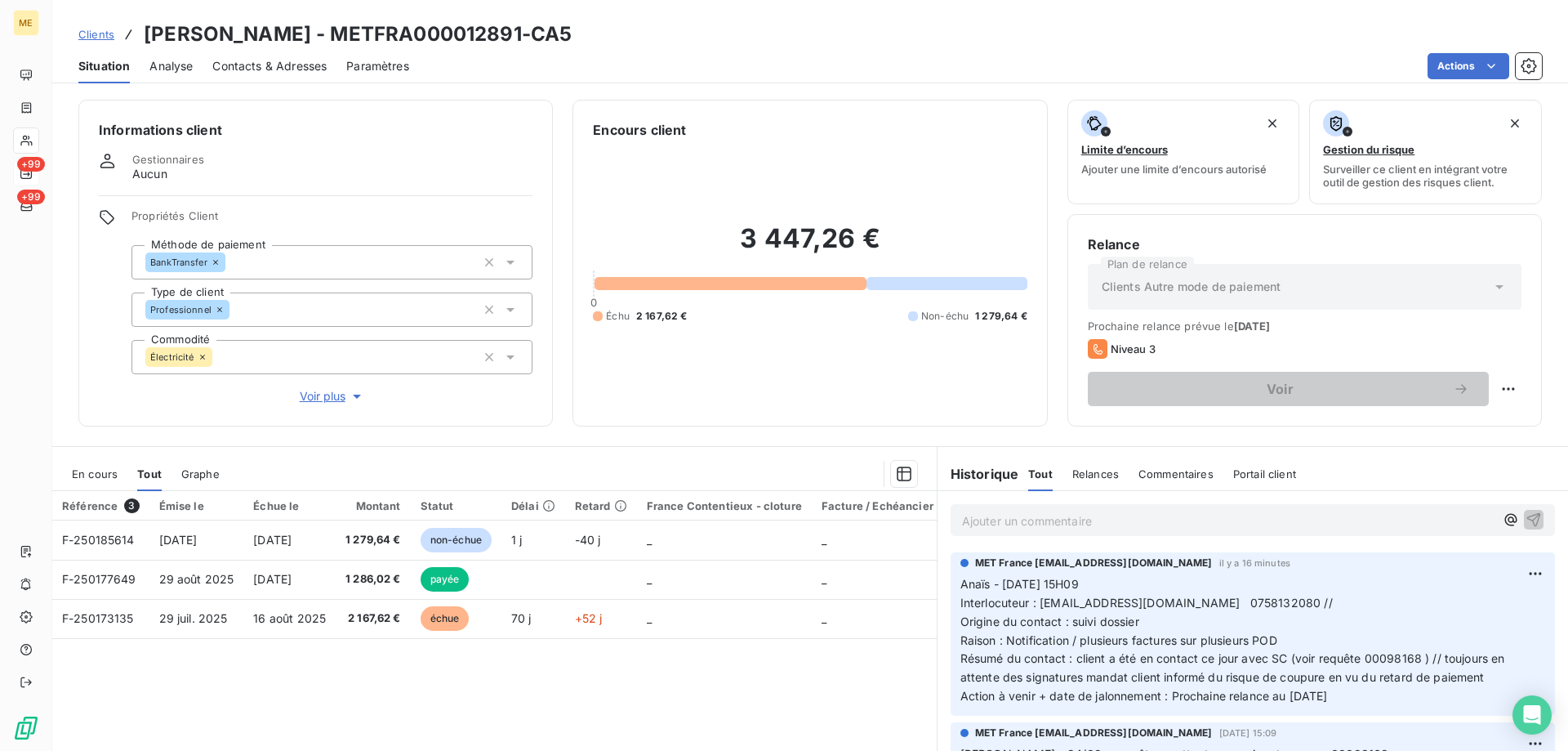
click at [100, 33] on span "Clients" at bounding box center [97, 35] width 36 height 13
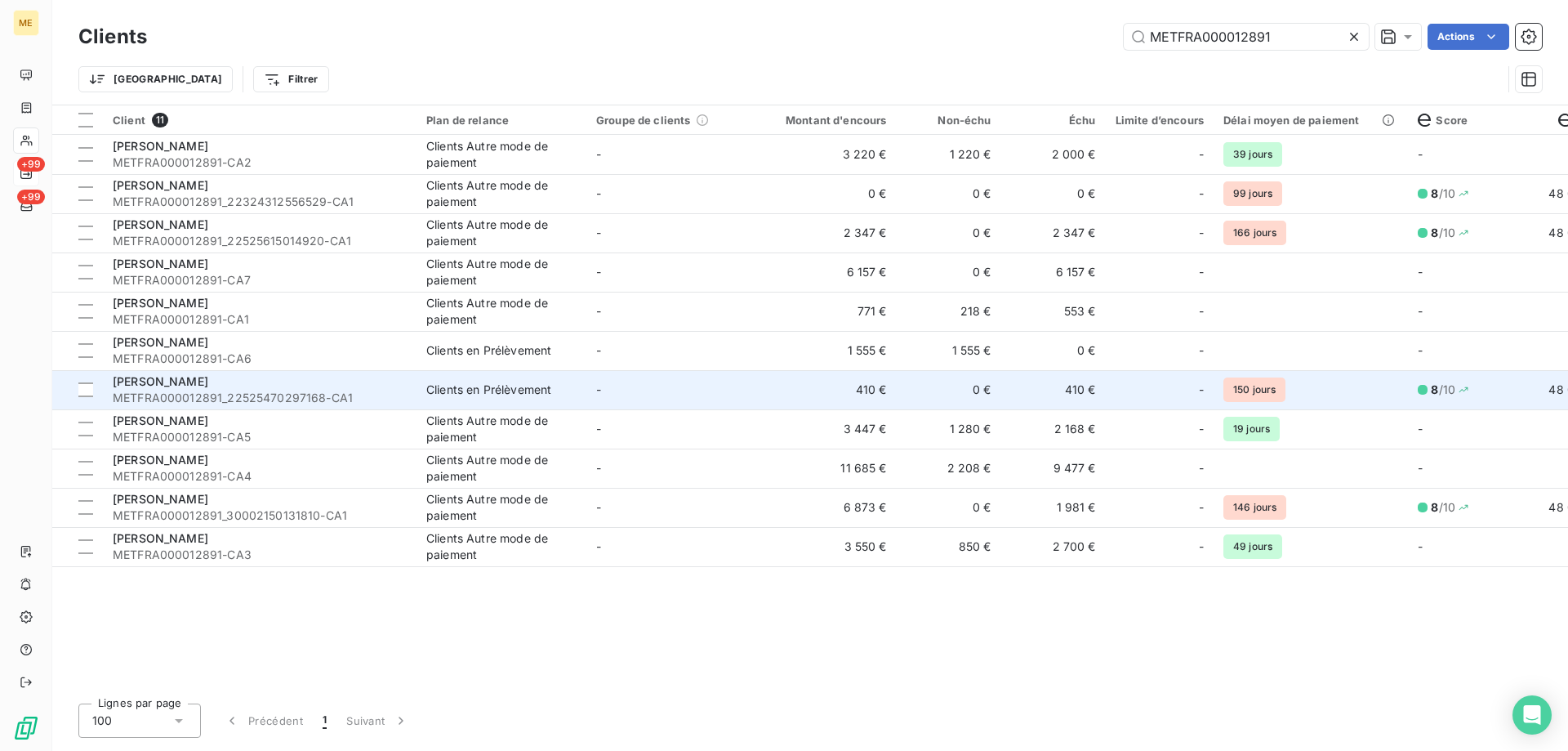
click at [798, 395] on td "410 €" at bounding box center [827, 390] width 141 height 39
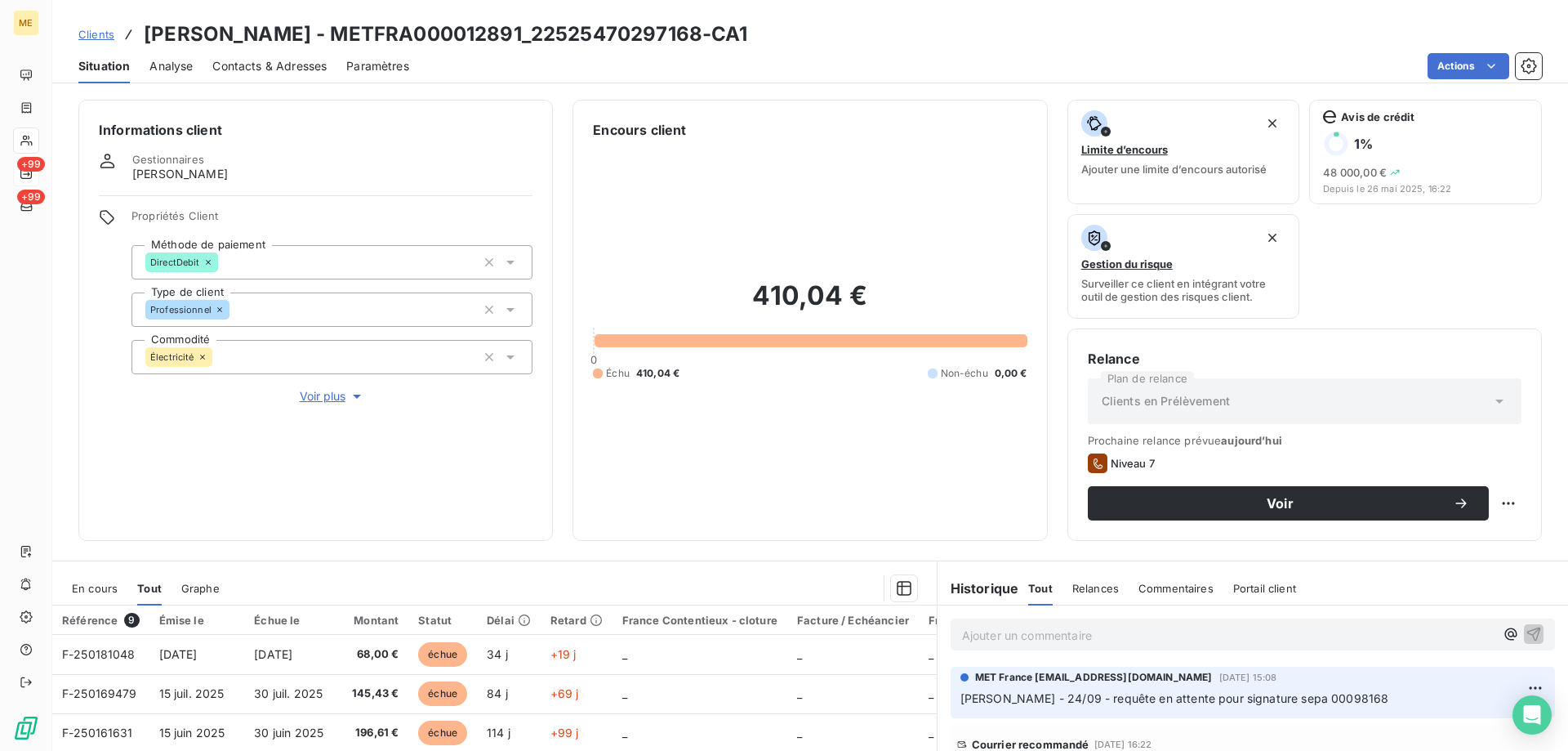
click at [1147, 638] on p "Ajouter un commentaire ﻿" at bounding box center [1229, 636] width 532 height 21
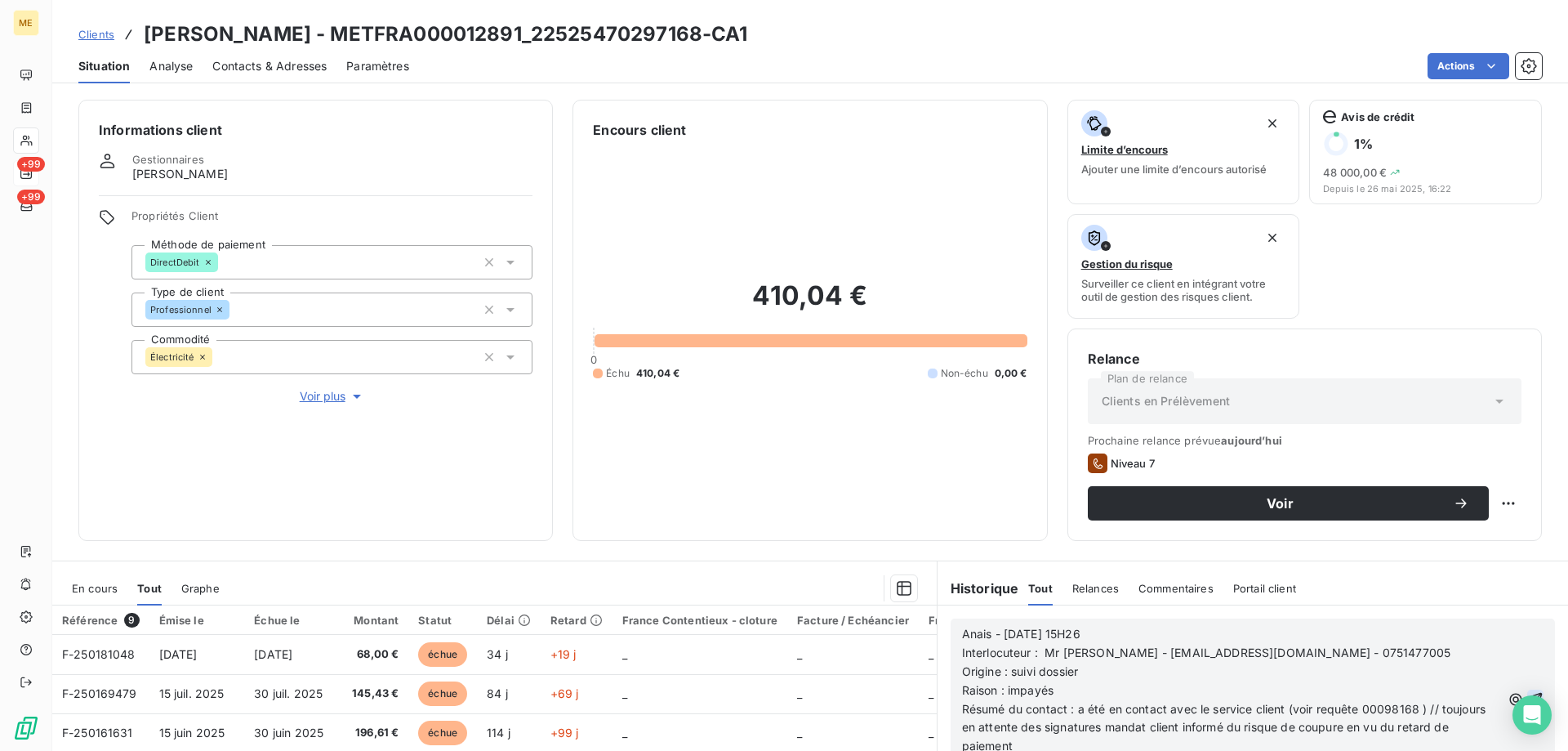
click at [1528, 691] on icon "button" at bounding box center [1535, 698] width 16 height 16
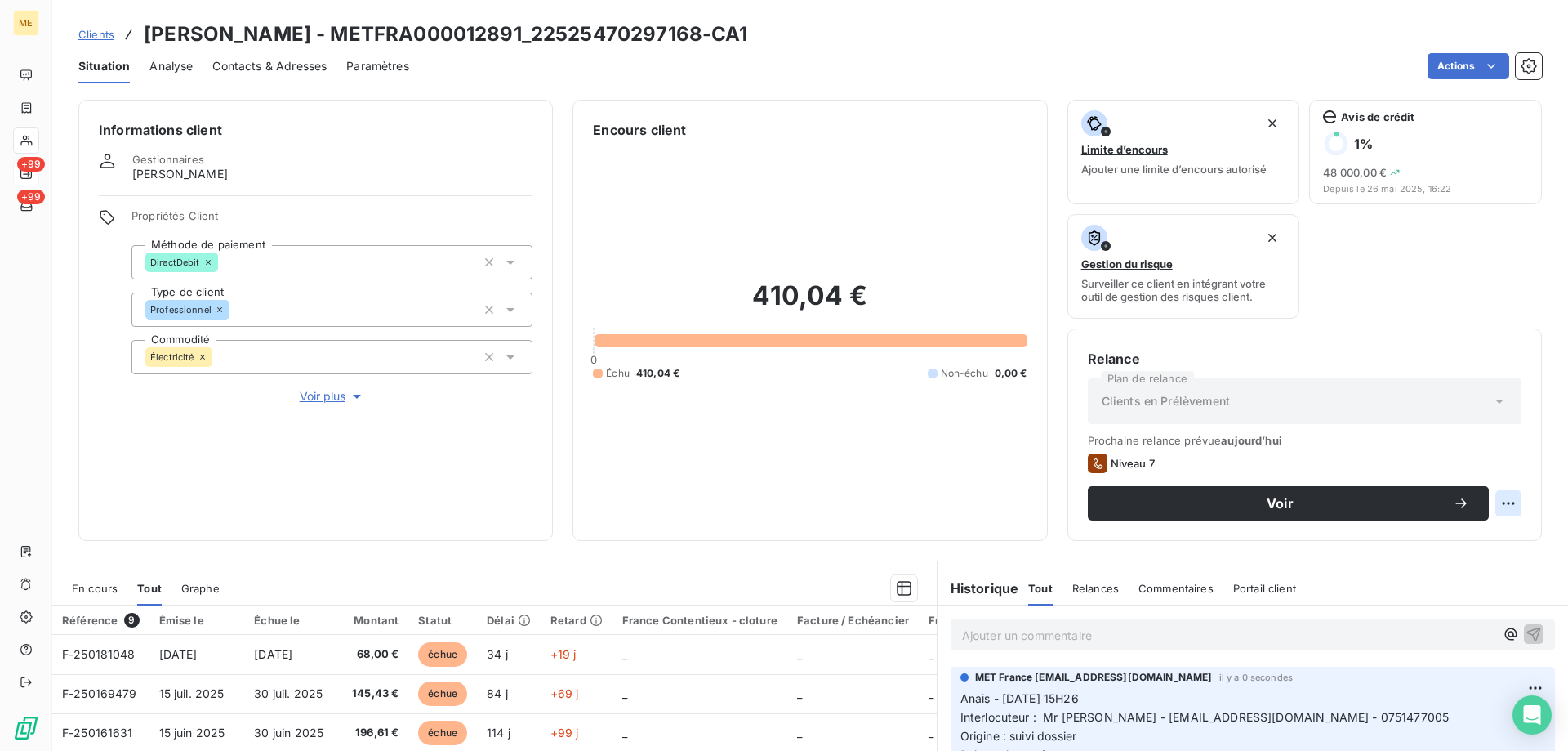
click at [1498, 503] on html "ME +99 +99 Clients OLIVIER - METFRA000012891_22525470297168-CA1 Situation Analy…" at bounding box center [784, 457] width 1568 height 914
click at [1485, 545] on div "Replanifier cette action" at bounding box center [1429, 539] width 146 height 26
select select "9"
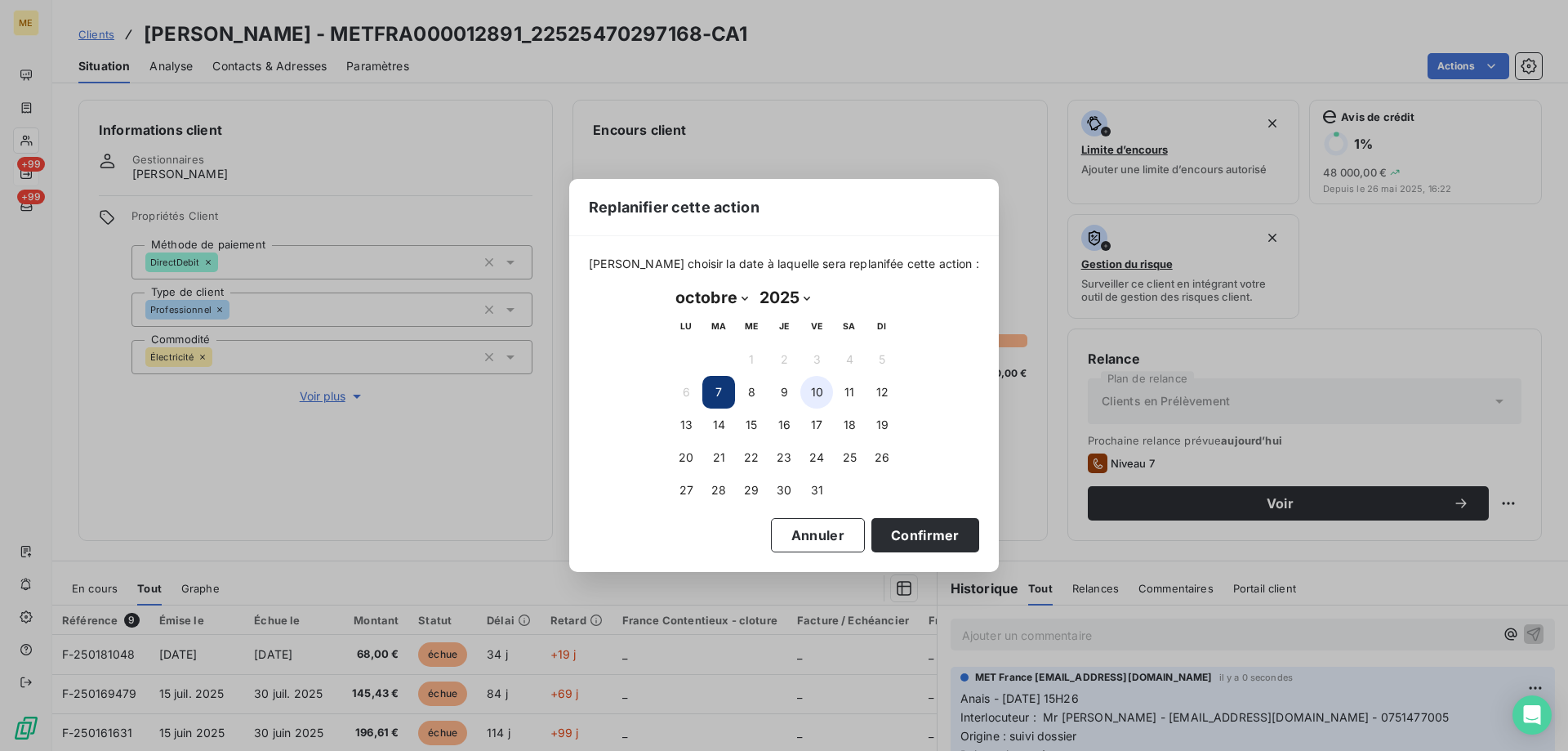
click at [813, 387] on button "10" at bounding box center [816, 392] width 33 height 33
click at [896, 532] on button "Confirmer" at bounding box center [925, 535] width 108 height 35
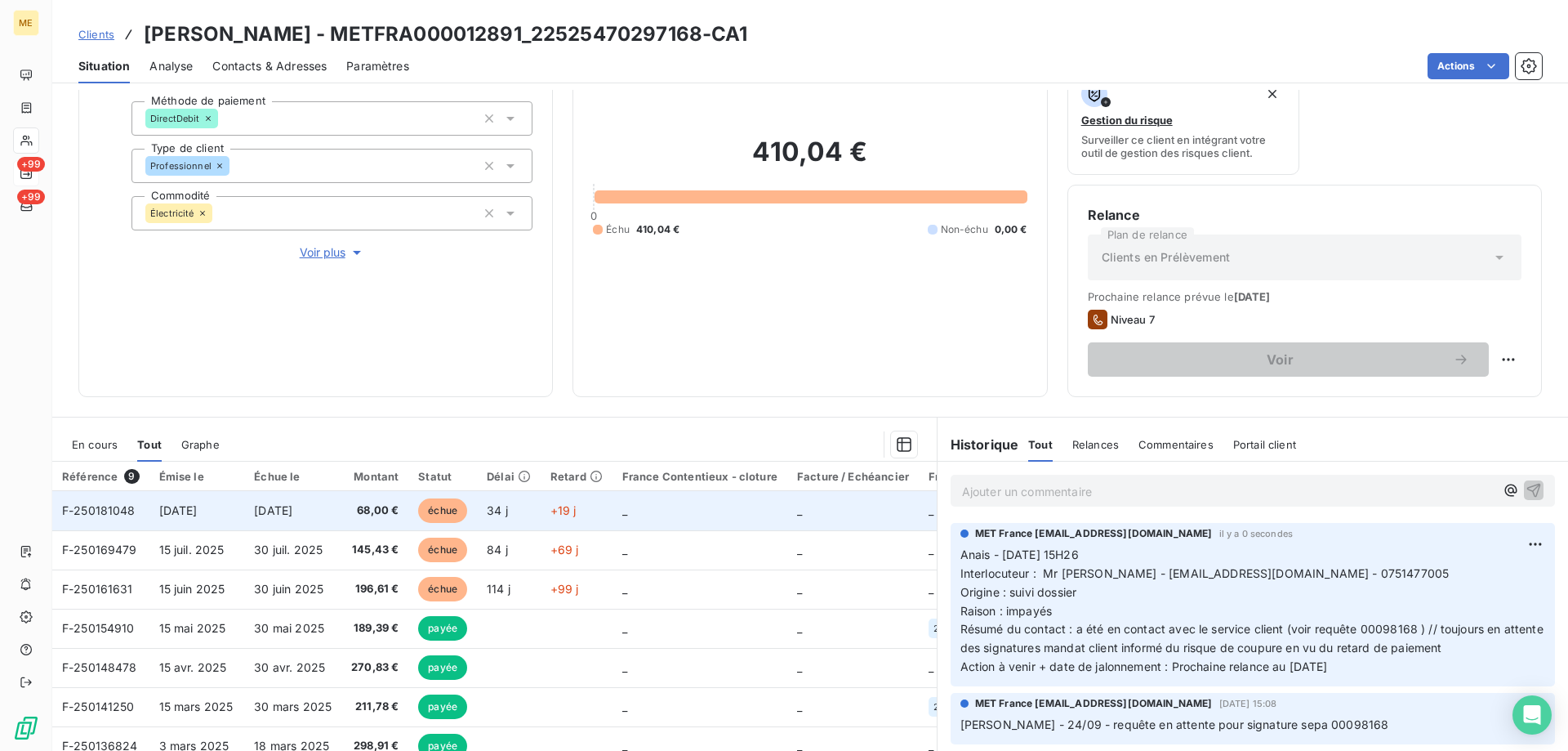
scroll to position [163, 0]
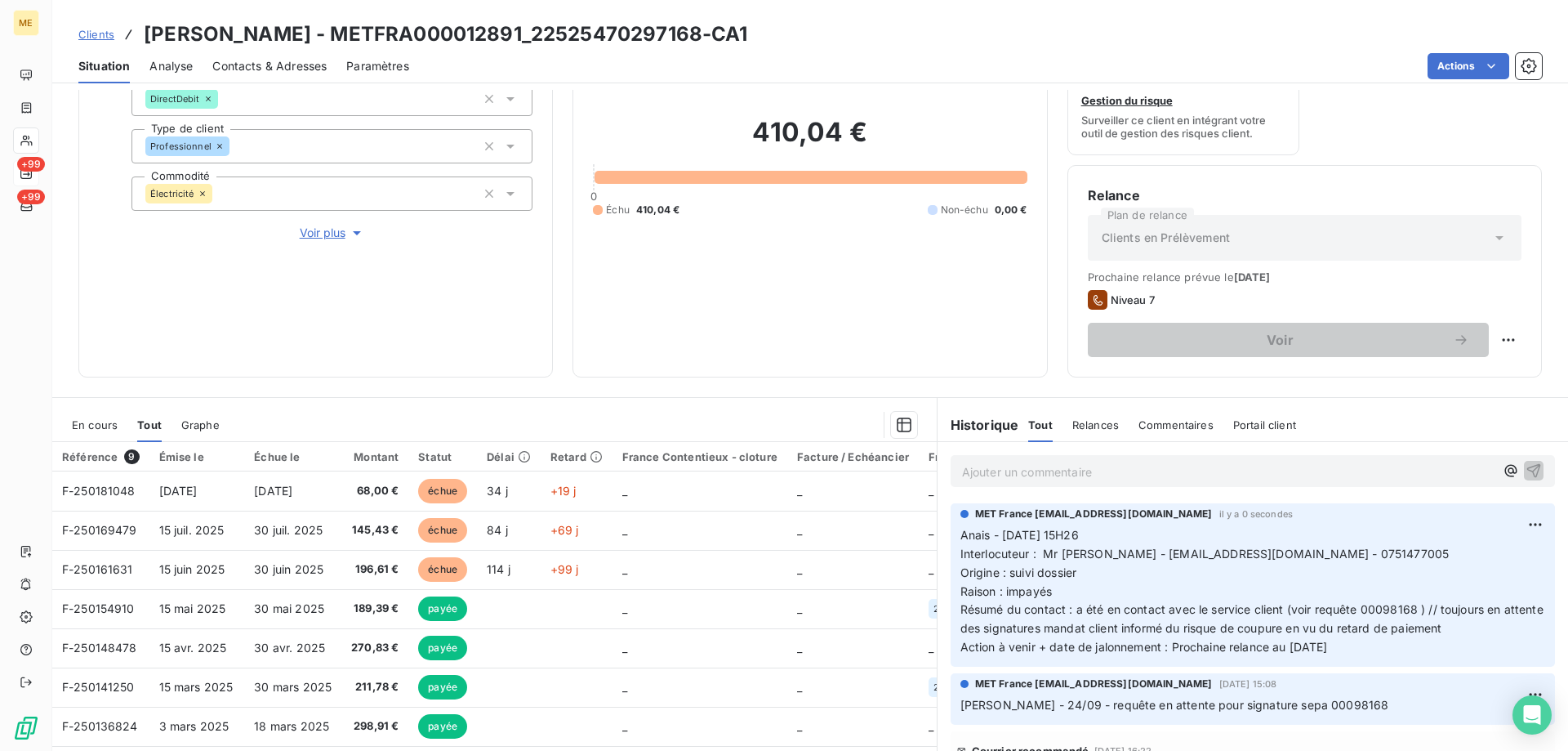
click at [95, 36] on span "Clients" at bounding box center [97, 35] width 36 height 13
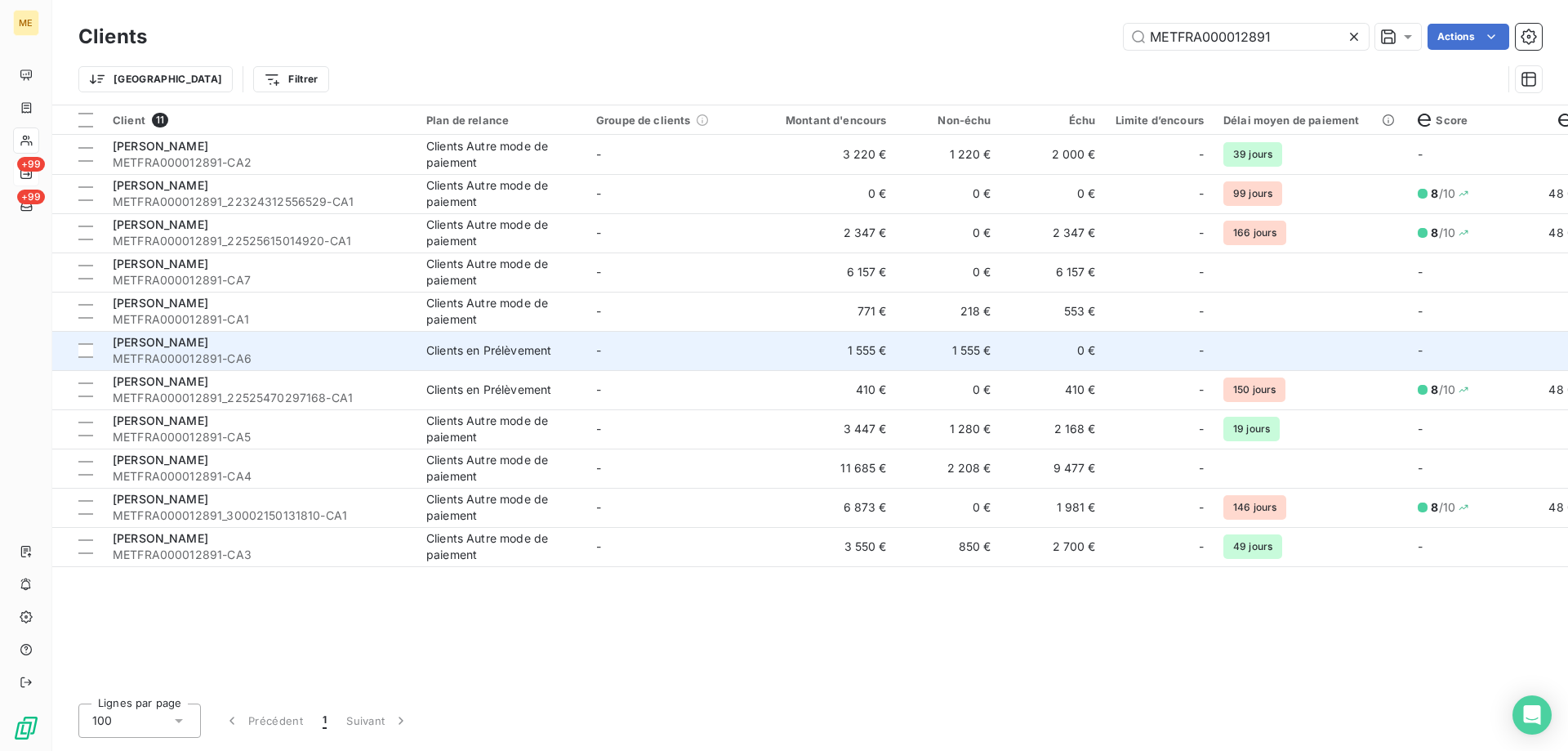
click at [700, 360] on td "-" at bounding box center [671, 351] width 170 height 39
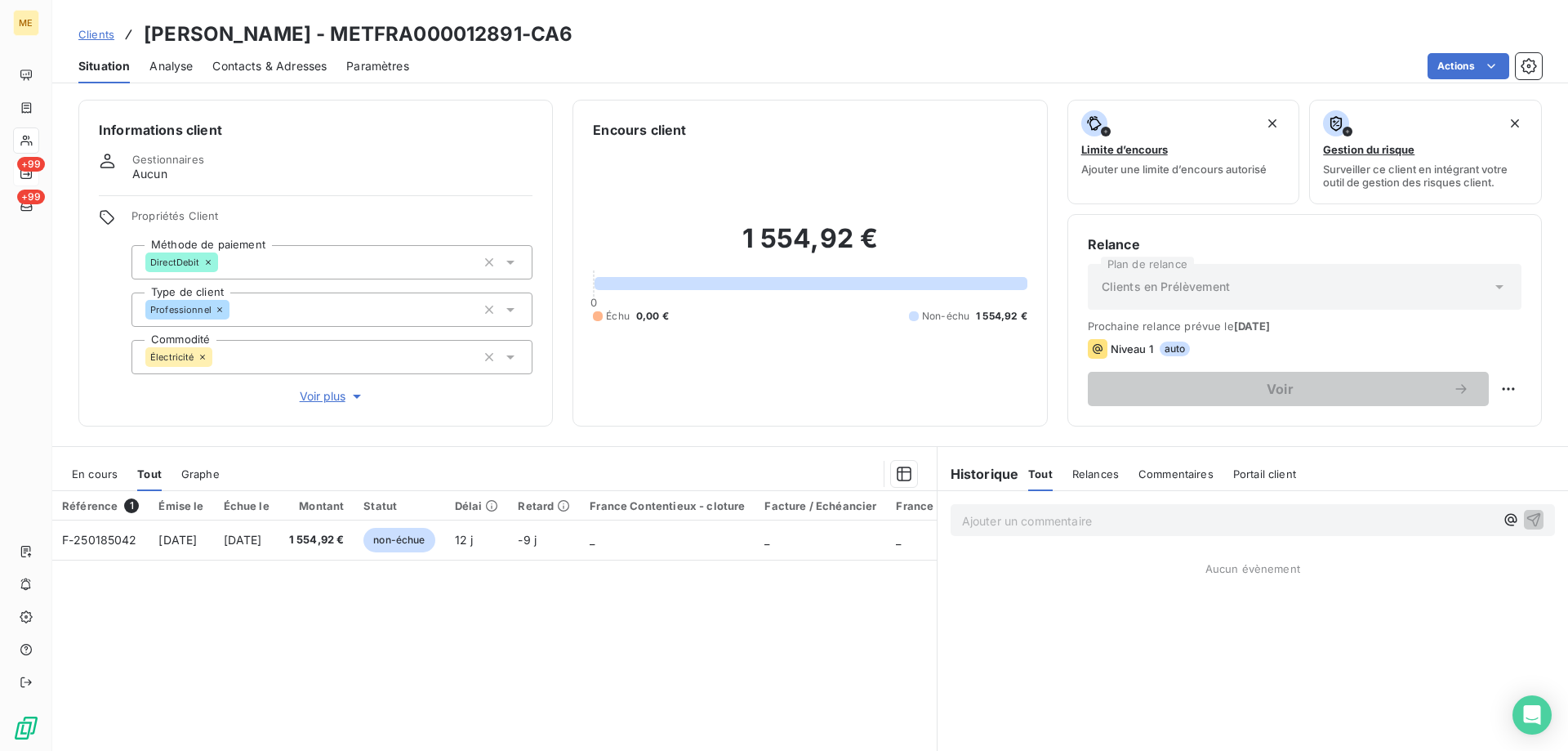
click at [1046, 522] on p "Ajouter un commentaire ﻿" at bounding box center [1229, 521] width 532 height 21
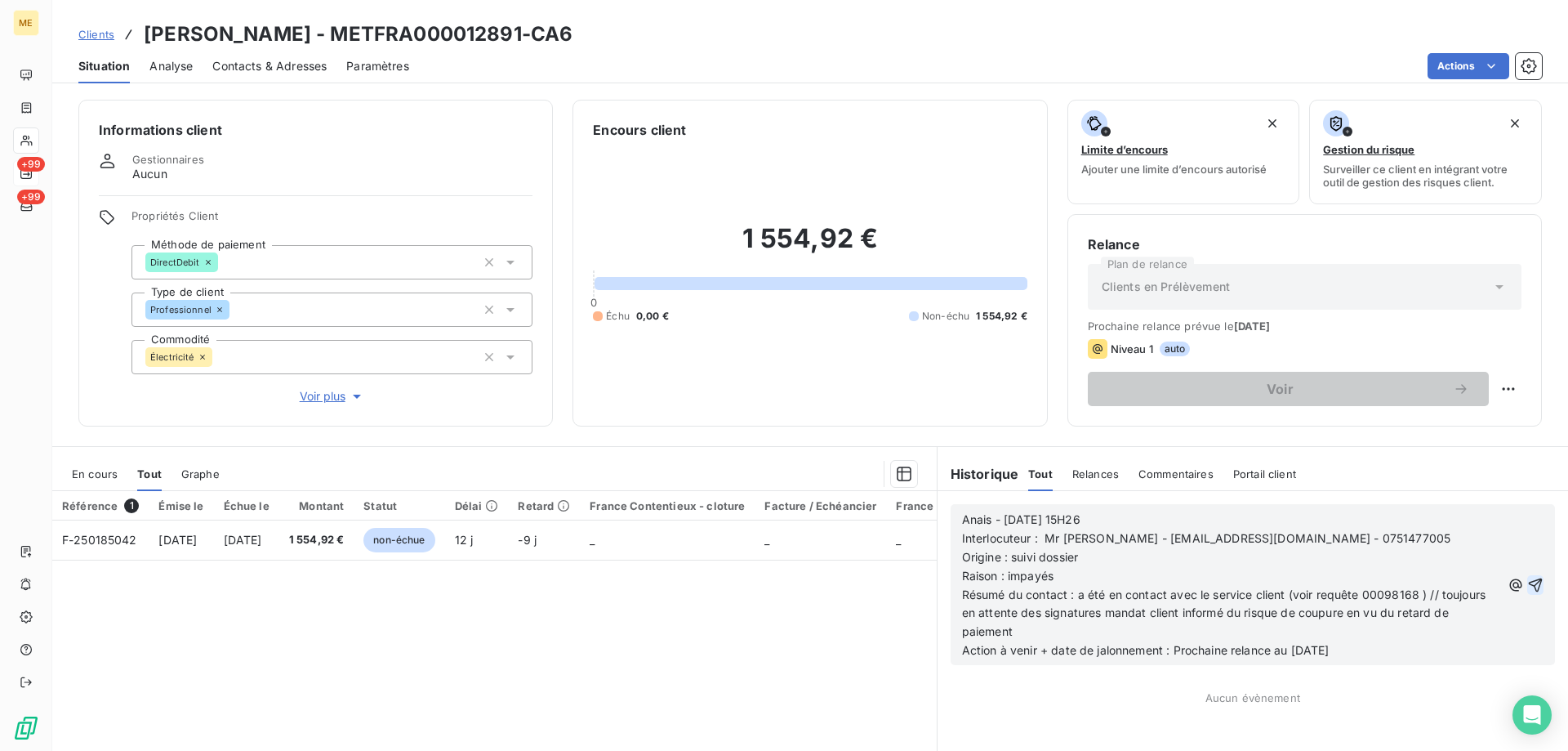
click at [1528, 578] on icon "button" at bounding box center [1535, 584] width 16 height 16
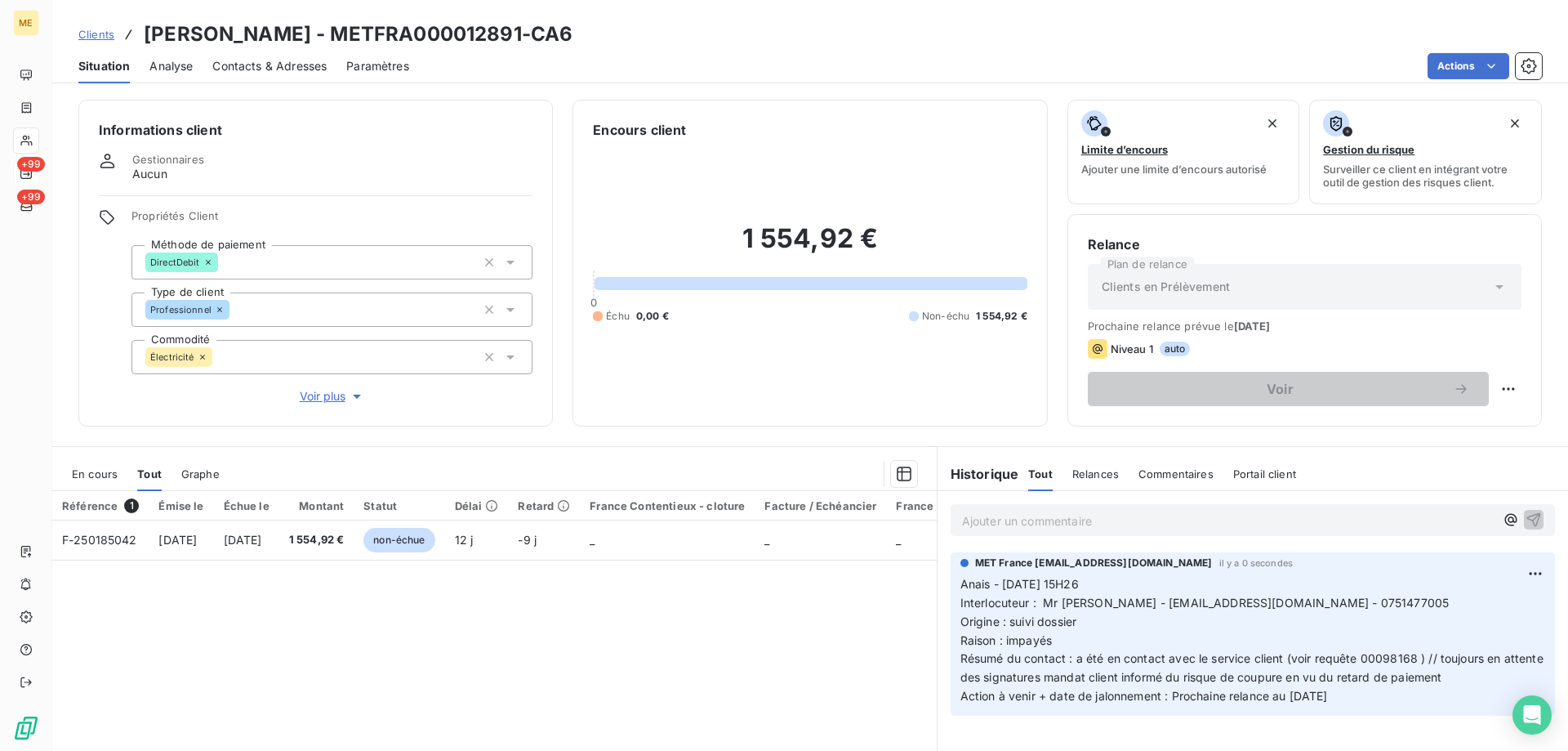
click at [95, 32] on span "Clients" at bounding box center [97, 35] width 36 height 13
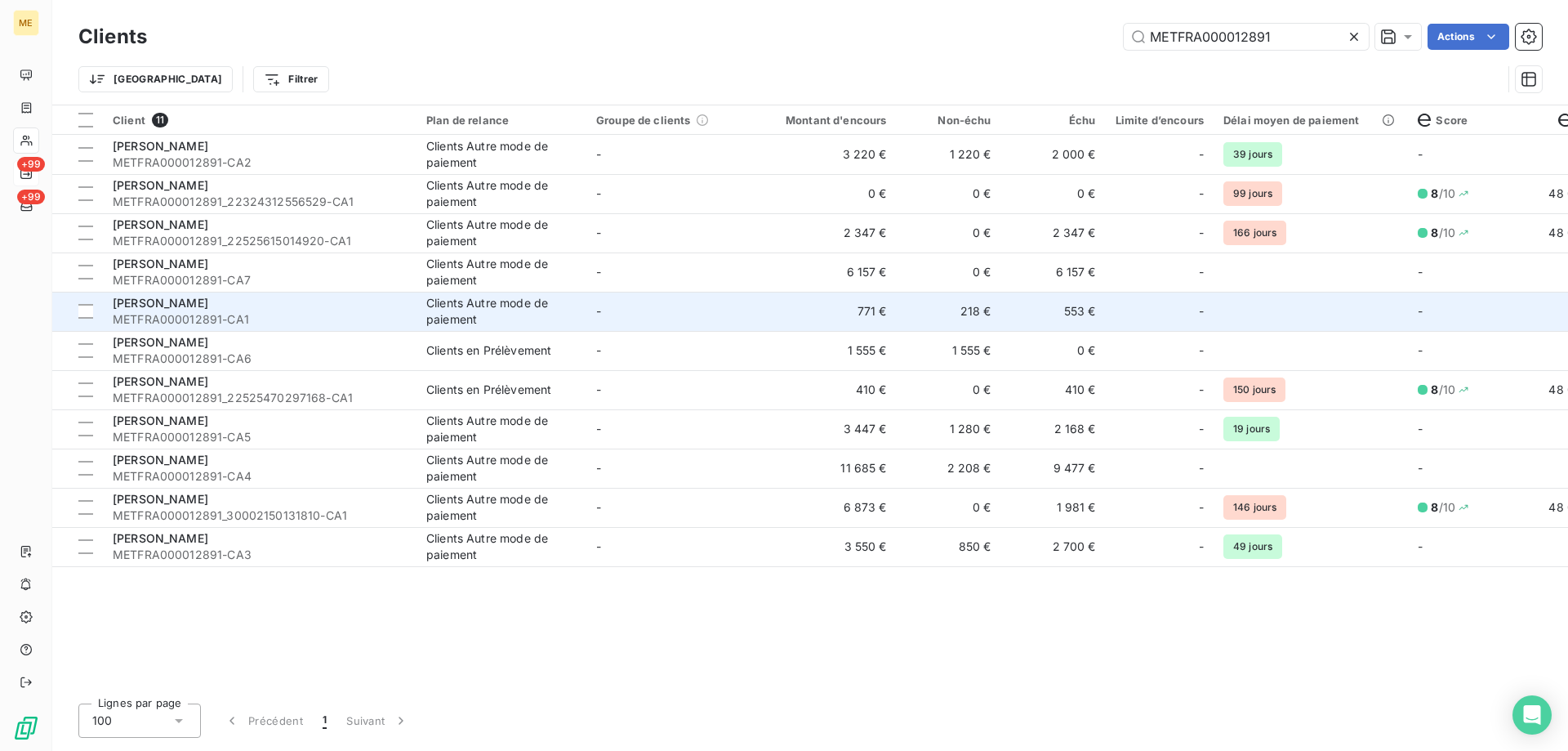
click at [886, 319] on td "771 €" at bounding box center [827, 311] width 141 height 39
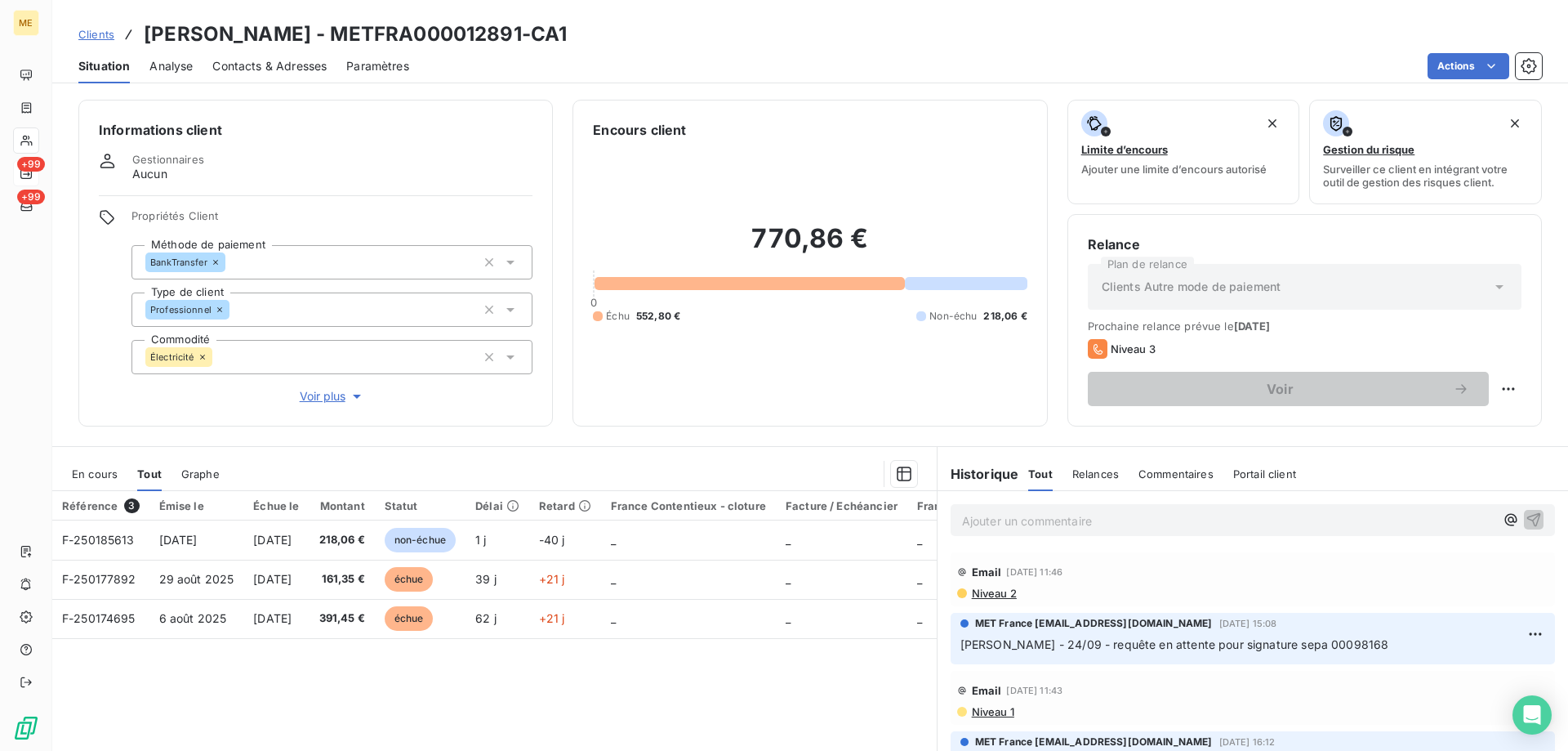
click at [1131, 518] on p "Ajouter un commentaire ﻿" at bounding box center [1229, 521] width 532 height 21
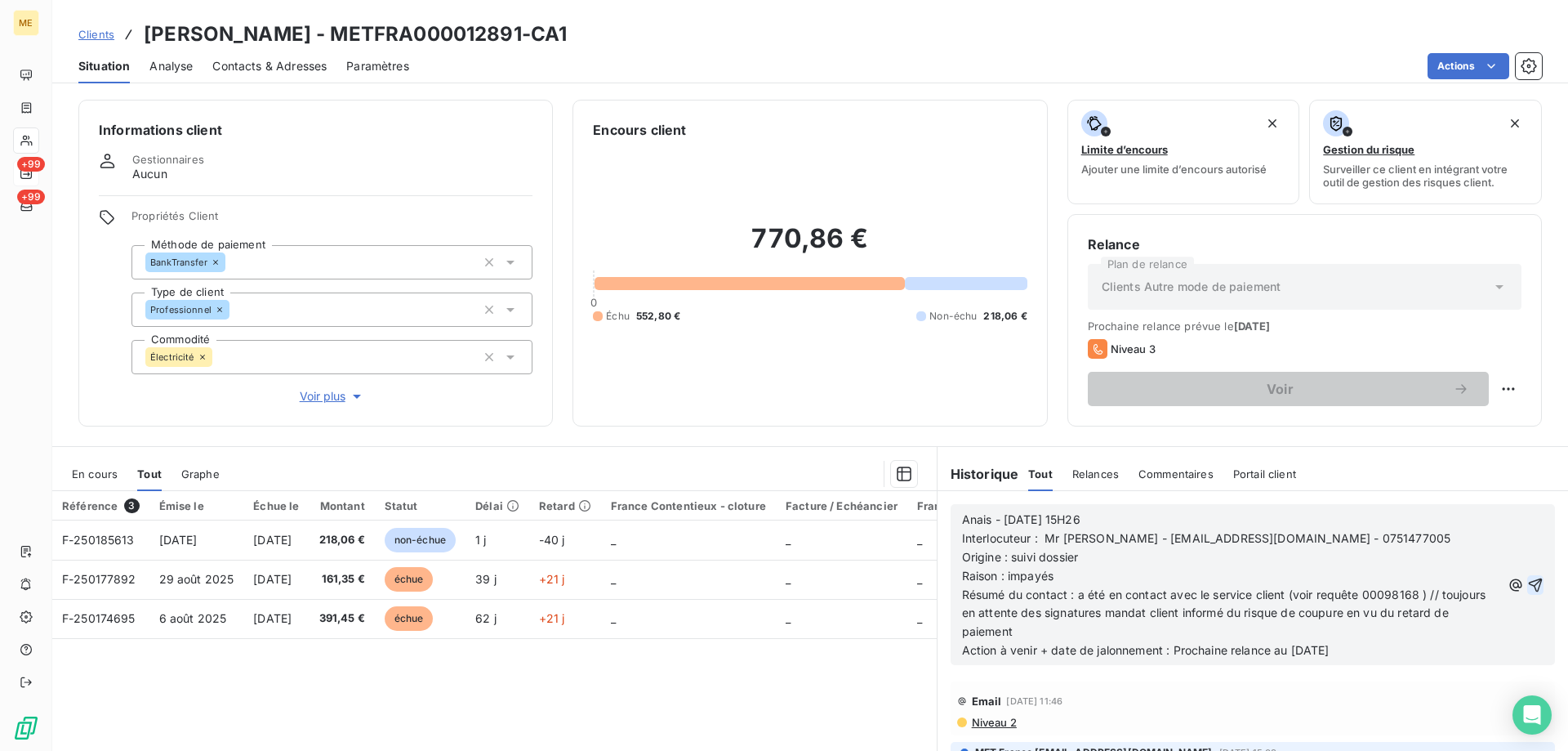
click at [1528, 578] on icon "button" at bounding box center [1535, 584] width 16 height 16
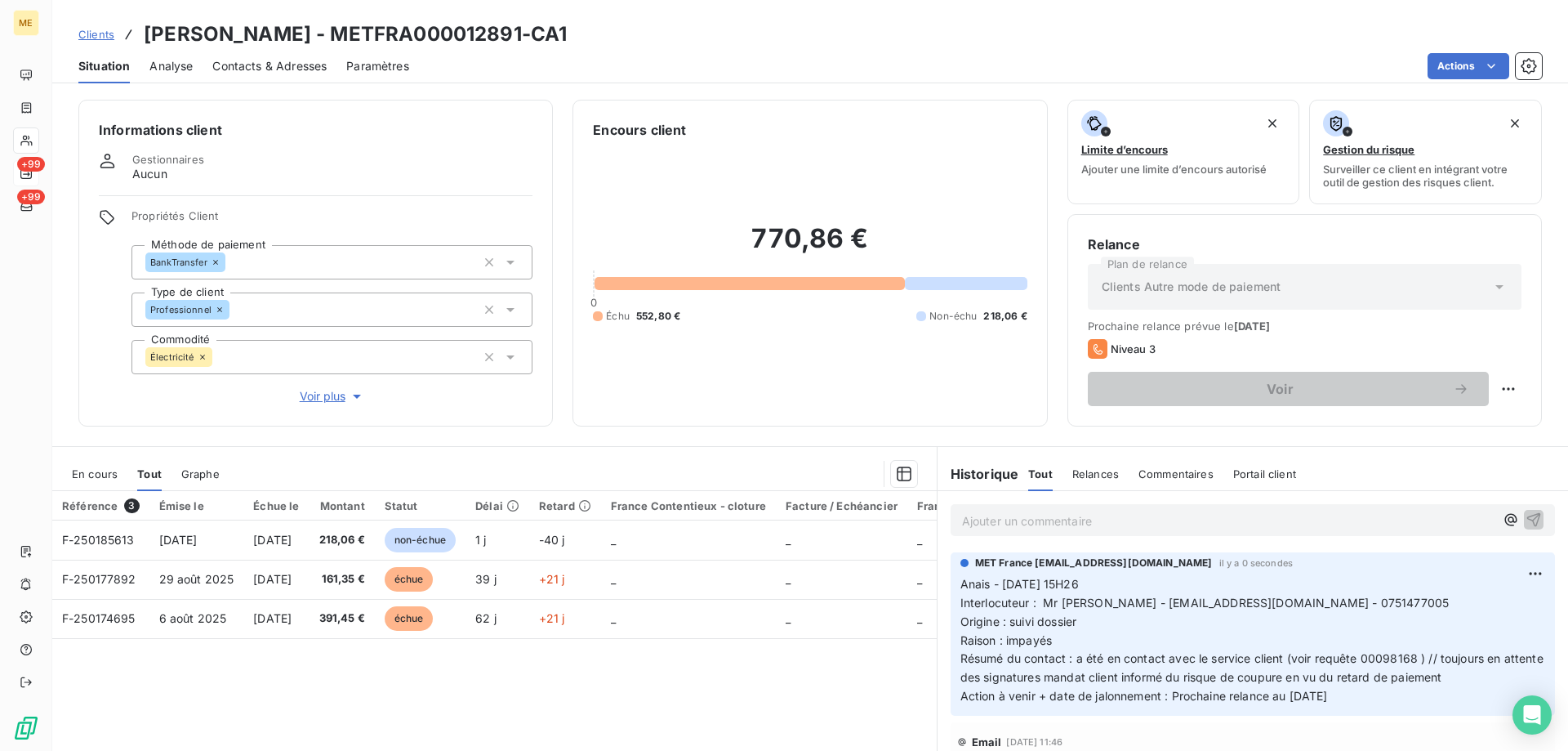
click at [97, 33] on span "Clients" at bounding box center [97, 35] width 36 height 13
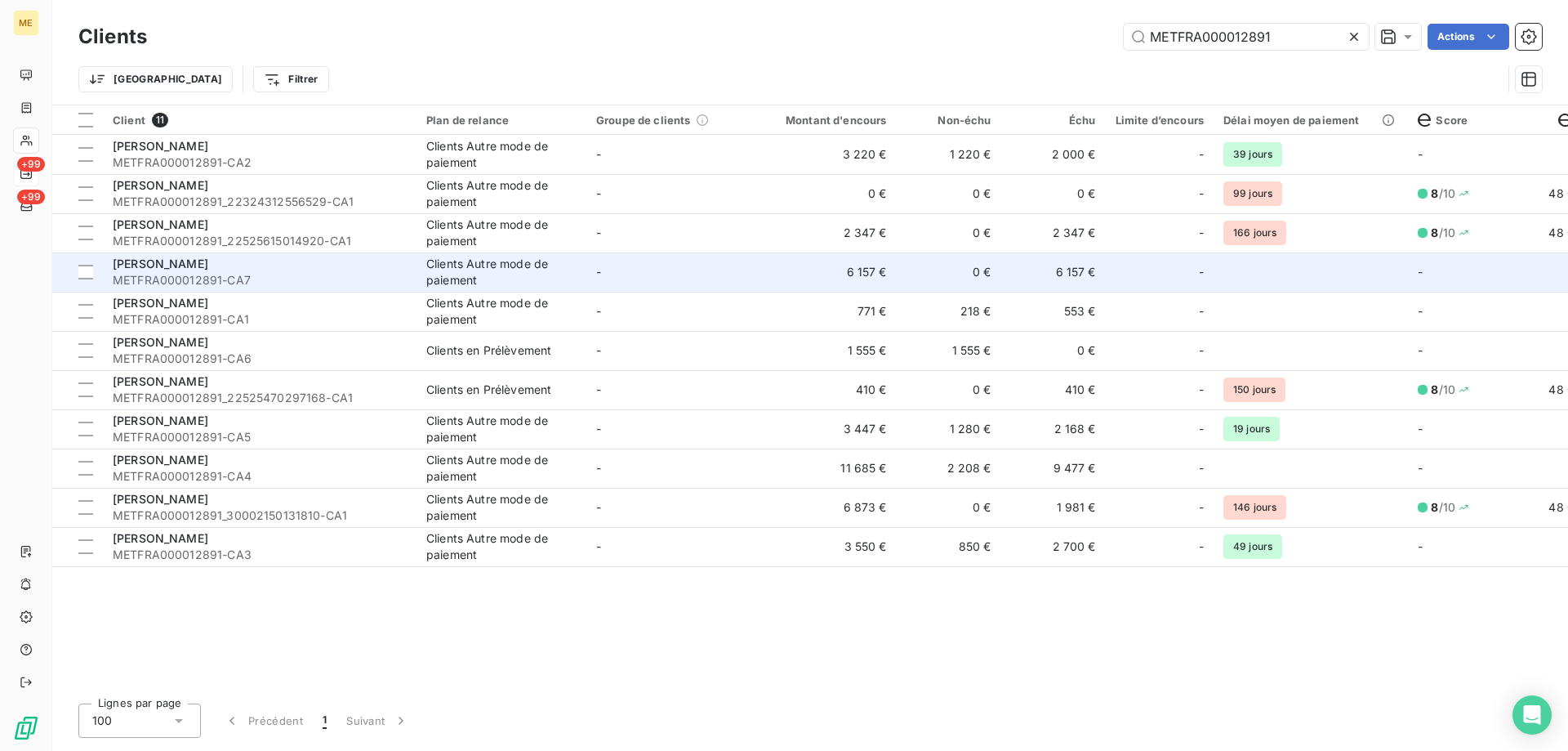
click at [935, 278] on td "0 €" at bounding box center [949, 272] width 105 height 39
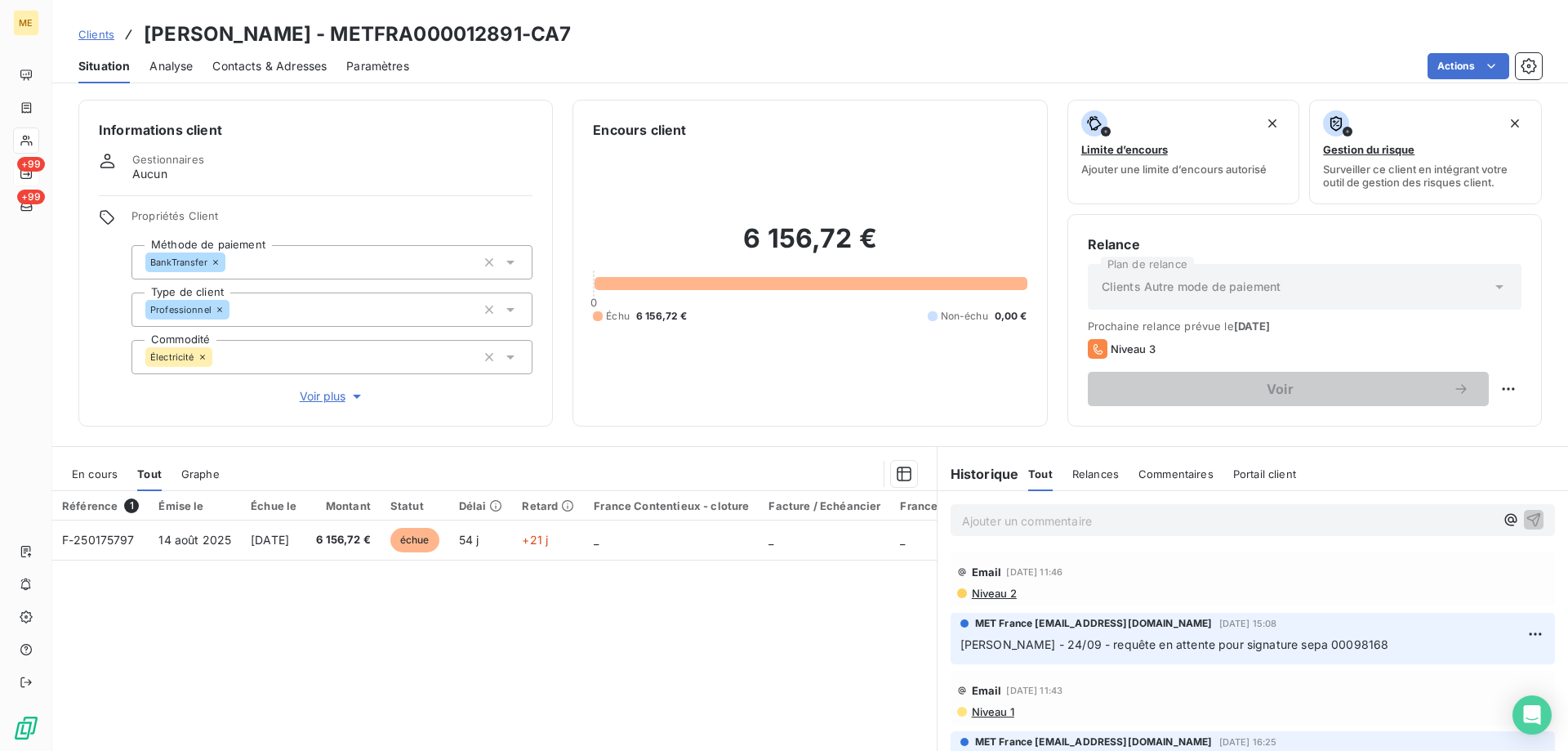
click at [1068, 529] on p "Ajouter un commentaire ﻿" at bounding box center [1229, 521] width 532 height 21
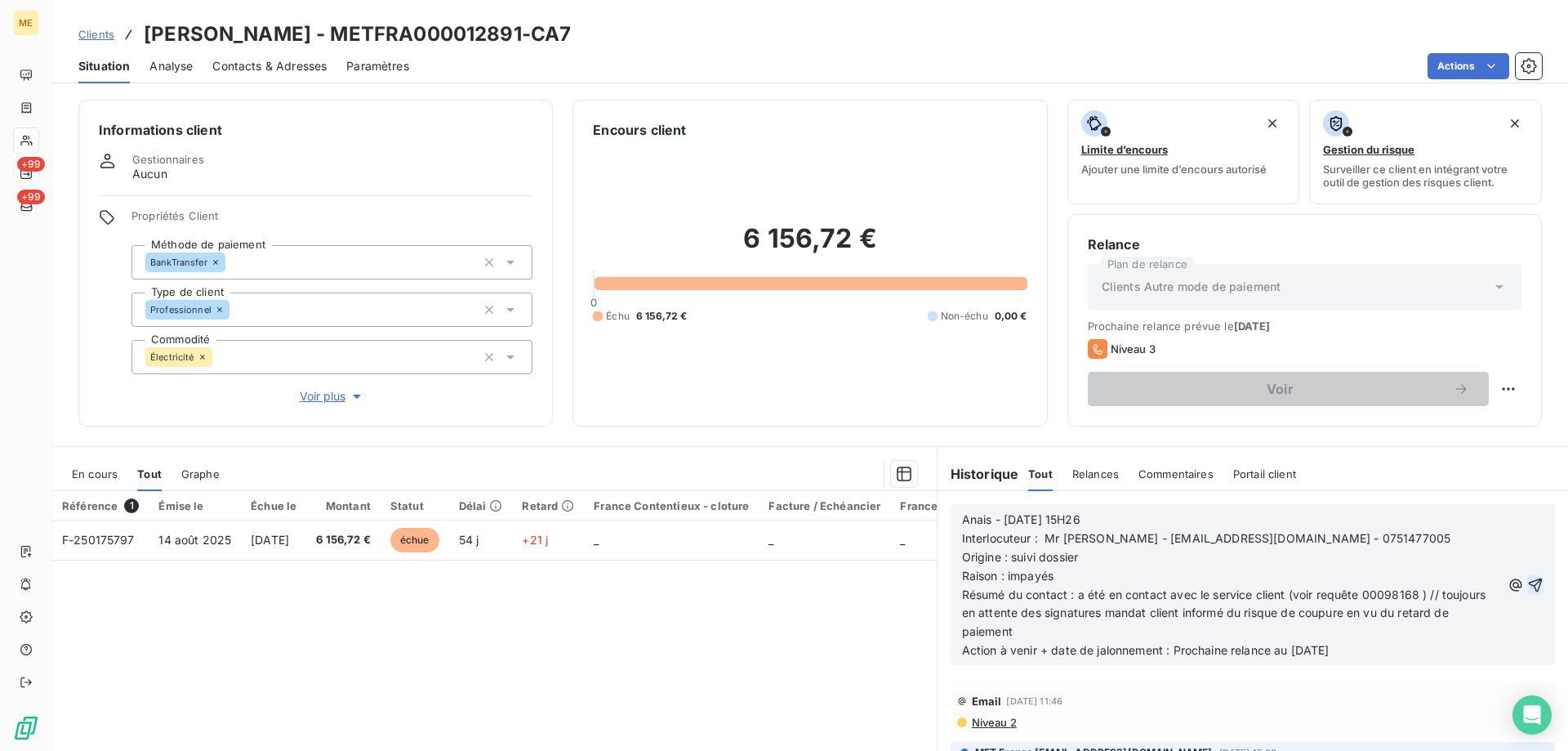
click at [1530, 580] on icon "button" at bounding box center [1536, 584] width 14 height 14
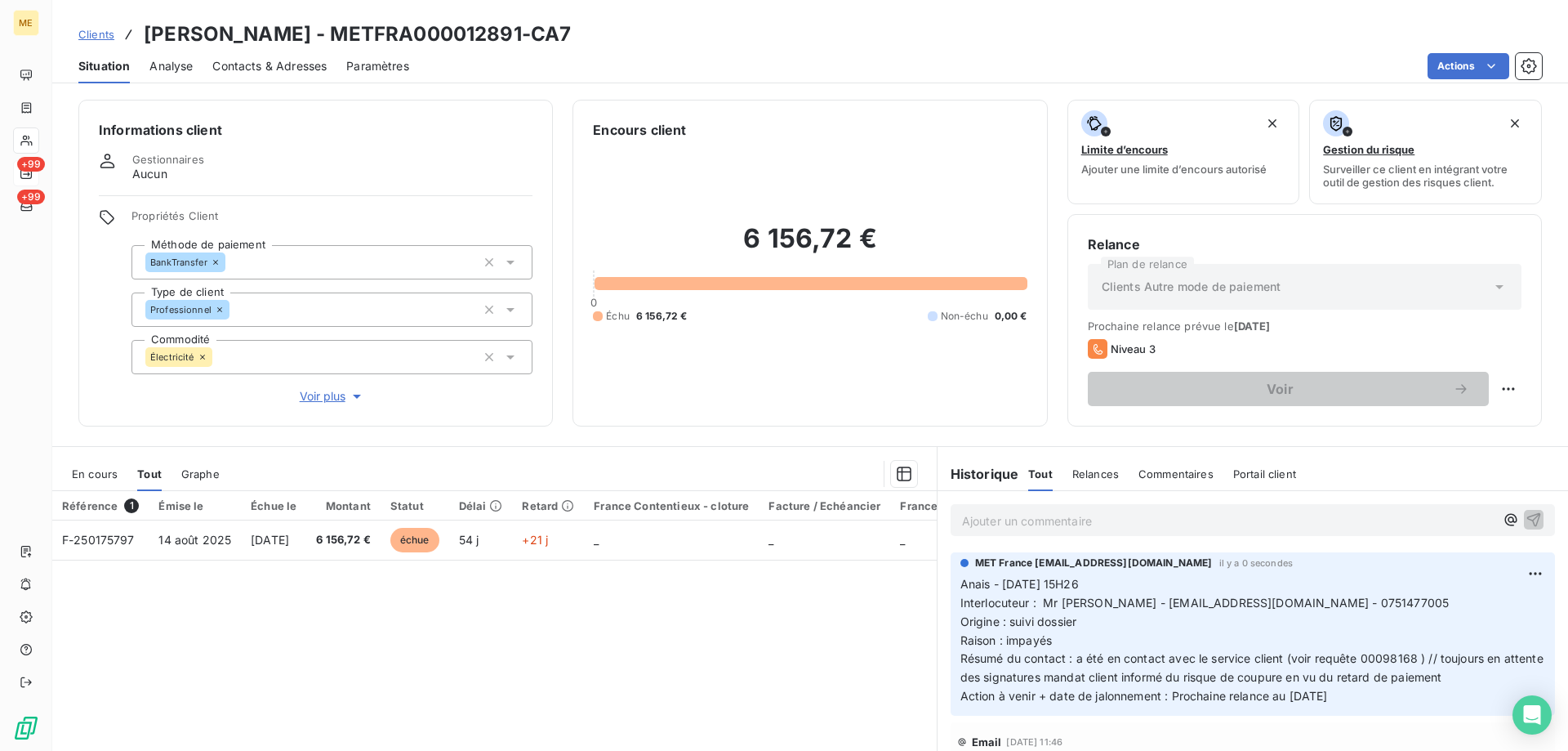
click at [95, 35] on span "Clients" at bounding box center [97, 35] width 36 height 13
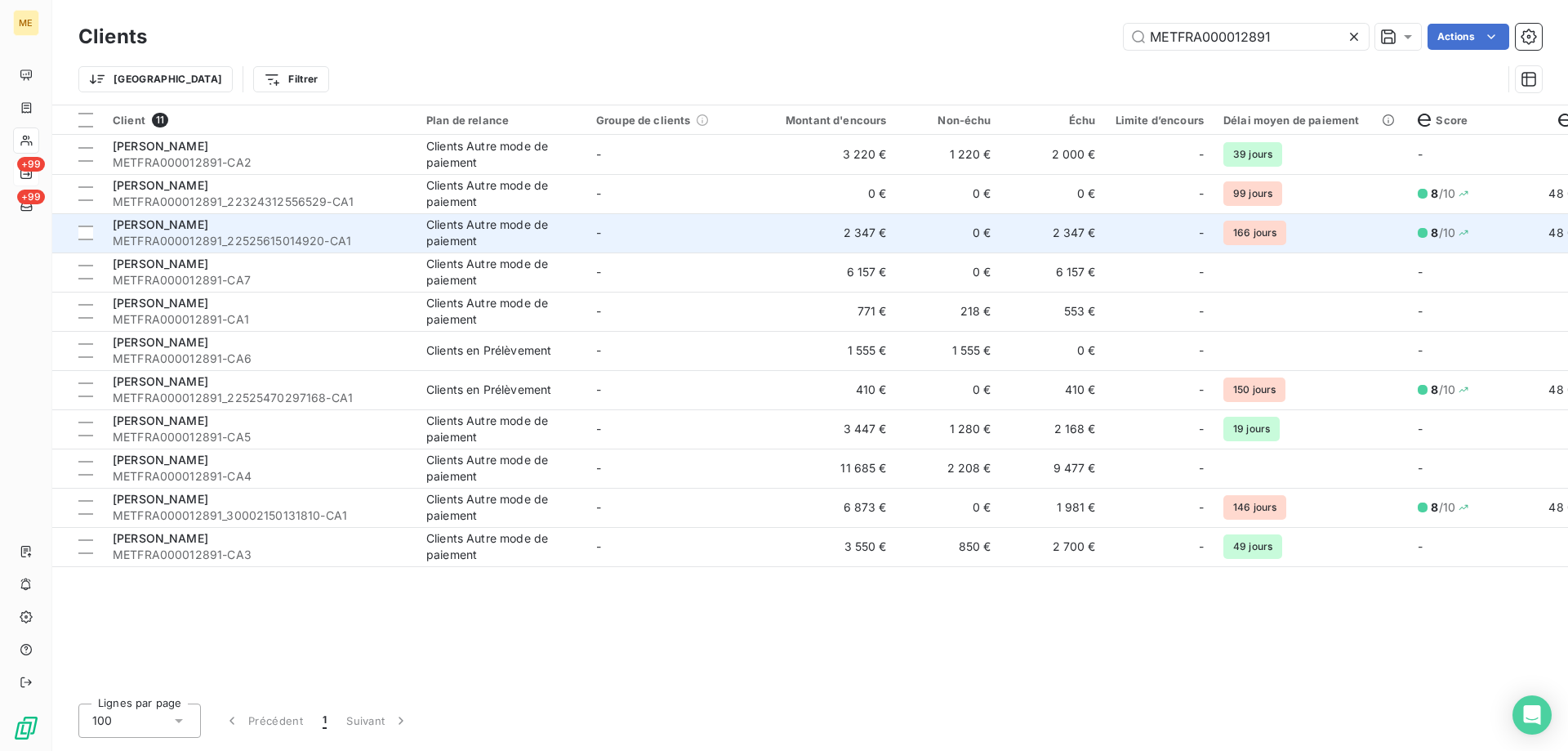
click at [918, 235] on td "0 €" at bounding box center [949, 233] width 105 height 39
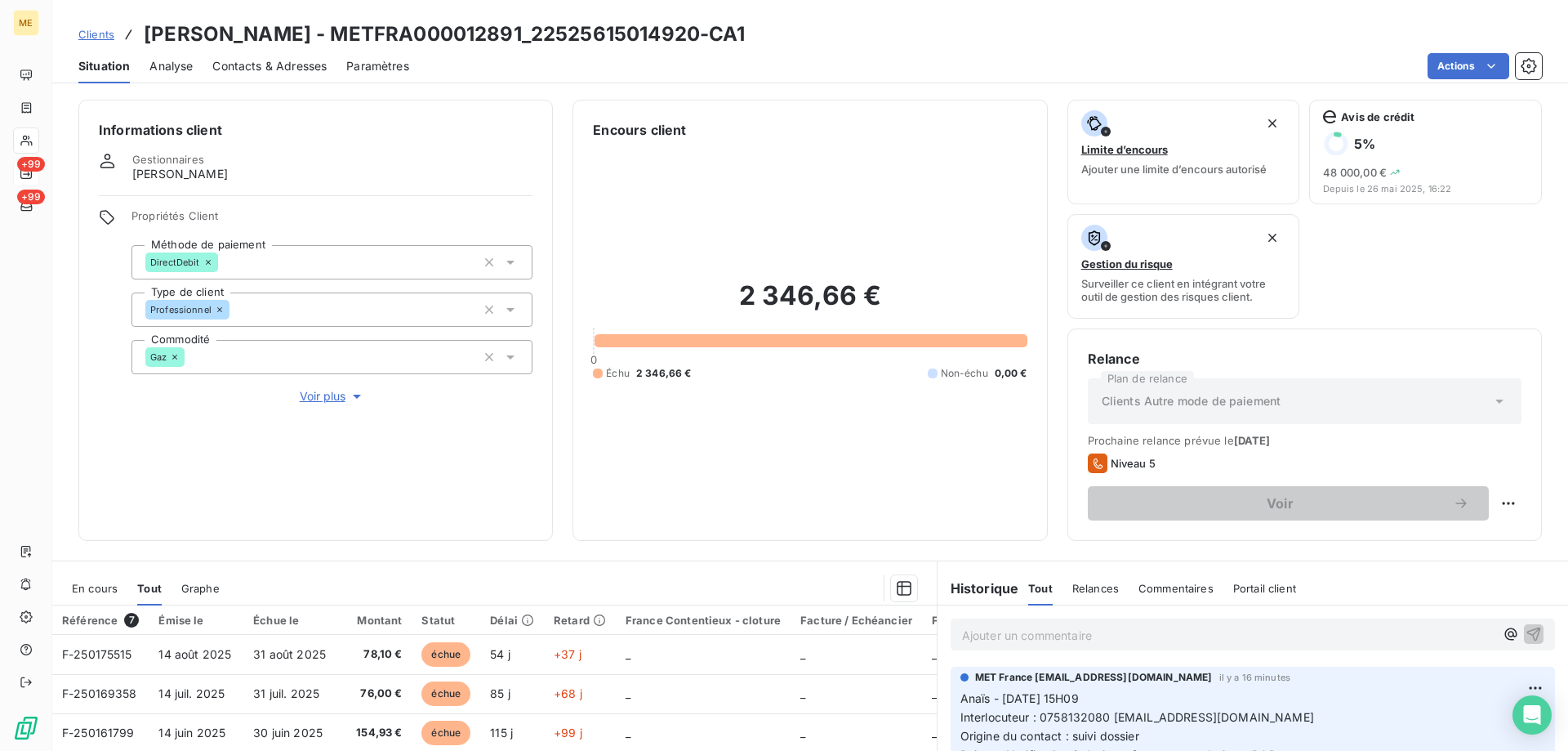
click at [88, 35] on span "Clients" at bounding box center [97, 35] width 36 height 13
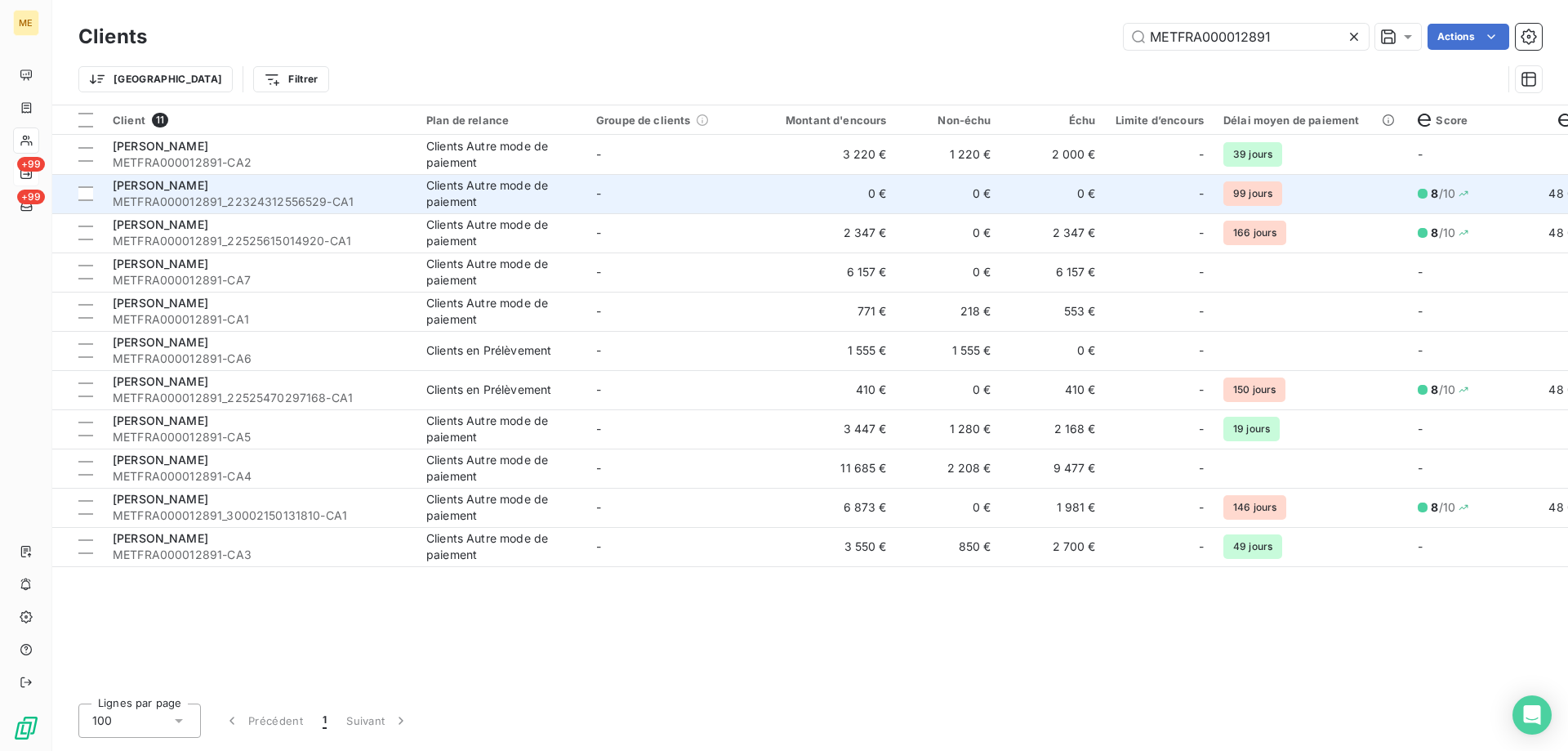
click at [827, 194] on td "0 €" at bounding box center [827, 194] width 141 height 39
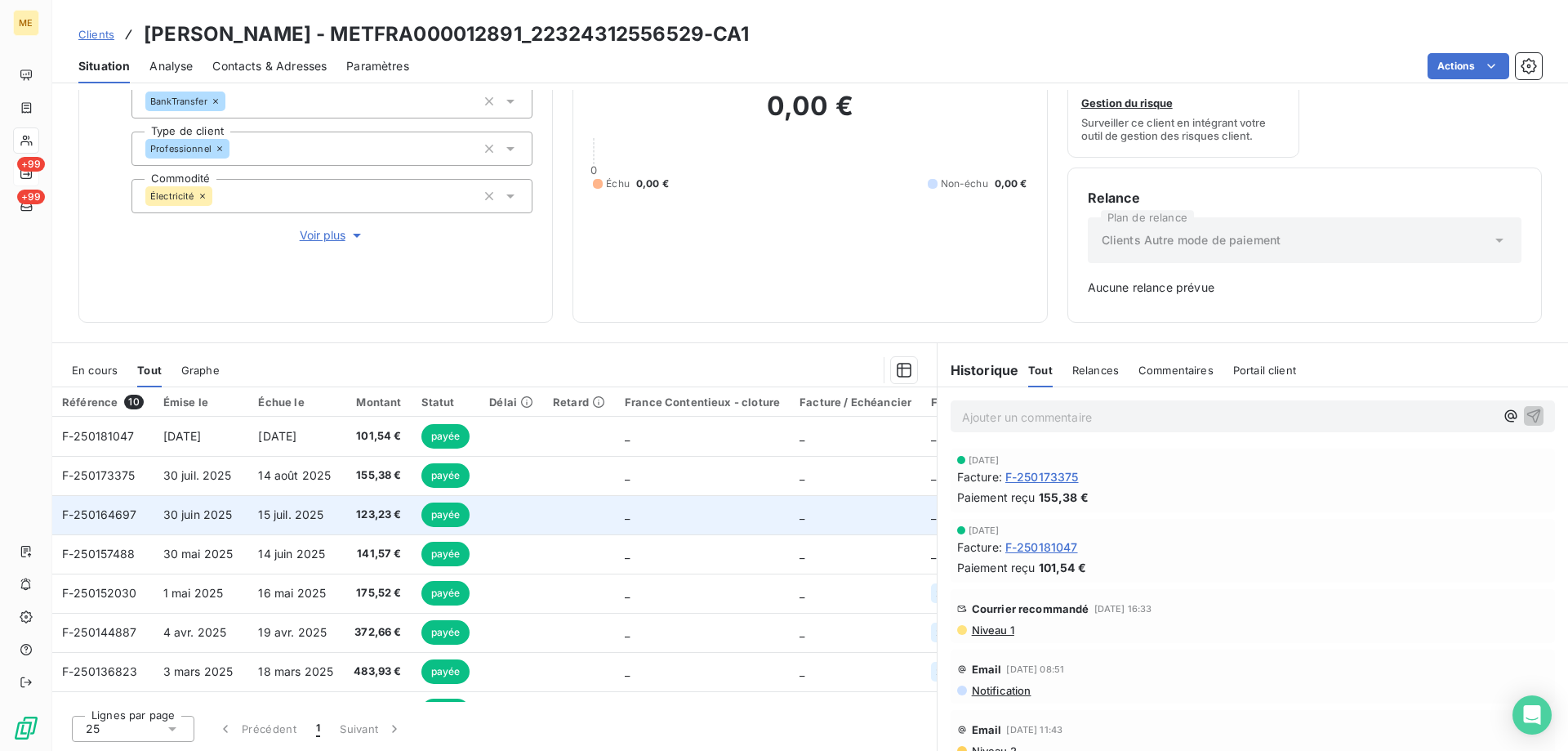
scroll to position [114, 0]
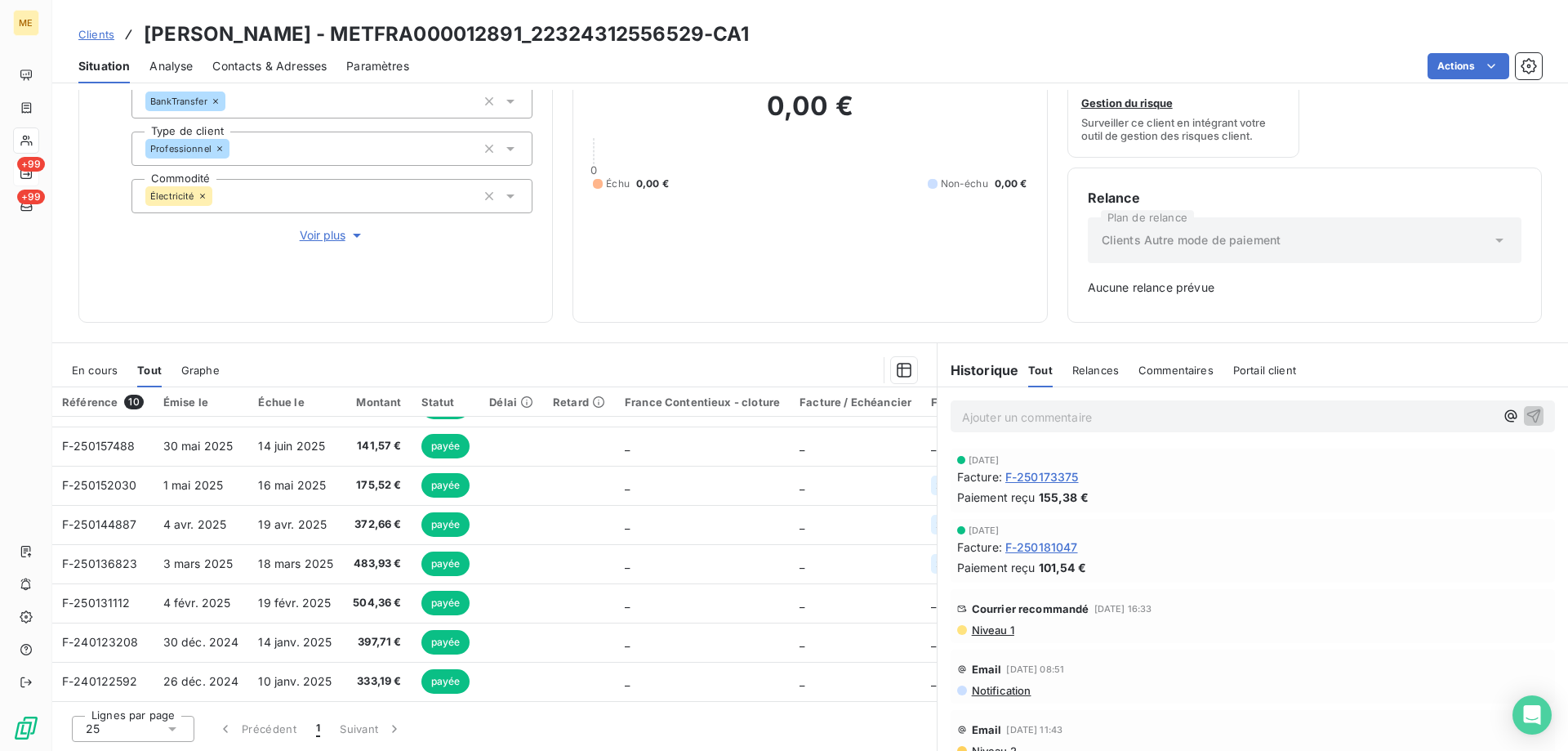
click at [90, 369] on span "En cours" at bounding box center [95, 370] width 46 height 13
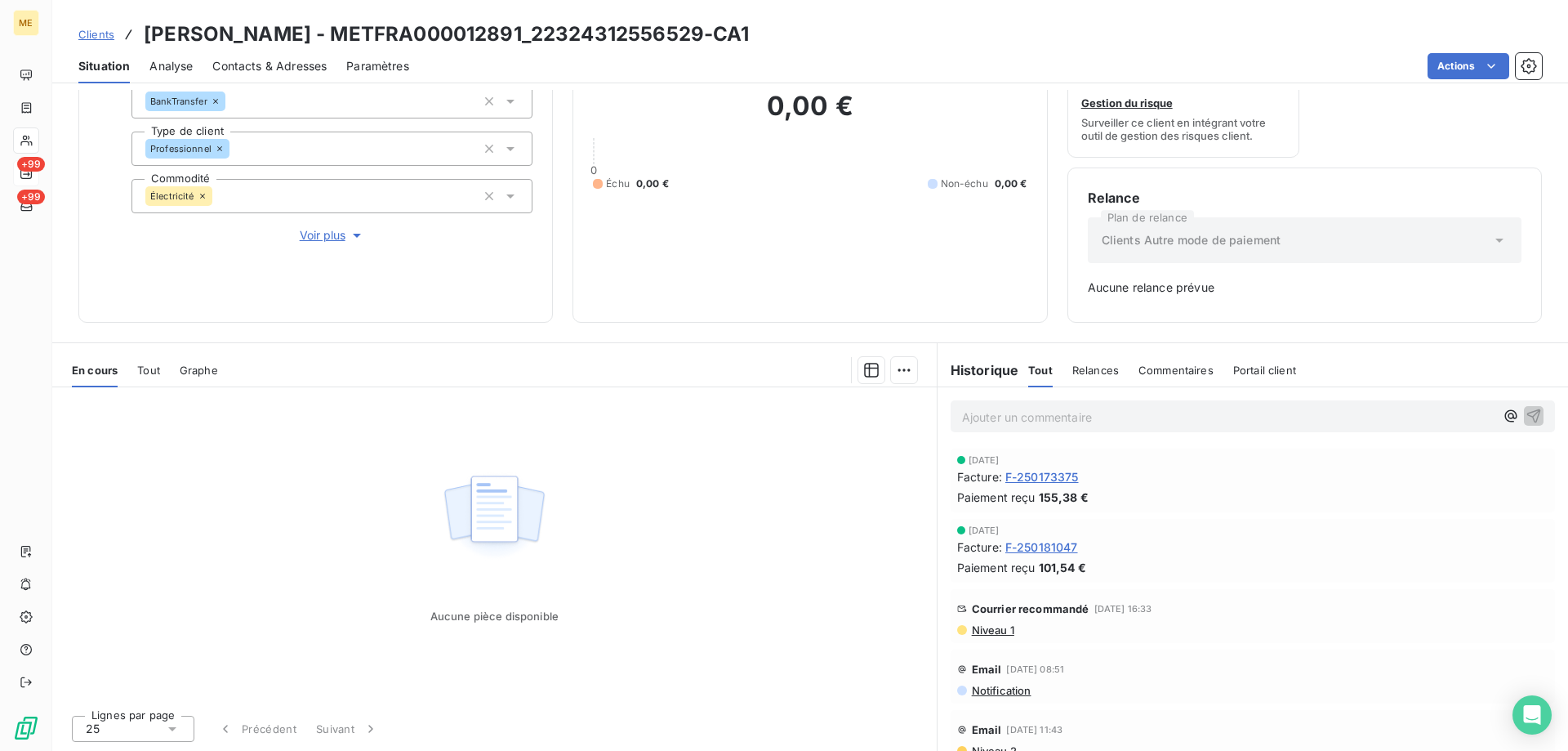
click at [1106, 416] on p "Ajouter un commentaire ﻿" at bounding box center [1229, 417] width 532 height 21
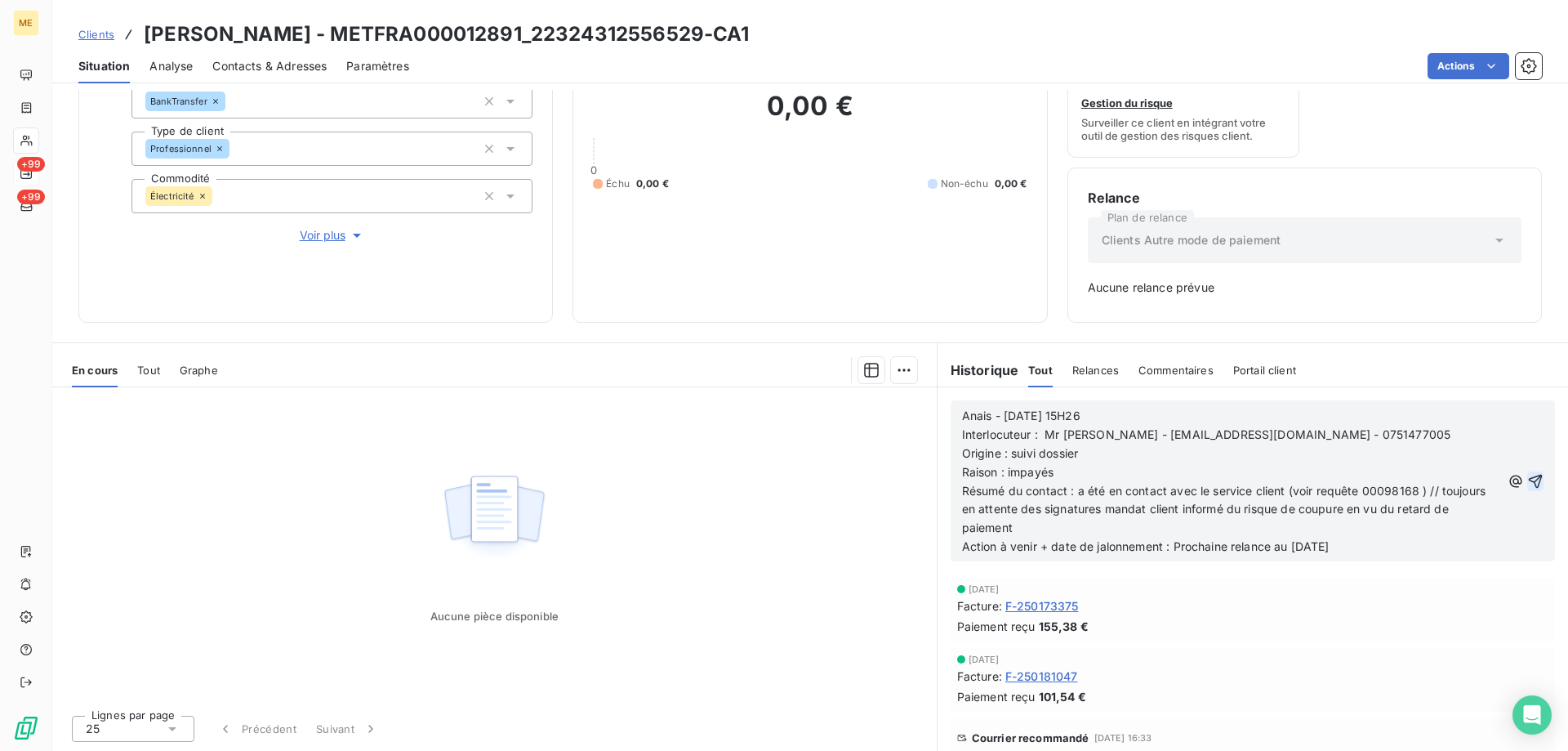
click at [1528, 481] on icon "button" at bounding box center [1535, 481] width 16 height 16
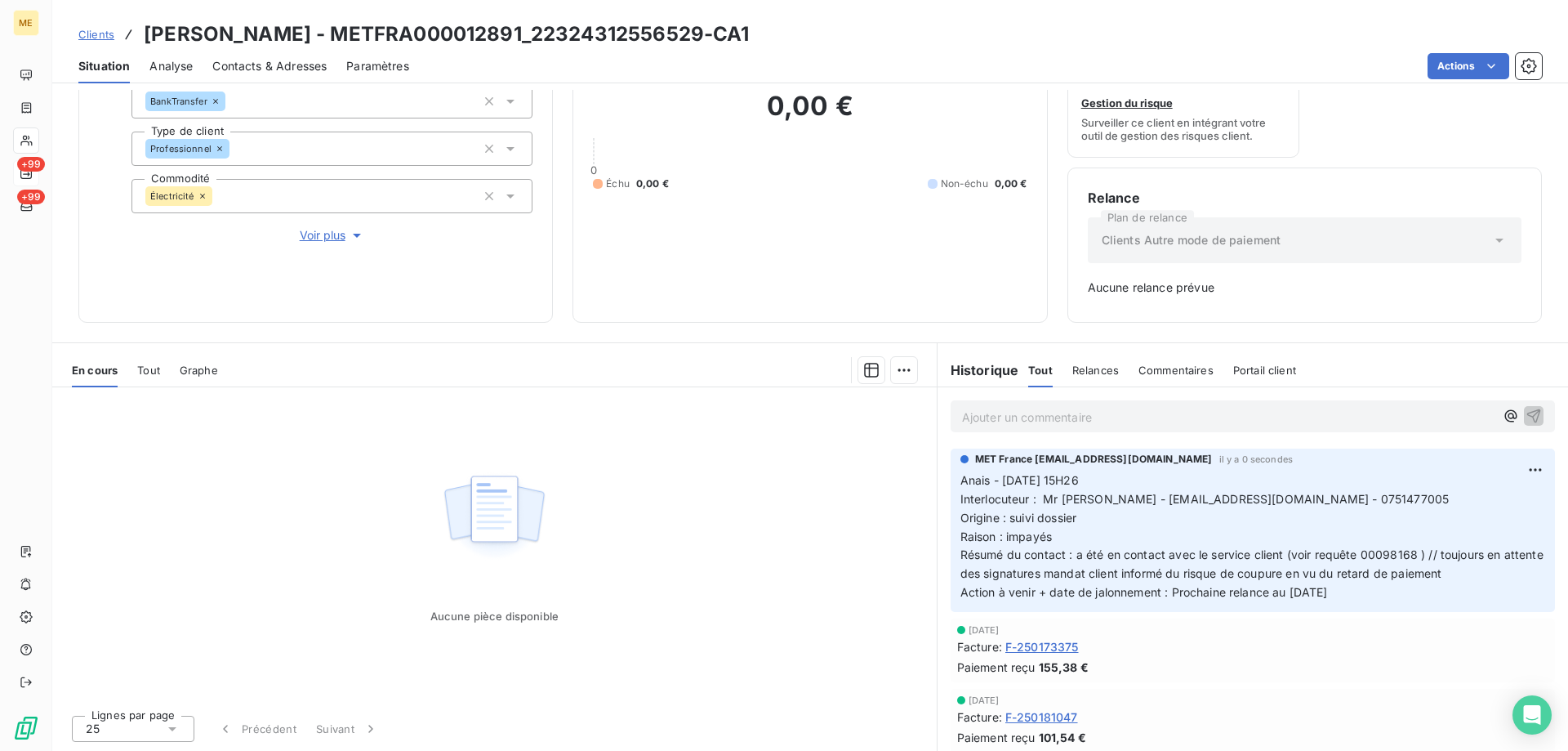
click at [111, 33] on span "Clients" at bounding box center [97, 35] width 36 height 13
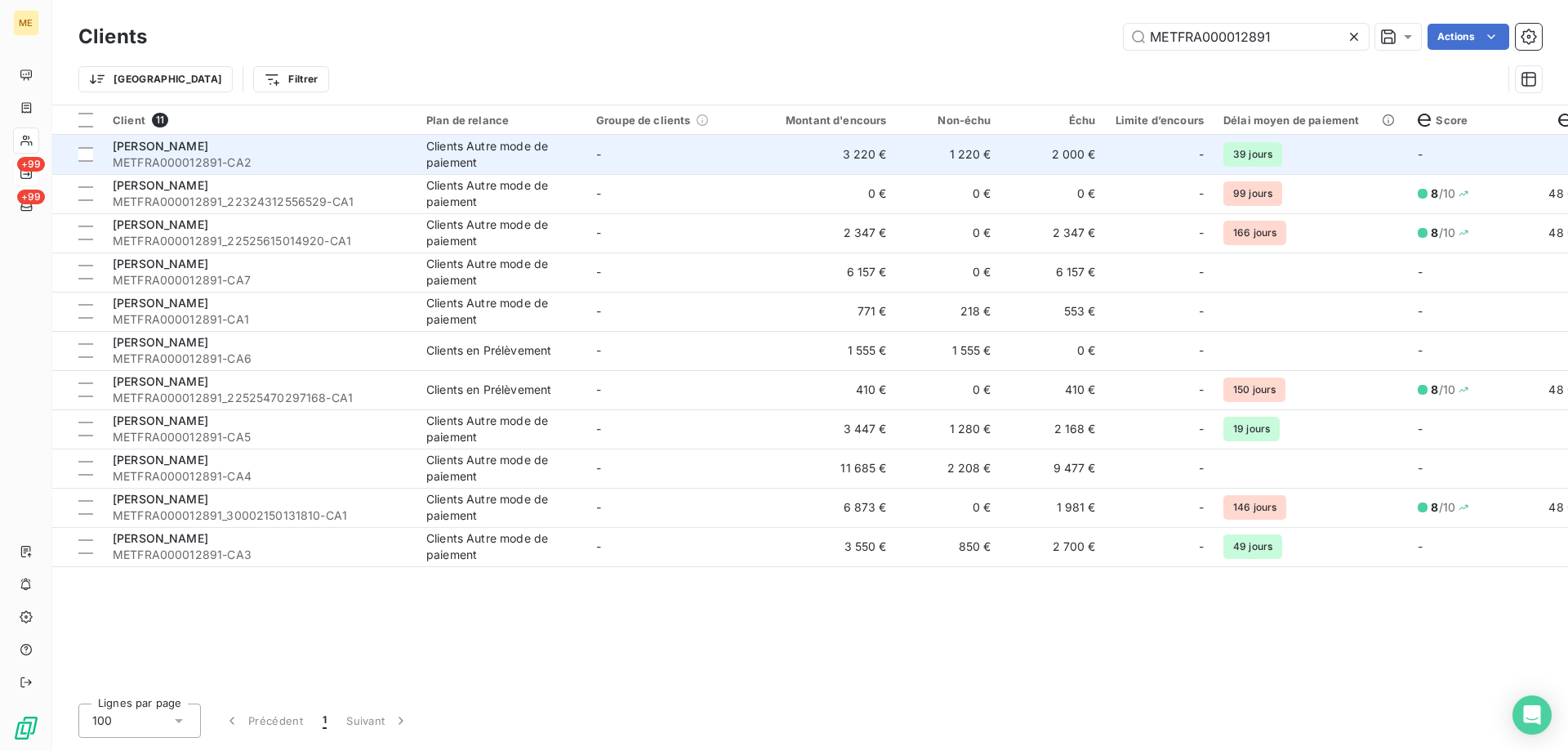
click at [824, 161] on td "3 220 €" at bounding box center [827, 155] width 141 height 39
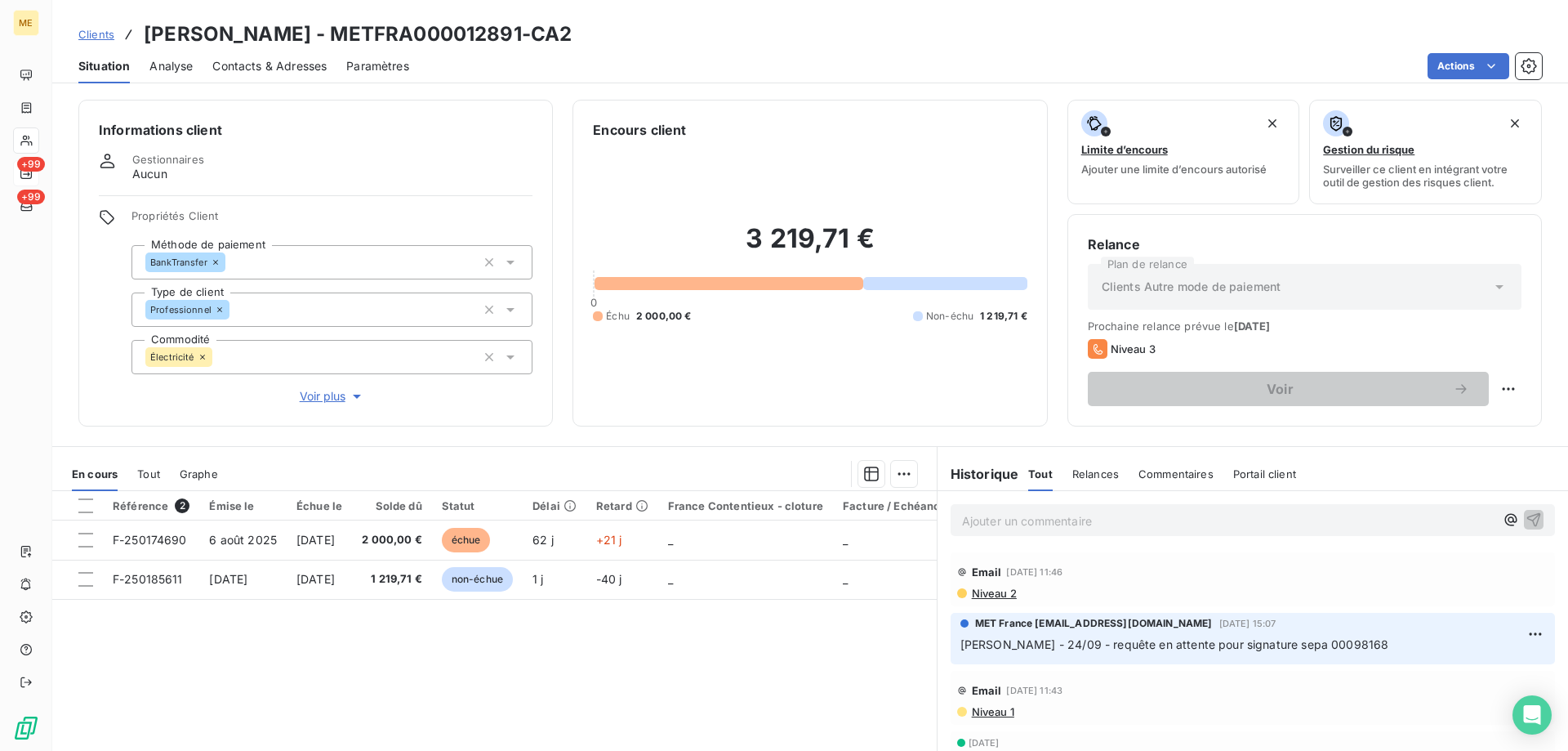
click at [1133, 523] on p "Ajouter un commentaire ﻿" at bounding box center [1229, 521] width 532 height 21
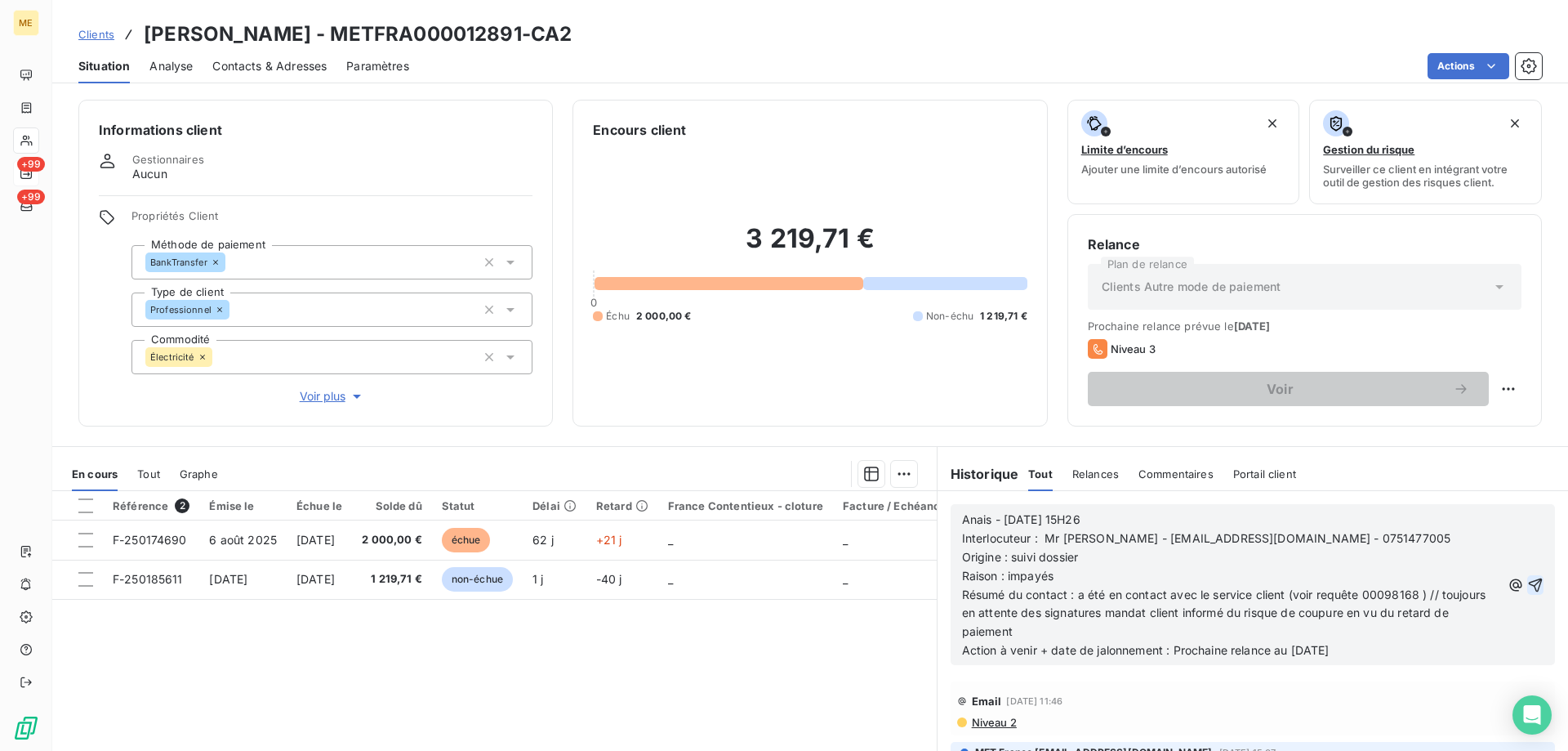
click at [1530, 579] on icon "button" at bounding box center [1536, 584] width 14 height 14
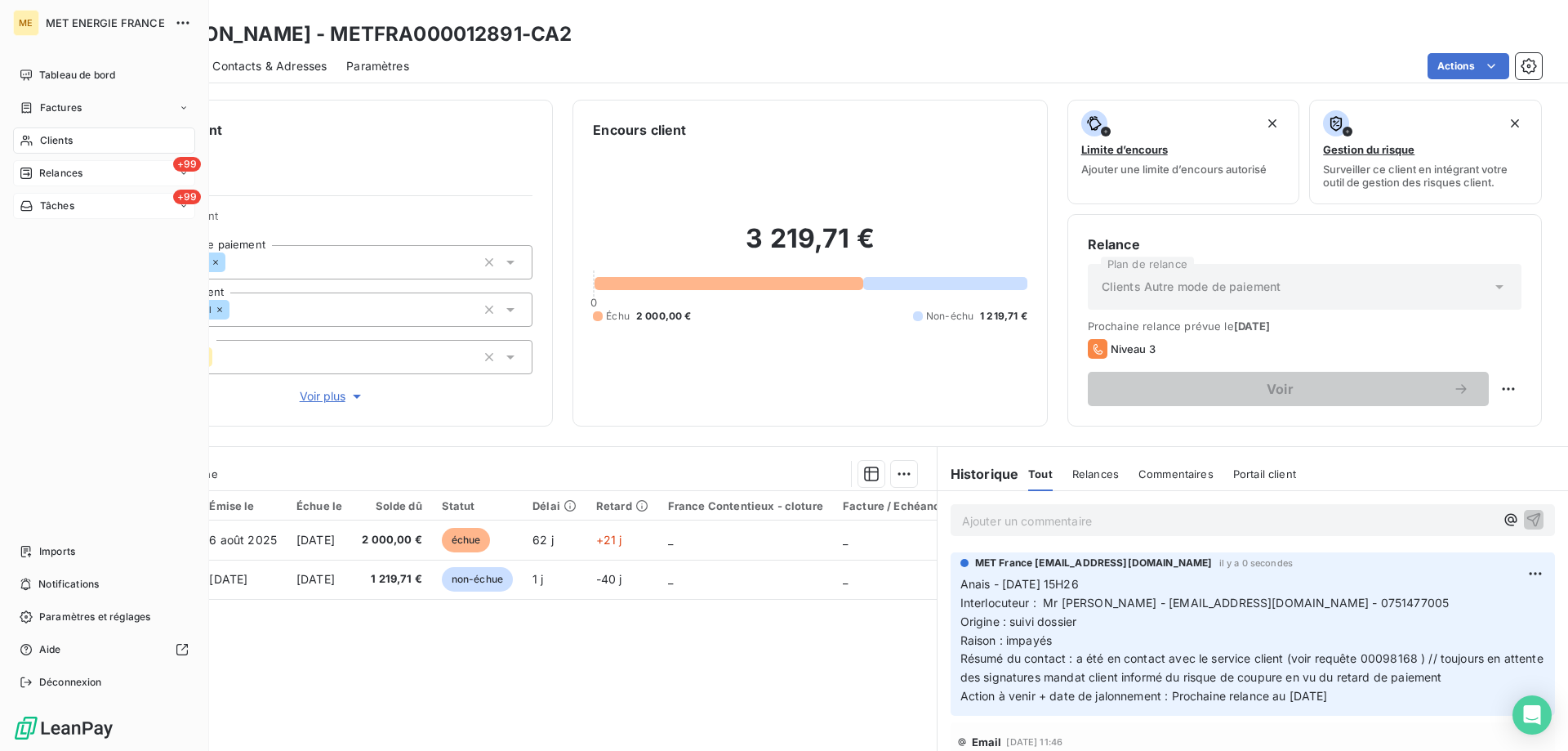
click at [42, 212] on span "Tâches" at bounding box center [57, 206] width 35 height 15
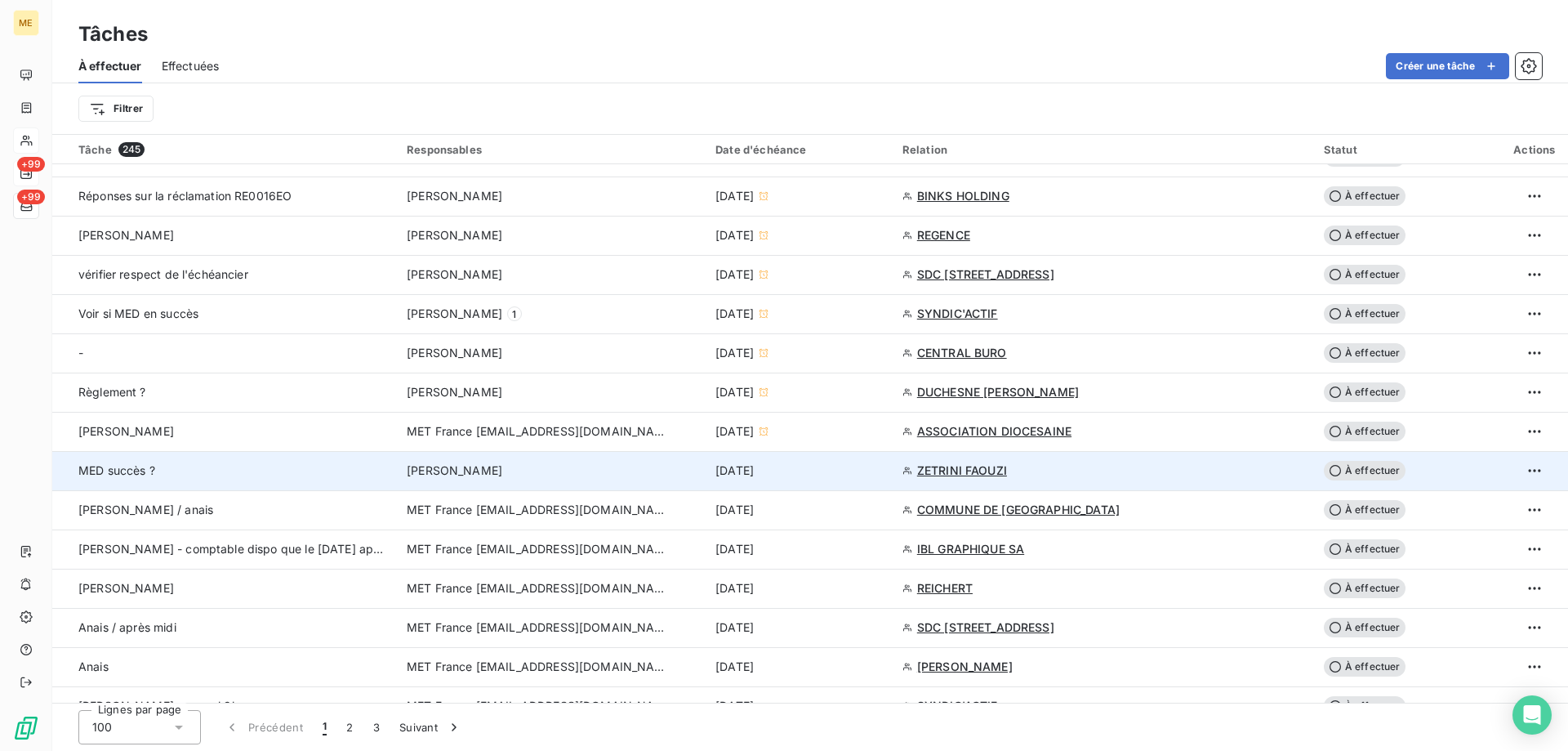
scroll to position [735, 0]
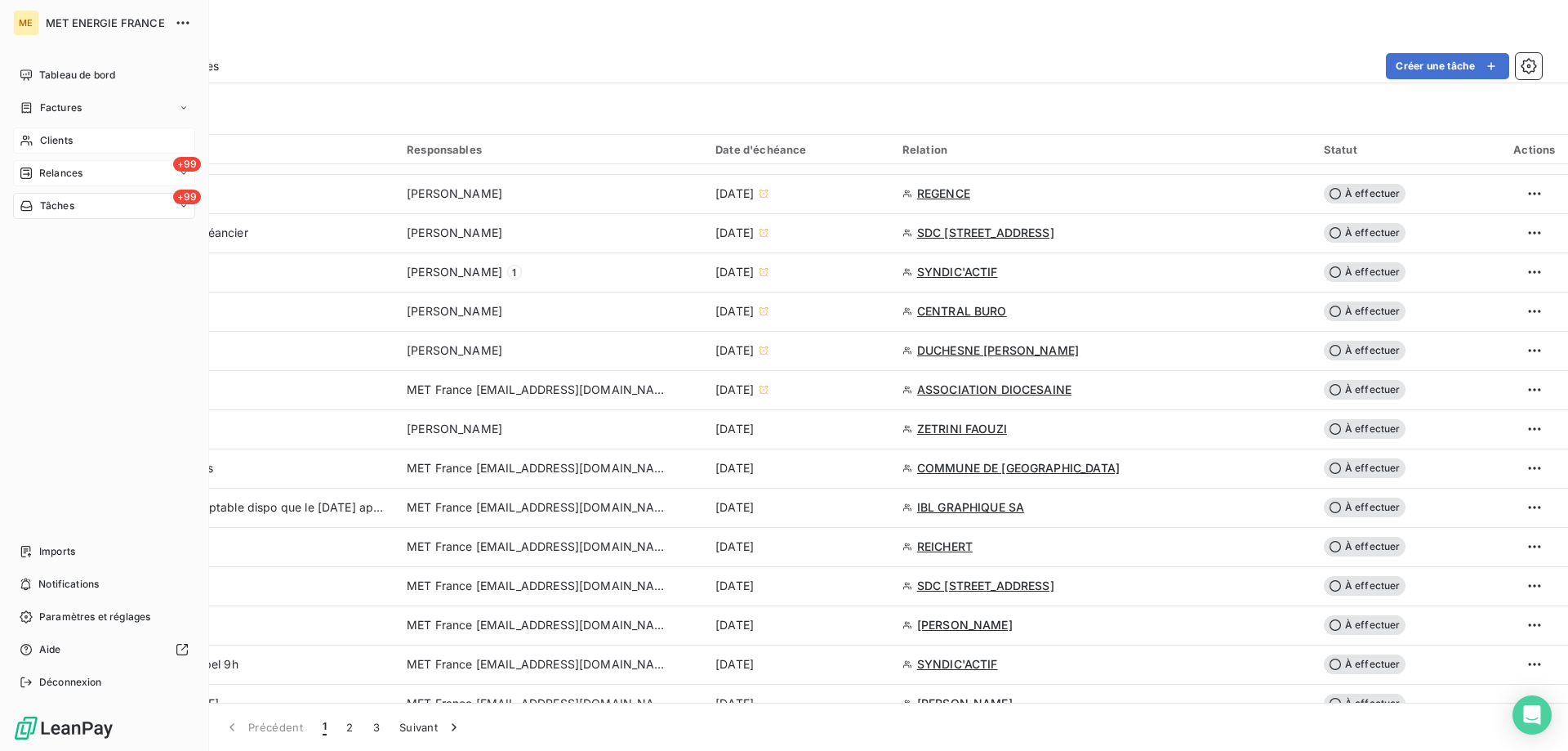
click at [41, 176] on span "Relances" at bounding box center [61, 173] width 43 height 15
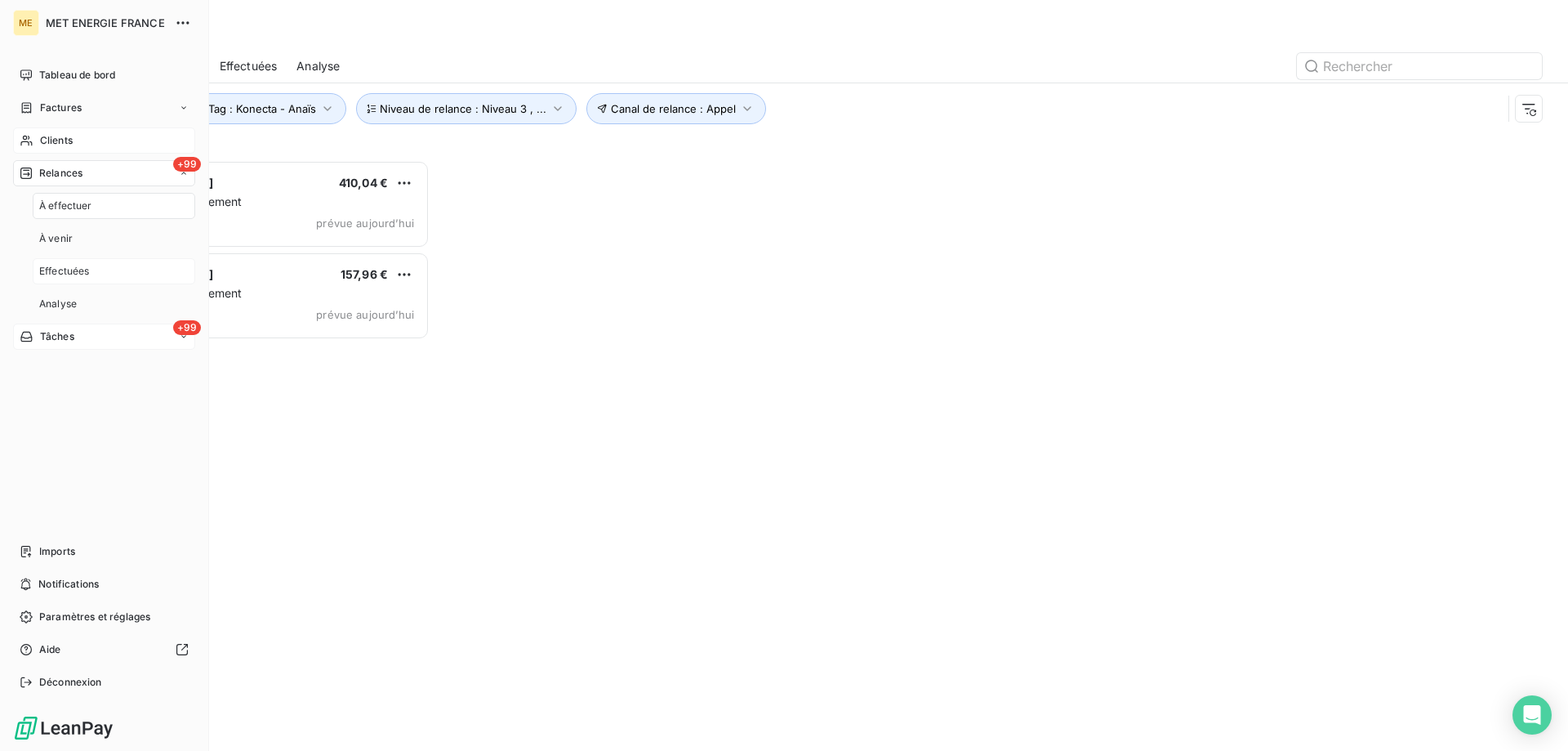
scroll to position [578, 339]
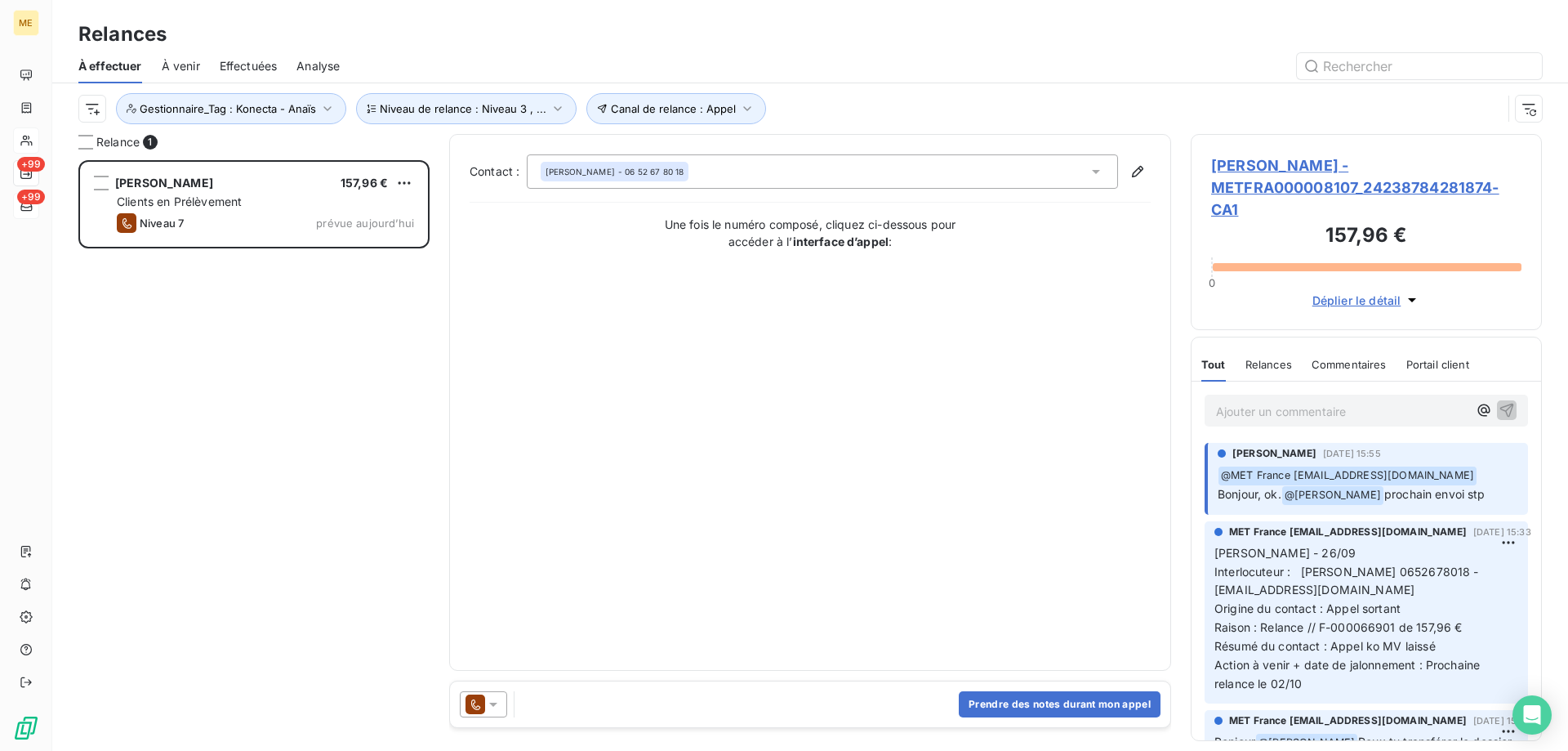
click at [1286, 187] on span "MACK COLIN - METFRA000008107_24238784281874-CA1" at bounding box center [1366, 188] width 310 height 67
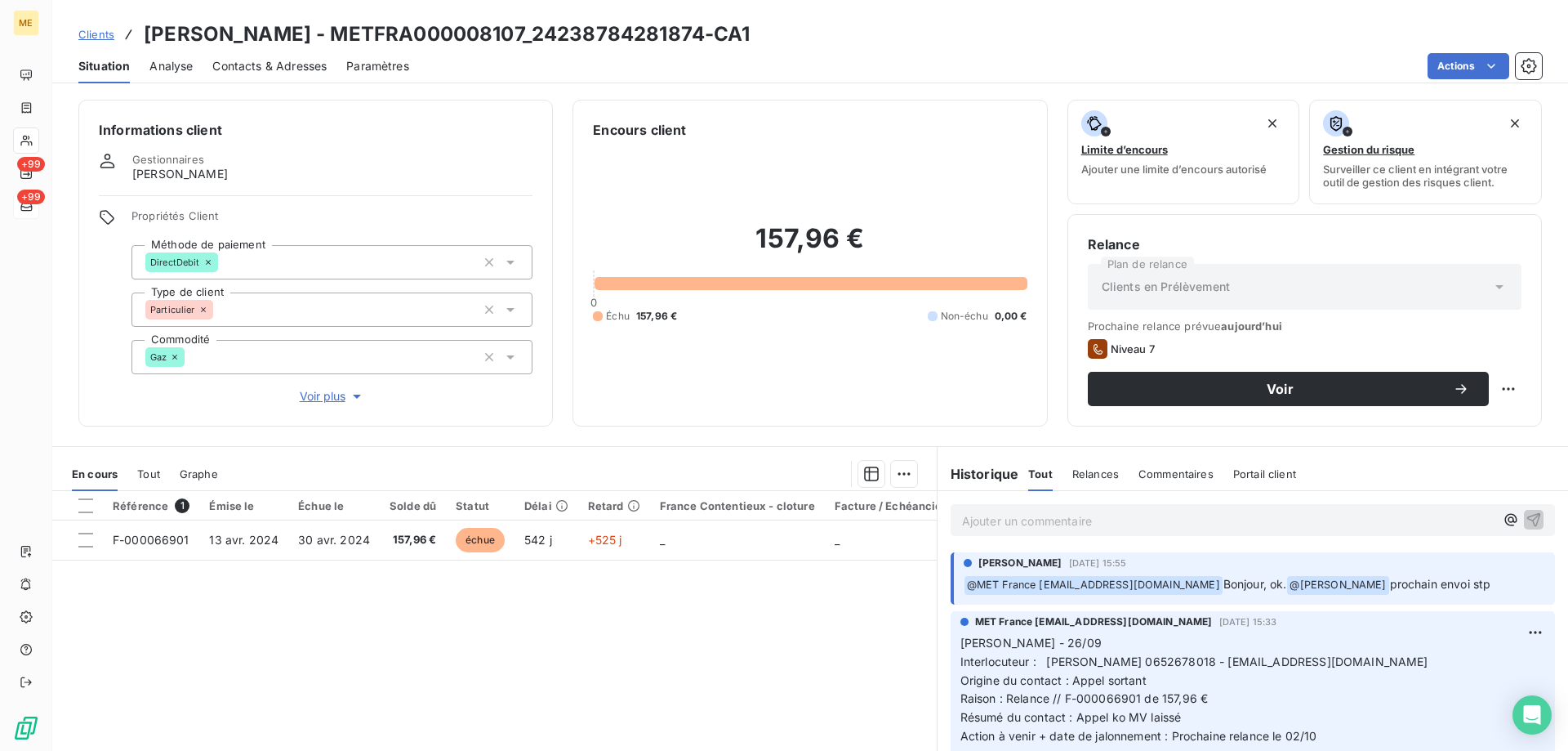
scroll to position [82, 0]
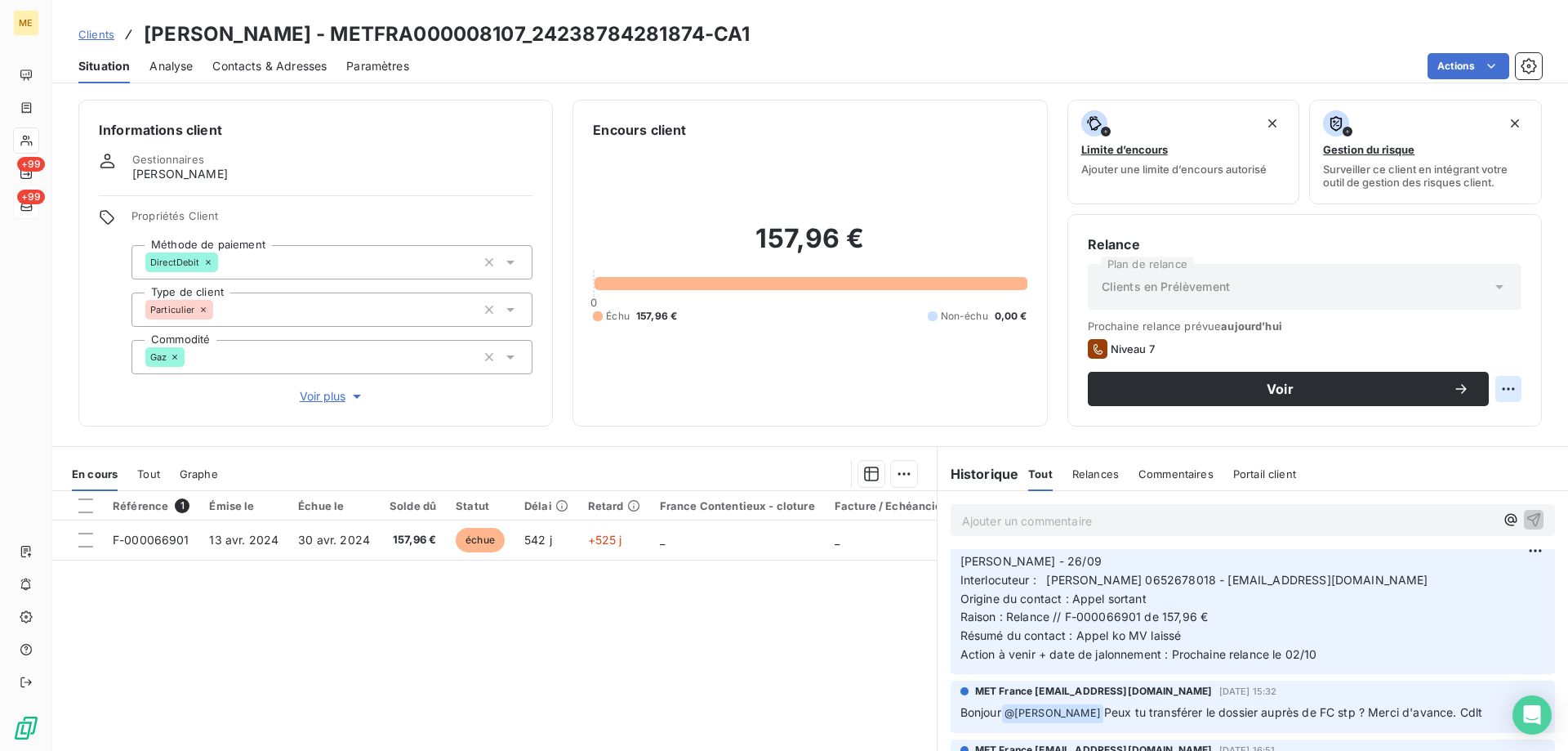
click at [1502, 383] on html "ME +99 +99 Clients MACK COLIN - METFRA000008107_24238784281874-CA1 Situation An…" at bounding box center [784, 457] width 1568 height 914
click at [1476, 426] on div "Replanifier cette action" at bounding box center [1429, 425] width 146 height 26
select select "9"
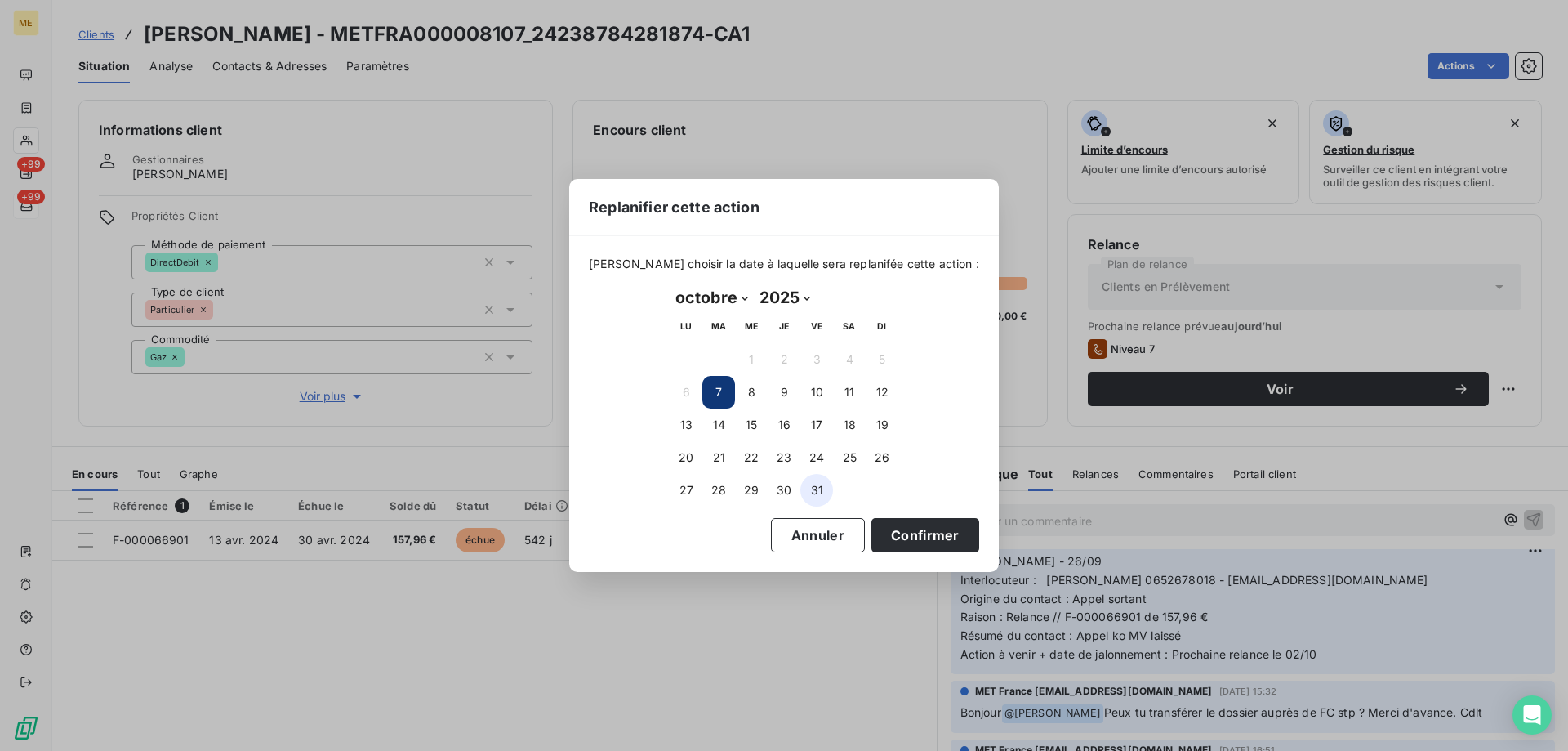
click at [818, 497] on button "31" at bounding box center [816, 489] width 33 height 33
click at [914, 540] on button "Confirmer" at bounding box center [925, 535] width 108 height 35
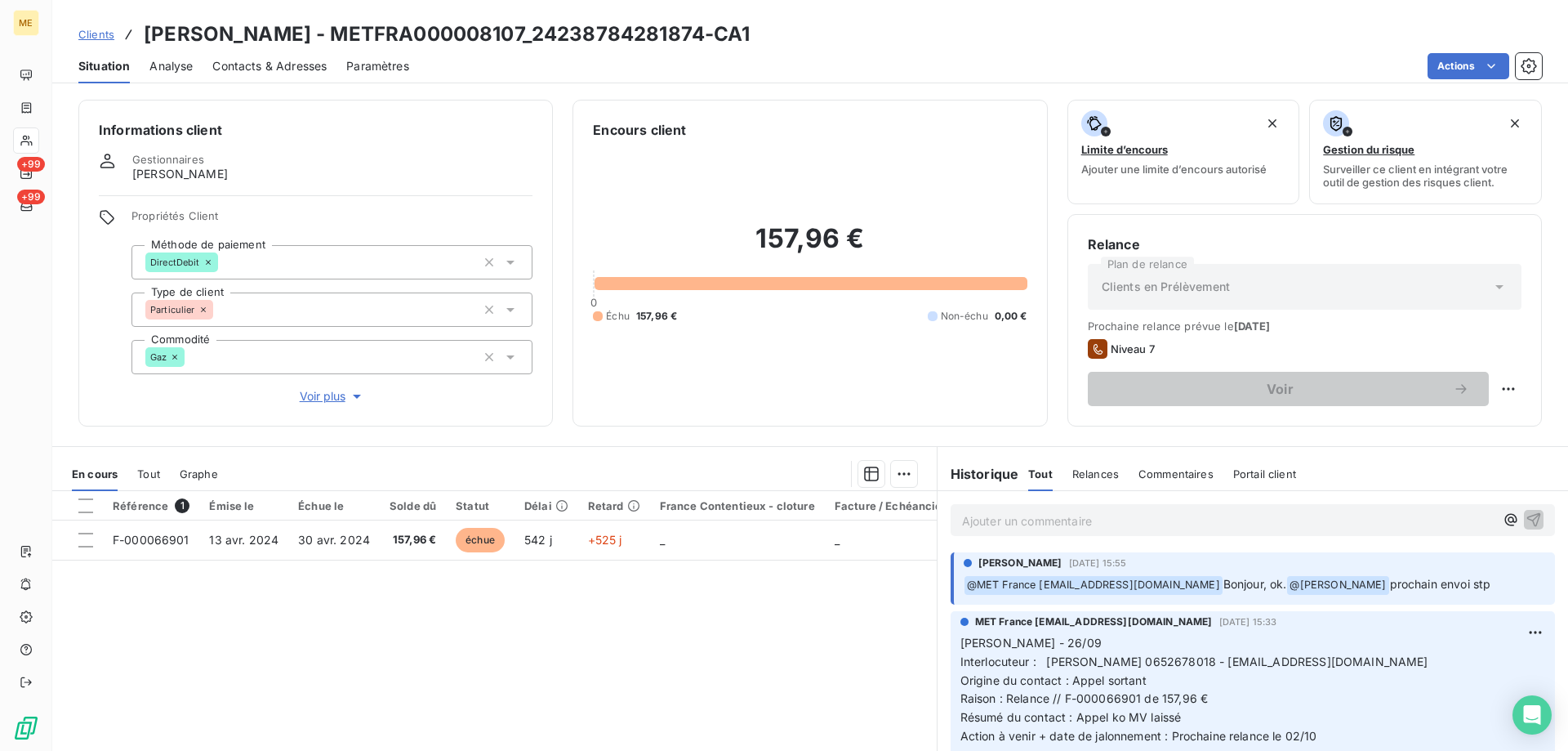
scroll to position [82, 0]
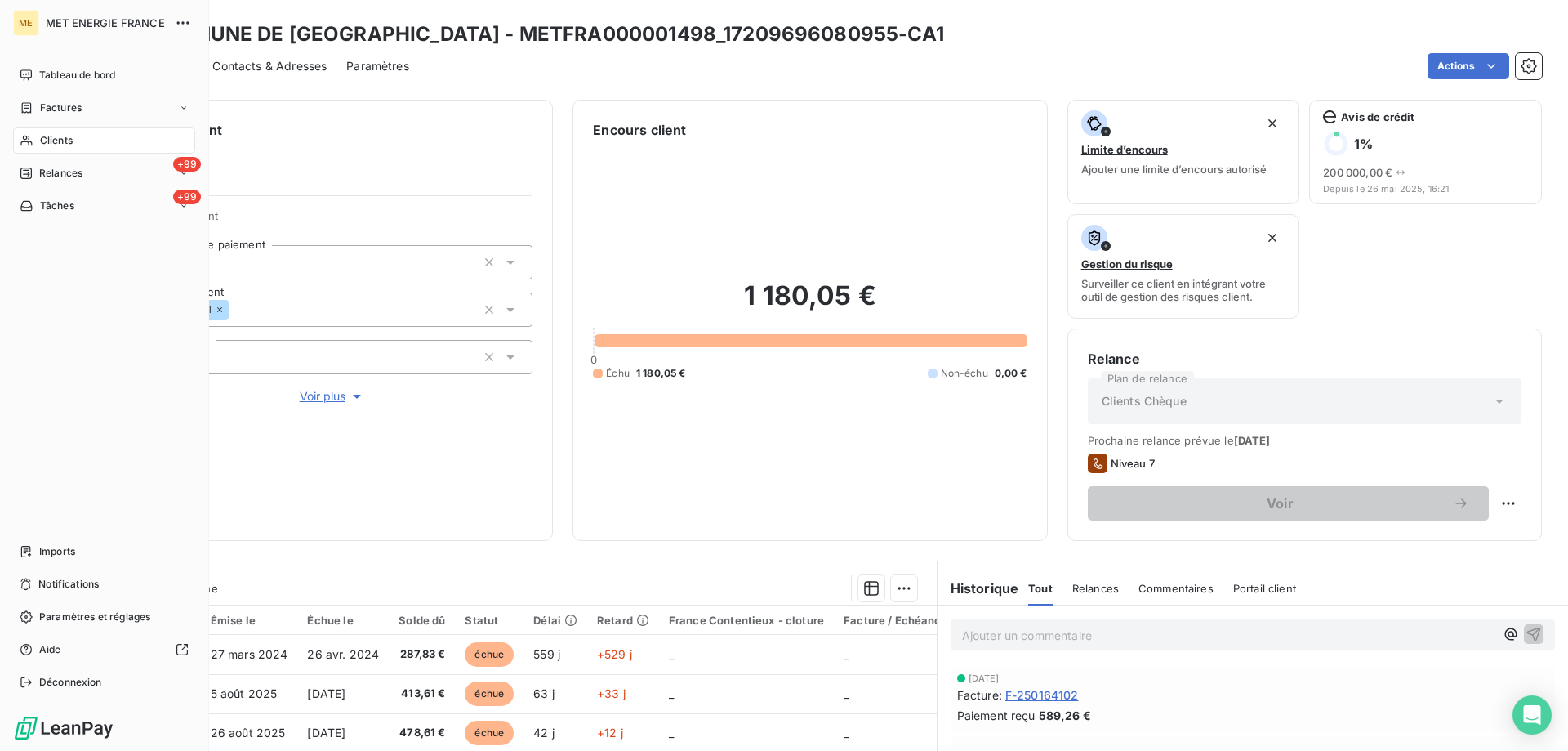
drag, startPoint x: 37, startPoint y: 137, endPoint x: 48, endPoint y: 135, distance: 11.2
click at [37, 137] on div "Clients" at bounding box center [104, 141] width 182 height 26
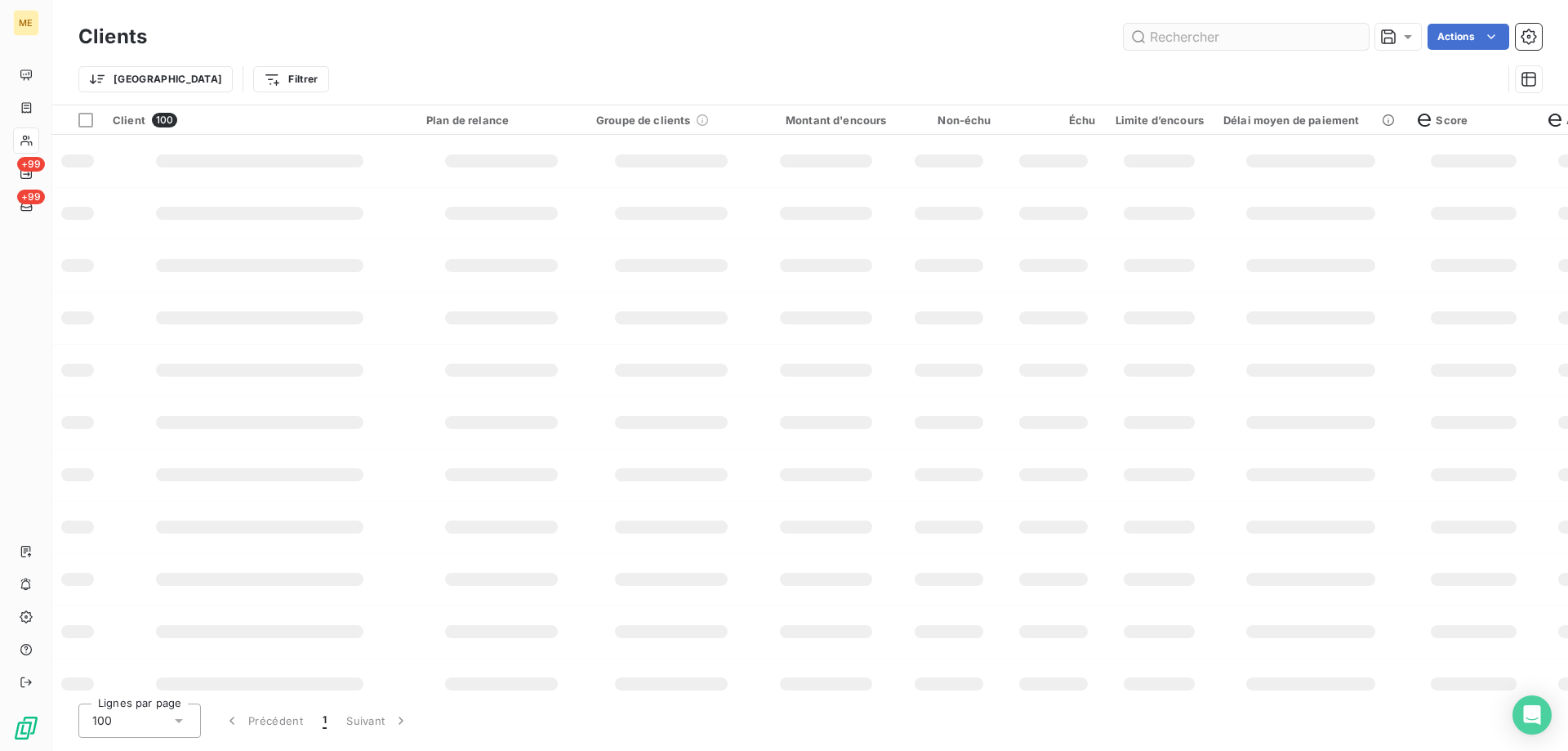
click at [1181, 39] on input "text" at bounding box center [1246, 37] width 245 height 26
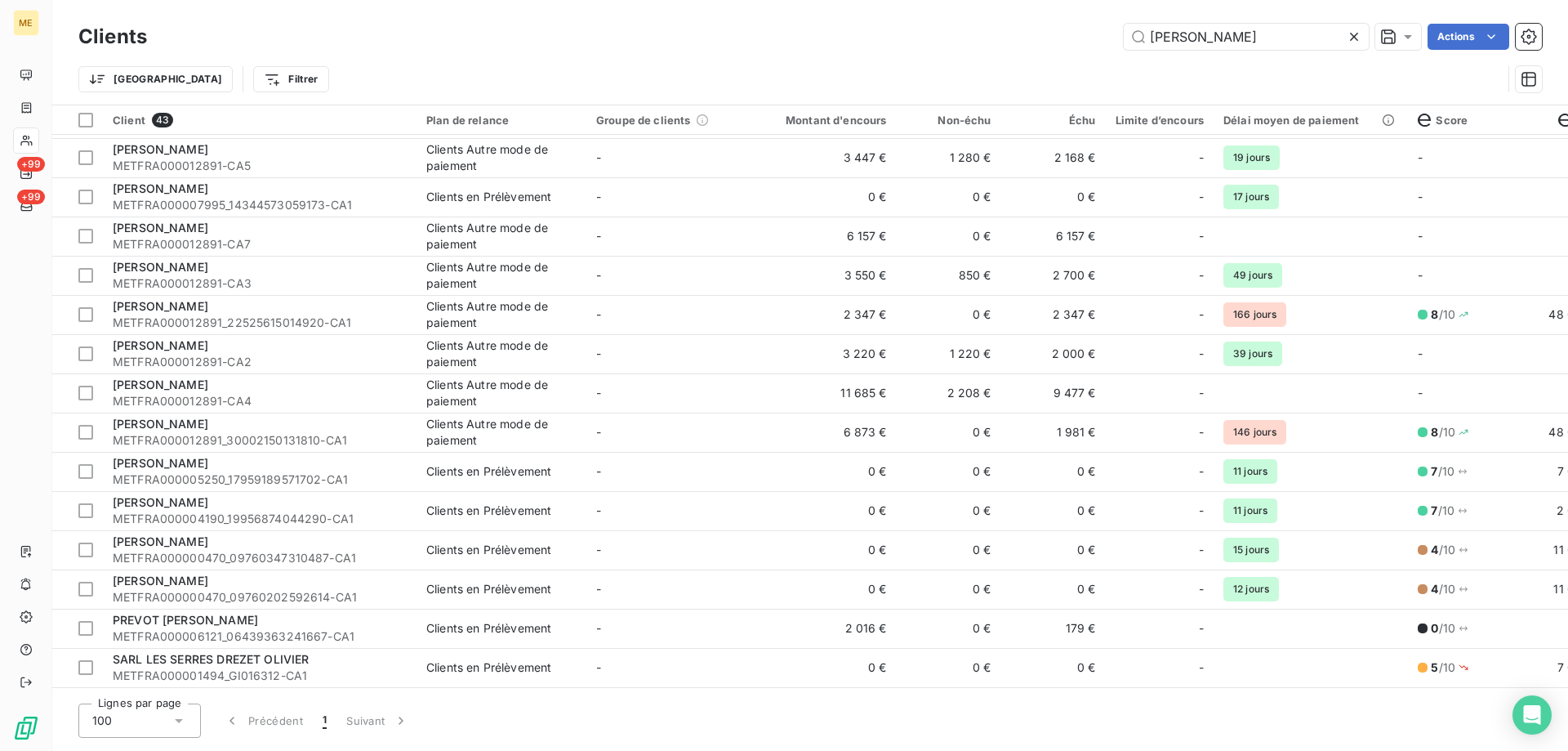
scroll to position [653, 0]
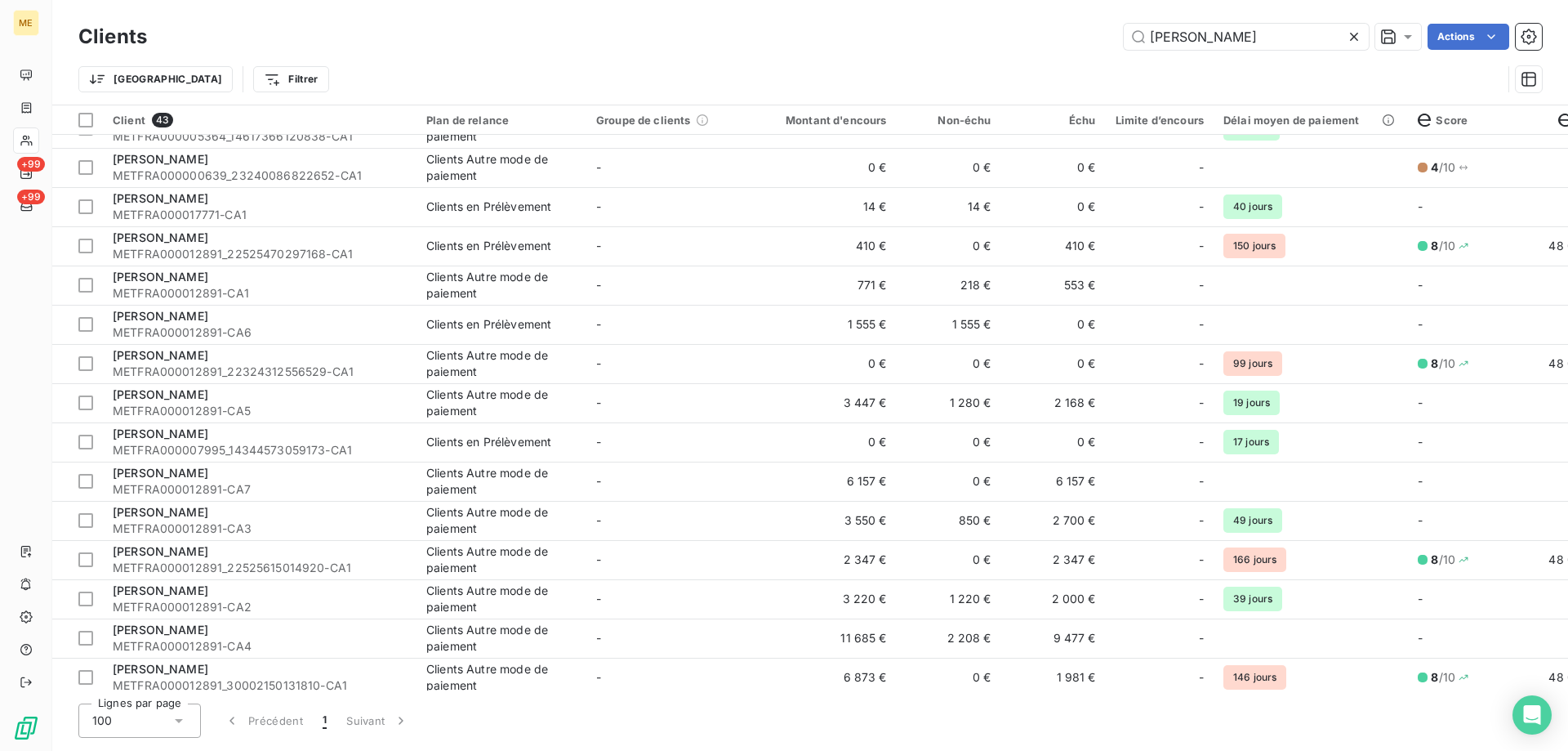
type input "olivier"
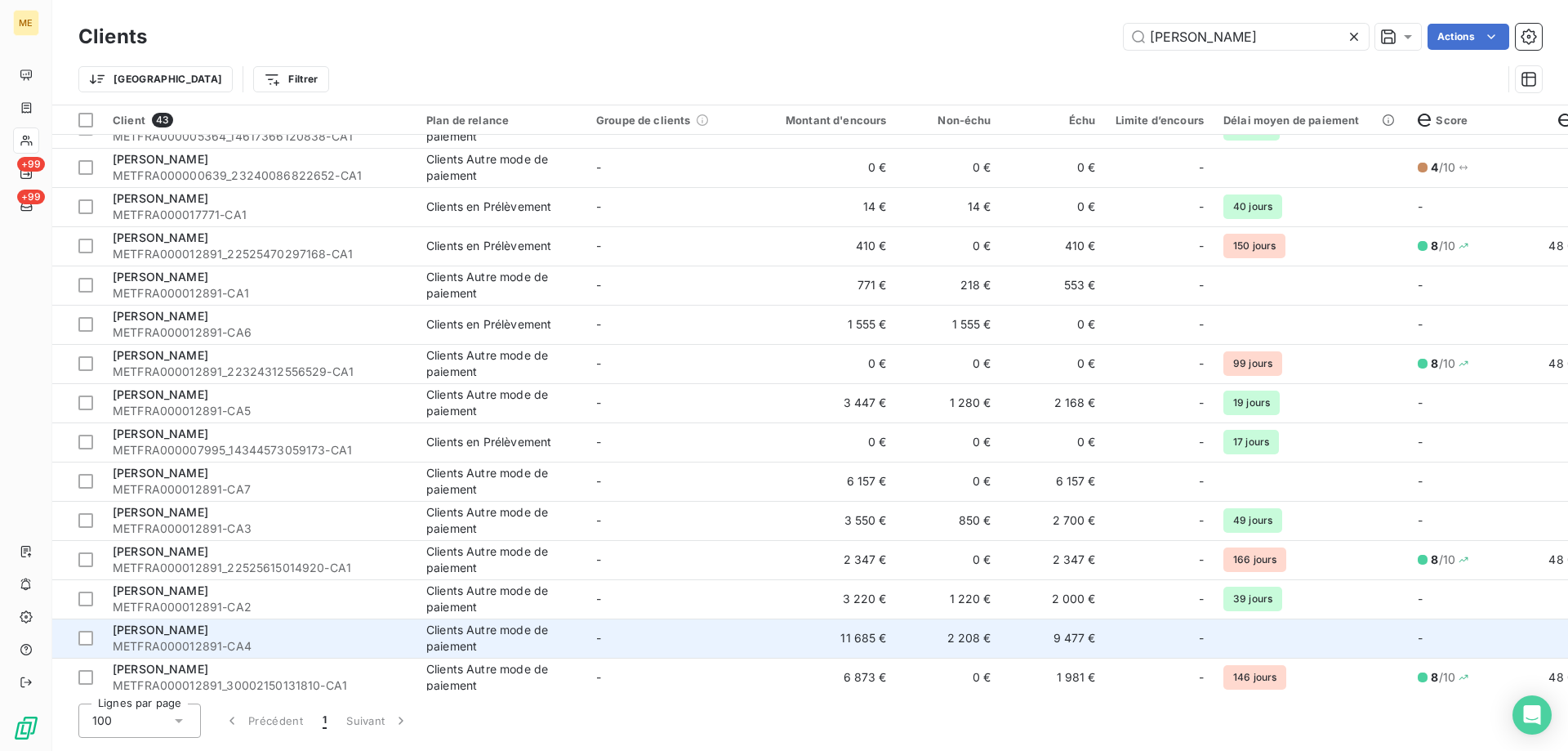
scroll to position [735, 0]
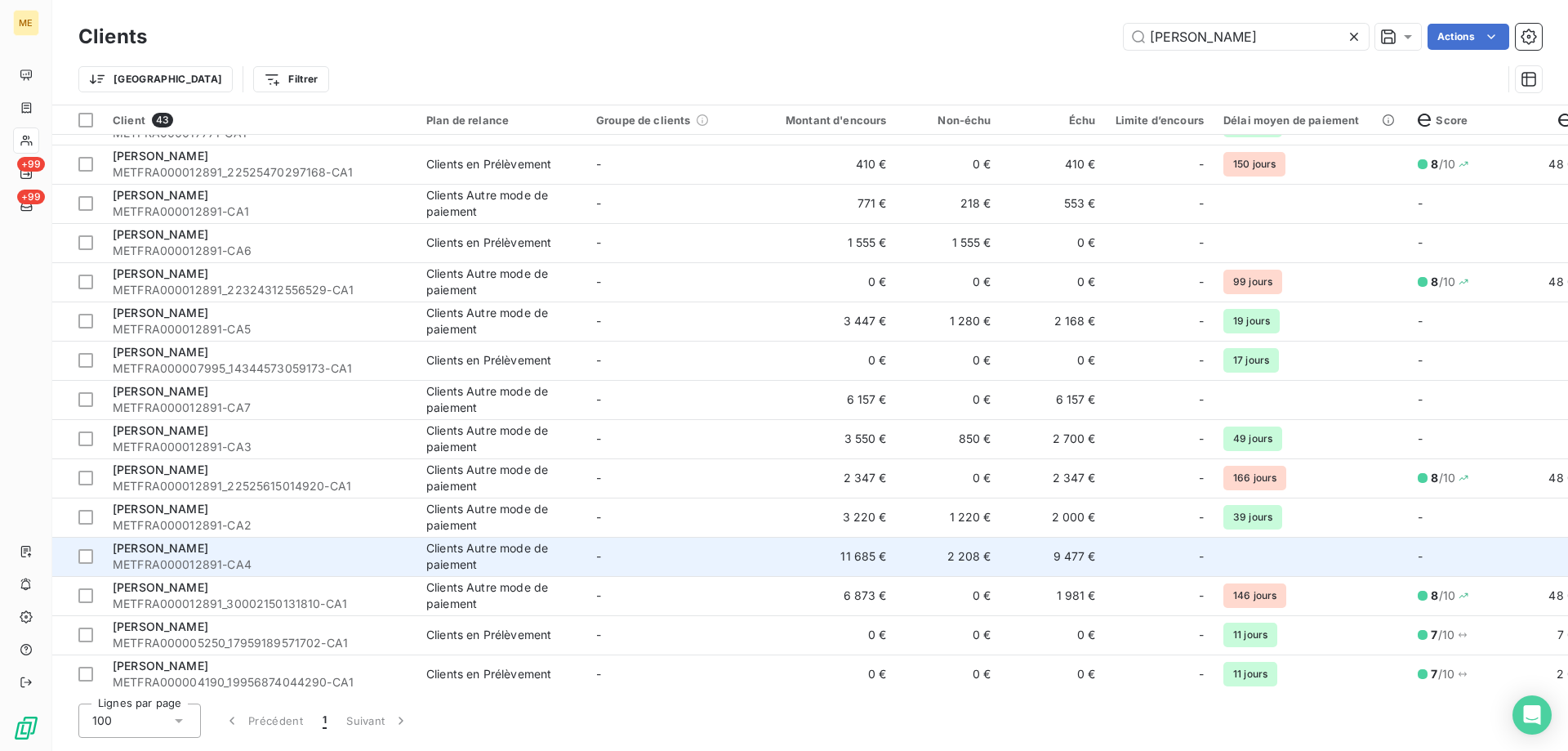
click at [824, 559] on td "11 685 €" at bounding box center [827, 557] width 141 height 39
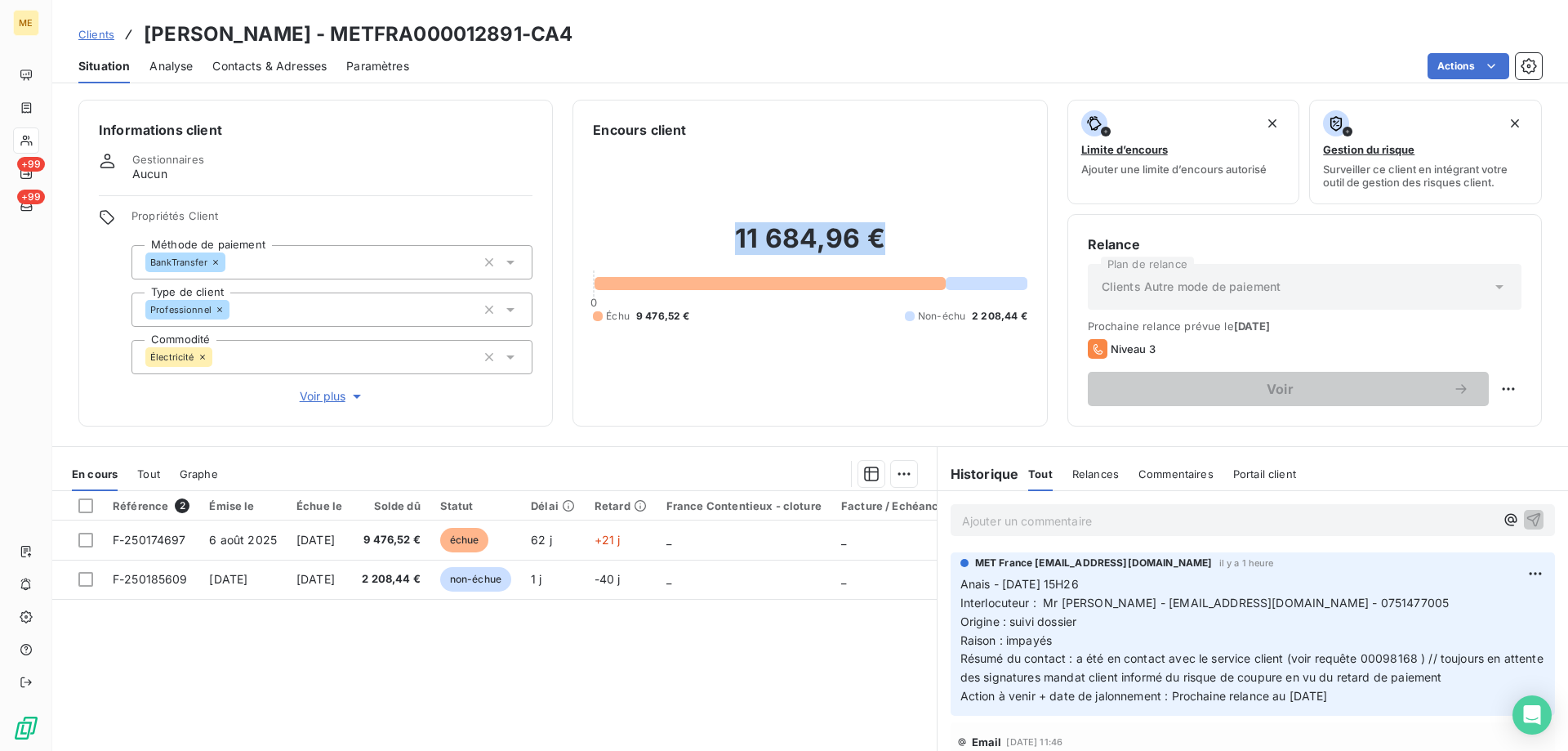
drag, startPoint x: 749, startPoint y: 248, endPoint x: 877, endPoint y: 262, distance: 128.8
click at [877, 262] on h2 "11 684,96 €" at bounding box center [810, 247] width 434 height 49
click at [857, 188] on div "11 684,96 € 0 Échu 9 476,52 € Non-échu 2 208,44 €" at bounding box center [810, 273] width 434 height 266
drag, startPoint x: 885, startPoint y: 241, endPoint x: 719, endPoint y: 242, distance: 166.0
click at [719, 242] on h2 "11 684,96 €" at bounding box center [810, 247] width 434 height 49
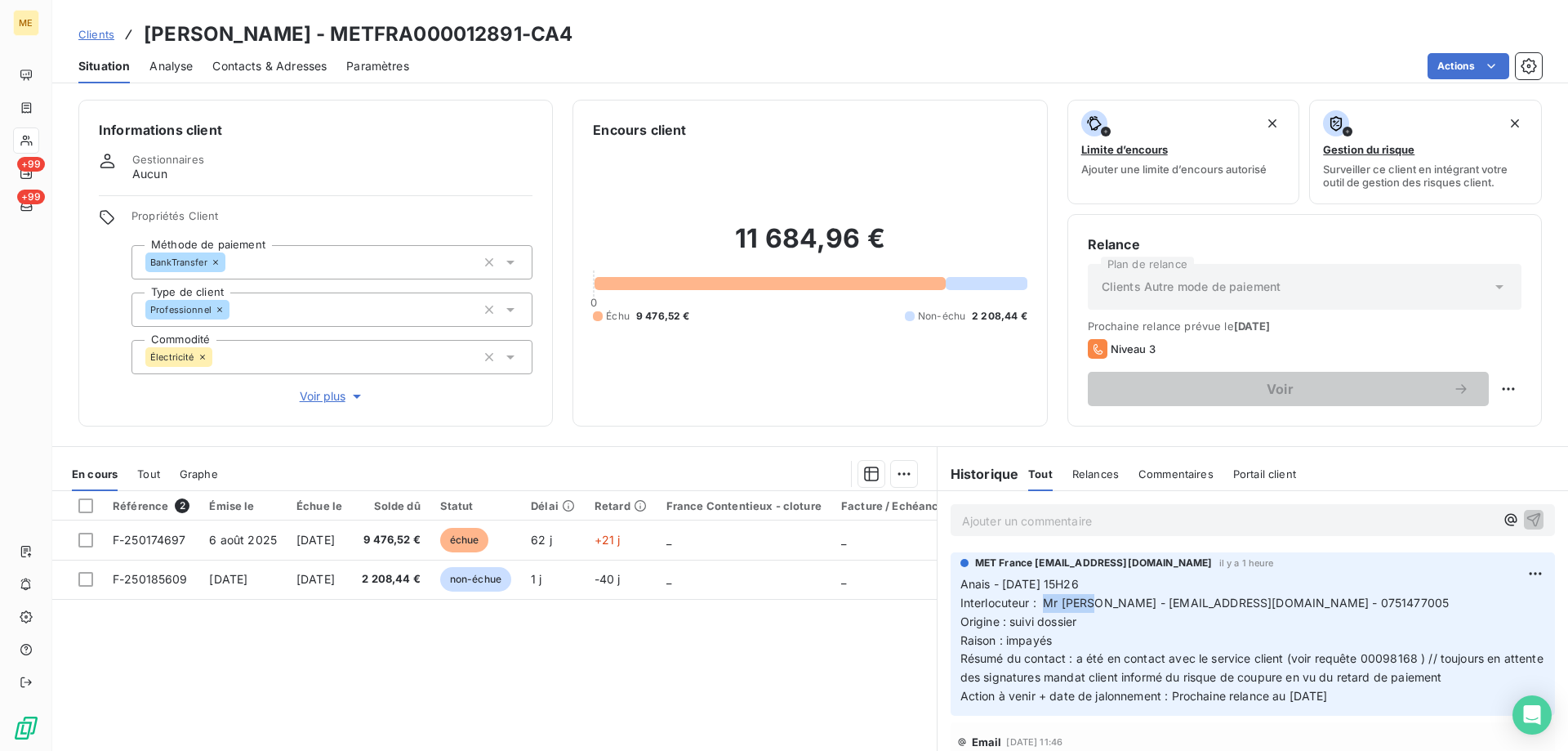
drag, startPoint x: 1036, startPoint y: 597, endPoint x: 1088, endPoint y: 608, distance: 53.2
click at [1088, 608] on span "Interlocuteur : Mr Jasim - mashfistdenis@gmail.com - 0751477005" at bounding box center [1205, 602] width 489 height 14
click at [1109, 608] on span "Interlocuteur : Mr Jasim - mashfistdenis@gmail.com - 0751477005" at bounding box center [1205, 602] width 489 height 14
drag, startPoint x: 1101, startPoint y: 603, endPoint x: 1157, endPoint y: 602, distance: 56.0
click at [1157, 602] on span "Interlocuteur : Mr Jasim - mashfistdenis@gmail.com - 0751477005" at bounding box center [1205, 602] width 489 height 14
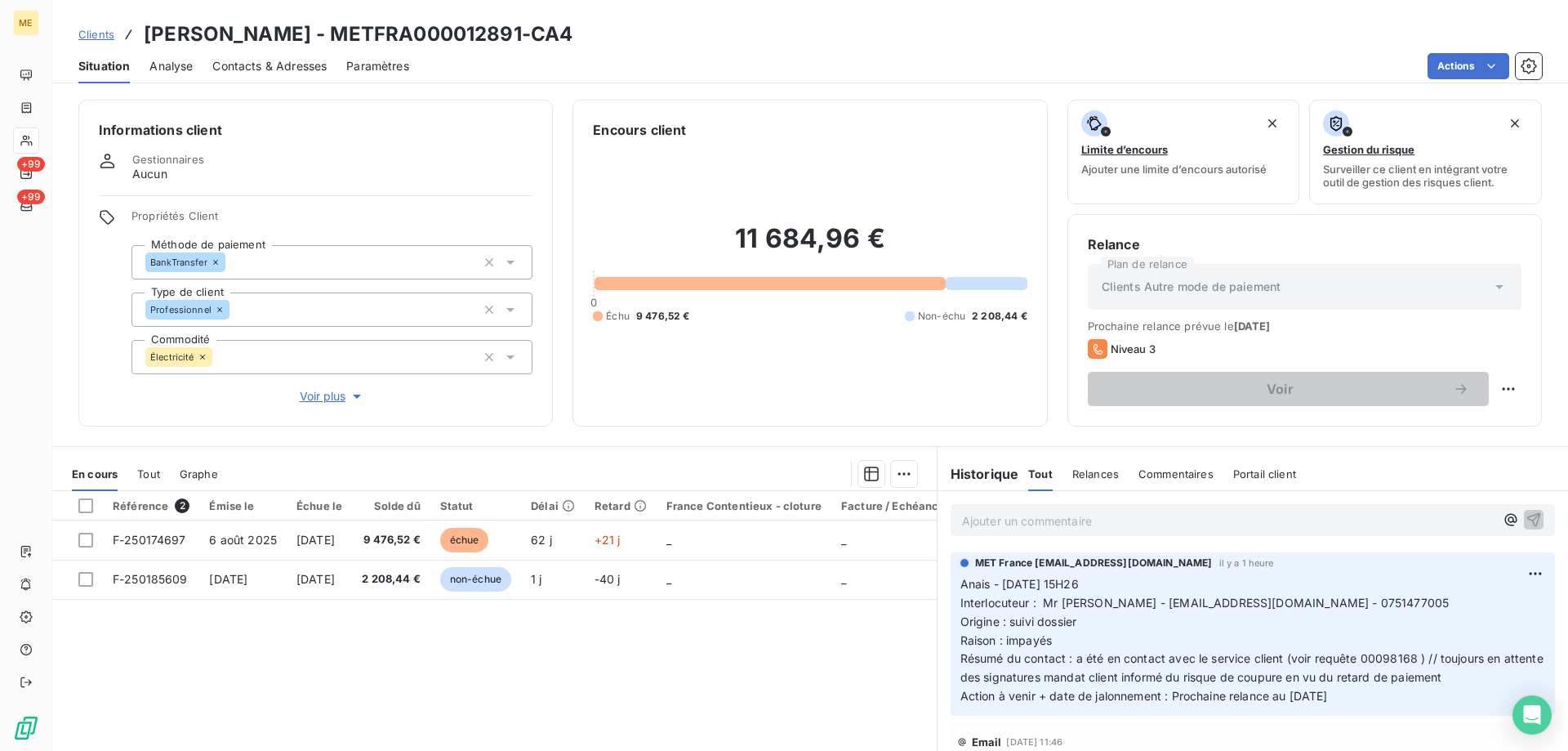
click at [1167, 603] on span "Interlocuteur : Mr Jasim - mashfistdenis@gmail.com - 0751477005" at bounding box center [1205, 602] width 489 height 14
drag, startPoint x: 429, startPoint y: 32, endPoint x: 243, endPoint y: 35, distance: 186.0
click at [243, 35] on h3 "OLIVIER - METFRA000012891-CA4" at bounding box center [358, 34] width 429 height 29
copy h3 "METFRA000012891"
click at [87, 40] on span "Clients" at bounding box center [97, 35] width 36 height 13
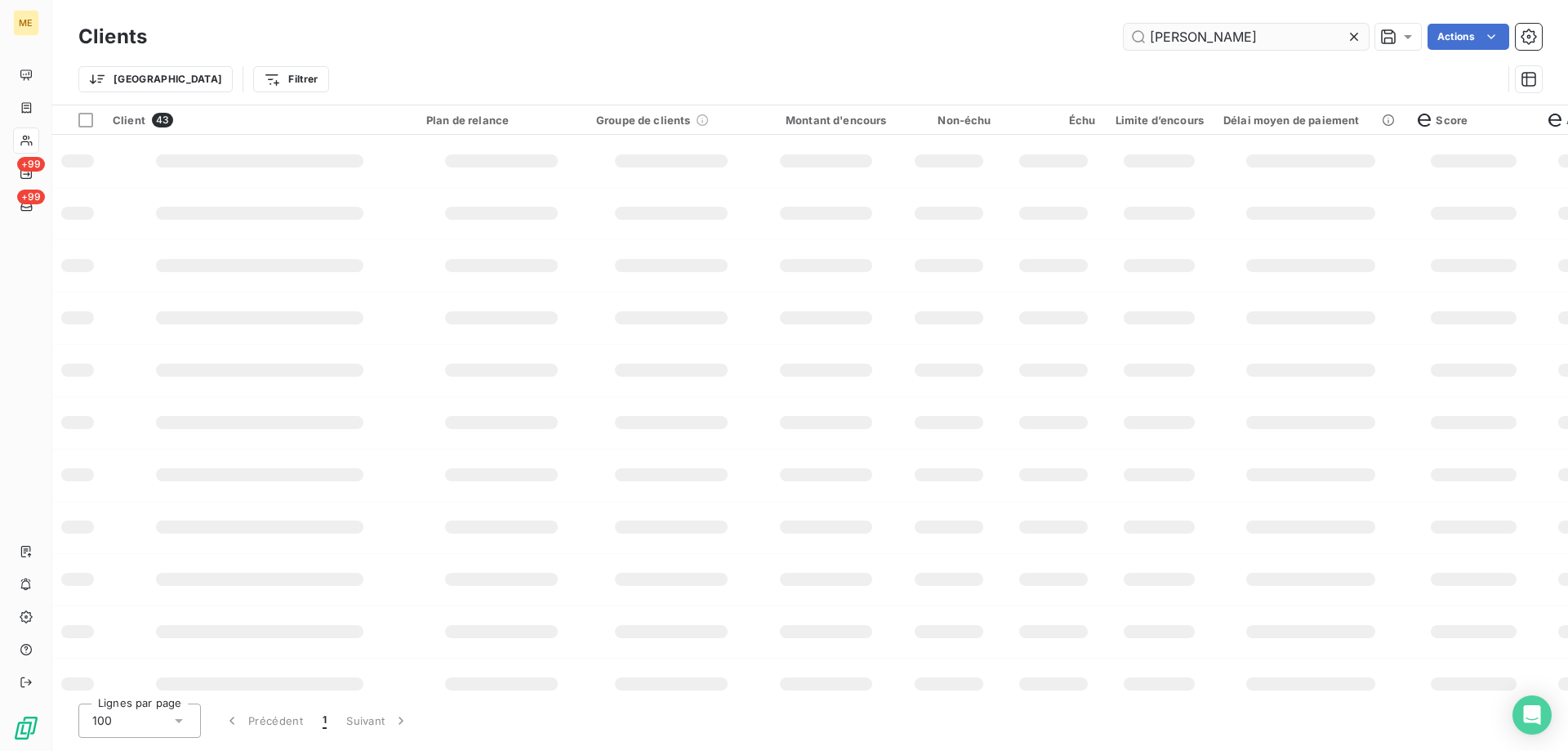
click at [1192, 36] on input "olivier" at bounding box center [1246, 37] width 245 height 26
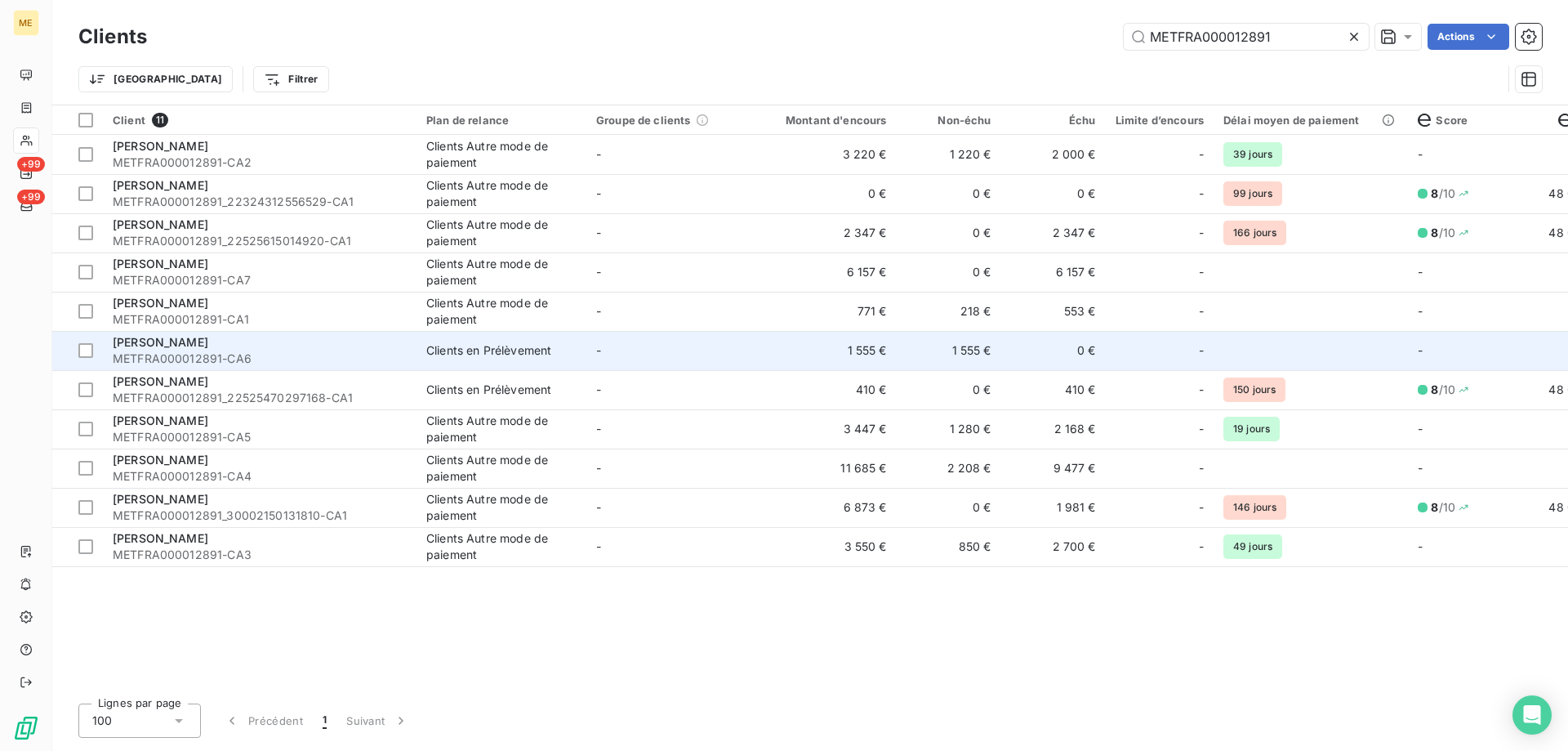
type input "METFRA000012891"
click at [754, 352] on td "-" at bounding box center [671, 351] width 170 height 39
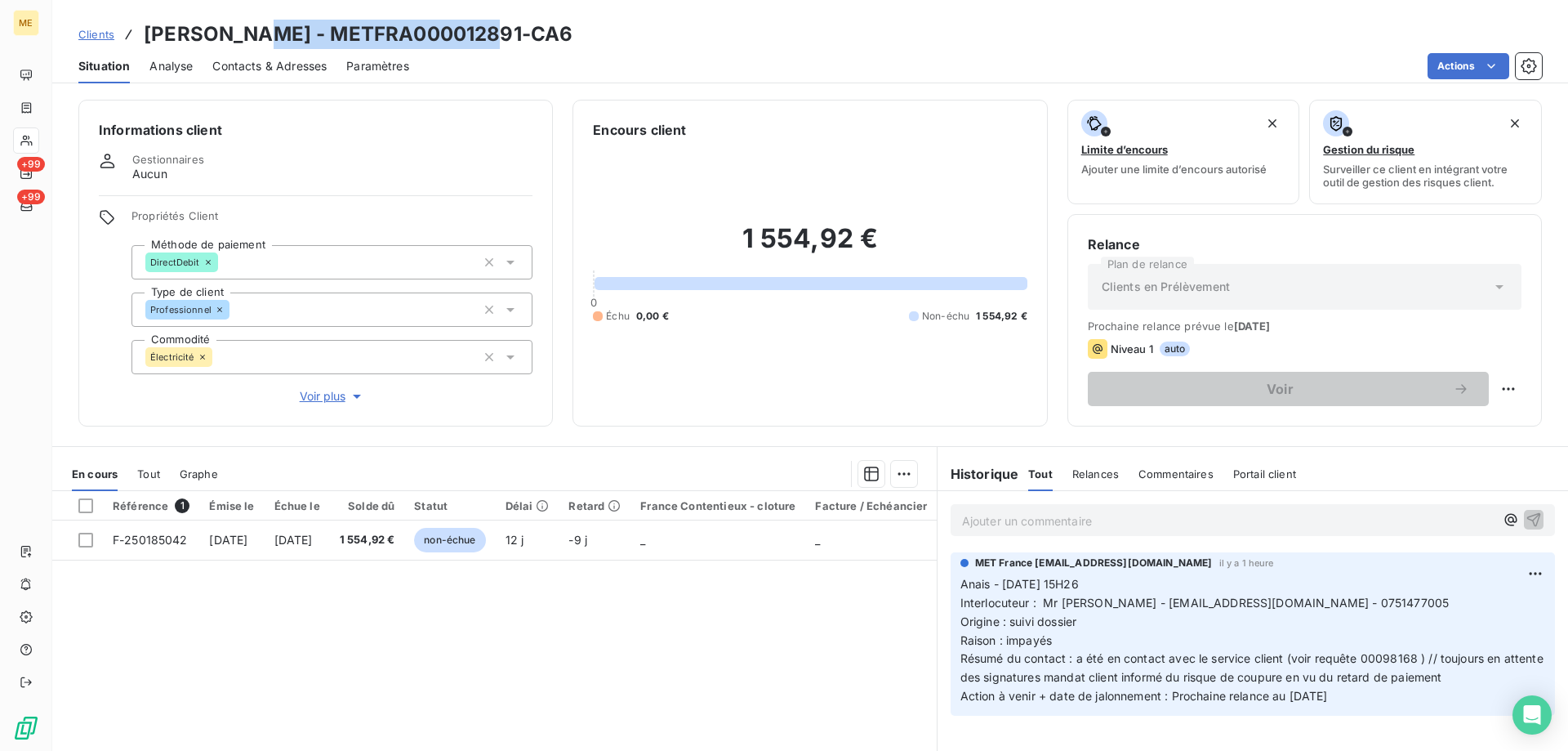
drag, startPoint x: 442, startPoint y: 39, endPoint x: 240, endPoint y: 46, distance: 202.1
click at [240, 46] on div "Clients OLIVIER - METFRA000012891-CA6" at bounding box center [811, 34] width 1516 height 29
copy h3 "METFRA000012891-CA6"
click at [97, 35] on span "Clients" at bounding box center [97, 35] width 36 height 13
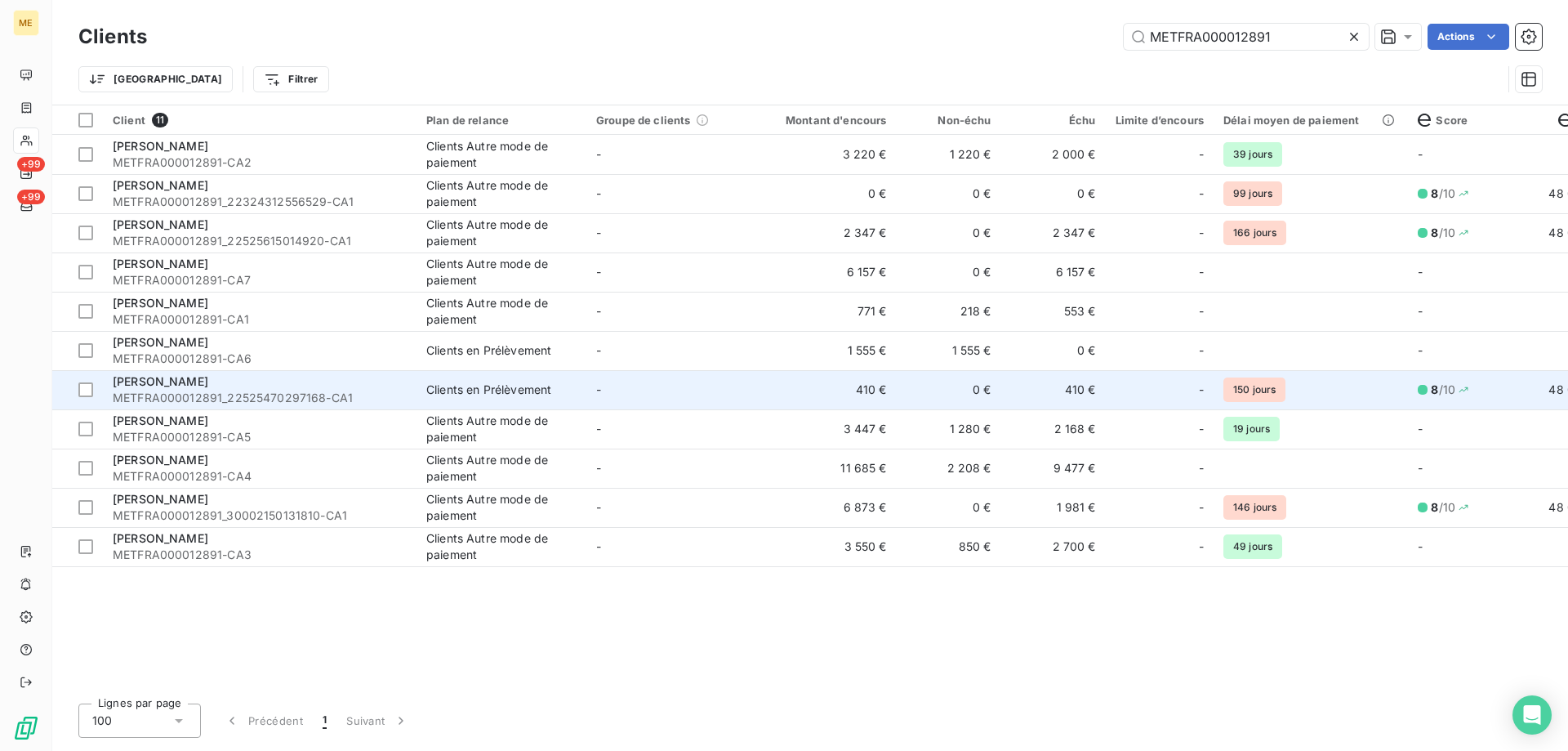
click at [688, 394] on td "-" at bounding box center [671, 390] width 170 height 39
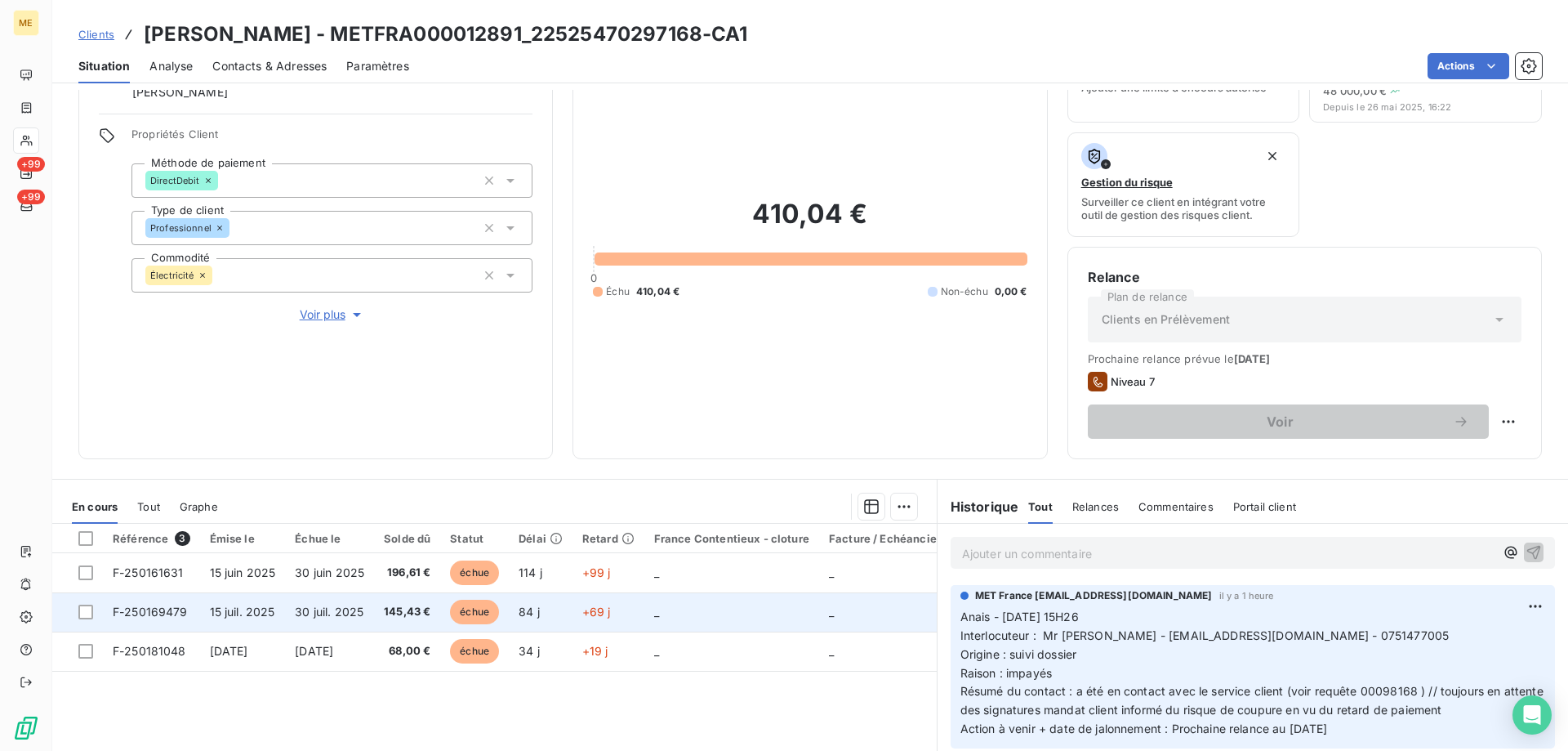
scroll to position [218, 0]
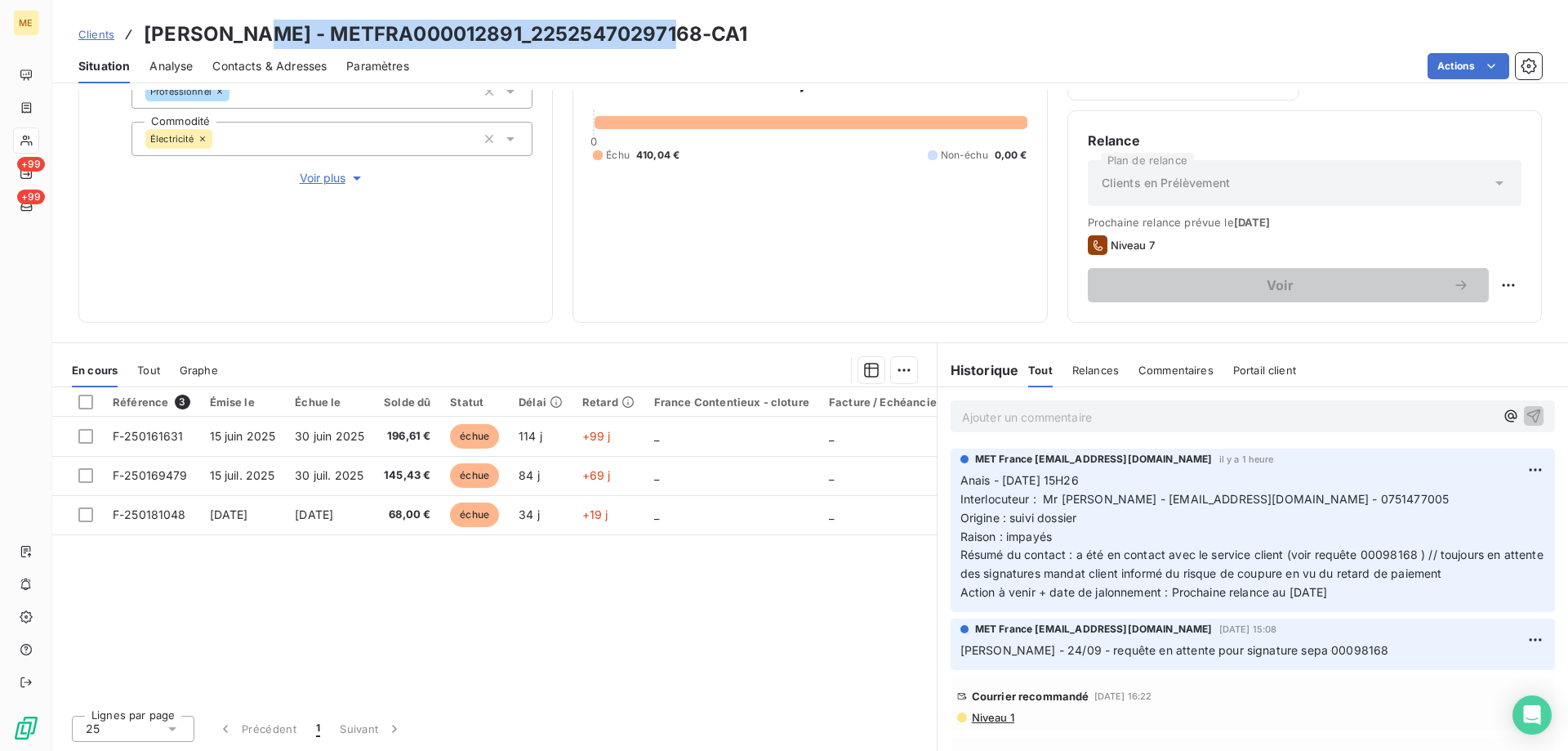
drag, startPoint x: 671, startPoint y: 26, endPoint x: 240, endPoint y: 35, distance: 431.1
click at [240, 35] on div "Clients OLIVIER - METFRA000012891_22525470297168-CA1" at bounding box center [811, 34] width 1516 height 29
copy h3 "METFRA000012891_22525470297168-CA1"
click at [94, 41] on link "Clients" at bounding box center [97, 34] width 36 height 16
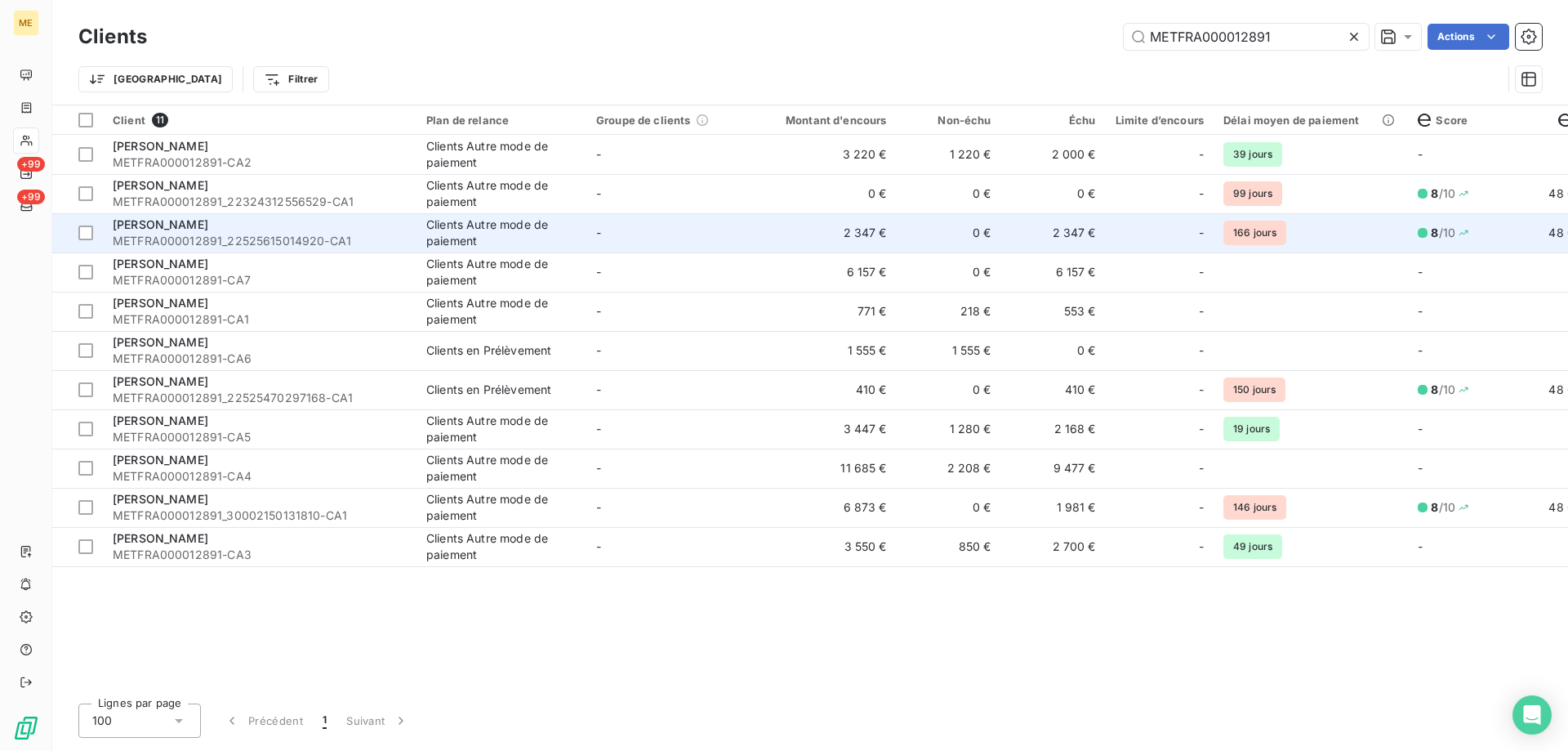
click at [696, 234] on td "-" at bounding box center [671, 233] width 170 height 39
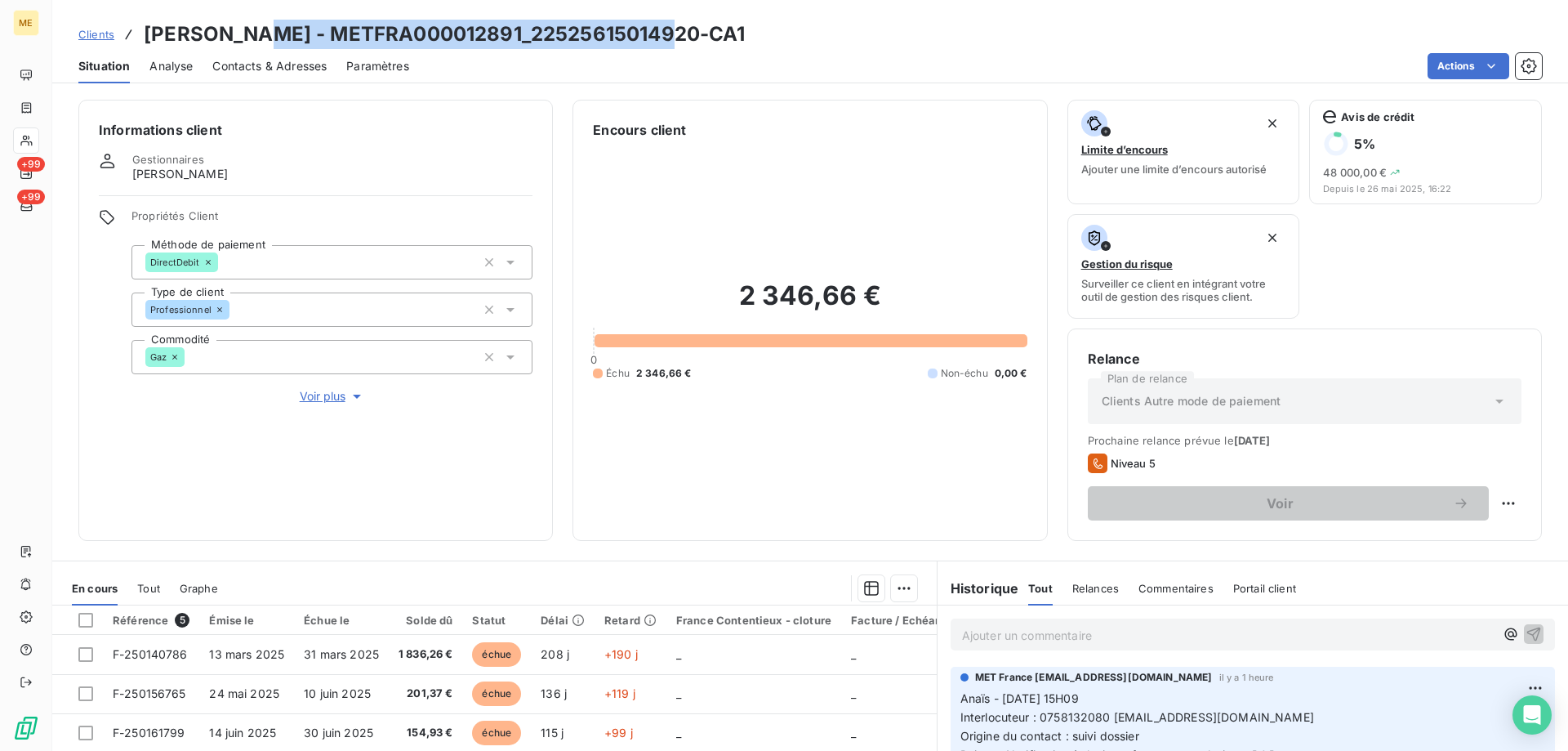
drag, startPoint x: 683, startPoint y: 42, endPoint x: 243, endPoint y: 35, distance: 440.1
click at [243, 35] on div "Clients OLIVIER - METFRA000012891_22525615014920-CA1" at bounding box center [811, 34] width 1516 height 29
copy h3 "METFRA000012891_22525615014920-CA1"
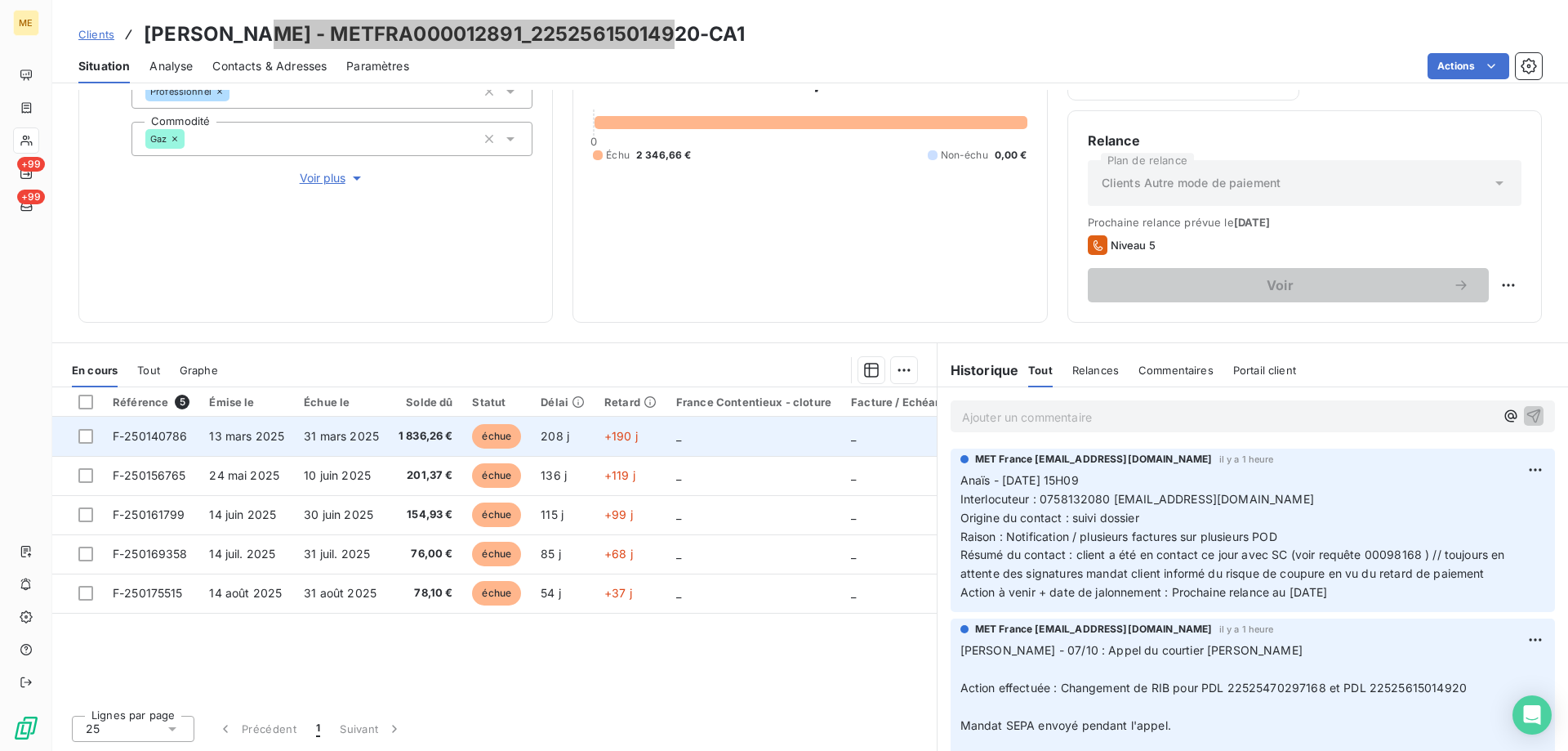
scroll to position [137, 0]
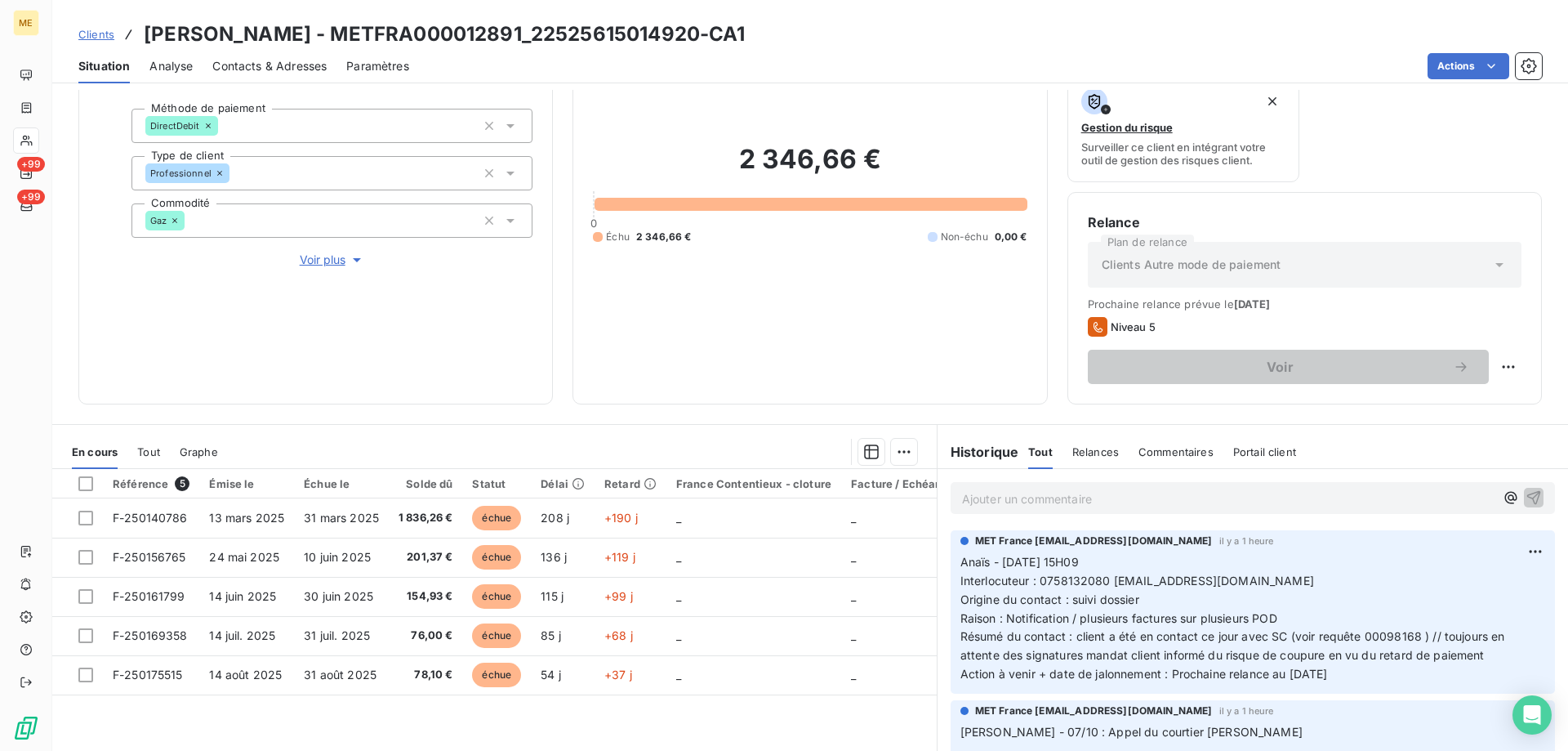
click at [1330, 579] on p "Anaïs - 07/10/2025 - 15H09 Interlocuteur : 0758132080 MAYSHAMMAHGROUPE@GMAIL.CO…" at bounding box center [1253, 618] width 585 height 130
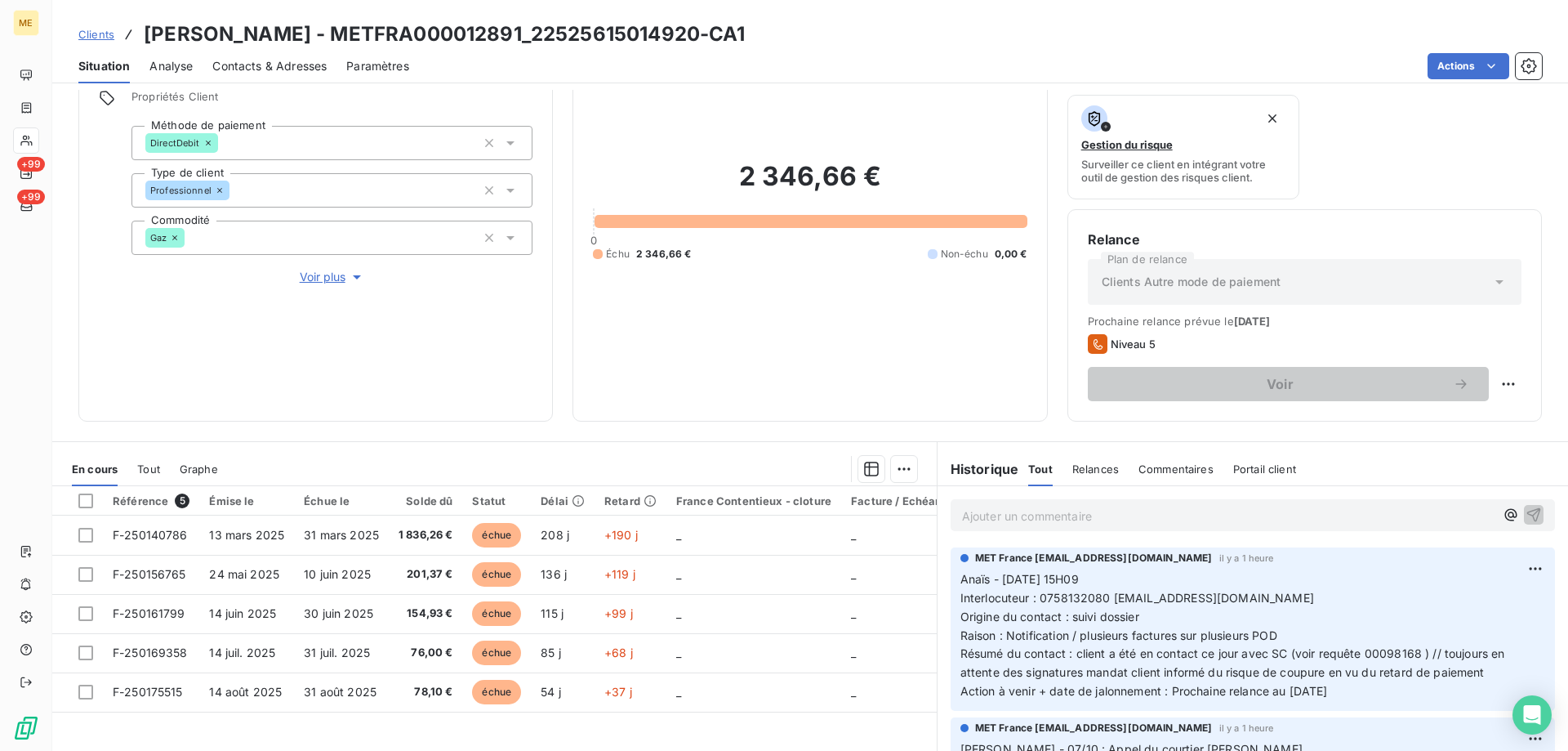
scroll to position [0, 0]
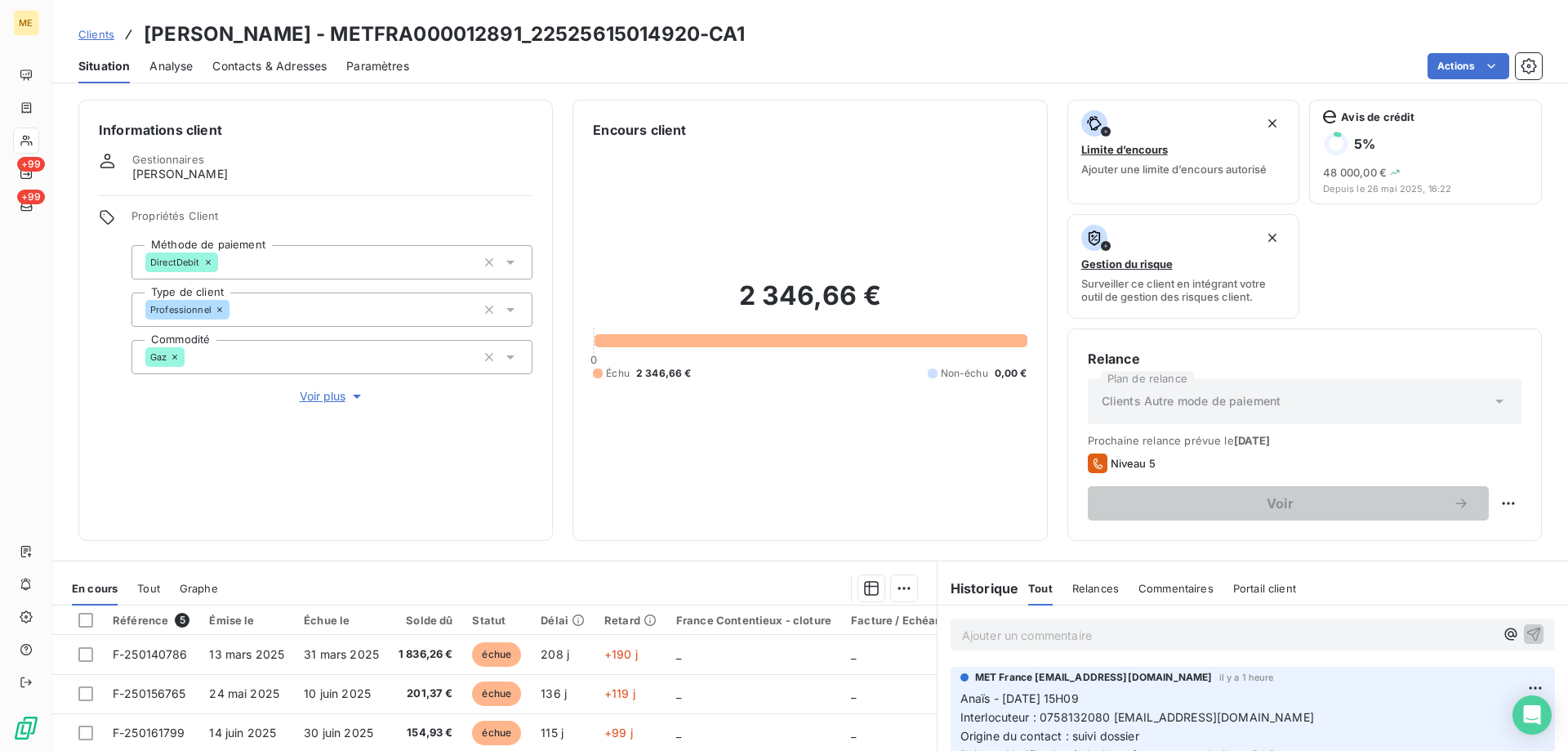
click at [97, 37] on span "Clients" at bounding box center [97, 35] width 36 height 13
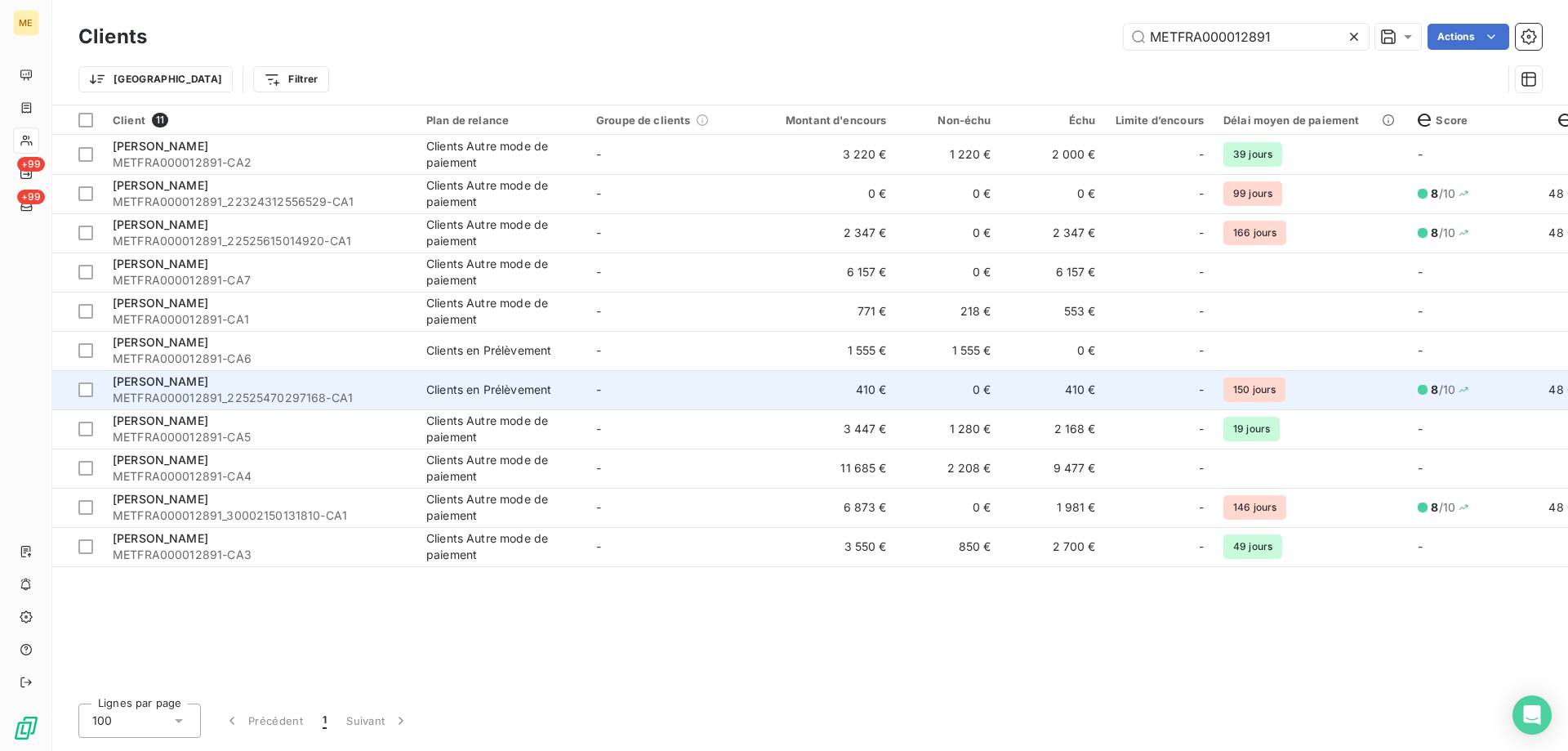
click at [673, 385] on td "-" at bounding box center [671, 390] width 170 height 39
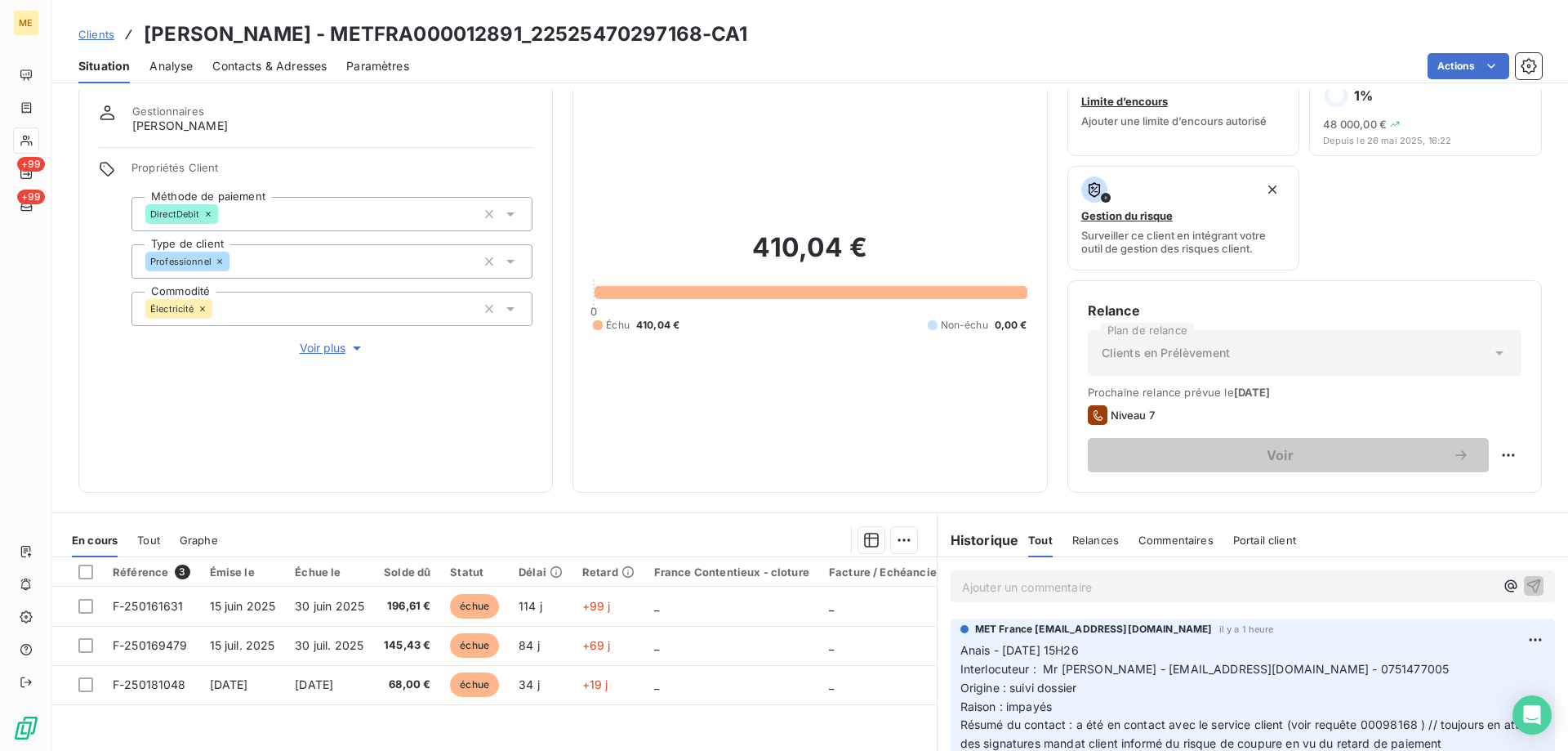
scroll to position [82, 0]
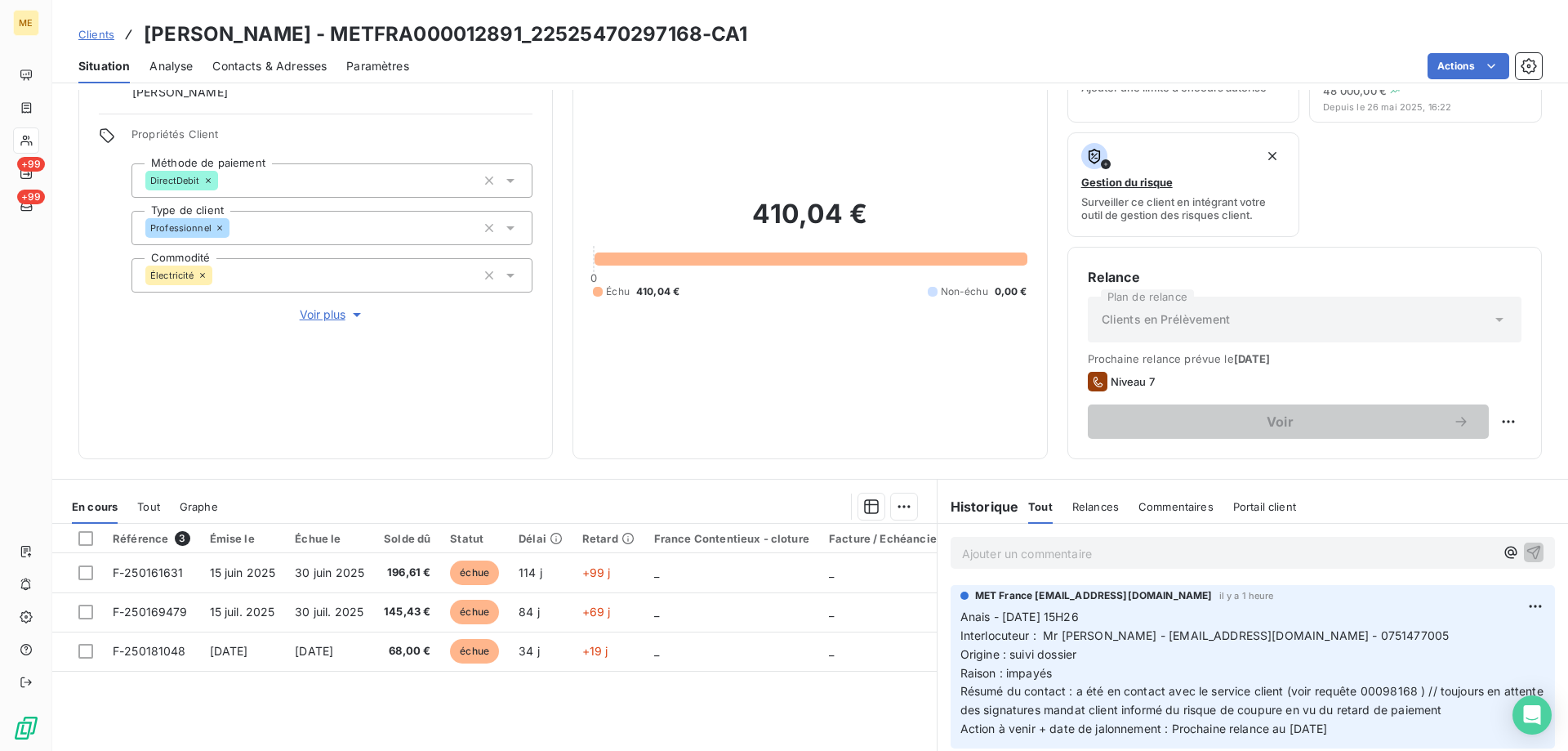
click at [90, 32] on span "Clients" at bounding box center [97, 35] width 36 height 13
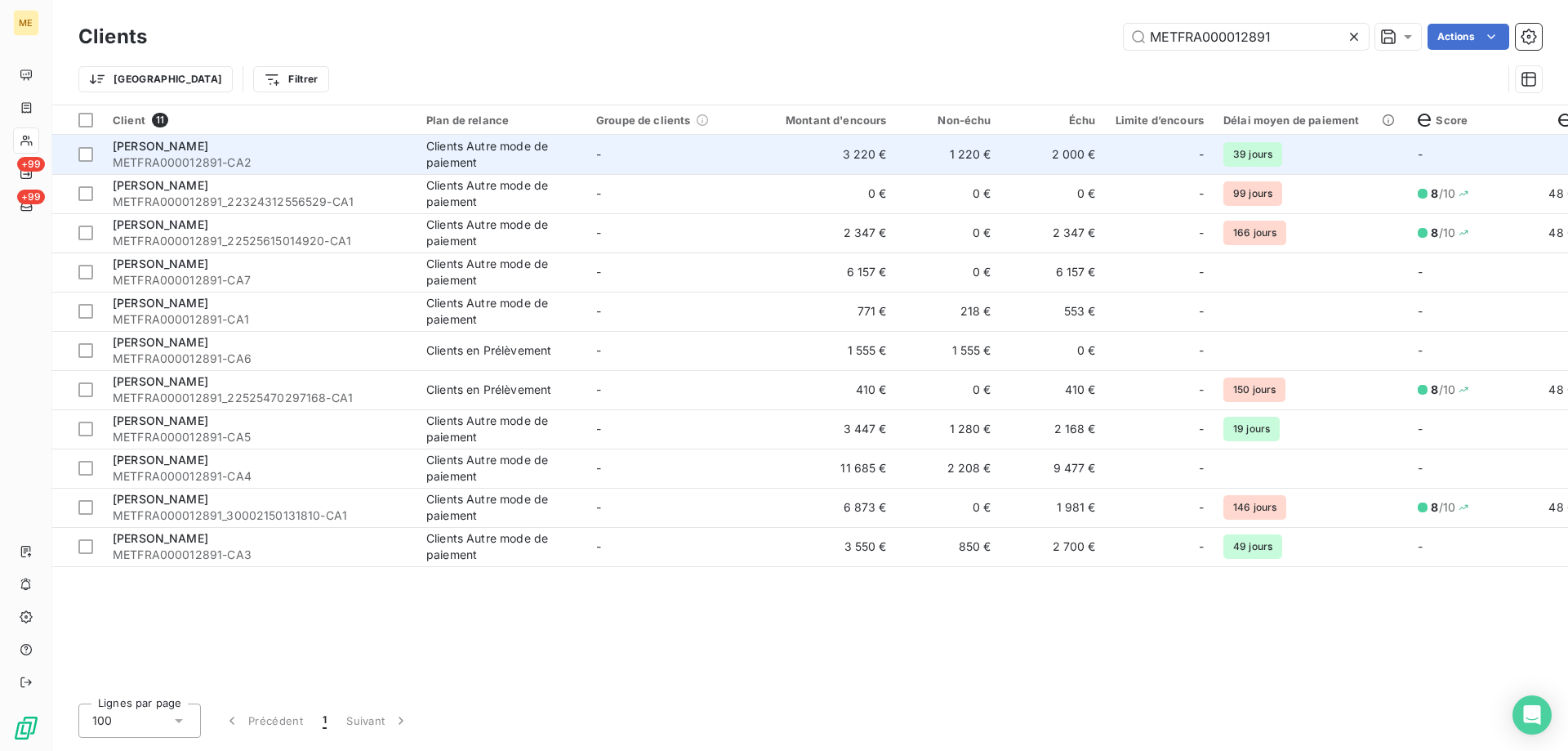
click at [727, 149] on td "-" at bounding box center [671, 155] width 170 height 39
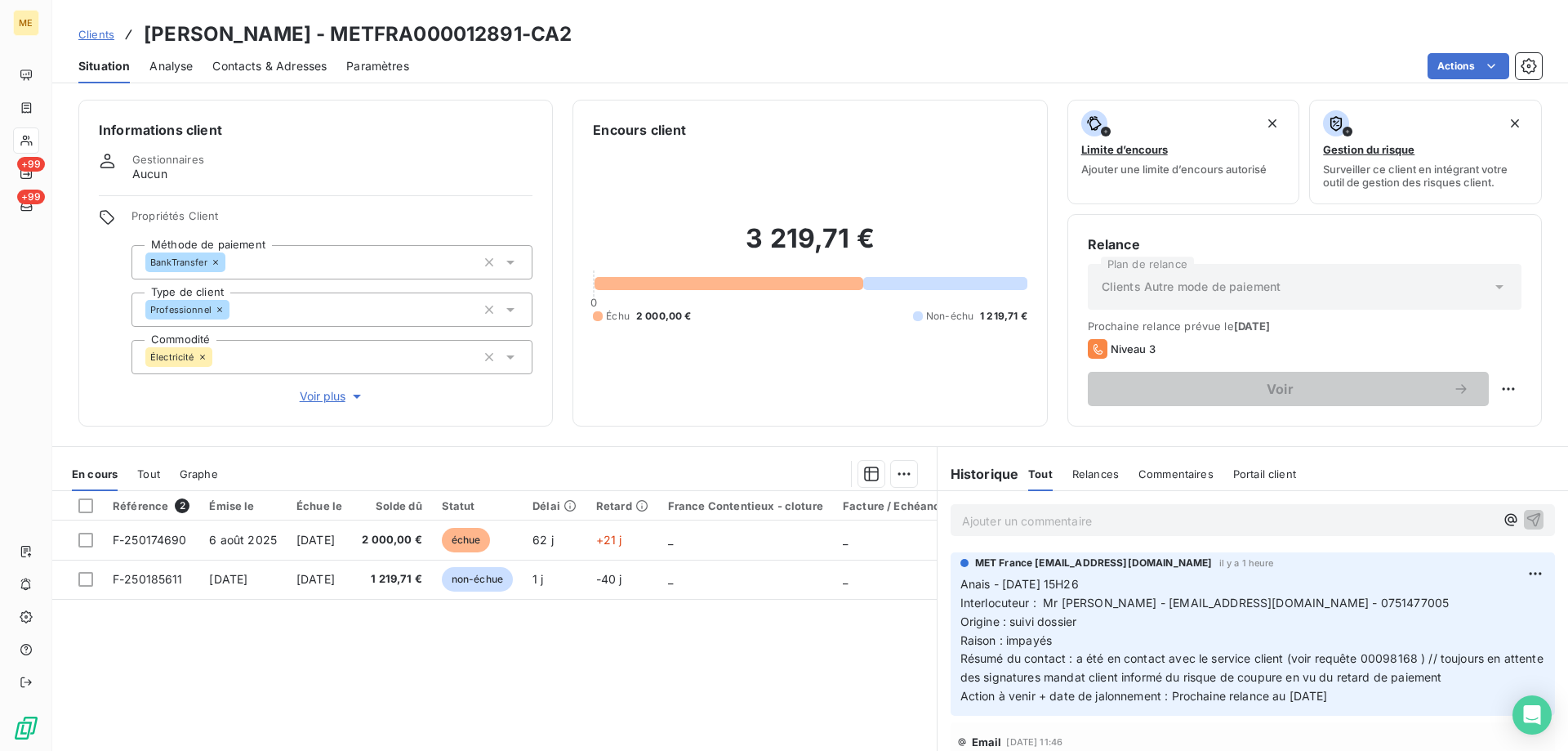
click at [772, 358] on div "3 219,71 € 0 Échu 2 000,00 € Non-échu 1 219,71 €" at bounding box center [810, 273] width 434 height 266
click at [93, 28] on span "Clients" at bounding box center [97, 35] width 36 height 13
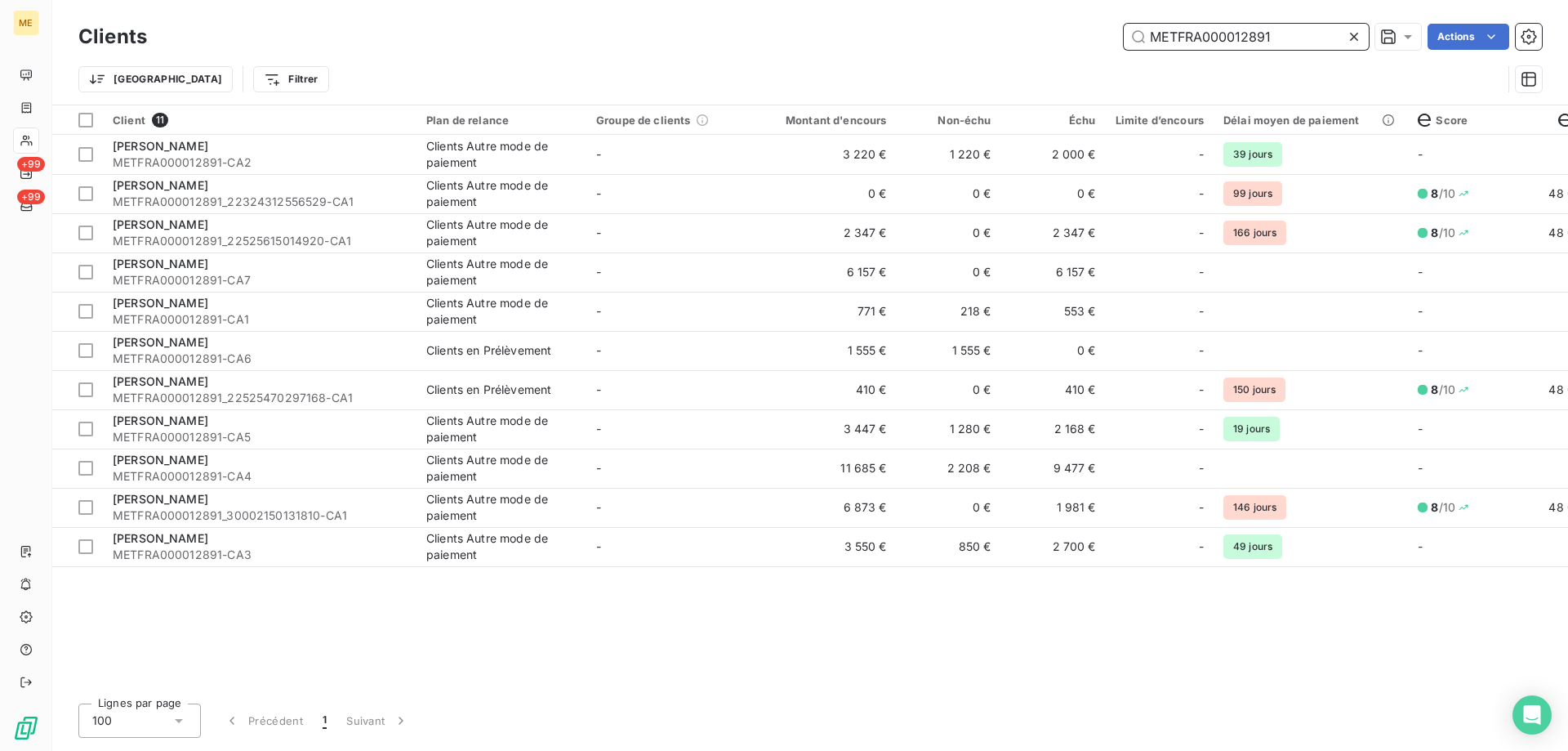
click at [1249, 30] on input "METFRA000012891" at bounding box center [1246, 37] width 245 height 26
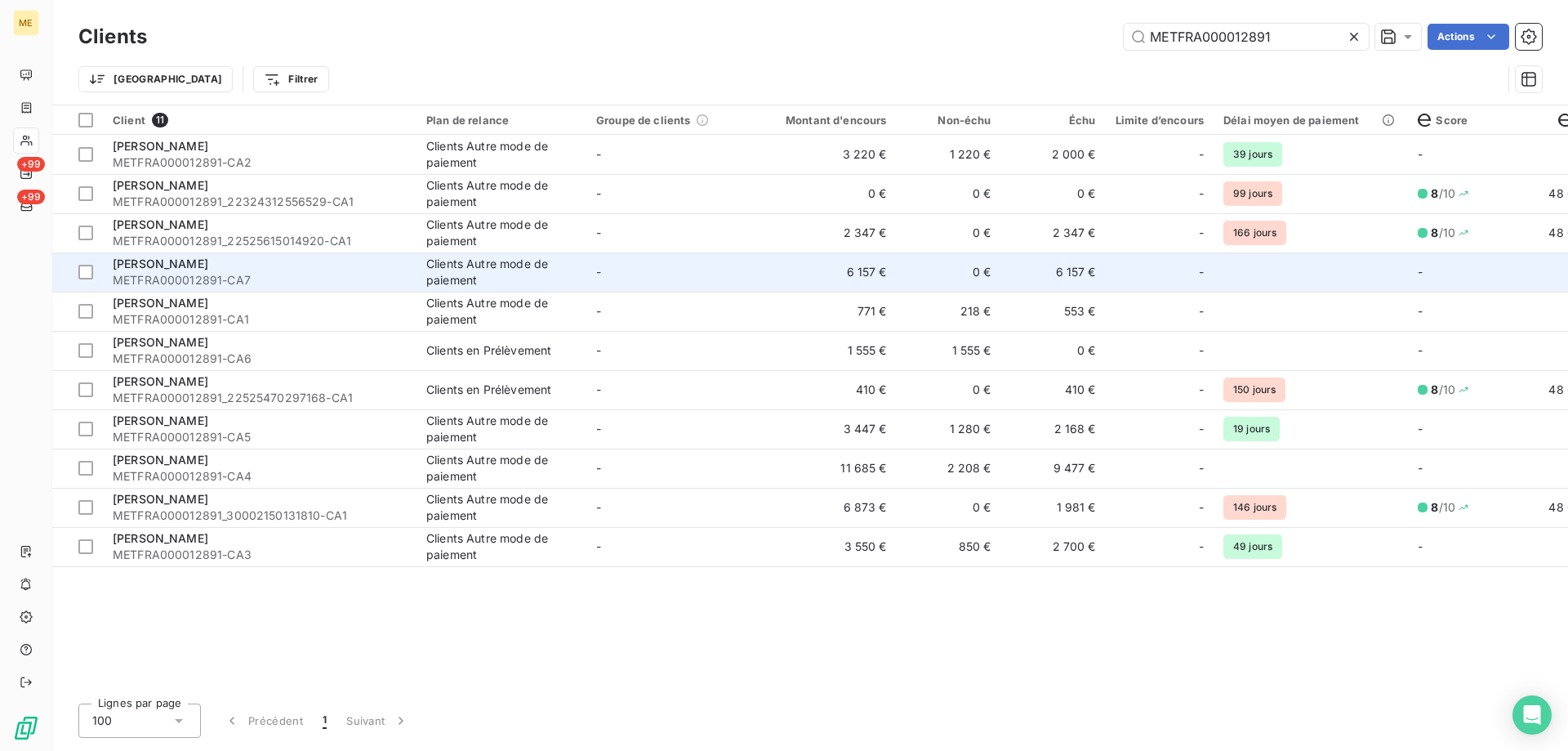
click at [712, 290] on td "-" at bounding box center [671, 272] width 170 height 39
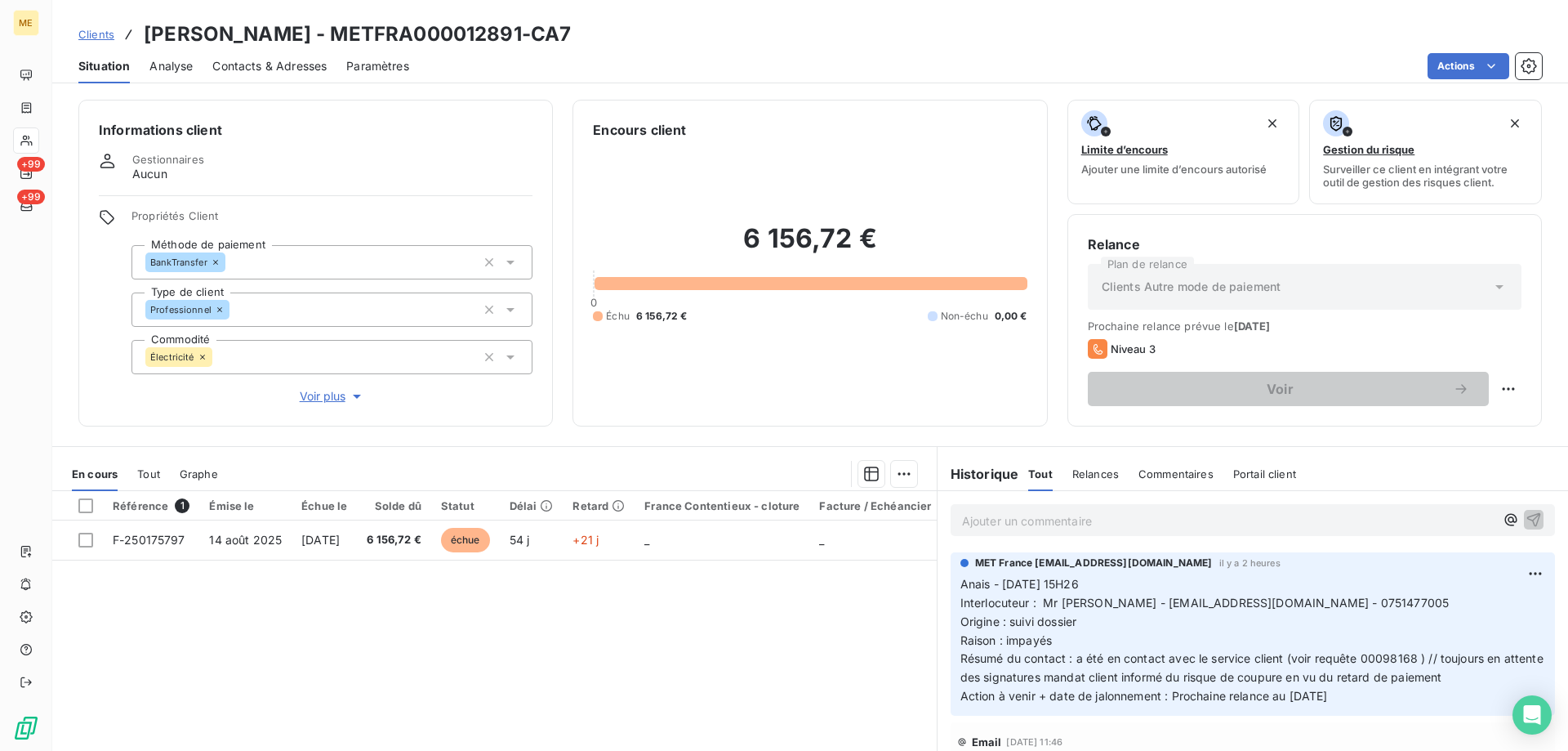
click at [313, 388] on span "Voir plus" at bounding box center [333, 396] width 66 height 16
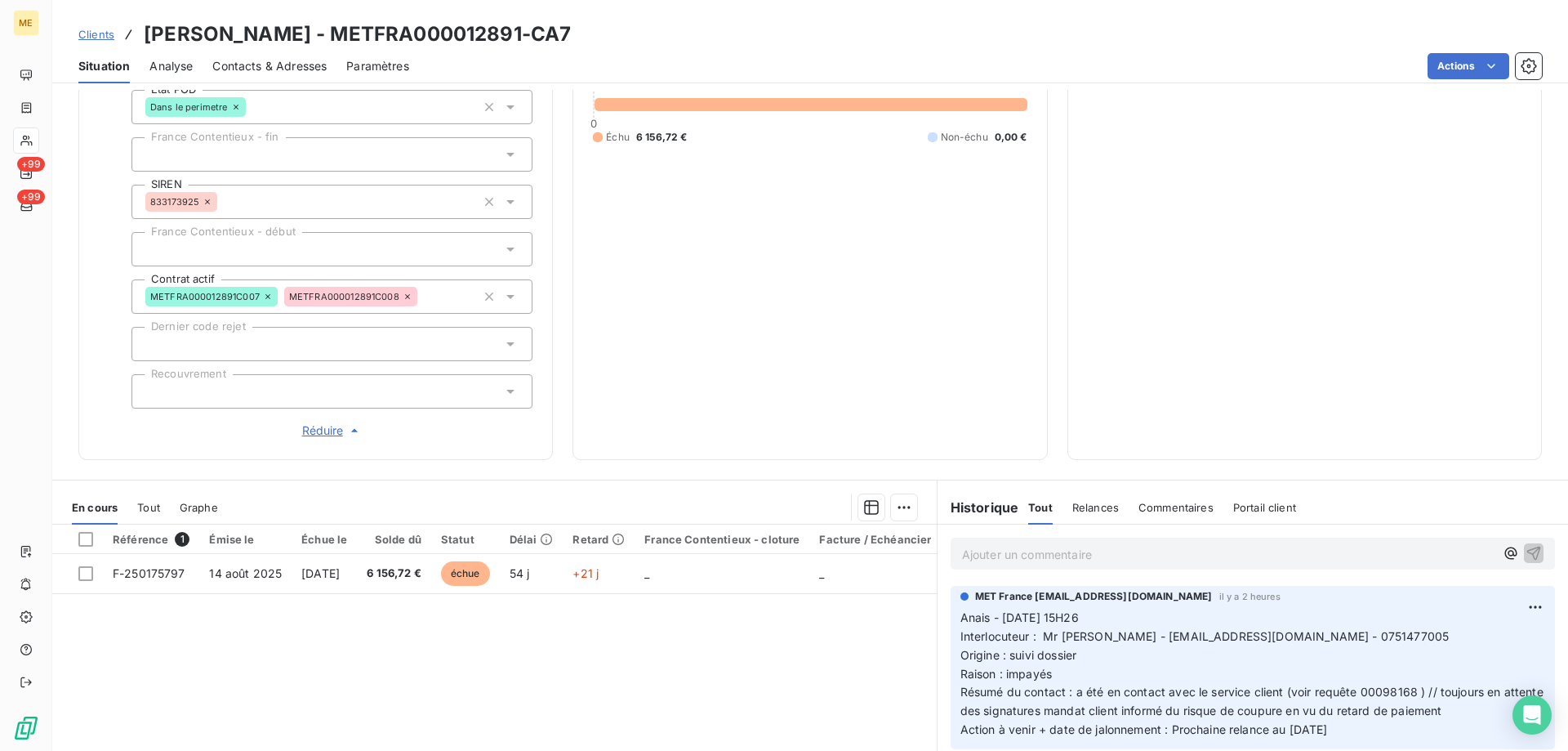
scroll to position [29, 0]
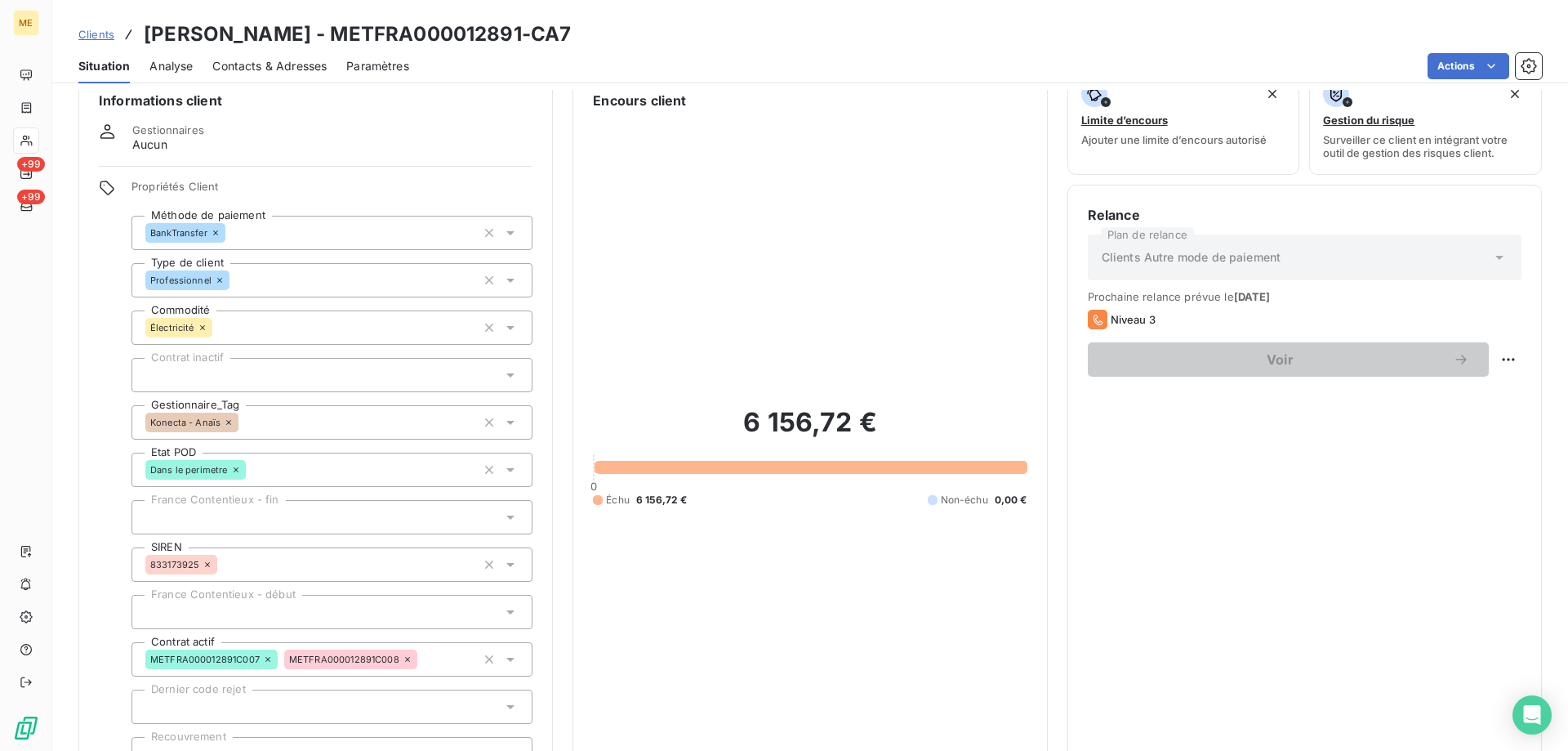
click at [94, 29] on span "Clients" at bounding box center [97, 35] width 36 height 13
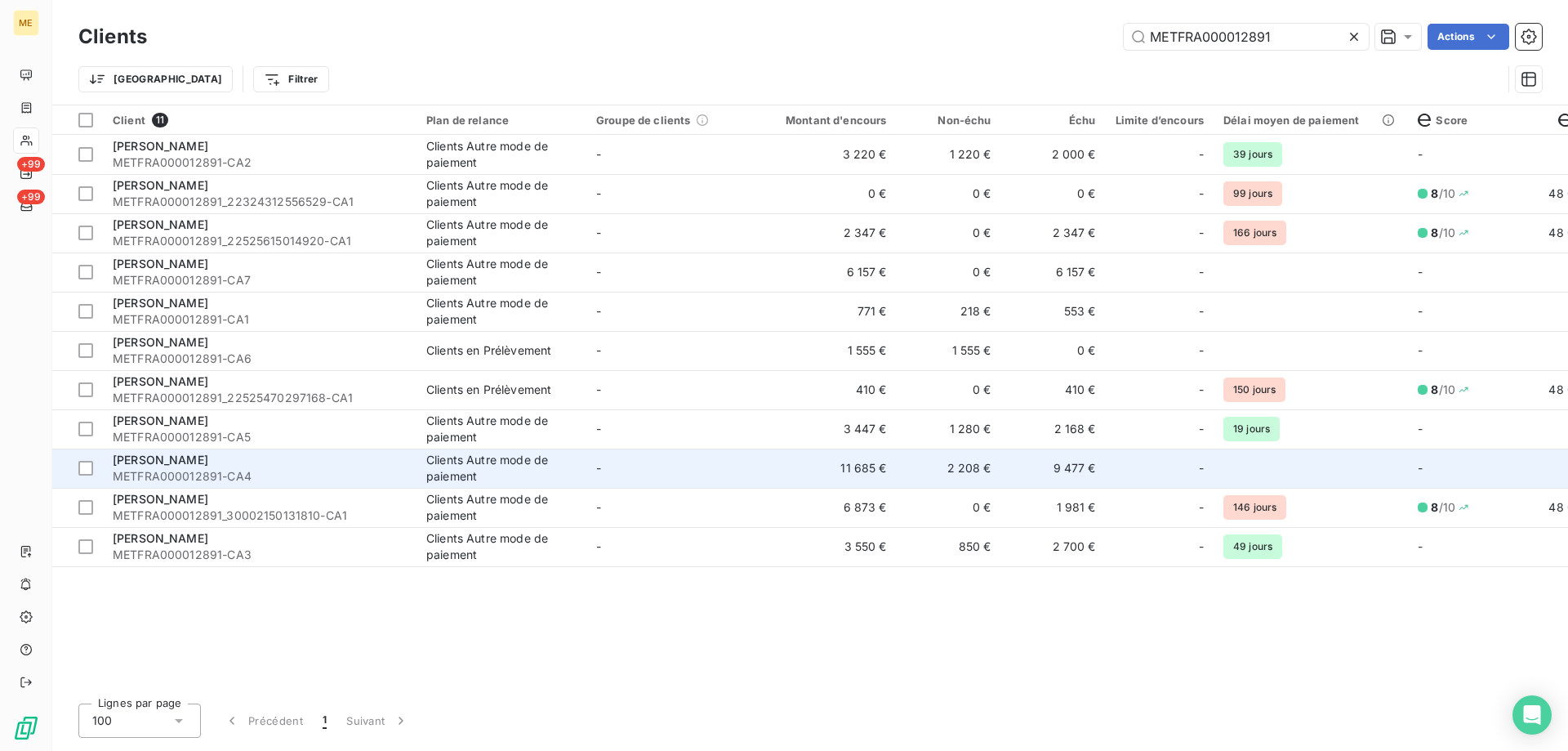
click at [754, 473] on td "-" at bounding box center [671, 468] width 170 height 39
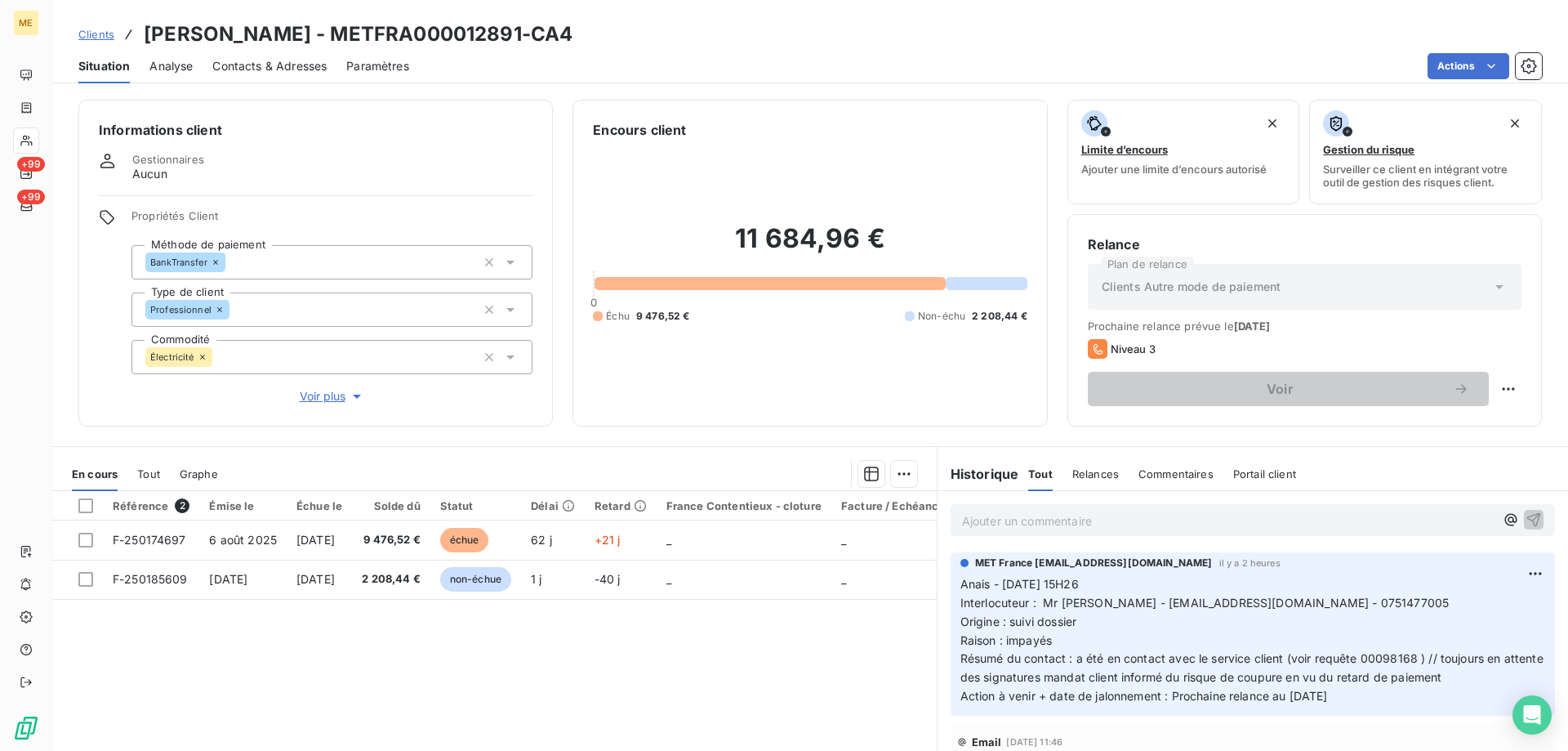
click at [97, 36] on span "Clients" at bounding box center [97, 35] width 36 height 13
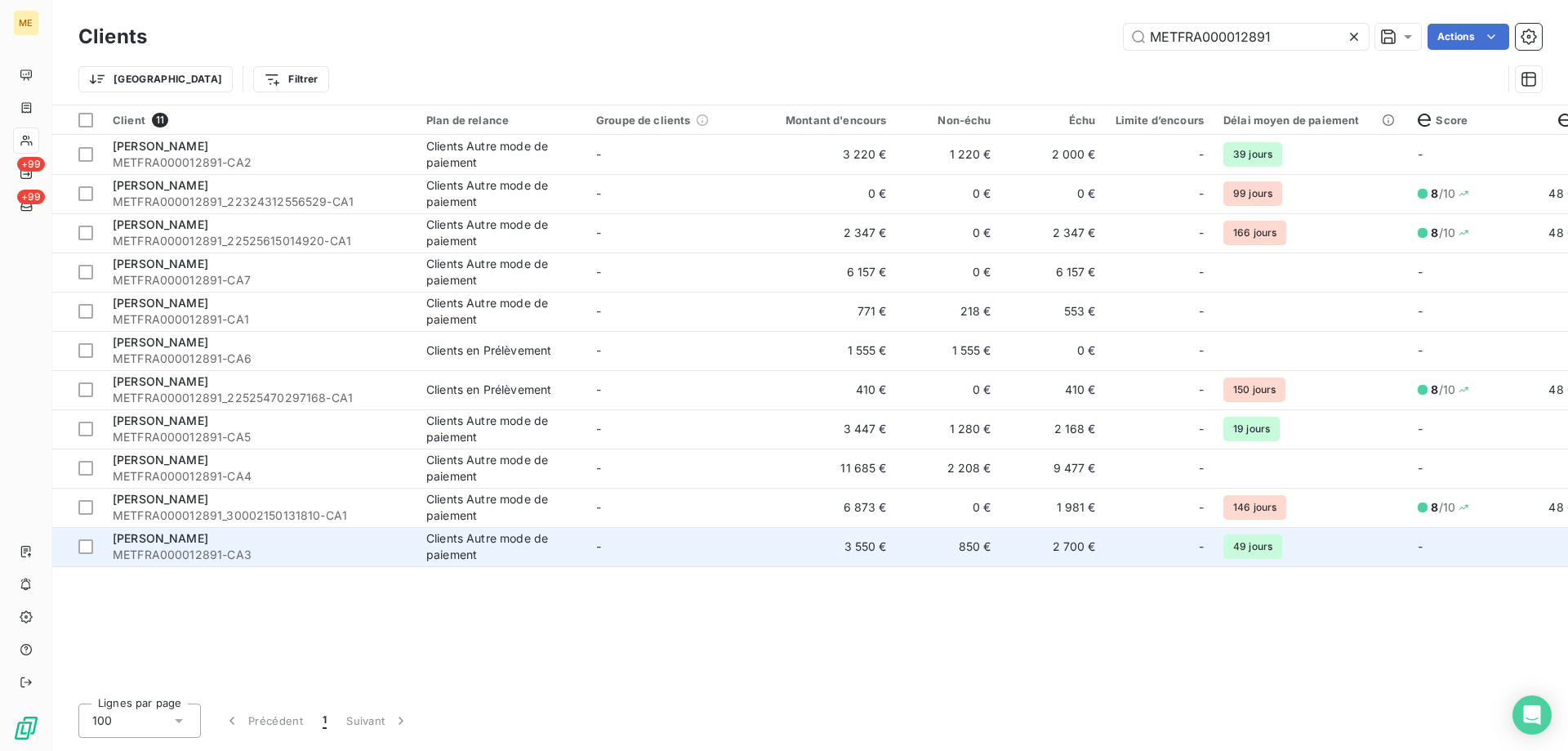
click at [803, 551] on td "3 550 €" at bounding box center [827, 547] width 141 height 39
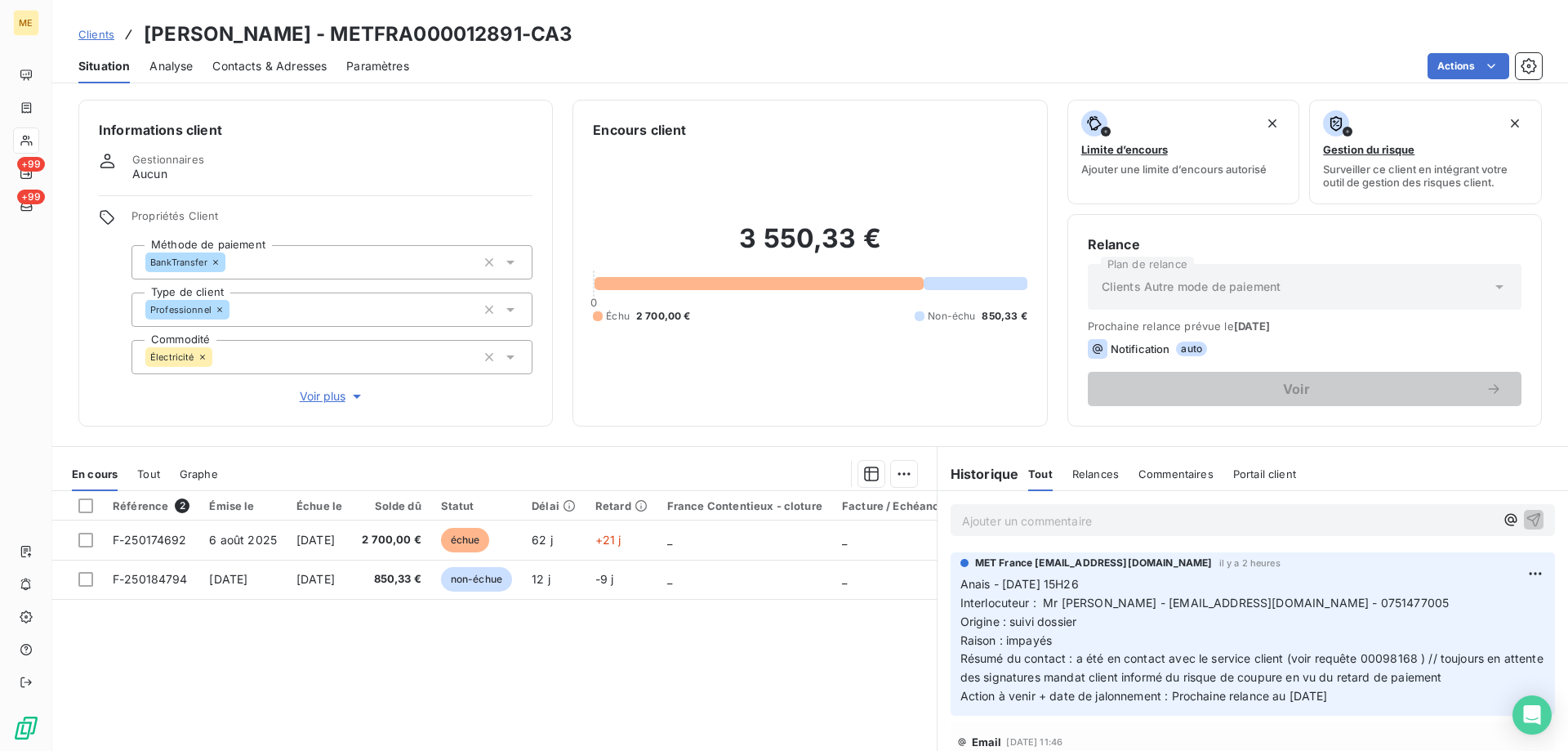
click at [91, 32] on span "Clients" at bounding box center [97, 35] width 36 height 13
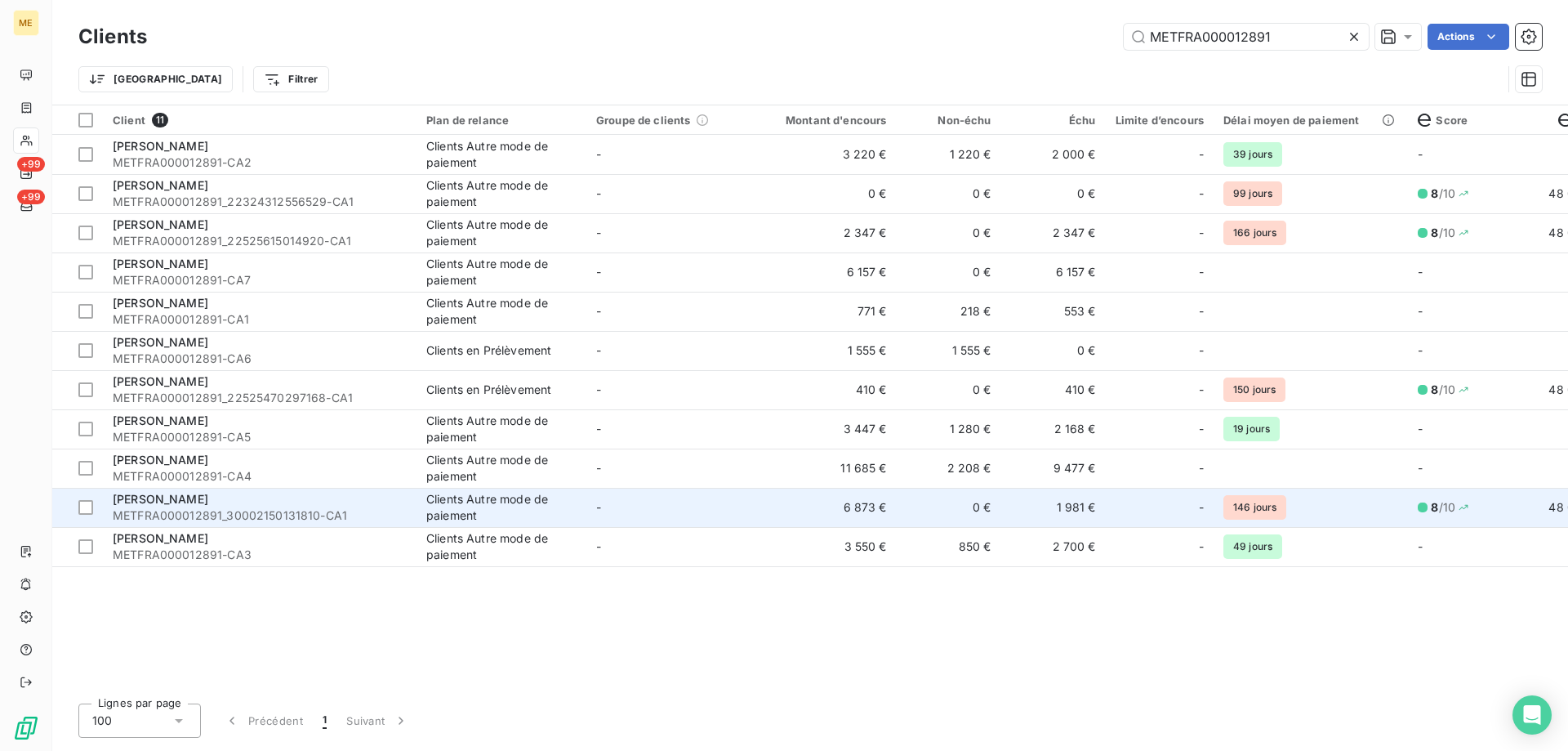
click at [813, 516] on td "6 873 €" at bounding box center [827, 507] width 141 height 39
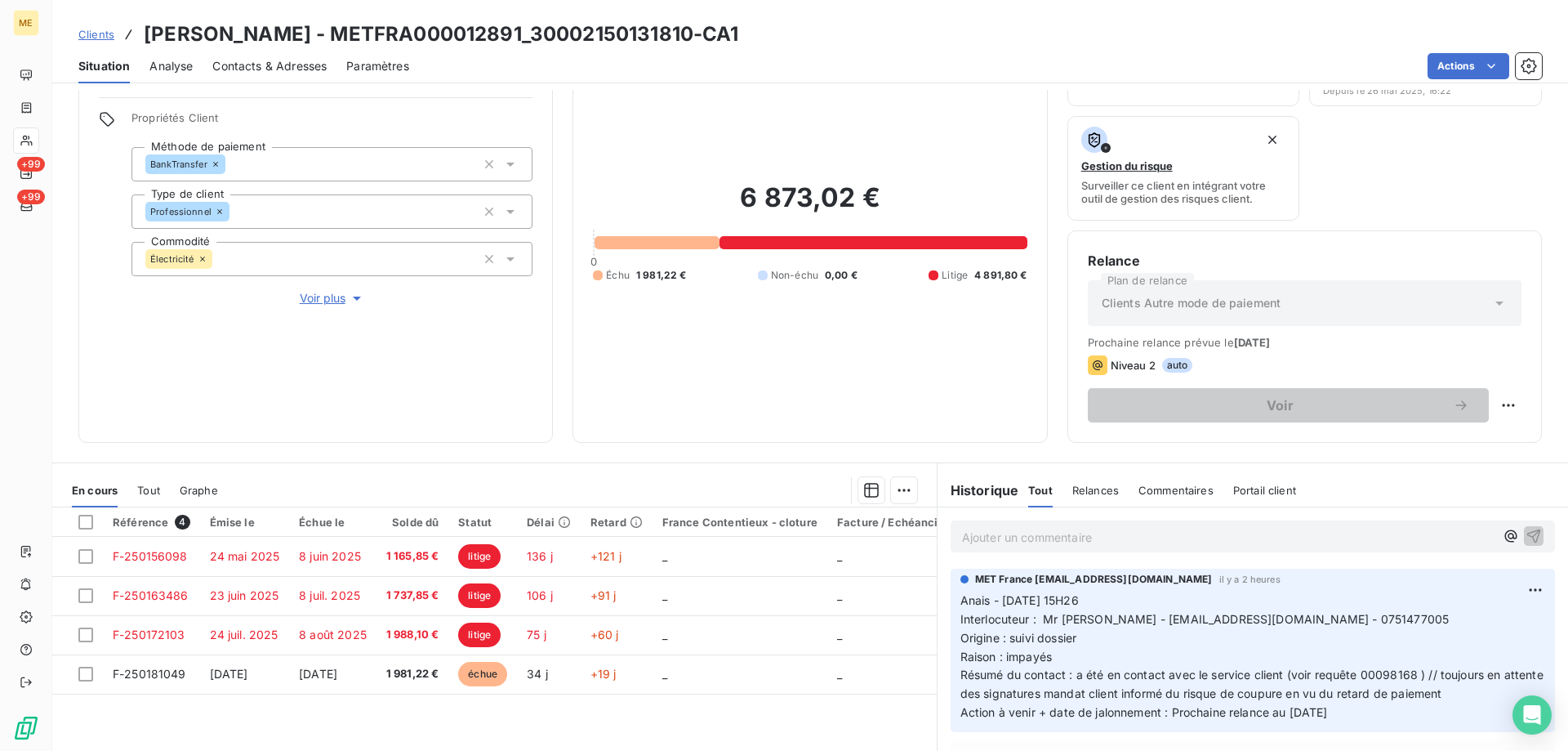
scroll to position [218, 0]
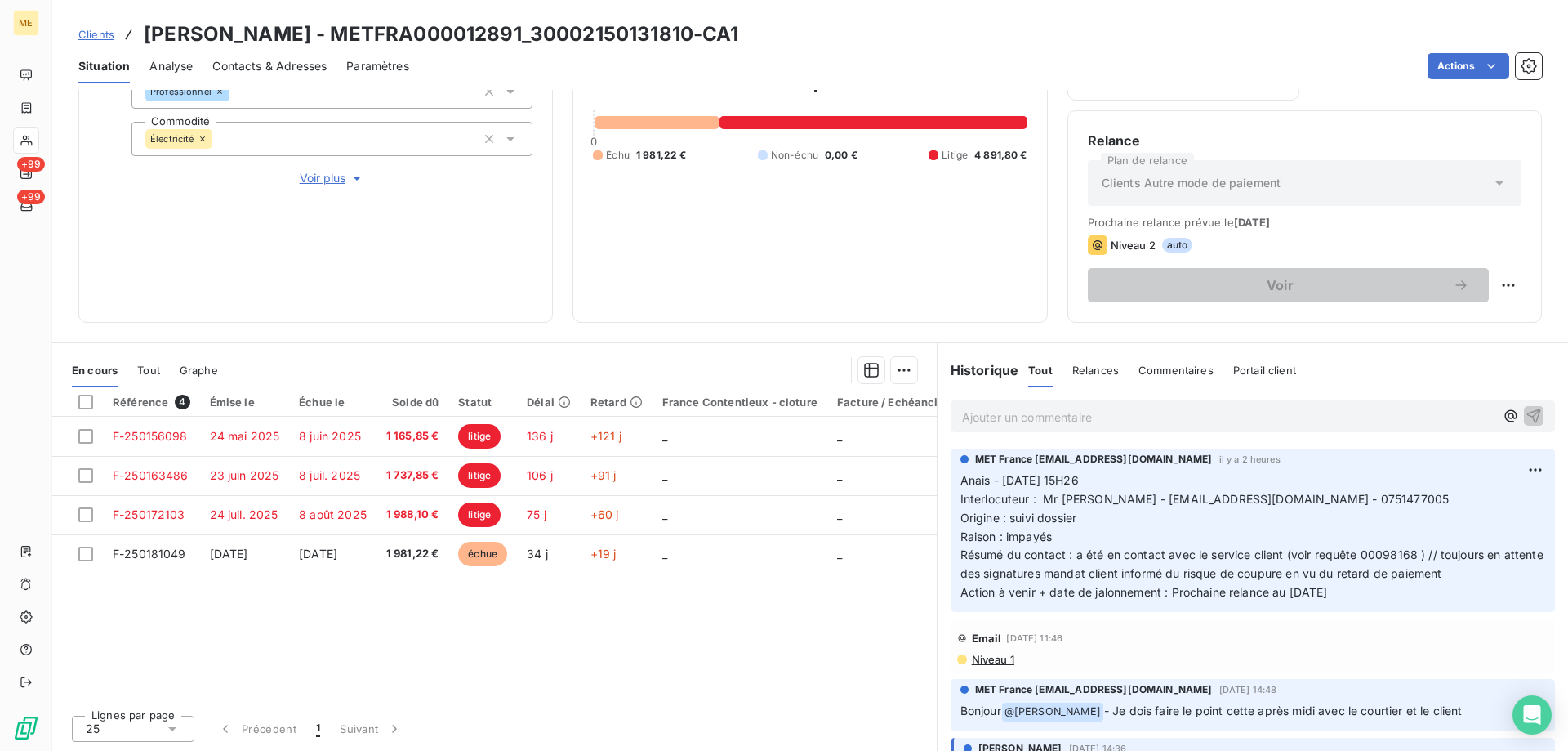
click at [99, 33] on span "Clients" at bounding box center [97, 35] width 36 height 13
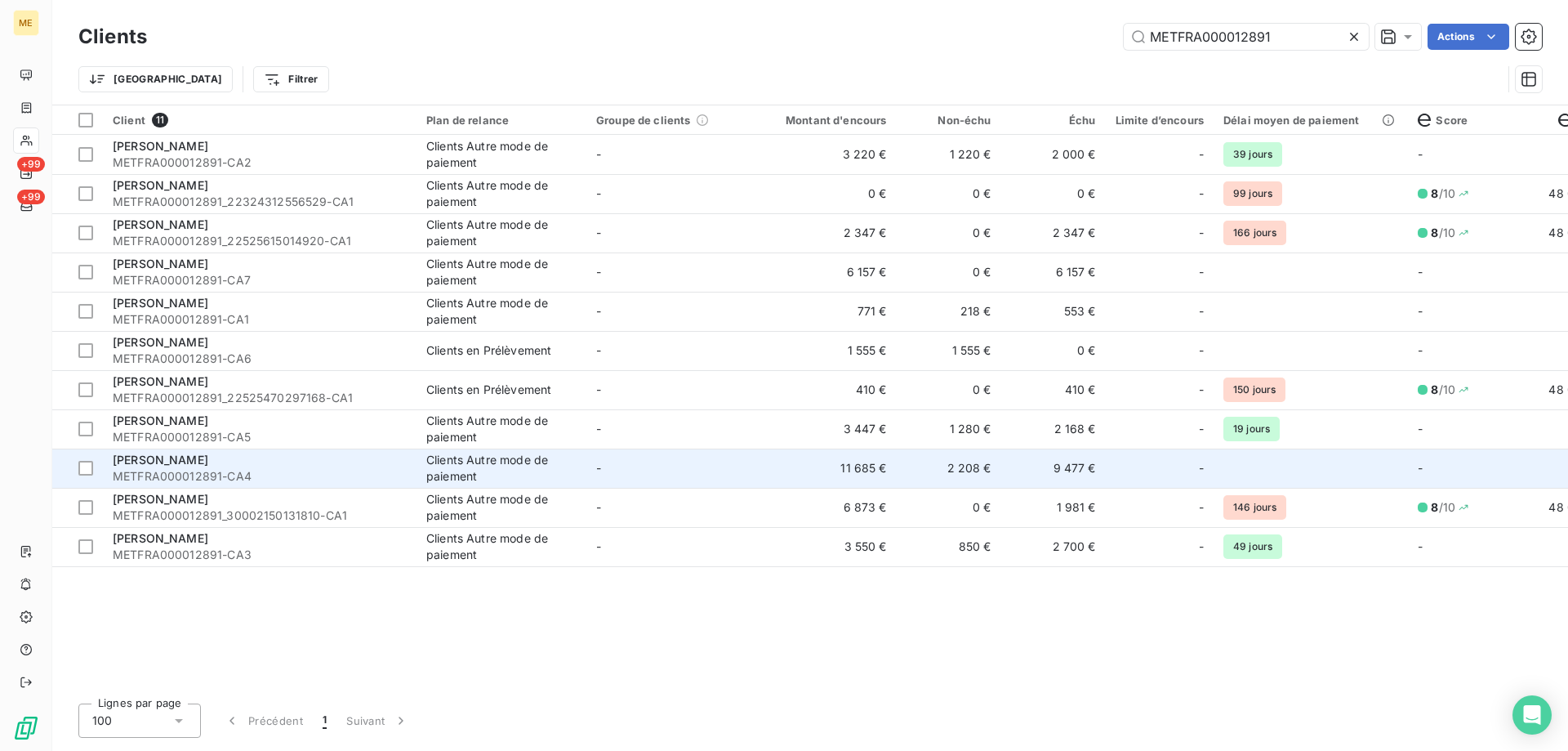
click at [817, 468] on td "11 685 €" at bounding box center [827, 468] width 141 height 39
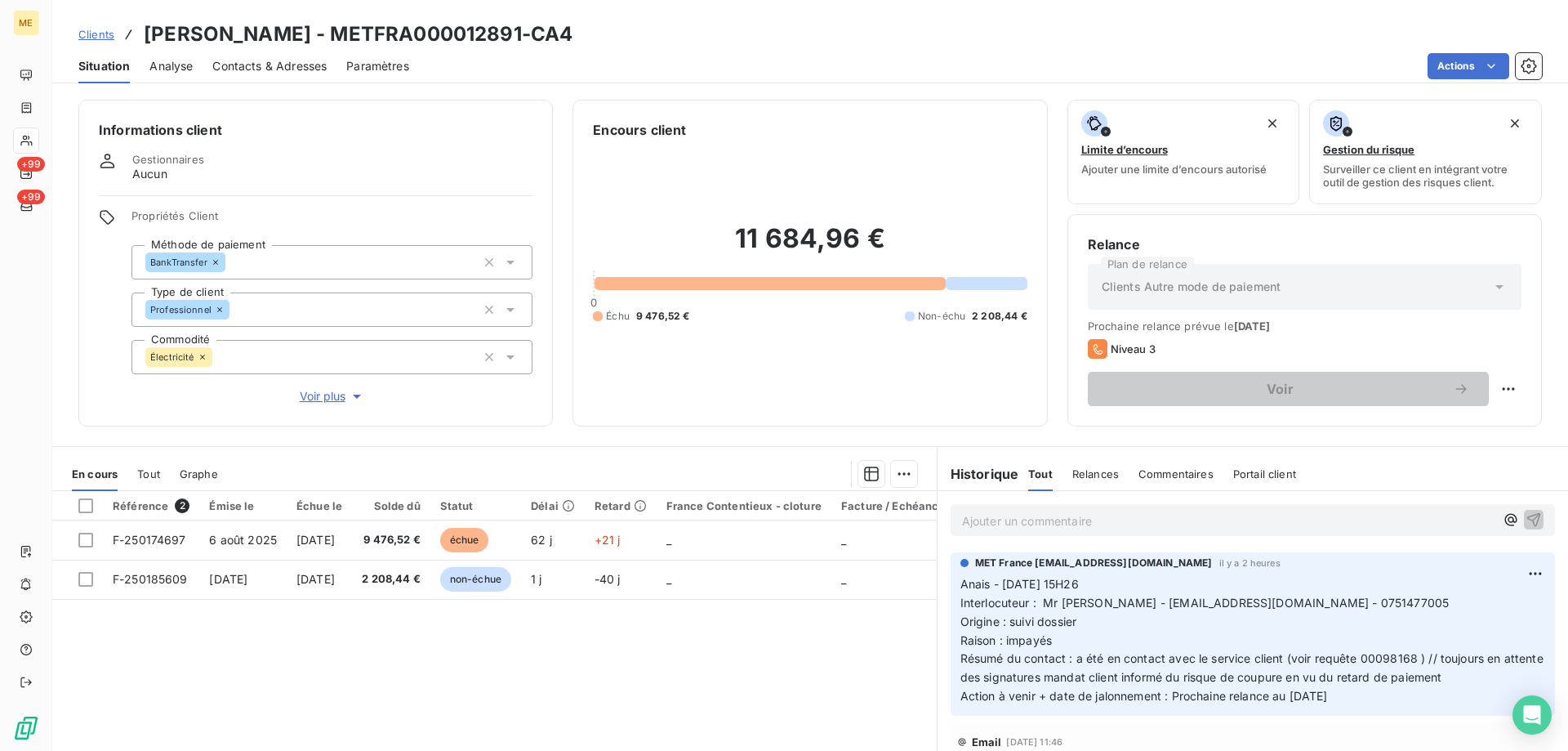
click at [96, 35] on span "Clients" at bounding box center [97, 35] width 36 height 13
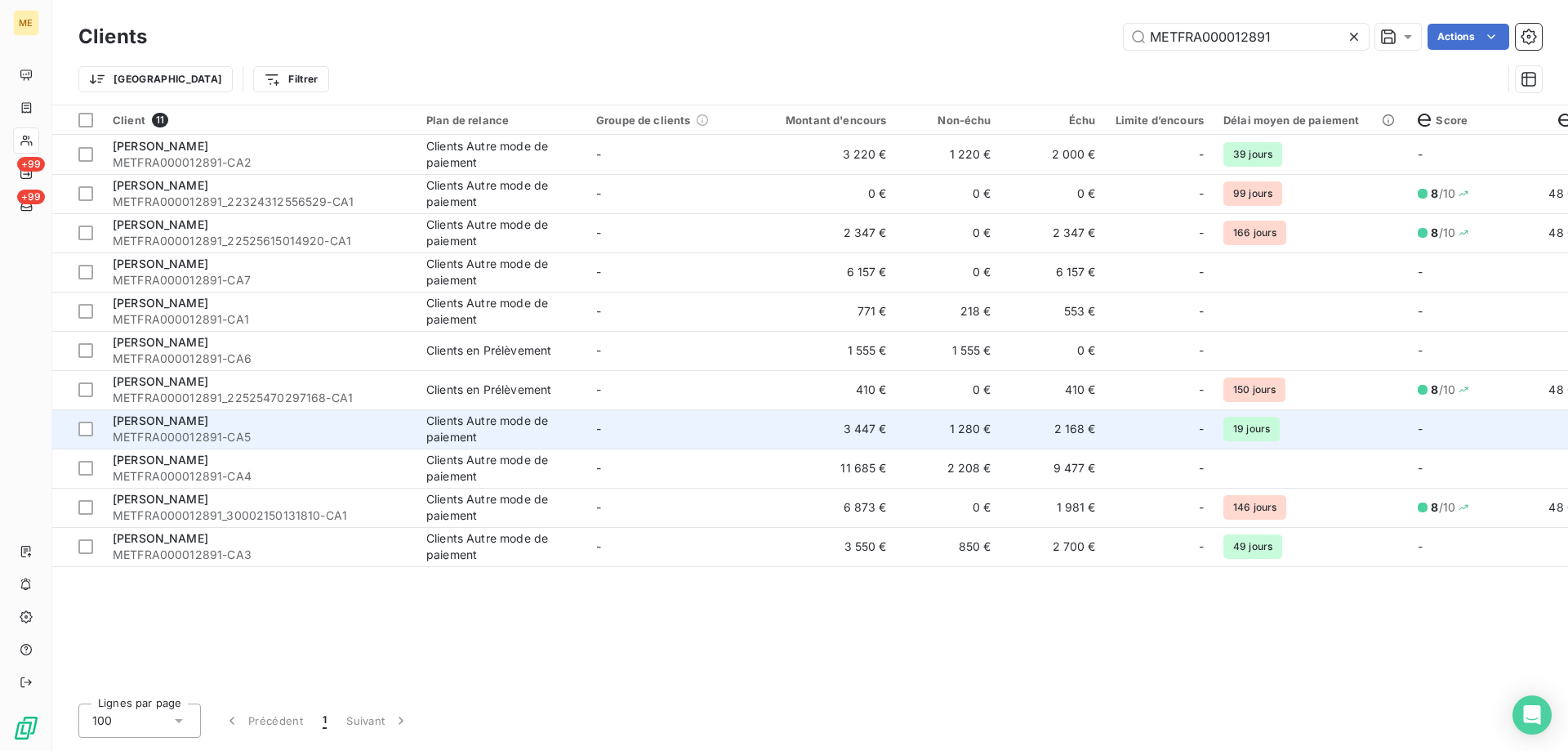
click at [702, 428] on td "-" at bounding box center [671, 429] width 170 height 39
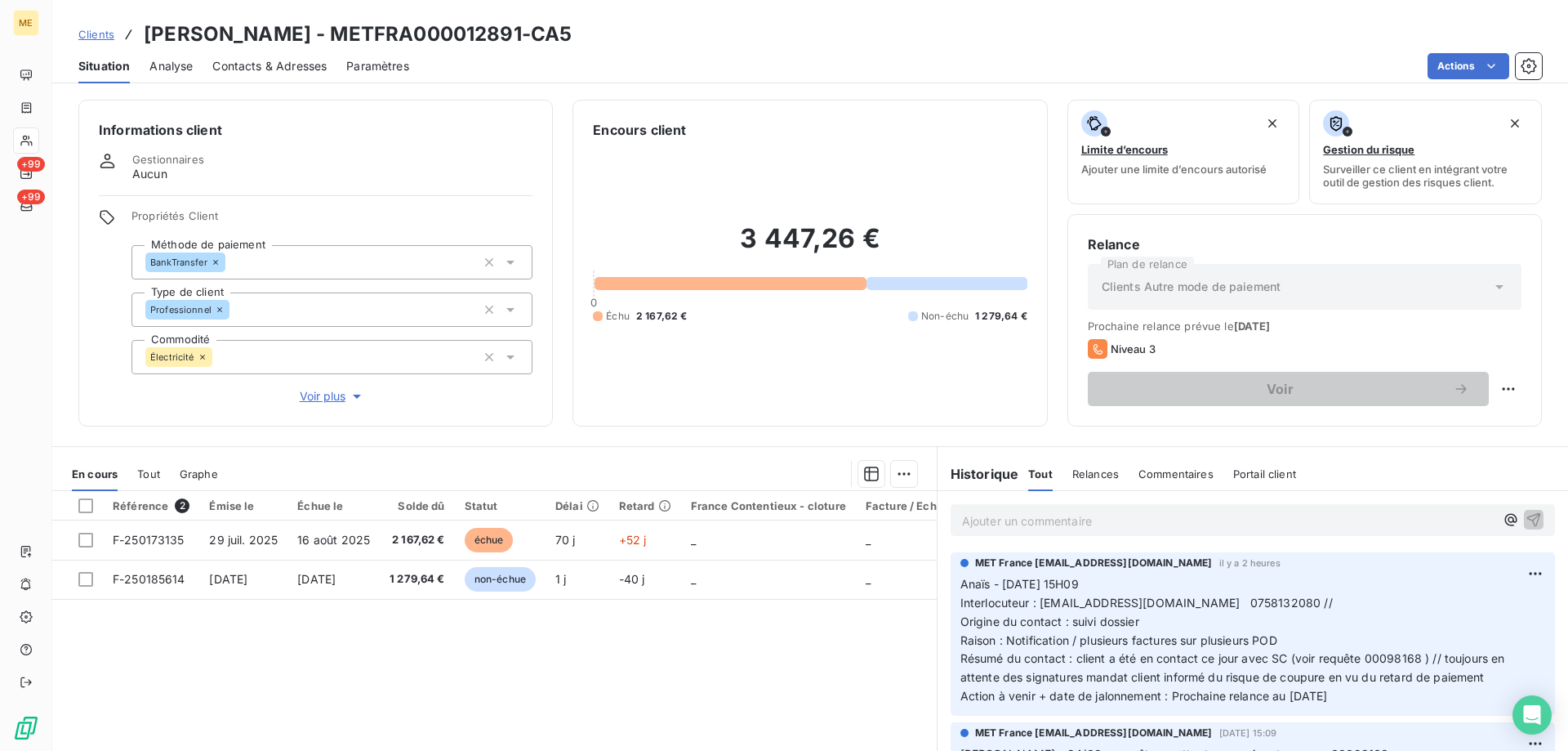
click at [98, 40] on span "Clients" at bounding box center [97, 35] width 36 height 13
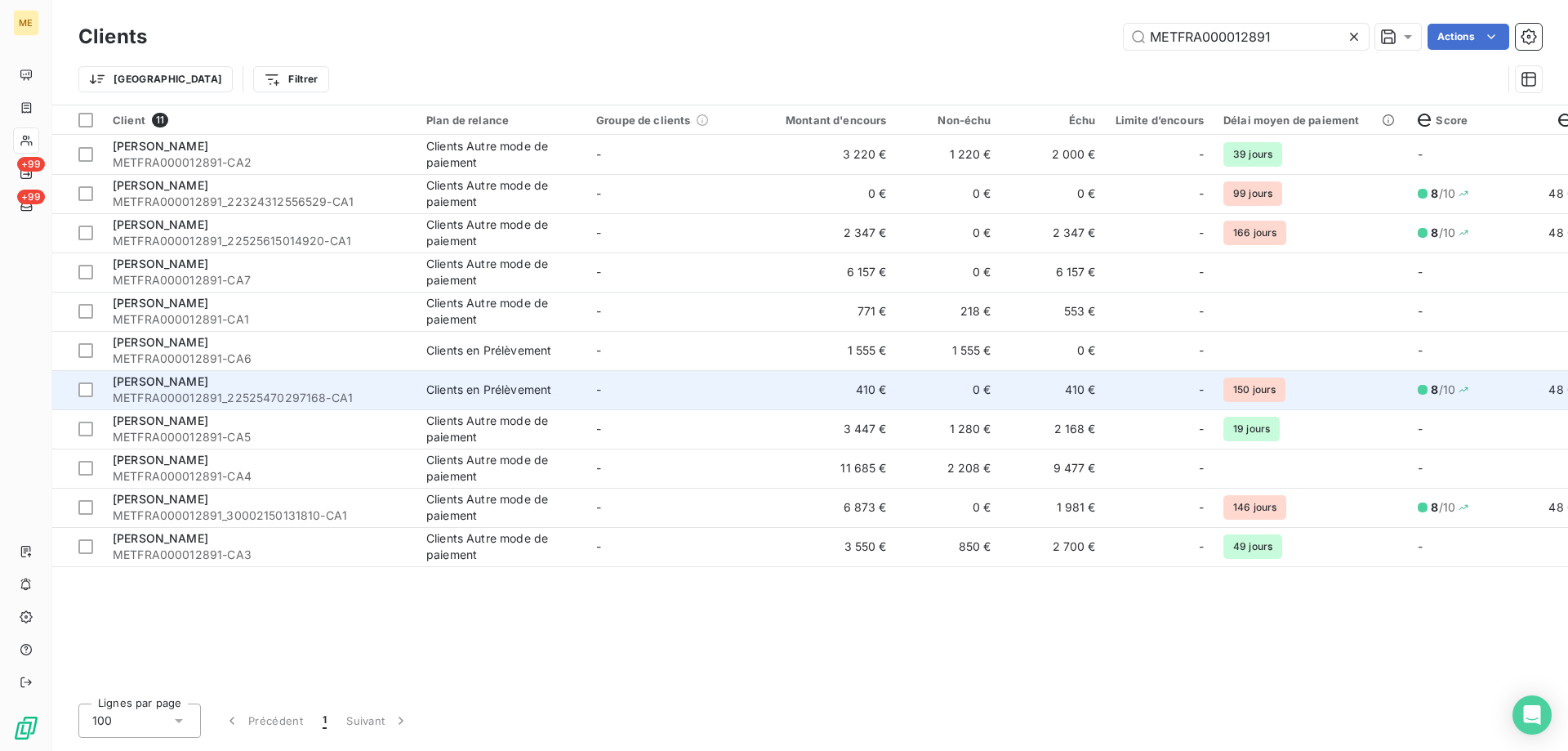
click at [739, 392] on td "-" at bounding box center [671, 390] width 170 height 39
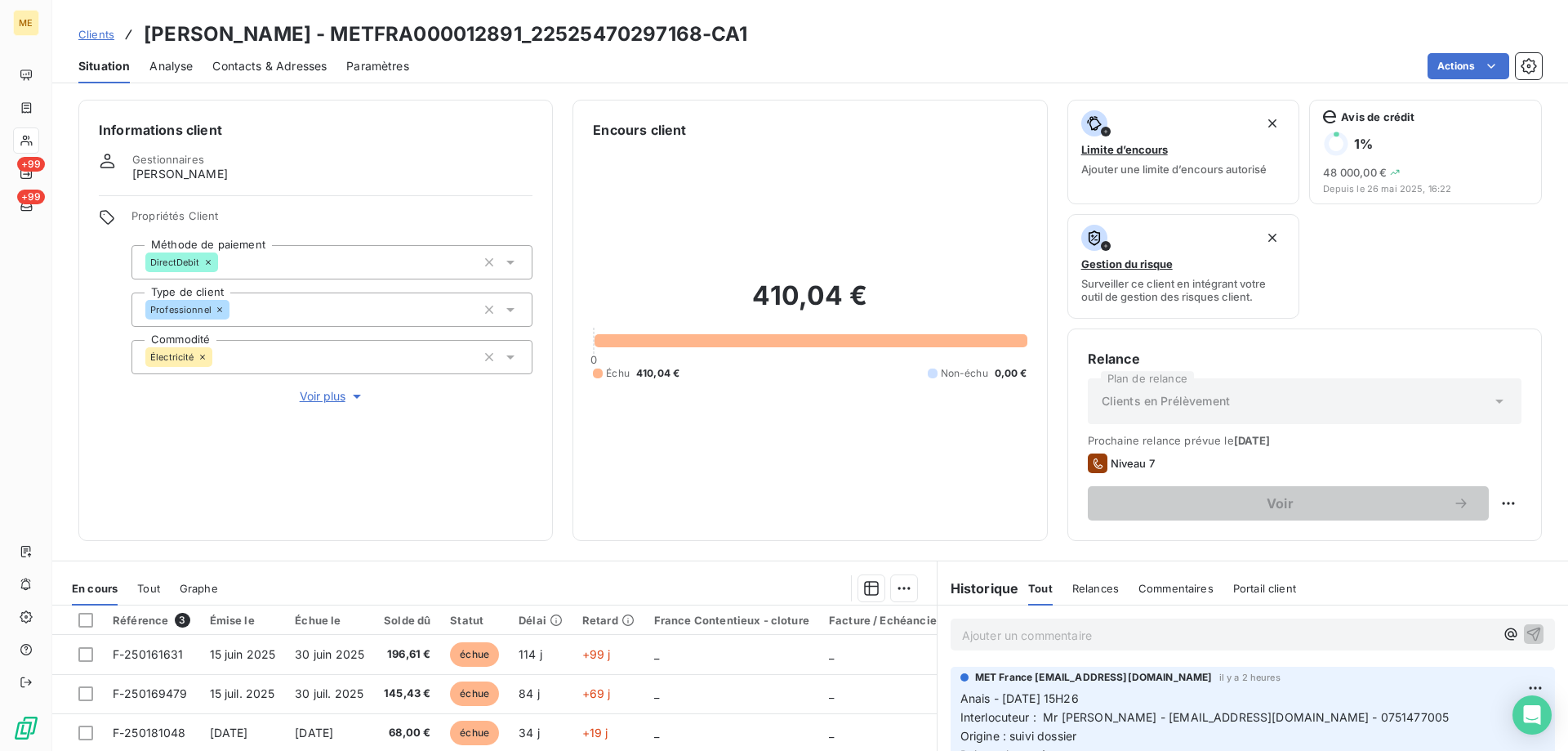
click at [98, 31] on span "Clients" at bounding box center [97, 35] width 36 height 13
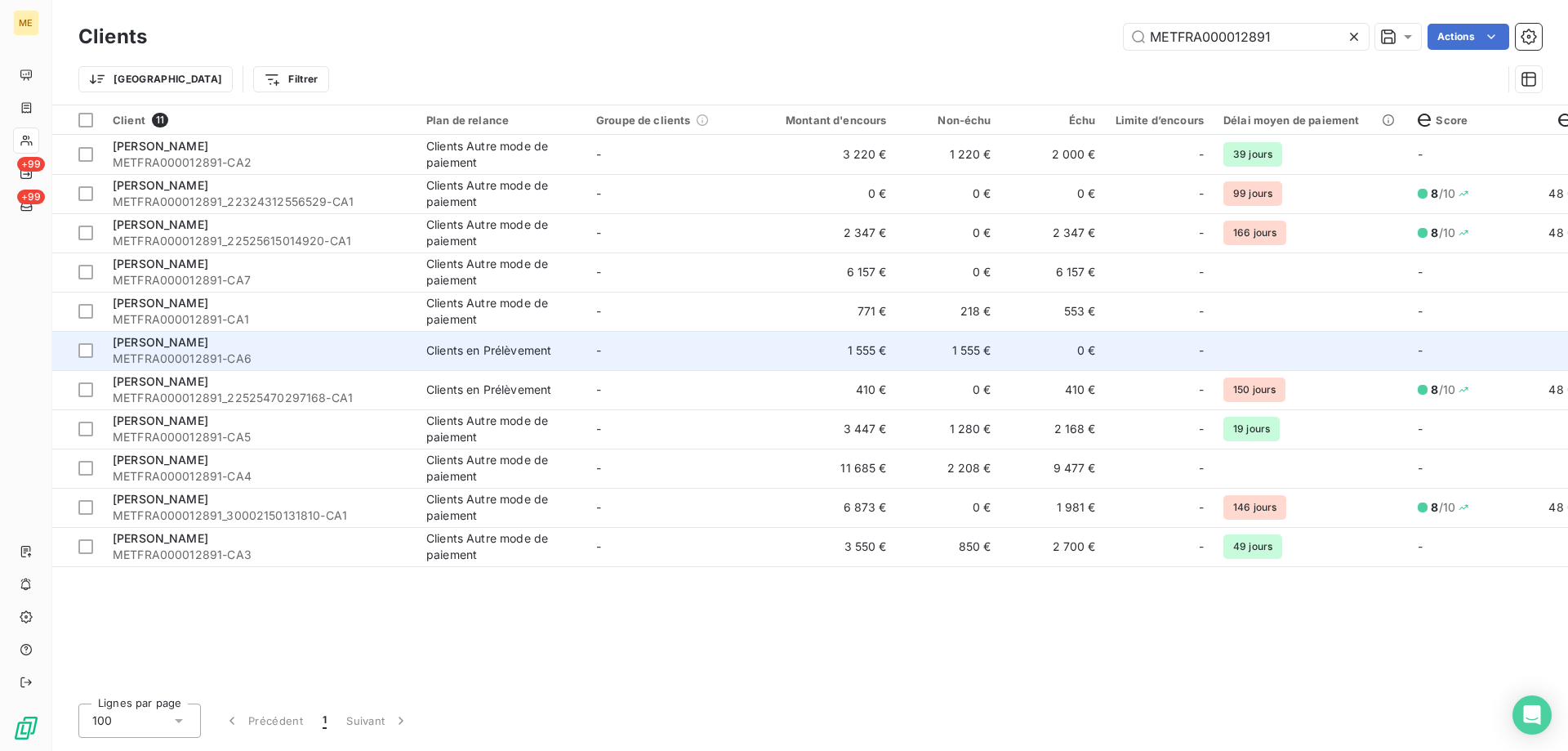
click at [738, 357] on td "-" at bounding box center [671, 351] width 170 height 39
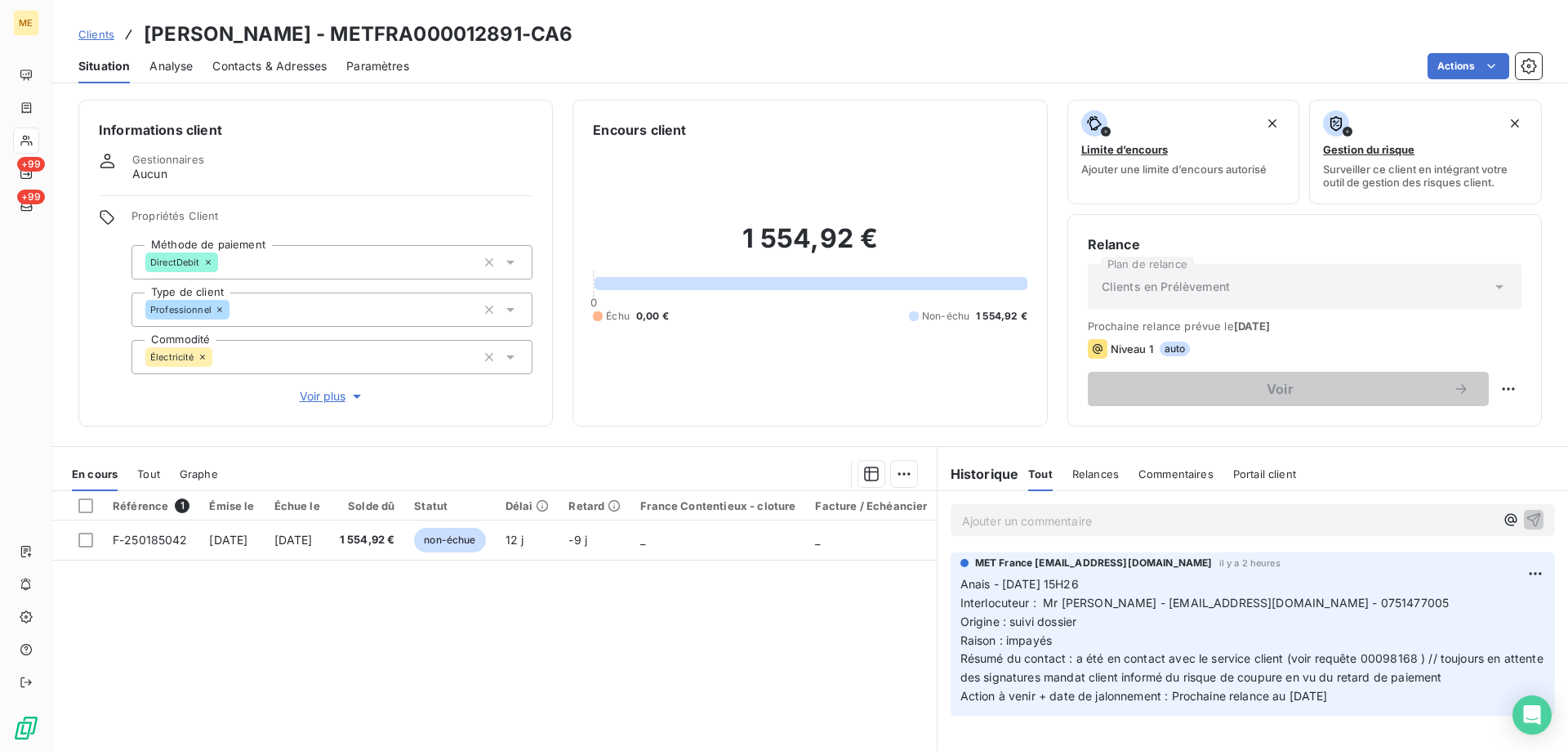
click at [109, 29] on span "Clients" at bounding box center [97, 35] width 36 height 13
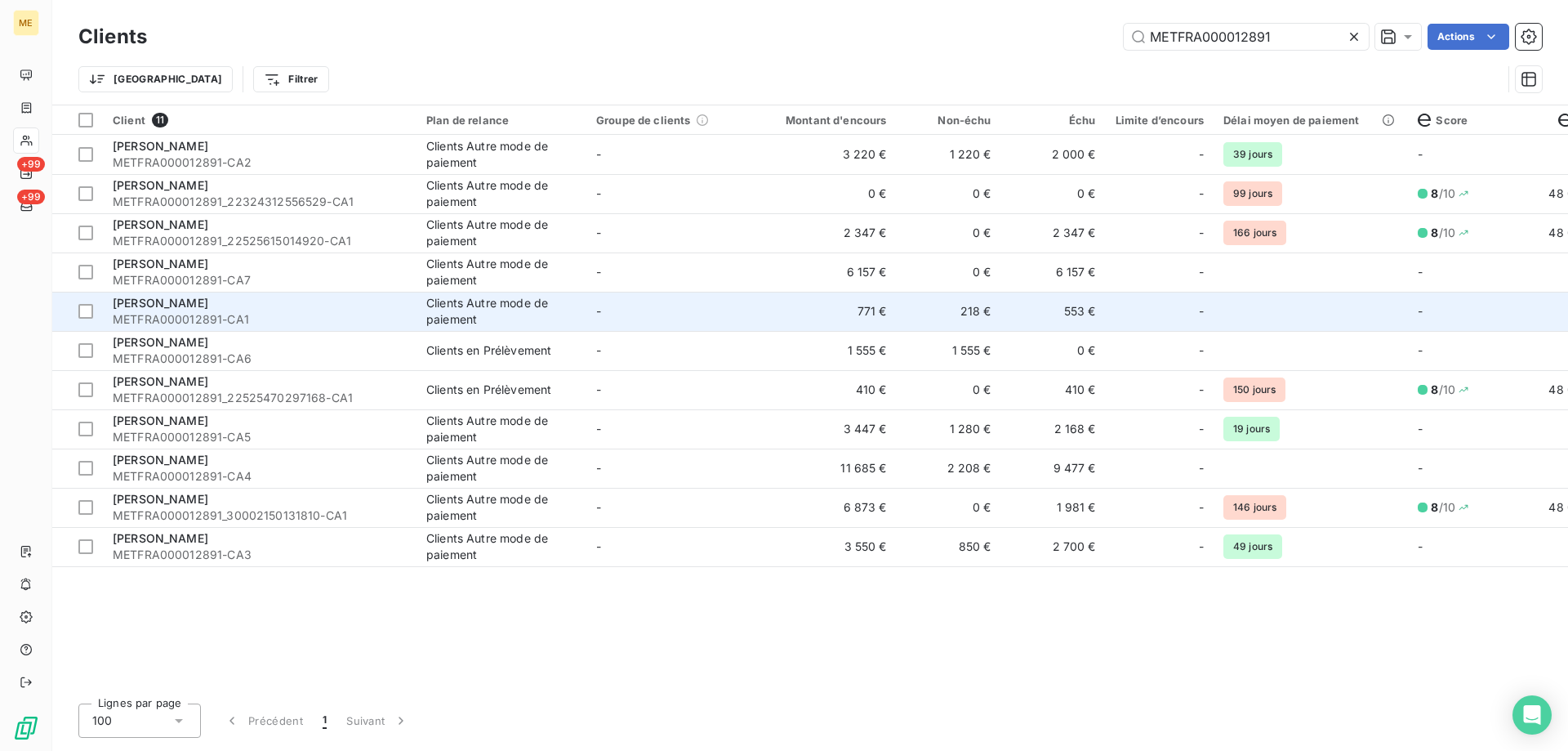
click at [742, 314] on td "-" at bounding box center [671, 311] width 170 height 39
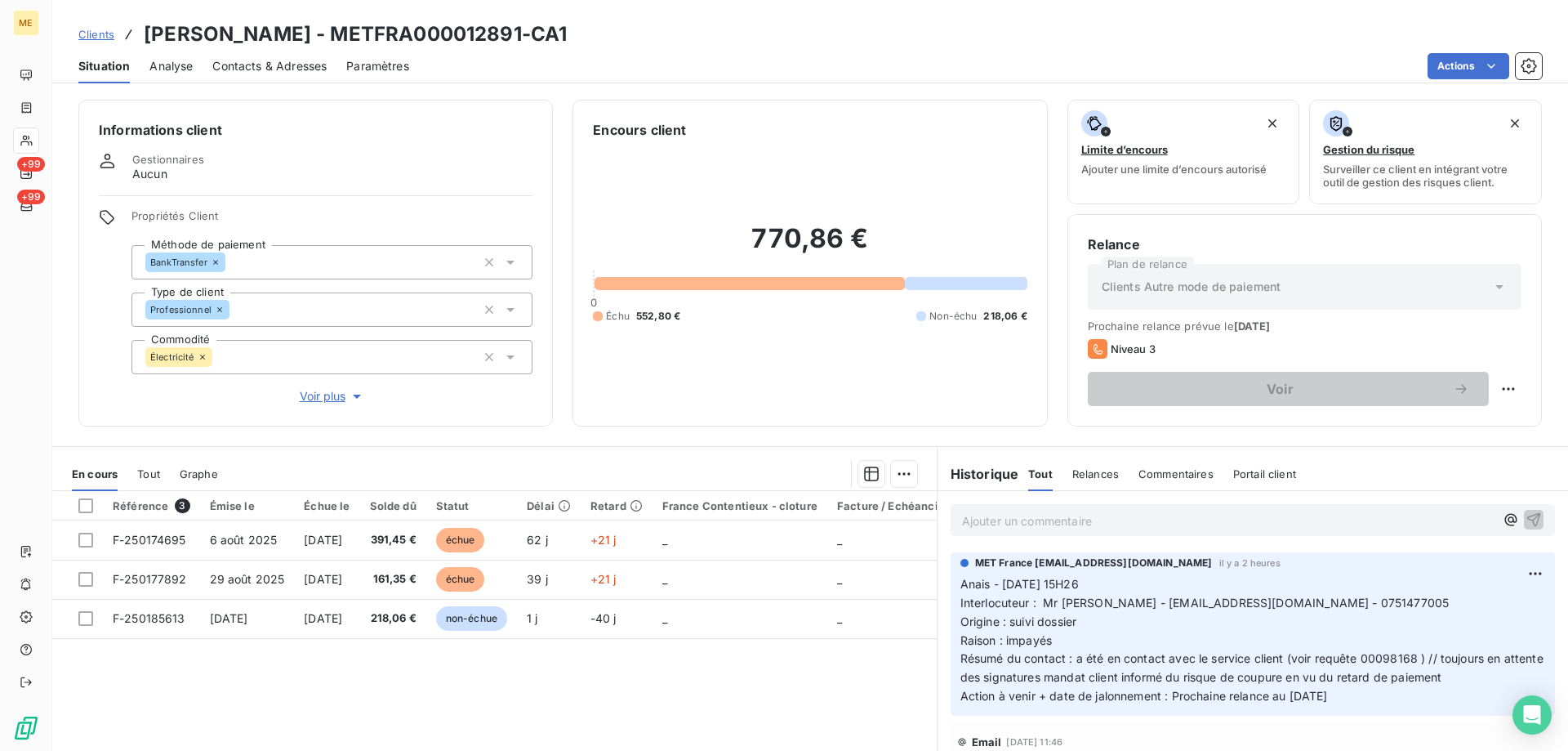
click at [98, 26] on link "Clients" at bounding box center [97, 34] width 36 height 16
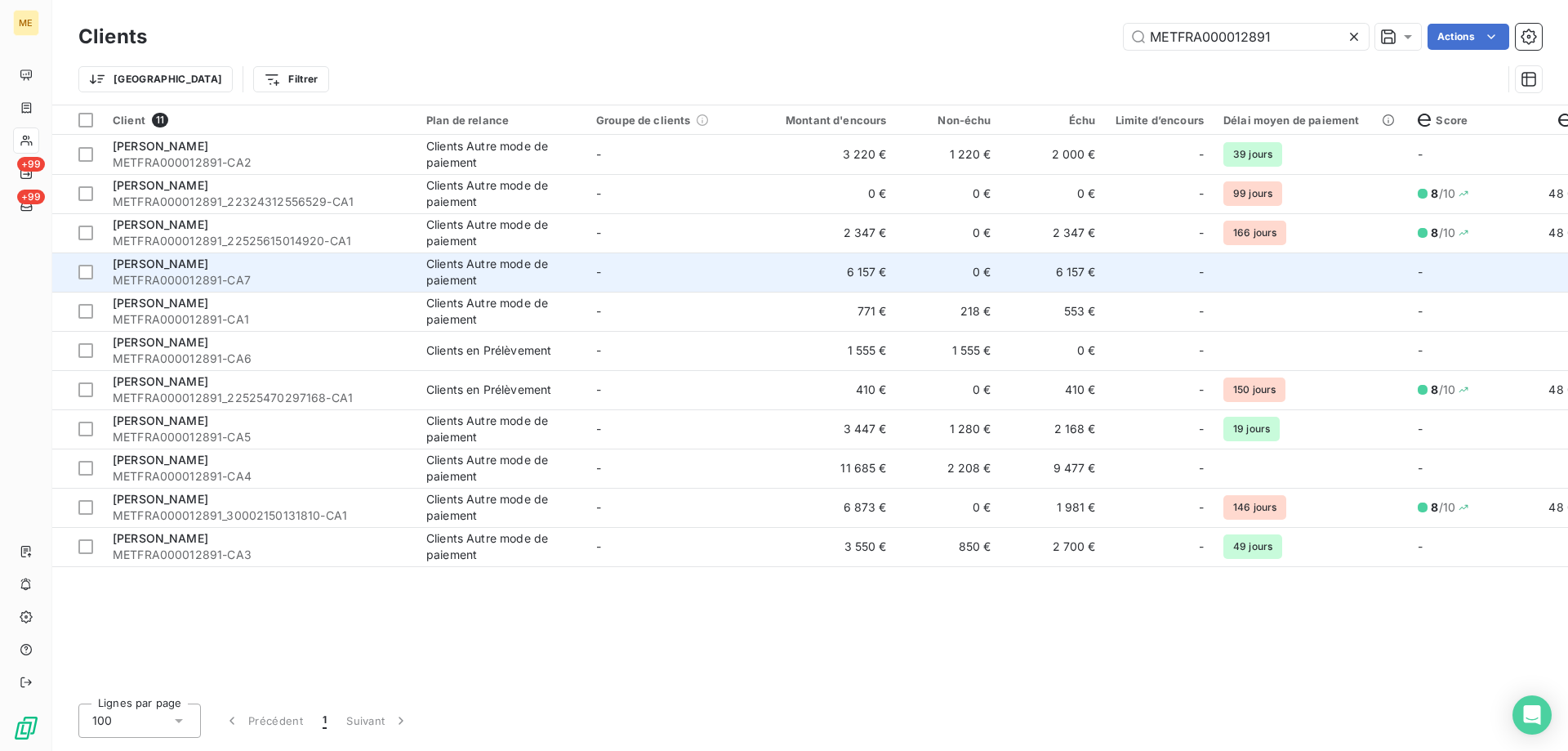
click at [723, 270] on td "-" at bounding box center [671, 272] width 170 height 39
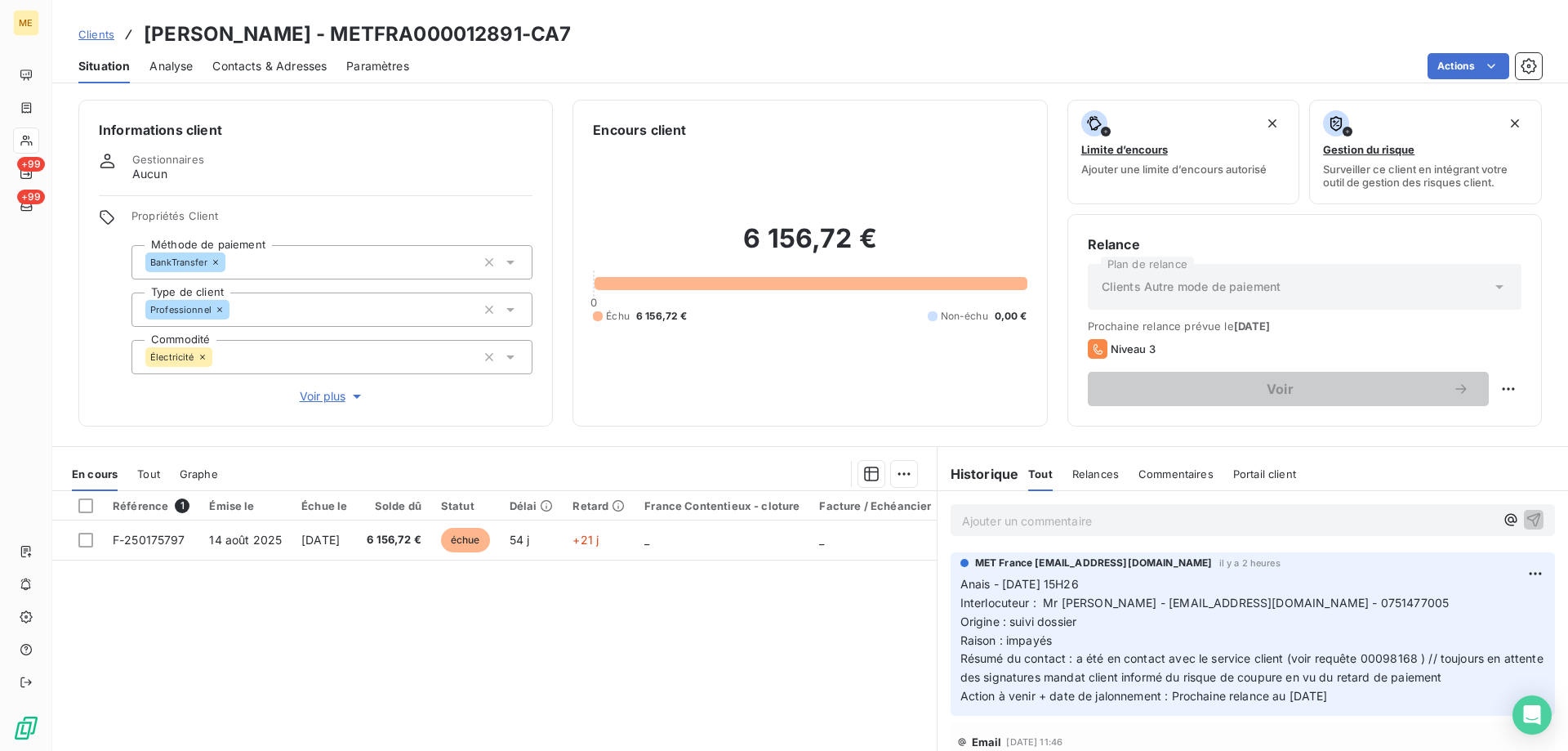
click at [88, 34] on span "Clients" at bounding box center [97, 35] width 36 height 13
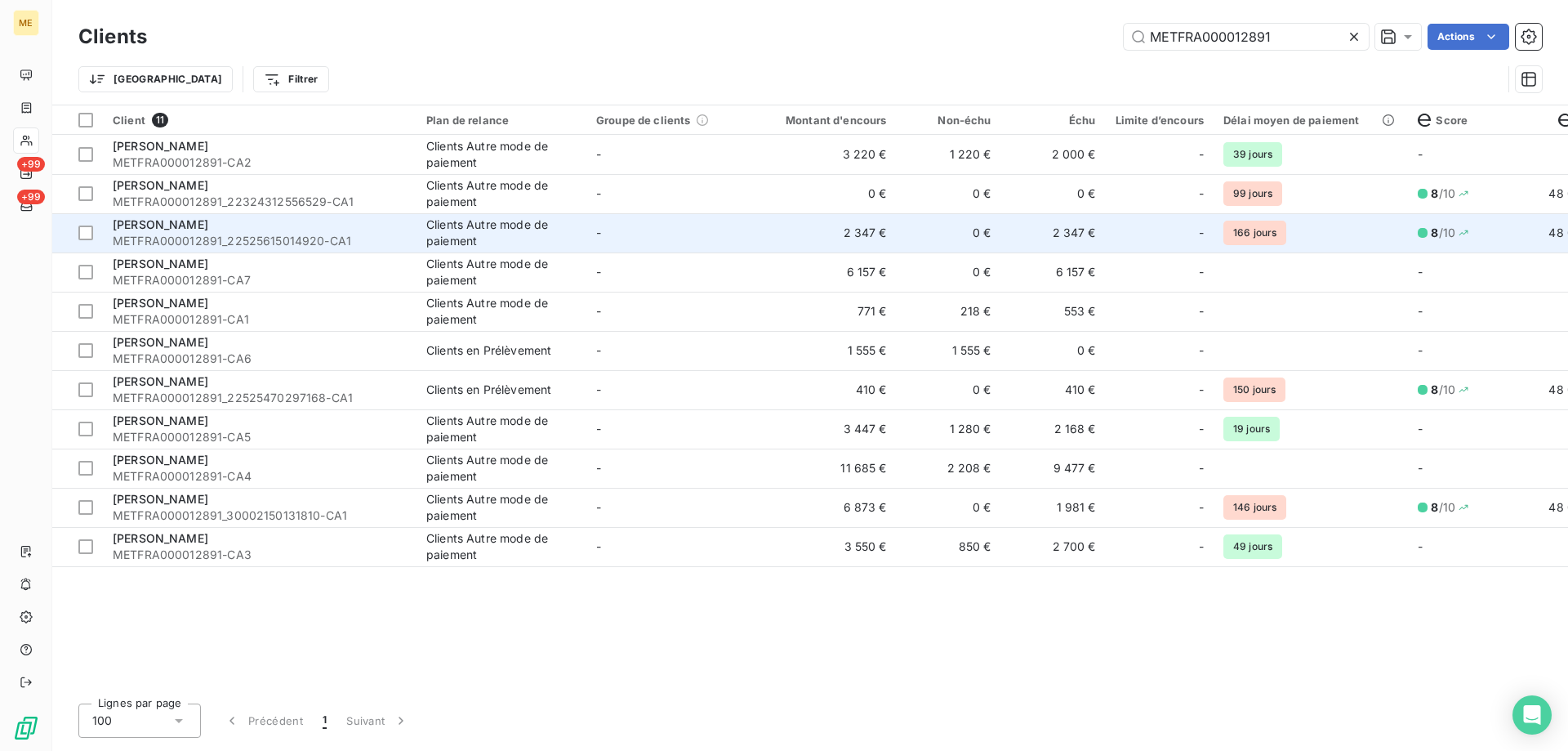
click at [685, 233] on td "-" at bounding box center [671, 233] width 170 height 39
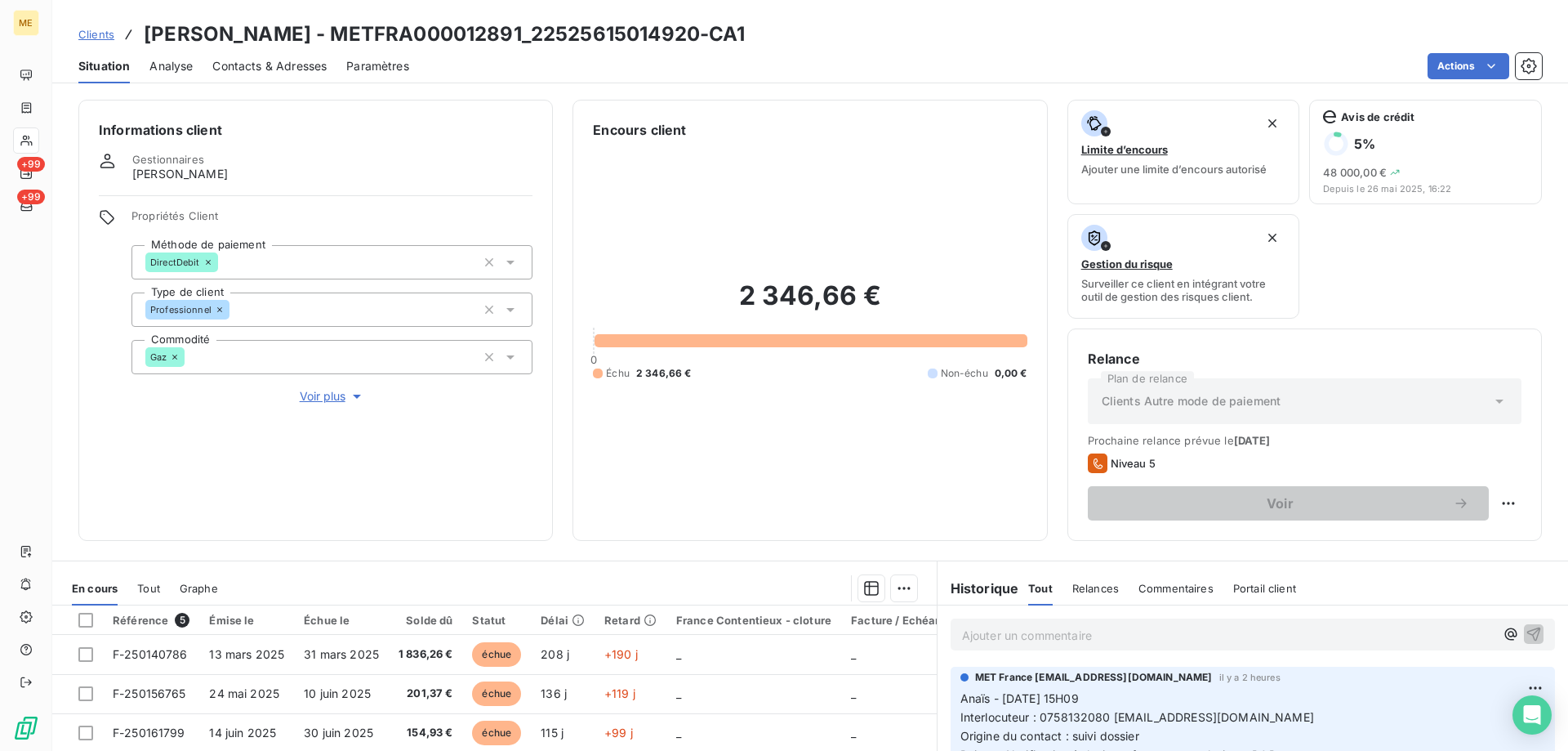
click at [87, 32] on span "Clients" at bounding box center [97, 35] width 36 height 13
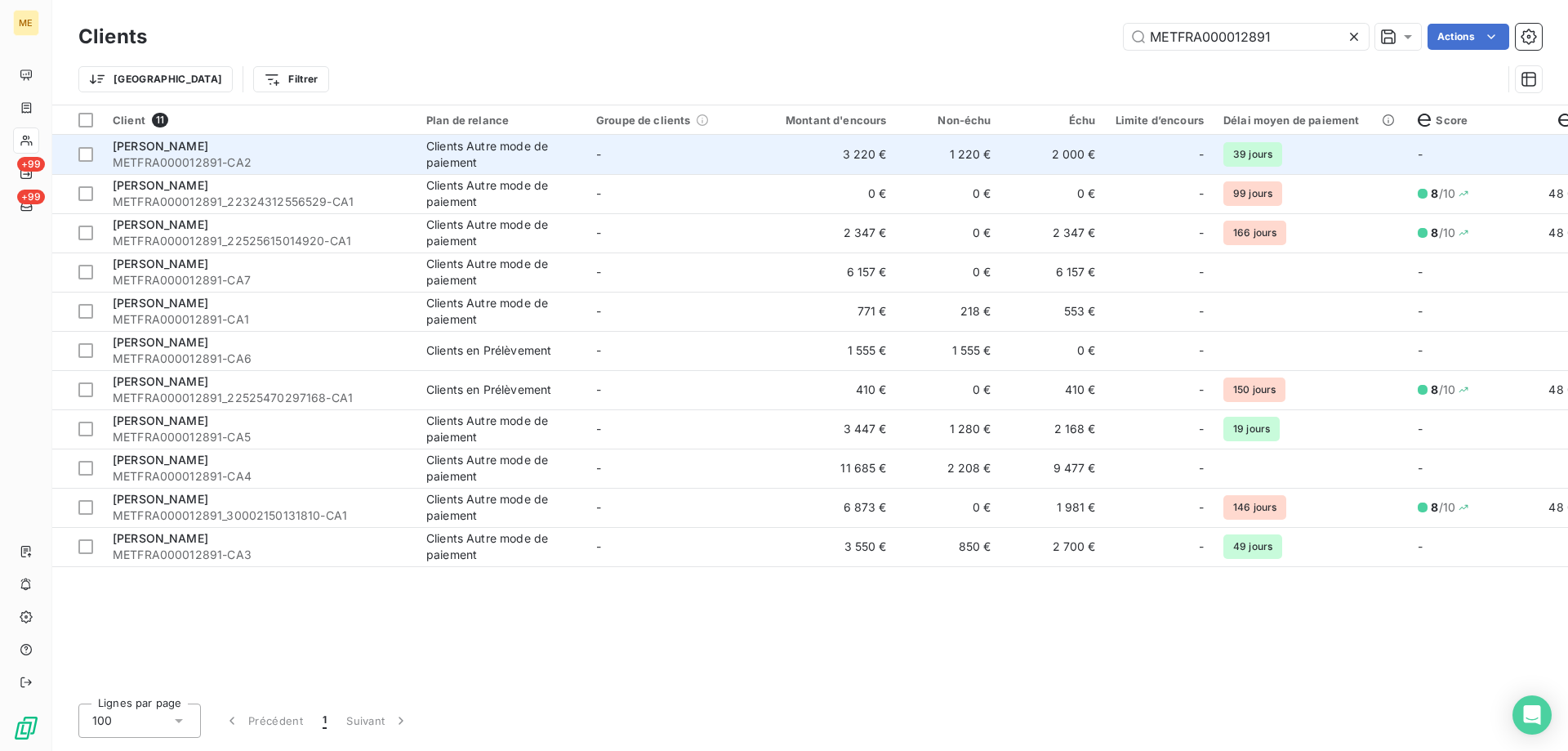
click at [681, 157] on td "-" at bounding box center [671, 155] width 170 height 39
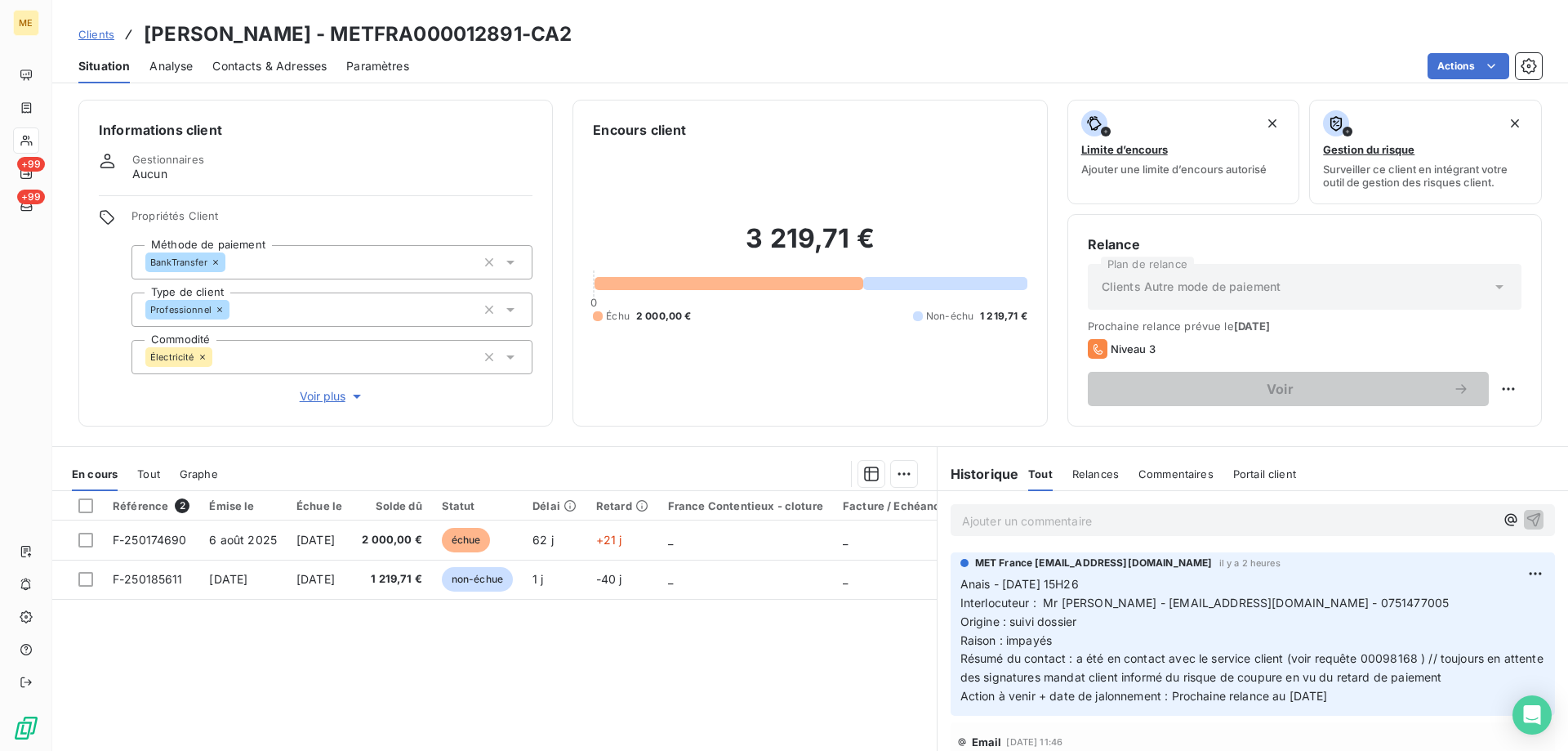
click at [107, 29] on span "Clients" at bounding box center [97, 35] width 36 height 13
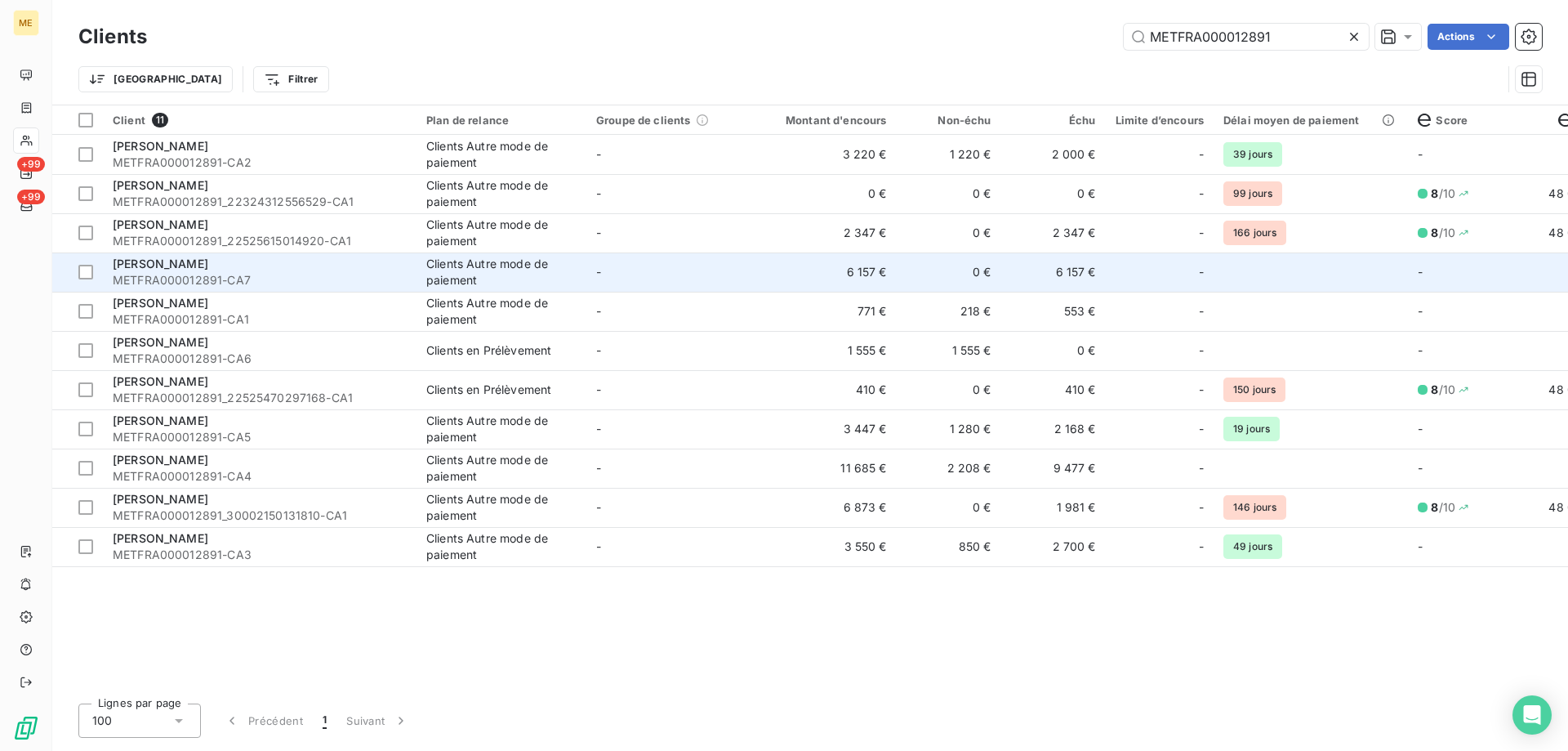
click at [735, 258] on td "-" at bounding box center [671, 272] width 170 height 39
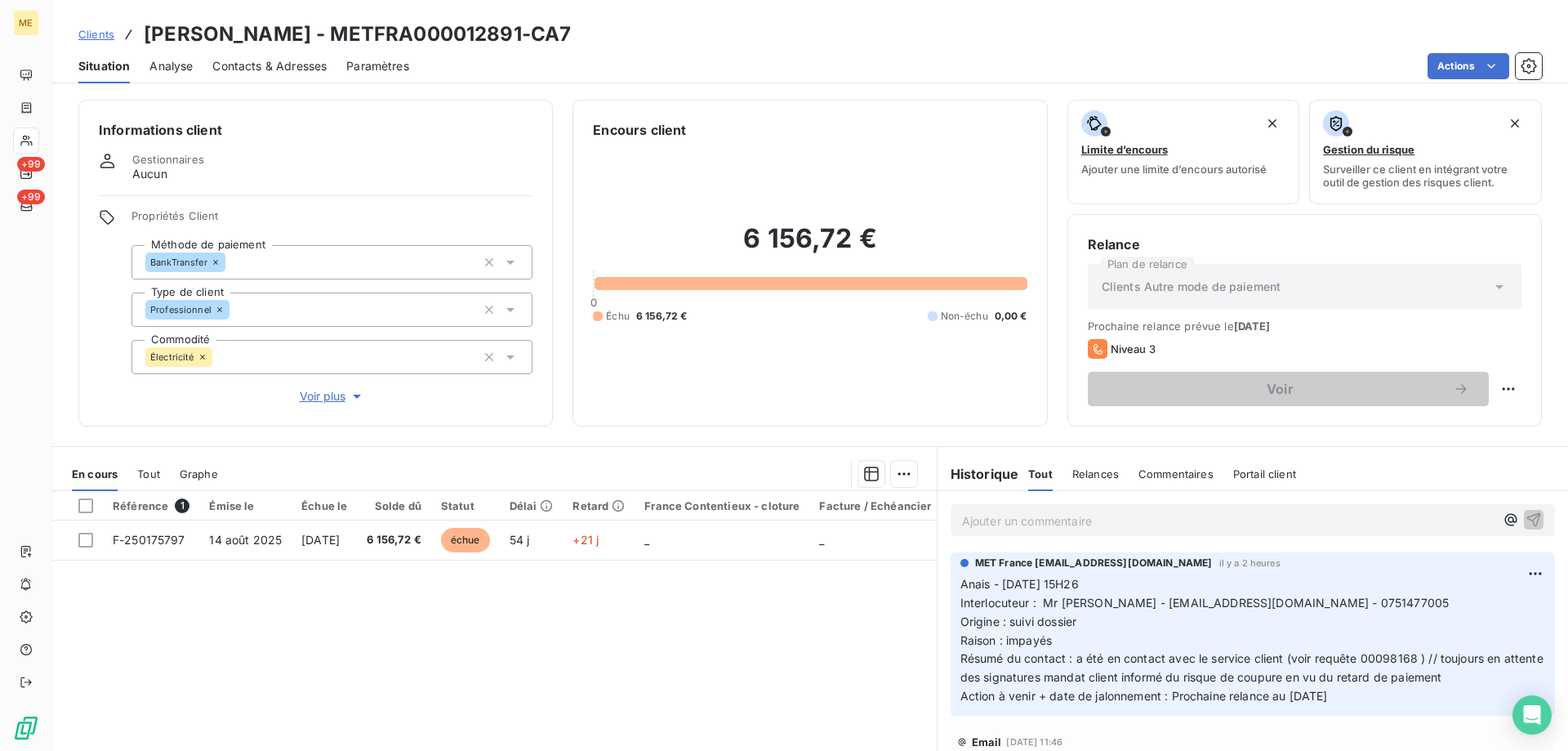
click at [100, 33] on span "Clients" at bounding box center [97, 35] width 36 height 13
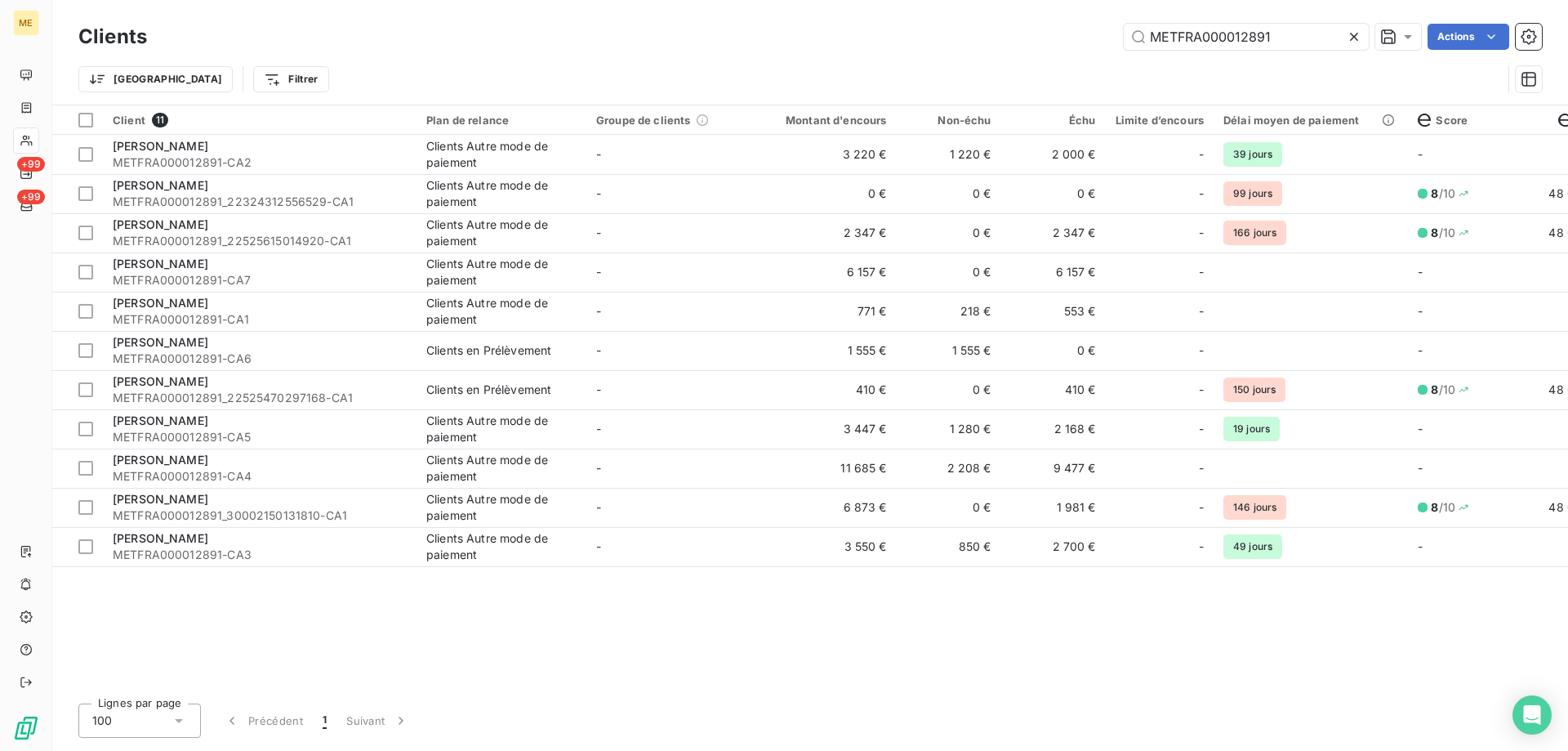
click at [897, 639] on div "Client 11 Plan de relance Groupe de clients Montant d'encours Non-échu Échu Lim…" at bounding box center [811, 398] width 1516 height 585
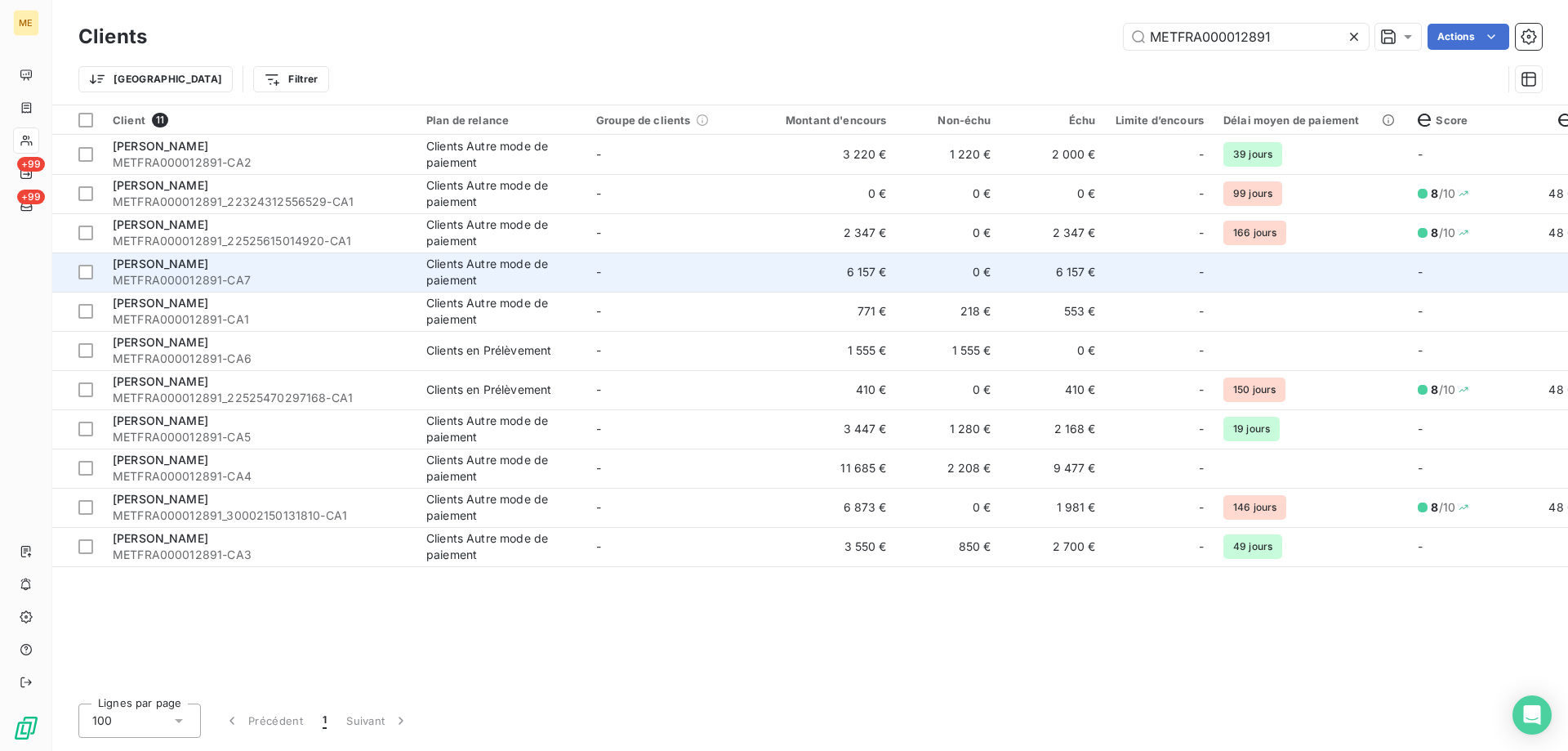
click at [704, 272] on td "-" at bounding box center [671, 272] width 170 height 39
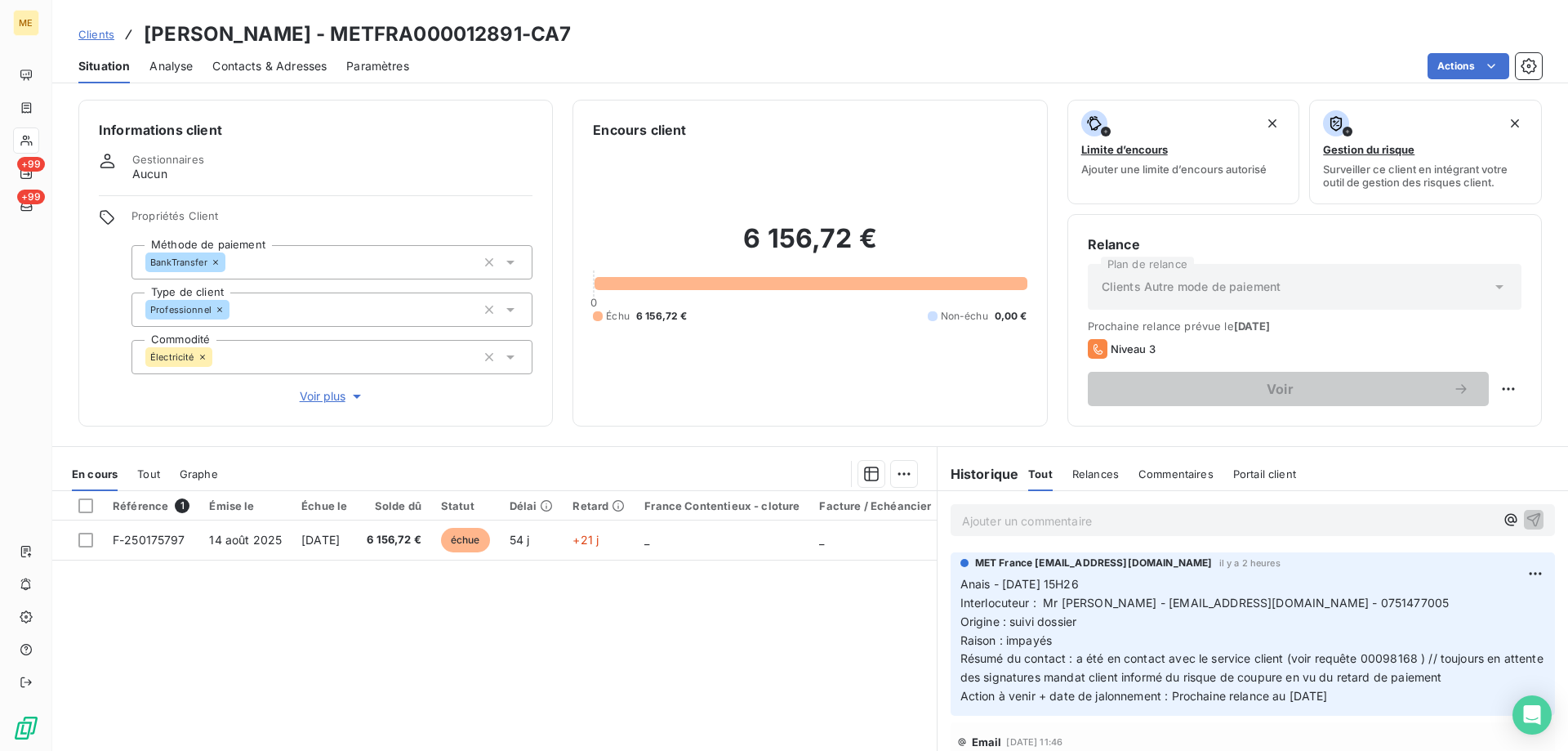
click at [102, 33] on span "Clients" at bounding box center [97, 35] width 36 height 13
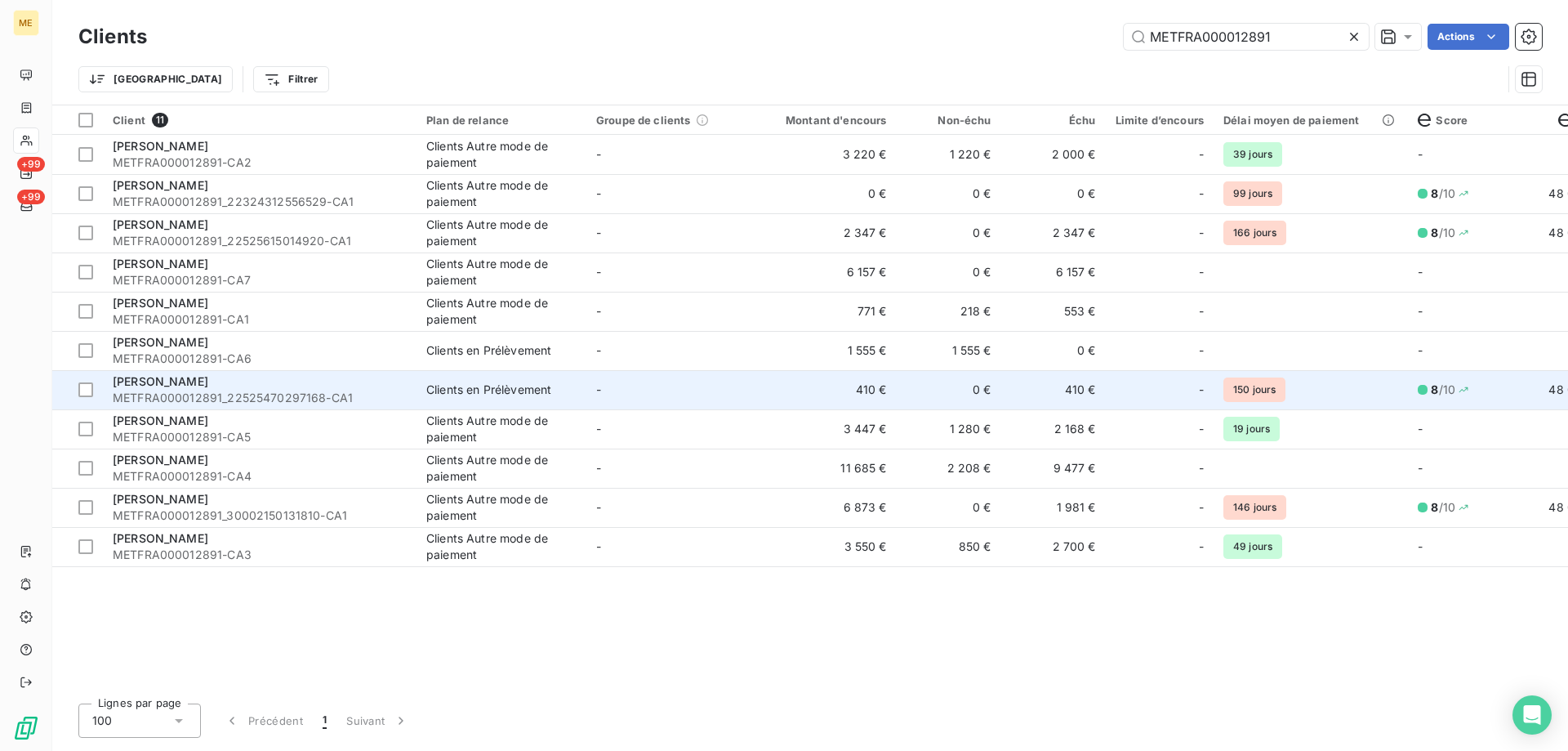
click at [804, 395] on td "410 €" at bounding box center [827, 390] width 141 height 39
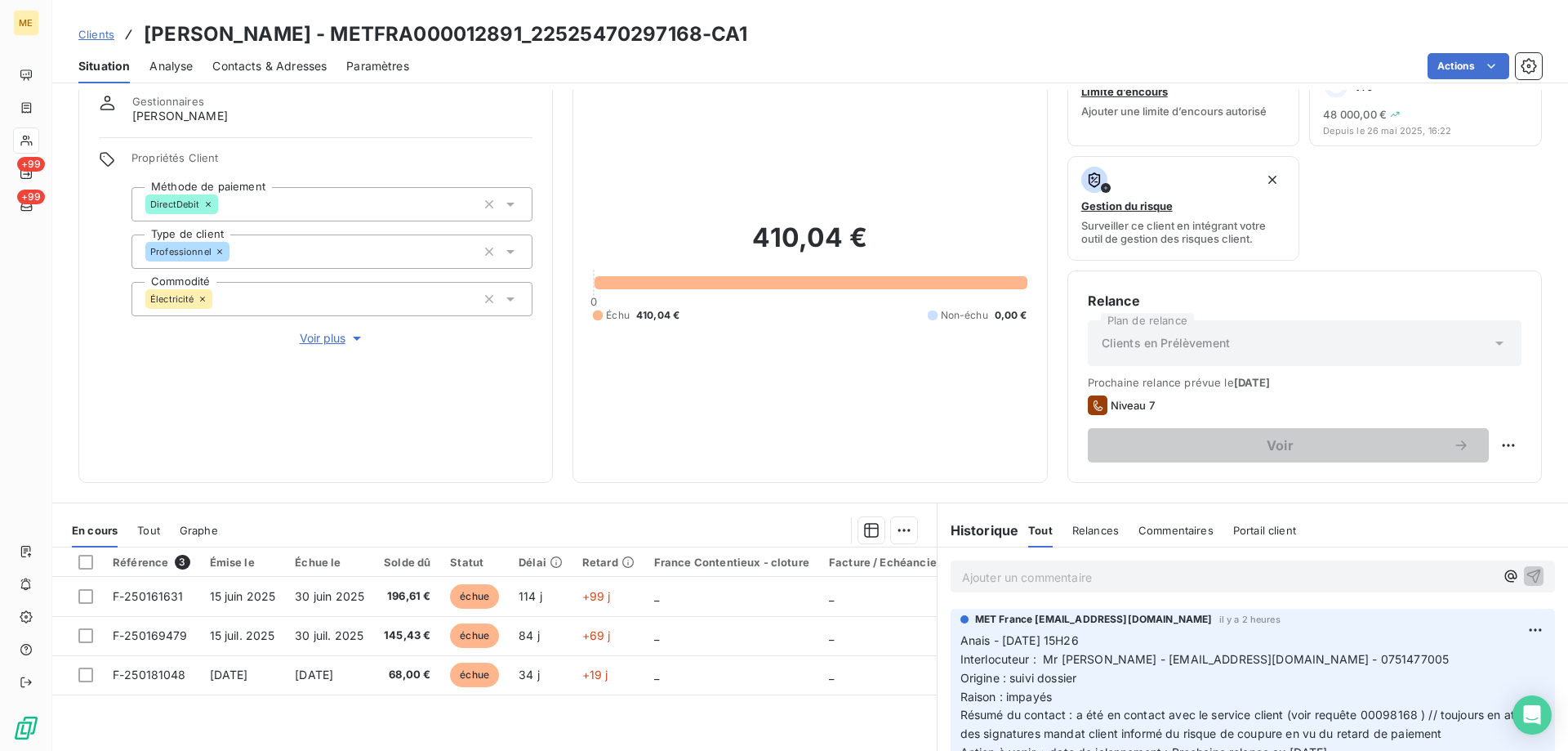
scroll to position [82, 0]
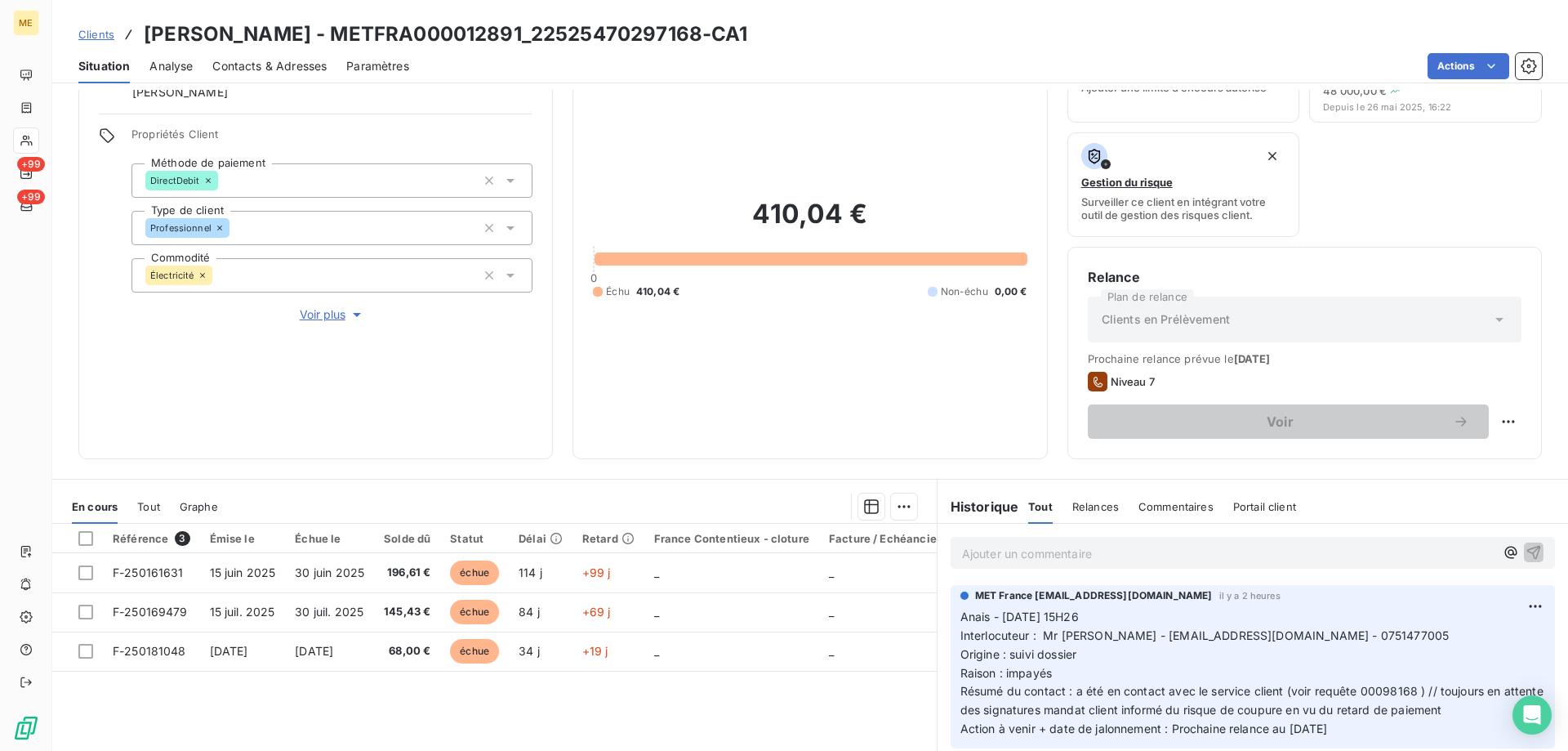
click at [97, 37] on span "Clients" at bounding box center [97, 35] width 36 height 13
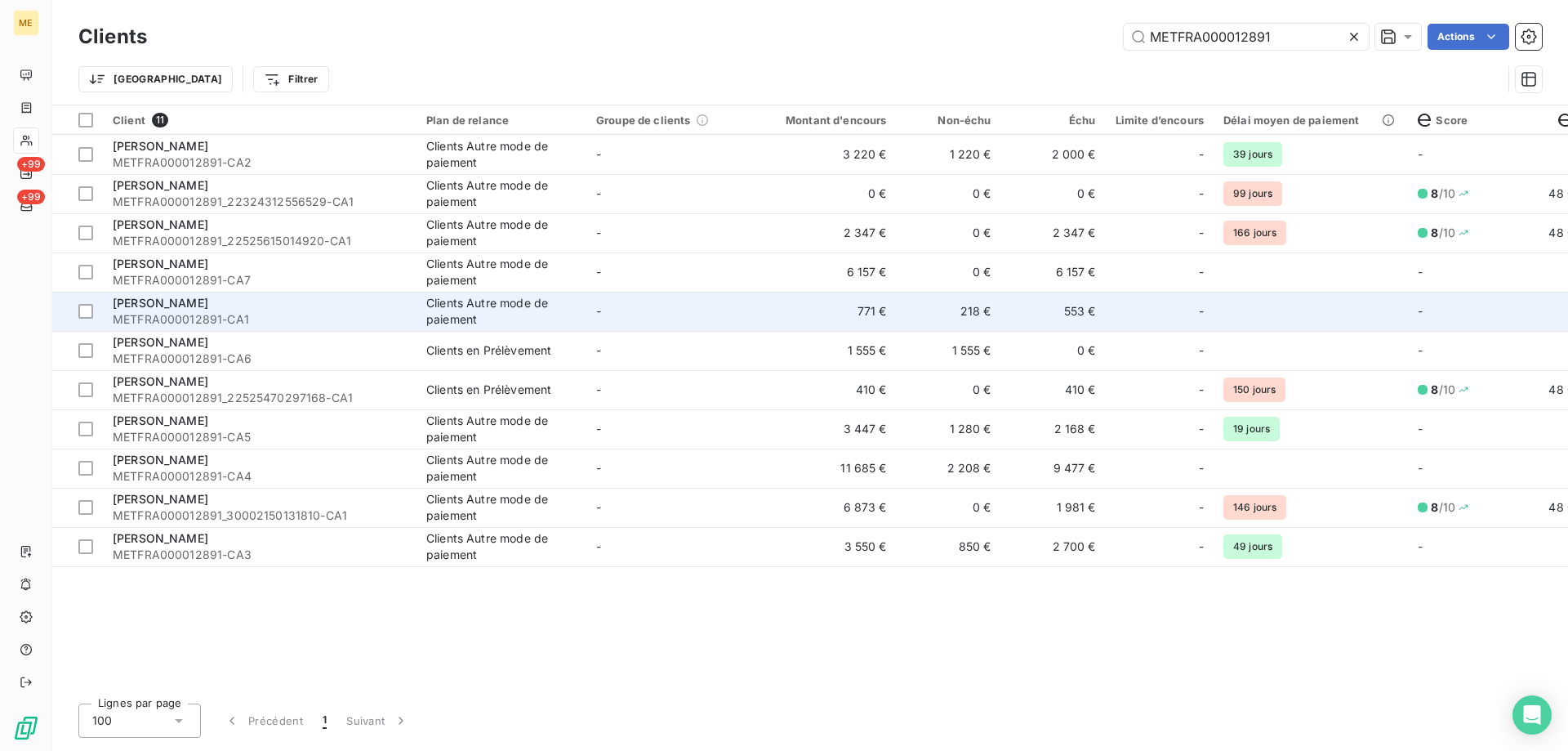
click at [785, 316] on td "771 €" at bounding box center [827, 311] width 141 height 39
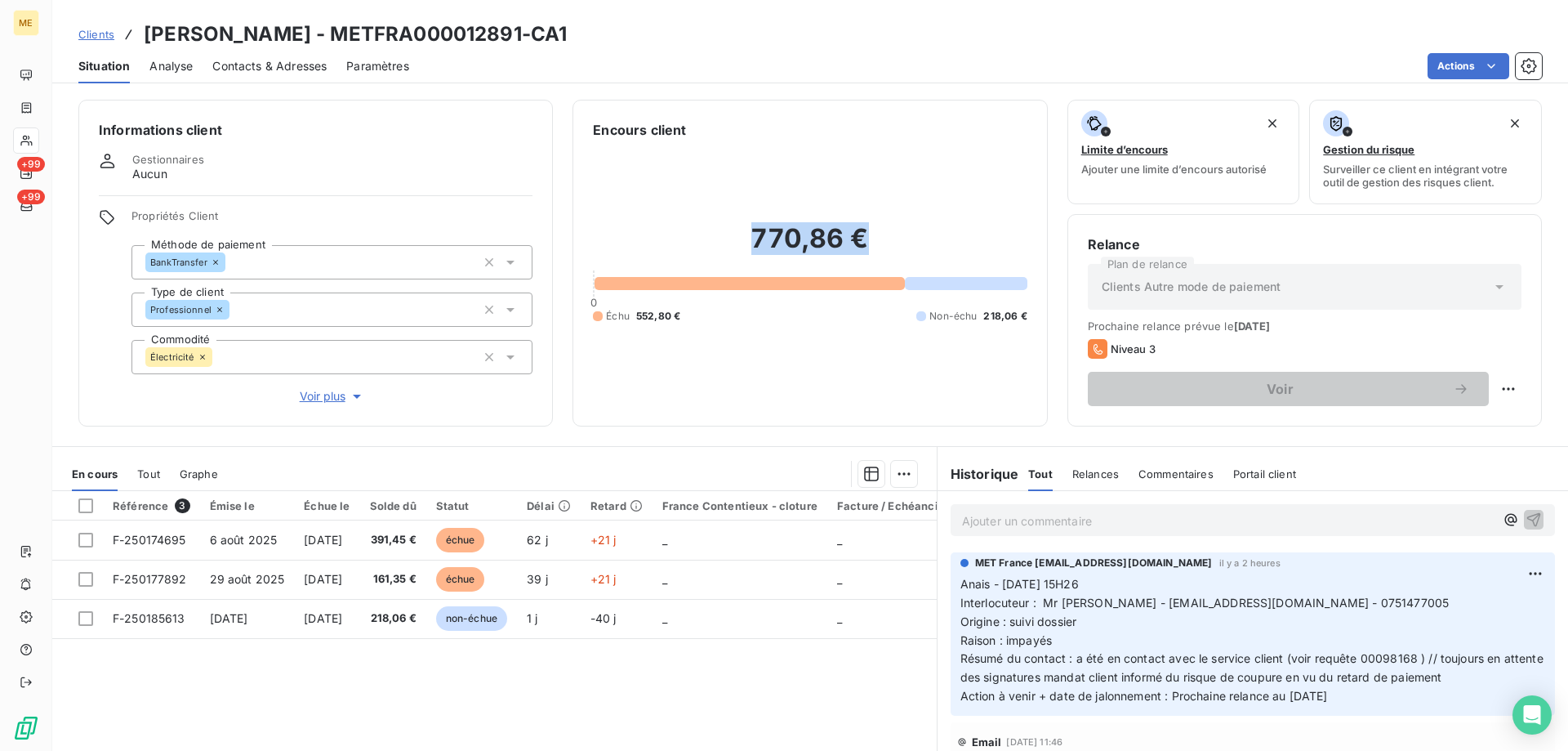
drag, startPoint x: 742, startPoint y: 241, endPoint x: 940, endPoint y: 248, distance: 198.1
click at [939, 248] on h2 "770,86 €" at bounding box center [810, 247] width 434 height 49
click at [99, 28] on span "Clients" at bounding box center [97, 35] width 36 height 13
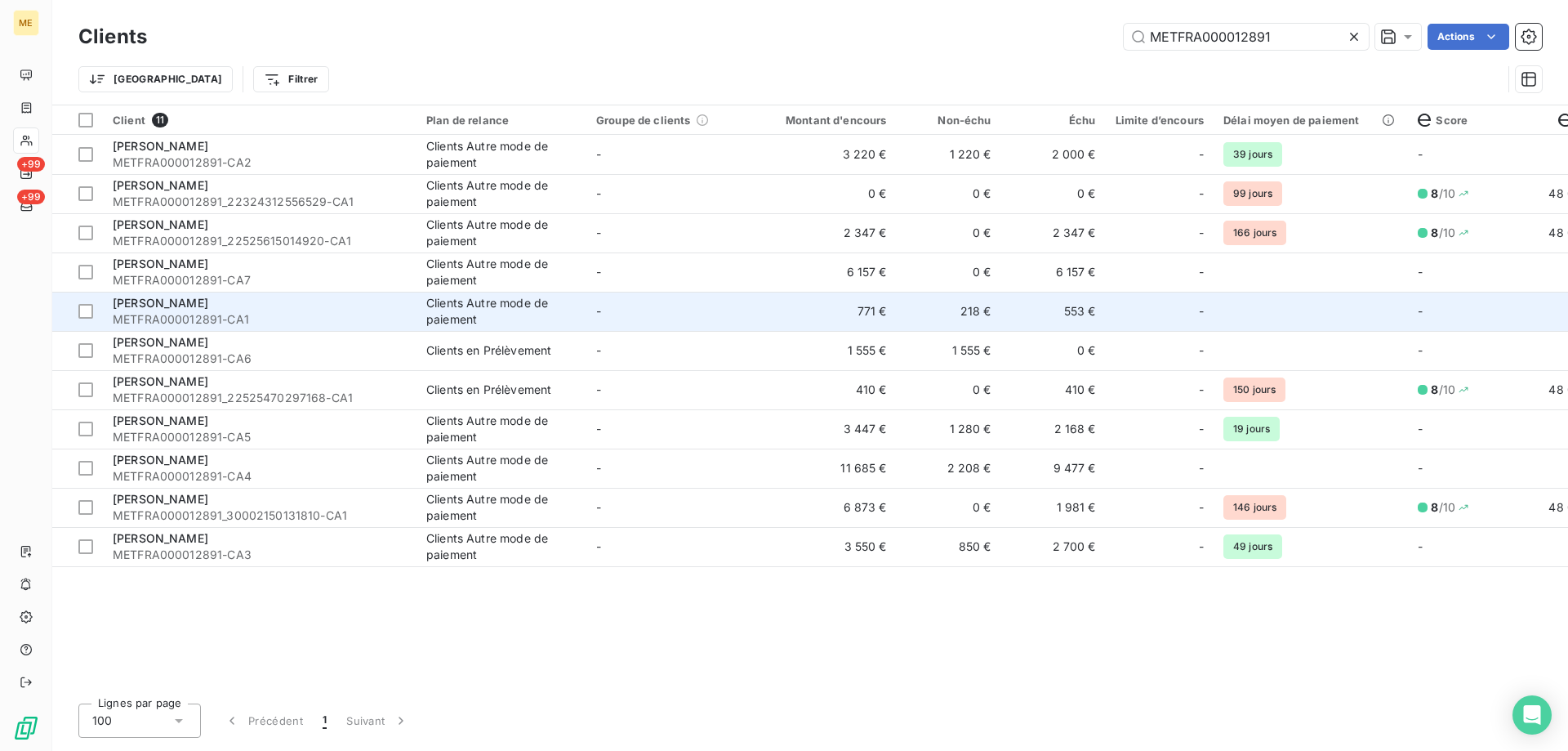
click at [869, 304] on td "771 €" at bounding box center [827, 311] width 141 height 39
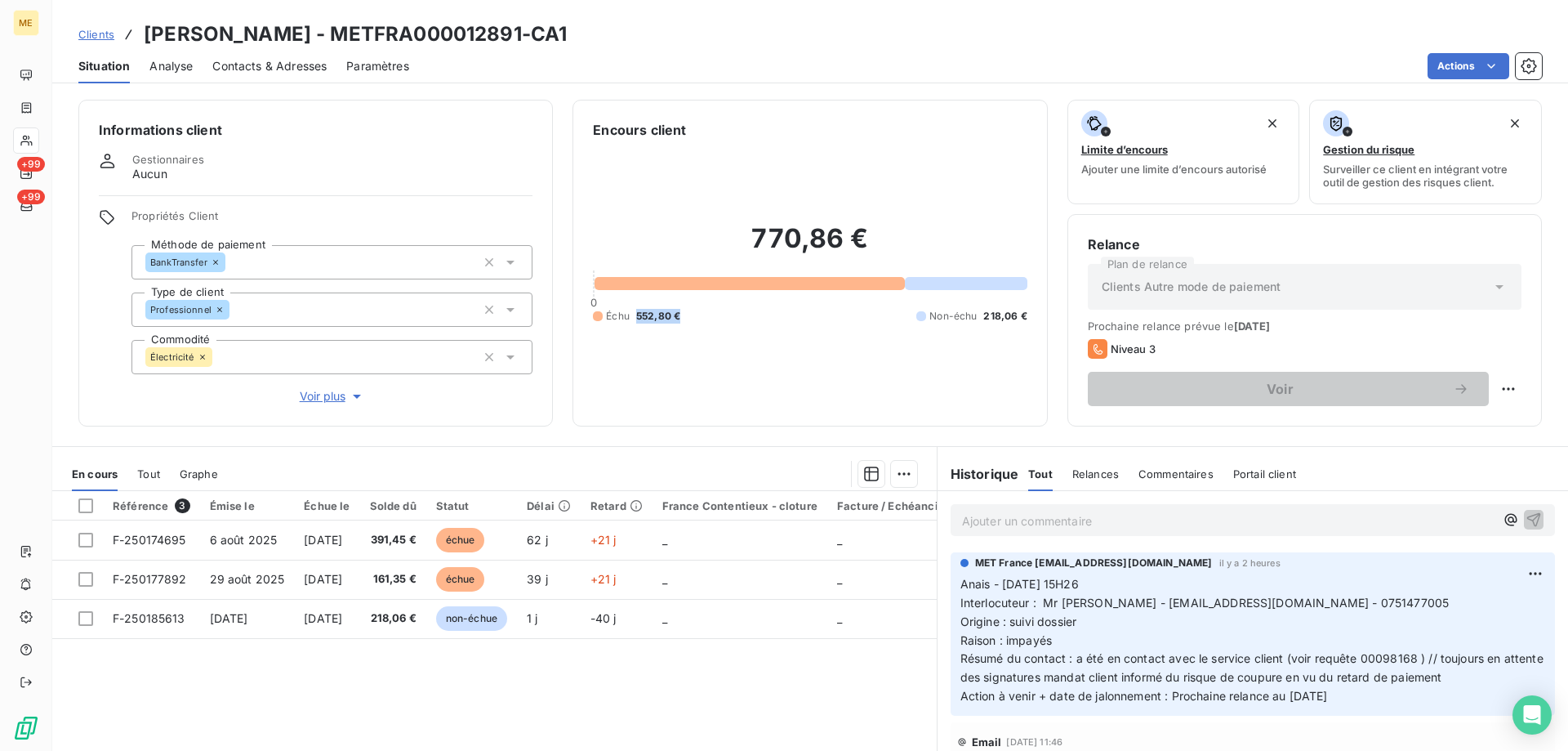
drag, startPoint x: 690, startPoint y: 307, endPoint x: 700, endPoint y: 319, distance: 15.6
click at [631, 313] on div "Échu 552,80 € Non-échu 218,06 €" at bounding box center [810, 316] width 434 height 15
click at [735, 318] on div "770,86 € 0 Échu 552,80 € Non-échu 218,06 €" at bounding box center [810, 273] width 434 height 266
drag, startPoint x: 500, startPoint y: 32, endPoint x: 141, endPoint y: 40, distance: 359.1
click at [141, 40] on div "Clients OLIVIER - METFRA000012891-CA1" at bounding box center [811, 34] width 1516 height 29
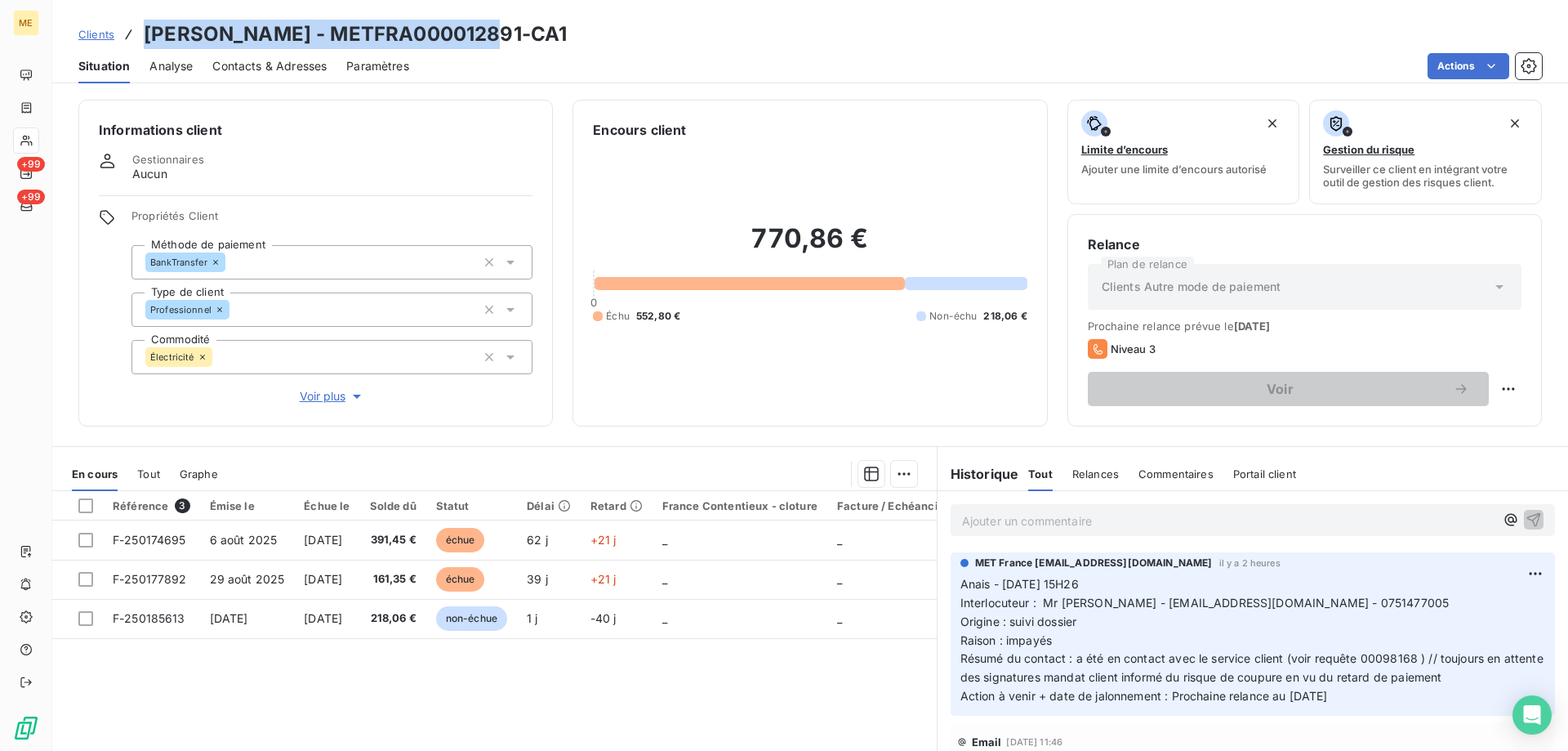
click at [321, 27] on h3 "OLIVIER - METFRA000012891-CA1" at bounding box center [354, 34] width 423 height 29
drag, startPoint x: 388, startPoint y: 33, endPoint x: 391, endPoint y: 41, distance: 8.5
click at [388, 34] on h3 "OLIVIER - METFRA000012891-CA1" at bounding box center [354, 34] width 423 height 29
click at [433, 34] on h3 "OLIVIER - METFRA000012891-CA1" at bounding box center [354, 34] width 423 height 29
drag, startPoint x: 429, startPoint y: 33, endPoint x: 238, endPoint y: 40, distance: 191.1
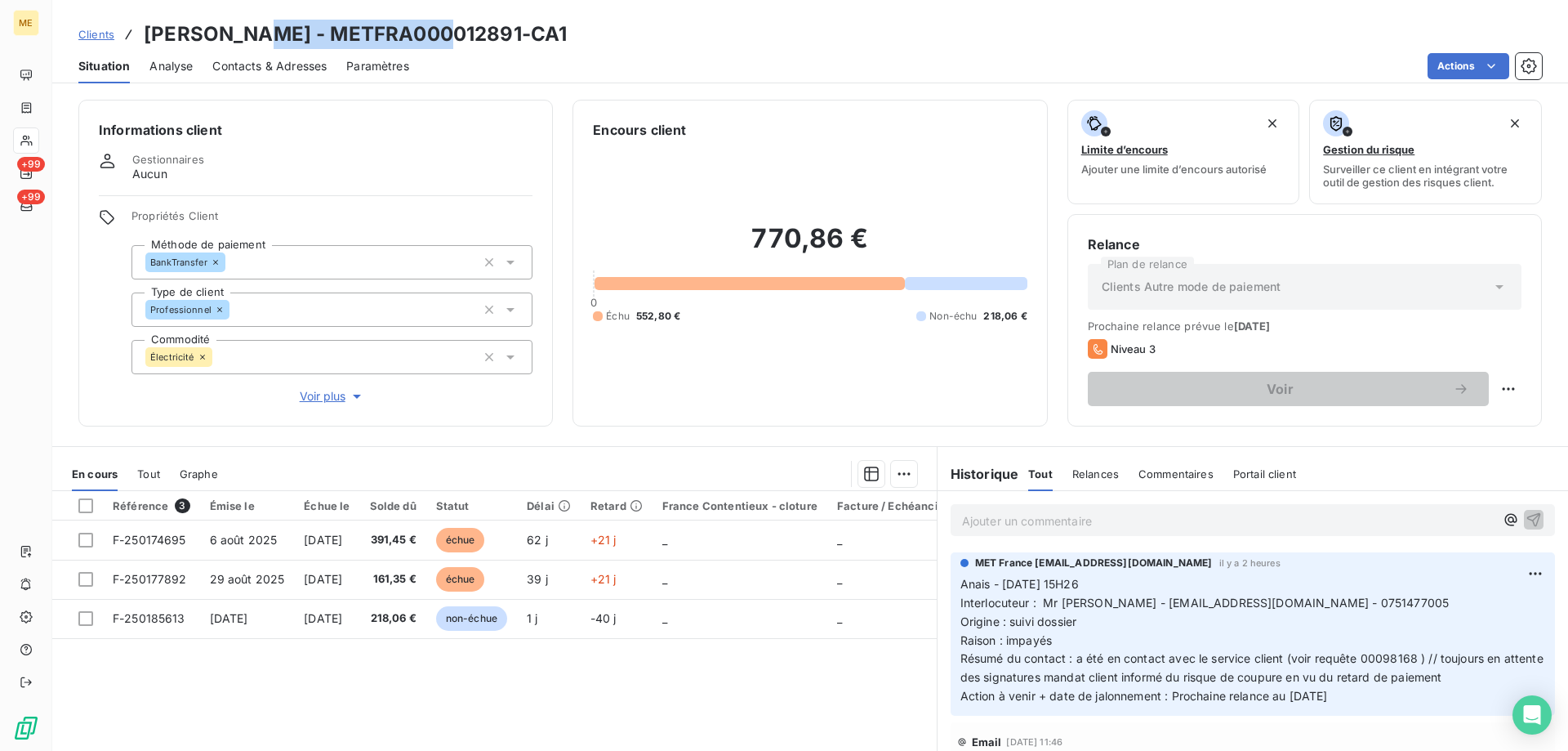
click at [238, 40] on h3 "OLIVIER - METFRA000012891-CA1" at bounding box center [354, 34] width 423 height 29
click at [509, 38] on div "Clients OLIVIER - METFRA000012891-CA1" at bounding box center [811, 34] width 1516 height 29
drag, startPoint x: 504, startPoint y: 35, endPoint x: 148, endPoint y: 36, distance: 356.0
click at [148, 36] on div "Clients OLIVIER - METFRA000012891-CA1" at bounding box center [811, 34] width 1516 height 29
copy h3 "OLIVIER - METFRA000012891-CA1"
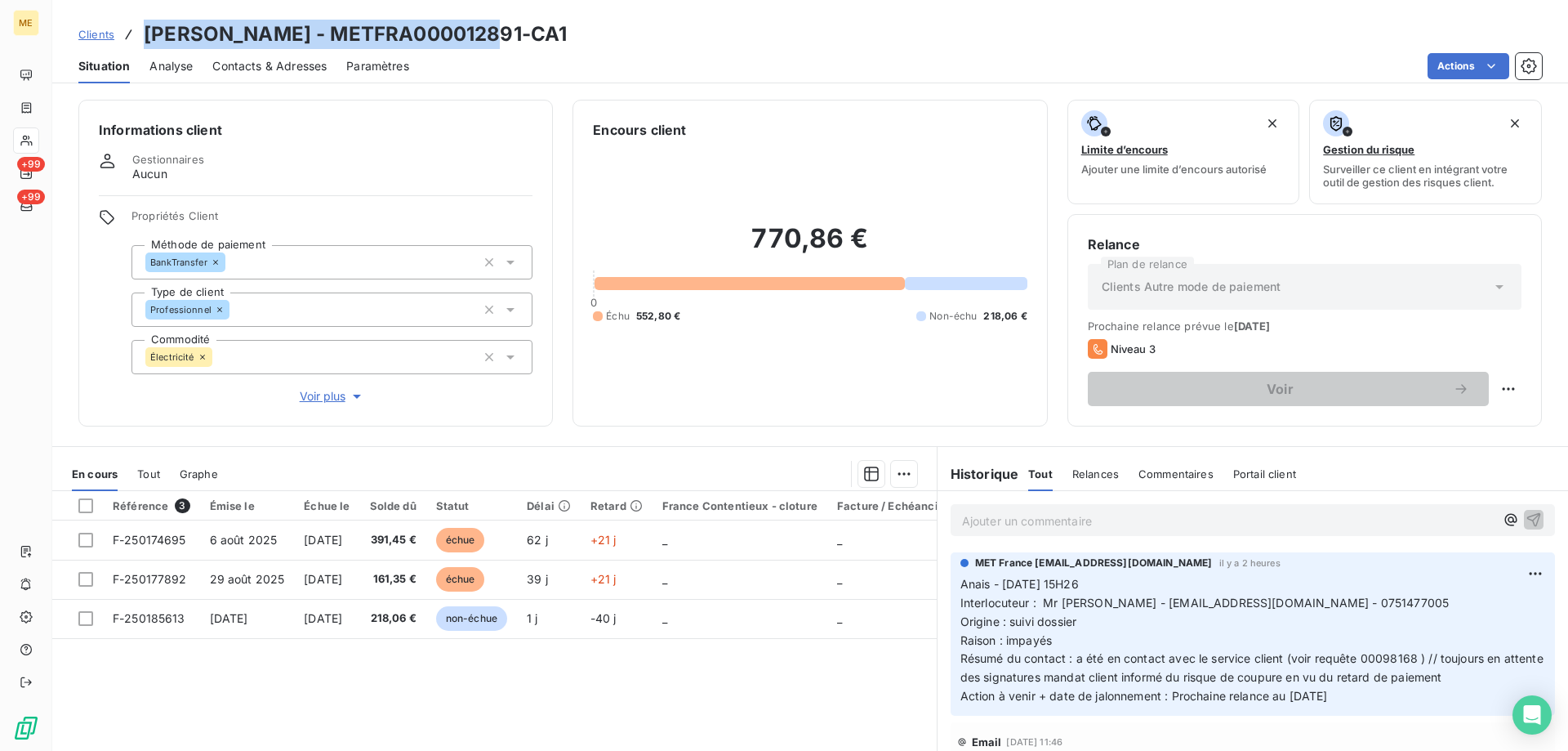
click at [455, 38] on h3 "OLIVIER - METFRA000012891-CA1" at bounding box center [354, 34] width 423 height 29
drag, startPoint x: 432, startPoint y: 31, endPoint x: 246, endPoint y: 37, distance: 186.1
click at [246, 37] on h3 "OLIVIER - METFRA000012891-CA1" at bounding box center [354, 34] width 423 height 29
copy h3 "METFRA000012891"
drag, startPoint x: 86, startPoint y: 35, endPoint x: 162, endPoint y: 160, distance: 146.3
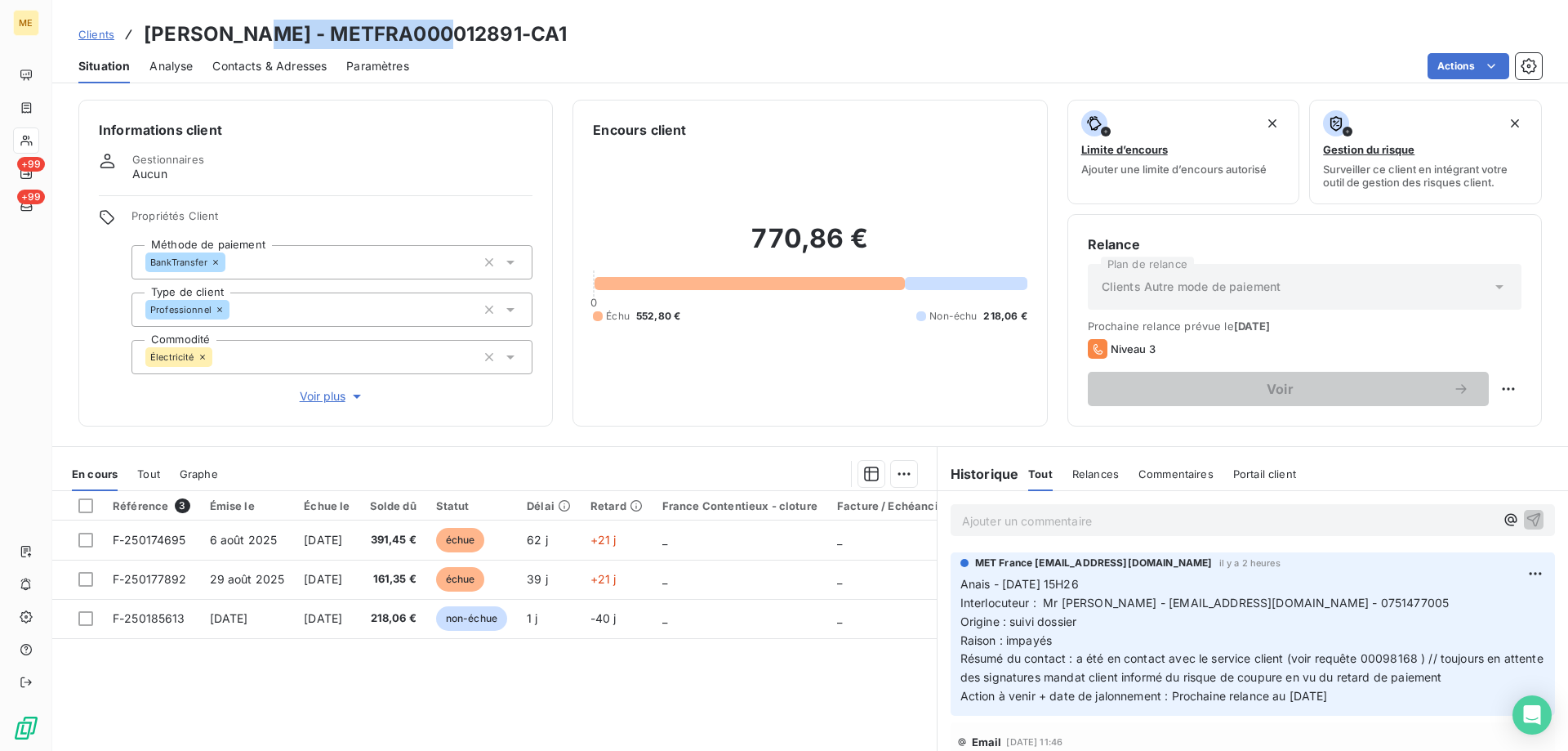
click at [88, 35] on span "Clients" at bounding box center [97, 35] width 36 height 13
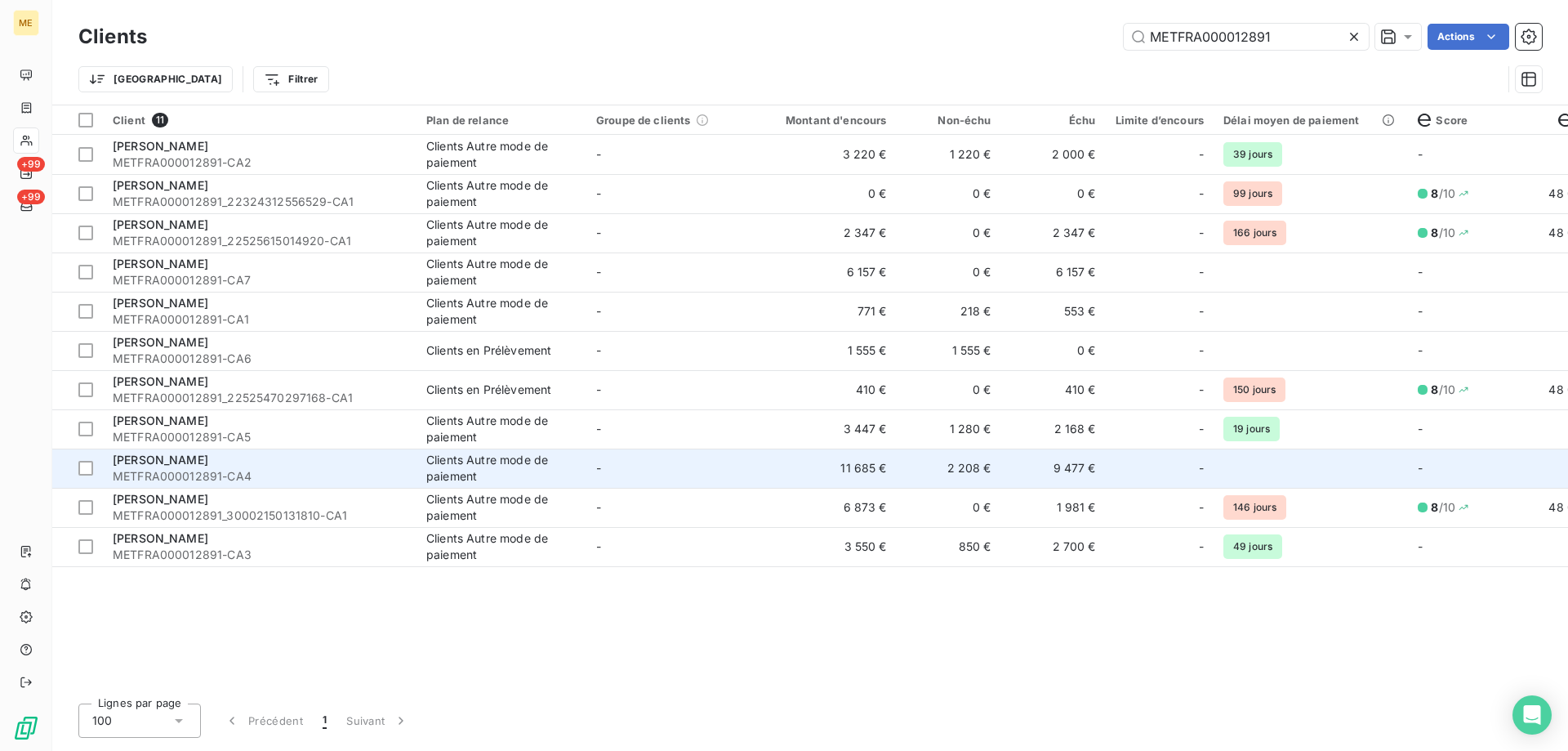
click at [831, 469] on td "11 685 €" at bounding box center [827, 468] width 141 height 39
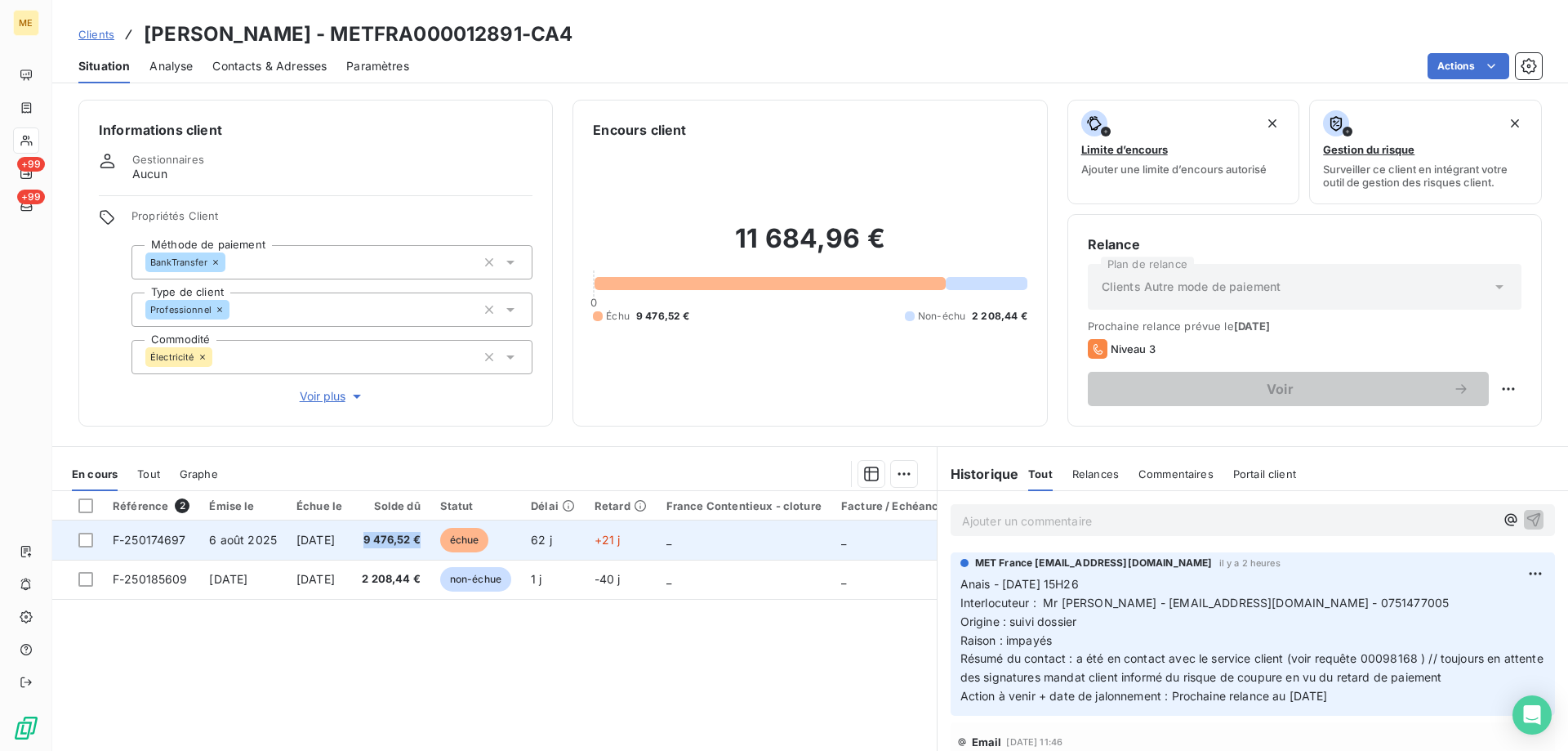
drag, startPoint x: 448, startPoint y: 540, endPoint x: 388, endPoint y: 541, distance: 60.0
click at [388, 541] on td "9 476,52 €" at bounding box center [392, 540] width 79 height 39
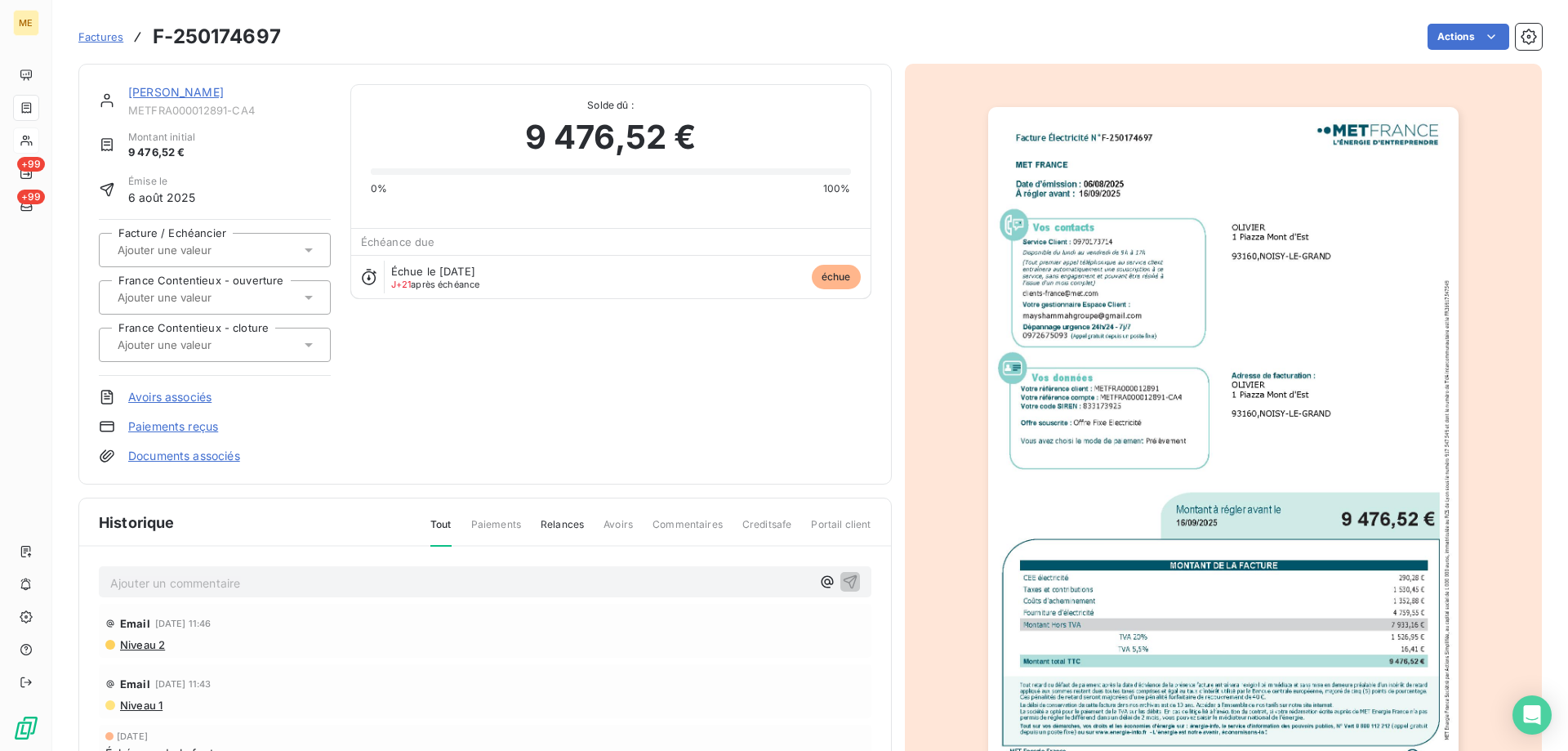
click at [156, 94] on link "[PERSON_NAME]" at bounding box center [176, 92] width 96 height 14
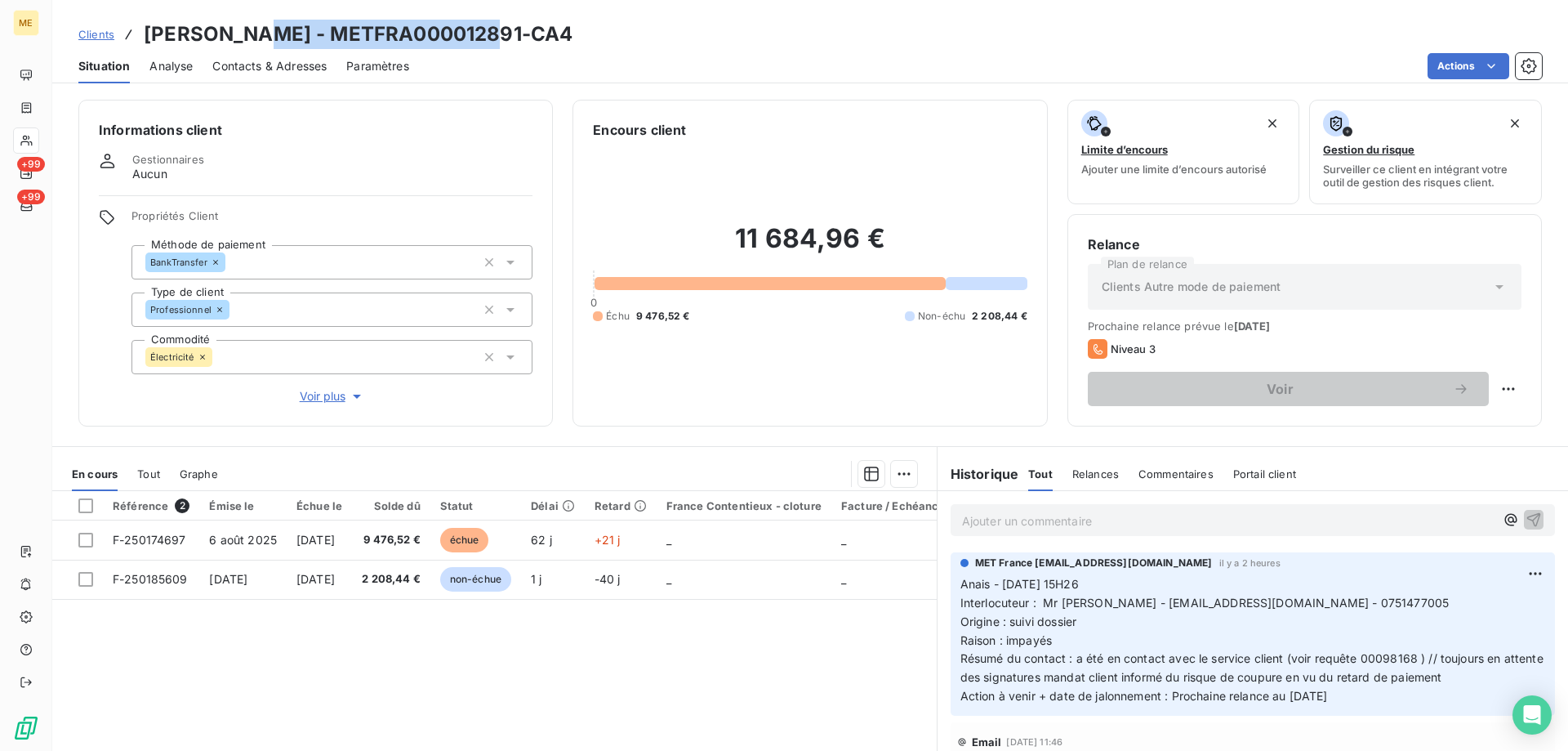
drag, startPoint x: 505, startPoint y: 31, endPoint x: 244, endPoint y: 39, distance: 261.1
click at [244, 39] on div "Clients OLIVIER - METFRA000012891-CA4" at bounding box center [811, 34] width 1516 height 29
copy h3 "METFRA000012891-CA4"
drag, startPoint x: 680, startPoint y: 329, endPoint x: 677, endPoint y: 337, distance: 8.5
click at [677, 337] on div "11 684,96 € 0 Échu 9 476,52 € Non-échu 2 208,44 €" at bounding box center [810, 273] width 434 height 266
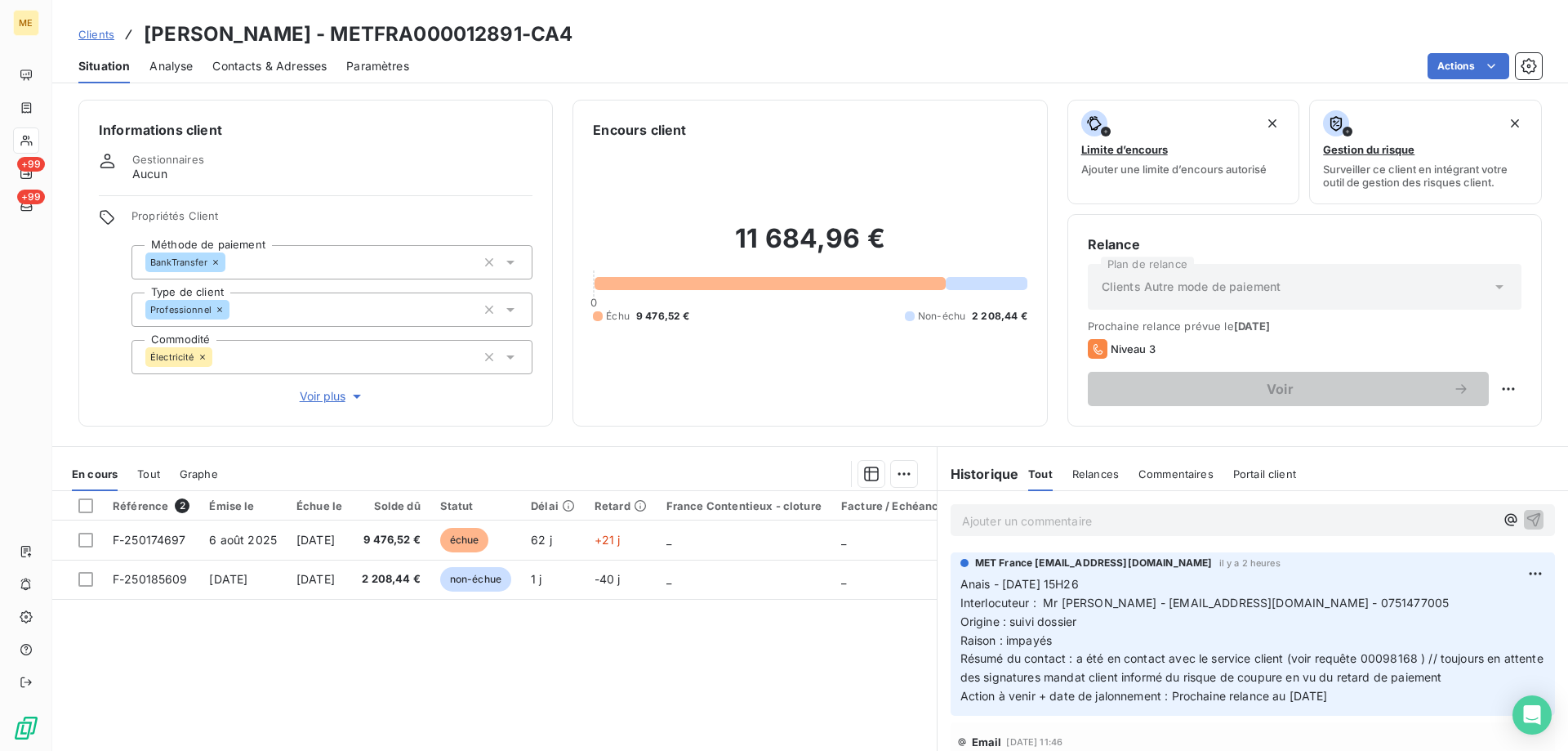
click at [688, 310] on div "Échu 9 476,52 € Non-échu 2 208,44 €" at bounding box center [810, 316] width 434 height 15
click at [101, 39] on span "Clients" at bounding box center [97, 35] width 36 height 13
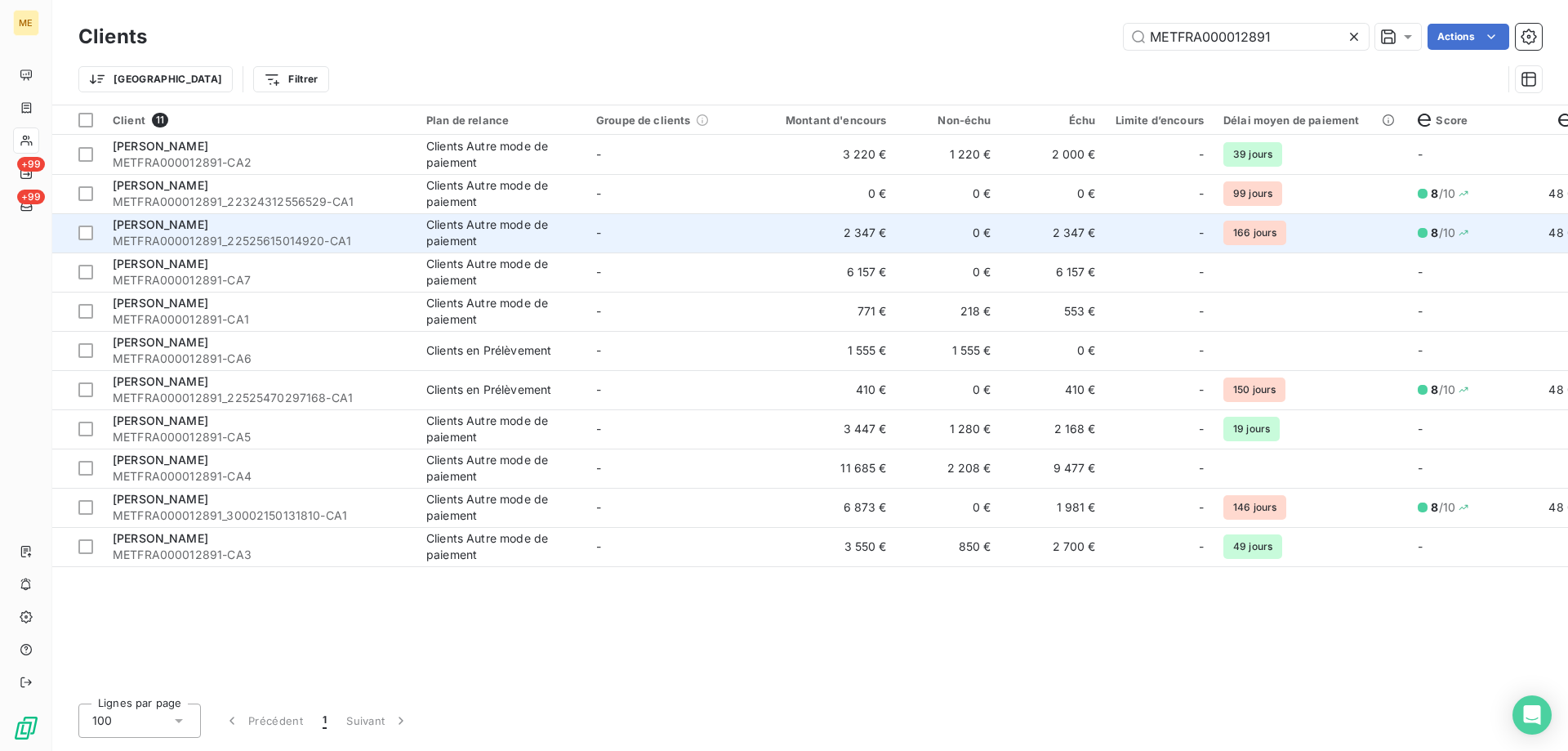
click at [769, 228] on td "2 347 €" at bounding box center [827, 233] width 141 height 39
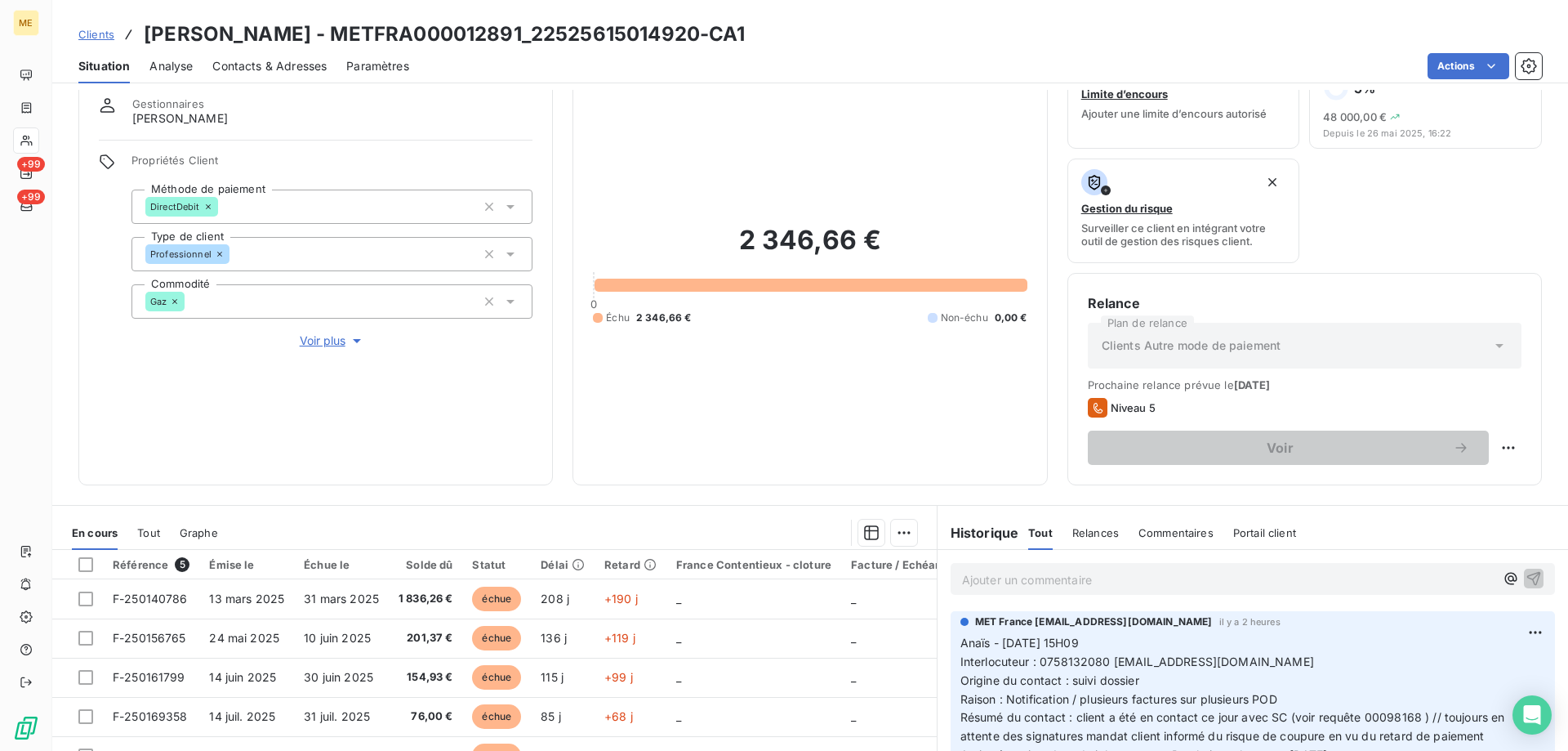
scroll to position [54, 0]
click at [94, 32] on span "Clients" at bounding box center [97, 35] width 36 height 13
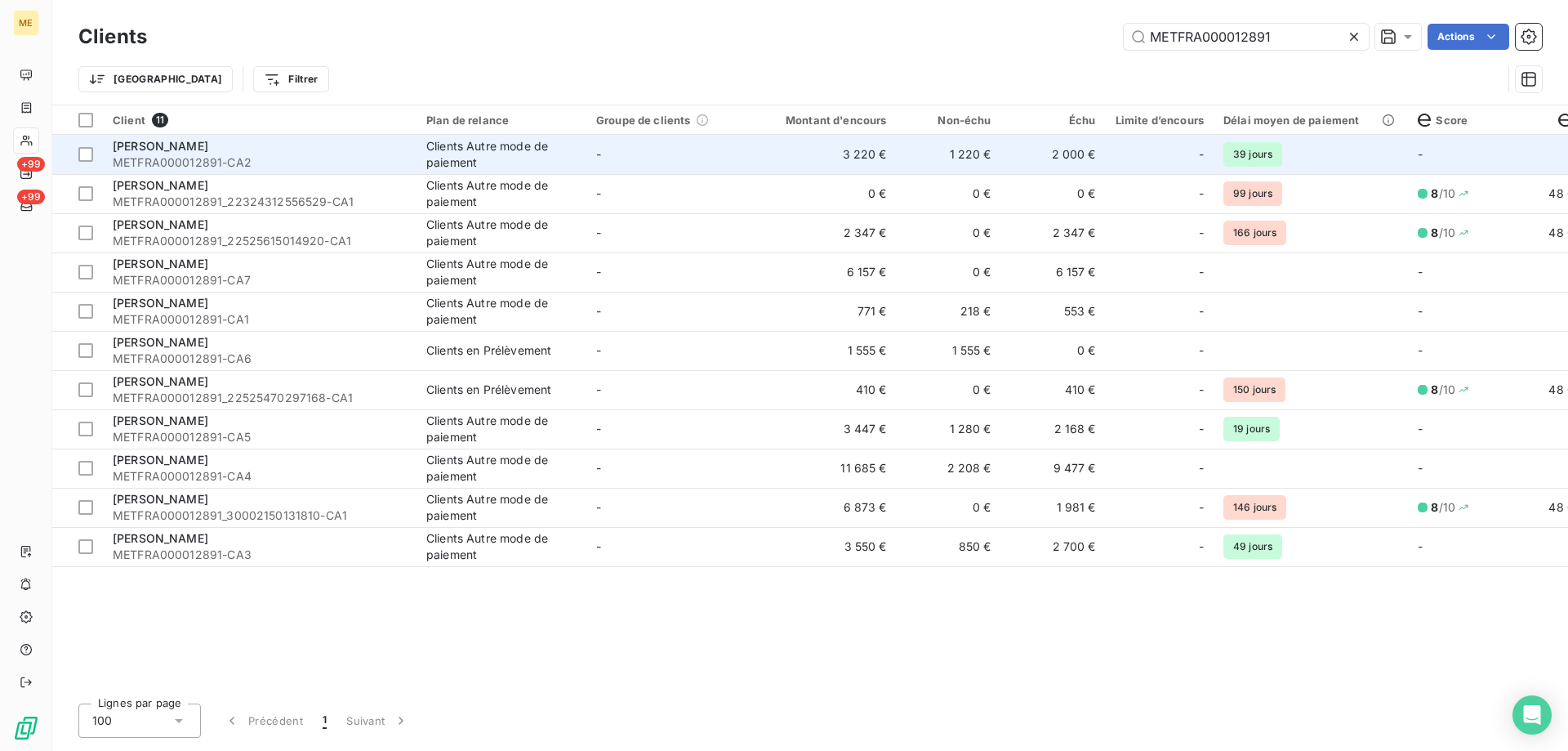
click at [732, 165] on td "-" at bounding box center [671, 155] width 170 height 39
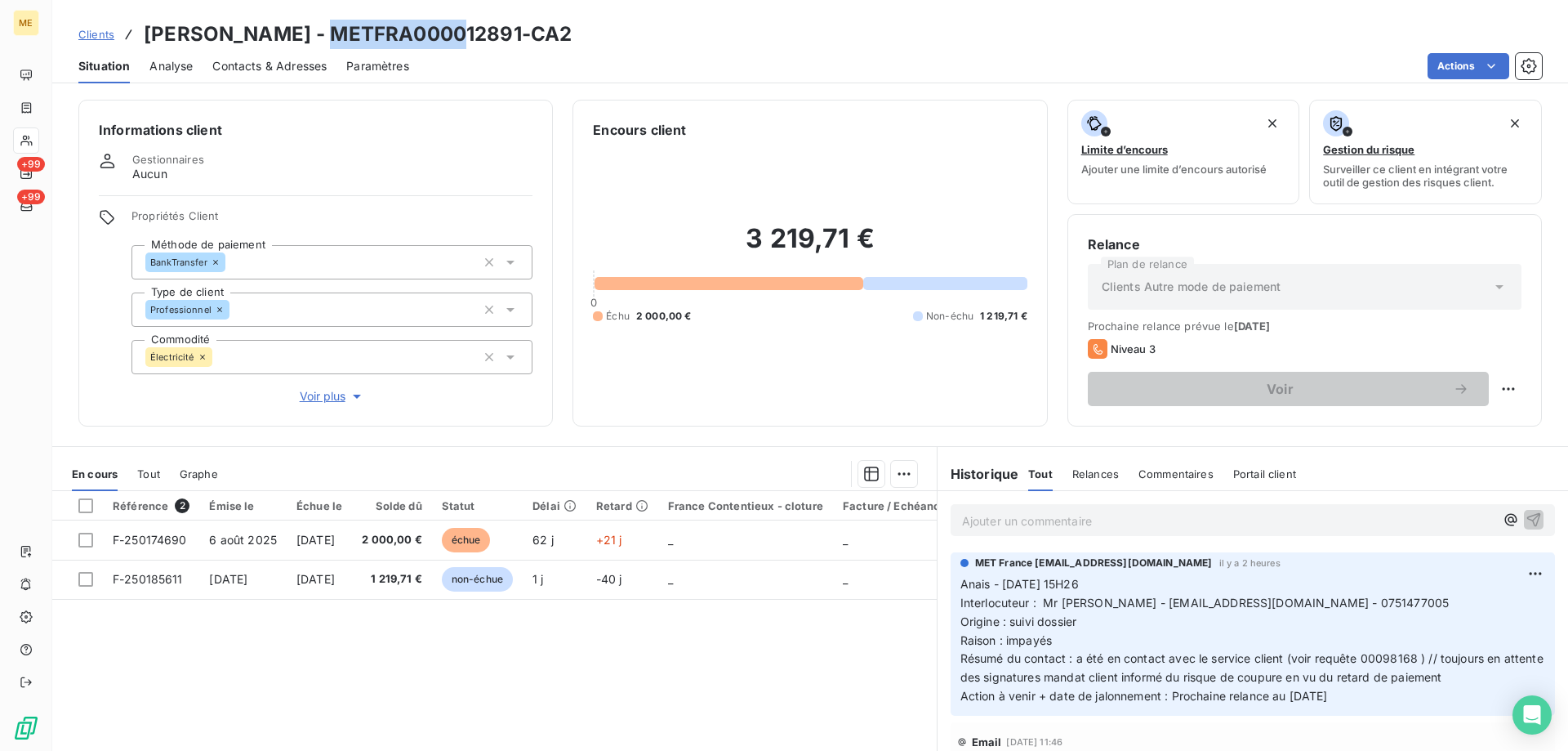
drag, startPoint x: 436, startPoint y: 35, endPoint x: 315, endPoint y: 35, distance: 121.0
click at [315, 35] on h3 "OLIVIER - METFRA000012891-CA2" at bounding box center [357, 34] width 428 height 29
drag, startPoint x: 241, startPoint y: 34, endPoint x: 429, endPoint y: 30, distance: 188.0
click at [429, 30] on h3 "OLIVIER - METFRA000012891-CA2" at bounding box center [357, 34] width 428 height 29
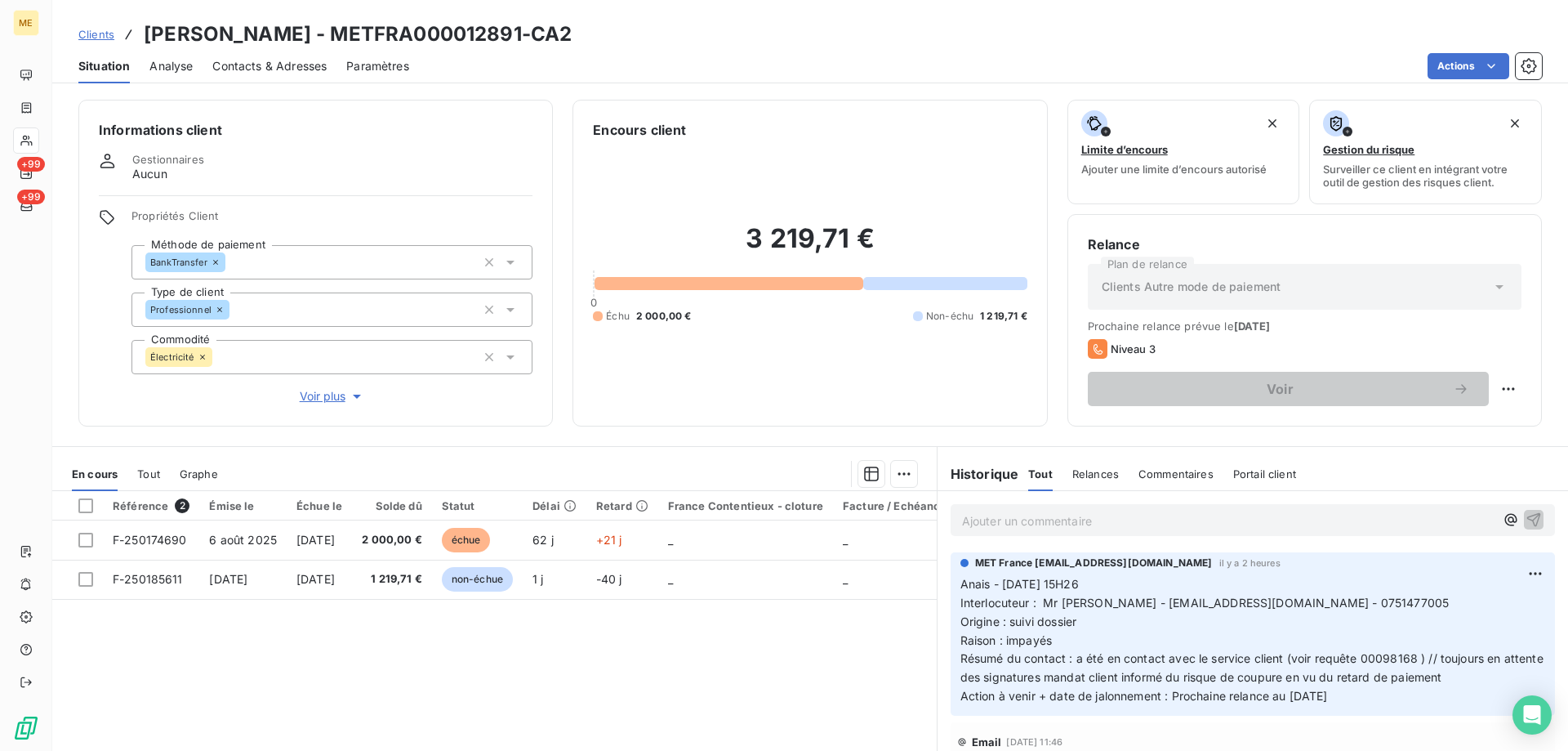
click at [491, 30] on div "Clients OLIVIER - METFRA000012891-CA2" at bounding box center [811, 34] width 1516 height 29
click at [480, 29] on h3 "OLIVIER - METFRA000012891-CA2" at bounding box center [357, 34] width 428 height 29
click at [483, 38] on div "Clients OLIVIER - METFRA000012891-CA2" at bounding box center [811, 34] width 1516 height 29
drag, startPoint x: 739, startPoint y: 242, endPoint x: 900, endPoint y: 247, distance: 161.1
click at [900, 247] on h2 "3 219,71 €" at bounding box center [810, 247] width 434 height 49
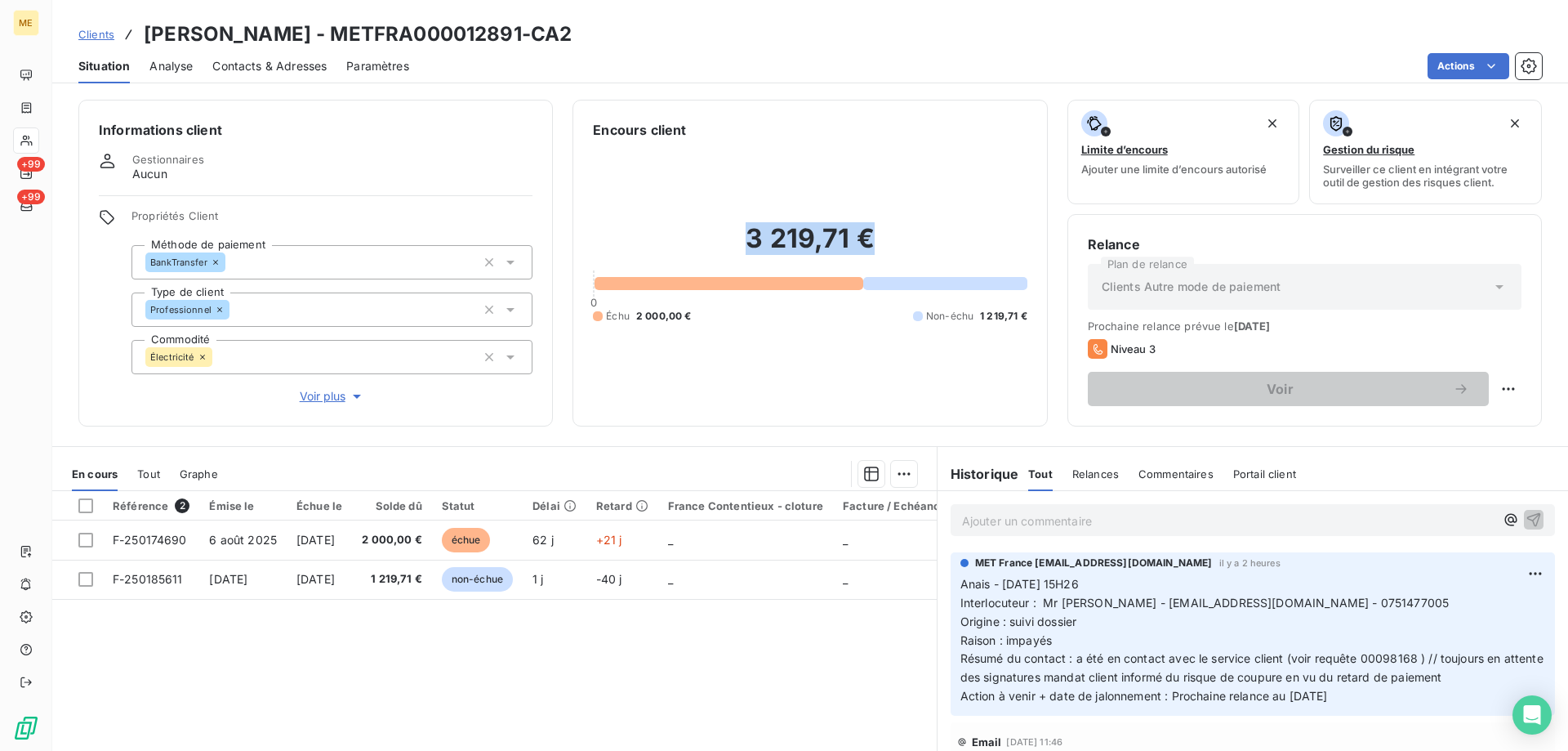
click at [887, 232] on h2 "3 219,71 €" at bounding box center [810, 247] width 434 height 49
click at [921, 396] on div "3 219,71 € 0 Échu 2 000,00 € Non-échu 1 219,71 €" at bounding box center [810, 273] width 434 height 266
click at [747, 238] on h2 "3 219,71 €" at bounding box center [810, 247] width 434 height 49
click at [779, 371] on div "3 219,71 € 0 Échu 2 000,00 € Non-échu 1 219,71 €" at bounding box center [810, 273] width 434 height 266
drag, startPoint x: 1100, startPoint y: 607, endPoint x: 1243, endPoint y: 604, distance: 143.0
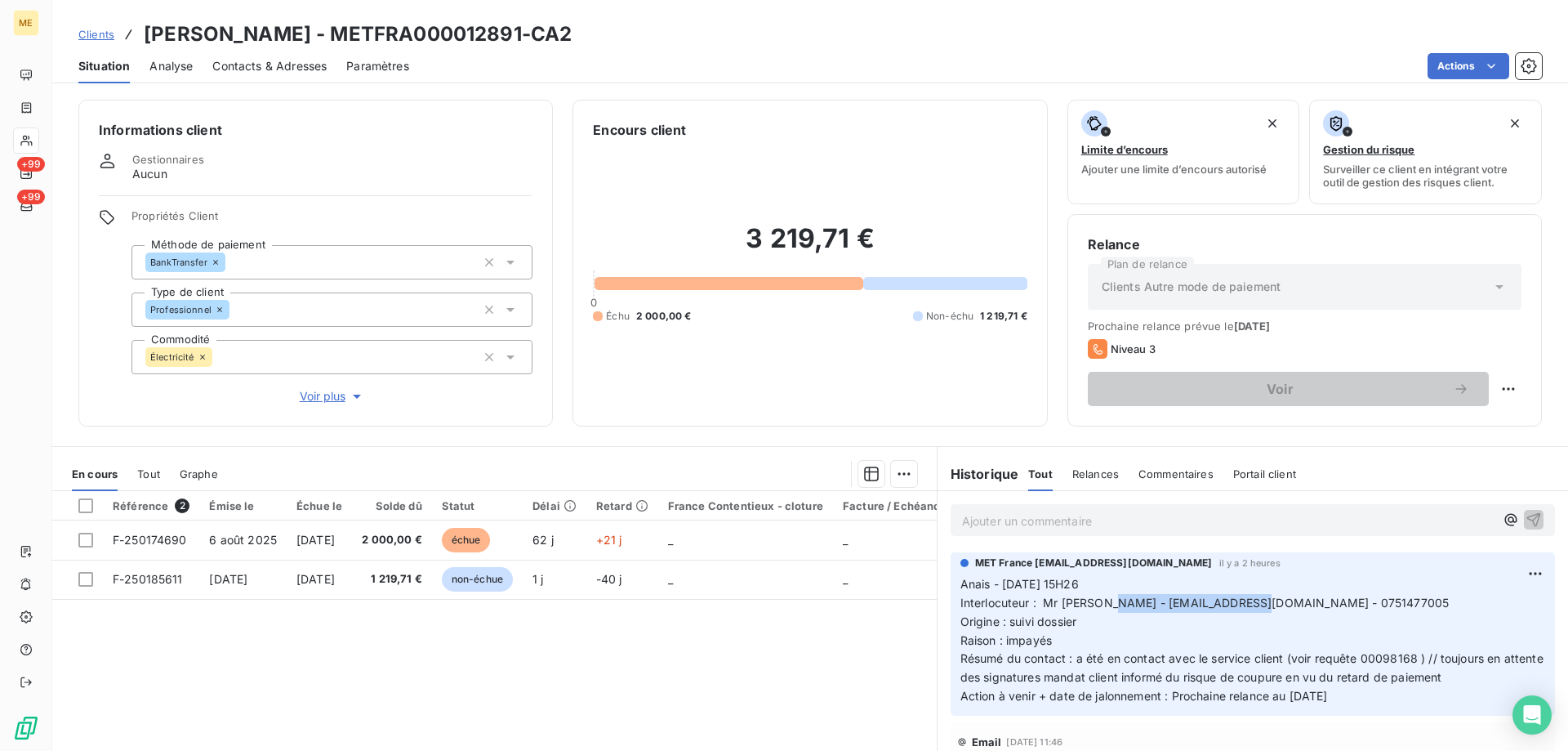
click at [1243, 604] on span "Interlocuteur : Mr Jasim - mashfistdenis@gmail.com - 0751477005" at bounding box center [1205, 602] width 489 height 14
copy span "mashfistdenis@gmail.com"
click at [82, 38] on span "Clients" at bounding box center [97, 35] width 36 height 13
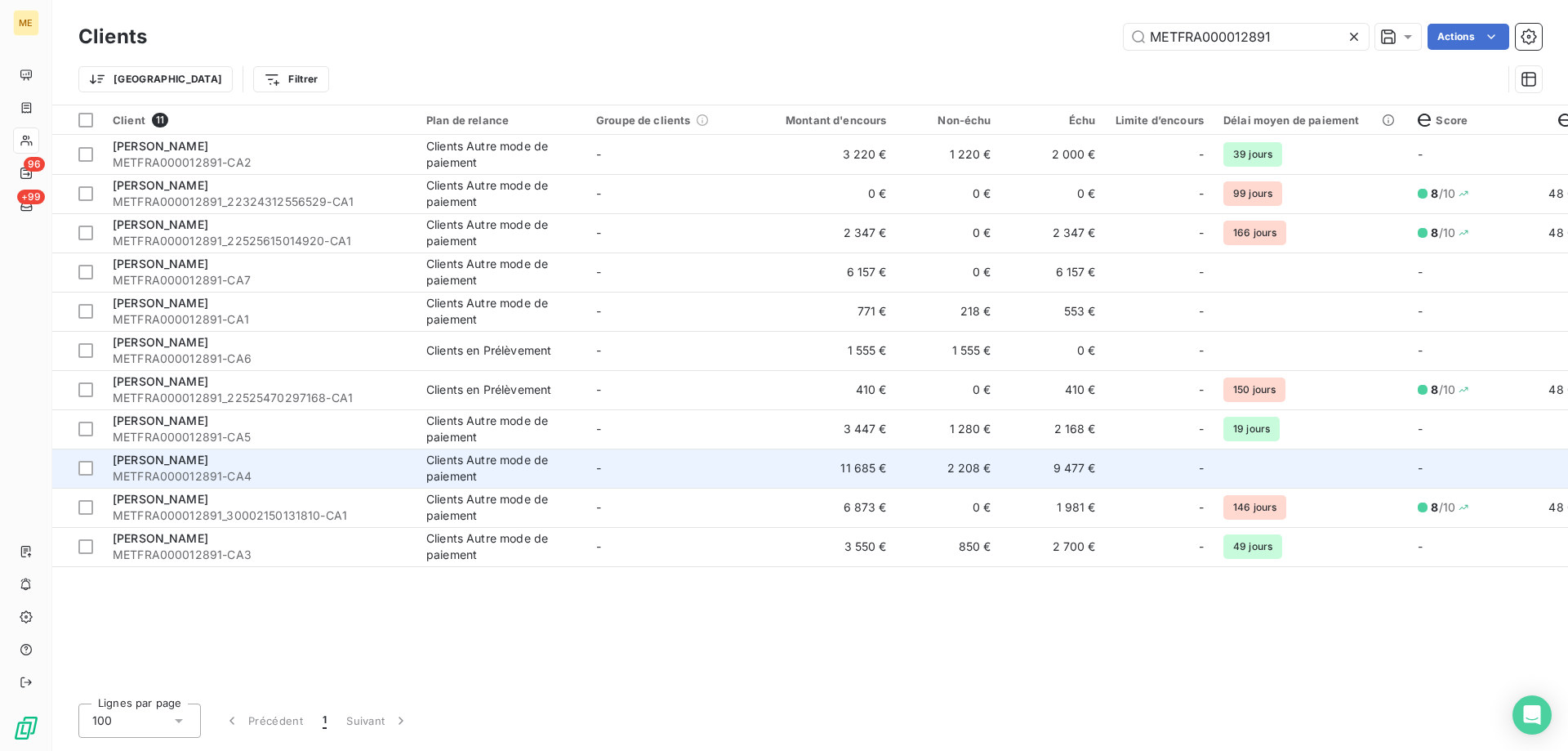
click at [810, 476] on td "11 685 €" at bounding box center [827, 468] width 141 height 39
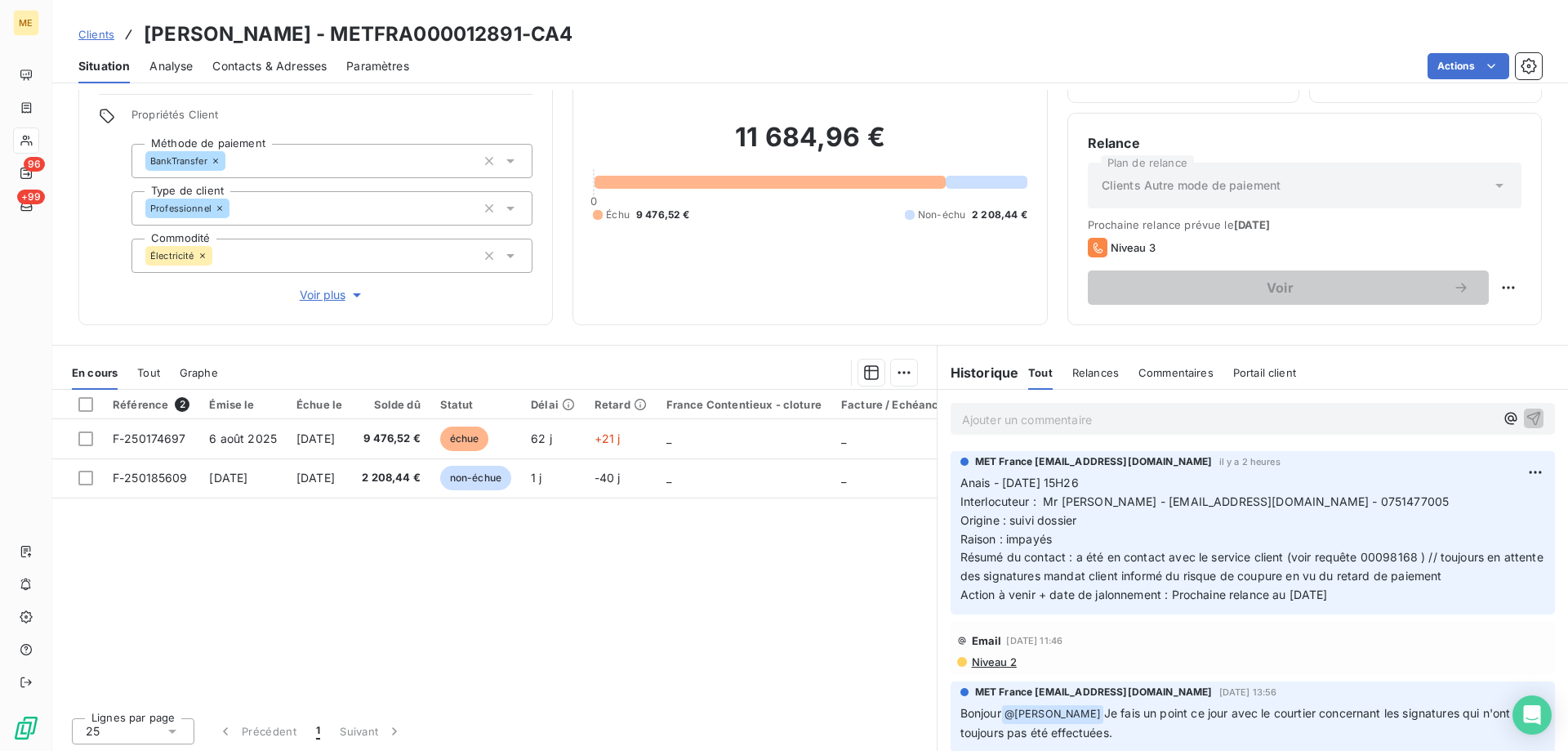
scroll to position [104, 0]
click at [101, 29] on span "Clients" at bounding box center [97, 35] width 36 height 13
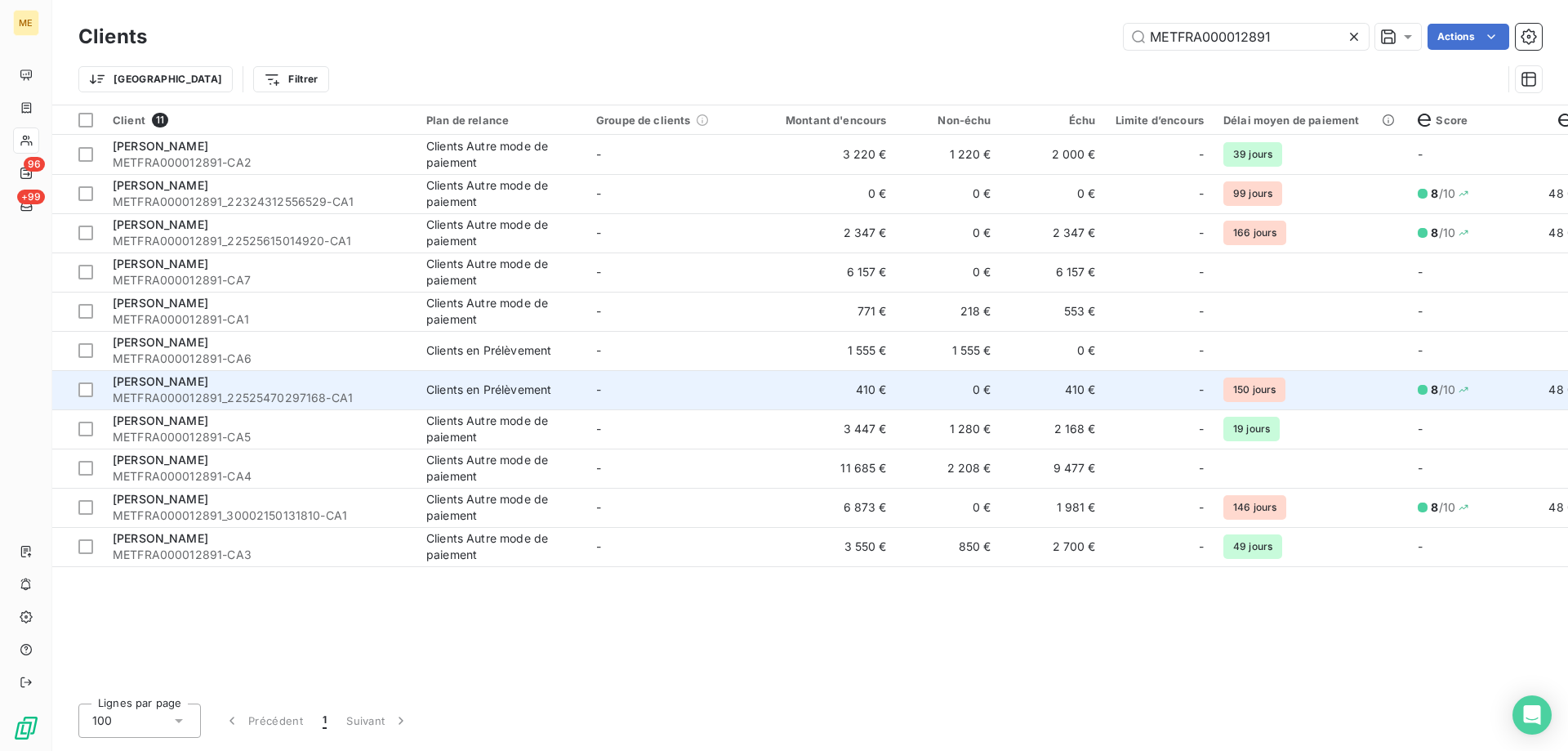
click at [701, 395] on td "-" at bounding box center [671, 390] width 170 height 39
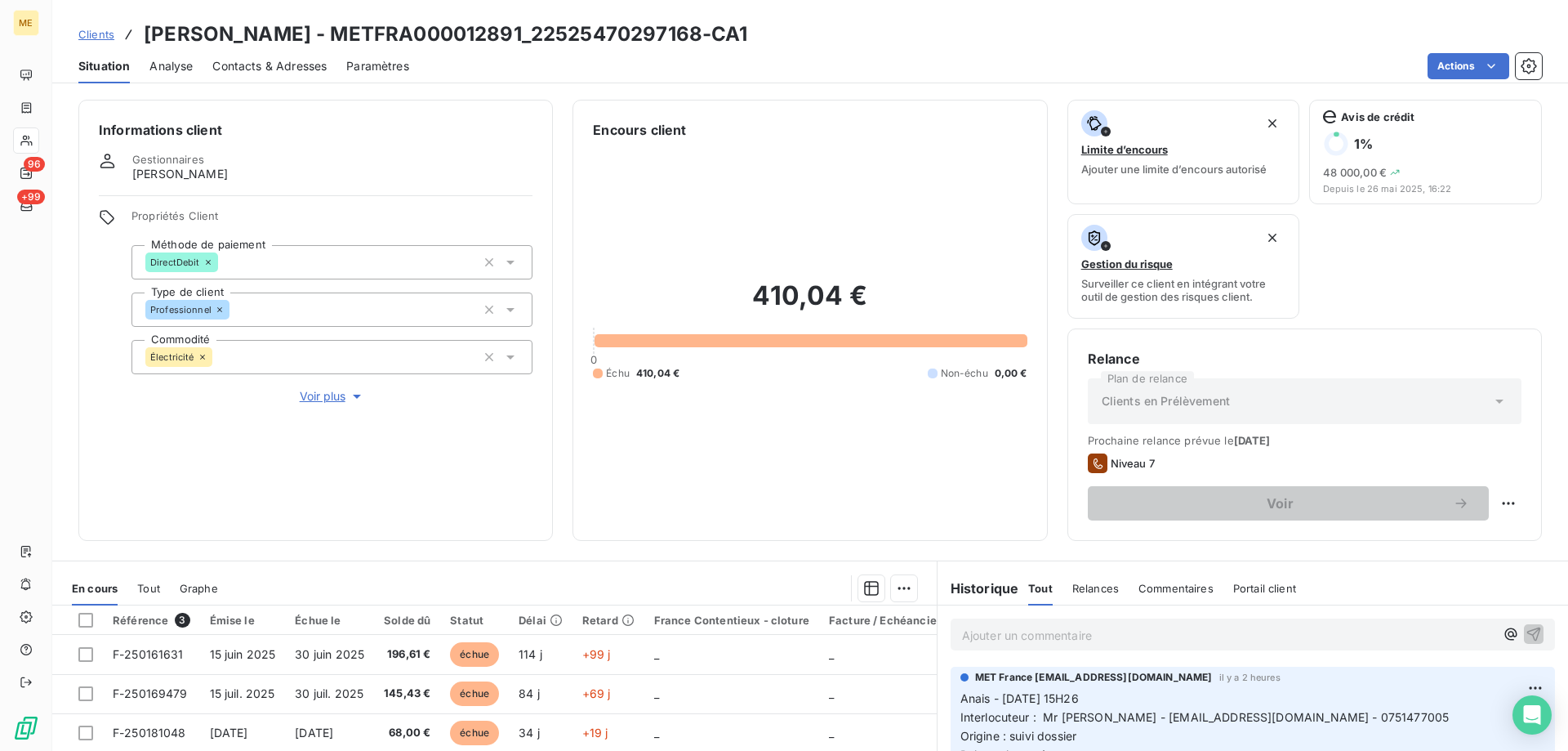
click at [1091, 637] on p "Ajouter un commentaire ﻿" at bounding box center [1229, 636] width 532 height 21
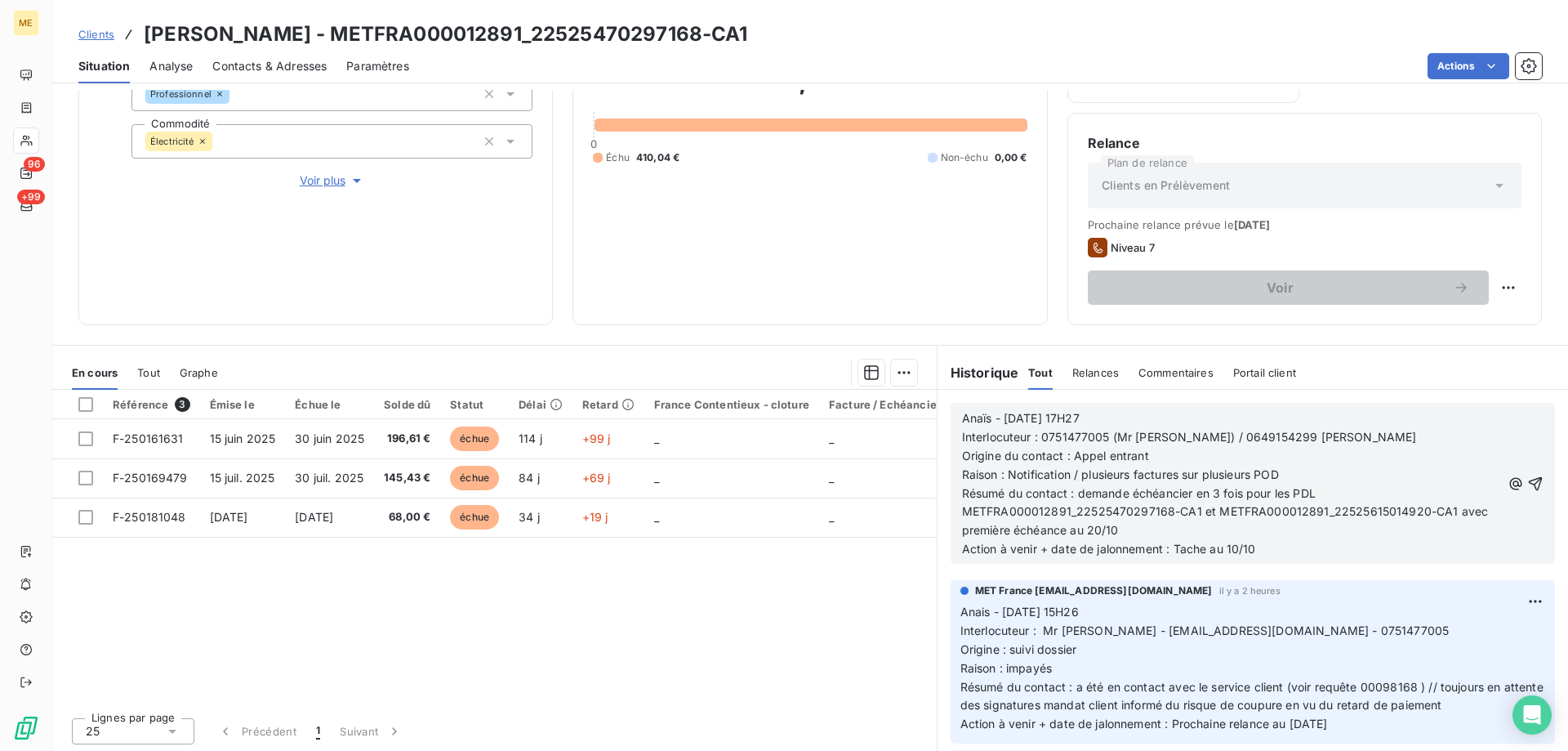
scroll to position [218, 0]
click at [1530, 479] on icon "button" at bounding box center [1536, 480] width 14 height 14
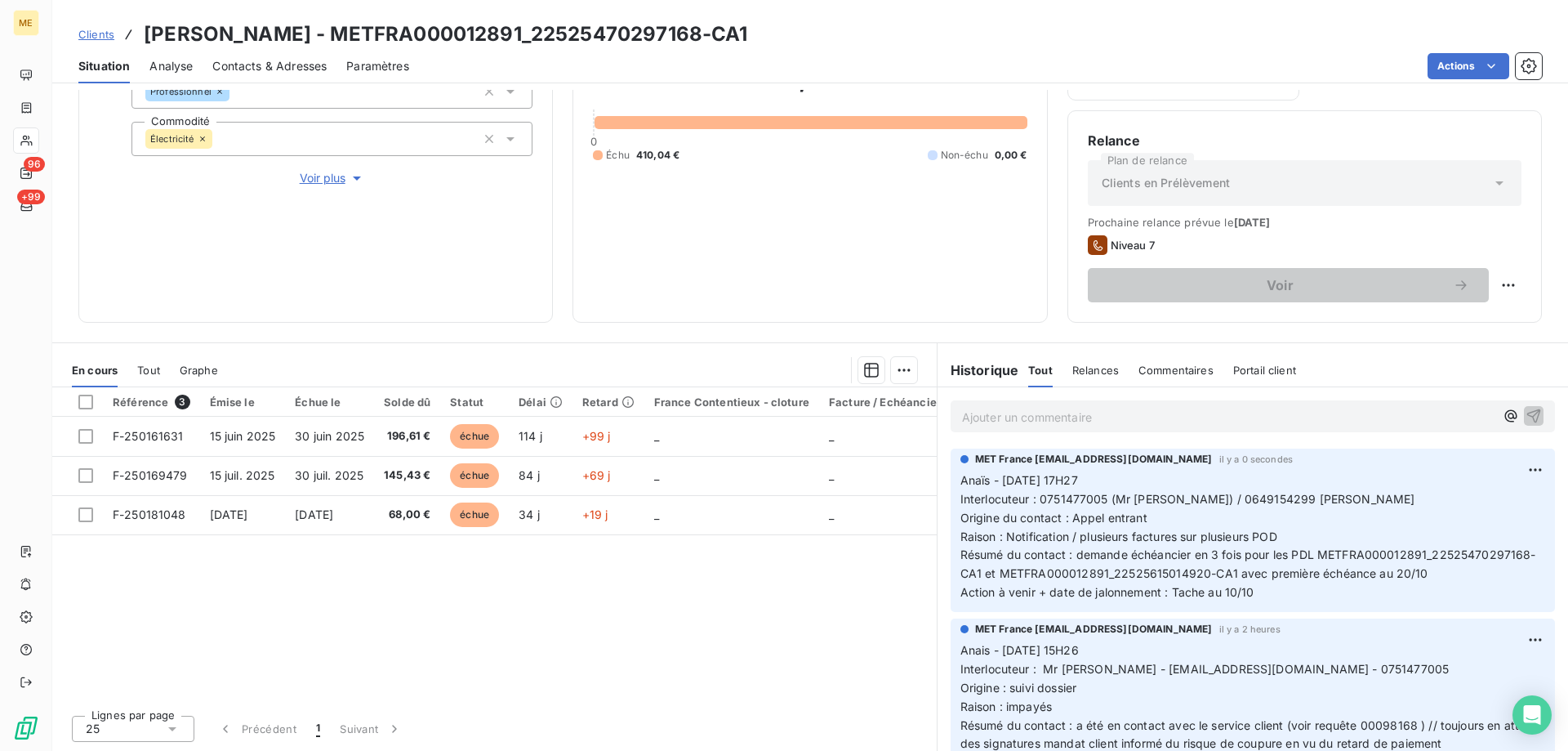
click at [103, 31] on span "Clients" at bounding box center [97, 35] width 36 height 13
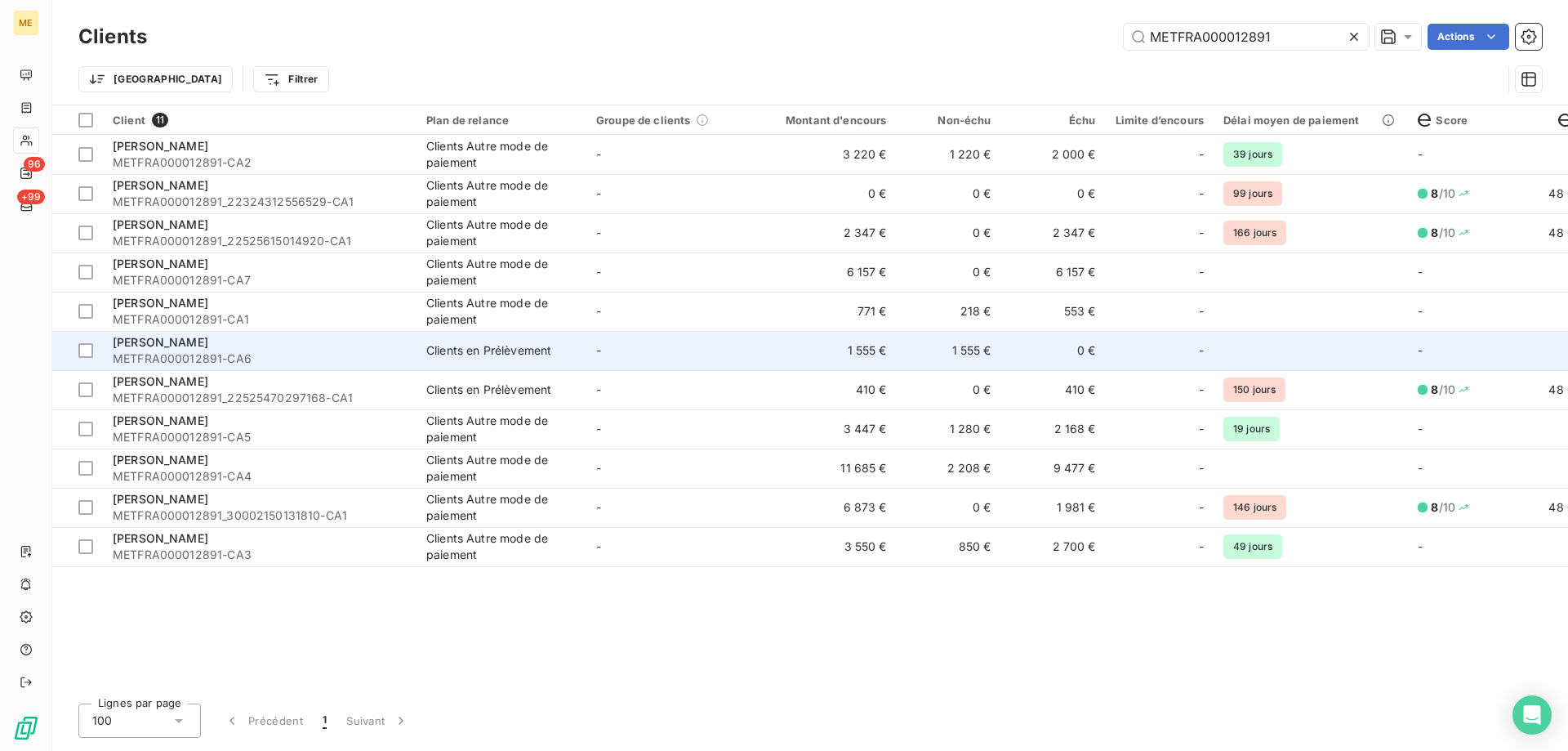
click at [819, 350] on td "1 555 €" at bounding box center [827, 351] width 141 height 39
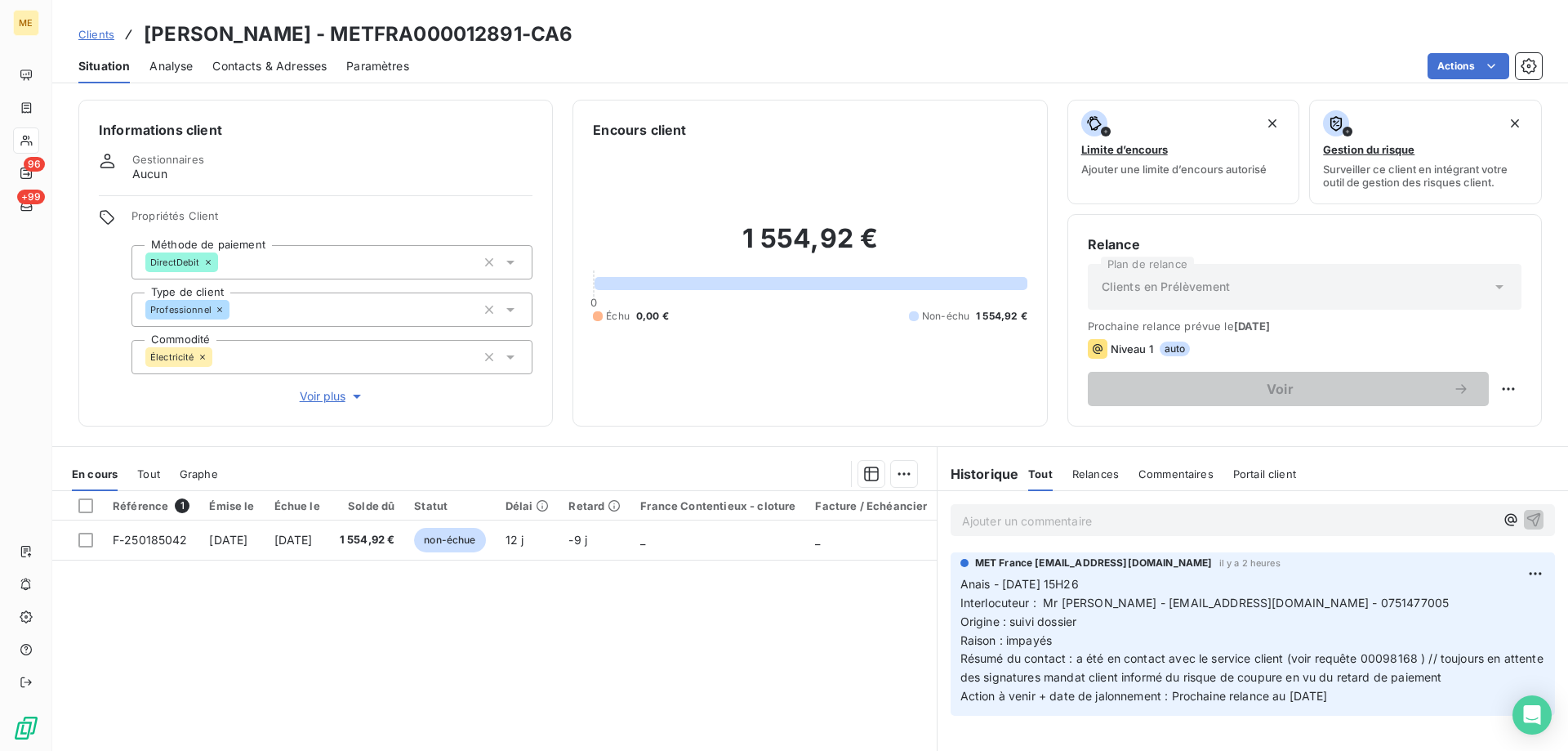
click at [103, 30] on span "Clients" at bounding box center [97, 35] width 36 height 13
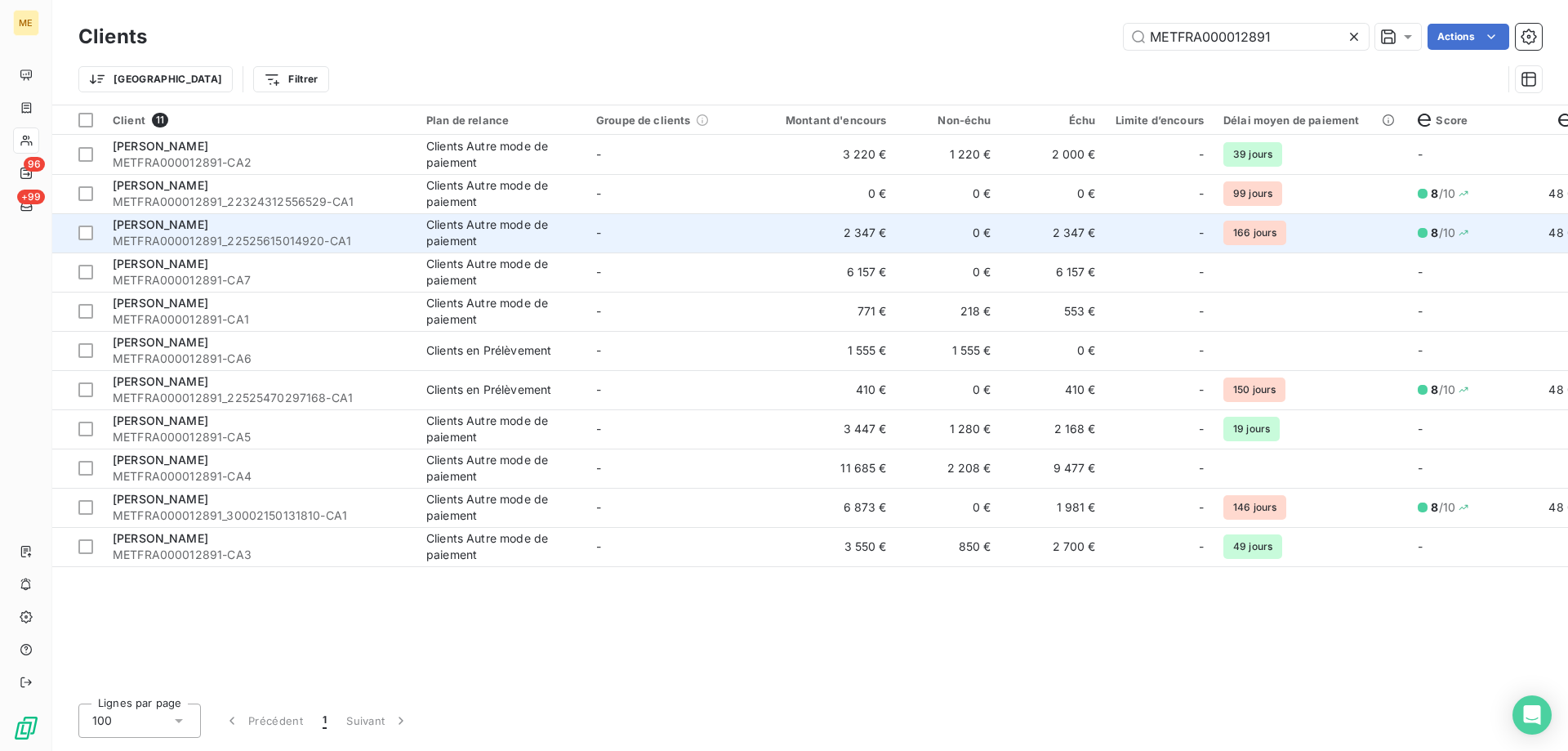
click at [781, 231] on td "2 347 €" at bounding box center [827, 233] width 141 height 39
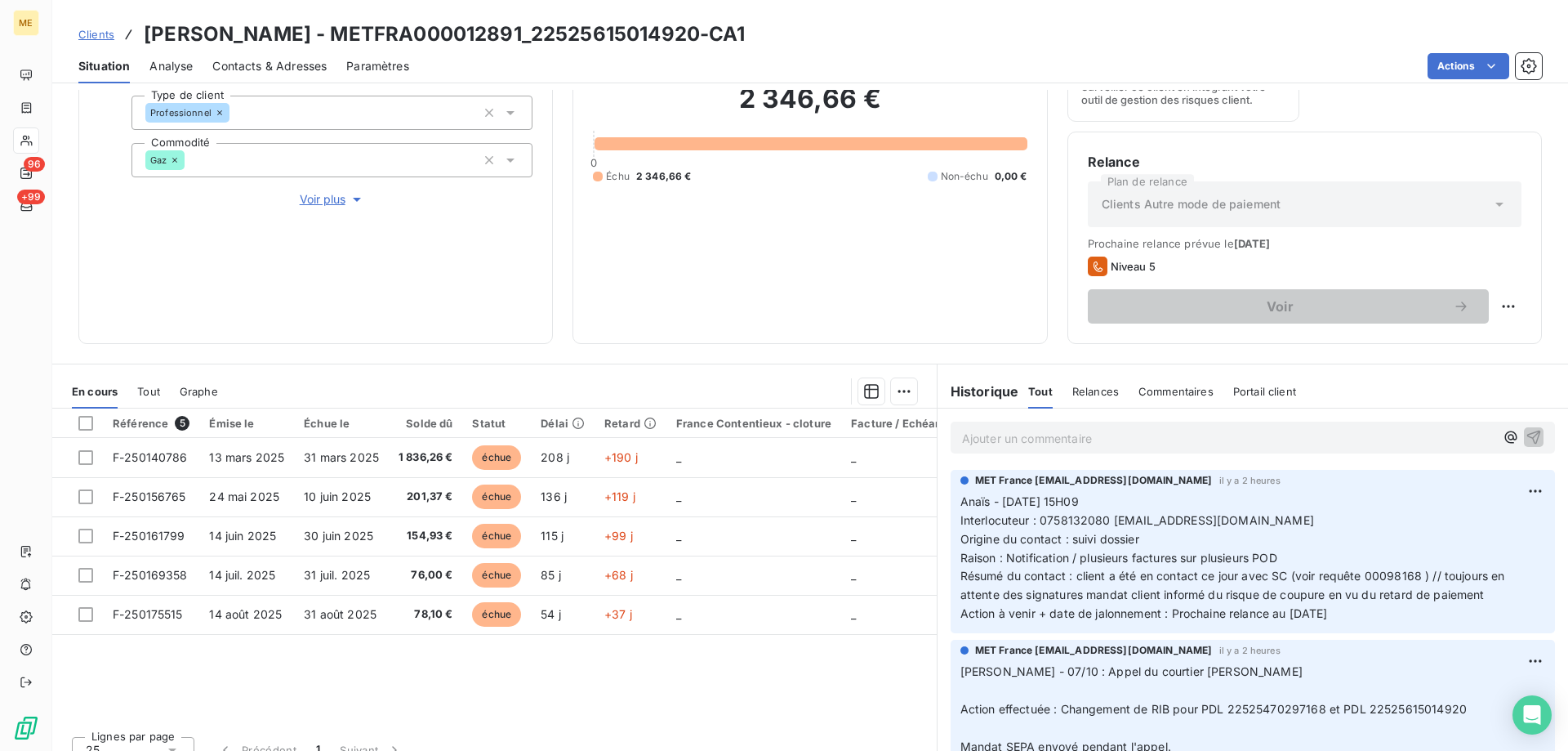
scroll to position [218, 0]
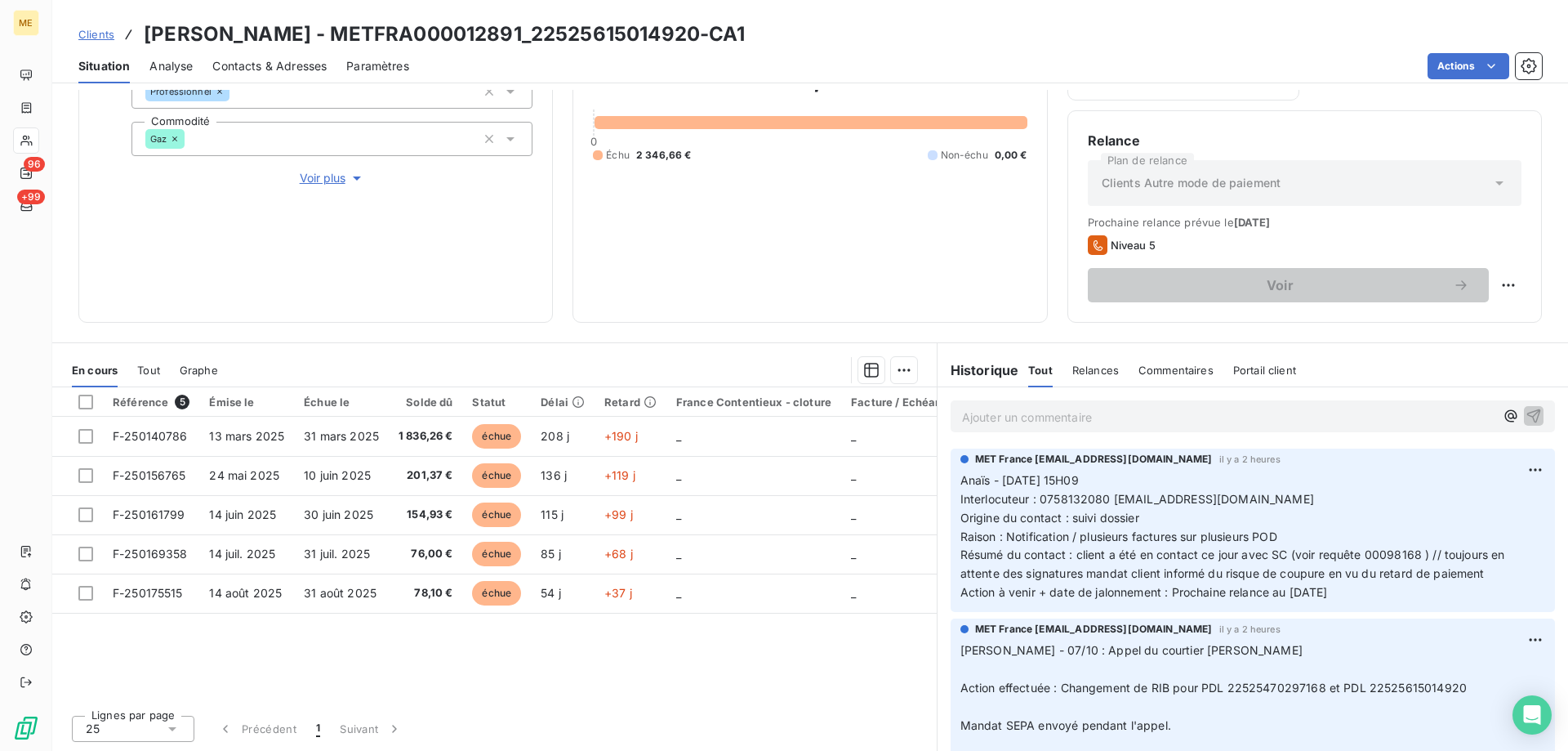
click at [1033, 404] on div "Ajouter un commentaire ﻿" at bounding box center [1252, 416] width 605 height 32
click at [1023, 413] on p "Ajouter un commentaire ﻿" at bounding box center [1229, 417] width 532 height 21
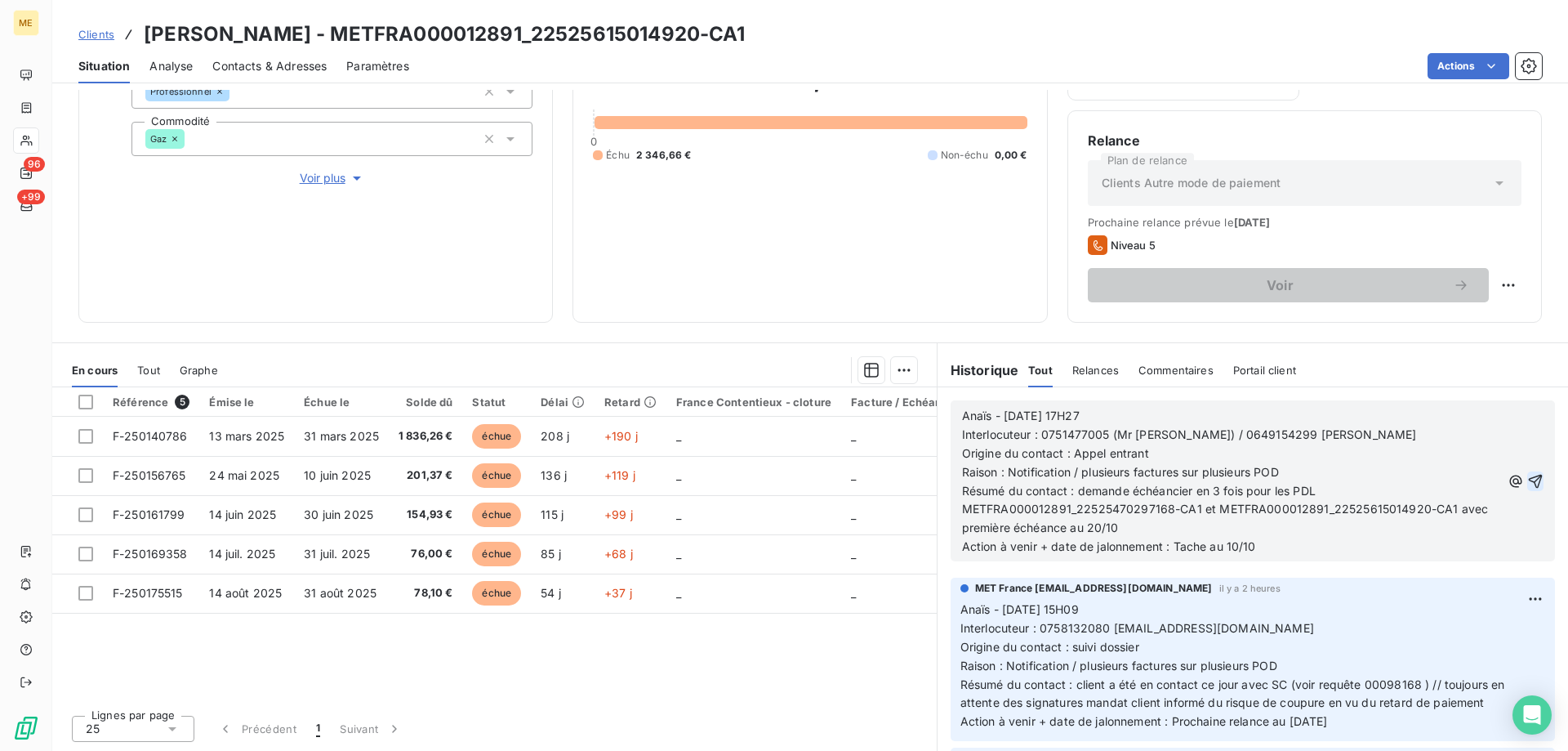
click at [1528, 483] on icon "button" at bounding box center [1535, 481] width 16 height 16
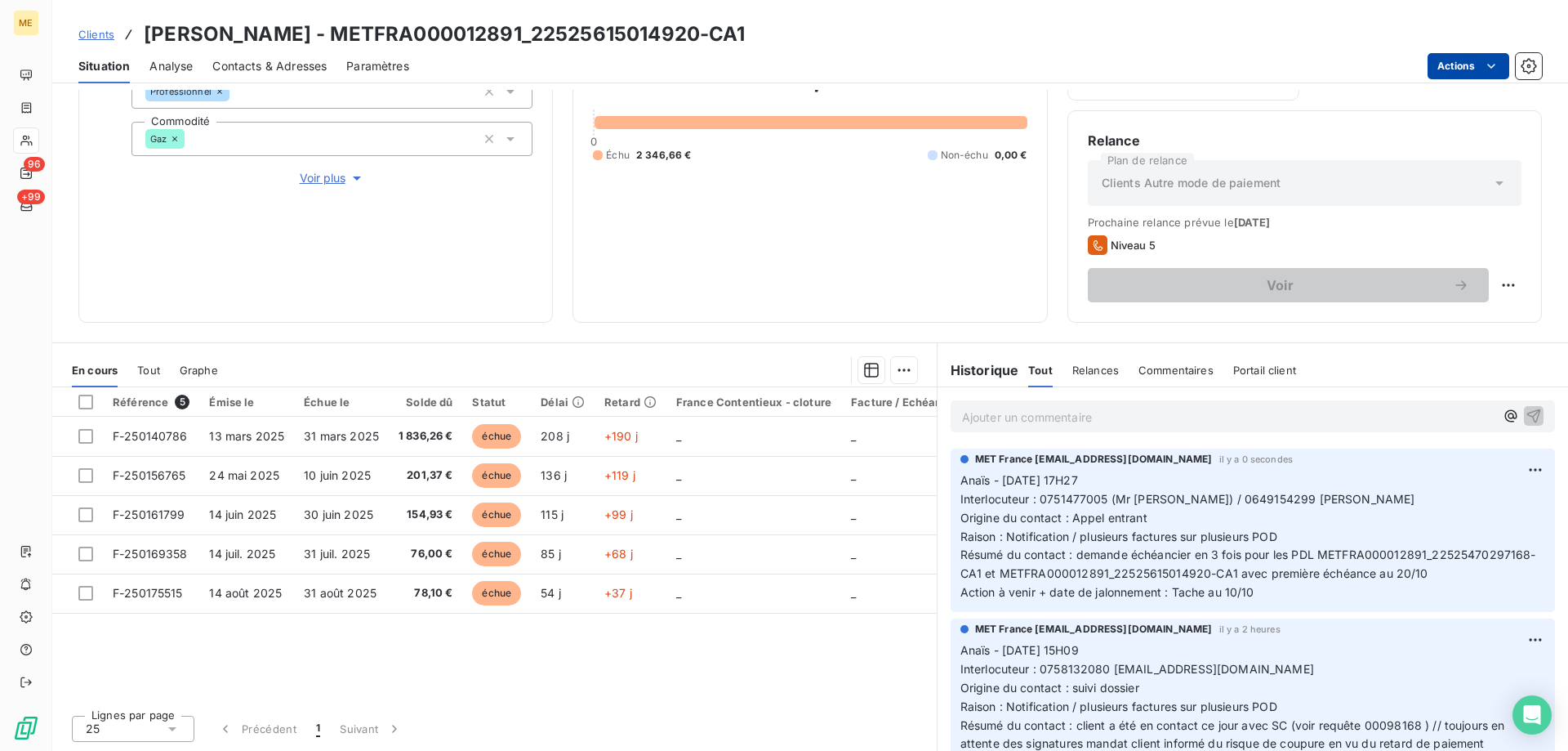
click at [1445, 68] on html "ME 96 +99 Clients OLIVIER - METFRA000012891_22525615014920-CA1 Situation Analys…" at bounding box center [784, 457] width 1568 height 914
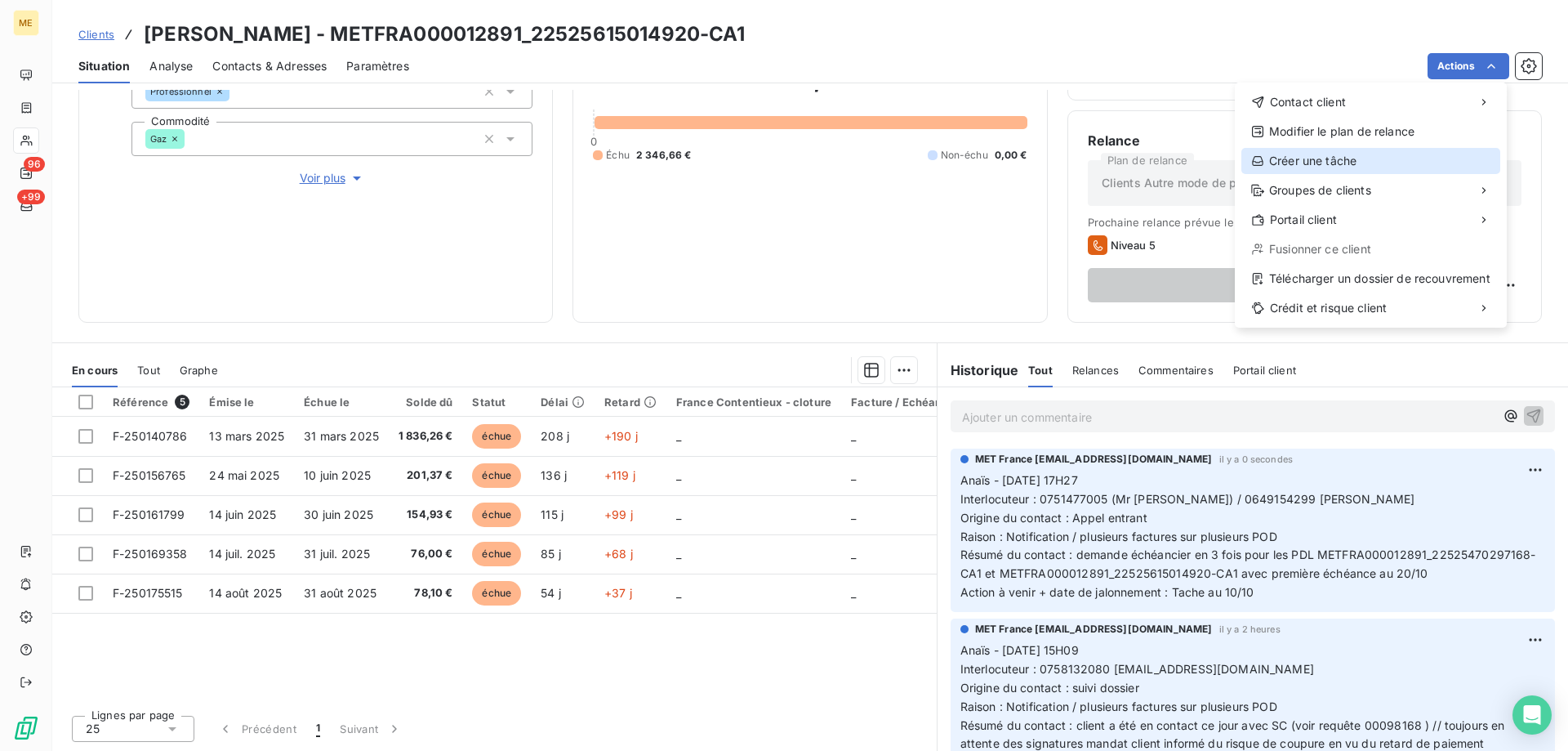
click at [1313, 170] on div "Créer une tâche" at bounding box center [1371, 161] width 259 height 26
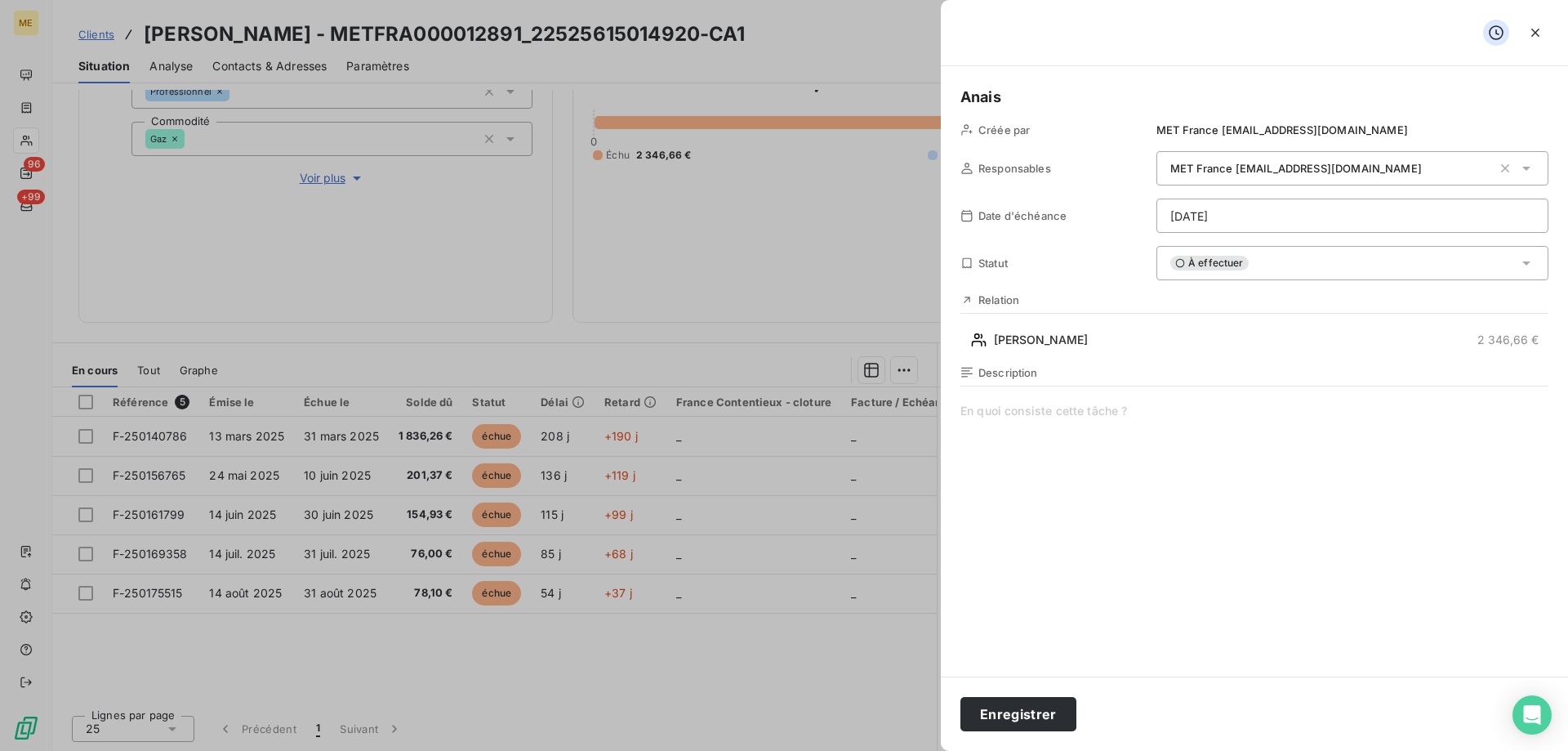
click at [1073, 416] on span at bounding box center [1255, 560] width 589 height 314
click at [1004, 712] on button "Enregistrer" at bounding box center [1019, 713] width 116 height 35
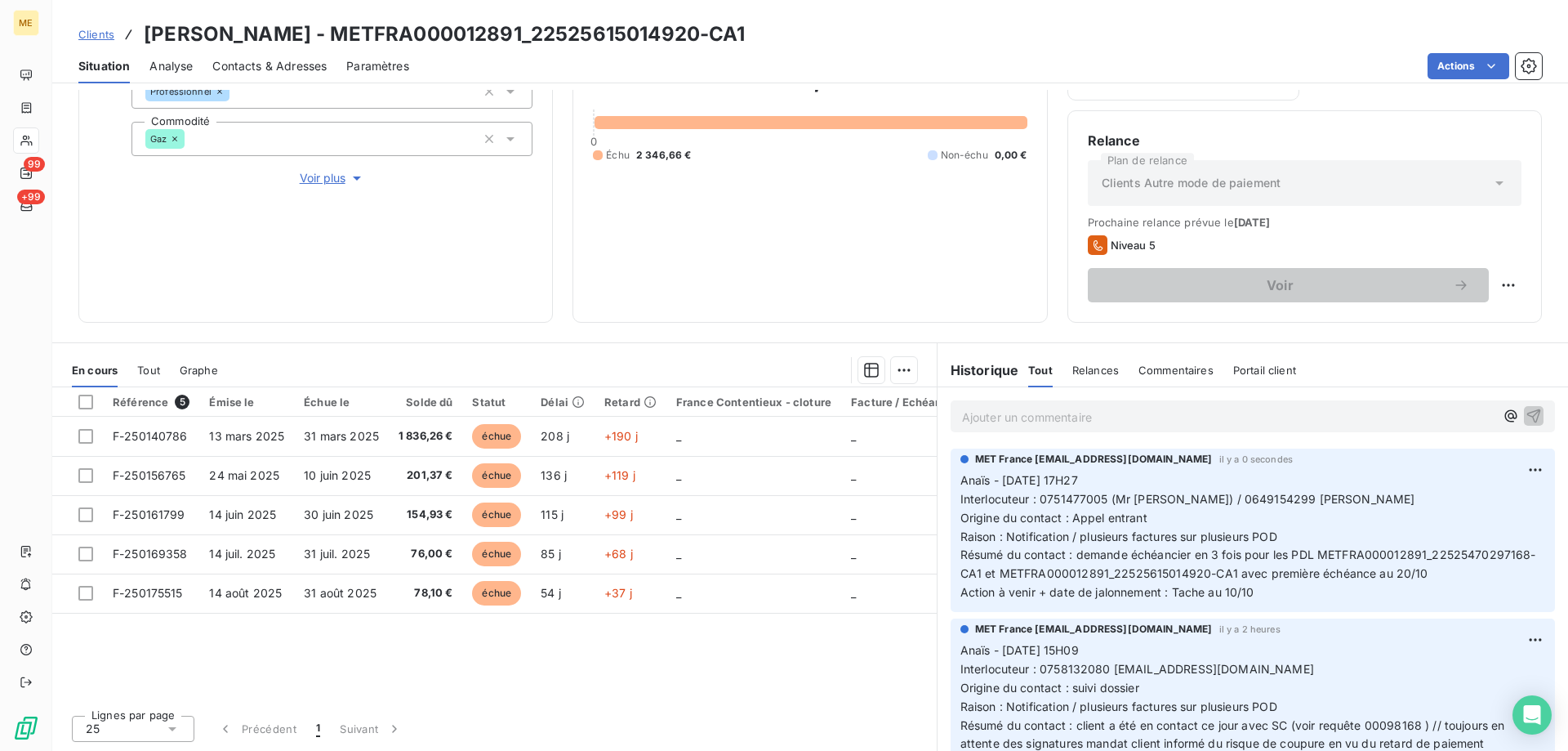
click at [775, 182] on div "2 346,66 € 0 Échu 2 346,66 € Non-échu 0,00 €" at bounding box center [810, 112] width 434 height 381
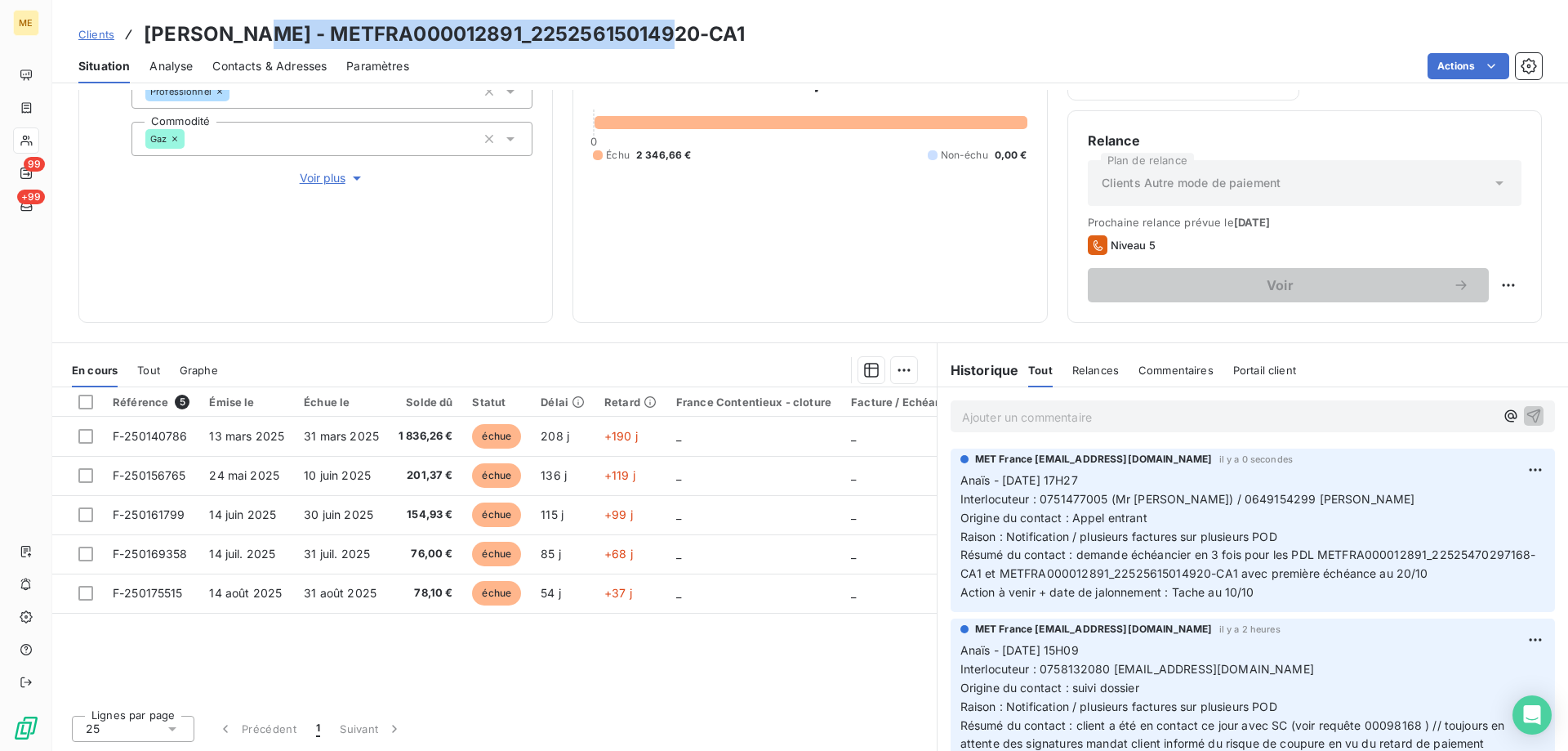
drag, startPoint x: 700, startPoint y: 36, endPoint x: 244, endPoint y: 44, distance: 456.1
click at [244, 44] on div "Clients OLIVIER - METFRA000012891_22525615014920-CA1" at bounding box center [811, 34] width 1516 height 29
copy h3 "METFRA000012891_22525615014920-CA1"
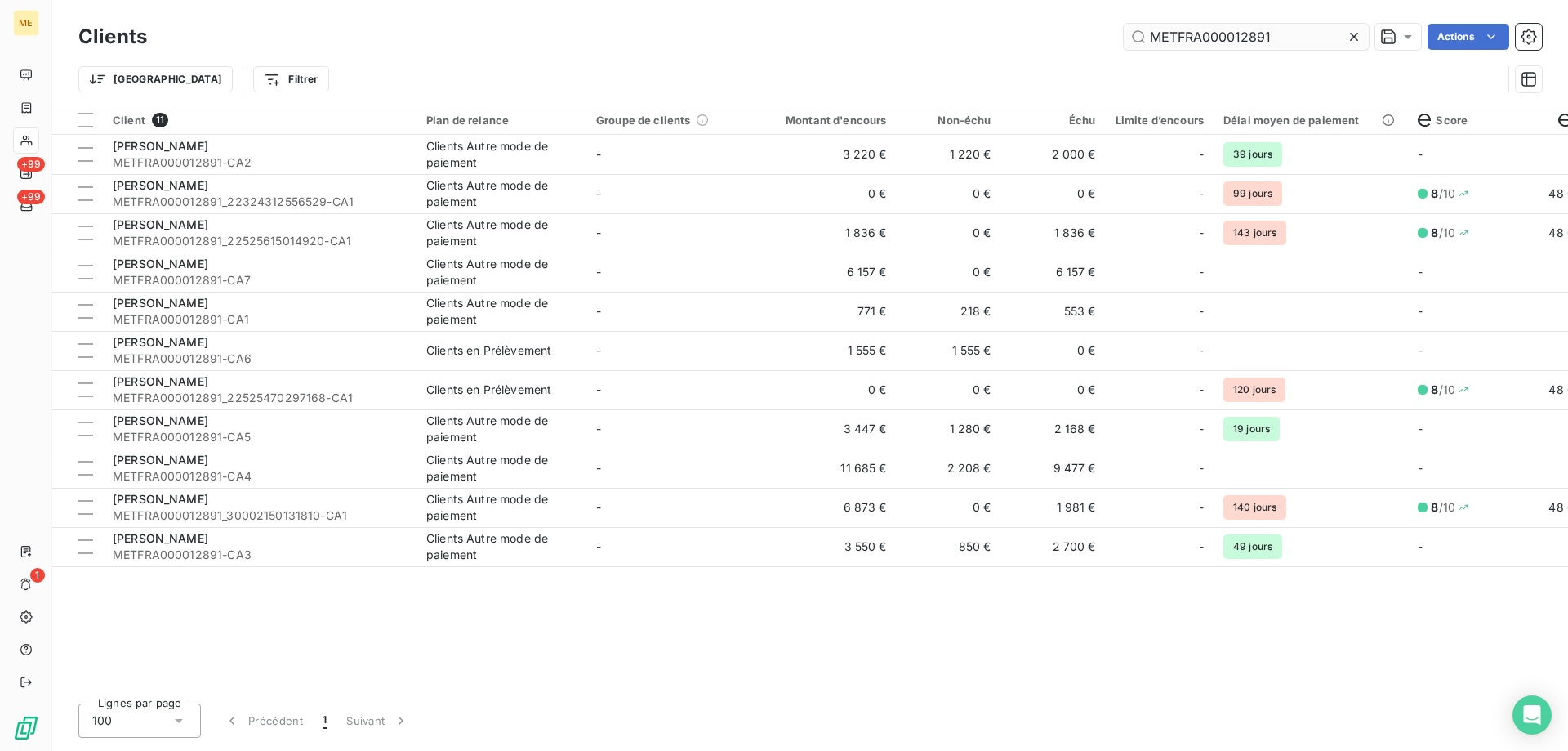
click at [1187, 28] on input "METFRA000012891" at bounding box center [1246, 37] width 245 height 26
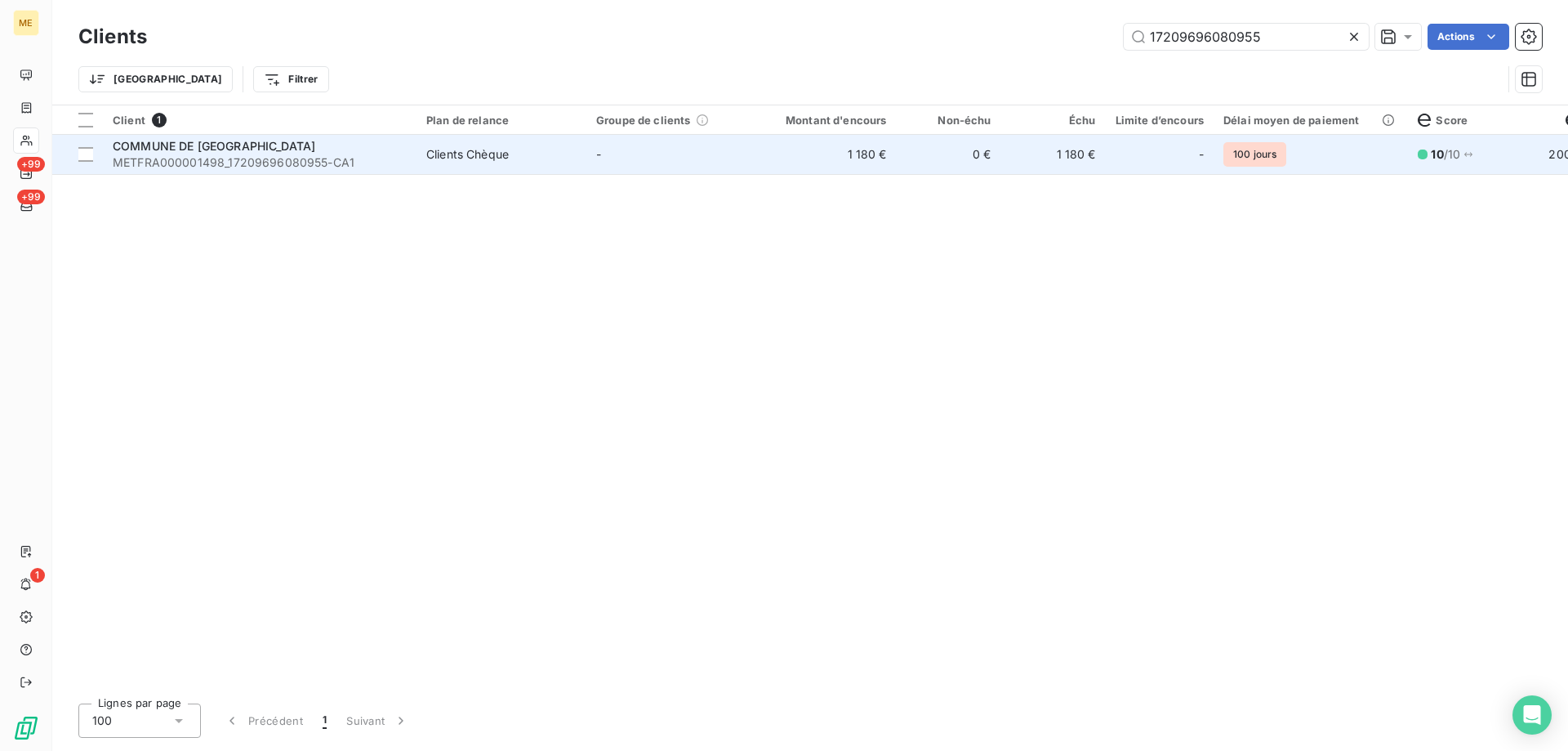
type input "17209696080955"
click at [796, 151] on td "1 180 €" at bounding box center [827, 155] width 141 height 39
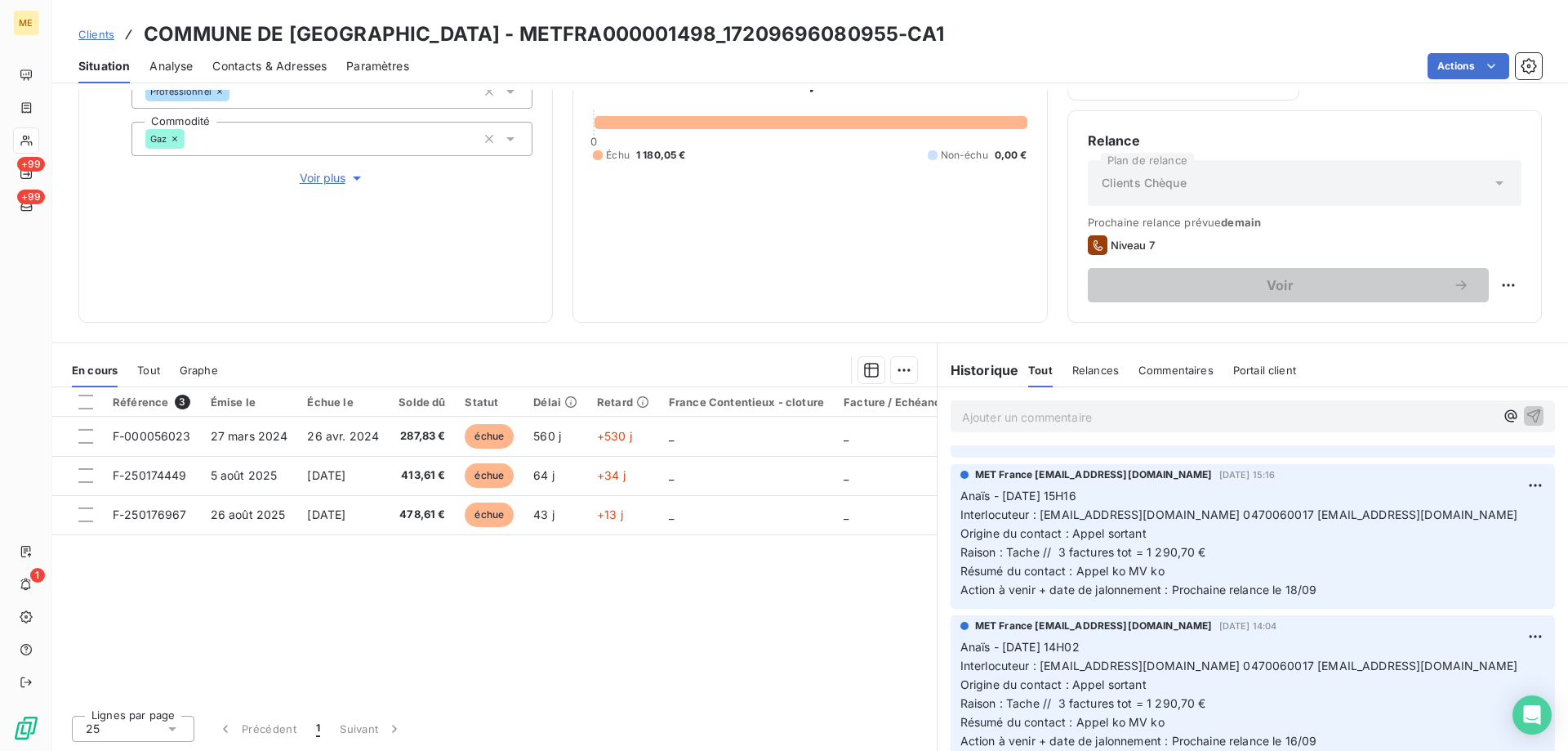
scroll to position [82, 0]
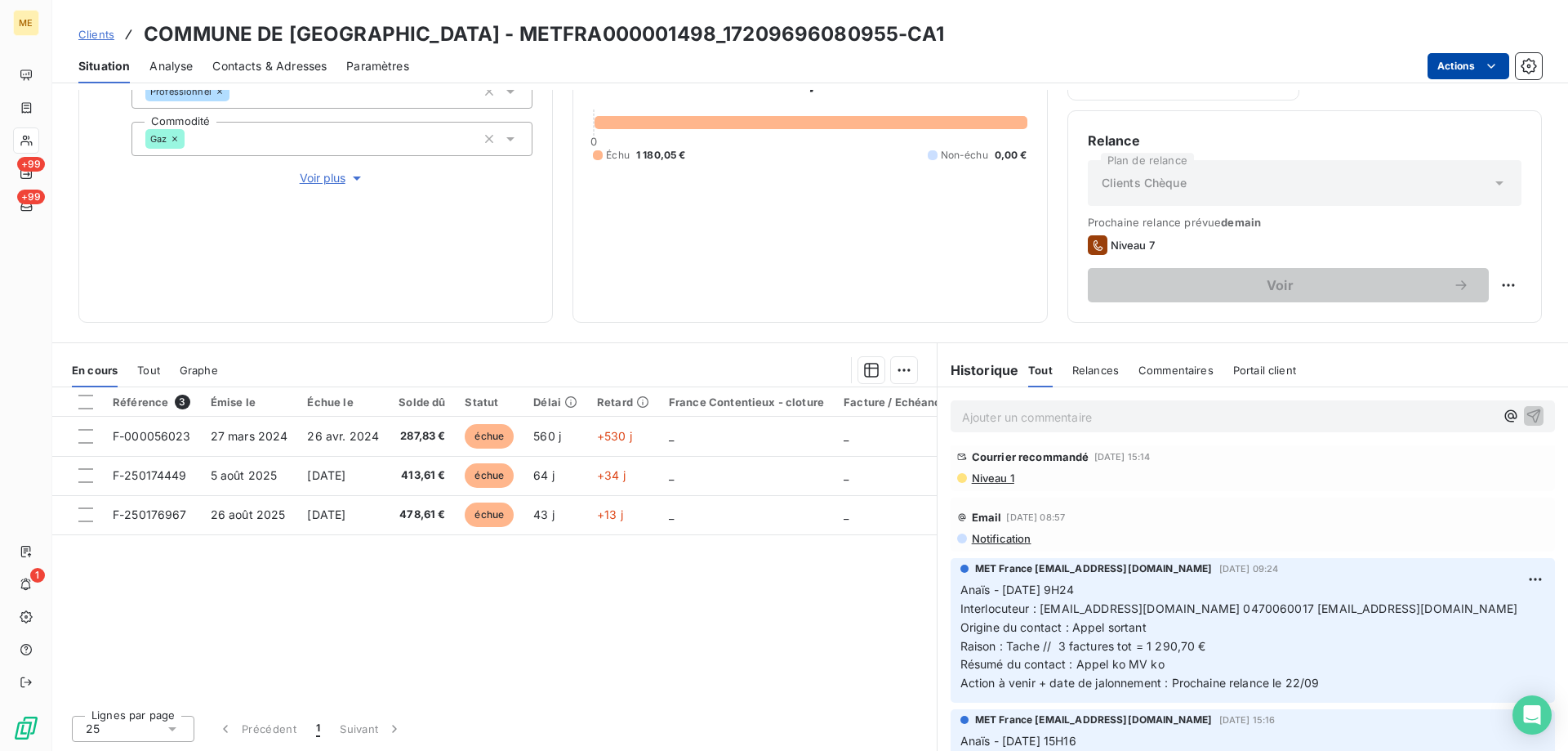
click at [1452, 61] on html "ME +99 +99 1 Clients COMMUNE DE [GEOGRAPHIC_DATA] - METFRA000001498_17209696080…" at bounding box center [784, 457] width 1568 height 914
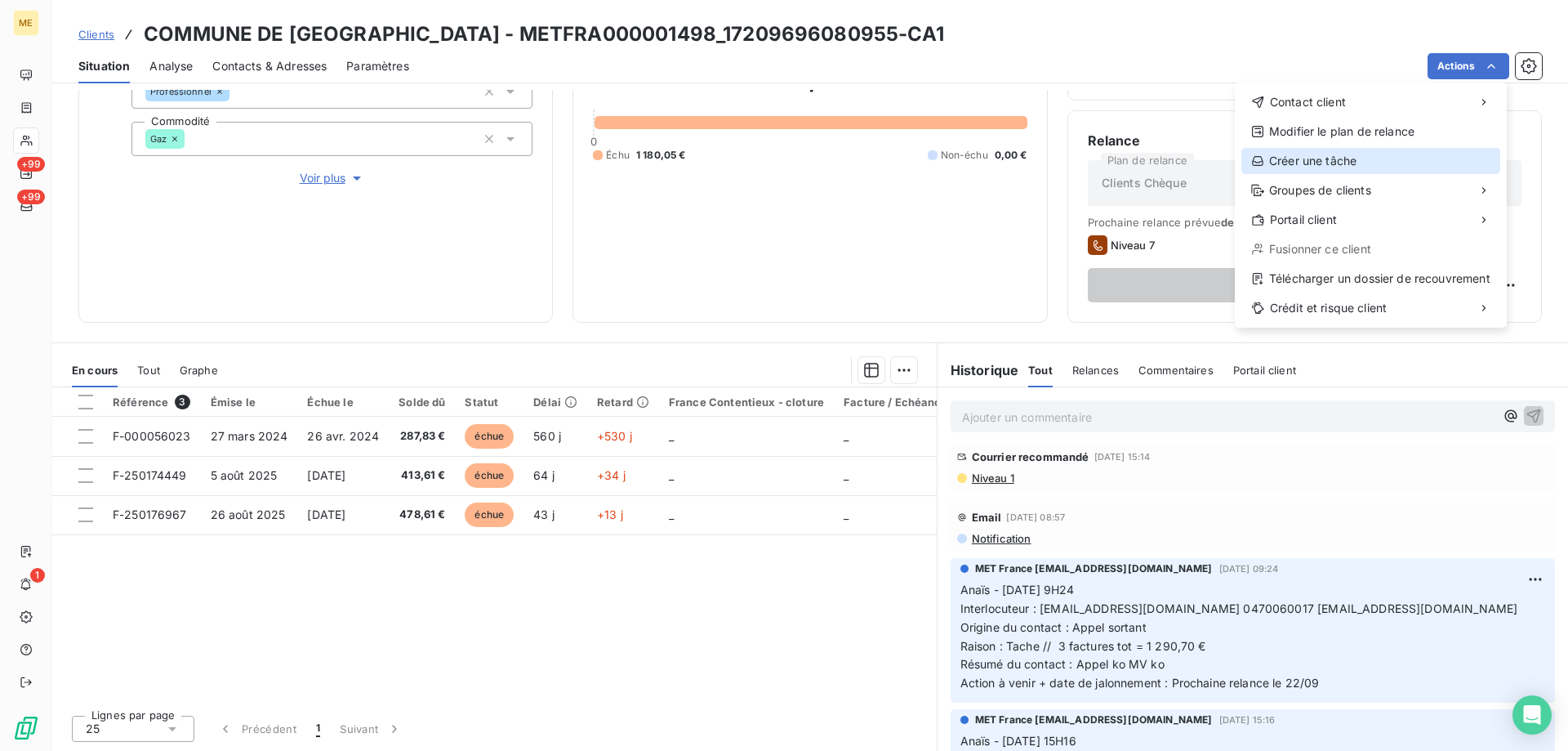
click at [1309, 162] on div "Créer une tâche" at bounding box center [1371, 161] width 259 height 26
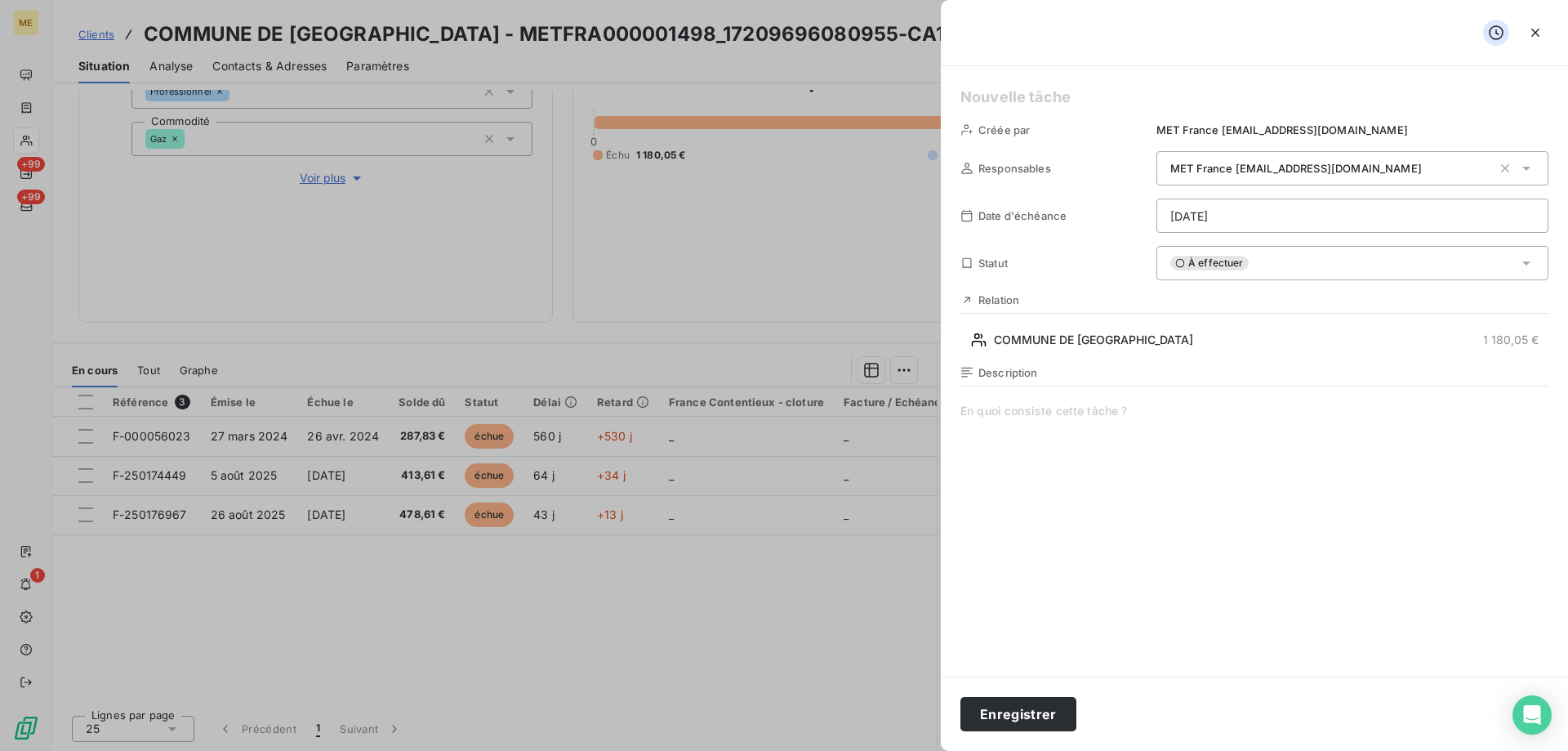
click at [1045, 94] on h5 at bounding box center [1255, 98] width 589 height 23
click at [1047, 411] on span at bounding box center [1255, 560] width 589 height 314
click at [1187, 212] on html "ME +99 +99 1 Clients COMMUNE DE [GEOGRAPHIC_DATA] - METFRA000001498_17209696080…" at bounding box center [784, 457] width 1568 height 914
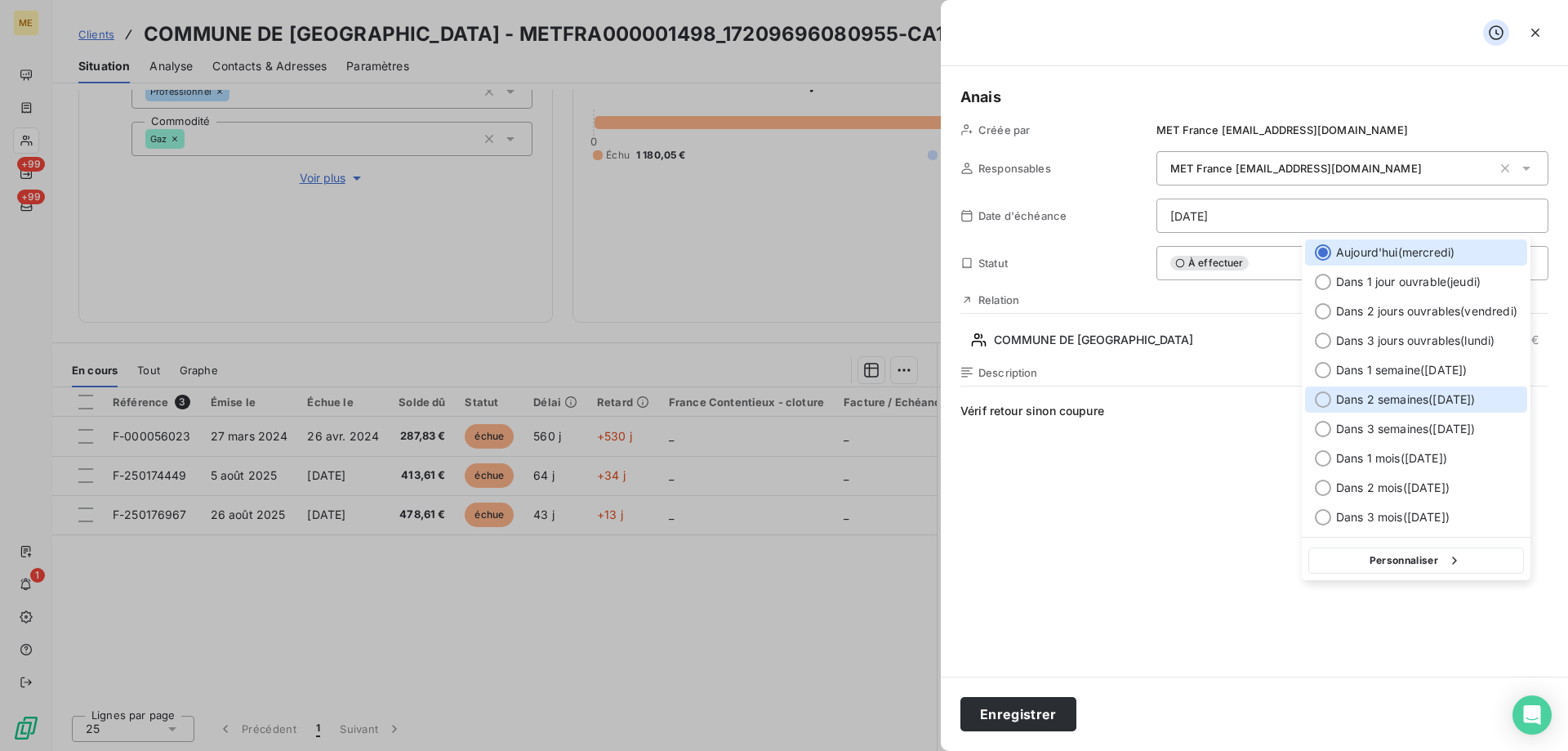
click at [1428, 398] on span "Dans 2 semaines ( [DATE] )" at bounding box center [1406, 398] width 139 height 16
type input "[DATE]"
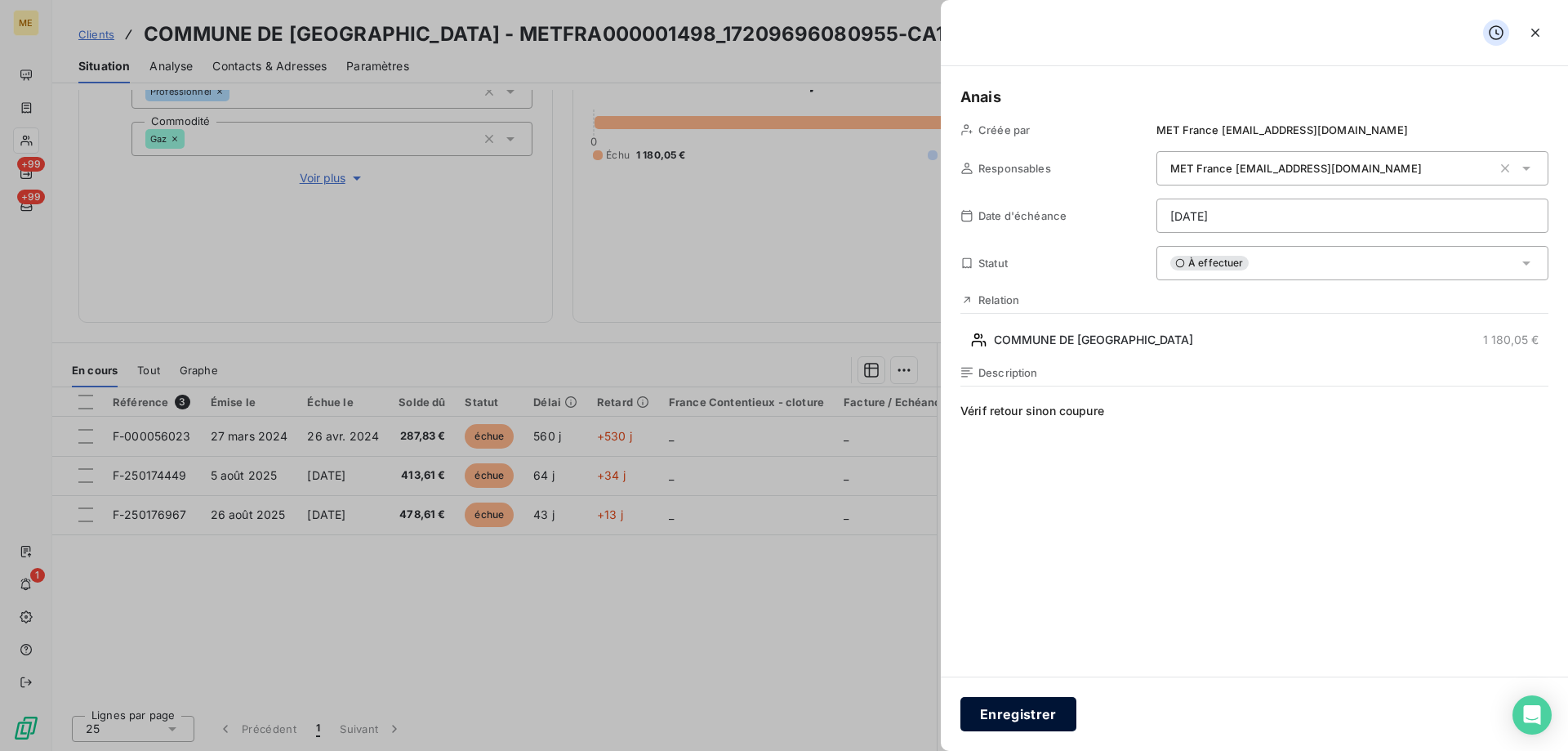
click at [1034, 713] on button "Enregistrer" at bounding box center [1019, 713] width 116 height 35
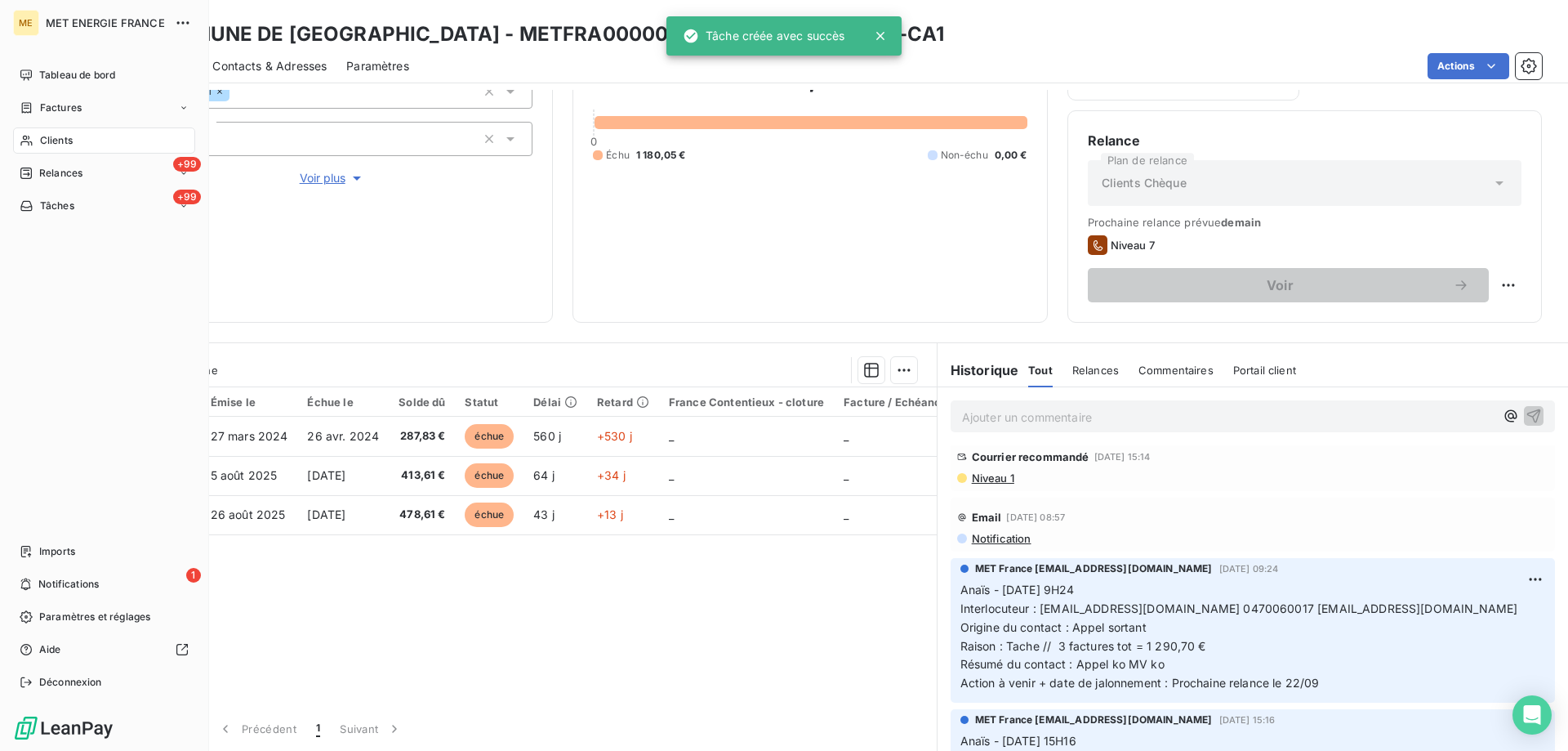
click at [53, 145] on span "Clients" at bounding box center [56, 141] width 33 height 15
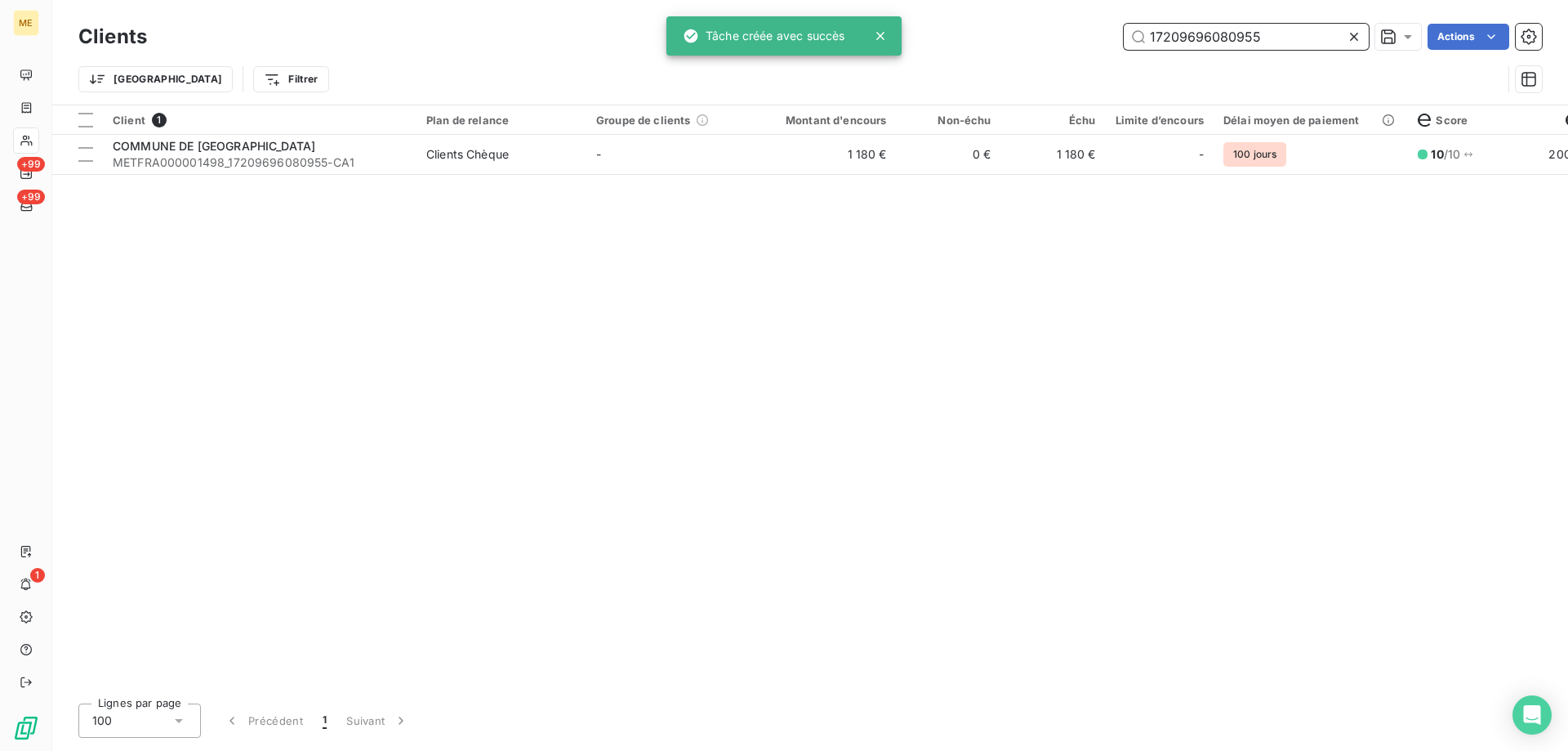
click at [1157, 43] on input "17209696080955" at bounding box center [1246, 37] width 245 height 26
paste input "METFRA000002059"
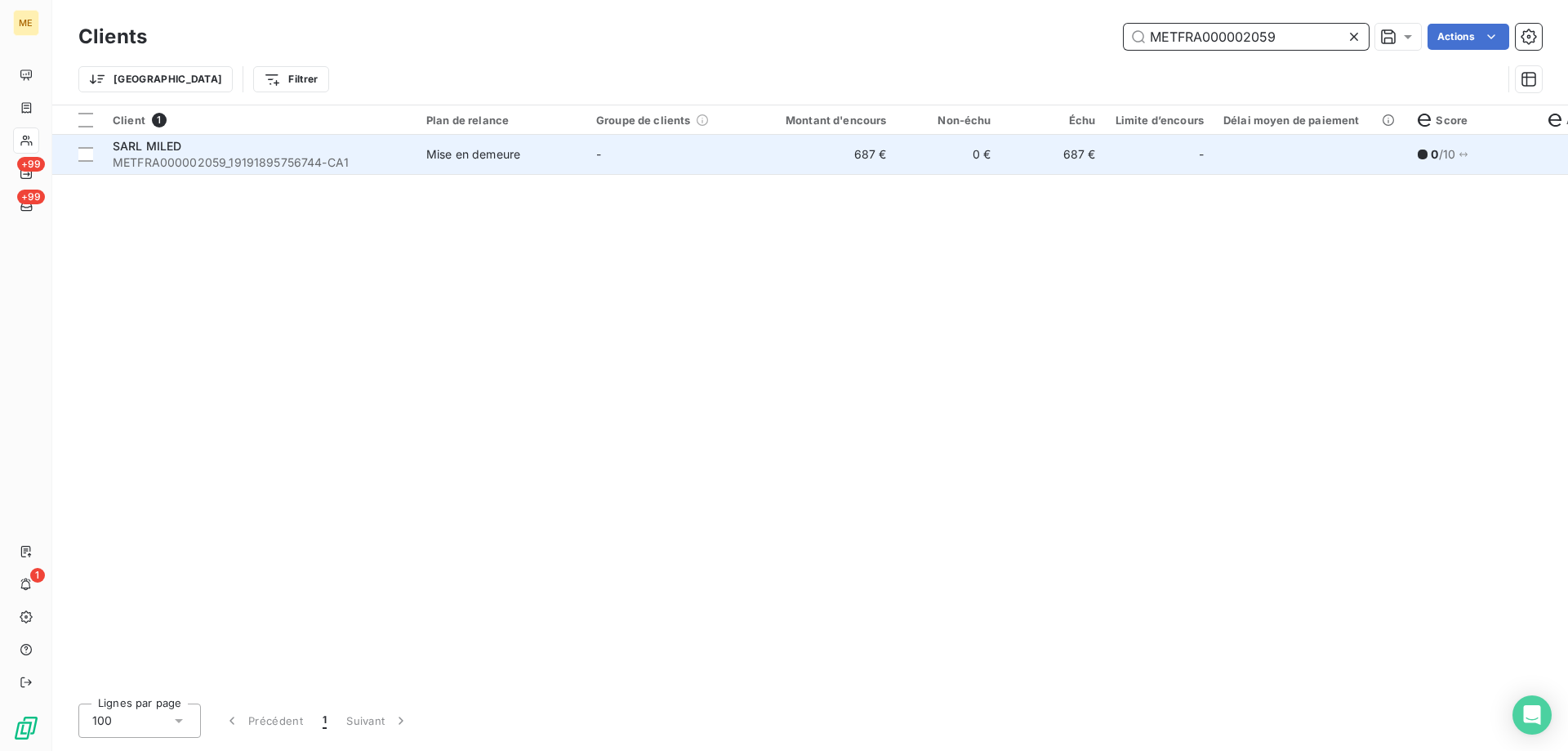
type input "METFRA000002059"
click at [624, 152] on td "-" at bounding box center [671, 155] width 170 height 39
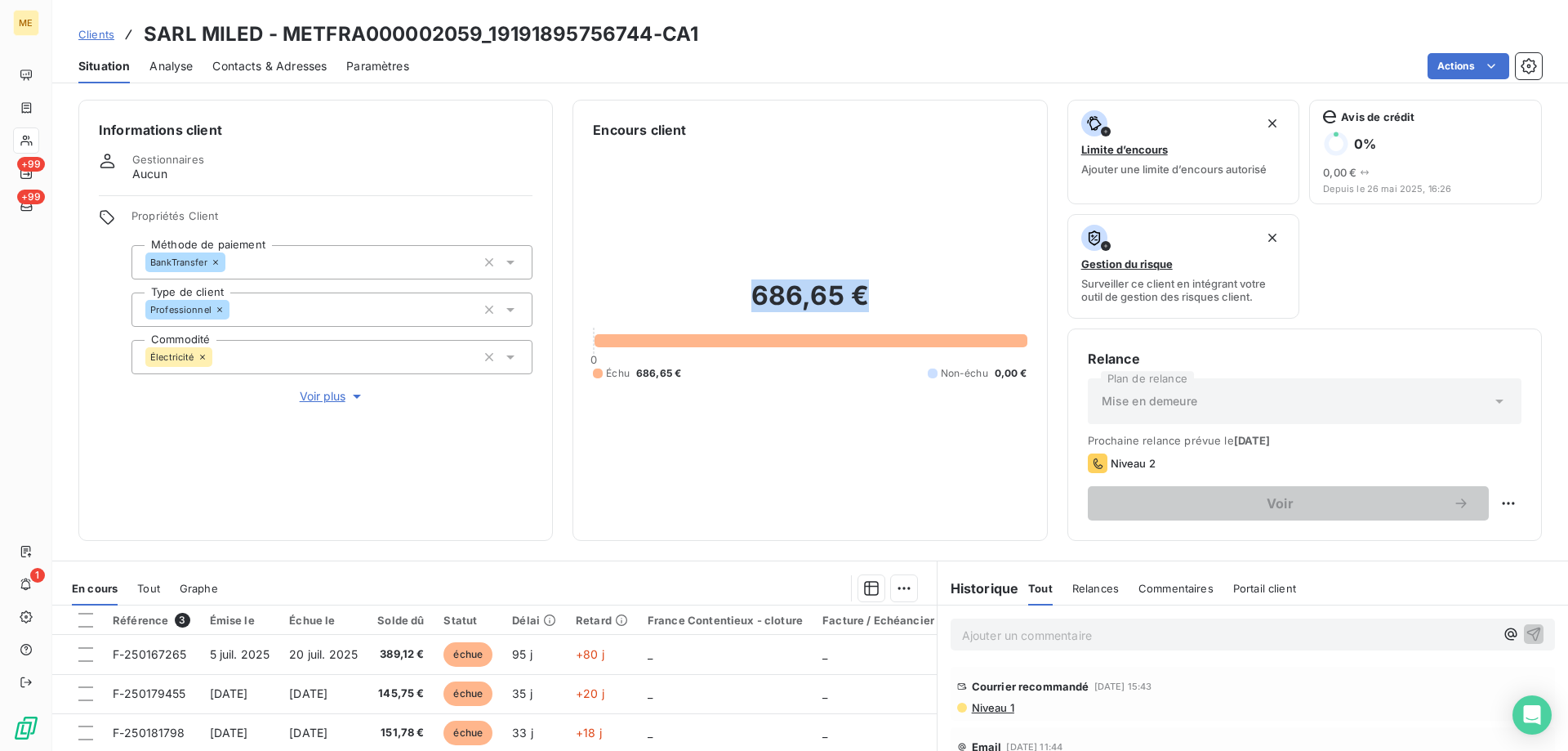
drag, startPoint x: 734, startPoint y: 300, endPoint x: 892, endPoint y: 305, distance: 158.1
click at [892, 305] on h2 "686,65 €" at bounding box center [810, 304] width 434 height 49
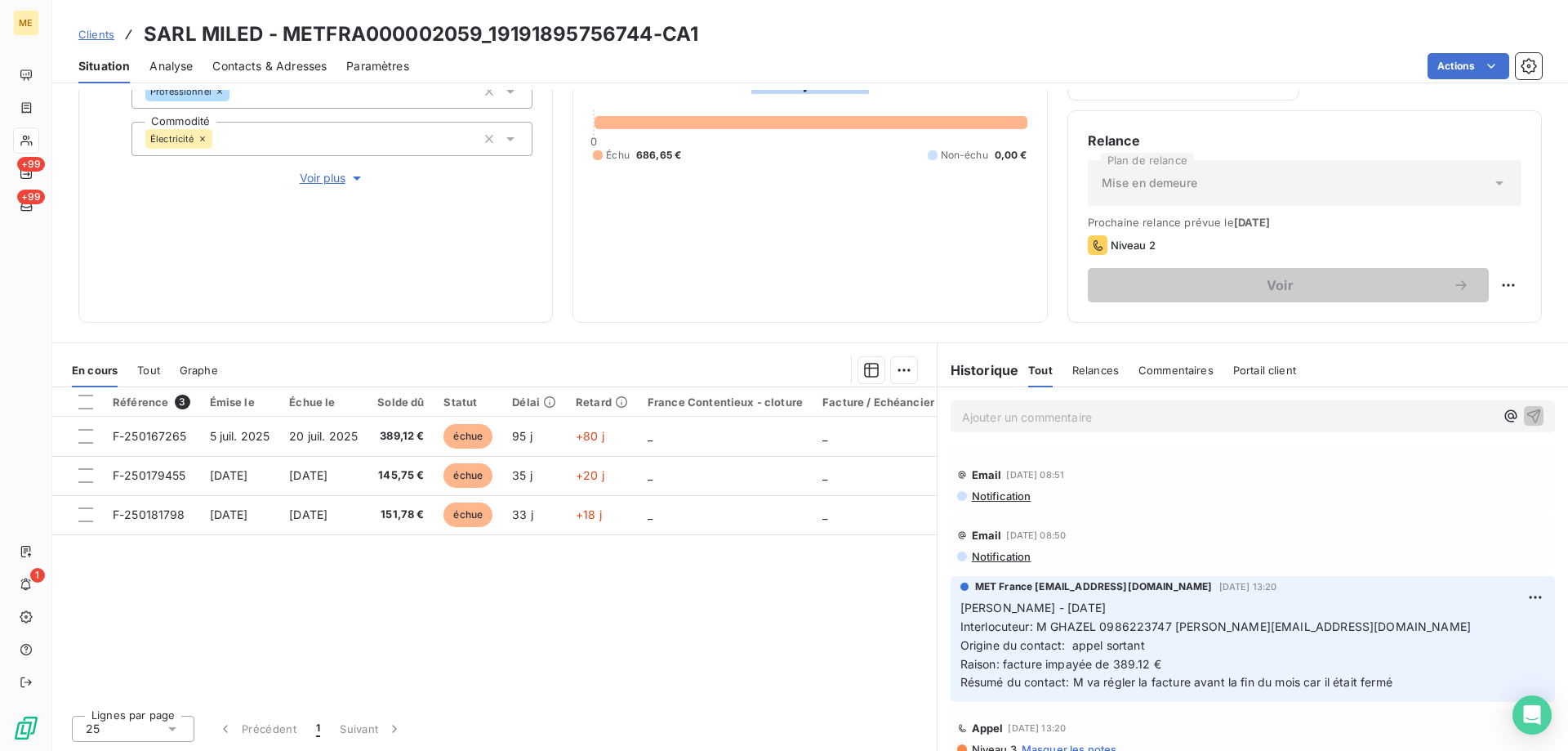
scroll to position [163, 0]
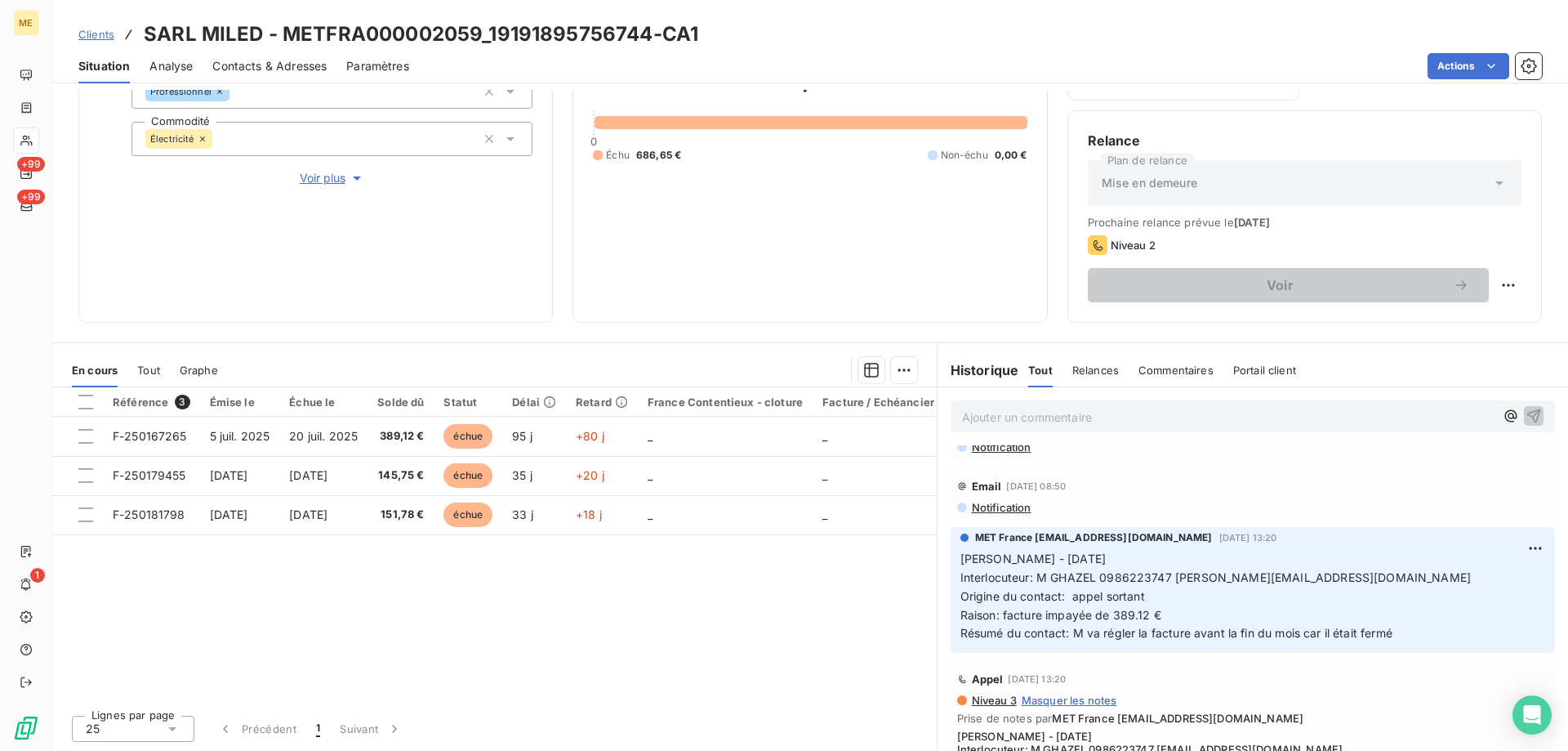
click at [646, 35] on h3 "SARL MILED - METFRA000002059_19191895756744-CA1" at bounding box center [421, 34] width 555 height 29
drag, startPoint x: 649, startPoint y: 34, endPoint x: 490, endPoint y: 34, distance: 159.0
click at [490, 34] on h3 "SARL MILED - METFRA000002059_19191895756744-CA1" at bounding box center [421, 34] width 555 height 29
copy h3 "19191895756744"
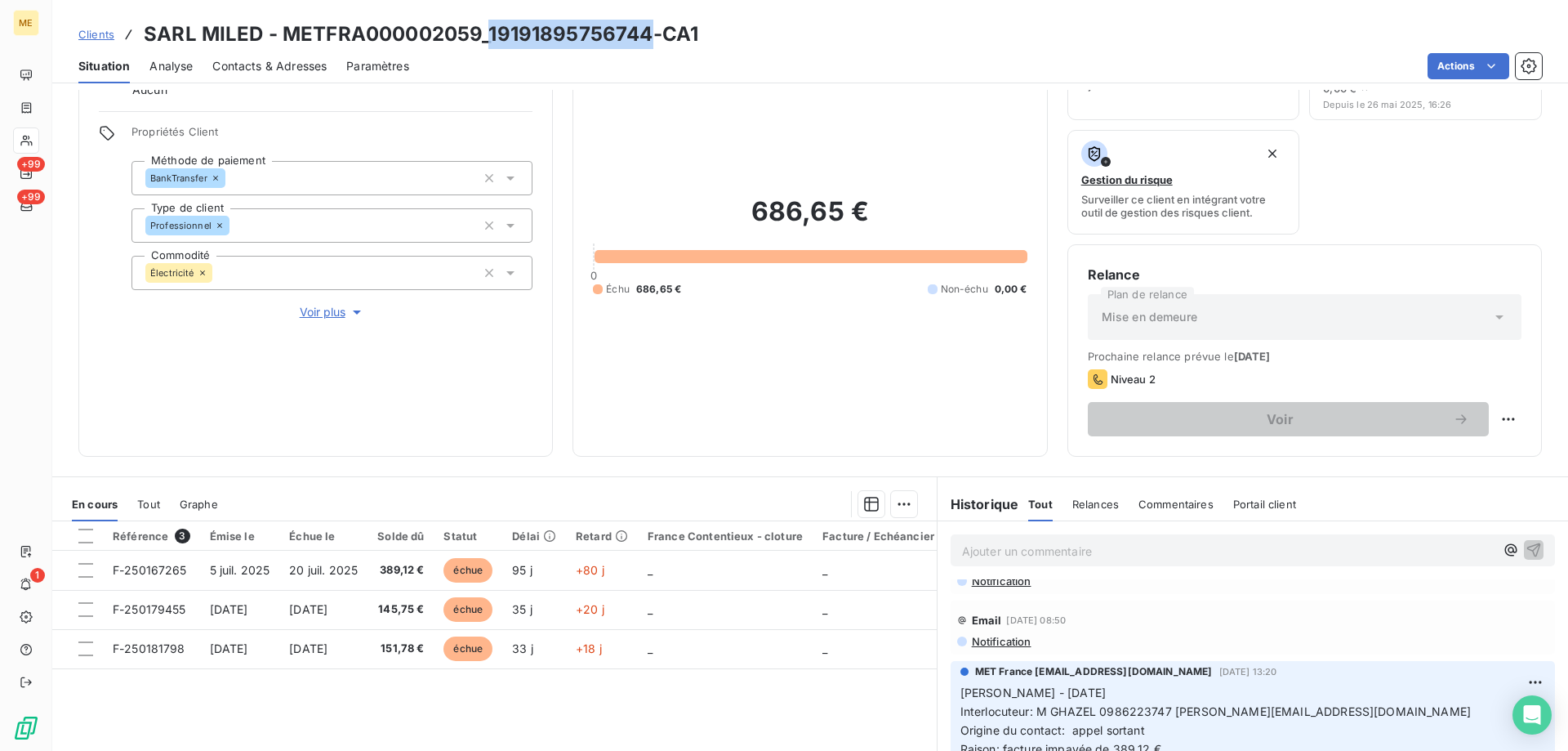
scroll to position [0, 0]
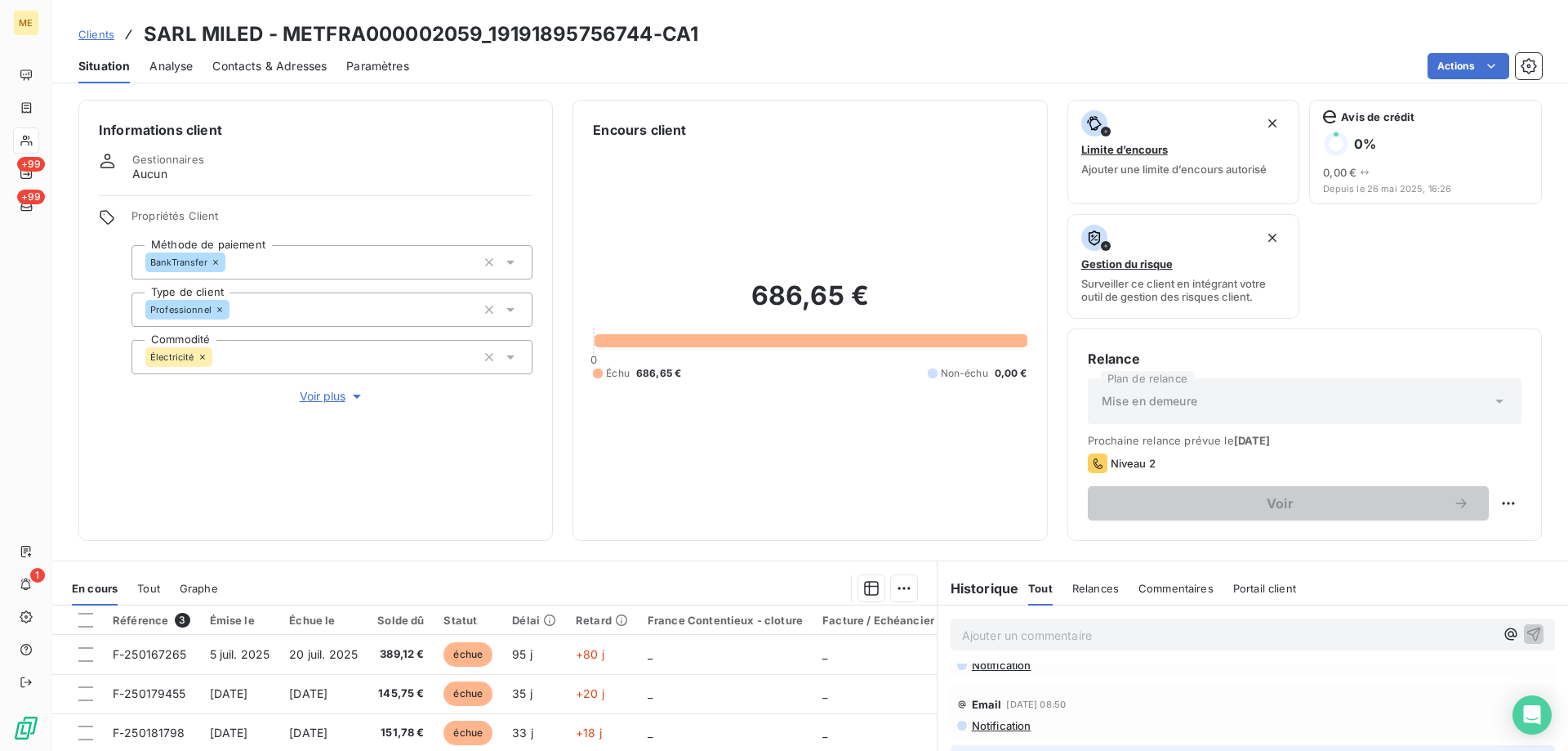
click at [332, 396] on div "Informations client Gestionnaires Aucun Propriétés Client Méthode de paiement B…" at bounding box center [316, 320] width 474 height 442
click at [328, 391] on span "Voir plus" at bounding box center [333, 396] width 66 height 16
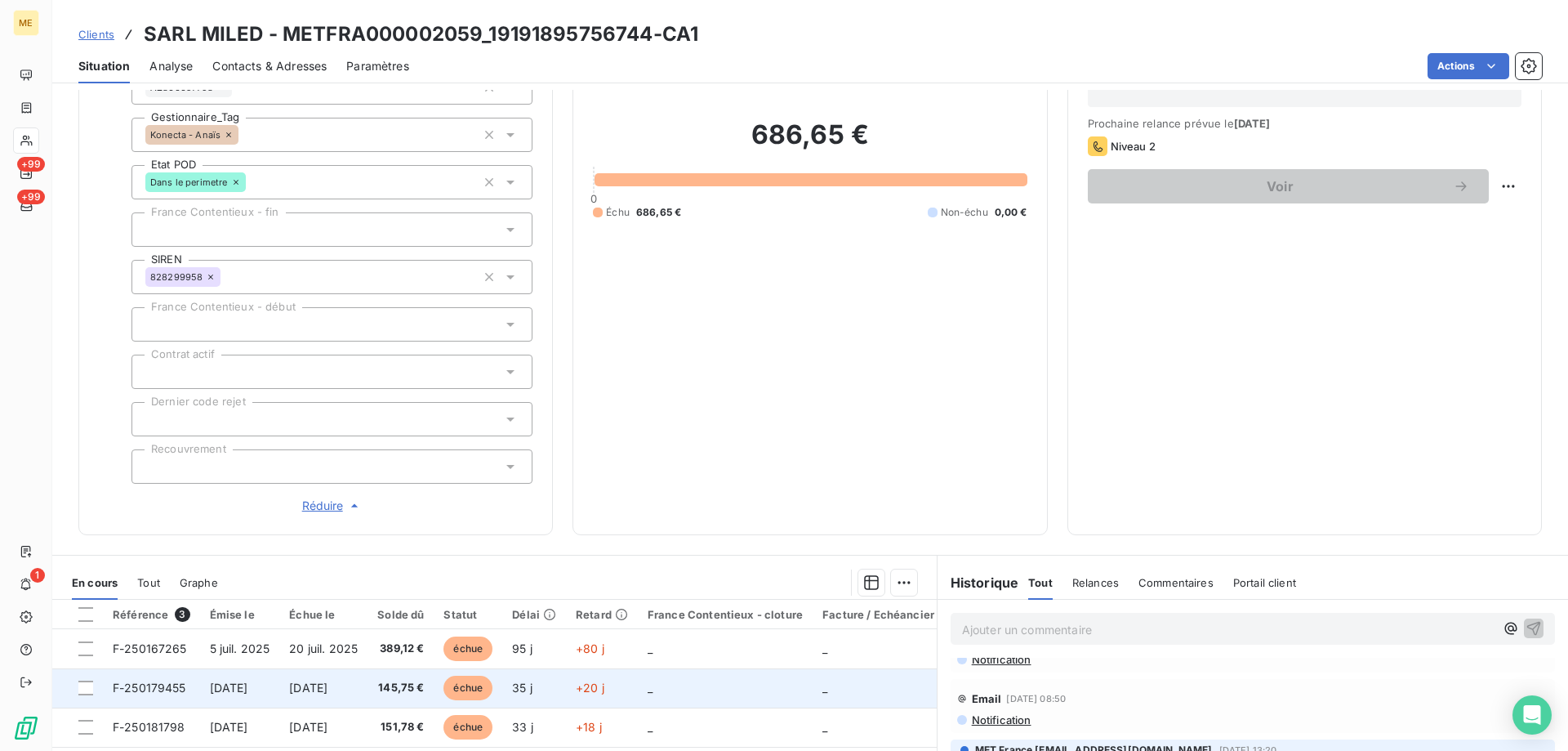
scroll to position [327, 0]
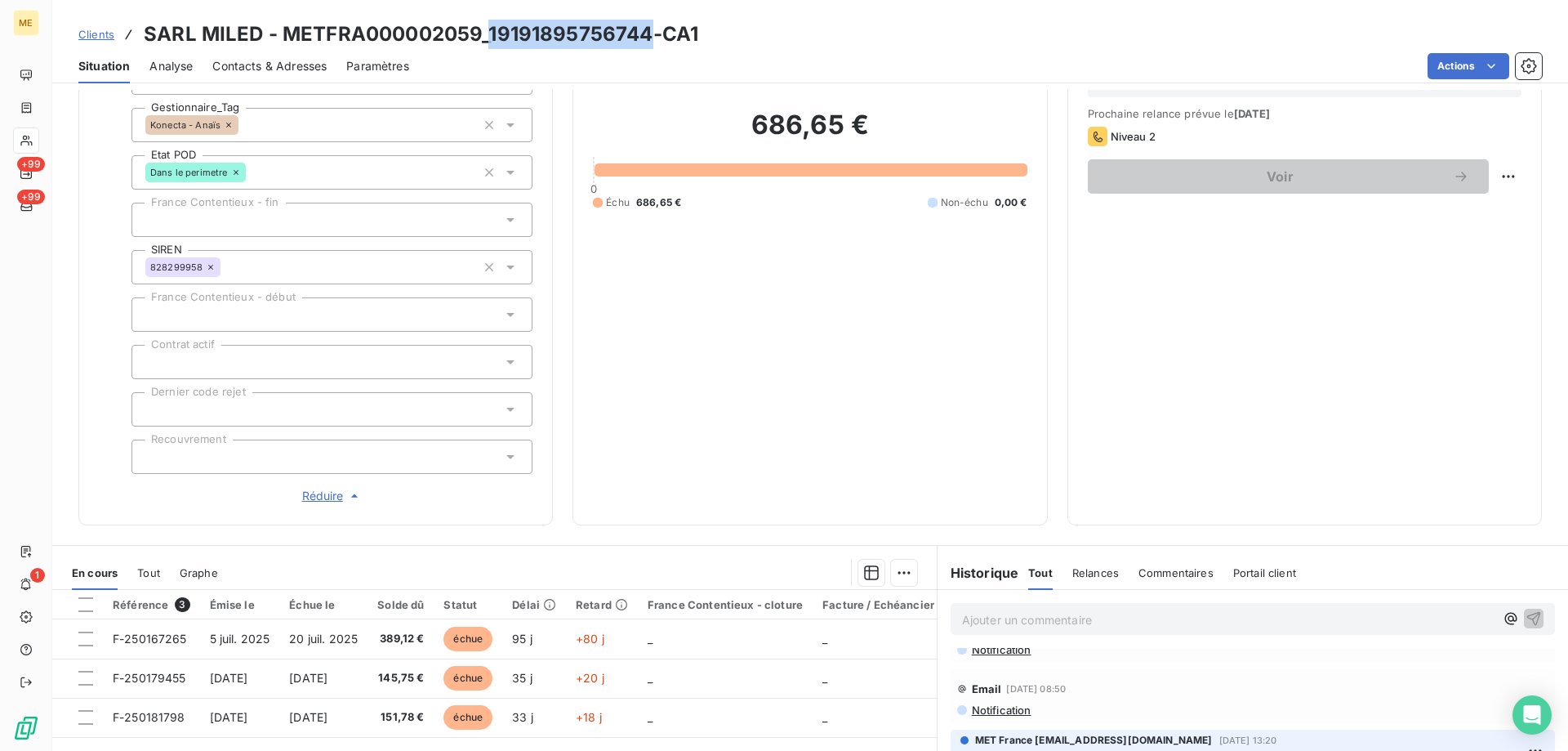
drag, startPoint x: 638, startPoint y: 31, endPoint x: 490, endPoint y: 47, distance: 148.9
click at [490, 47] on h3 "SARL MILED - METFRA000002059_19191895756744-CA1" at bounding box center [421, 34] width 555 height 29
copy h3 "19191895756744"
click at [1009, 468] on div "Encours client 686,65 € 0 Échu 686,65 € Non-échu 0,00 €" at bounding box center [810, 149] width 474 height 753
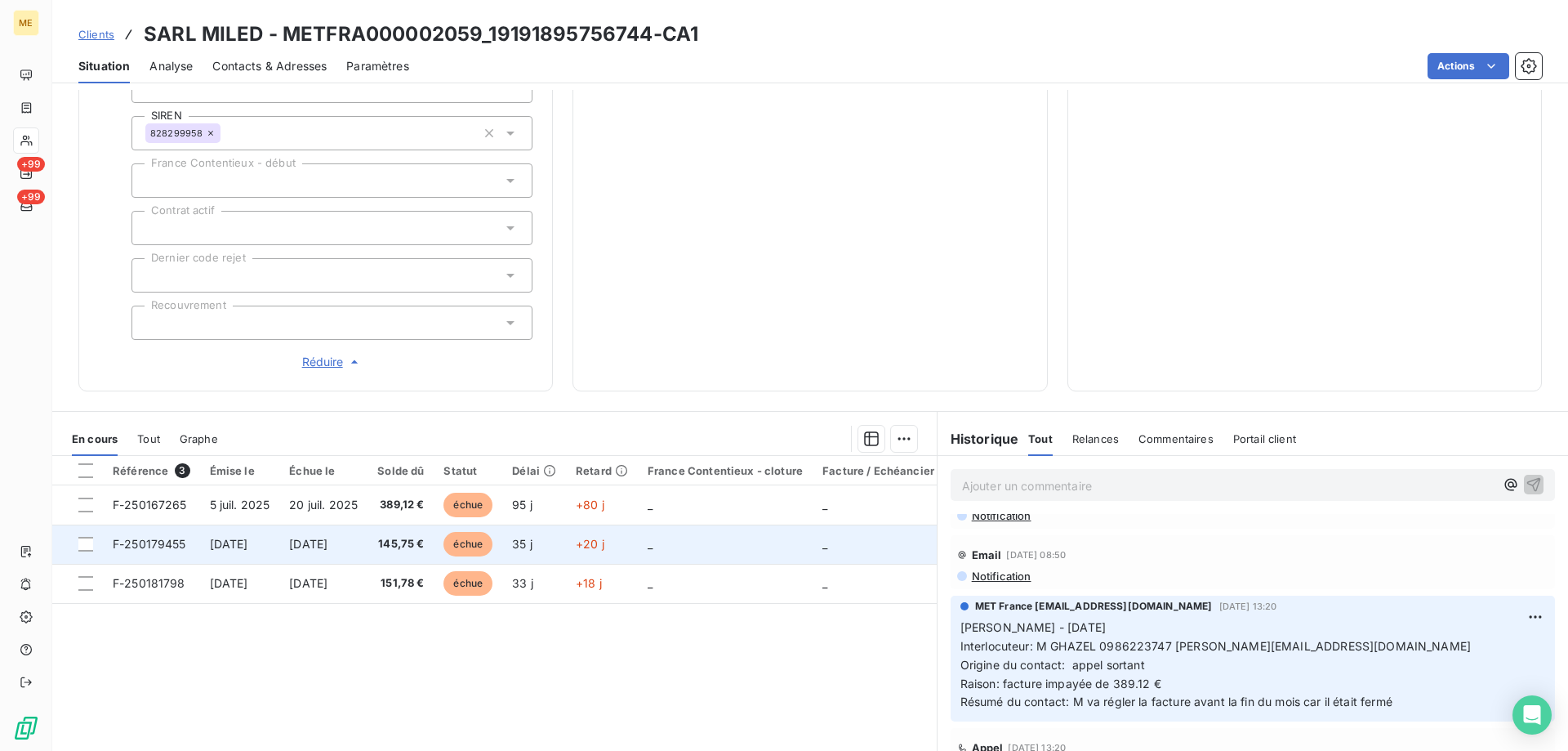
scroll to position [490, 0]
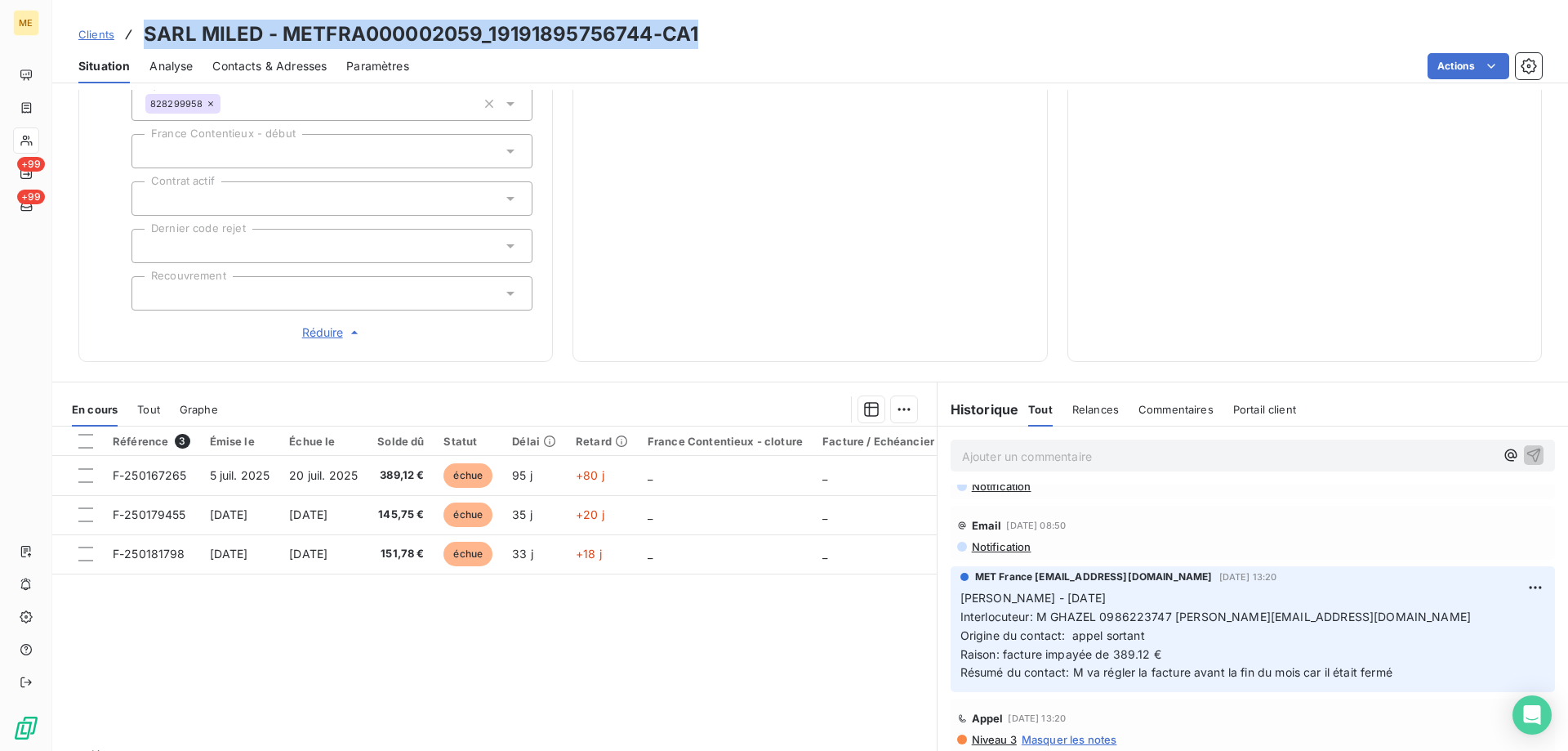
drag, startPoint x: 743, startPoint y: 36, endPoint x: 143, endPoint y: 32, distance: 600.0
click at [143, 32] on div "Clients SARL MILED - METFRA000002059_19191895756744-CA1" at bounding box center [811, 34] width 1516 height 29
copy h3 "SARL MILED - METFRA000002059_19191895756744-CA1"
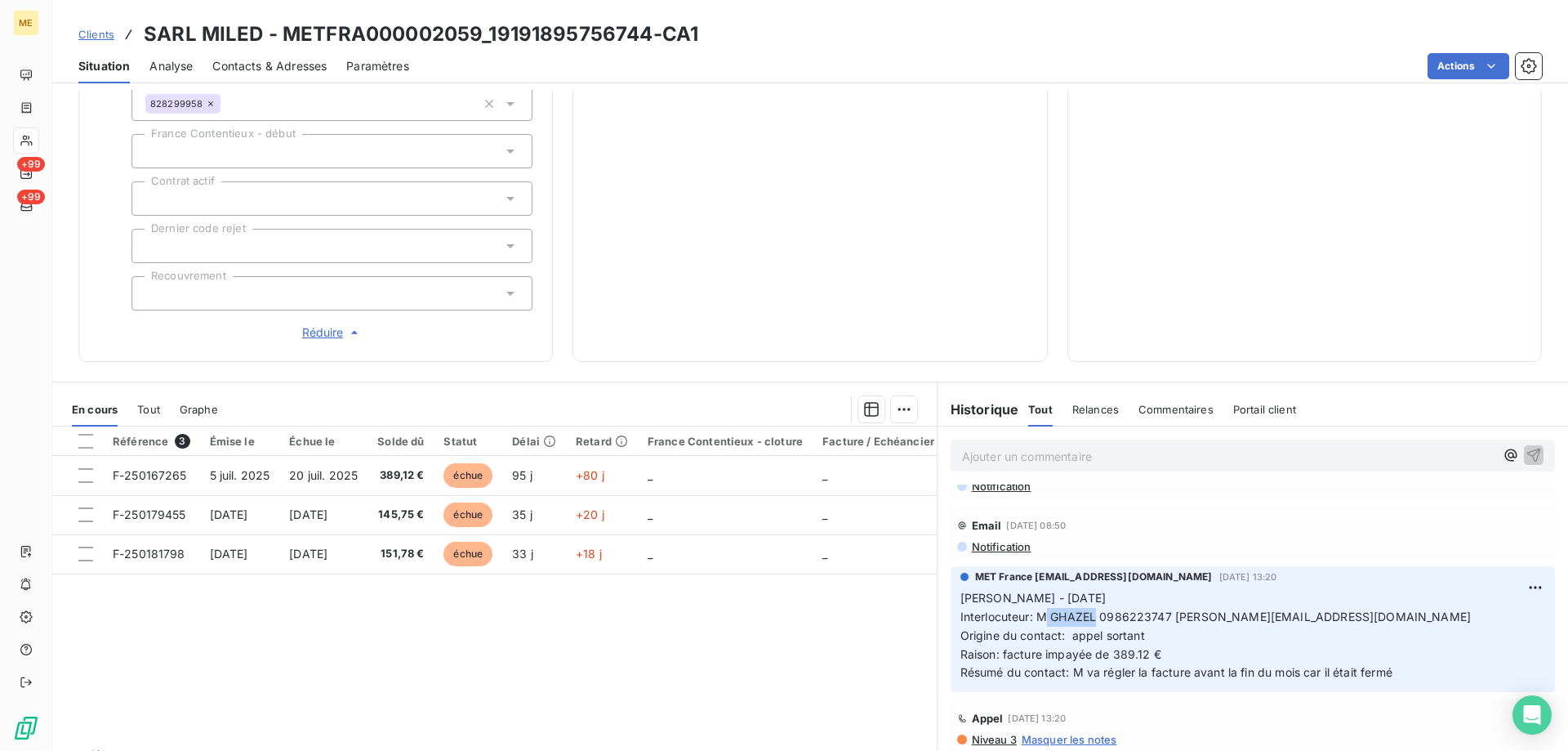
copy span "GHAZEL"
drag, startPoint x: 1042, startPoint y: 603, endPoint x: 1091, endPoint y: 608, distance: 49.3
click at [1091, 609] on span "Interlocuteur: M GHAZEL 0986223747 [PERSON_NAME][EMAIL_ADDRESS][DOMAIN_NAME]" at bounding box center [1216, 616] width 511 height 14
copy span "[EMAIL_ADDRESS][DOMAIN_NAME]"
drag, startPoint x: 1169, startPoint y: 608, endPoint x: 1322, endPoint y: 609, distance: 153.0
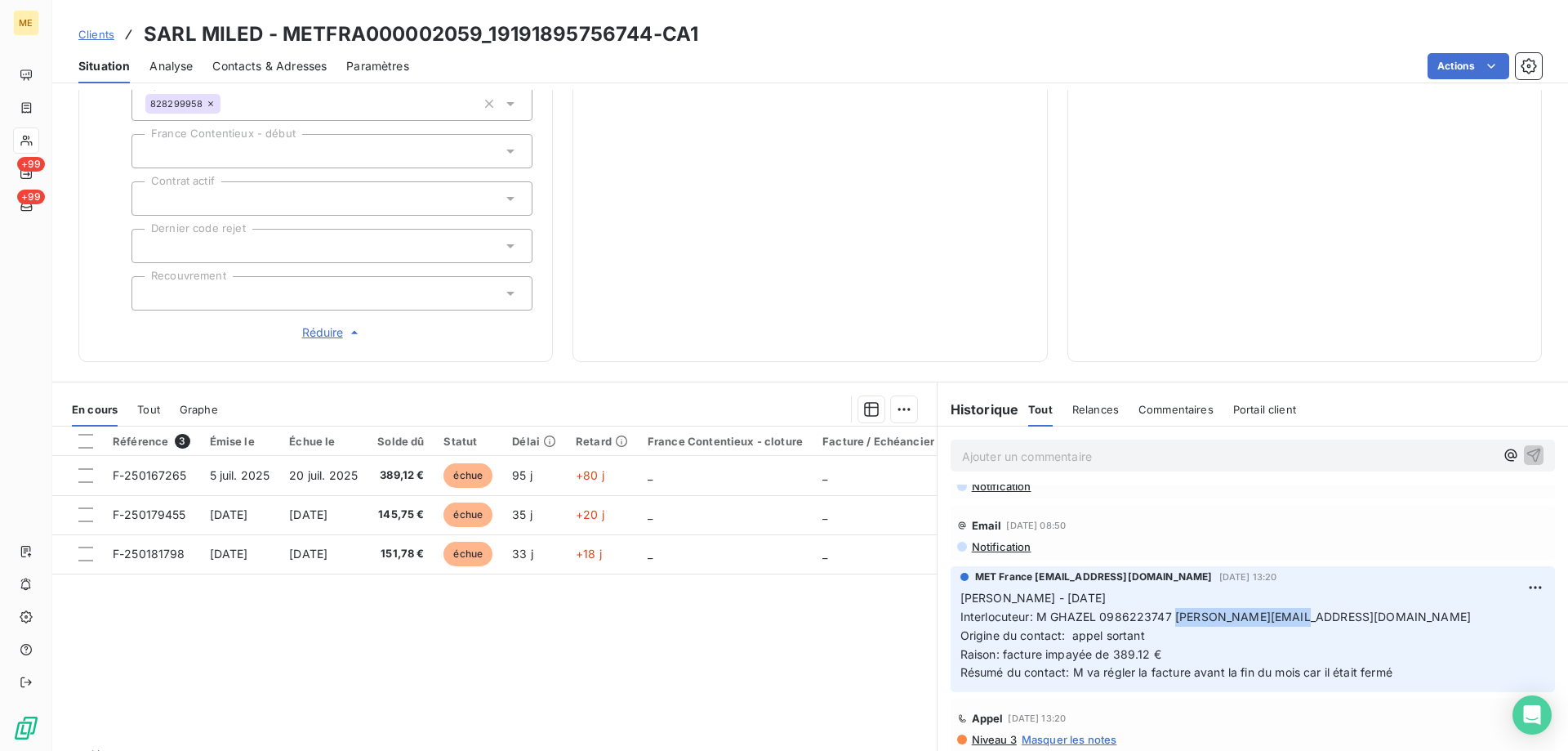
click at [1322, 609] on p "[PERSON_NAME] - [DATE] Interlocuteur: M GHAZEL 0986223747 [EMAIL_ADDRESS][DOMAI…" at bounding box center [1253, 635] width 585 height 93
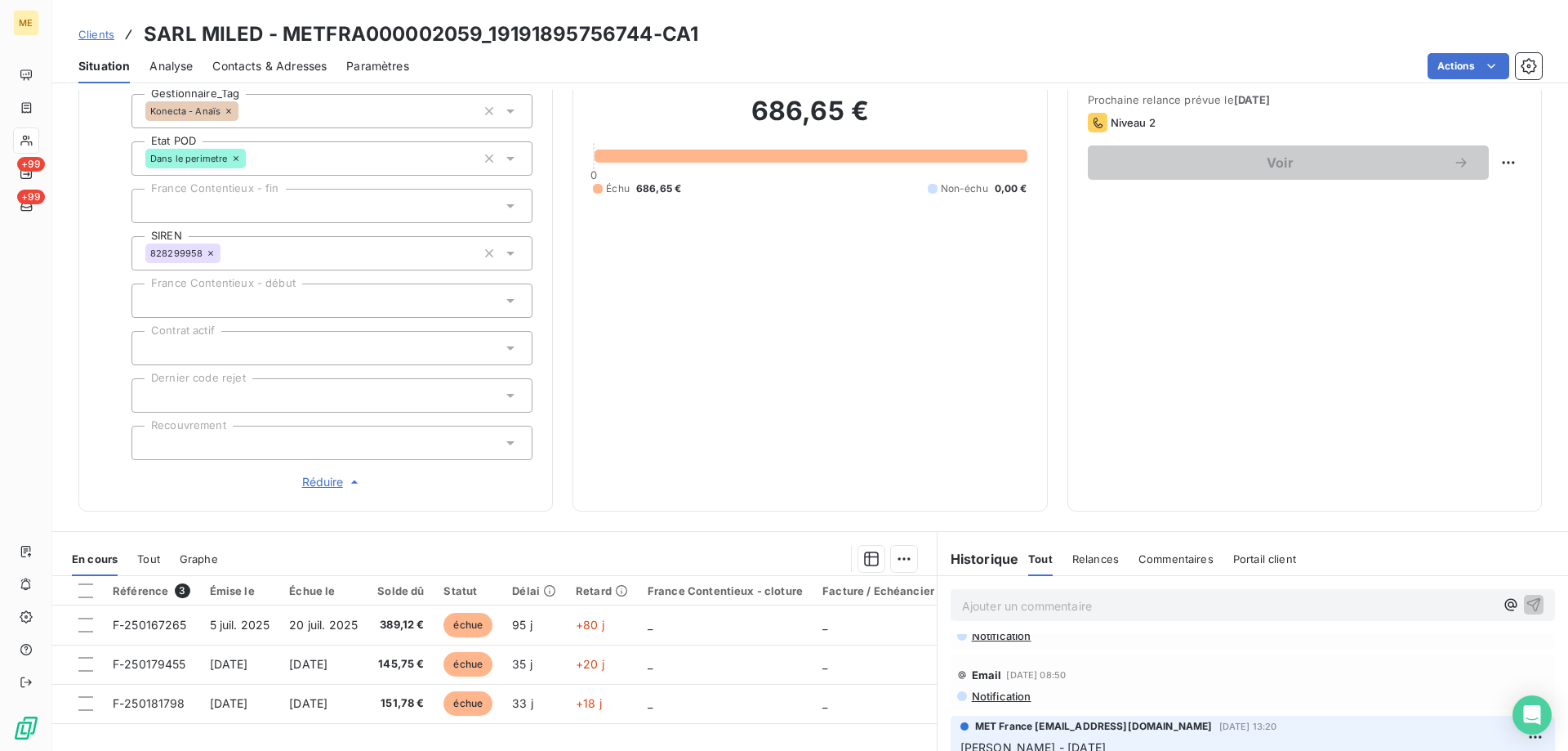
scroll to position [327, 0]
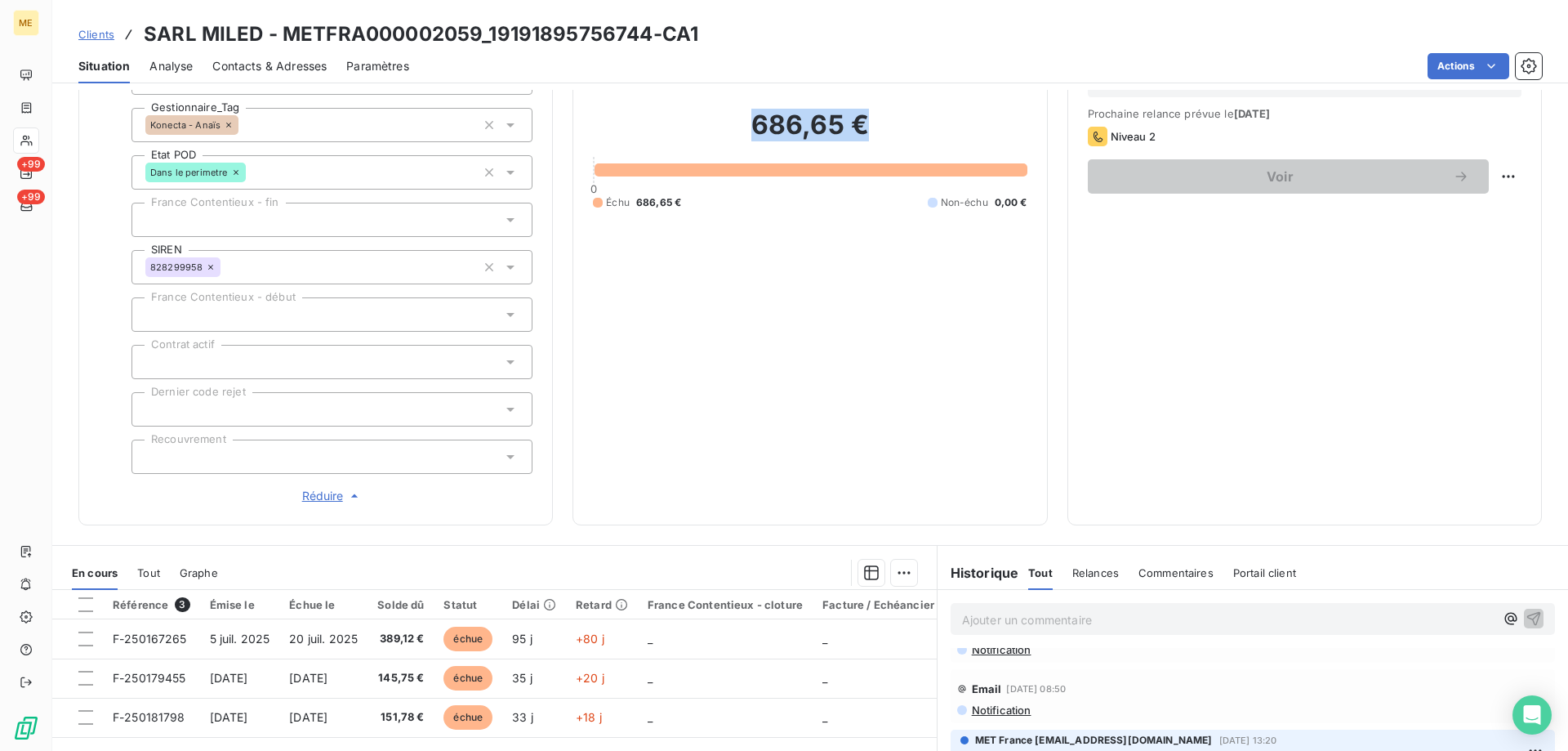
drag, startPoint x: 867, startPoint y: 127, endPoint x: 751, endPoint y: 132, distance: 116.1
click at [751, 132] on h2 "686,65 €" at bounding box center [810, 133] width 434 height 49
copy h2 "686,65 €"
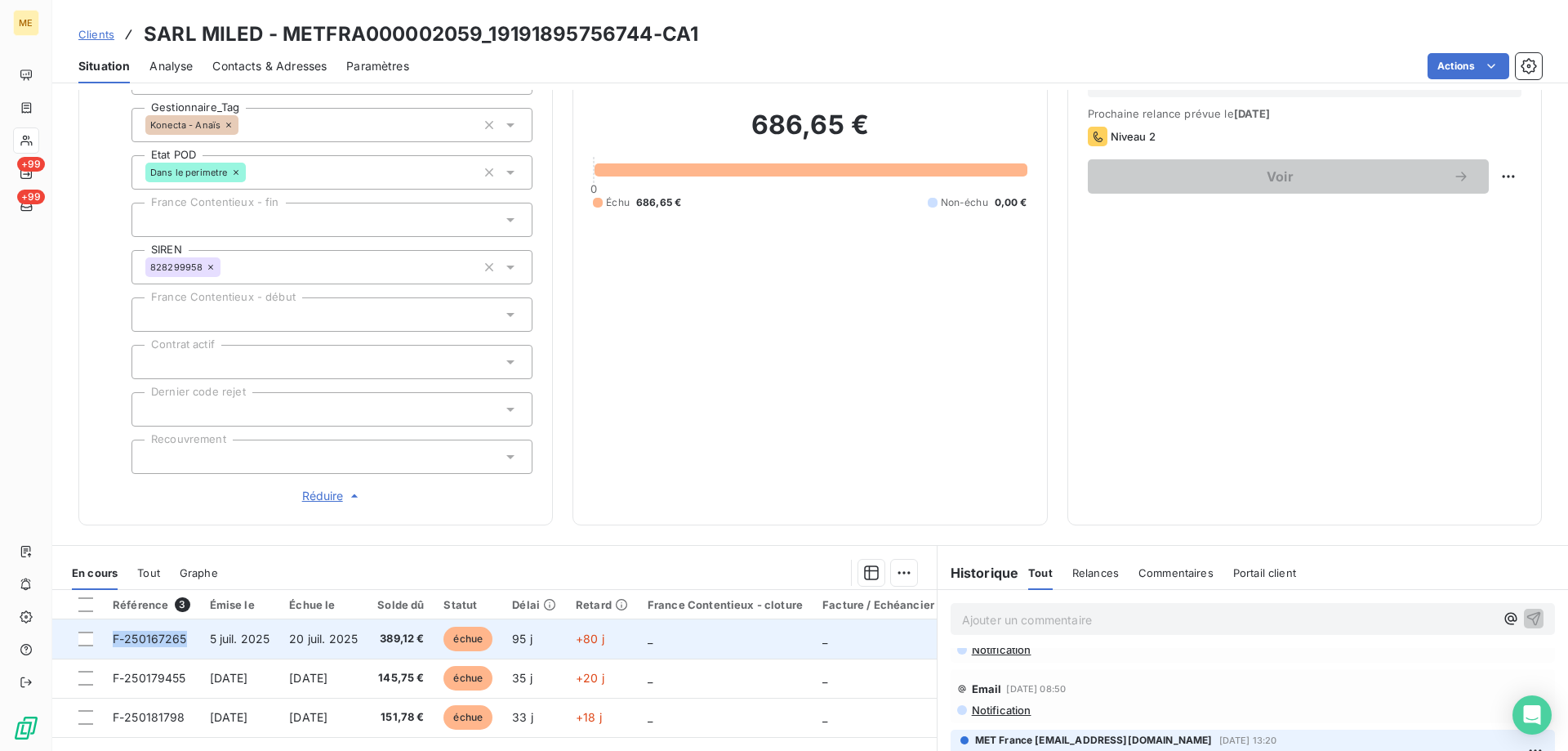
copy span "F-250167265"
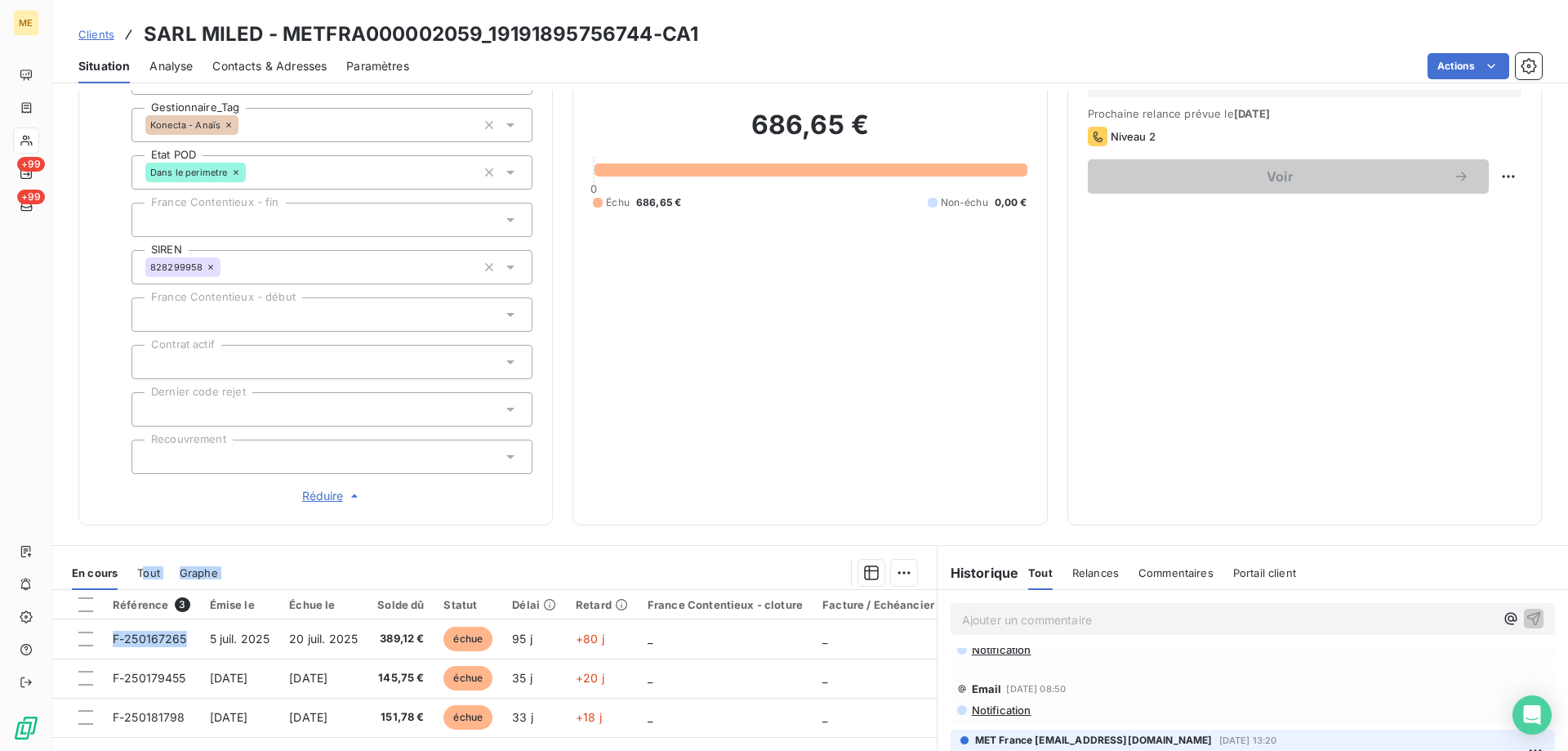
drag, startPoint x: 189, startPoint y: 627, endPoint x: 185, endPoint y: 484, distance: 143.1
click at [175, 493] on div "Informations client Gestionnaires Aucun Propriétés Client Méthode de paiement B…" at bounding box center [811, 420] width 1516 height 661
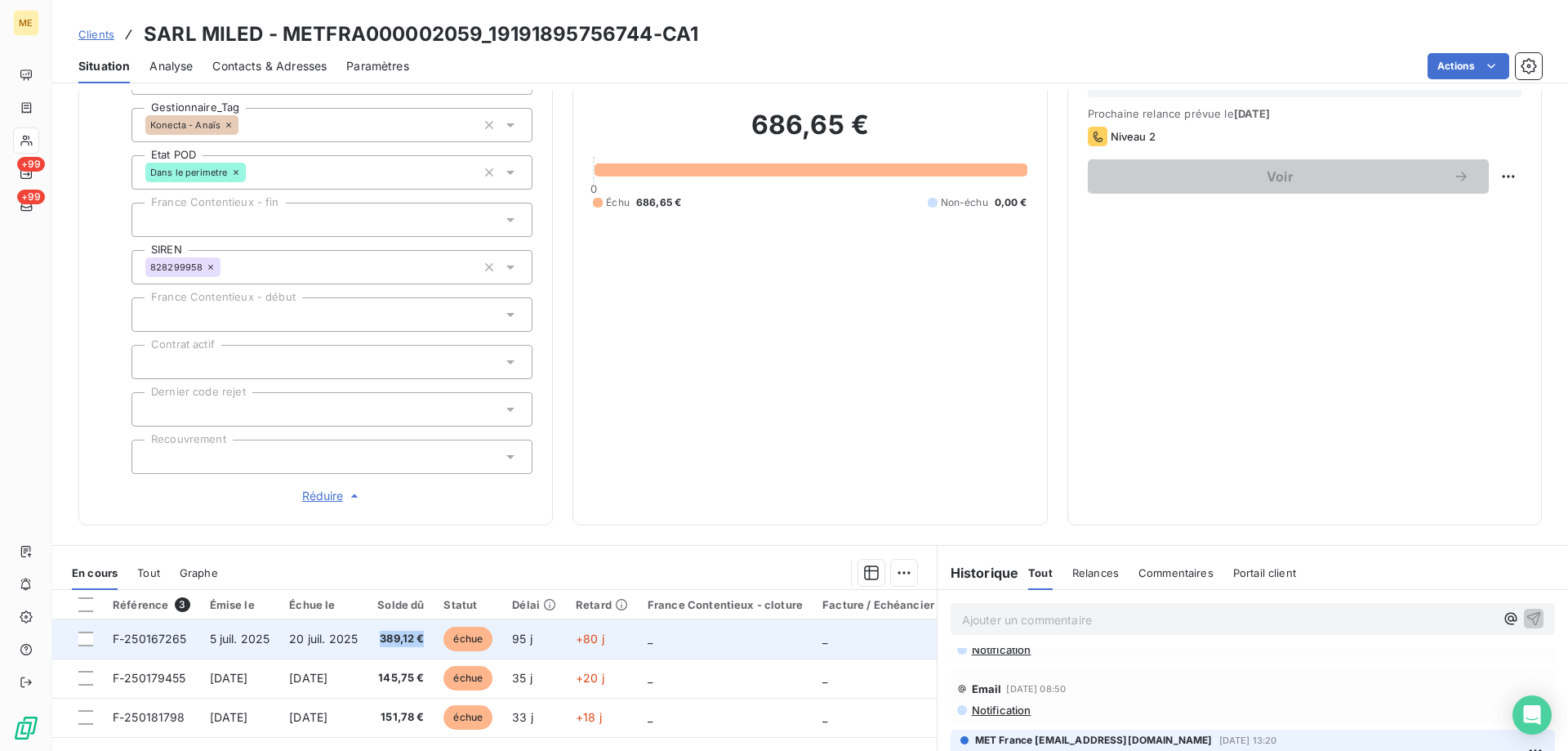
copy span "389,12 €"
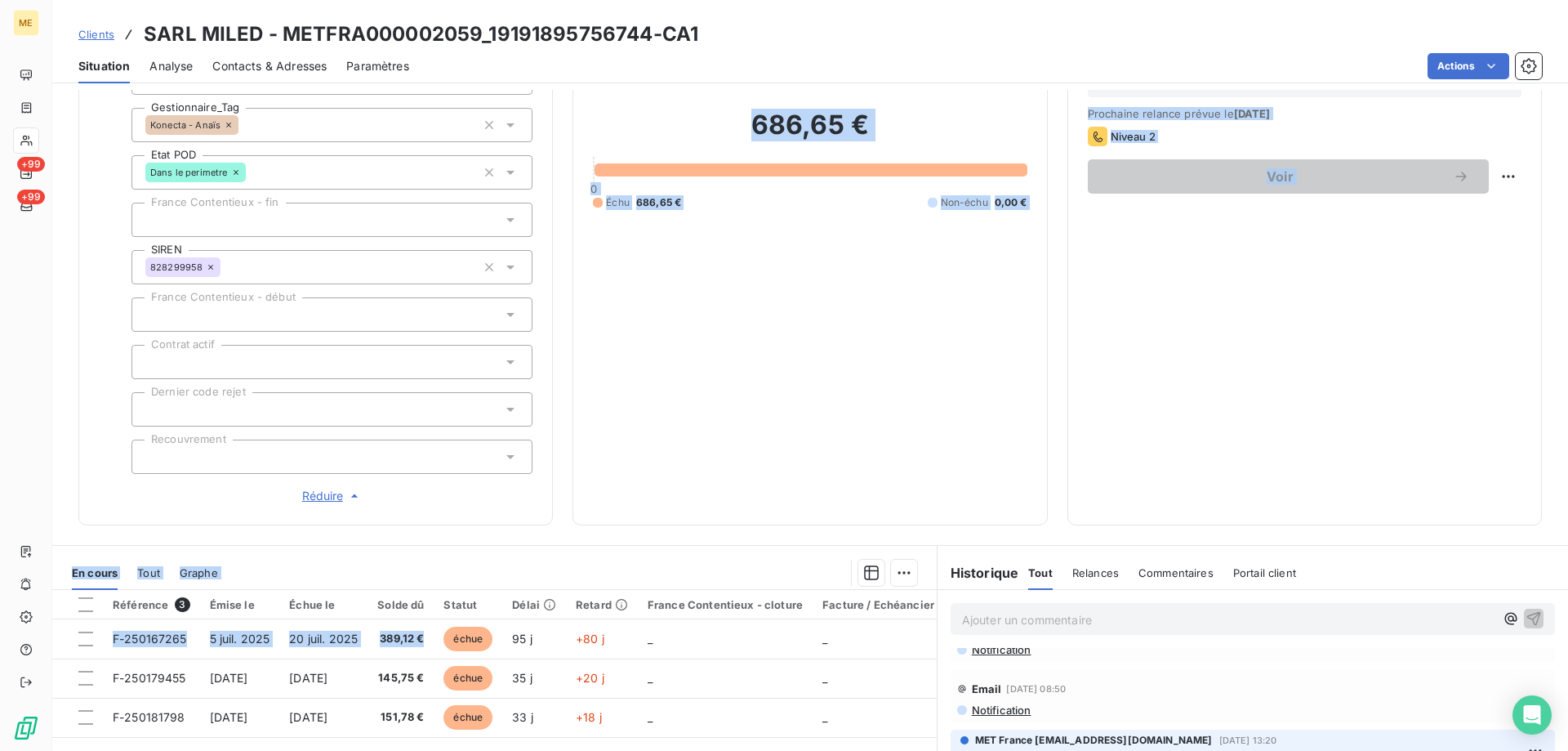
drag, startPoint x: 453, startPoint y: 625, endPoint x: 406, endPoint y: 489, distance: 143.9
click at [402, 495] on div "Informations client Gestionnaires Aucun Propriétés Client Méthode de paiement B…" at bounding box center [811, 420] width 1516 height 661
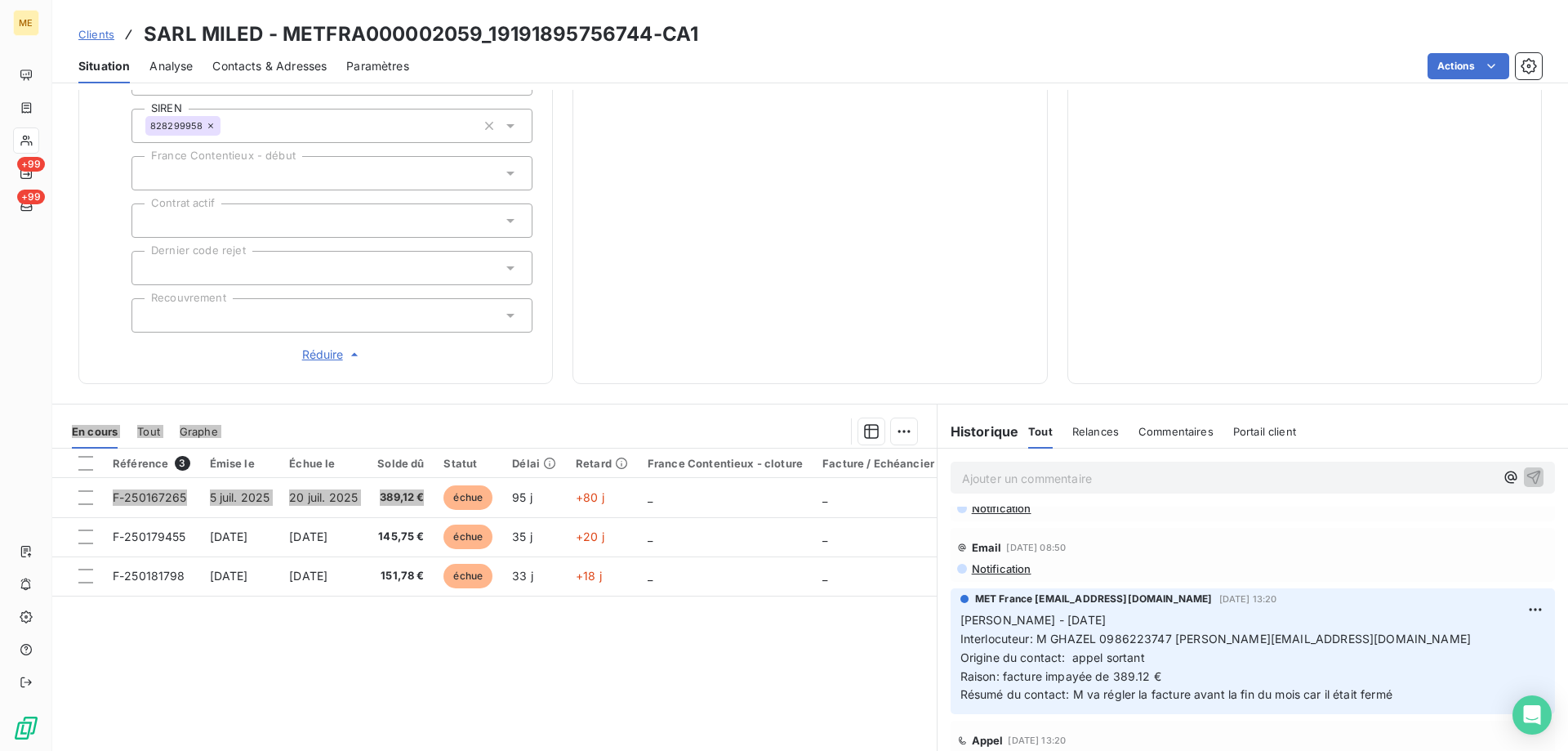
scroll to position [519, 0]
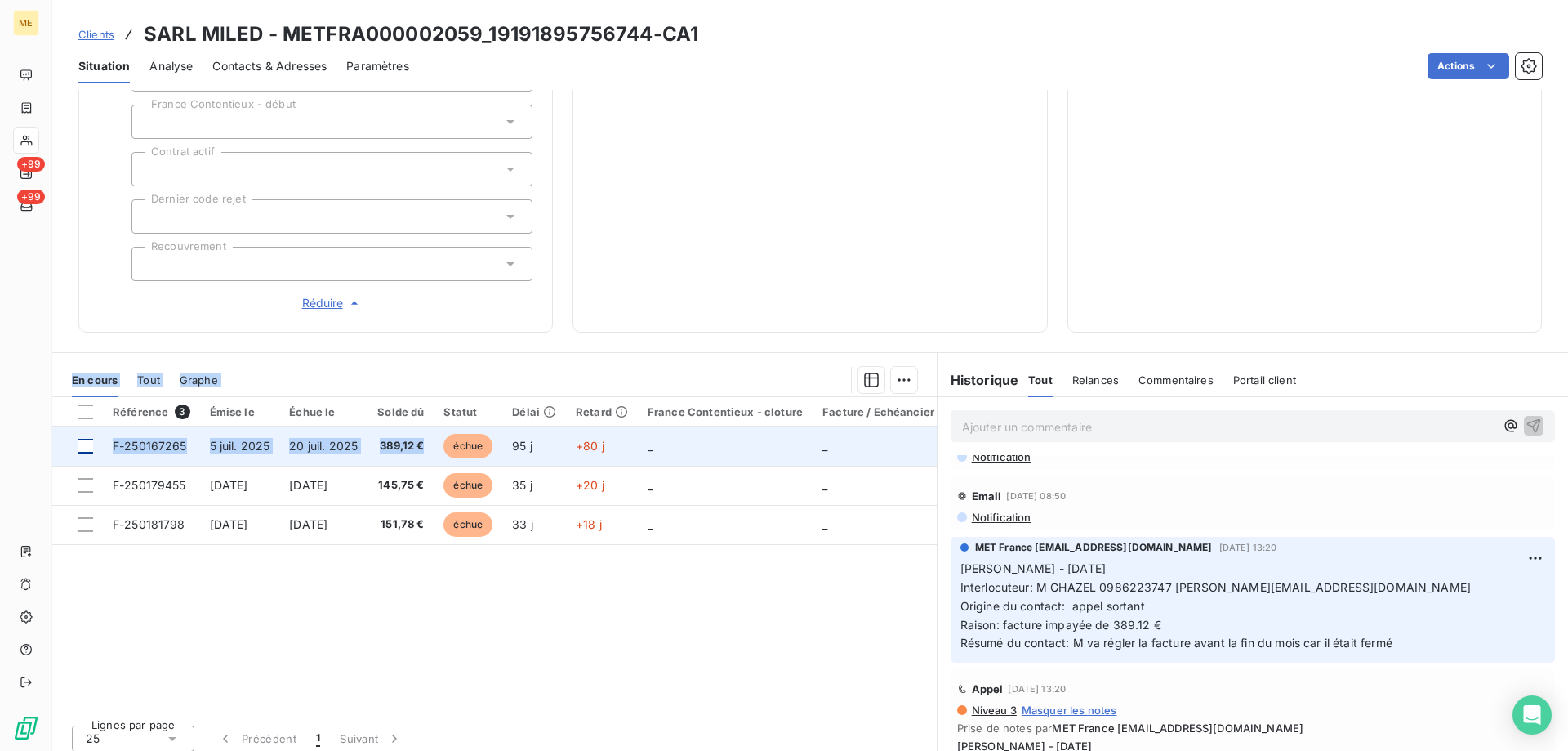
click at [87, 439] on div at bounding box center [86, 446] width 15 height 15
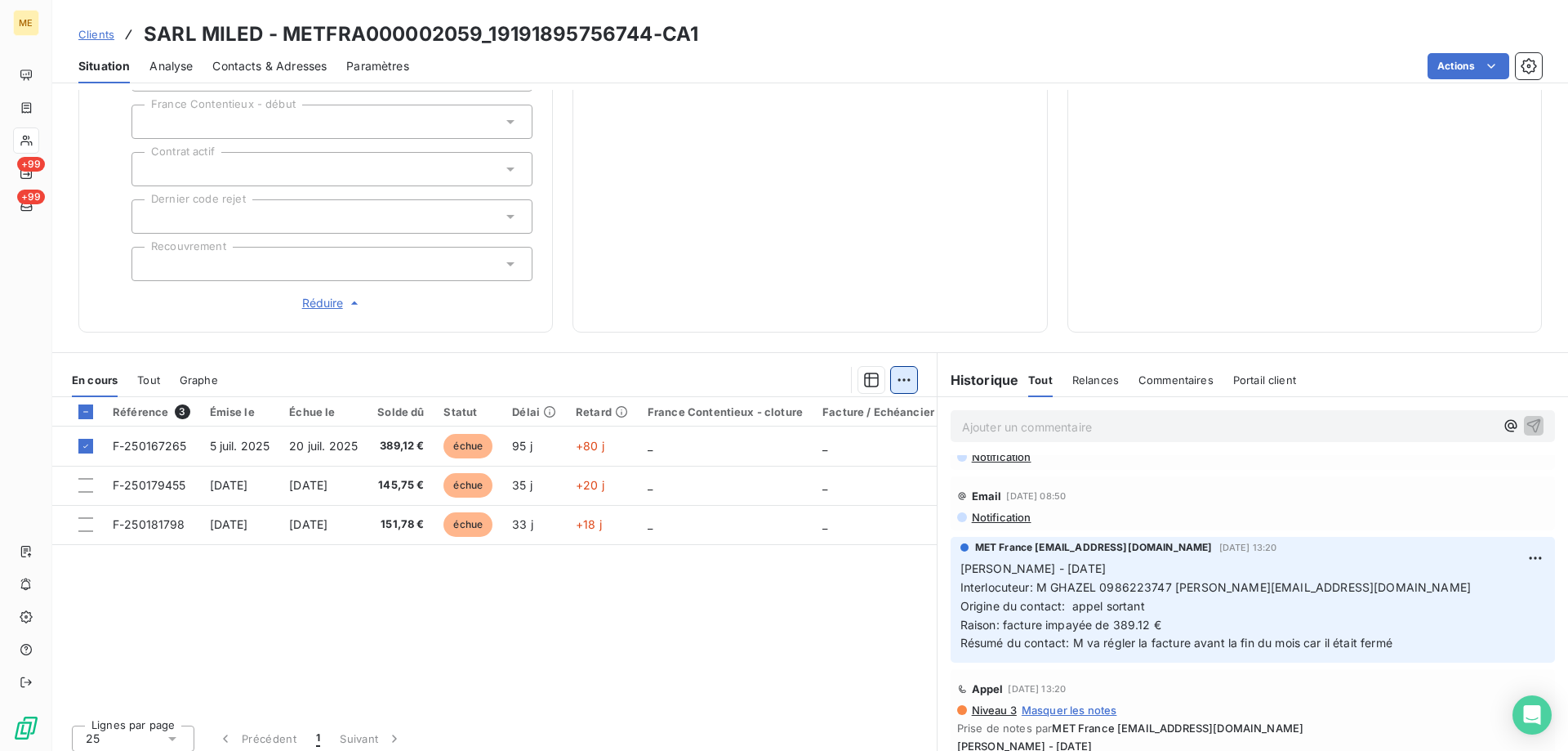
click at [900, 376] on html "ME +99 +99 Clients SARL MILED - METFRA000002059_19191895756744-CA1 Situation An…" at bounding box center [784, 457] width 1568 height 914
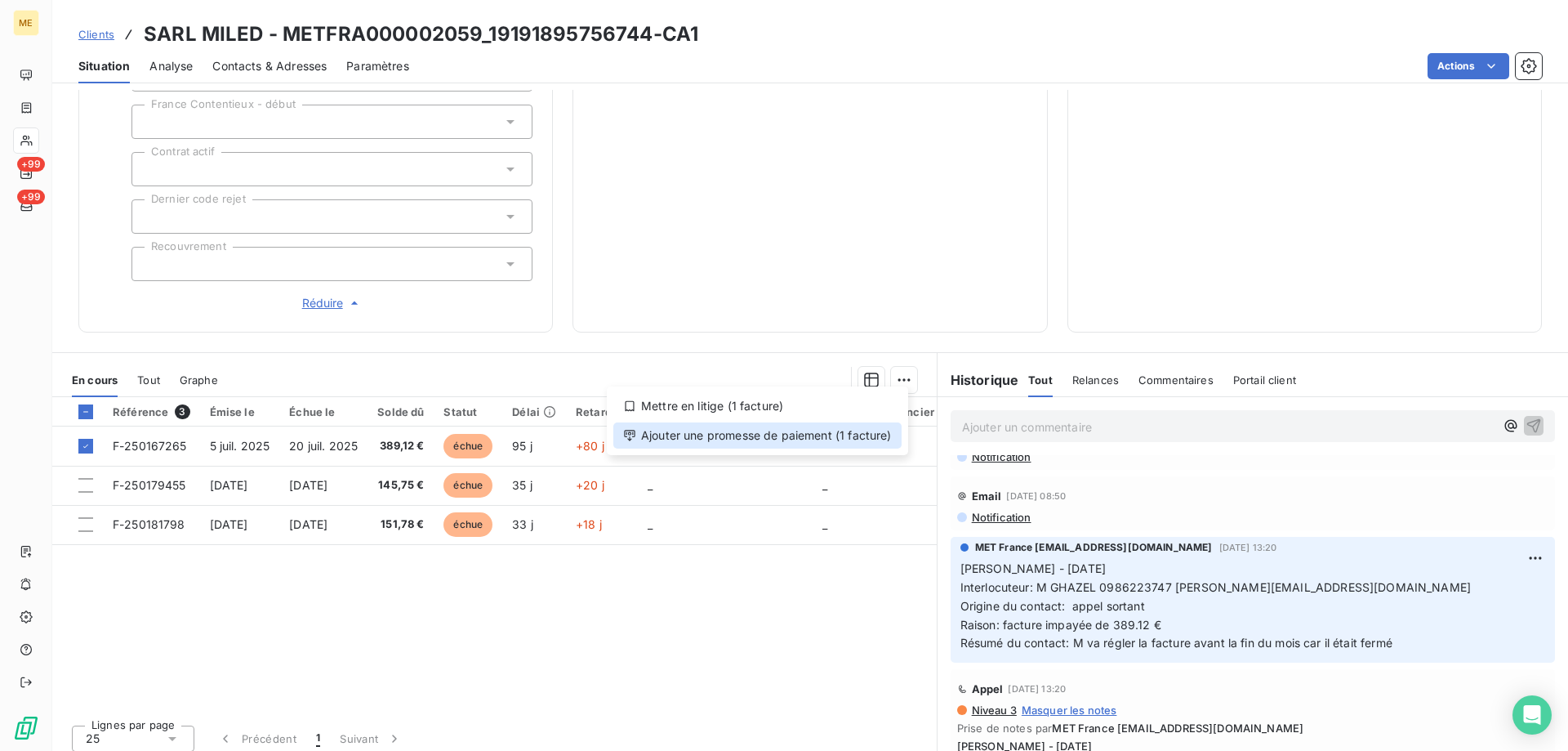
click at [854, 440] on div "Ajouter une promesse de paiement (1 facture)" at bounding box center [758, 436] width 289 height 26
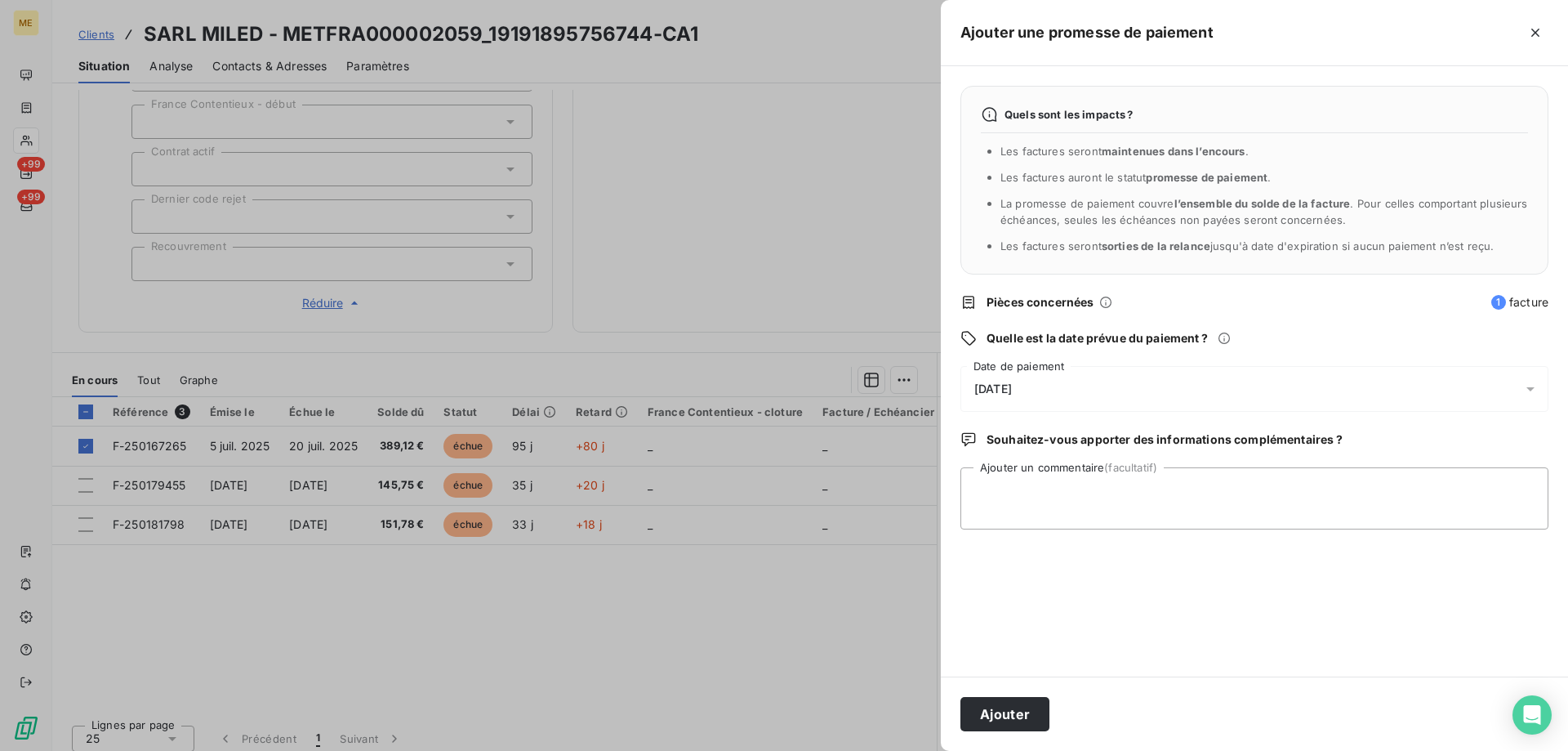
click at [1110, 382] on div "[DATE]" at bounding box center [1255, 388] width 589 height 46
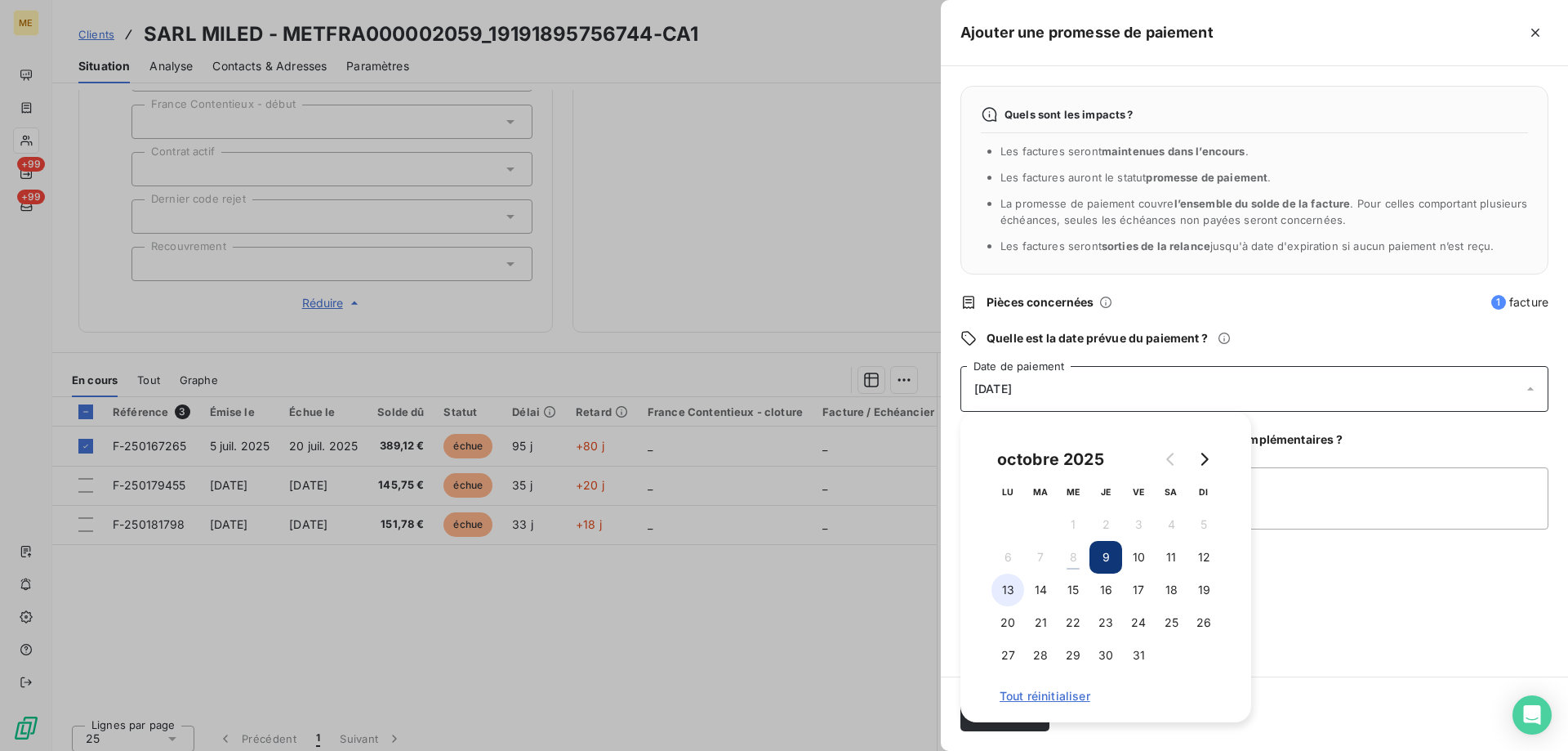
click at [1005, 590] on button "13" at bounding box center [1008, 590] width 33 height 33
click at [1355, 488] on textarea "Ajouter un commentaire (facultatif)" at bounding box center [1255, 499] width 589 height 62
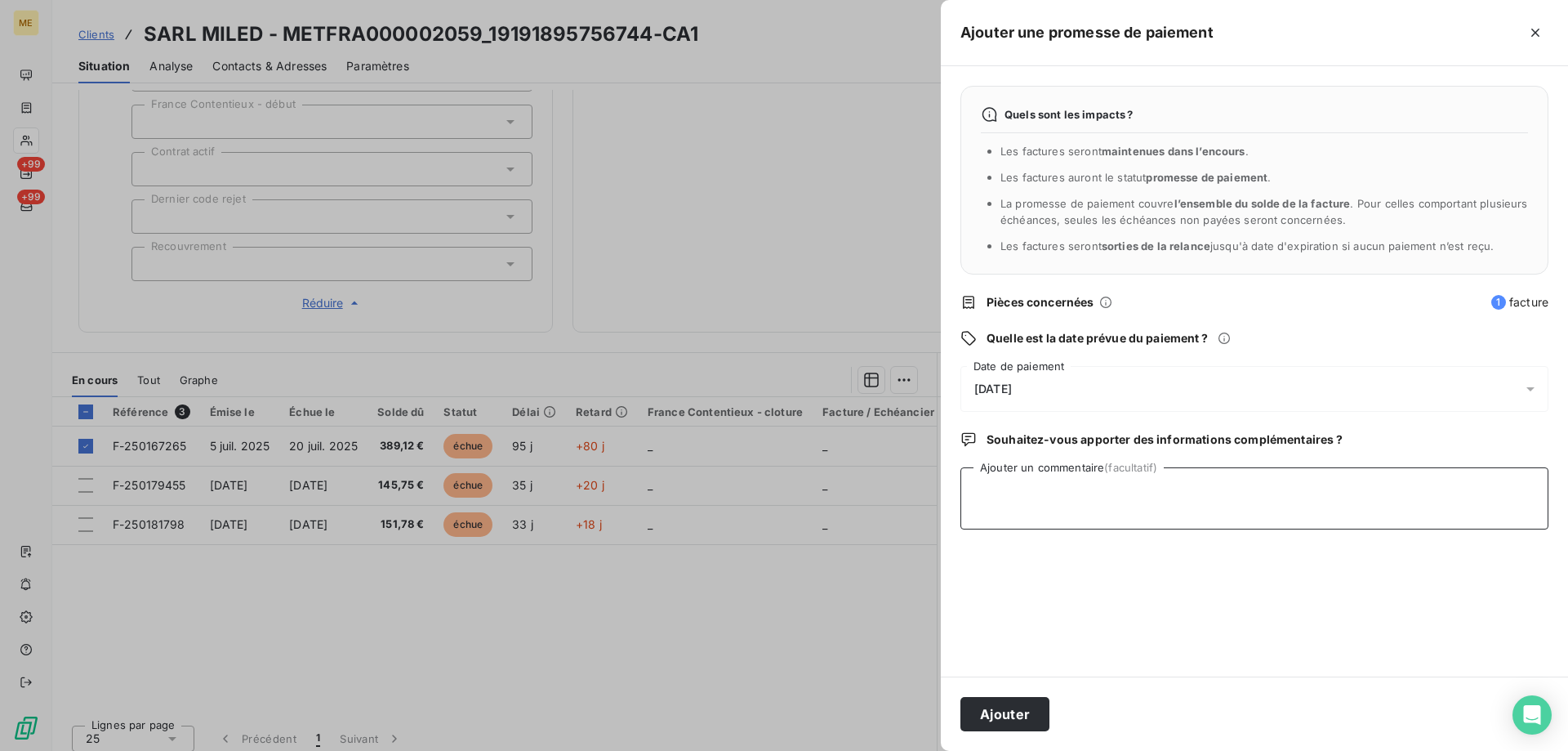
paste textarea "Anaïs - [DATE] 11H34 Interlocuteur : Mr [PERSON_NAME] [PERSON_NAME][EMAIL_ADDRE…"
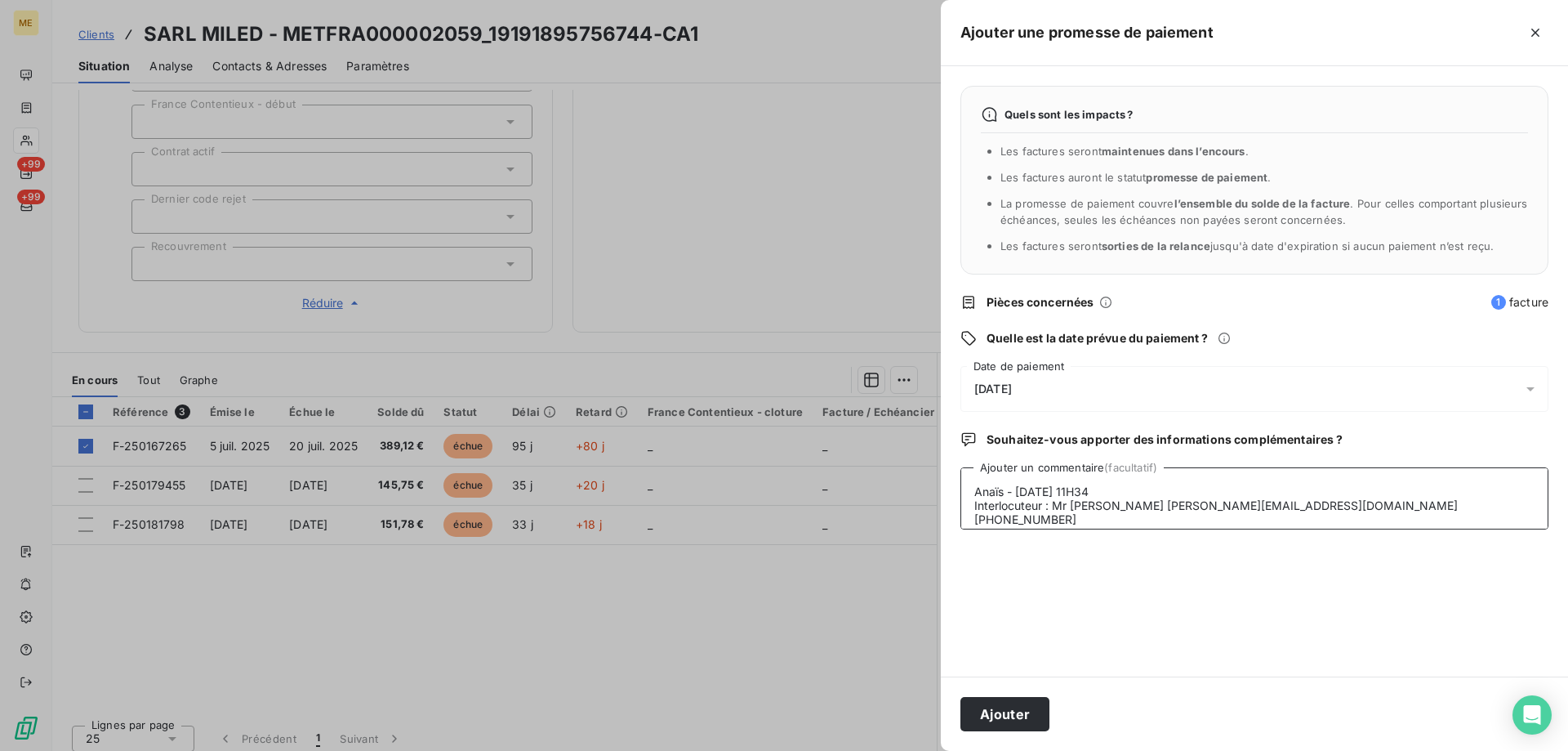
scroll to position [54, 0]
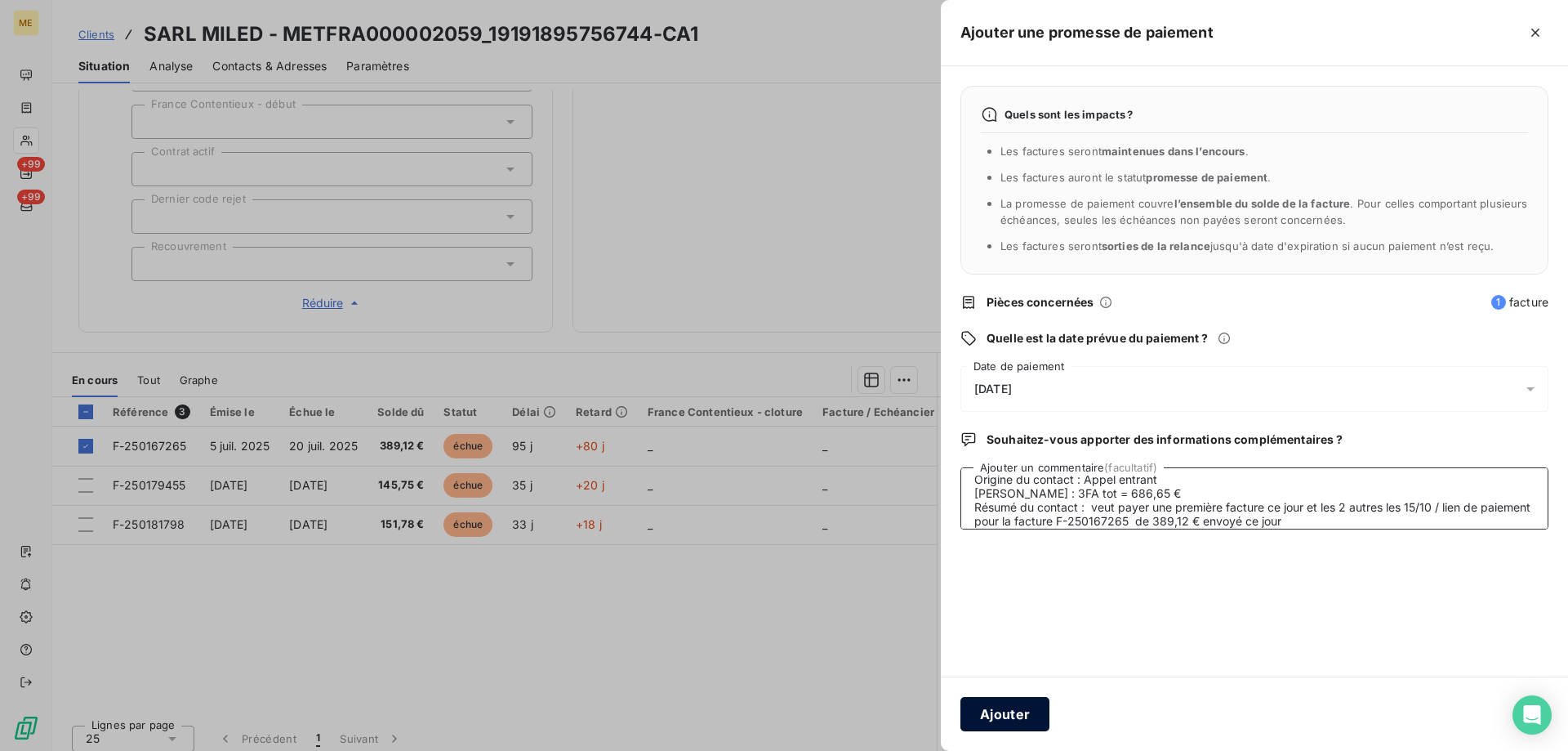
type textarea "Anaïs - [DATE] 11H34 Interlocuteur : Mr [PERSON_NAME] [PERSON_NAME][EMAIL_ADDRE…"
click at [1020, 714] on button "Ajouter" at bounding box center [1005, 713] width 89 height 35
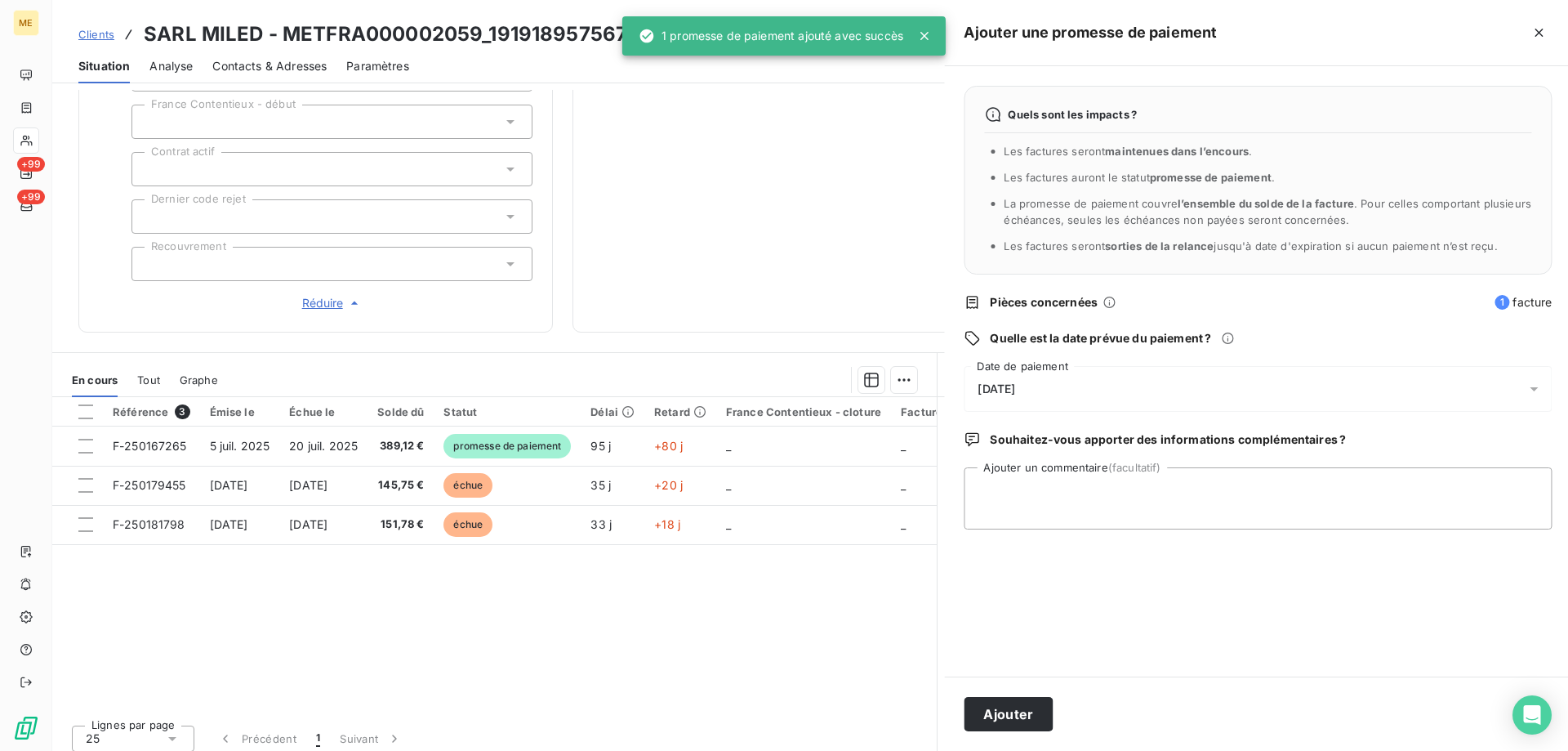
scroll to position [0, 0]
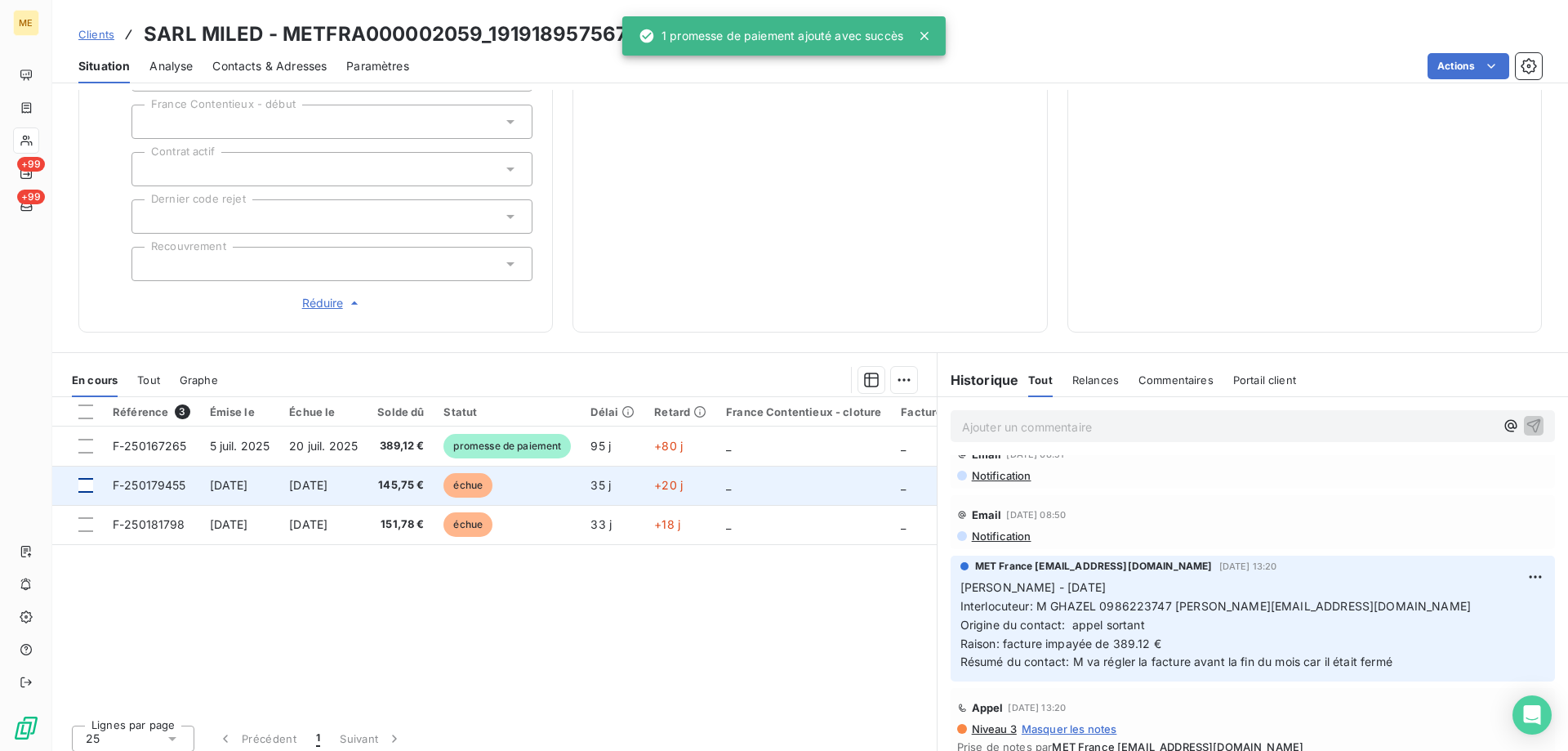
click at [87, 478] on div at bounding box center [86, 486] width 15 height 15
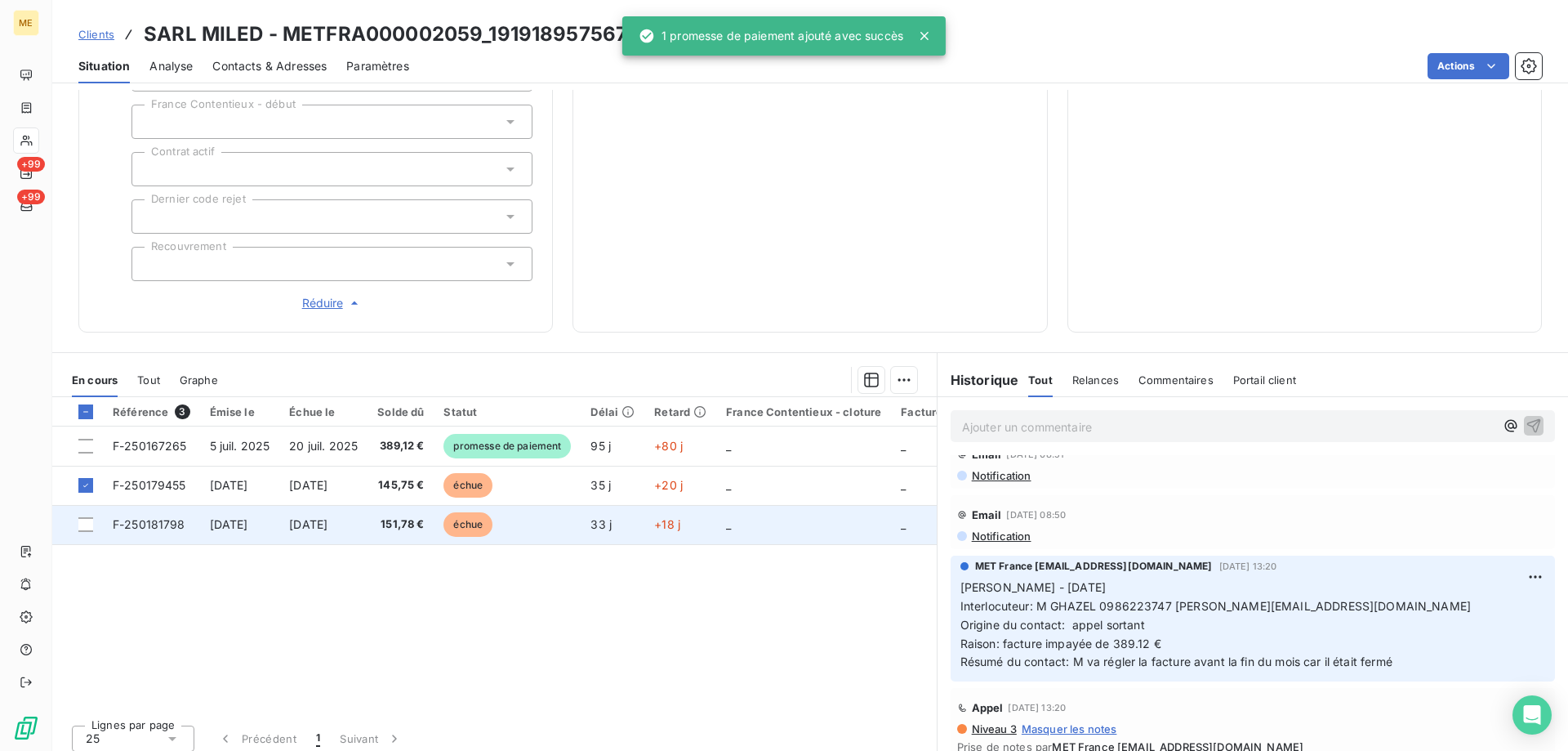
click at [86, 523] on td at bounding box center [78, 525] width 51 height 39
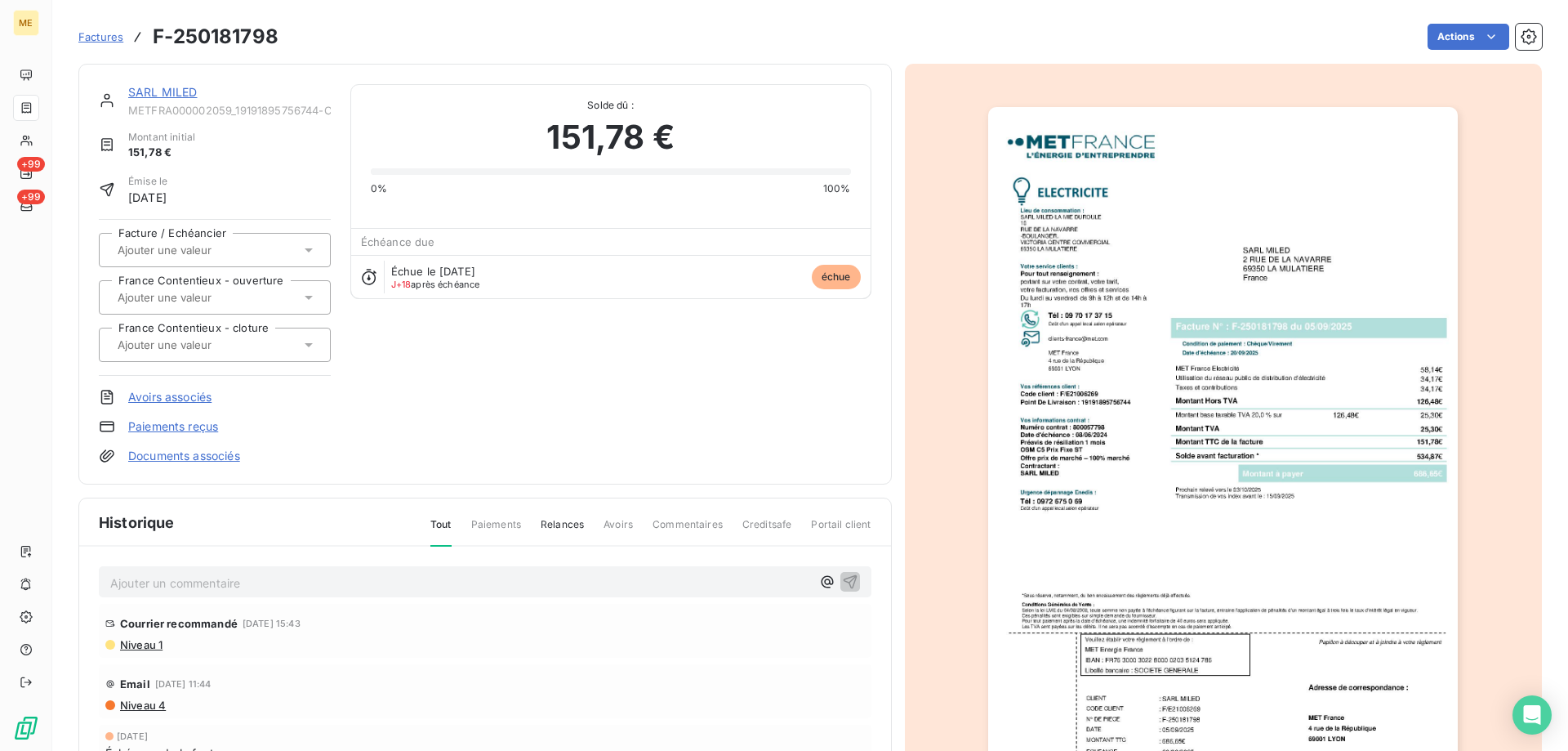
drag, startPoint x: 151, startPoint y: 94, endPoint x: 142, endPoint y: 122, distance: 29.4
click at [151, 96] on link "SARL MILED" at bounding box center [163, 92] width 69 height 14
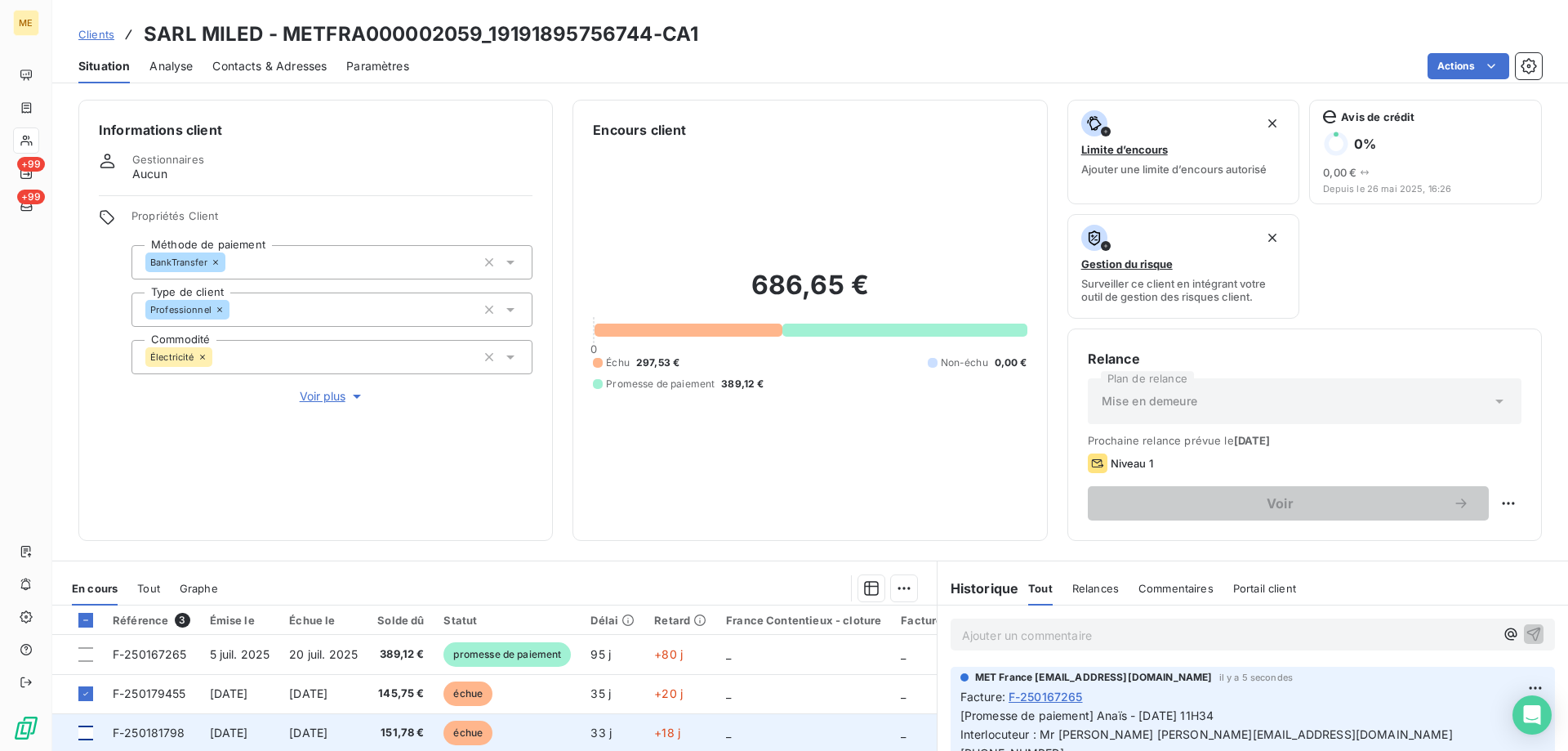
click at [90, 732] on div at bounding box center [86, 733] width 15 height 15
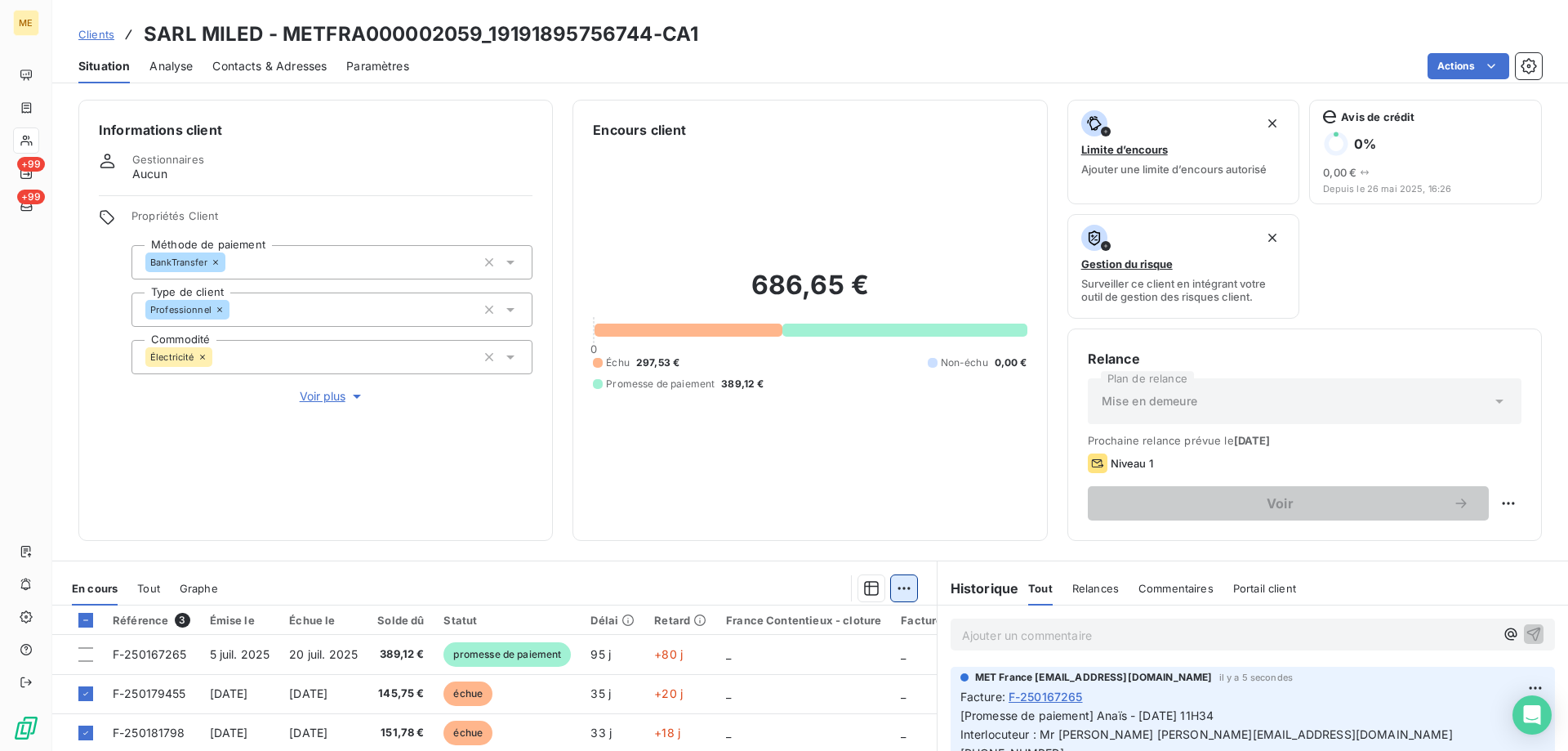
click at [898, 594] on html "ME +99 +99 Clients SARL MILED - METFRA000002059_19191895756744-CA1 Situation An…" at bounding box center [784, 457] width 1568 height 914
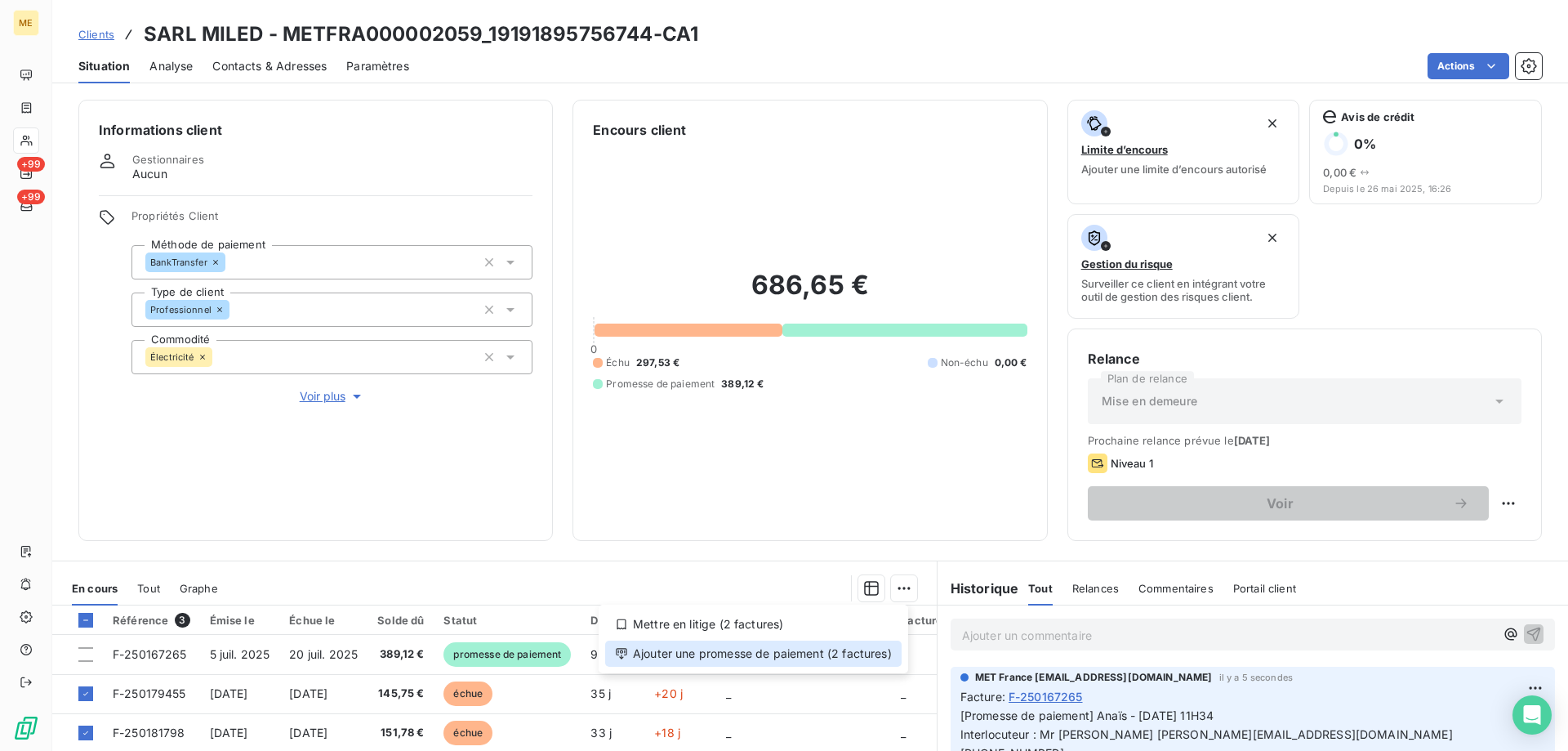
click at [861, 658] on div "Ajouter une promesse de paiement (2 factures)" at bounding box center [754, 653] width 296 height 26
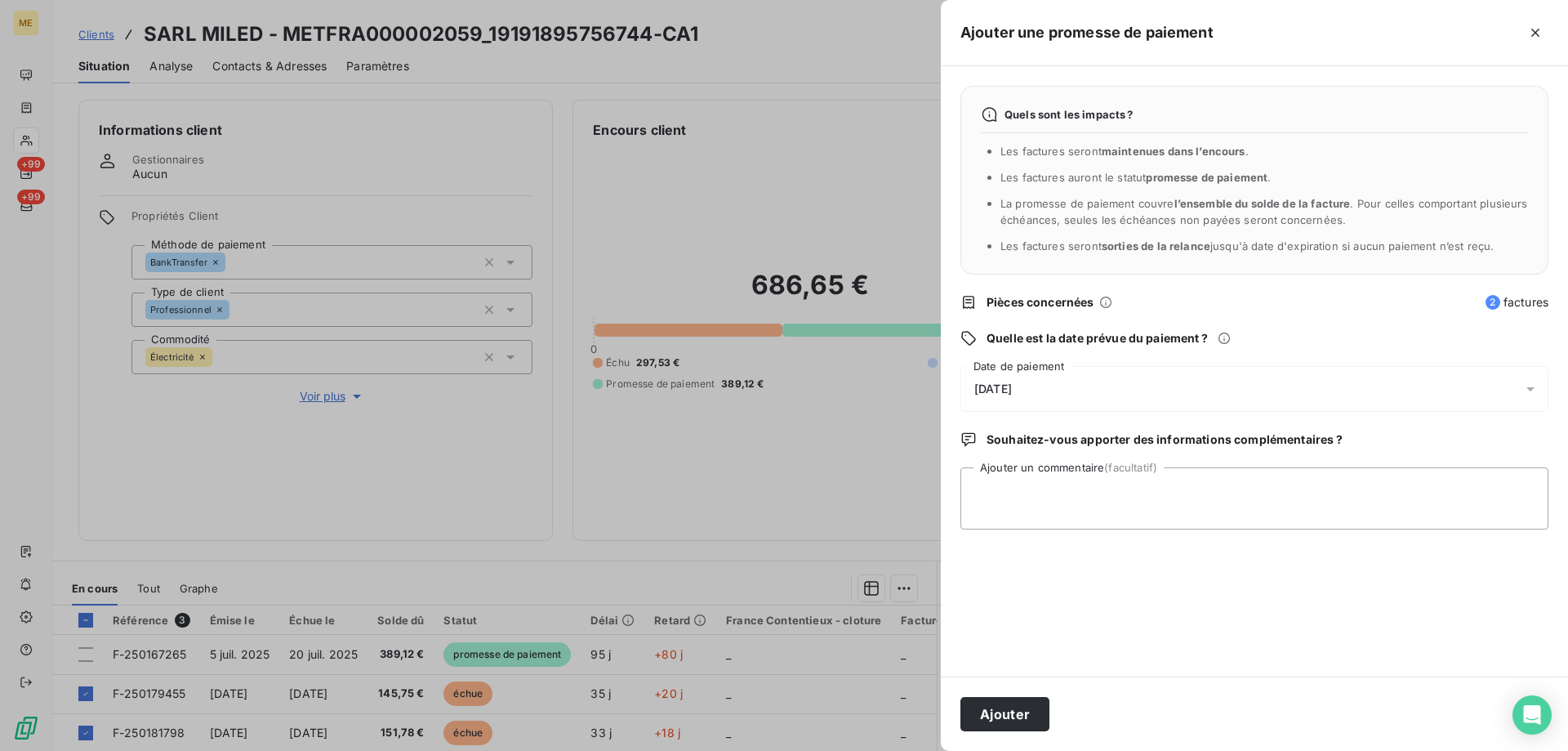
click at [1061, 388] on div "[DATE]" at bounding box center [1255, 388] width 589 height 46
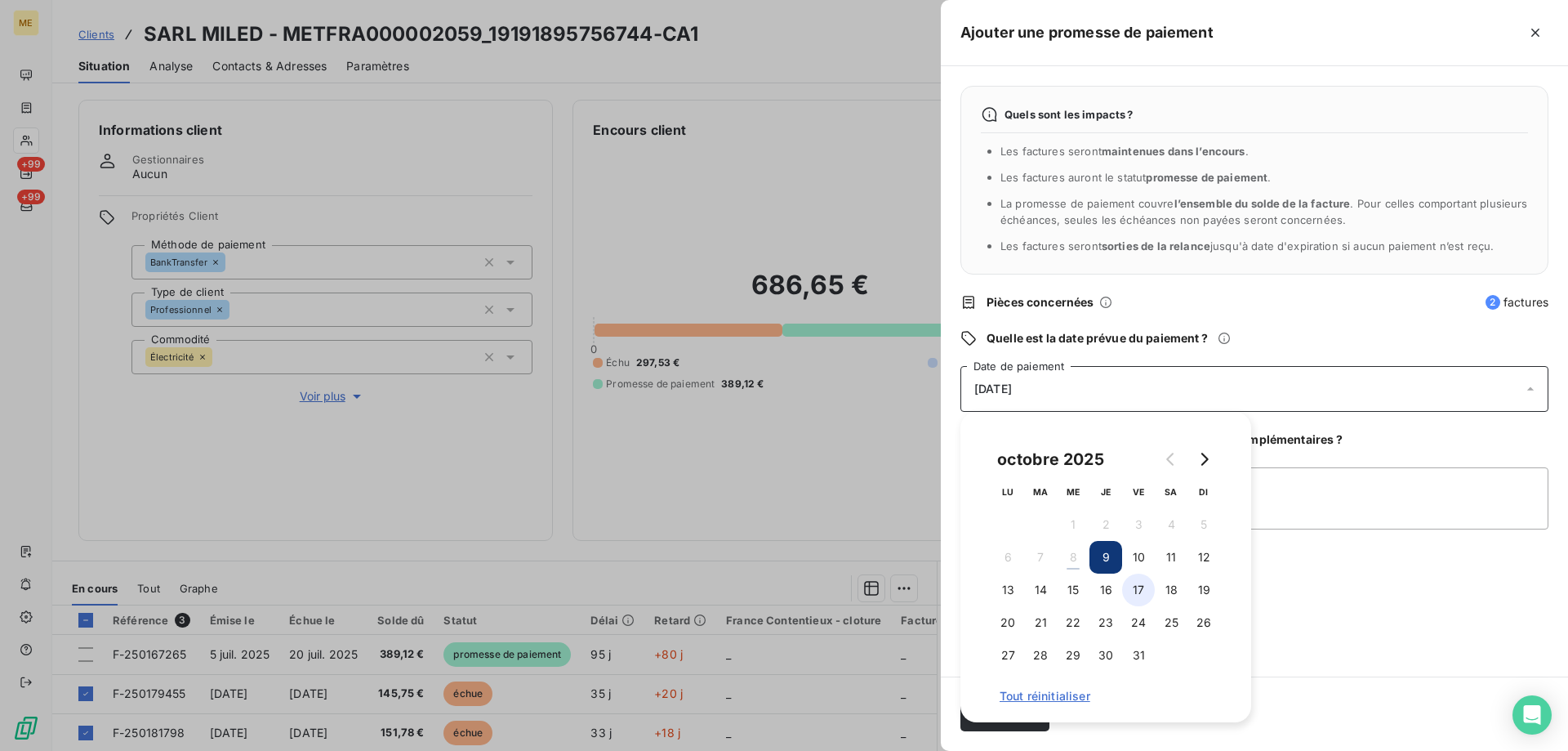
click at [1140, 595] on button "17" at bounding box center [1138, 590] width 33 height 33
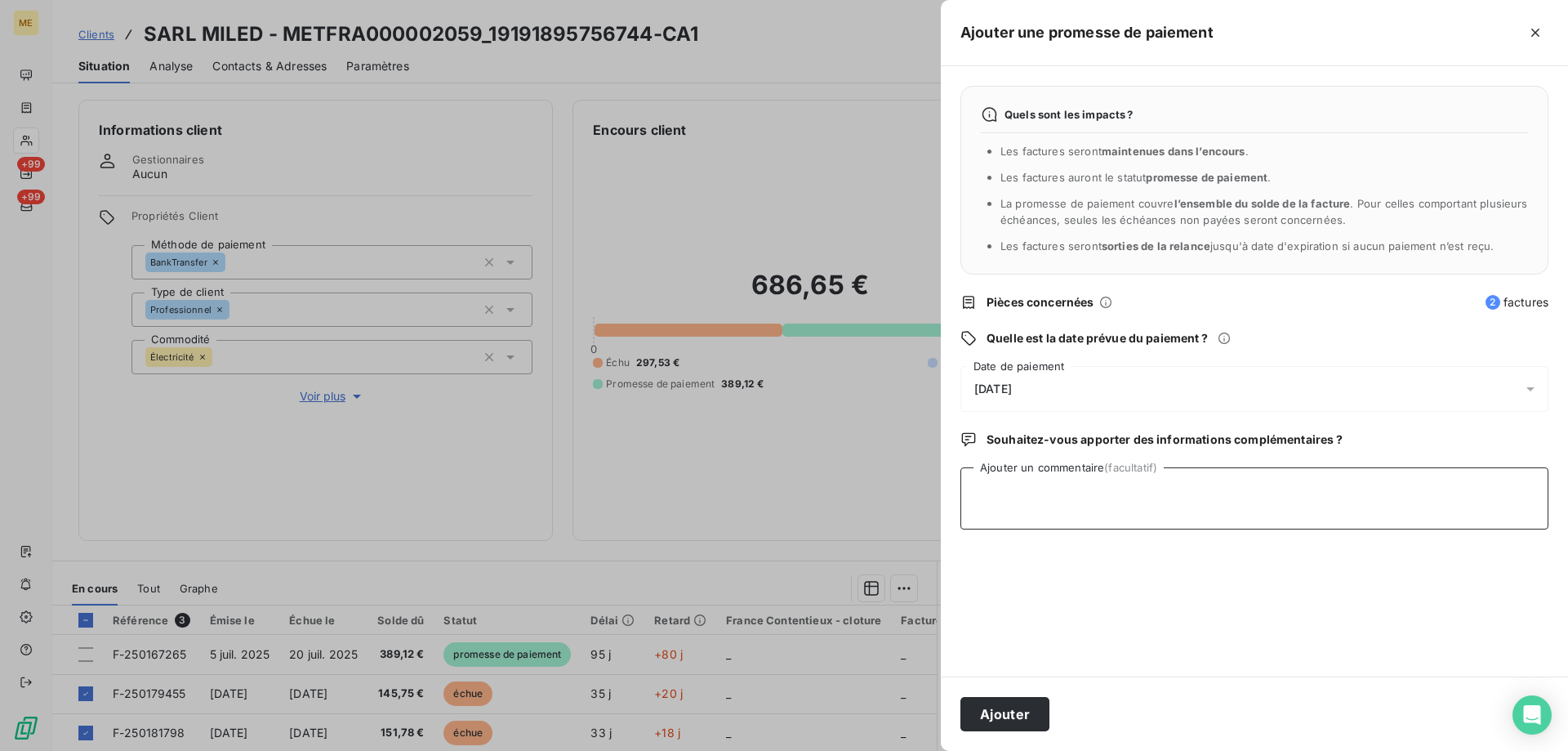
click at [1359, 513] on textarea "Ajouter un commentaire (facultatif)" at bounding box center [1255, 499] width 589 height 62
paste textarea "Anaïs - [DATE] 11H34 Interlocuteur : Mr [PERSON_NAME] [PERSON_NAME][EMAIL_ADDRE…"
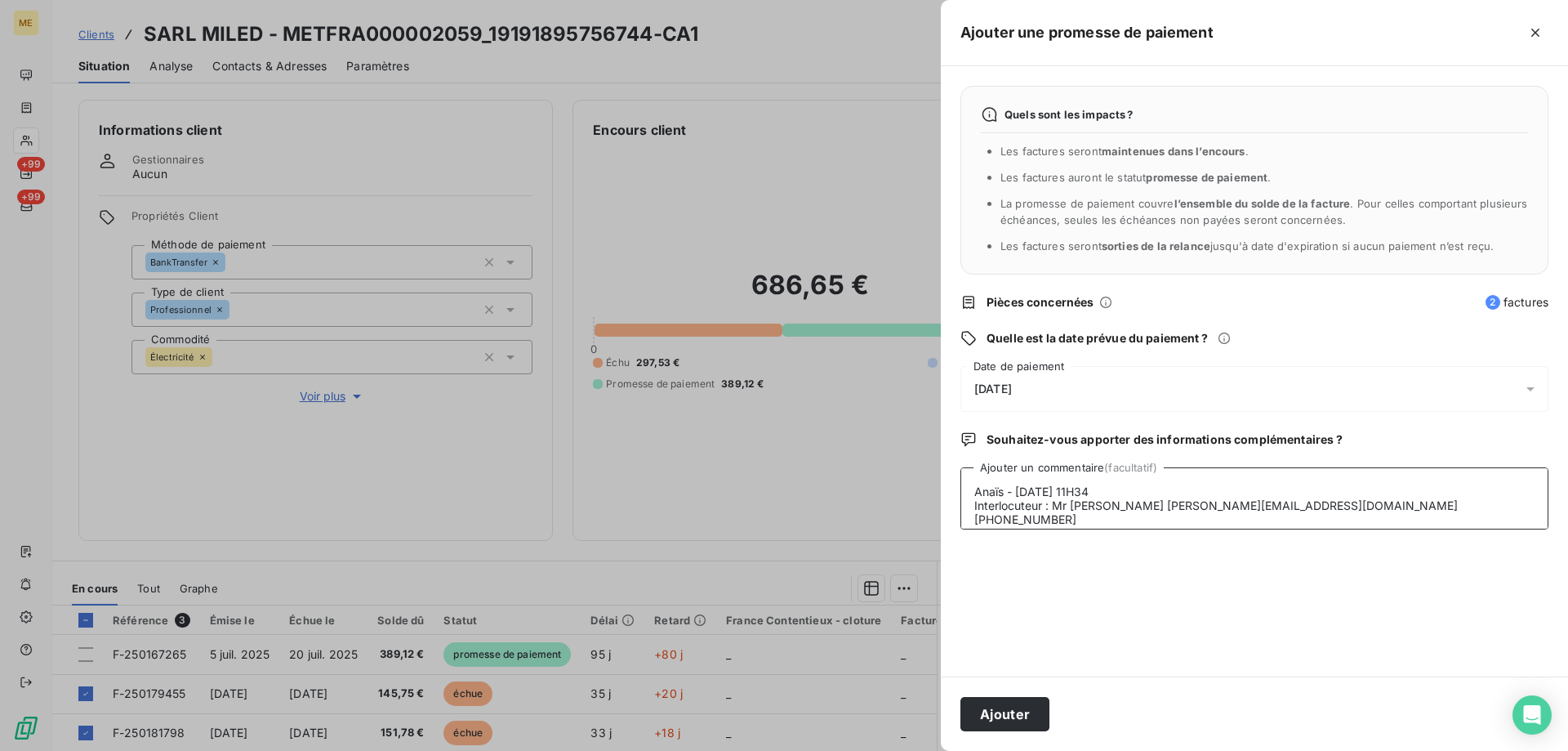
scroll to position [54, 0]
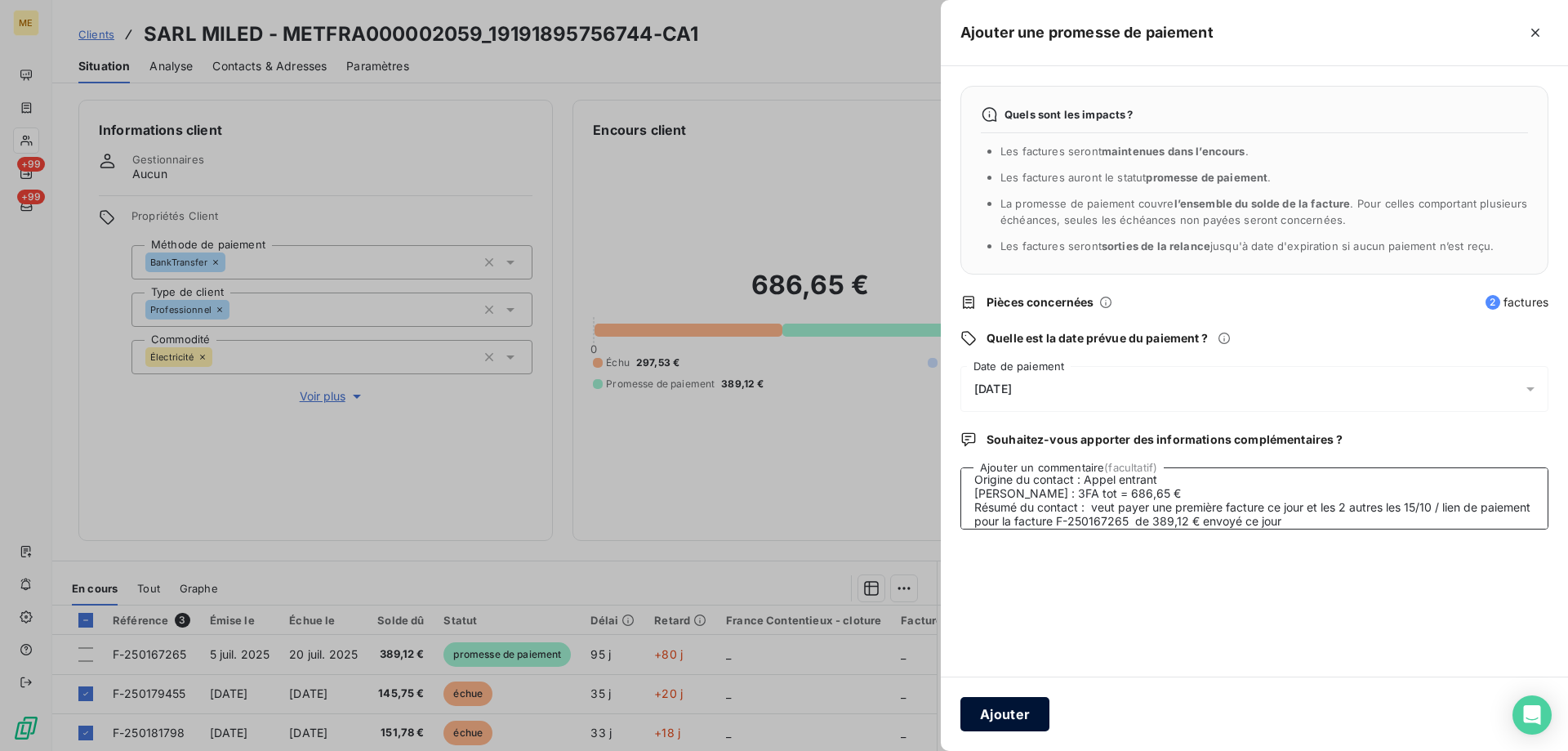
type textarea "Anaïs - [DATE] 11H34 Interlocuteur : Mr [PERSON_NAME] [PERSON_NAME][EMAIL_ADDRE…"
click at [1035, 715] on button "Ajouter" at bounding box center [1005, 713] width 89 height 35
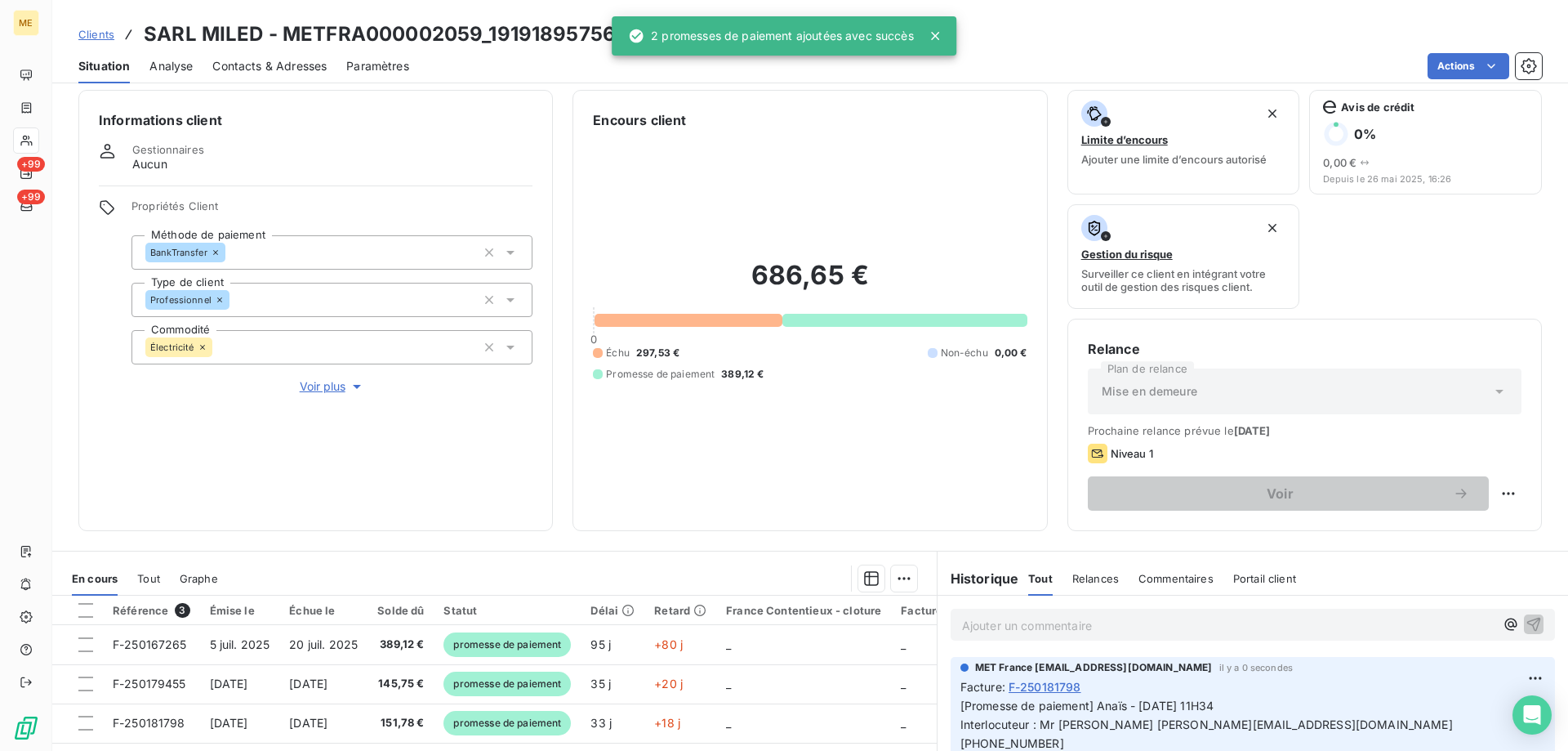
scroll to position [0, 0]
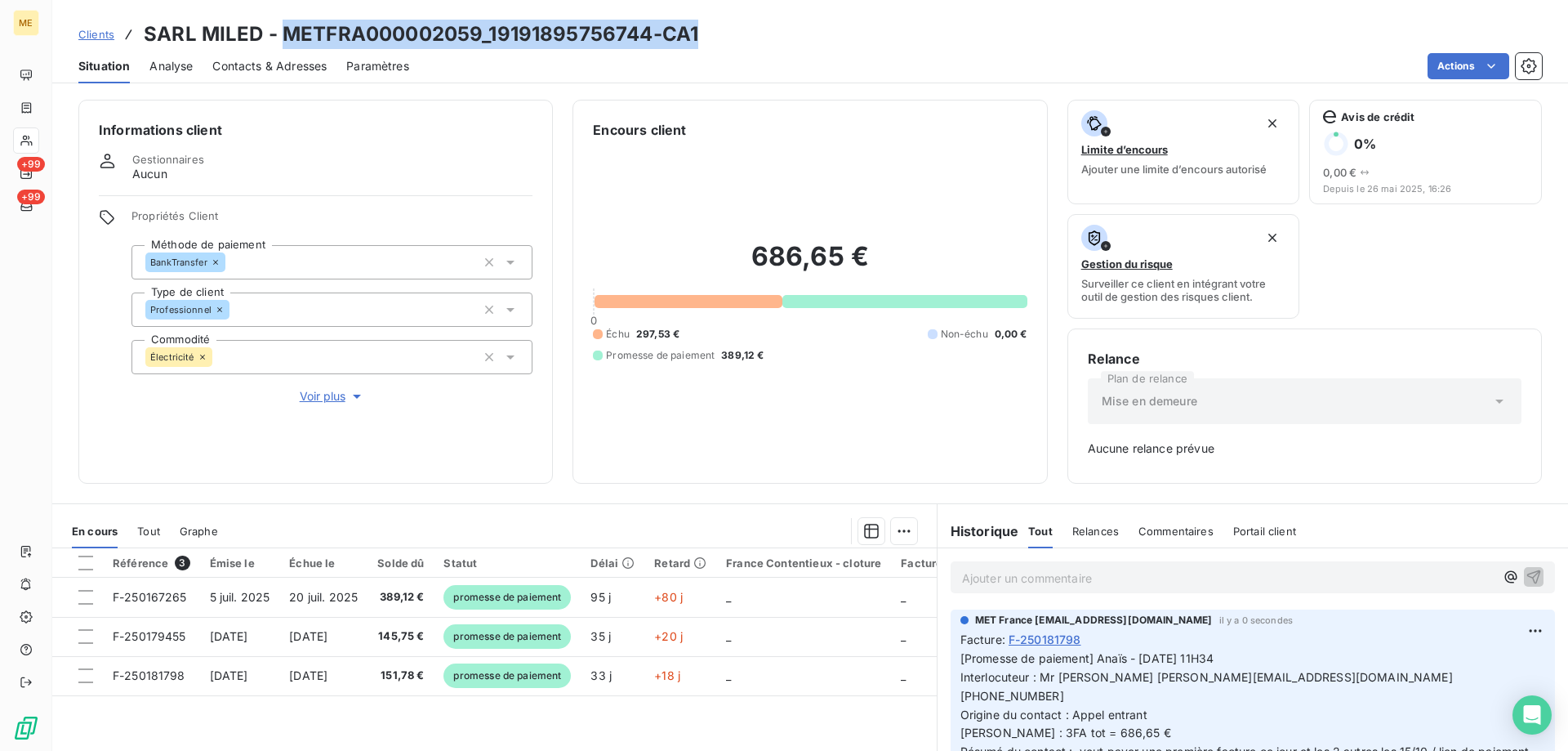
drag, startPoint x: 703, startPoint y: 29, endPoint x: 283, endPoint y: 36, distance: 420.1
click at [283, 36] on div "Clients SARL MILED - METFRA000002059_19191895756744-CA1" at bounding box center [811, 34] width 1516 height 29
copy h3 "METFRA000002059_19191895756744-CA1"
click at [1456, 67] on html "ME +99 +99 Clients SARL MILED - METFRA000002059_19191895756744-CA1 Situation An…" at bounding box center [784, 457] width 1568 height 914
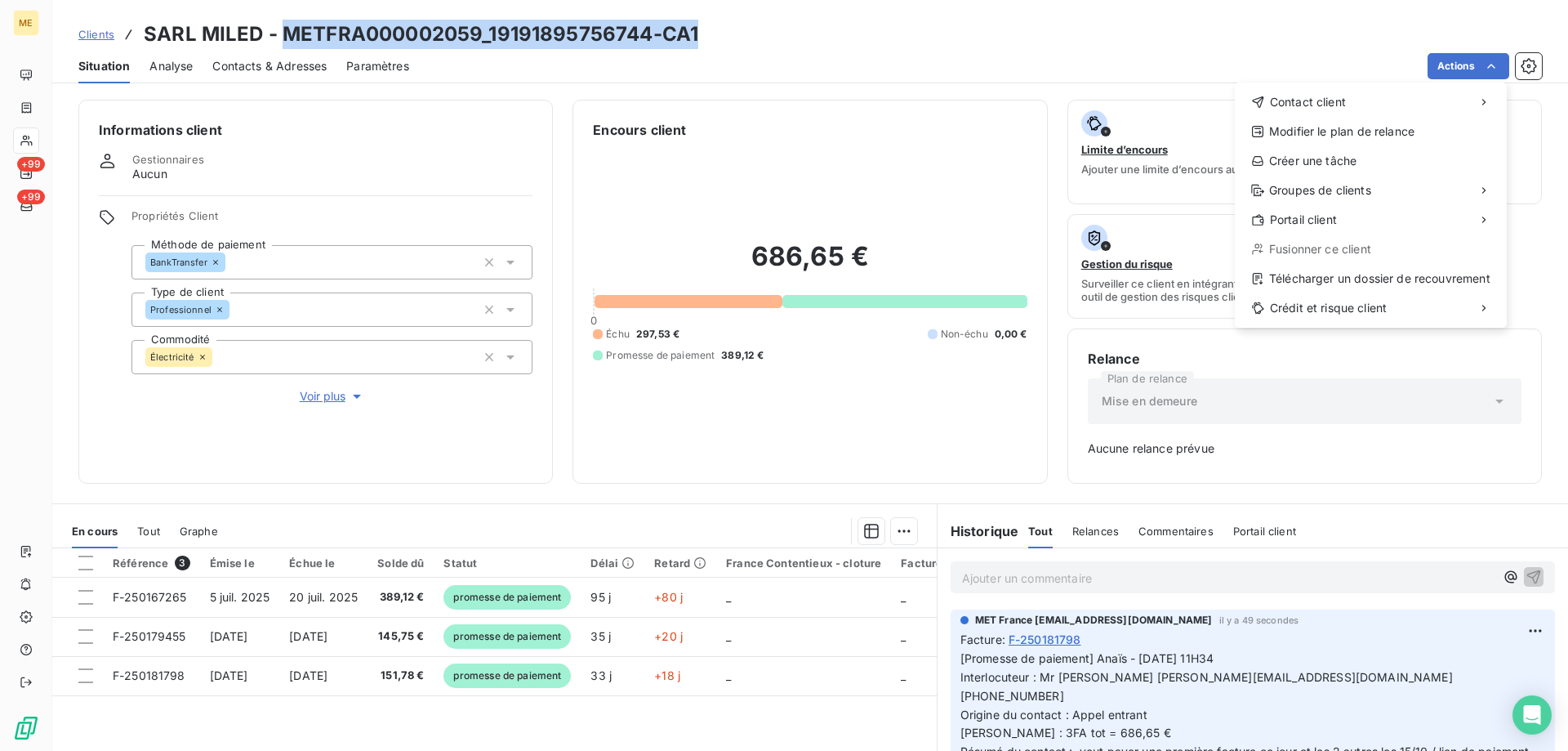
click at [1016, 60] on html "ME +99 +99 Clients SARL MILED - METFRA000002059_19191895756744-CA1 Situation An…" at bounding box center [784, 457] width 1568 height 914
click at [1277, 164] on button "Limite d’encours Ajouter une limite d’encours autorisé" at bounding box center [1184, 152] width 232 height 105
click at [1307, 60] on div "Actions Contact client Modifier le plan de relance Créer une tâche Groupes de c…" at bounding box center [986, 67] width 1113 height 26
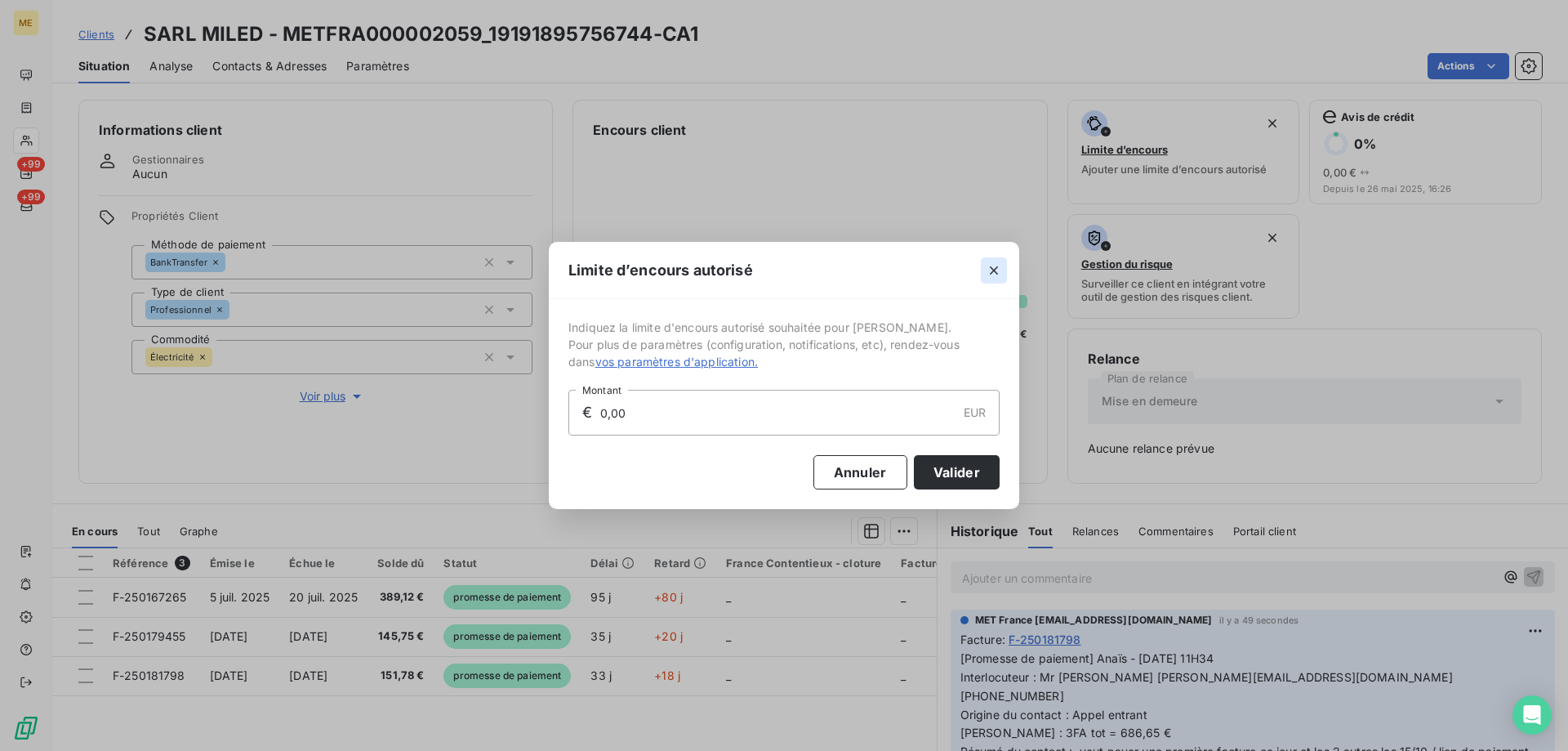
click at [994, 272] on icon "button" at bounding box center [993, 270] width 16 height 16
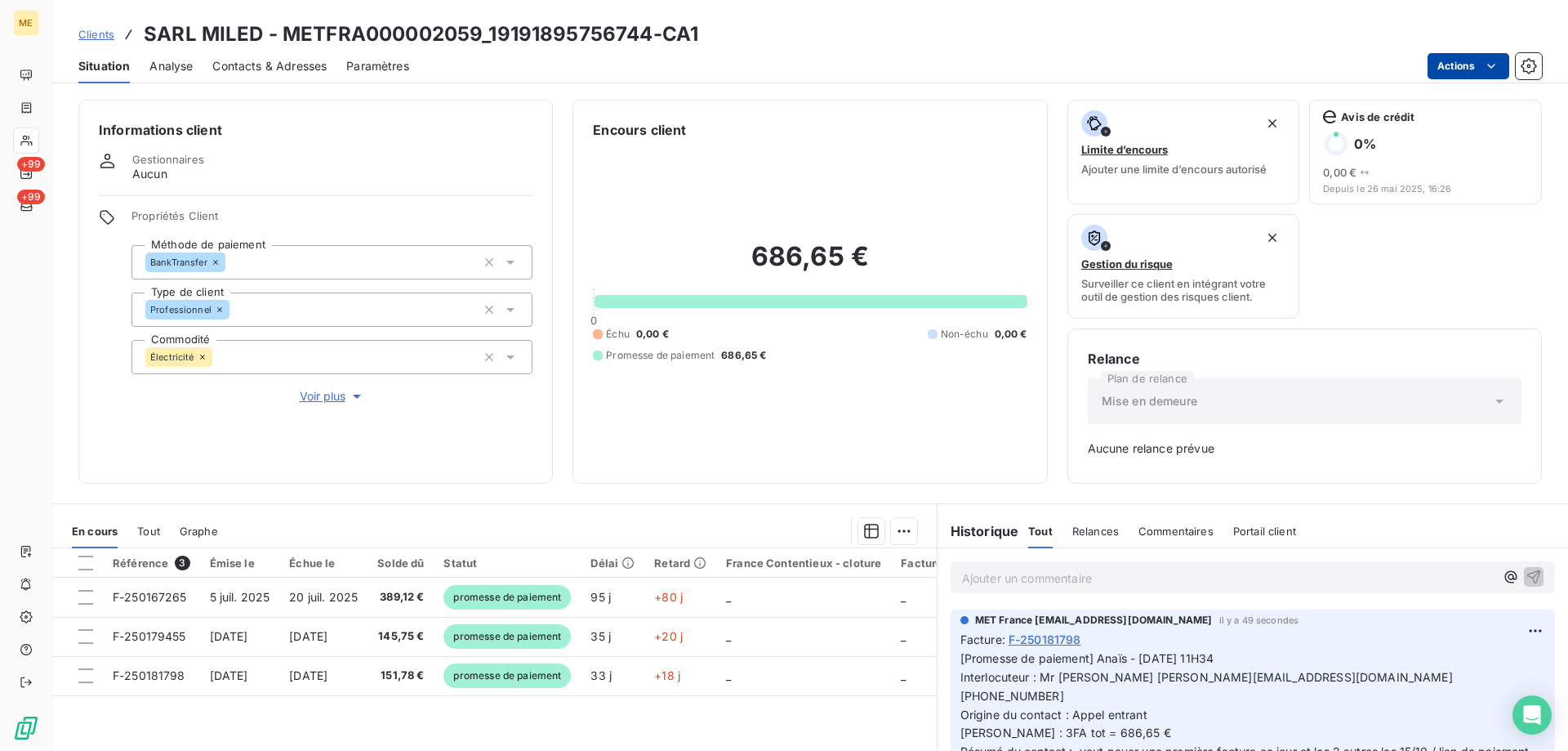
click at [1464, 69] on html "ME +99 +99 Clients SARL MILED - METFRA000002059_19191895756744-CA1 Situation An…" at bounding box center [784, 457] width 1568 height 914
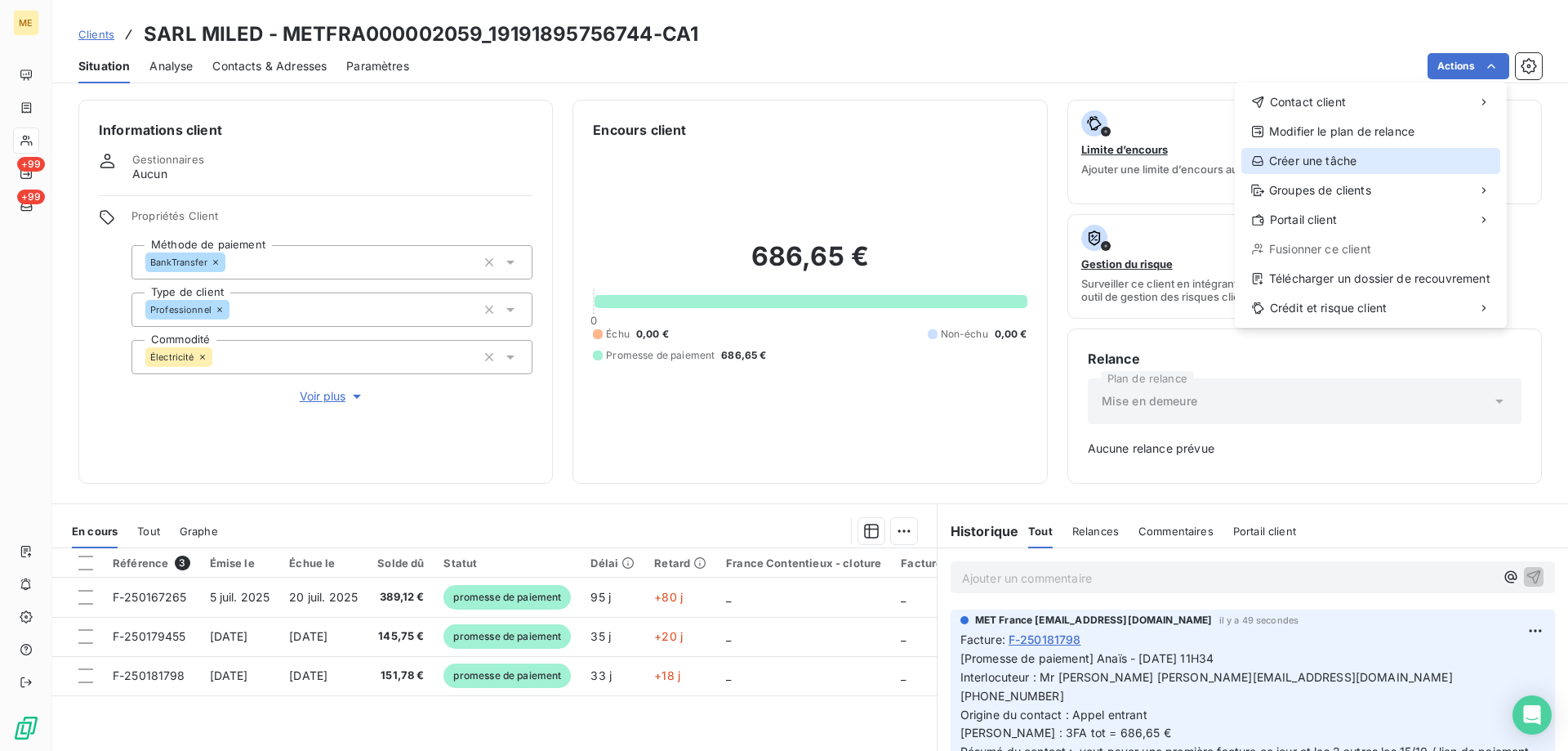
click at [1323, 158] on div "Créer une tâche" at bounding box center [1371, 161] width 259 height 26
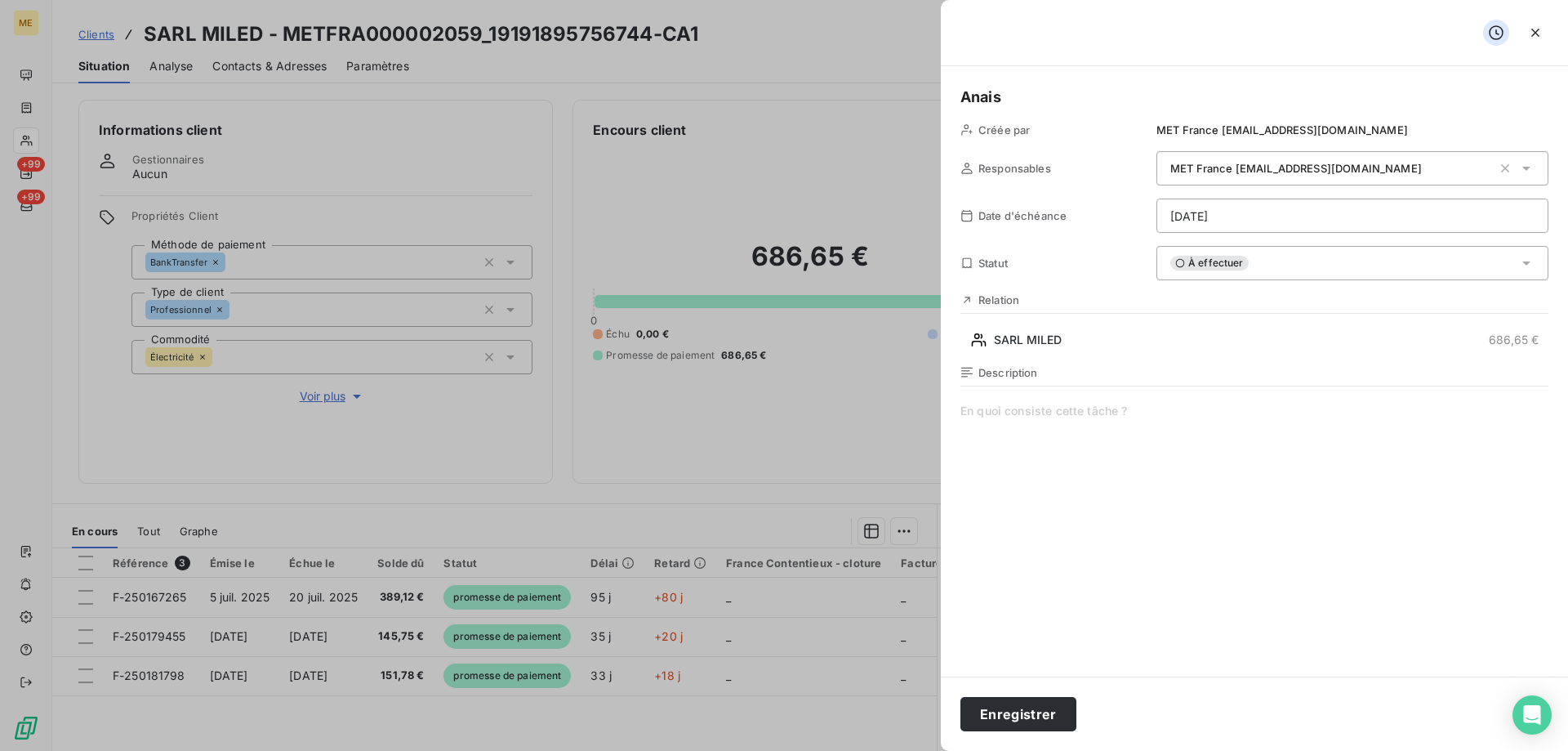
click at [1064, 414] on span at bounding box center [1255, 560] width 589 height 314
click at [1269, 210] on html "ME +99 +99 Clients SARL MILED - METFRA000002059_19191895756744-CA1 Situation An…" at bounding box center [784, 457] width 1568 height 914
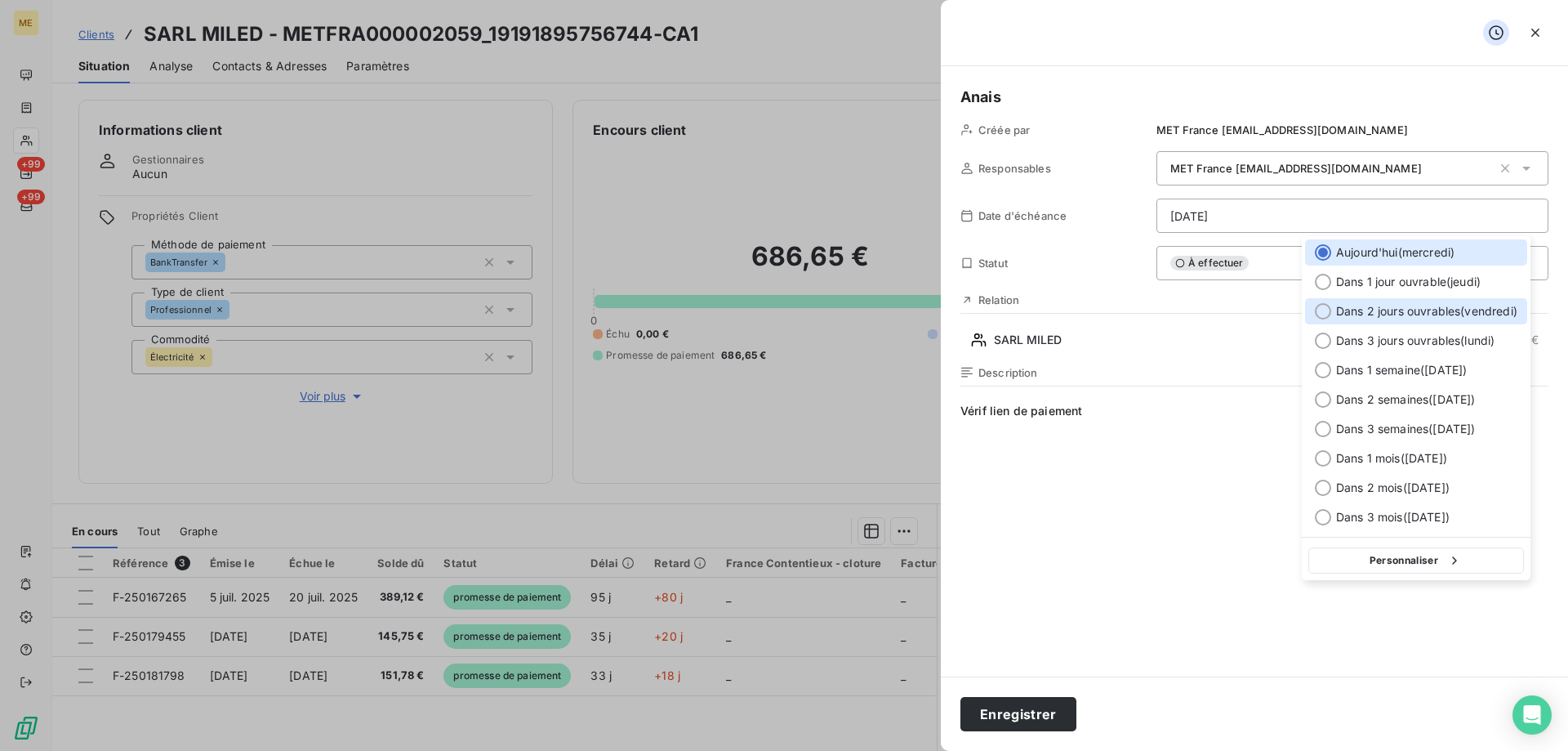
click at [1424, 309] on span "Dans 2 jours ouvrables ( [DATE] )" at bounding box center [1426, 310] width 181 height 16
type input "[DATE]"
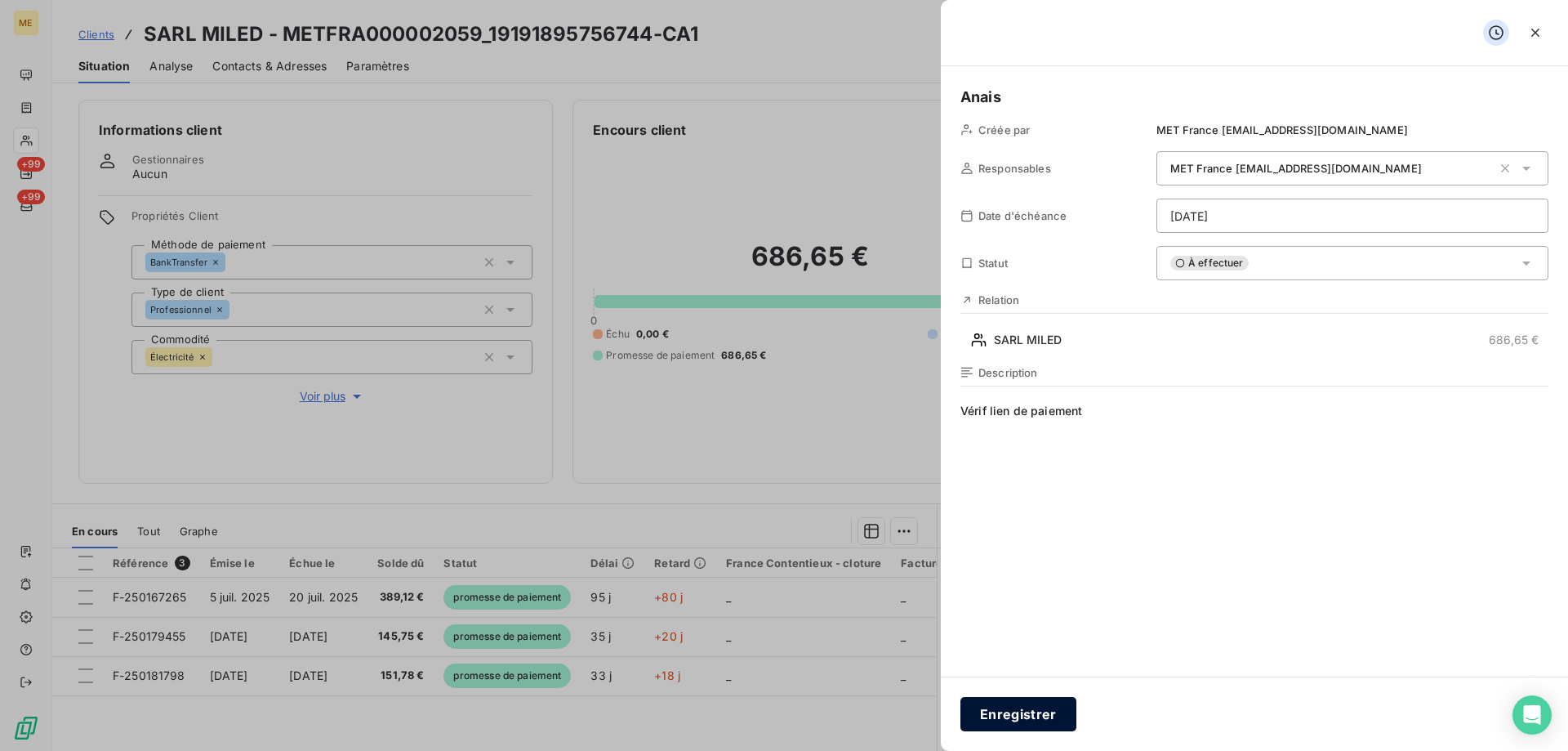
click at [1049, 713] on button "Enregistrer" at bounding box center [1019, 713] width 116 height 35
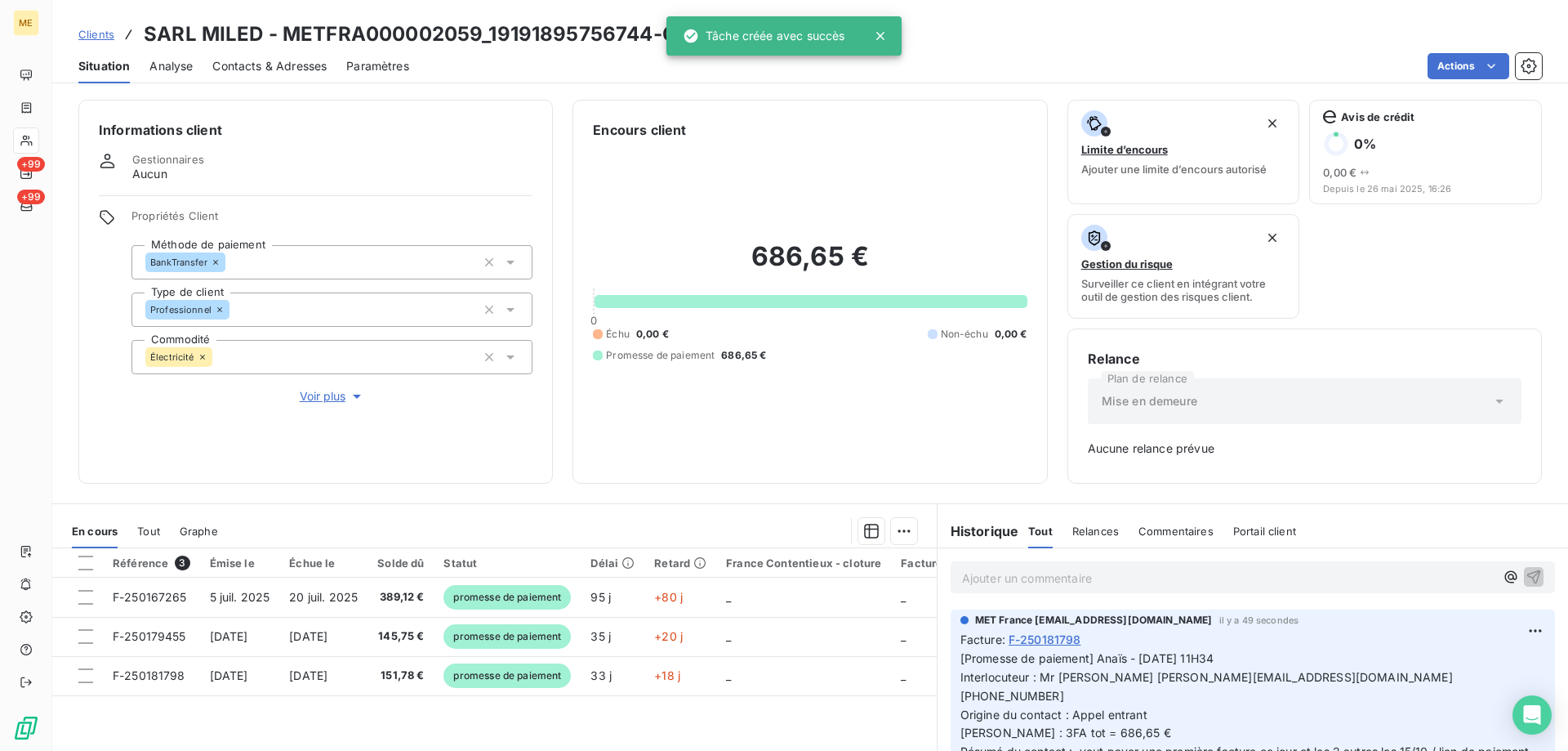
click at [1432, 66] on html "ME +99 +99 Clients SARL MILED - METFRA000002059_19191895756744-CA1 Situation An…" at bounding box center [784, 457] width 1568 height 914
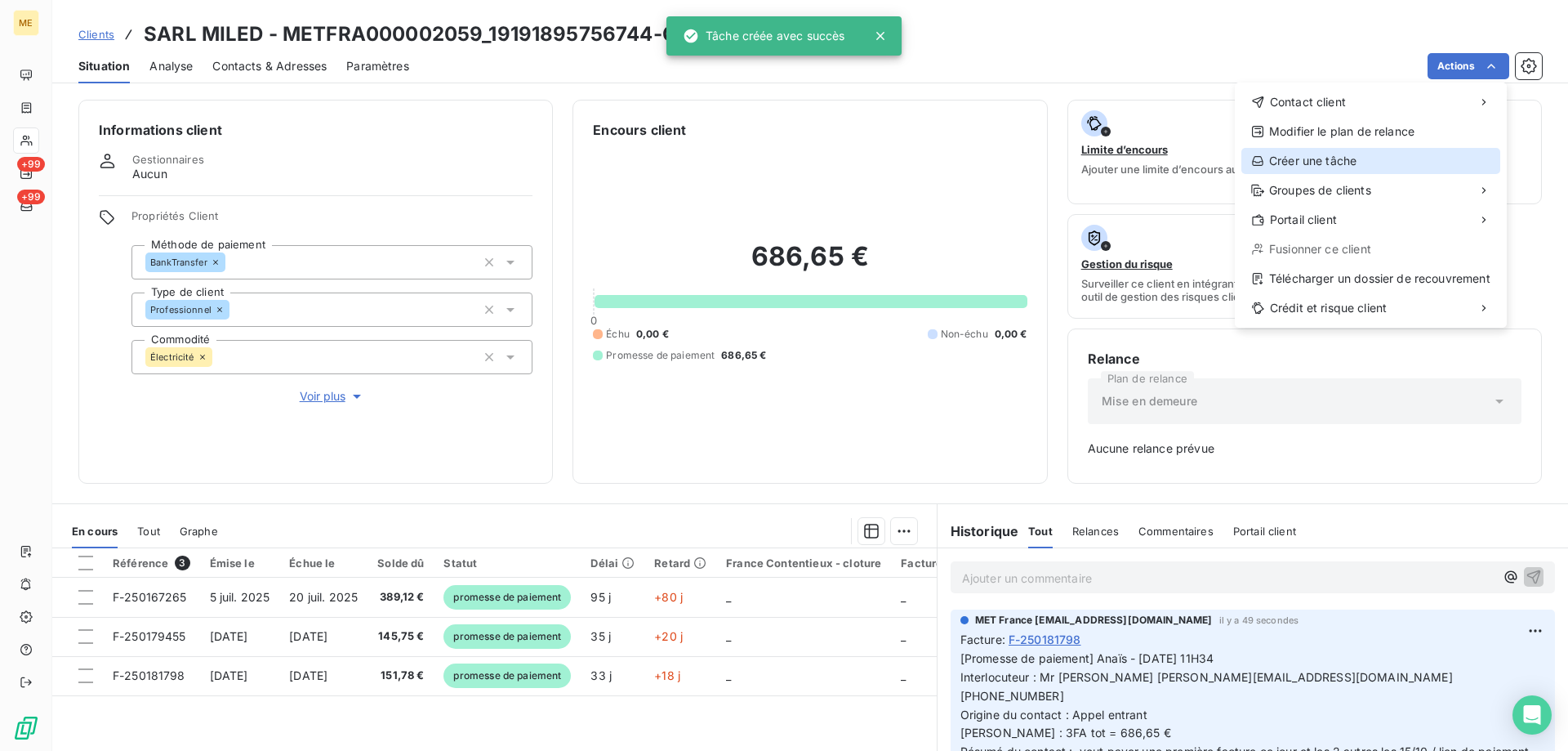
click at [1344, 158] on div "Créer une tâche" at bounding box center [1371, 161] width 259 height 26
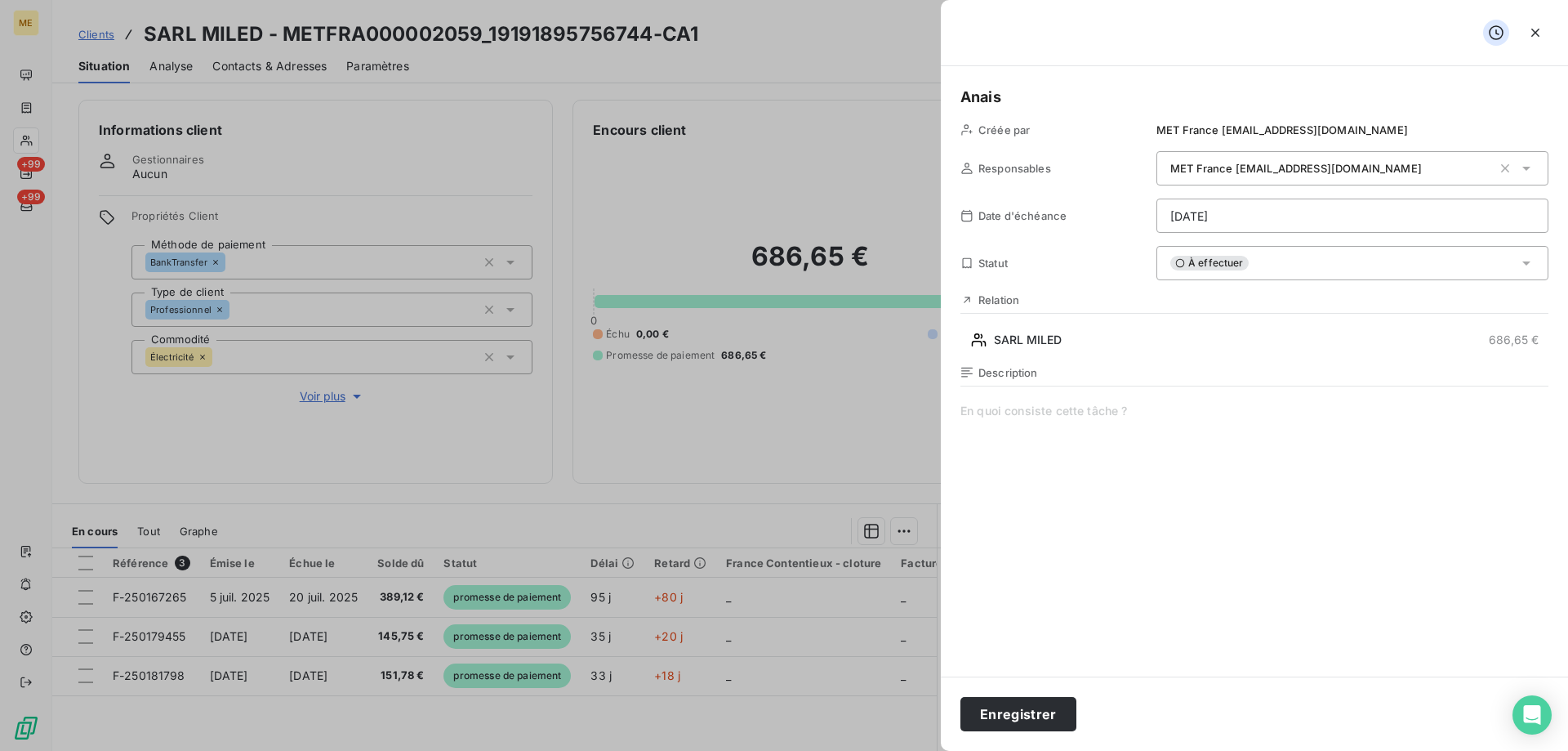
click at [1174, 404] on span at bounding box center [1255, 560] width 589 height 314
click at [1269, 218] on html "ME +99 +99 Clients SARL MILED - METFRA000002059_19191895756744-CA1 Situation An…" at bounding box center [784, 457] width 1568 height 914
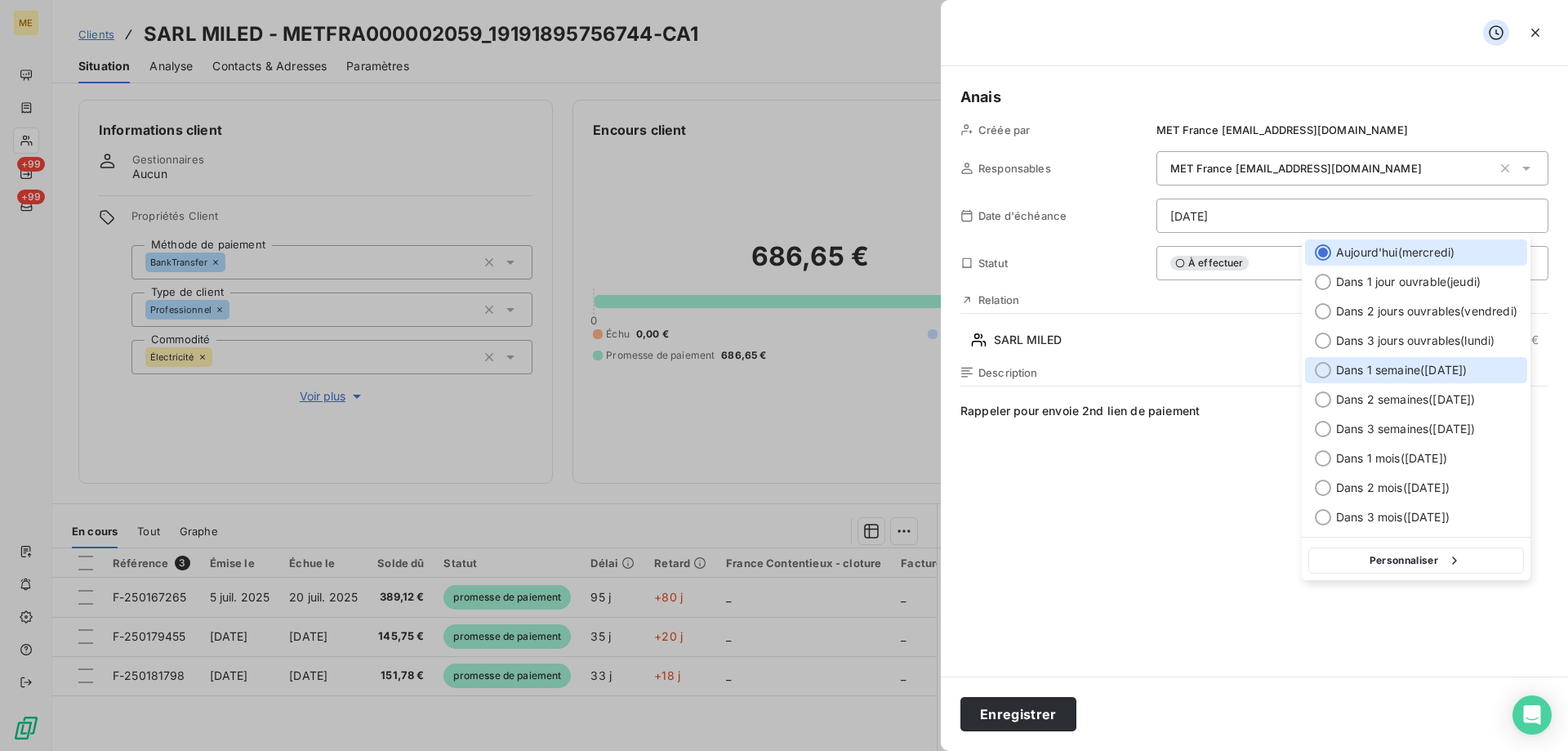
click at [1389, 375] on span "Dans 1 semaine ( [DATE] )" at bounding box center [1401, 369] width 130 height 16
type input "[DATE]"
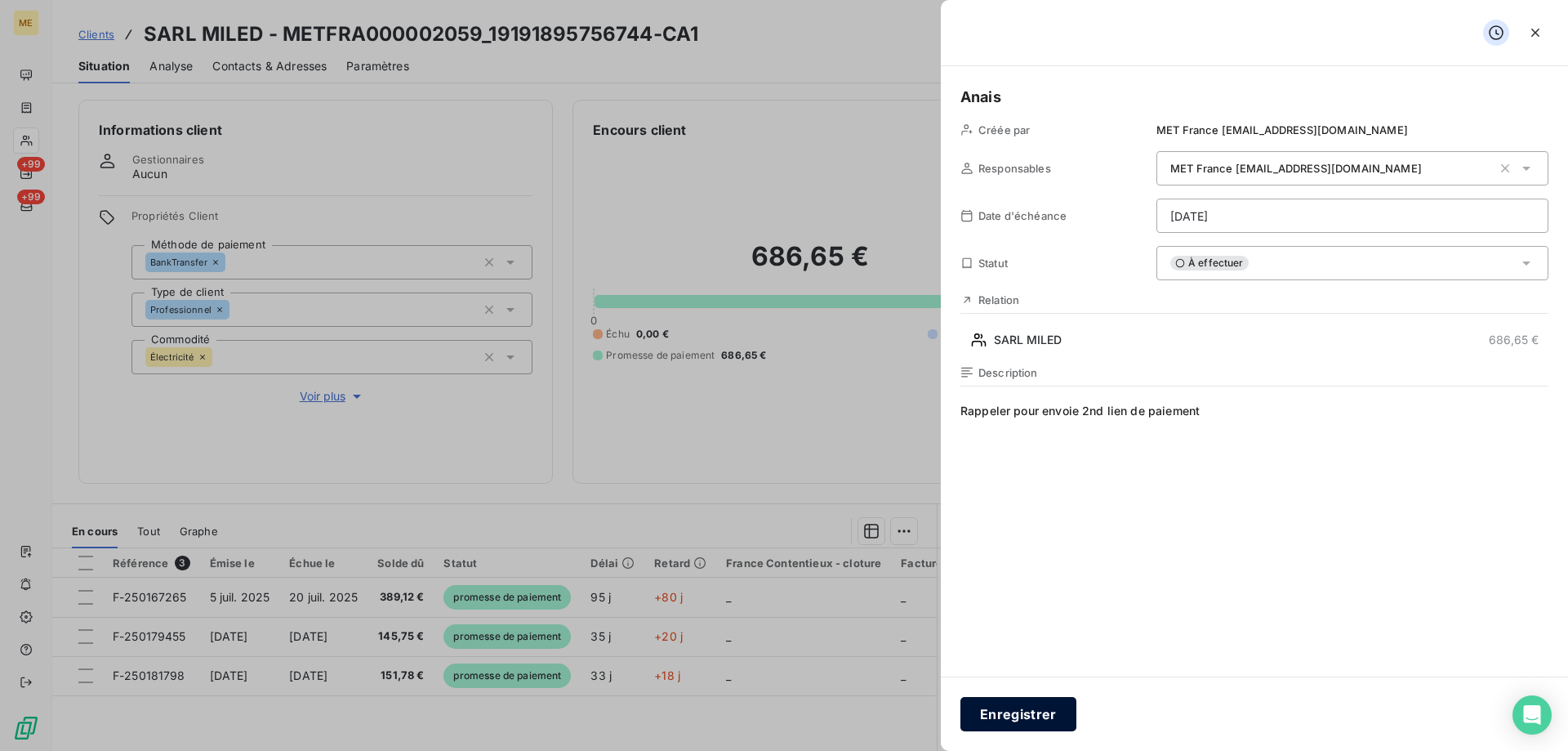
click at [1043, 709] on button "Enregistrer" at bounding box center [1019, 713] width 116 height 35
